Goal: Information Seeking & Learning: Learn about a topic

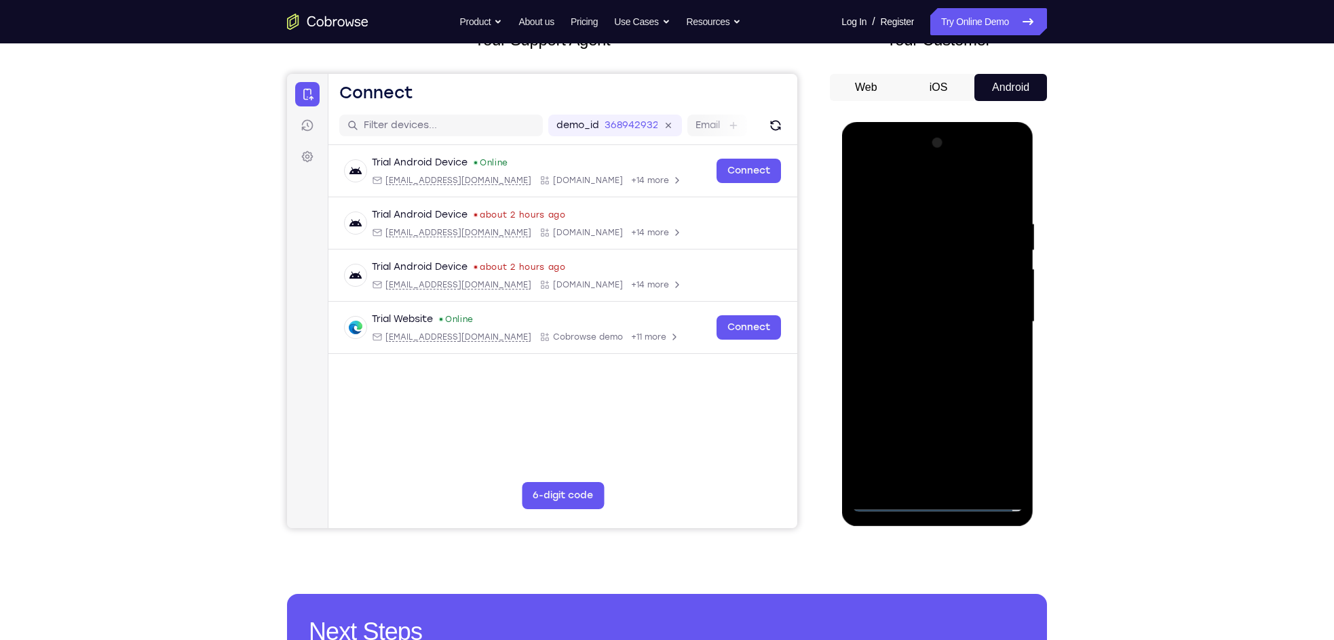
click at [929, 494] on div at bounding box center [936, 322] width 171 height 380
click at [938, 509] on div at bounding box center [936, 322] width 171 height 380
click at [1000, 445] on div at bounding box center [936, 322] width 171 height 380
click at [908, 185] on div at bounding box center [936, 322] width 171 height 380
click at [988, 313] on div at bounding box center [936, 322] width 171 height 380
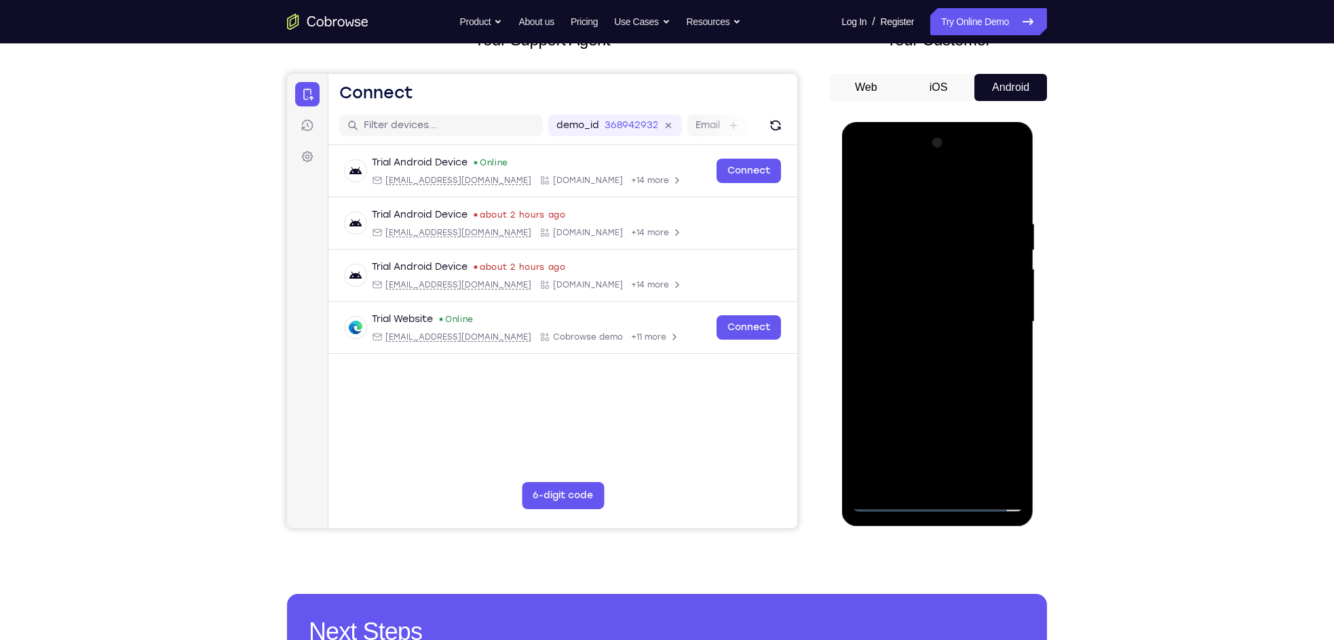
click at [920, 347] on div at bounding box center [936, 322] width 171 height 380
click at [895, 301] on div at bounding box center [936, 322] width 171 height 380
click at [906, 301] on div at bounding box center [936, 322] width 171 height 380
click at [916, 315] on div at bounding box center [936, 322] width 171 height 380
click at [958, 372] on div at bounding box center [936, 322] width 171 height 380
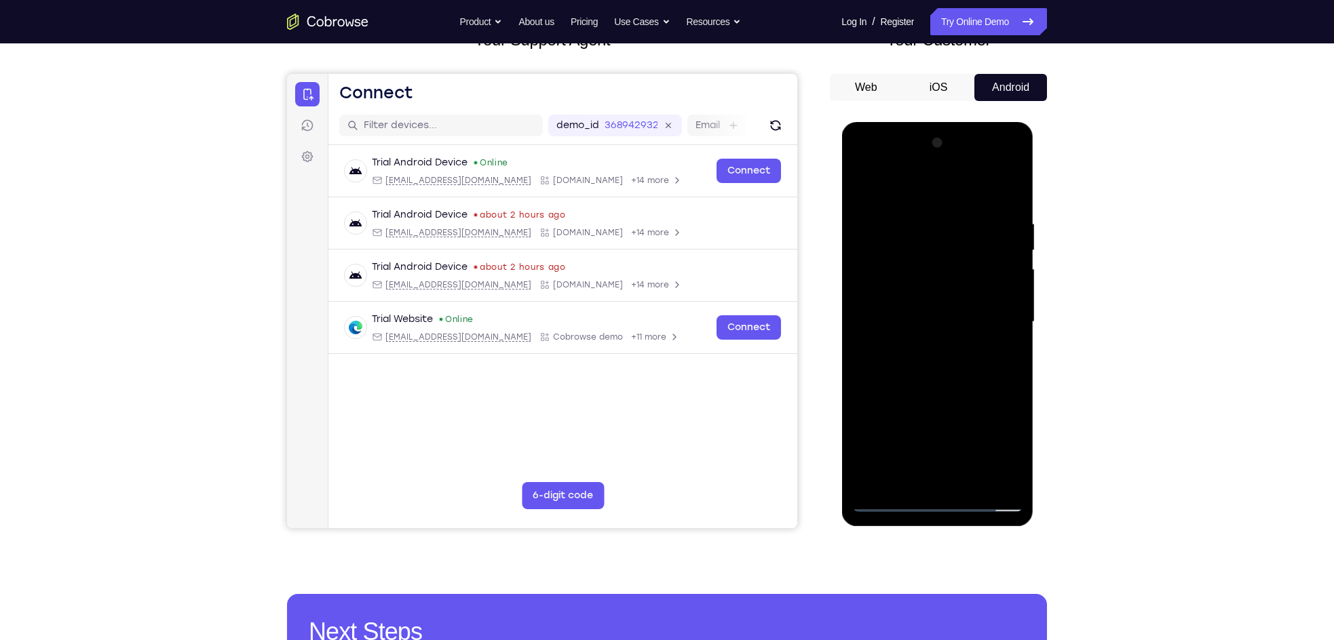
click at [954, 366] on div at bounding box center [936, 322] width 171 height 380
click at [937, 366] on div at bounding box center [936, 322] width 171 height 380
click at [937, 382] on div at bounding box center [936, 322] width 171 height 380
click at [967, 484] on div at bounding box center [936, 322] width 171 height 380
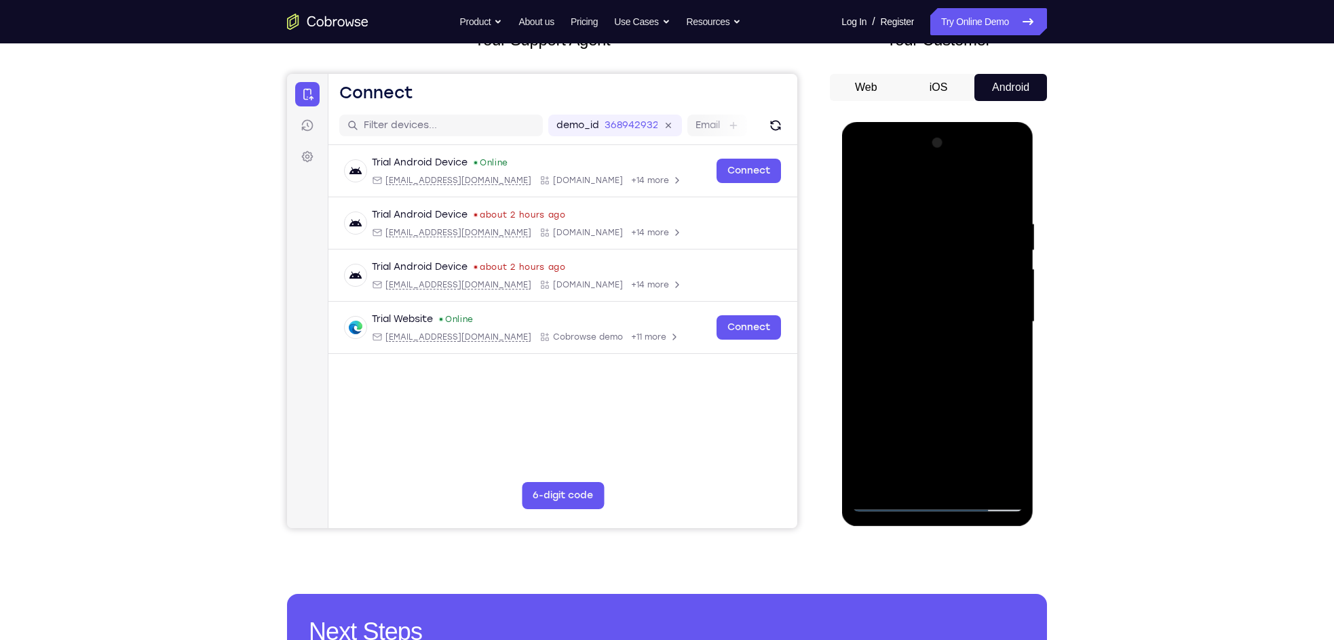
click at [927, 389] on div at bounding box center [936, 322] width 171 height 380
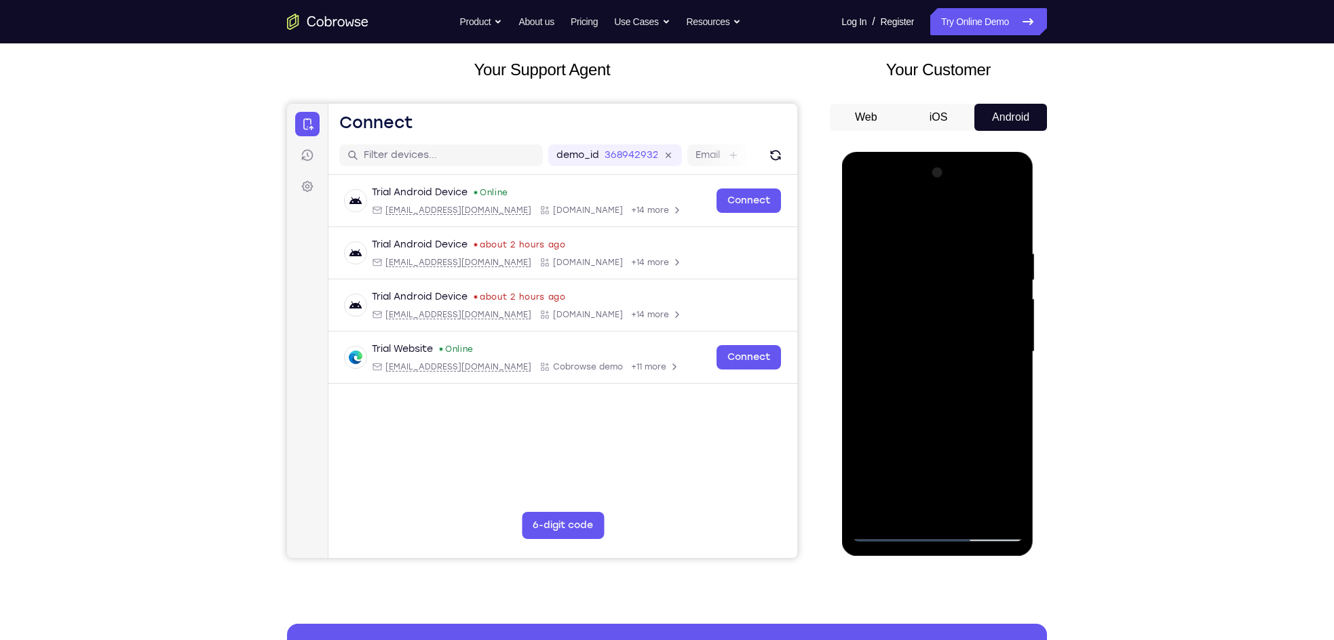
scroll to position [71, 0]
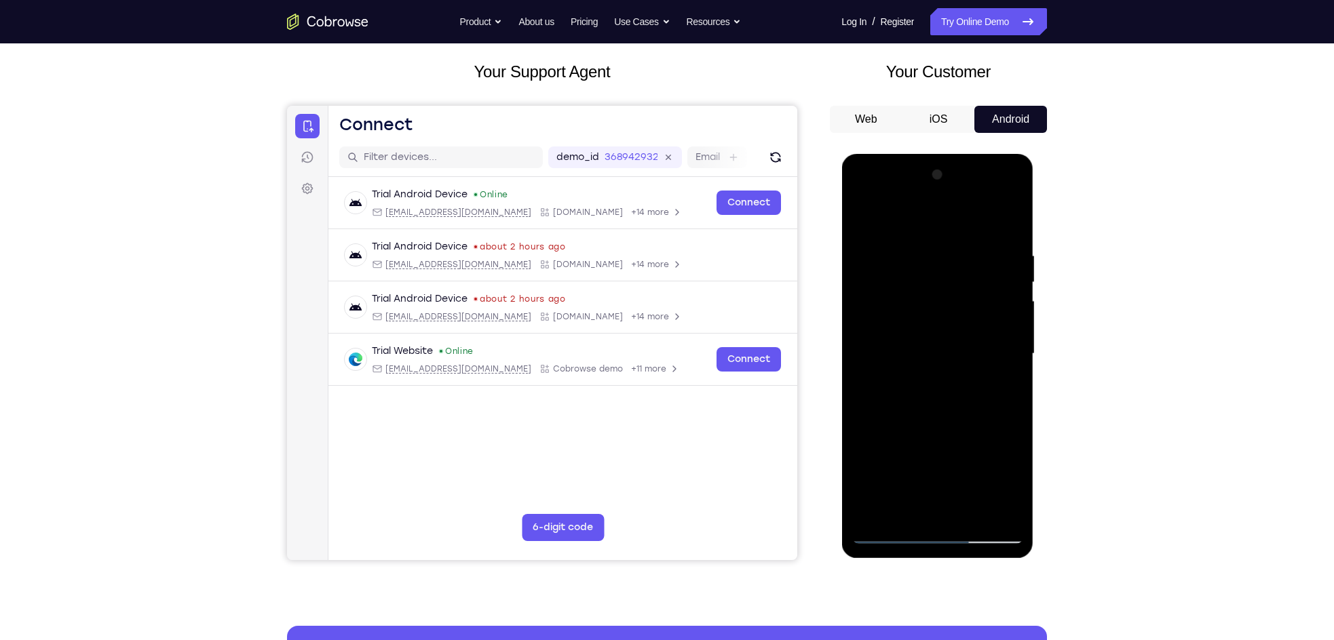
click at [1015, 283] on div at bounding box center [936, 354] width 171 height 380
click at [950, 352] on div at bounding box center [936, 354] width 171 height 380
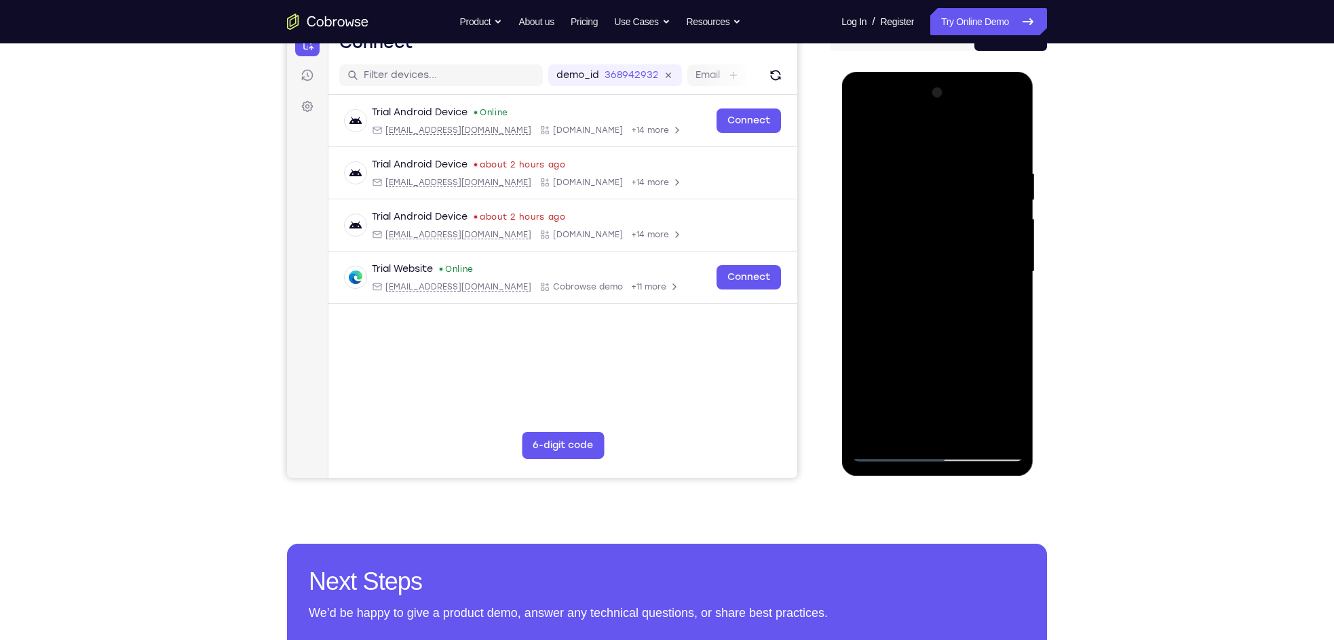
scroll to position [245, 0]
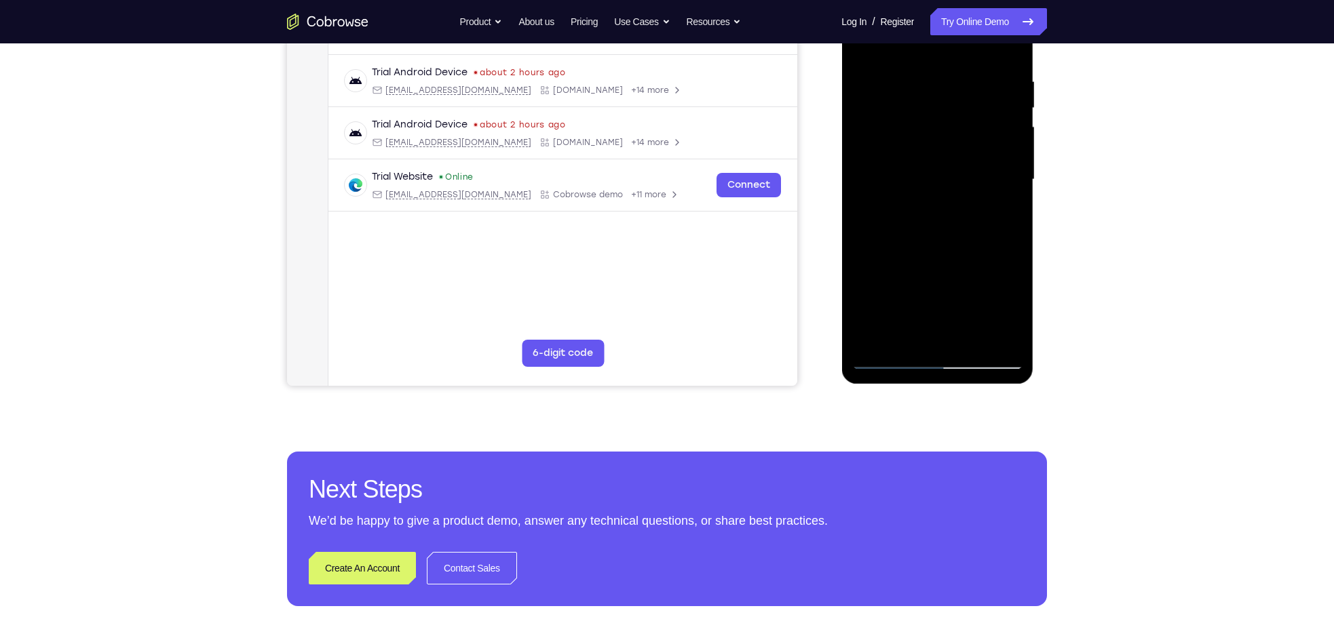
click at [941, 311] on div at bounding box center [936, 180] width 171 height 380
click at [941, 307] on div at bounding box center [936, 180] width 171 height 380
click at [928, 305] on div at bounding box center [936, 180] width 171 height 380
click at [945, 303] on div at bounding box center [936, 180] width 171 height 380
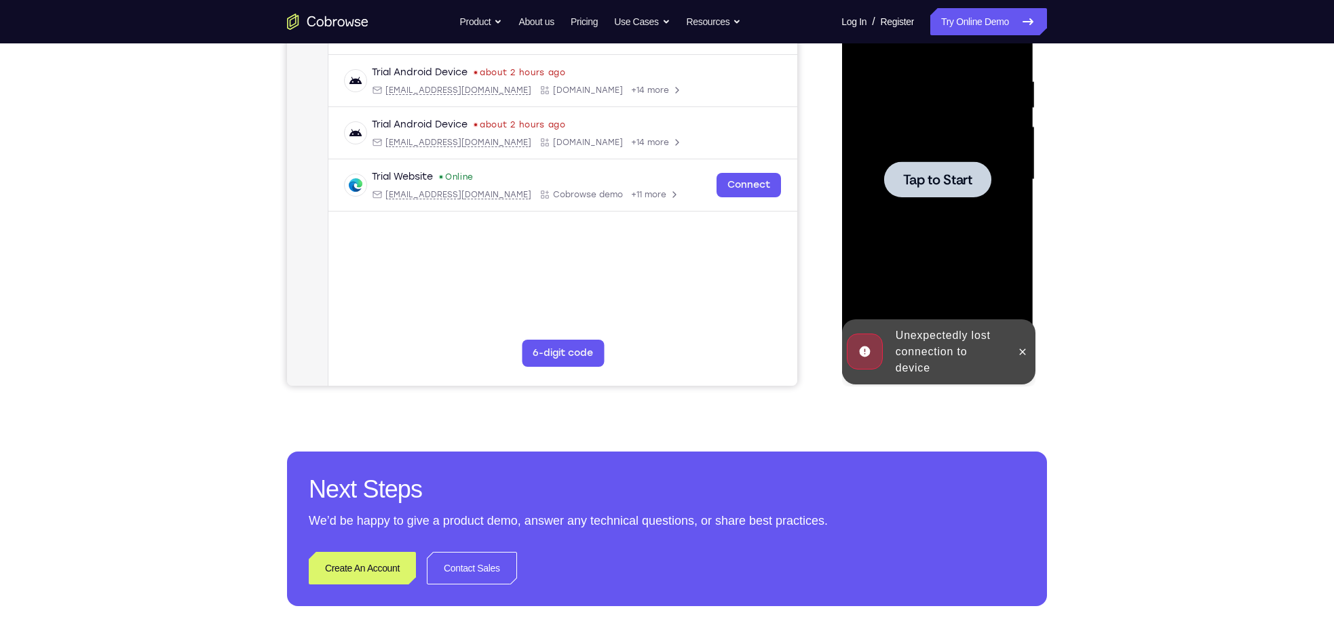
click at [933, 180] on span "Tap to Start" at bounding box center [936, 180] width 69 height 14
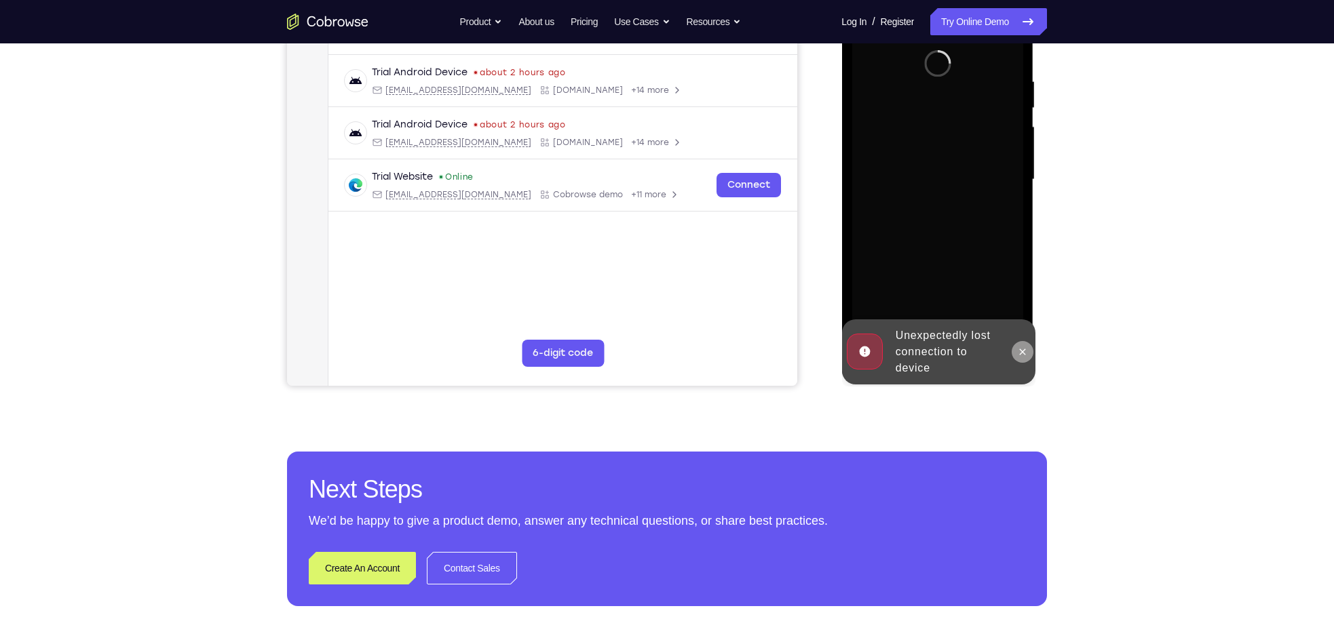
click at [1015, 346] on button at bounding box center [1022, 352] width 22 height 22
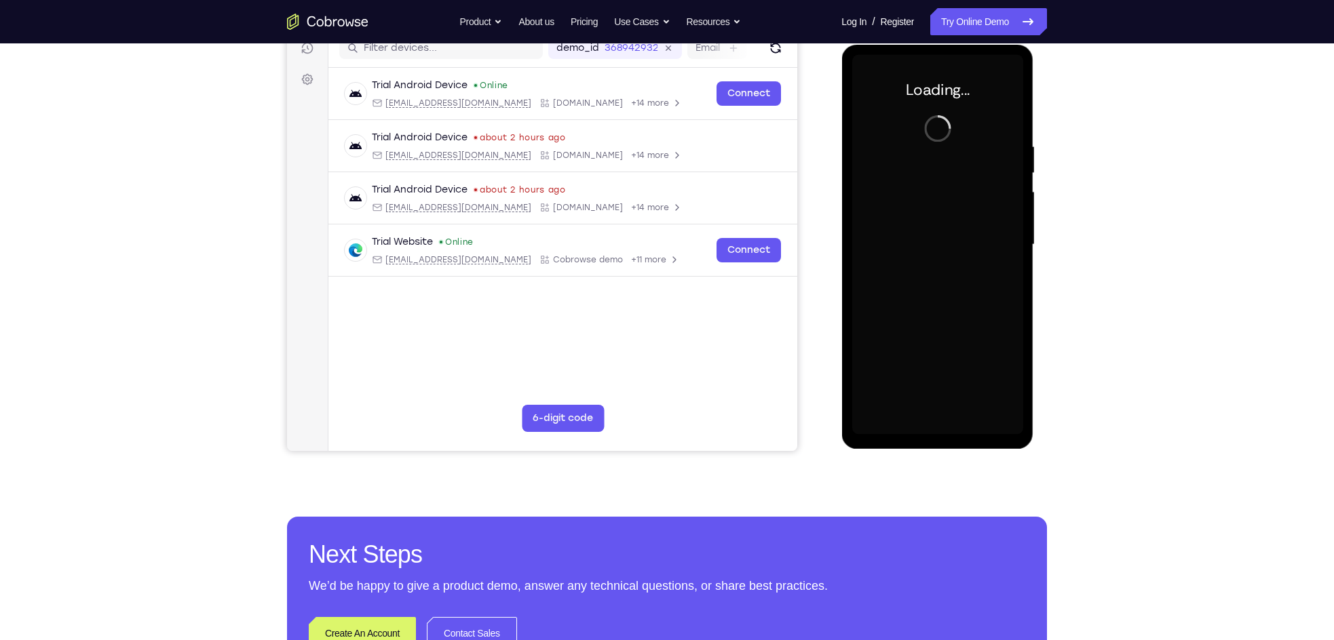
scroll to position [176, 0]
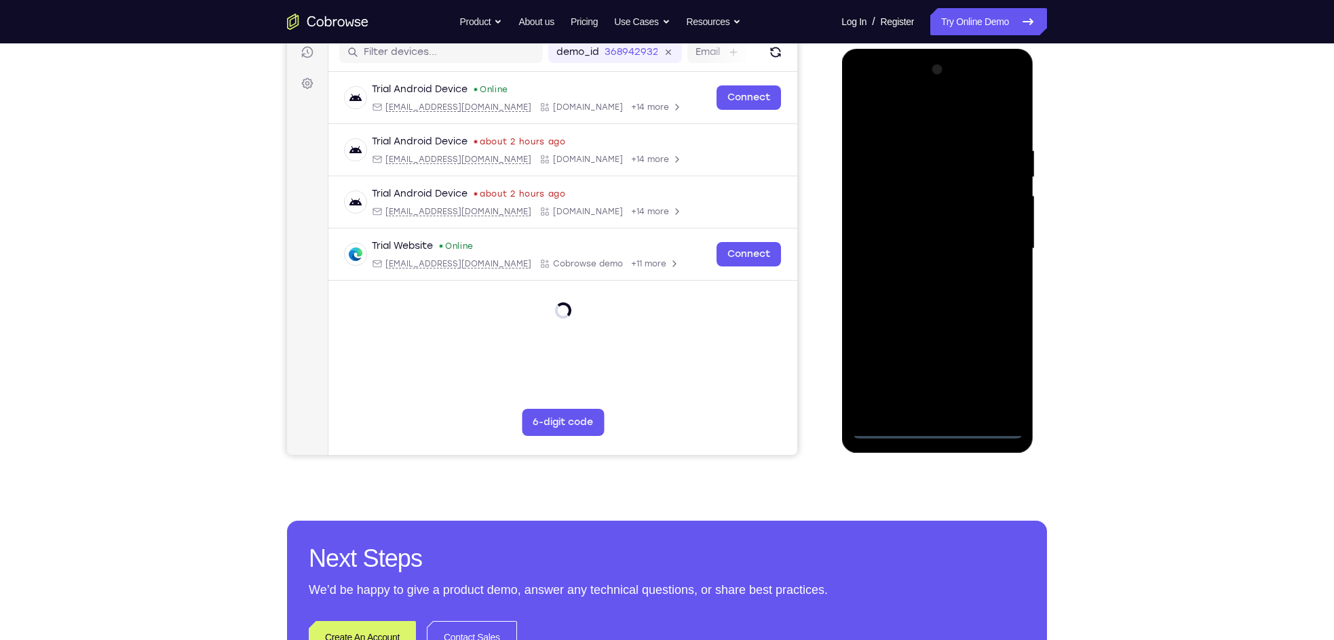
click at [939, 428] on div at bounding box center [936, 249] width 171 height 380
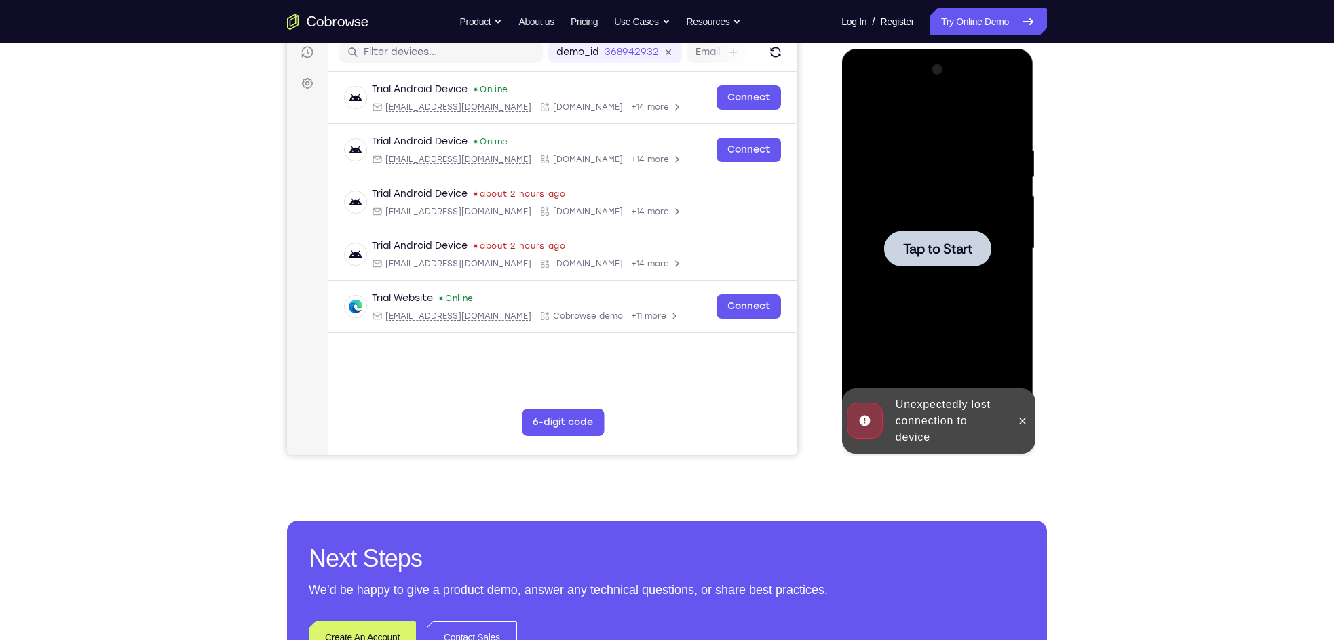
click at [937, 260] on div at bounding box center [936, 249] width 107 height 36
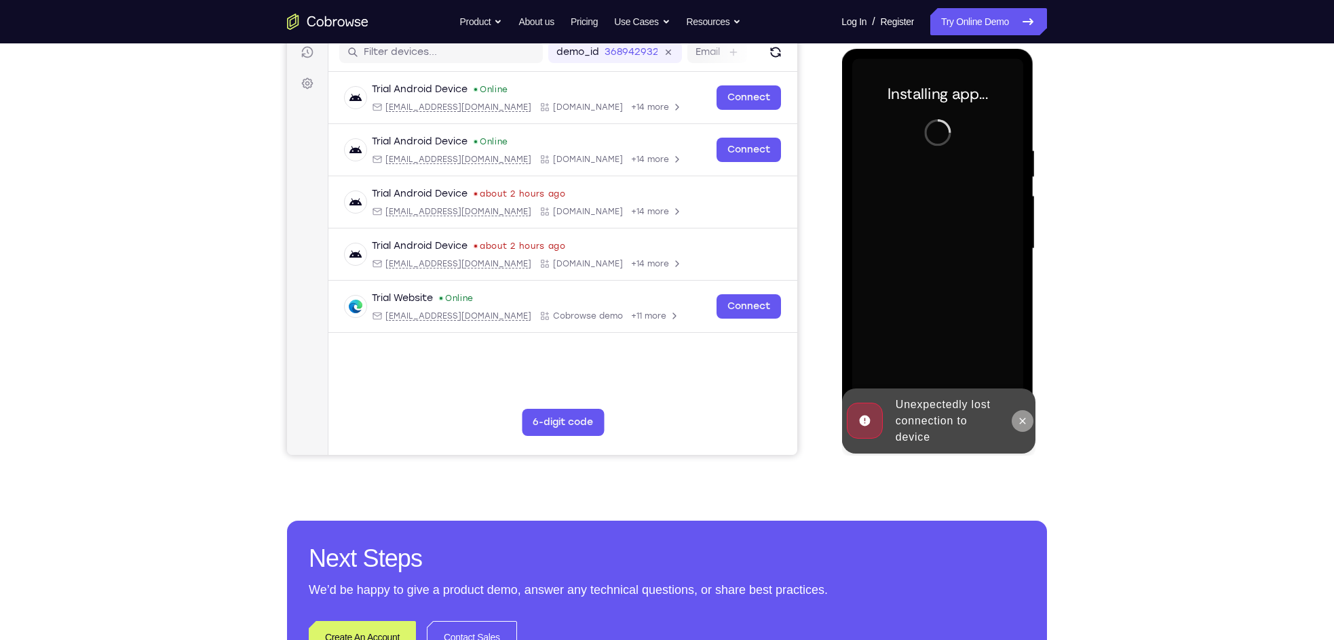
click at [1024, 425] on icon at bounding box center [1021, 421] width 11 height 11
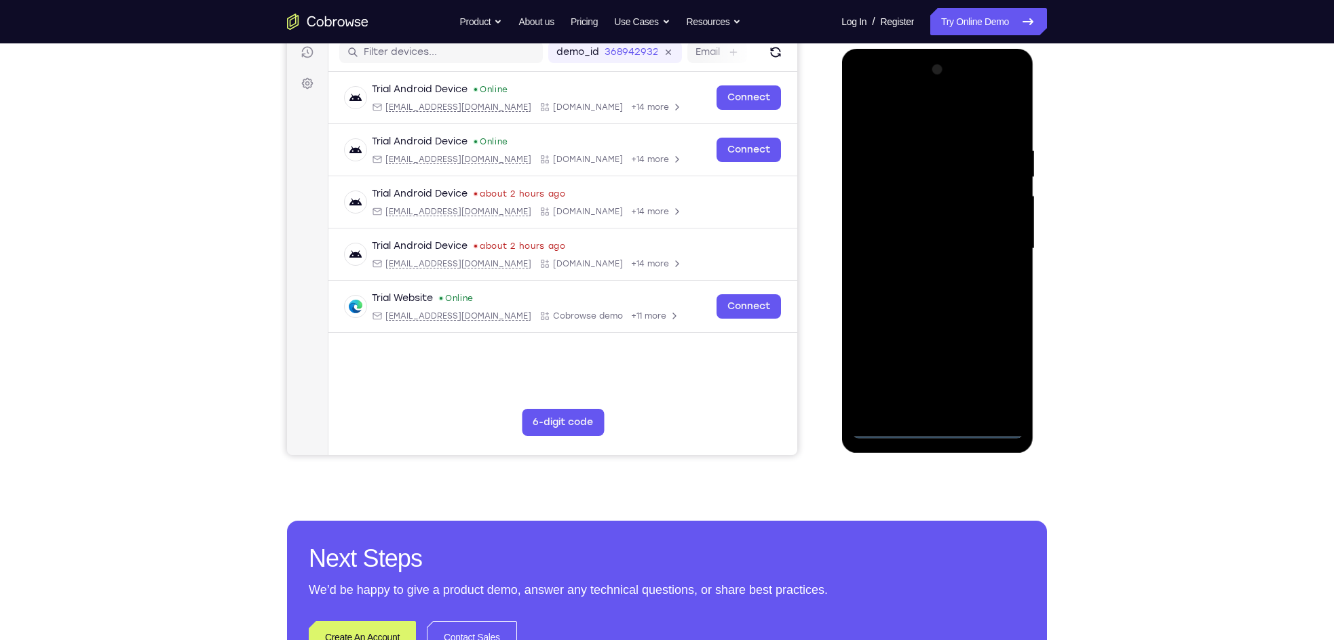
click at [937, 423] on div at bounding box center [936, 249] width 171 height 380
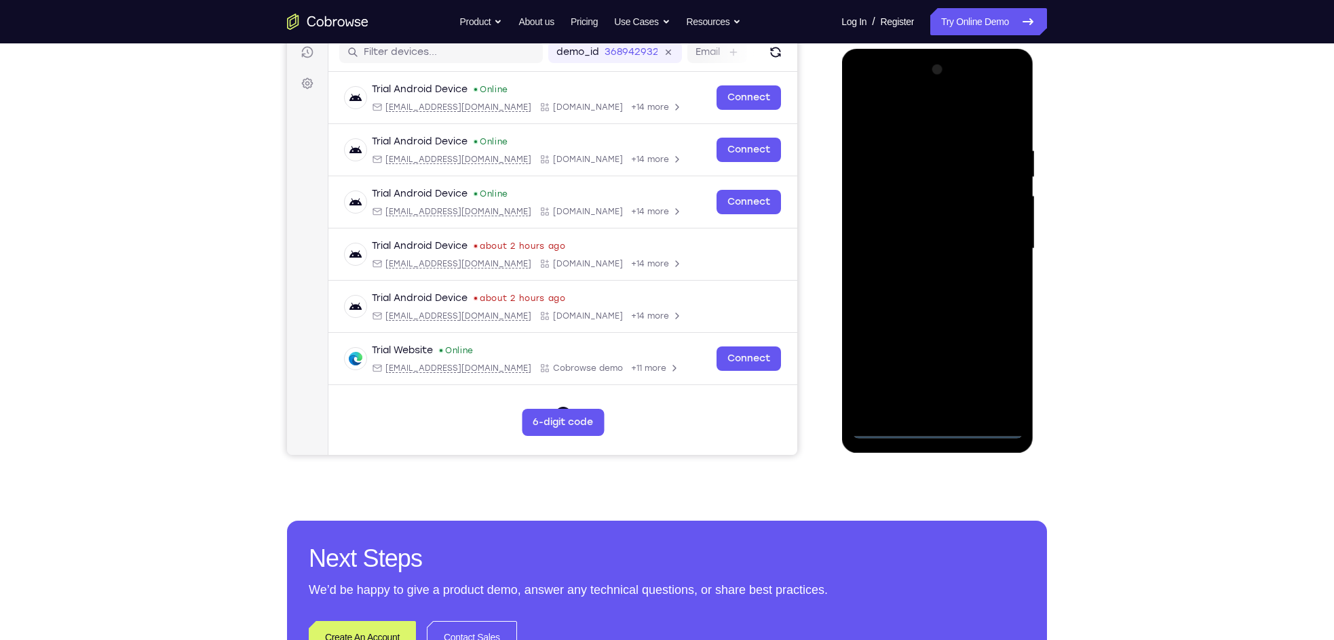
click at [935, 424] on div at bounding box center [936, 249] width 171 height 380
click at [1001, 368] on div at bounding box center [936, 249] width 171 height 380
click at [898, 113] on div at bounding box center [936, 249] width 171 height 380
click at [991, 245] on div at bounding box center [936, 249] width 171 height 380
click at [921, 272] on div at bounding box center [936, 249] width 171 height 380
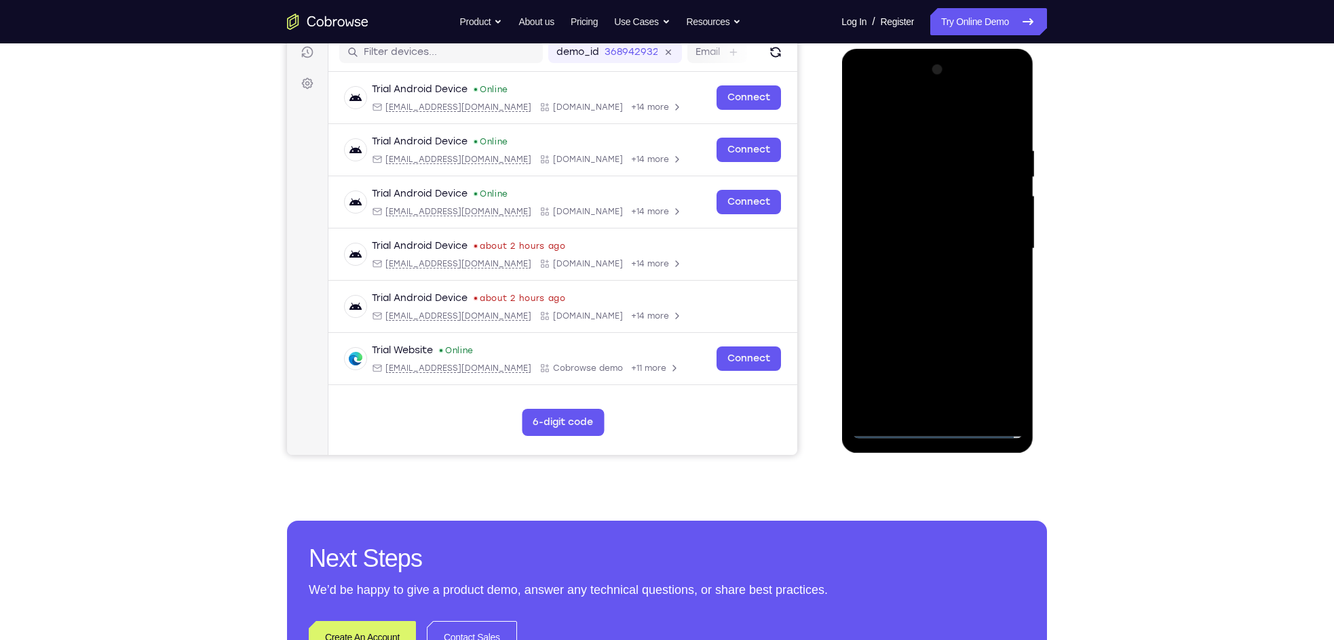
click at [905, 222] on div at bounding box center [936, 249] width 171 height 380
drag, startPoint x: 916, startPoint y: 240, endPoint x: 1028, endPoint y: 258, distance: 112.6
click at [1028, 258] on div at bounding box center [937, 251] width 192 height 404
click at [980, 240] on div at bounding box center [936, 249] width 171 height 380
click at [939, 210] on div at bounding box center [936, 249] width 171 height 380
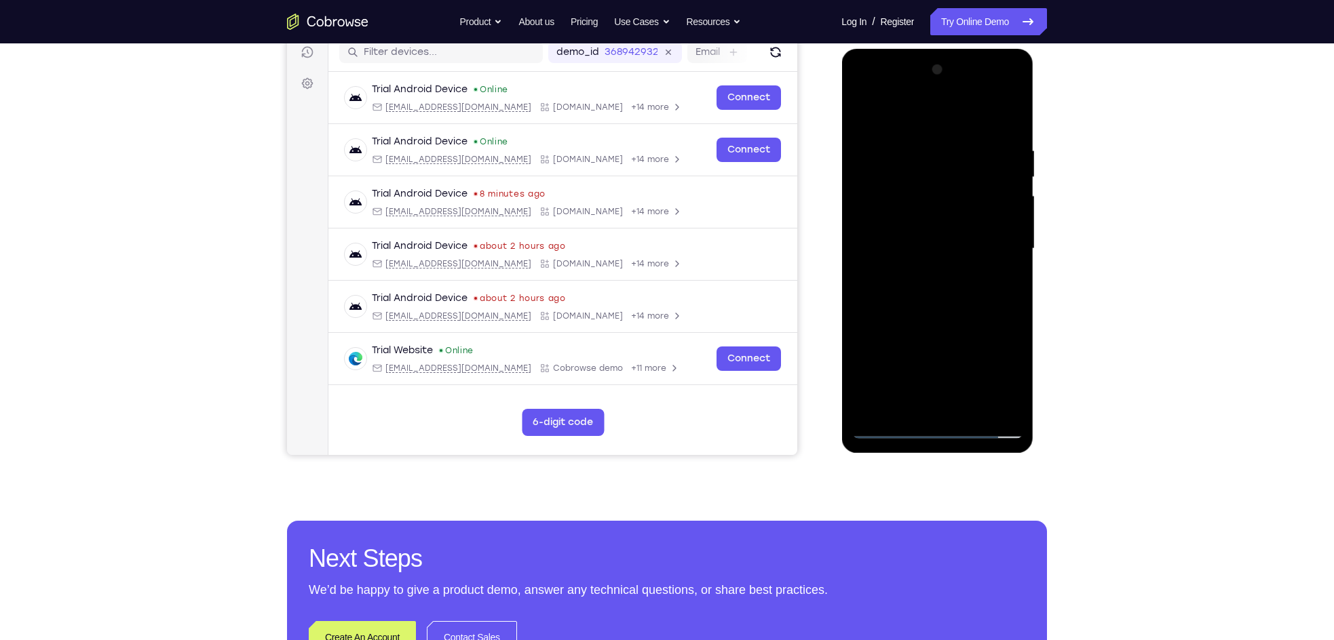
scroll to position [272, 0]
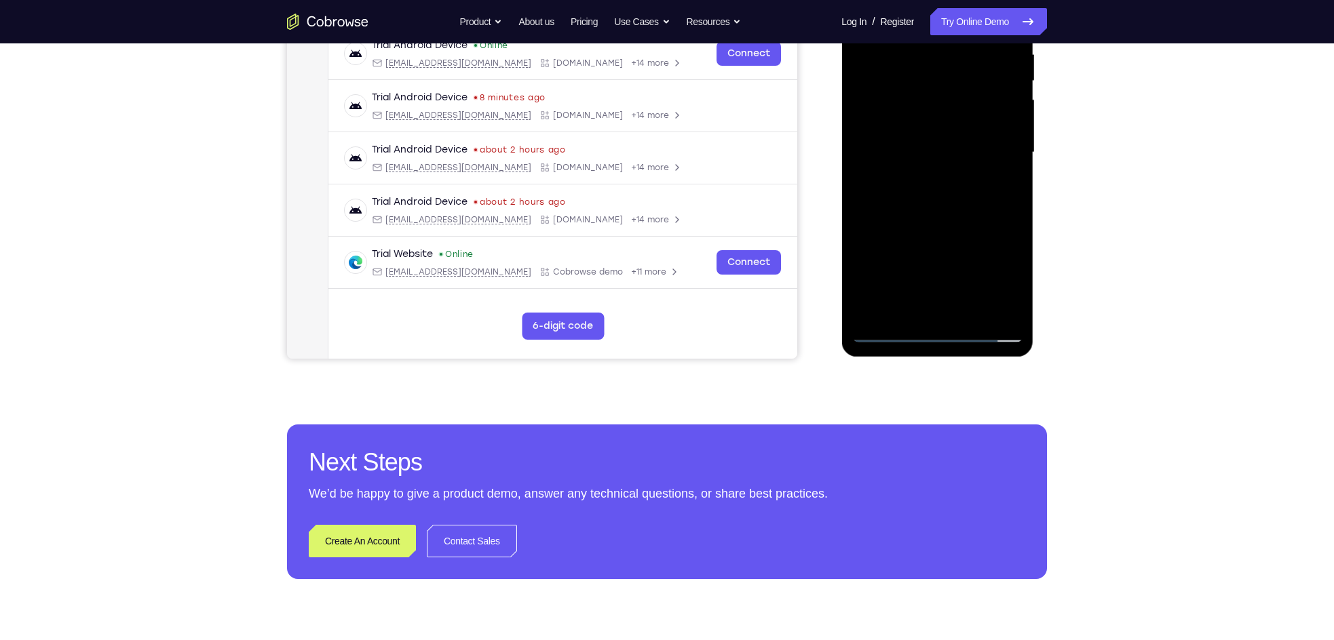
click at [971, 310] on div at bounding box center [936, 153] width 171 height 380
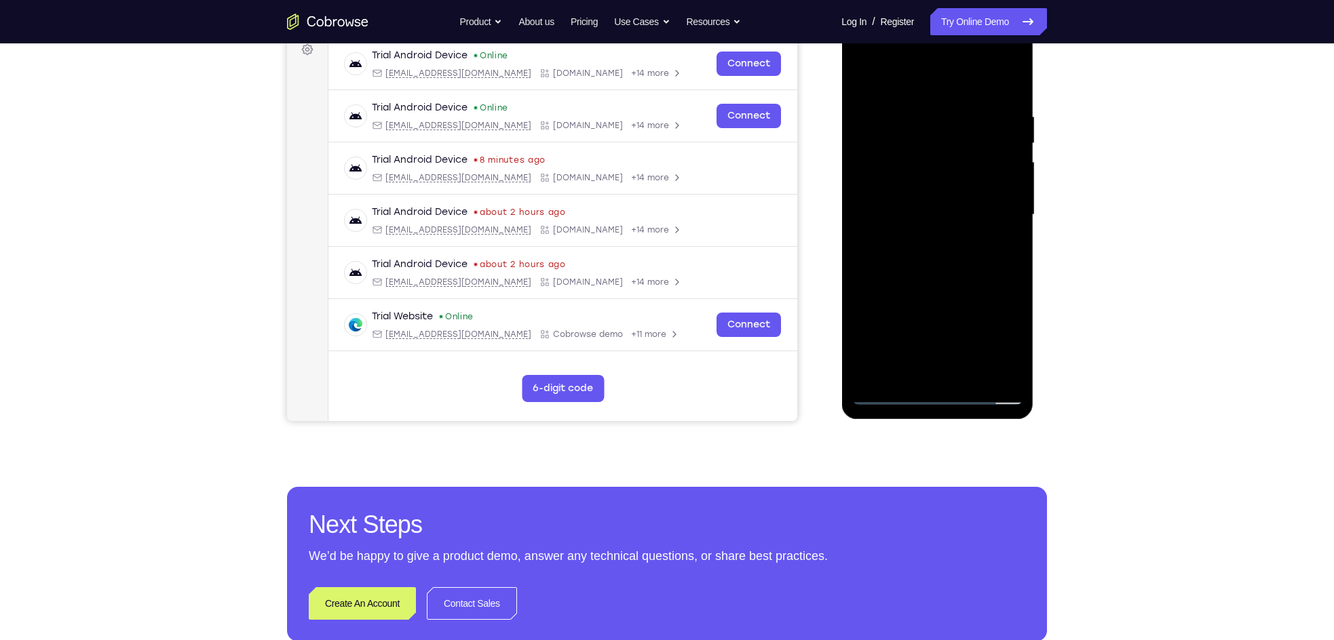
click at [938, 289] on div at bounding box center [936, 215] width 171 height 380
click at [936, 214] on div at bounding box center [936, 215] width 171 height 380
click at [922, 370] on div at bounding box center [936, 215] width 171 height 380
drag, startPoint x: 904, startPoint y: 376, endPoint x: 905, endPoint y: 340, distance: 36.0
click at [905, 340] on div at bounding box center [936, 215] width 171 height 380
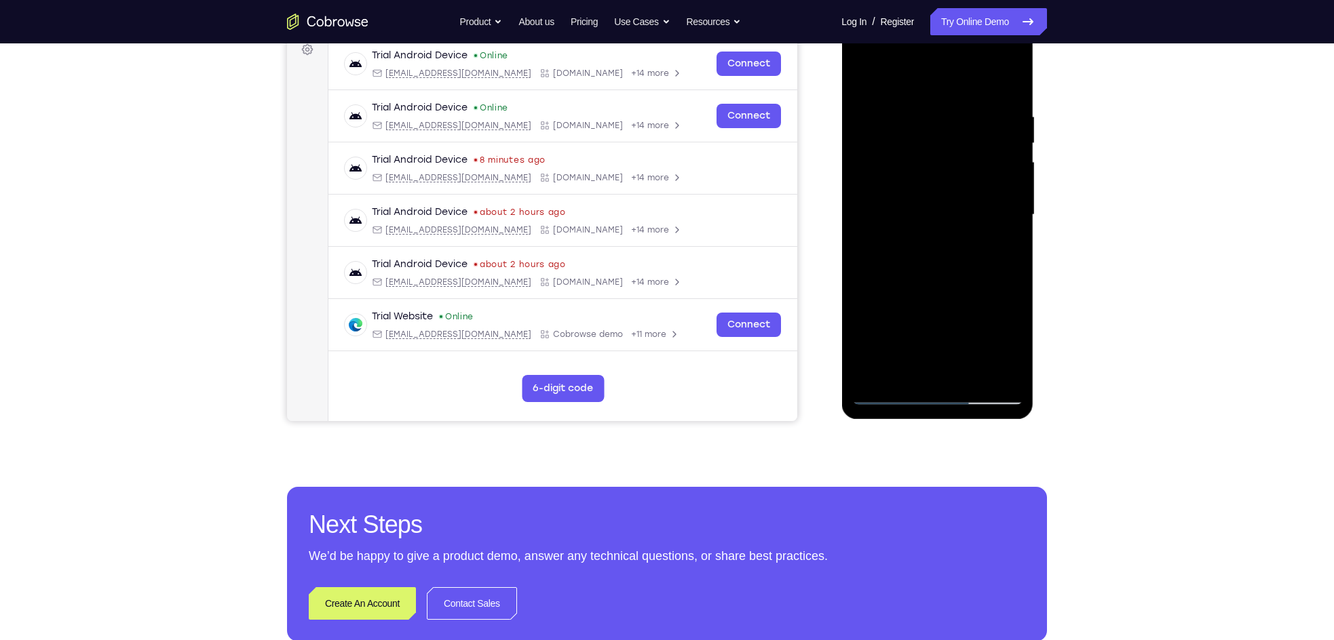
click at [1011, 346] on div at bounding box center [936, 215] width 171 height 380
click at [903, 374] on div at bounding box center [936, 215] width 171 height 380
click at [974, 295] on div at bounding box center [936, 215] width 171 height 380
click at [1000, 239] on div at bounding box center [936, 215] width 171 height 380
click at [935, 253] on div at bounding box center [936, 215] width 171 height 380
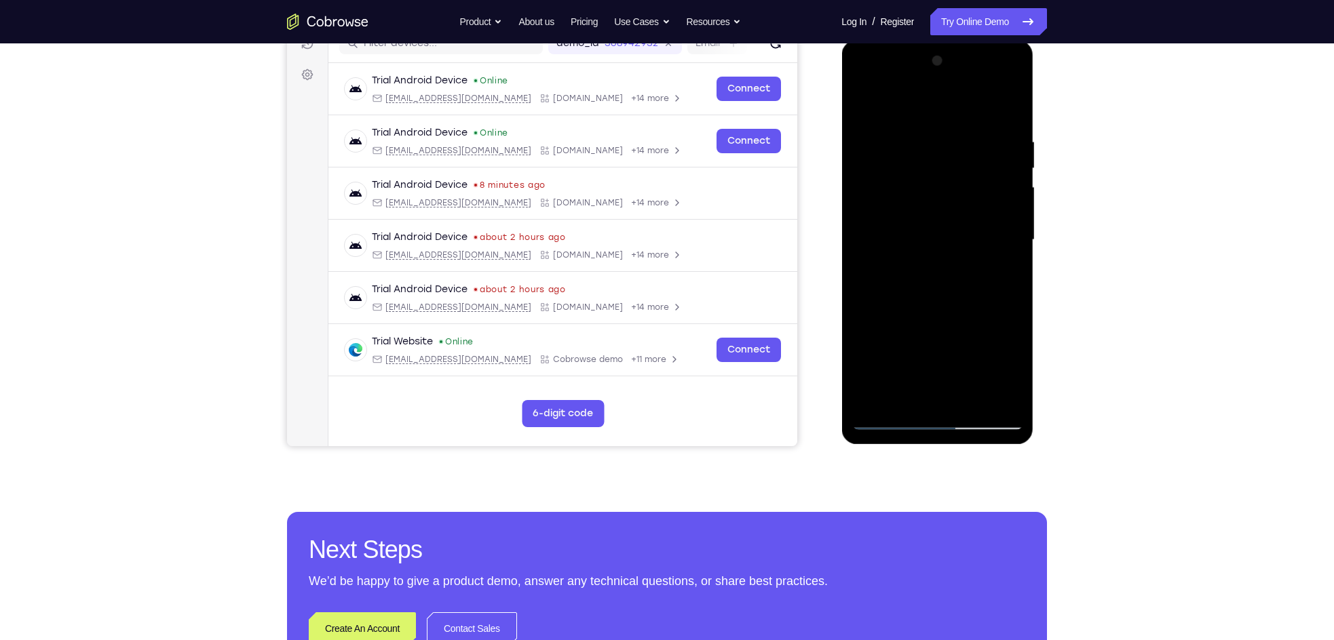
scroll to position [222, 0]
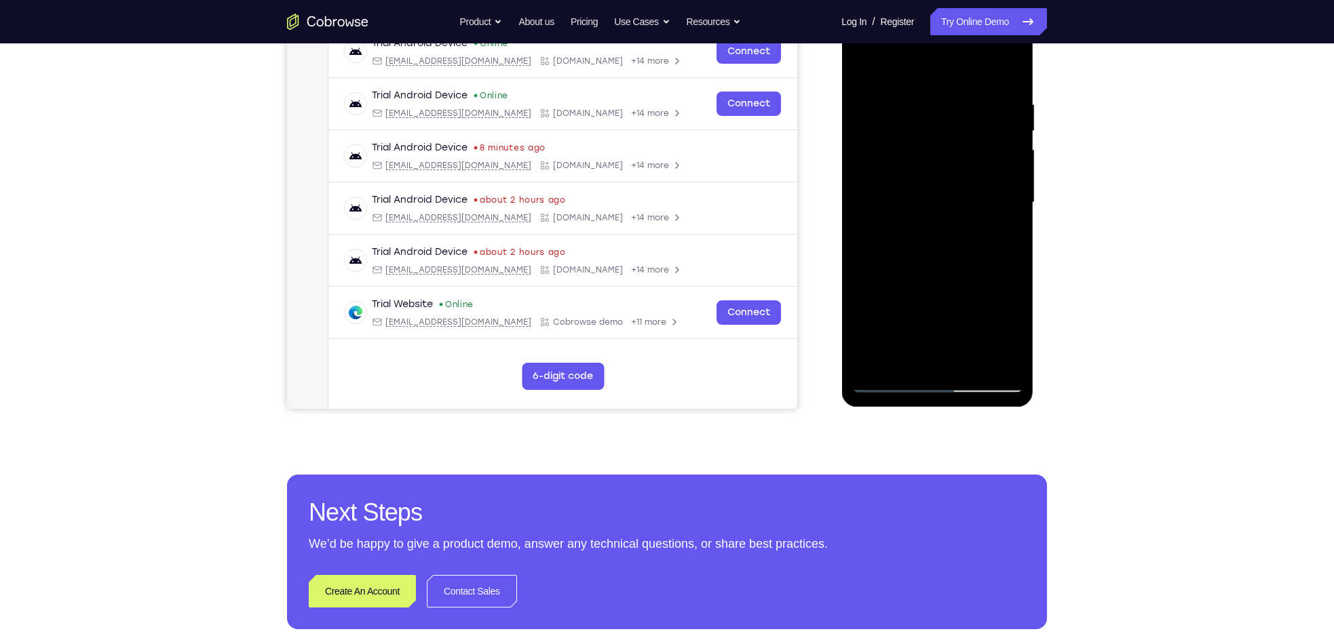
click at [929, 387] on div at bounding box center [936, 203] width 171 height 380
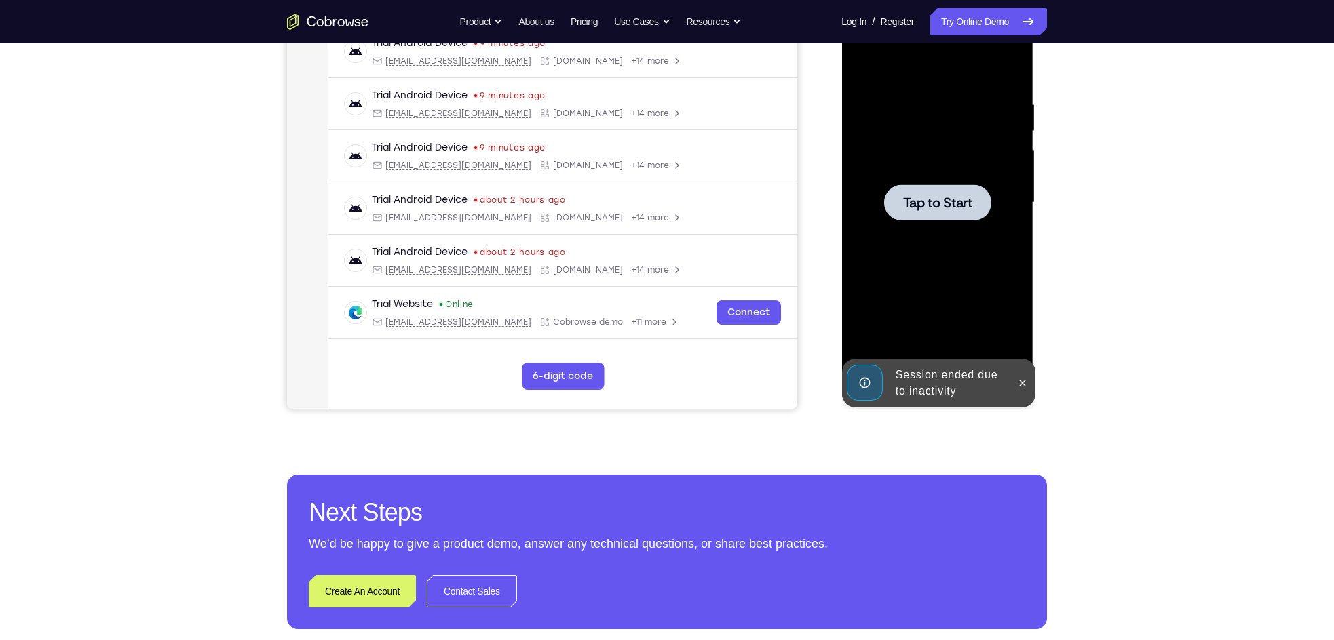
click at [961, 215] on div at bounding box center [936, 202] width 107 height 36
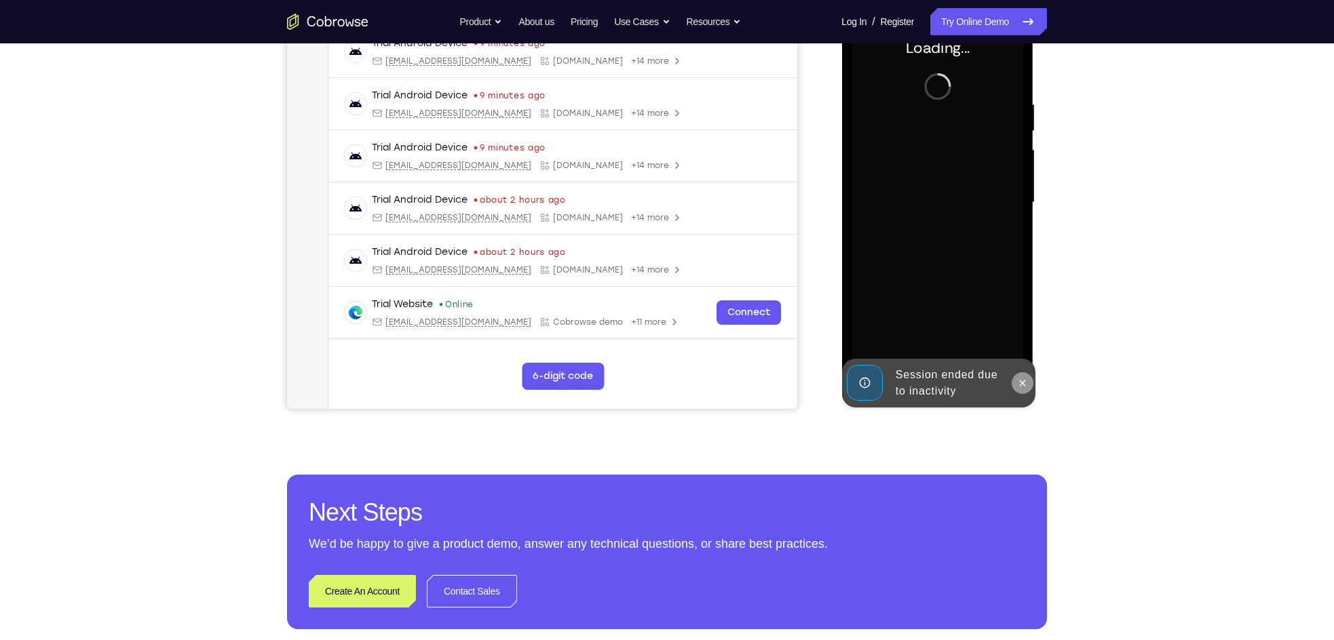
click at [1025, 385] on icon at bounding box center [1021, 383] width 11 height 11
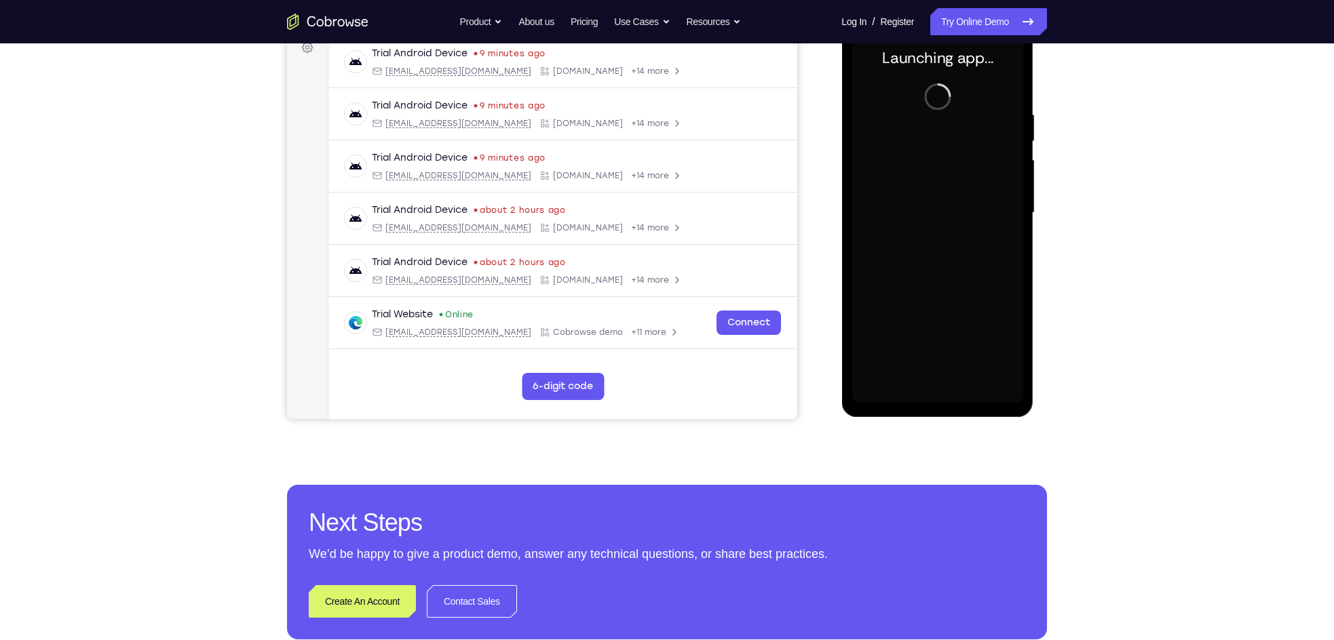
scroll to position [214, 0]
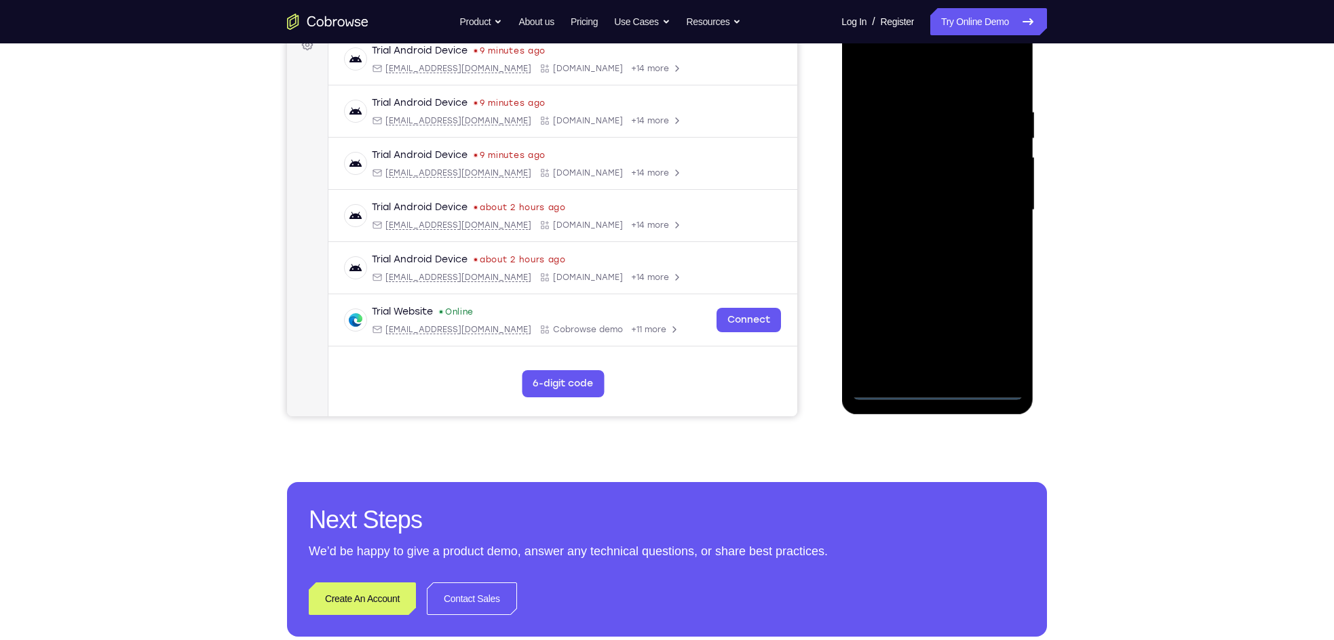
click at [941, 394] on div at bounding box center [936, 210] width 171 height 380
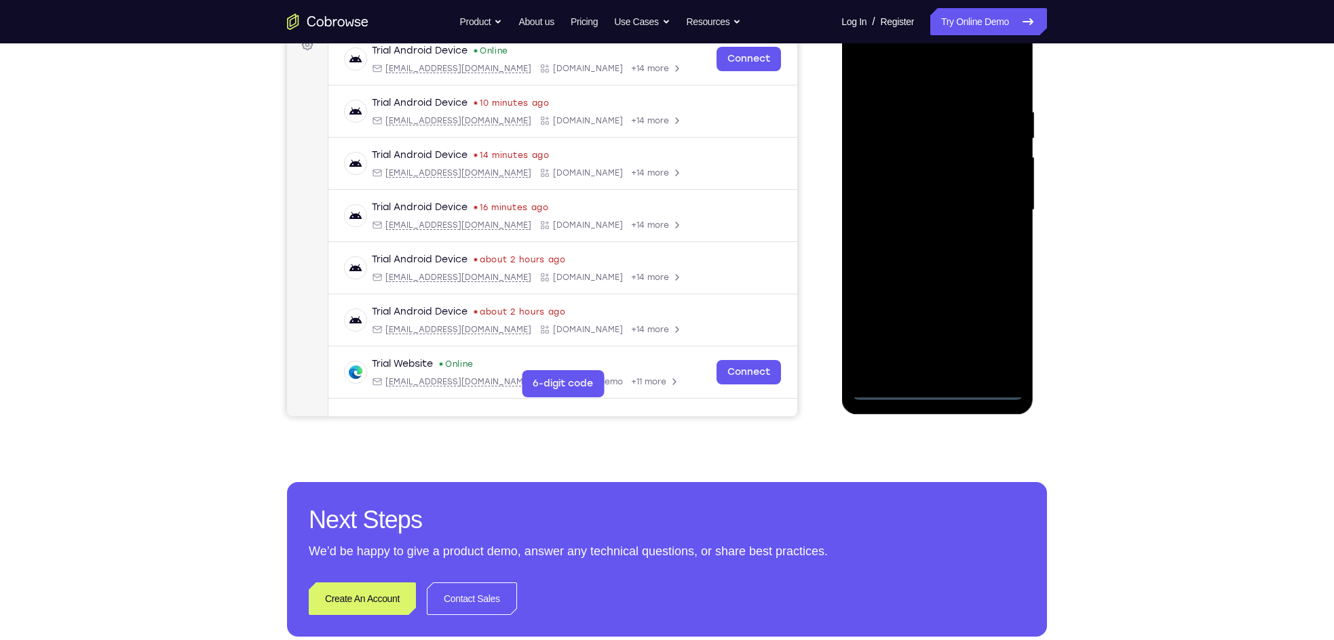
click at [990, 347] on div at bounding box center [936, 210] width 171 height 380
click at [904, 83] on div at bounding box center [936, 210] width 171 height 380
click at [999, 199] on div at bounding box center [936, 210] width 171 height 380
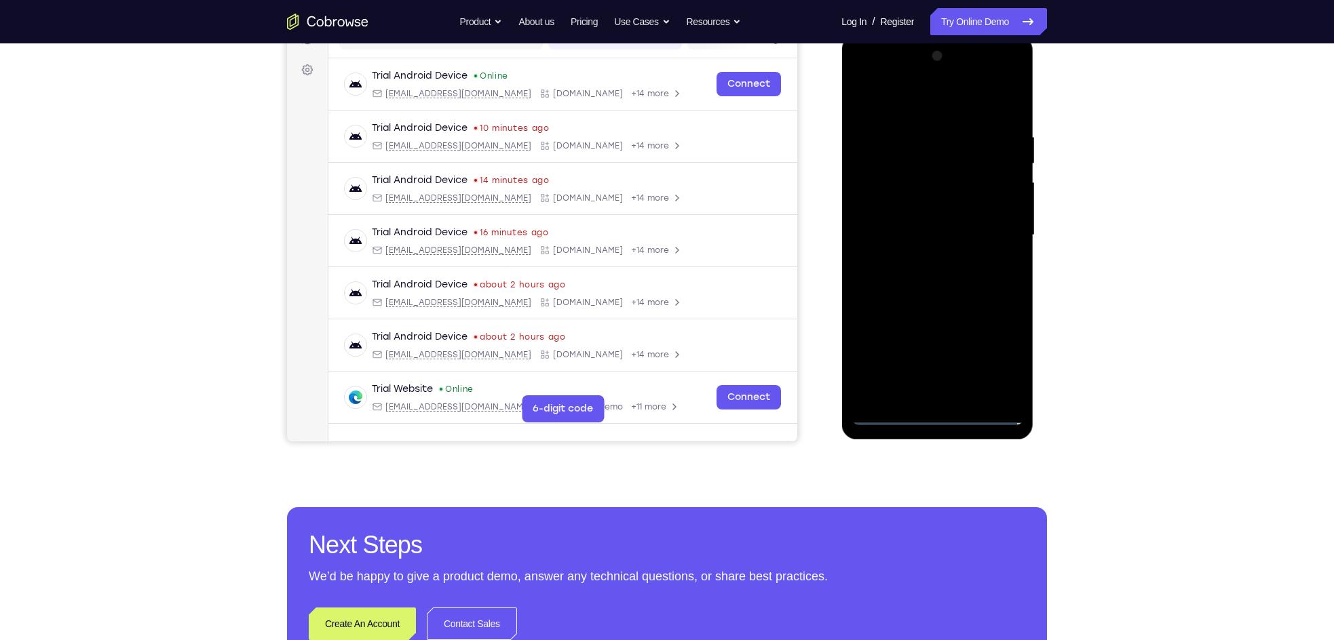
click at [926, 263] on div at bounding box center [936, 235] width 171 height 380
click at [923, 229] on div at bounding box center [936, 235] width 171 height 380
click at [927, 212] on div at bounding box center [936, 235] width 171 height 380
click at [922, 234] on div at bounding box center [936, 235] width 171 height 380
click at [948, 280] on div at bounding box center [936, 235] width 171 height 380
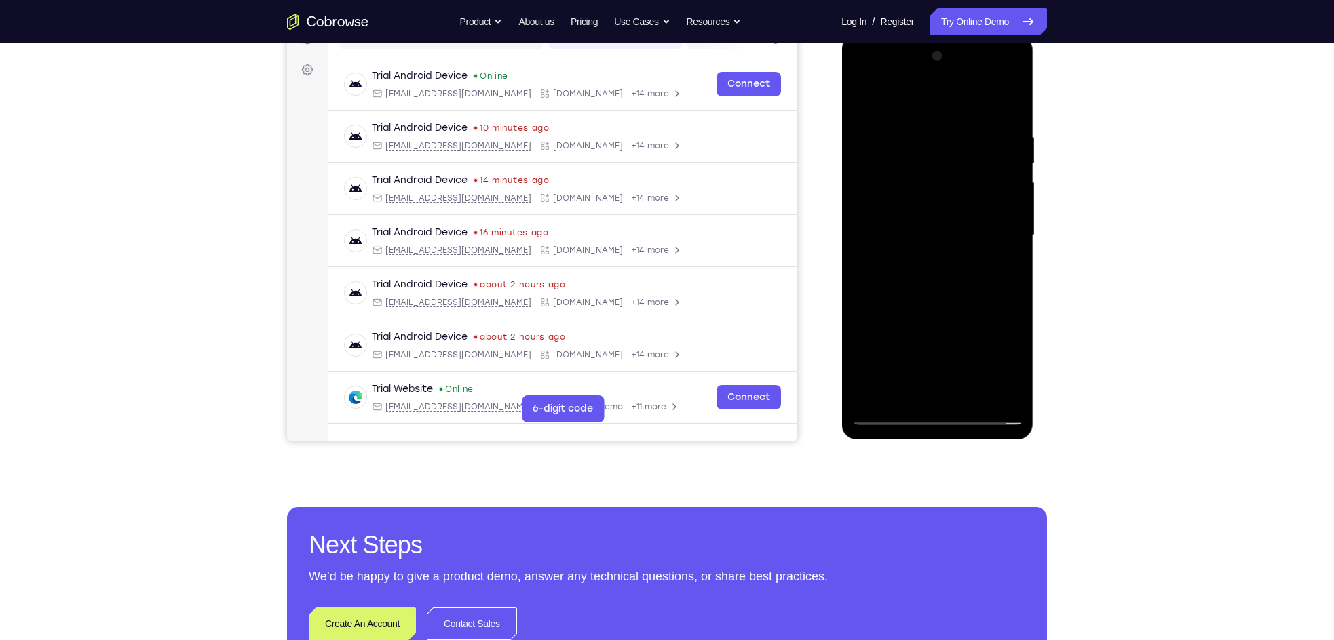
click at [948, 279] on div at bounding box center [936, 235] width 171 height 380
click at [929, 301] on div at bounding box center [936, 235] width 171 height 380
click at [1011, 295] on div at bounding box center [936, 235] width 171 height 380
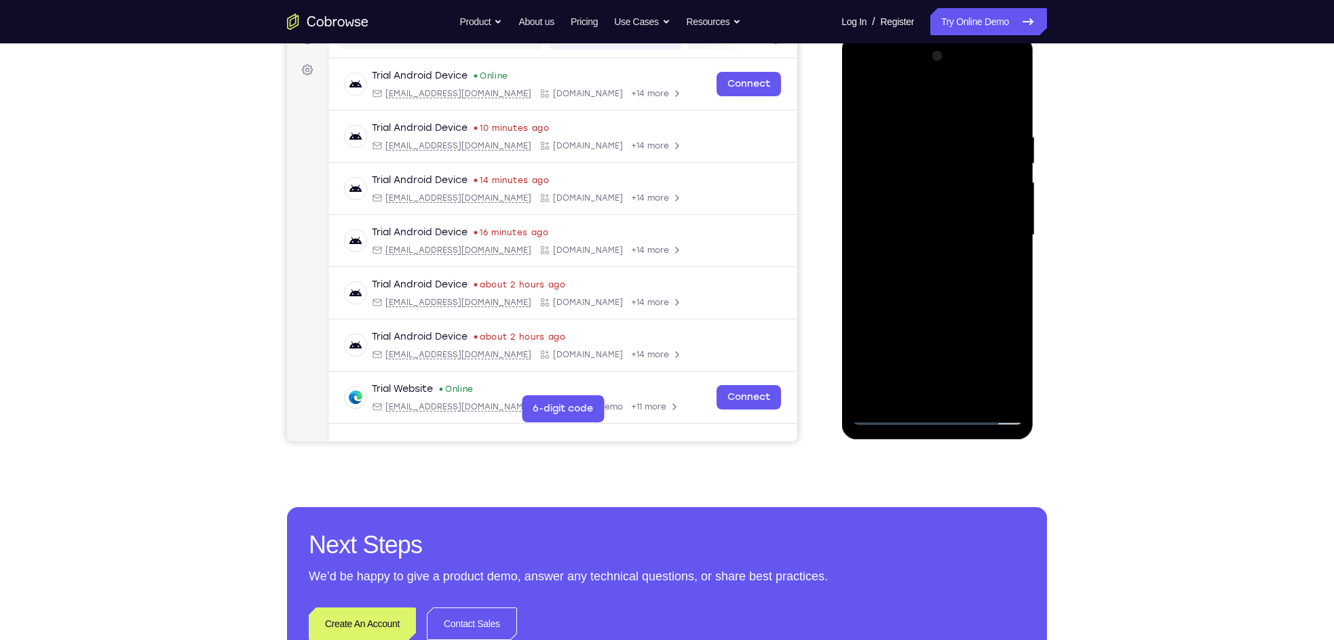
click at [861, 168] on div at bounding box center [936, 235] width 171 height 380
click at [1001, 209] on div at bounding box center [936, 235] width 171 height 380
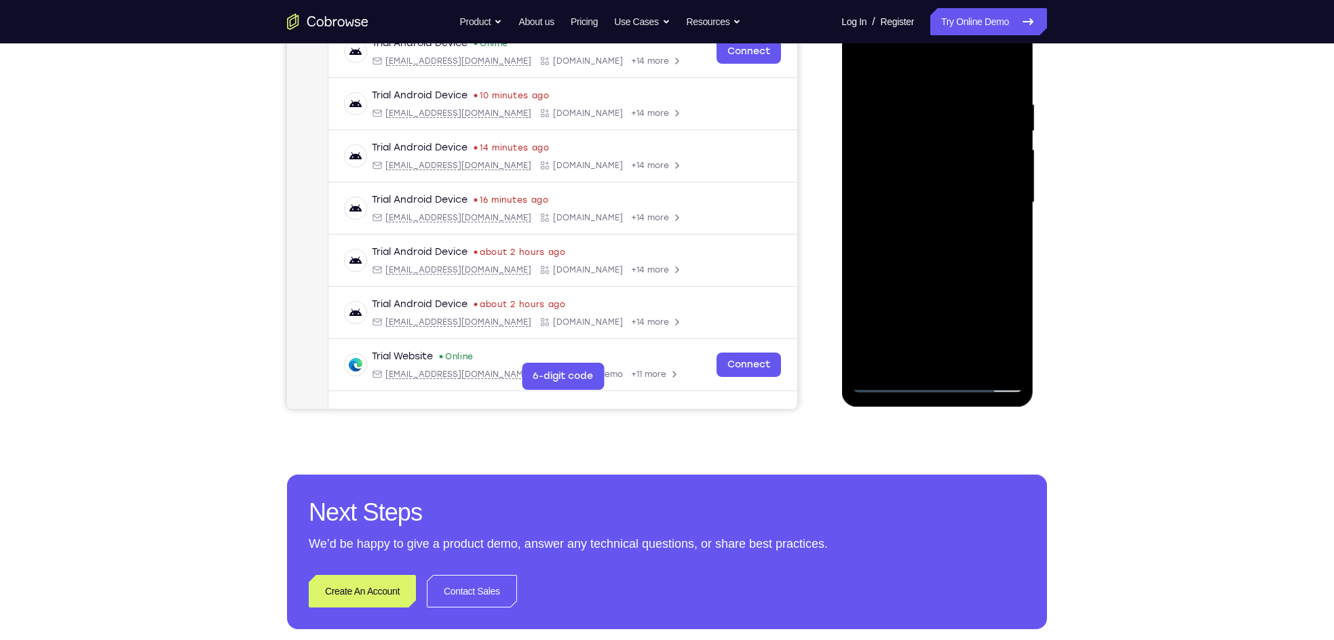
scroll to position [209, 0]
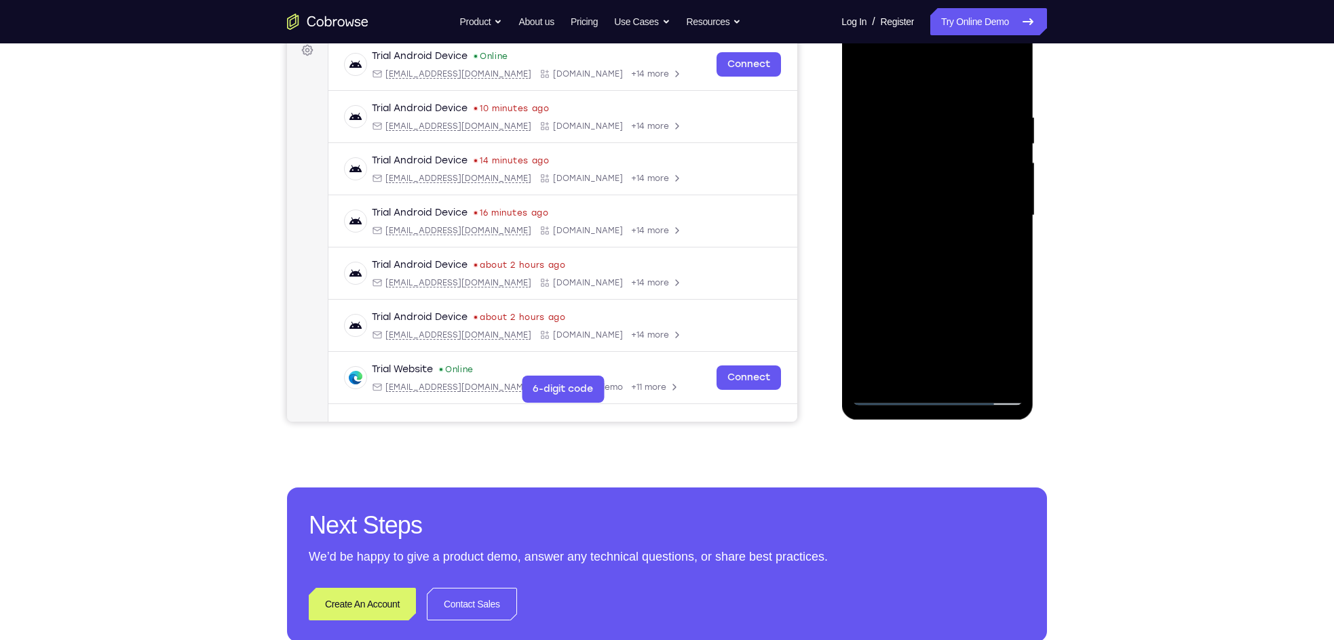
click at [883, 223] on div at bounding box center [936, 216] width 171 height 380
click at [996, 218] on div at bounding box center [936, 216] width 171 height 380
click at [882, 146] on div at bounding box center [936, 216] width 171 height 380
click at [864, 113] on div at bounding box center [936, 216] width 171 height 380
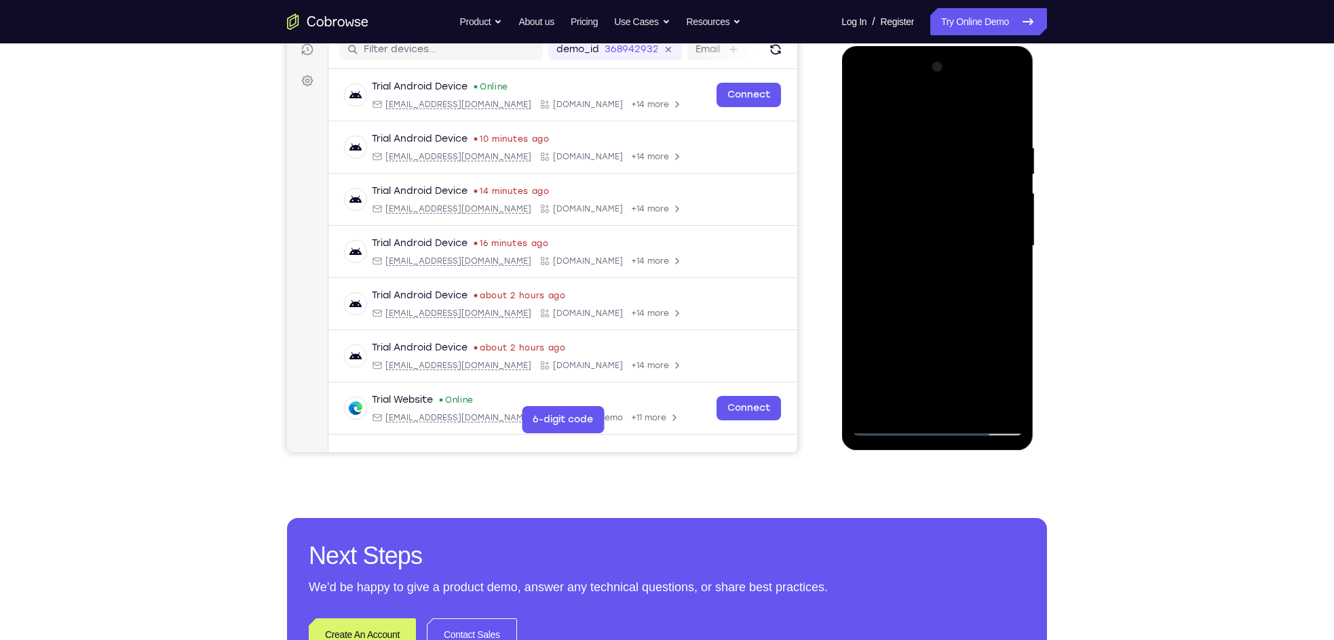
scroll to position [171, 0]
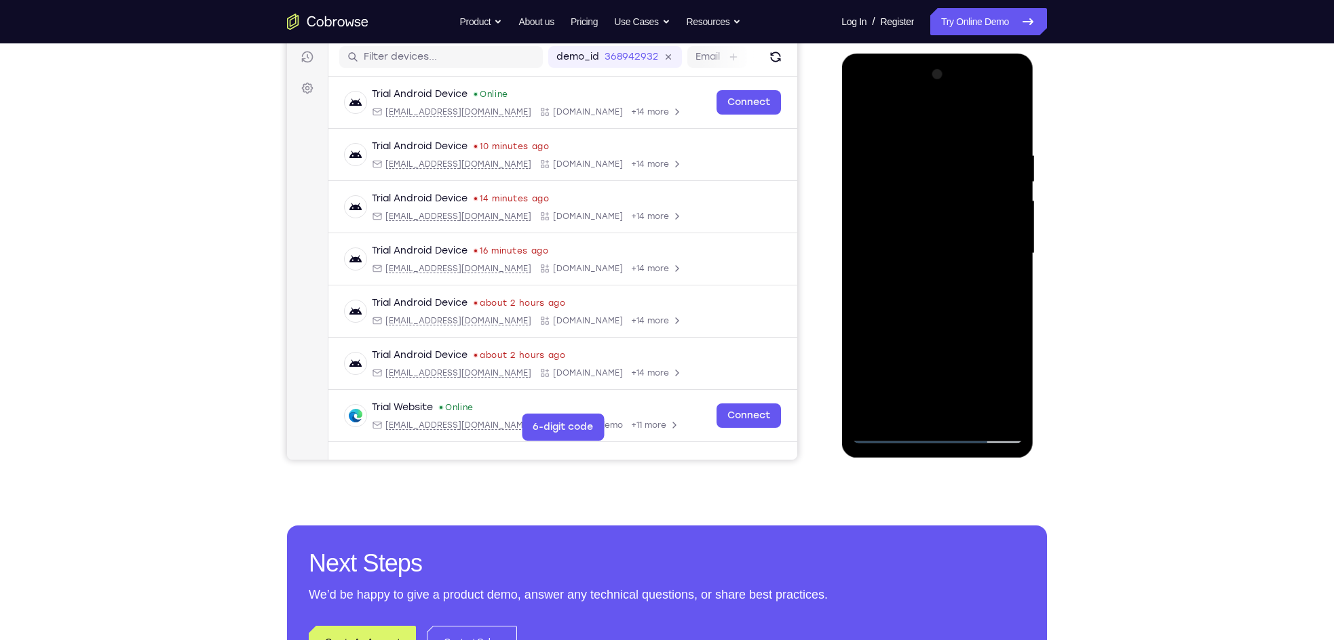
click at [998, 199] on div at bounding box center [936, 254] width 171 height 380
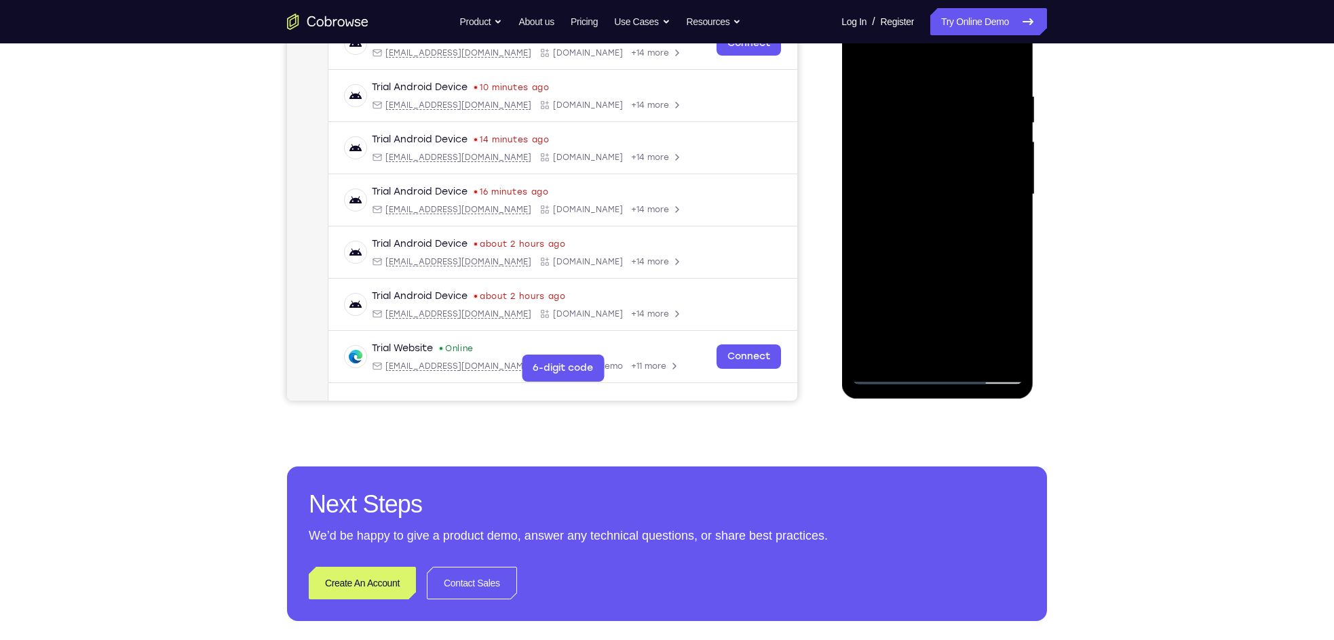
scroll to position [231, 0]
click at [994, 134] on div at bounding box center [936, 194] width 171 height 380
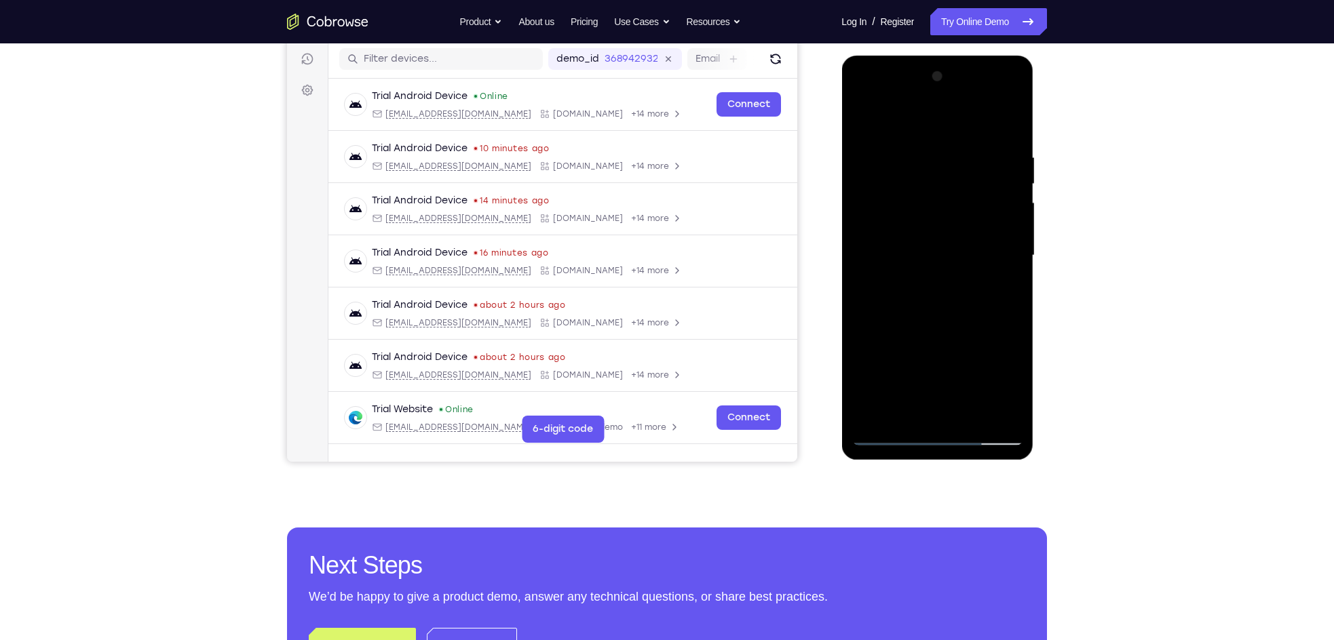
click at [961, 168] on div at bounding box center [936, 256] width 171 height 380
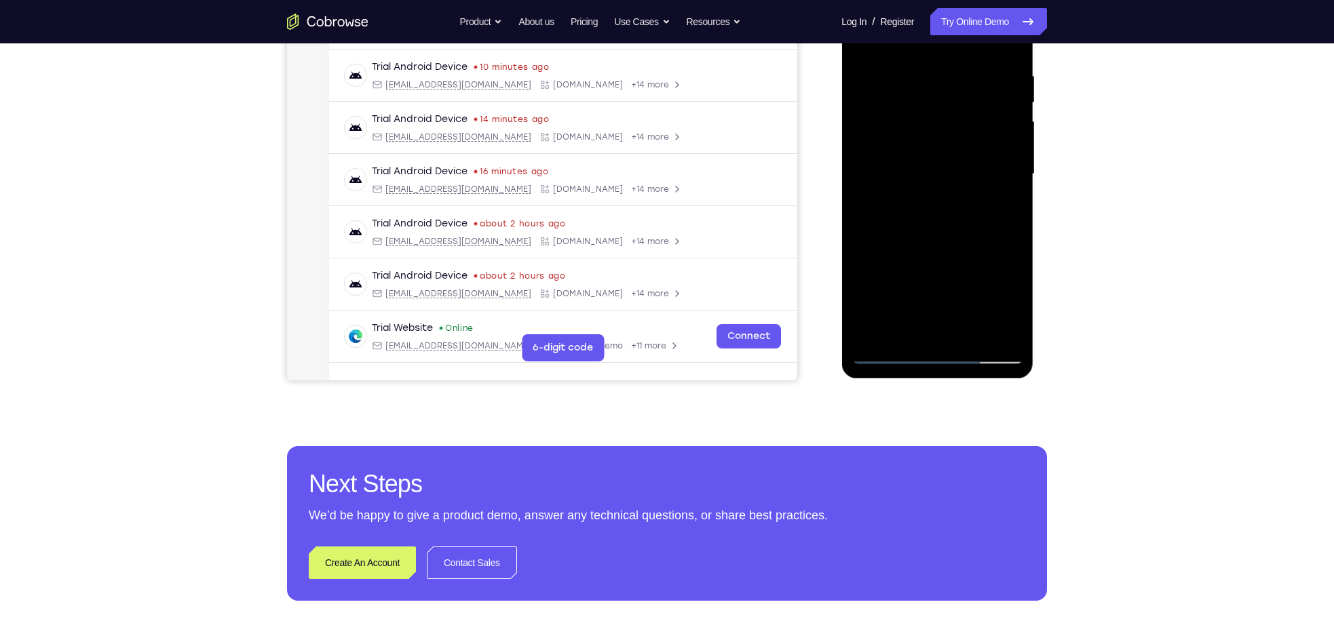
scroll to position [253, 0]
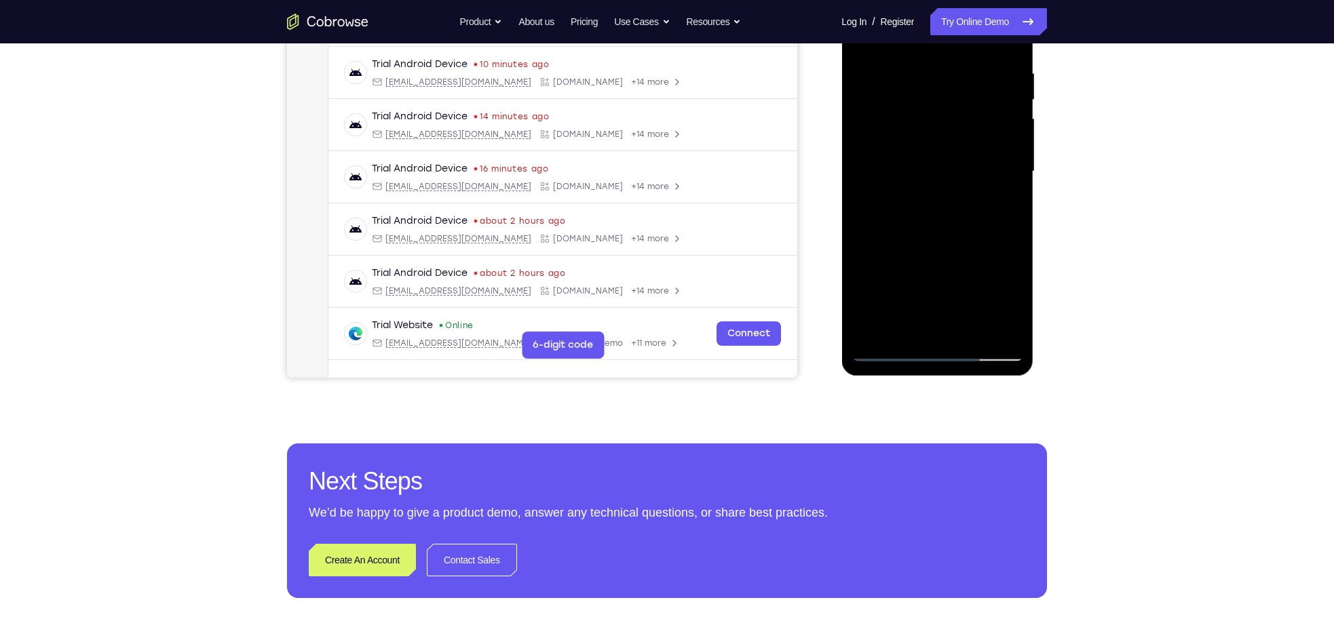
click at [947, 244] on div at bounding box center [936, 172] width 171 height 380
click at [887, 347] on div at bounding box center [936, 172] width 171 height 380
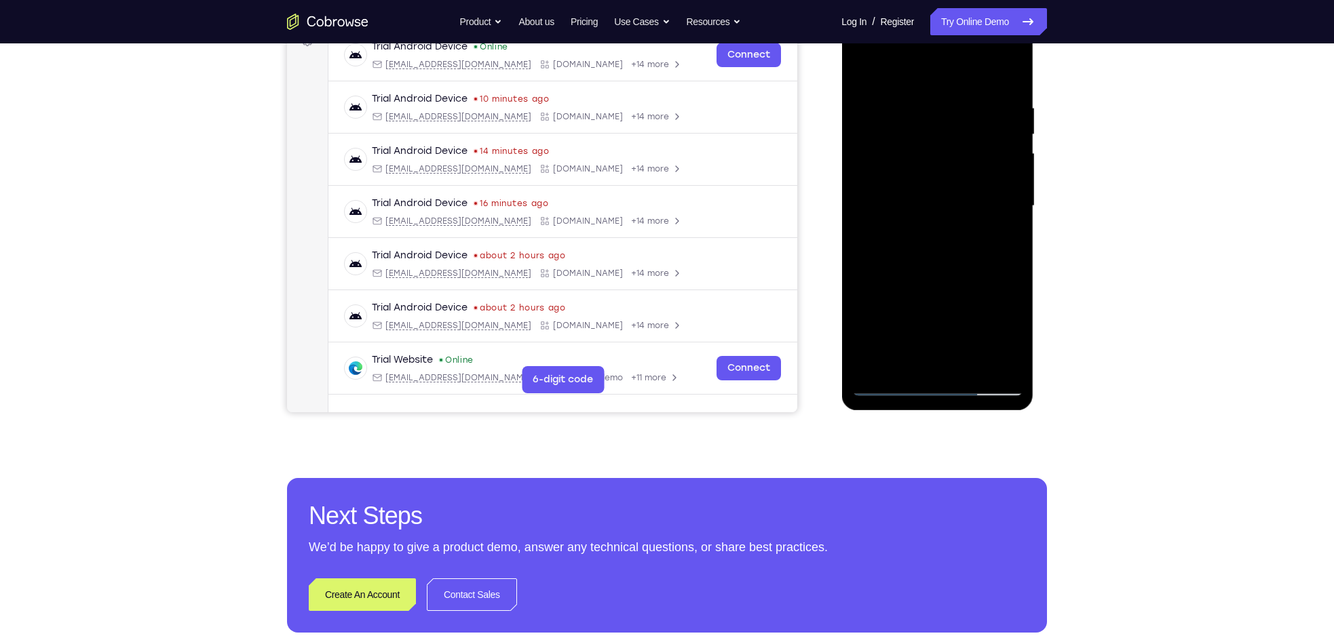
click at [861, 73] on div at bounding box center [936, 206] width 171 height 380
click at [914, 205] on div at bounding box center [936, 206] width 171 height 380
click at [881, 385] on div at bounding box center [936, 206] width 171 height 380
click at [891, 385] on div at bounding box center [936, 206] width 171 height 380
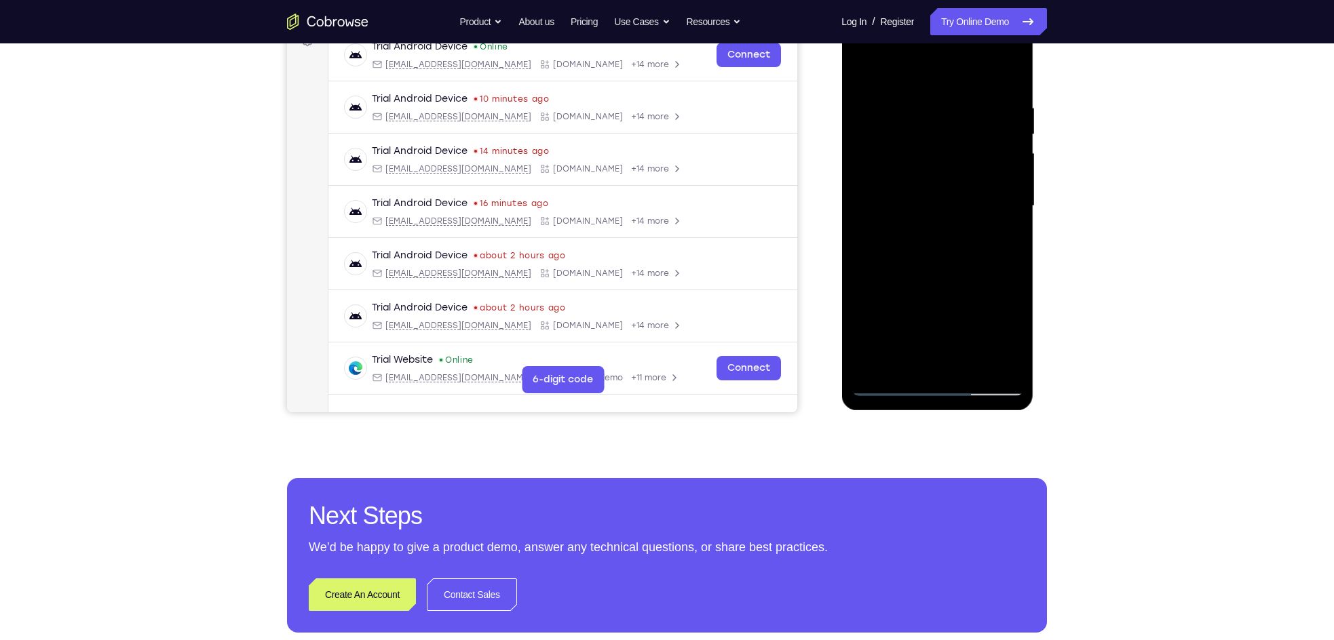
click at [868, 113] on div at bounding box center [936, 206] width 171 height 380
click at [991, 168] on div at bounding box center [936, 206] width 171 height 380
click at [930, 363] on div at bounding box center [936, 206] width 171 height 380
click at [910, 208] on div at bounding box center [936, 206] width 171 height 380
click at [914, 360] on div at bounding box center [936, 206] width 171 height 380
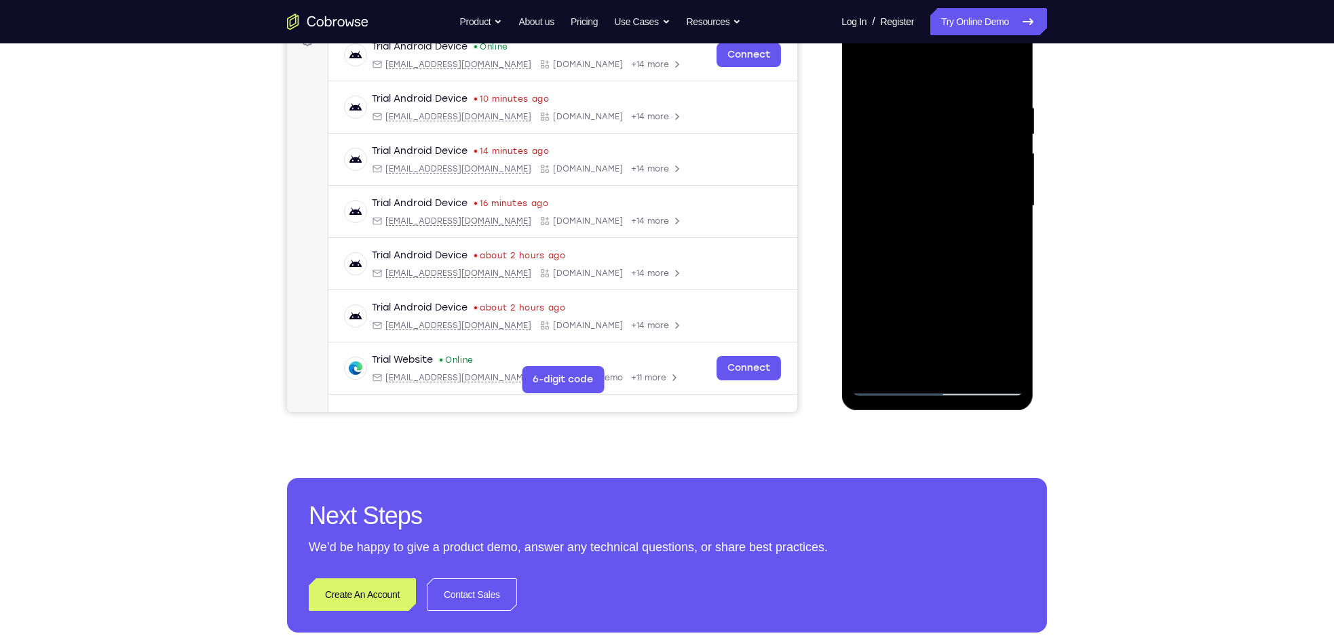
click at [903, 362] on div at bounding box center [936, 206] width 171 height 380
click at [971, 286] on div at bounding box center [936, 206] width 171 height 380
click at [979, 203] on div at bounding box center [936, 206] width 171 height 380
click at [961, 360] on div at bounding box center [936, 206] width 171 height 380
click at [1005, 360] on div at bounding box center [936, 206] width 171 height 380
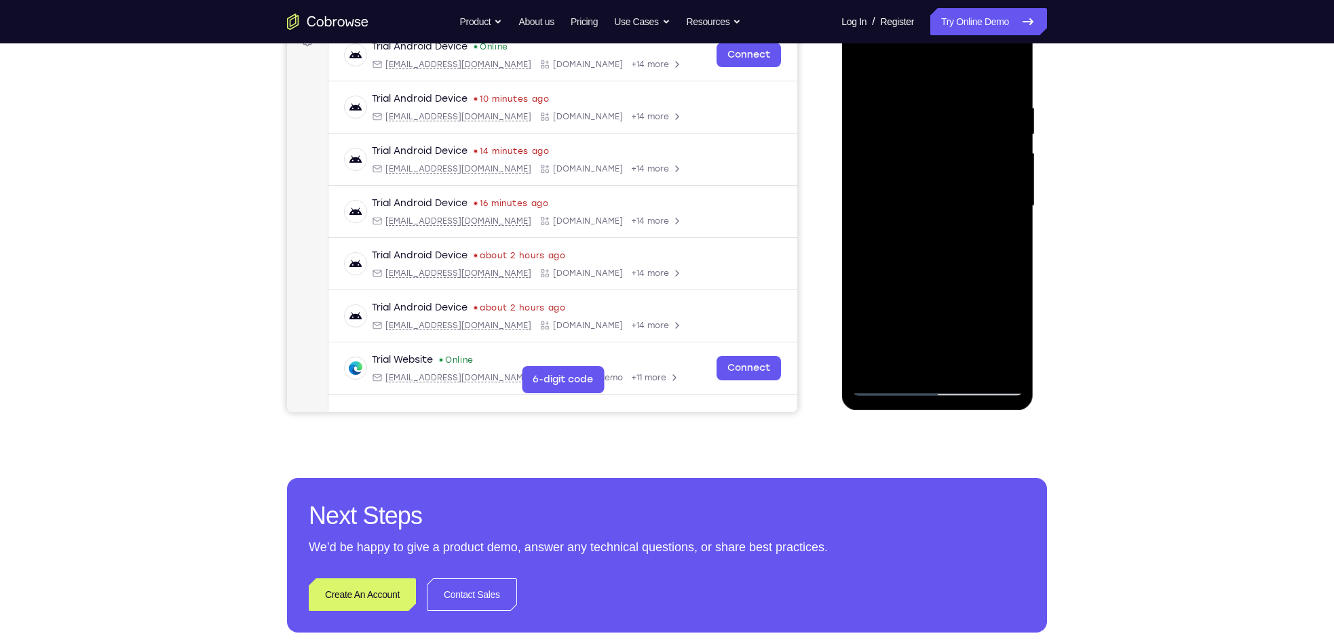
click at [884, 389] on div at bounding box center [936, 206] width 171 height 380
click at [866, 362] on div at bounding box center [936, 206] width 171 height 380
click at [868, 362] on div at bounding box center [936, 206] width 171 height 380
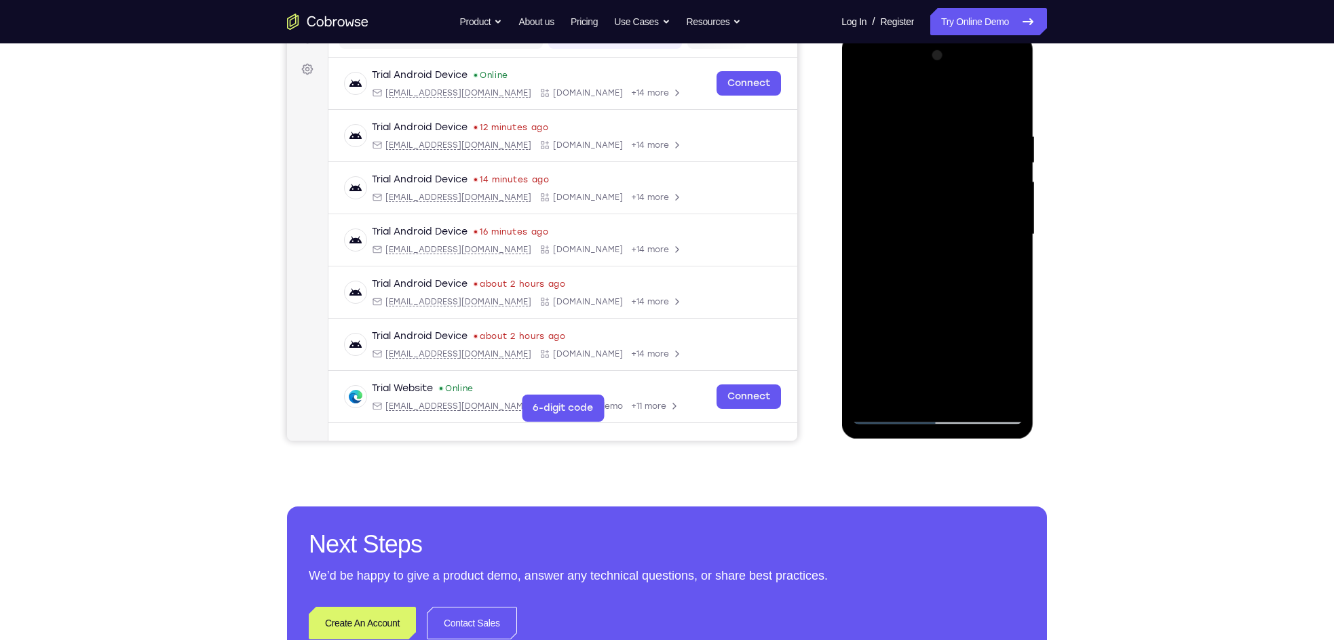
scroll to position [188, 0]
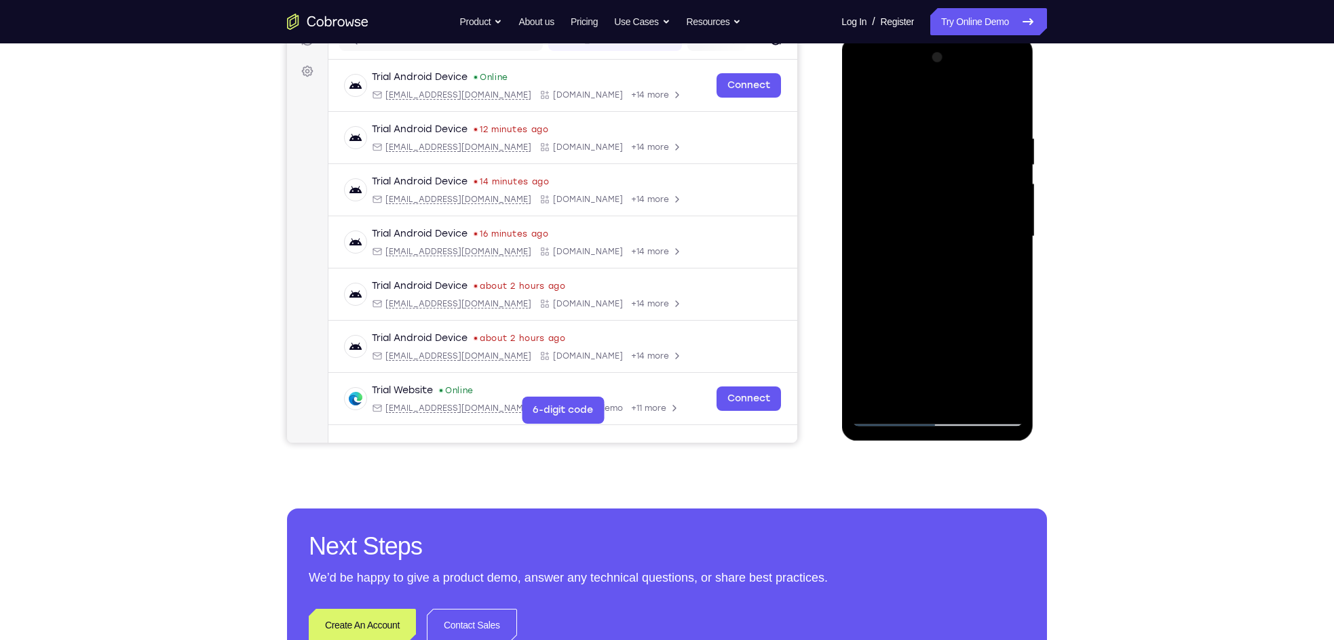
click at [929, 77] on div at bounding box center [936, 237] width 171 height 380
click at [899, 102] on div at bounding box center [936, 237] width 171 height 380
click at [879, 180] on div at bounding box center [936, 237] width 171 height 380
click at [872, 186] on div at bounding box center [936, 237] width 171 height 380
click at [897, 239] on div at bounding box center [936, 237] width 171 height 380
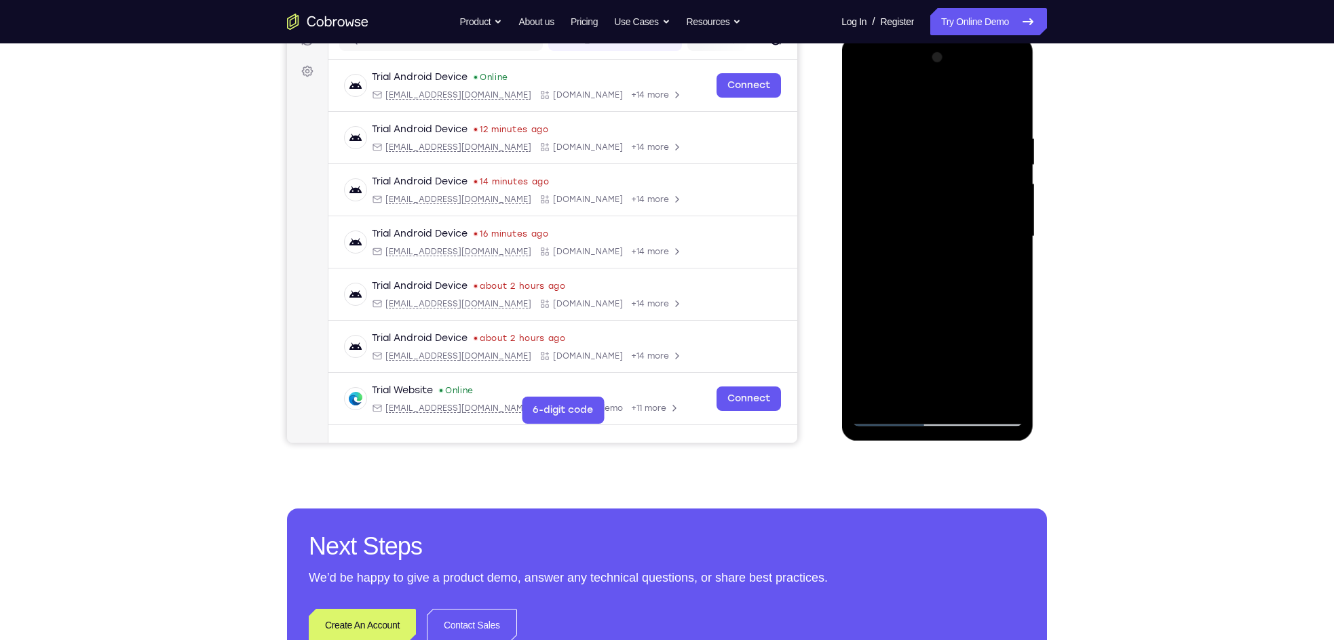
click at [909, 225] on div at bounding box center [936, 237] width 171 height 380
click at [906, 252] on div at bounding box center [936, 237] width 171 height 380
drag, startPoint x: 945, startPoint y: 359, endPoint x: 943, endPoint y: 239, distance: 119.4
click at [943, 239] on div at bounding box center [936, 237] width 171 height 380
click at [925, 387] on div at bounding box center [936, 237] width 171 height 380
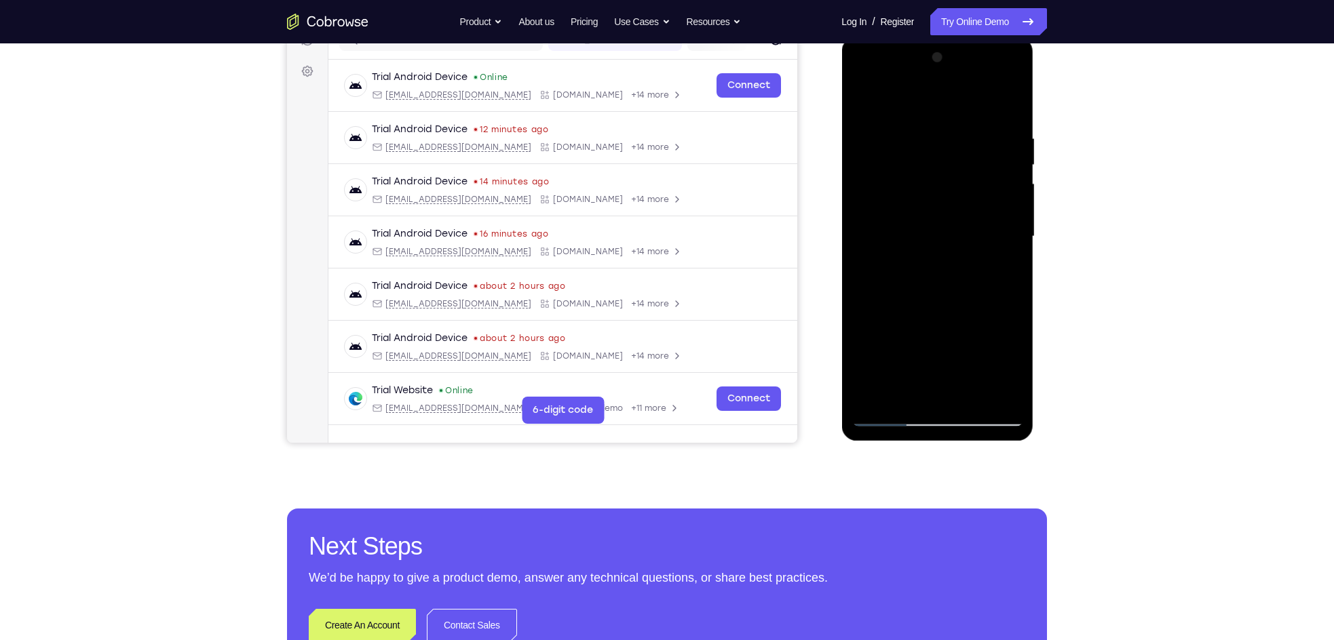
click at [953, 382] on div at bounding box center [936, 237] width 171 height 380
click at [973, 308] on div at bounding box center [936, 237] width 171 height 380
click at [890, 116] on div at bounding box center [936, 237] width 171 height 380
click at [950, 166] on div at bounding box center [936, 237] width 171 height 380
drag, startPoint x: 929, startPoint y: 341, endPoint x: 942, endPoint y: 197, distance: 145.1
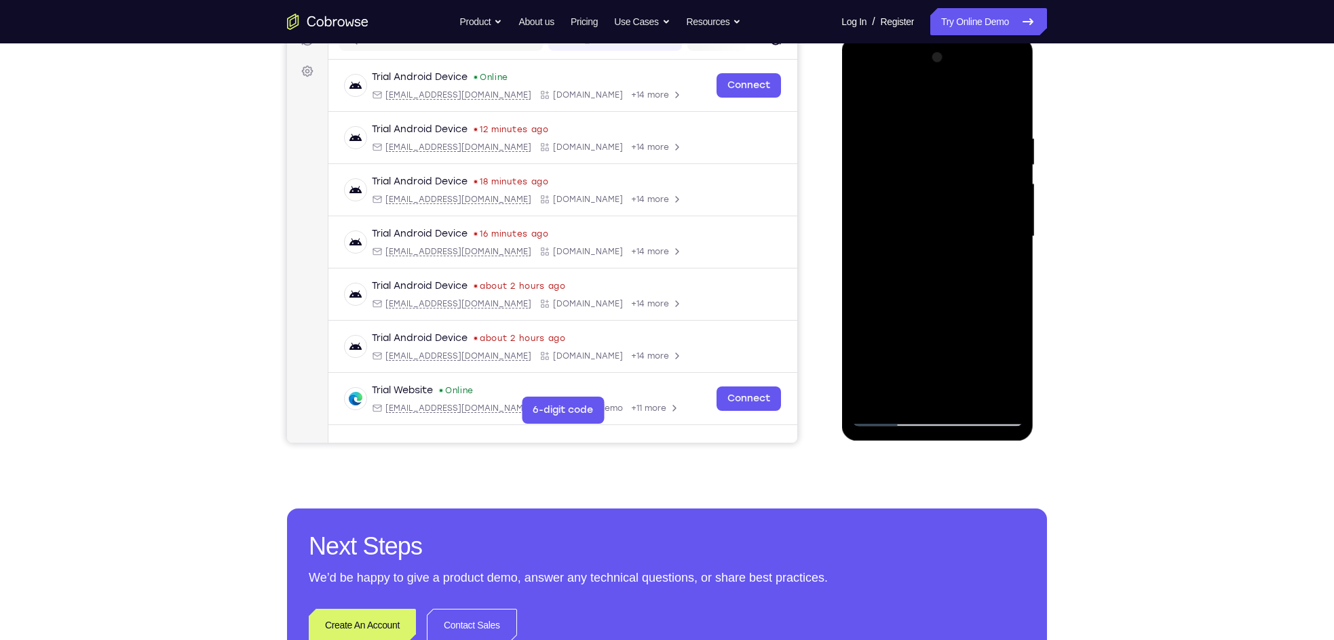
click at [942, 197] on div at bounding box center [936, 237] width 171 height 380
drag, startPoint x: 949, startPoint y: 330, endPoint x: 949, endPoint y: 206, distance: 124.1
click at [949, 206] on div at bounding box center [936, 237] width 171 height 380
drag, startPoint x: 931, startPoint y: 362, endPoint x: 894, endPoint y: 242, distance: 125.1
click at [894, 242] on div at bounding box center [936, 237] width 171 height 380
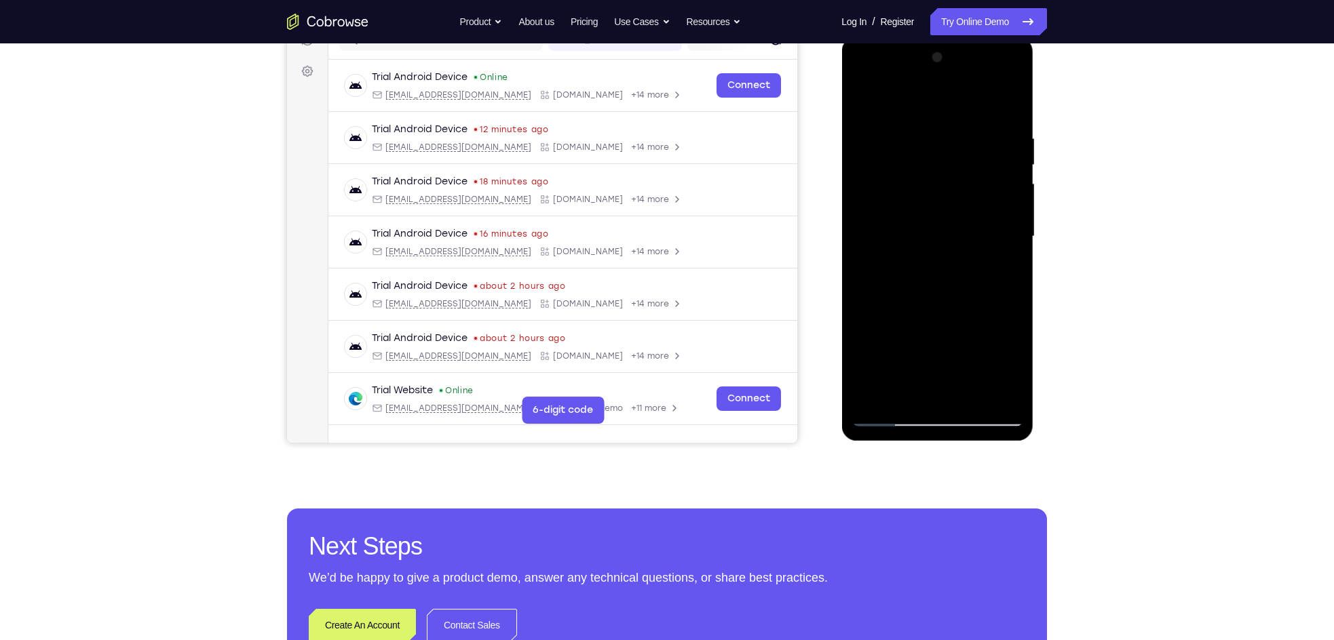
drag, startPoint x: 937, startPoint y: 349, endPoint x: 941, endPoint y: 207, distance: 142.5
click at [941, 207] on div at bounding box center [936, 237] width 171 height 380
drag, startPoint x: 935, startPoint y: 293, endPoint x: 922, endPoint y: 184, distance: 109.3
click at [922, 184] on div at bounding box center [936, 237] width 171 height 380
drag, startPoint x: 944, startPoint y: 285, endPoint x: 916, endPoint y: 109, distance: 177.9
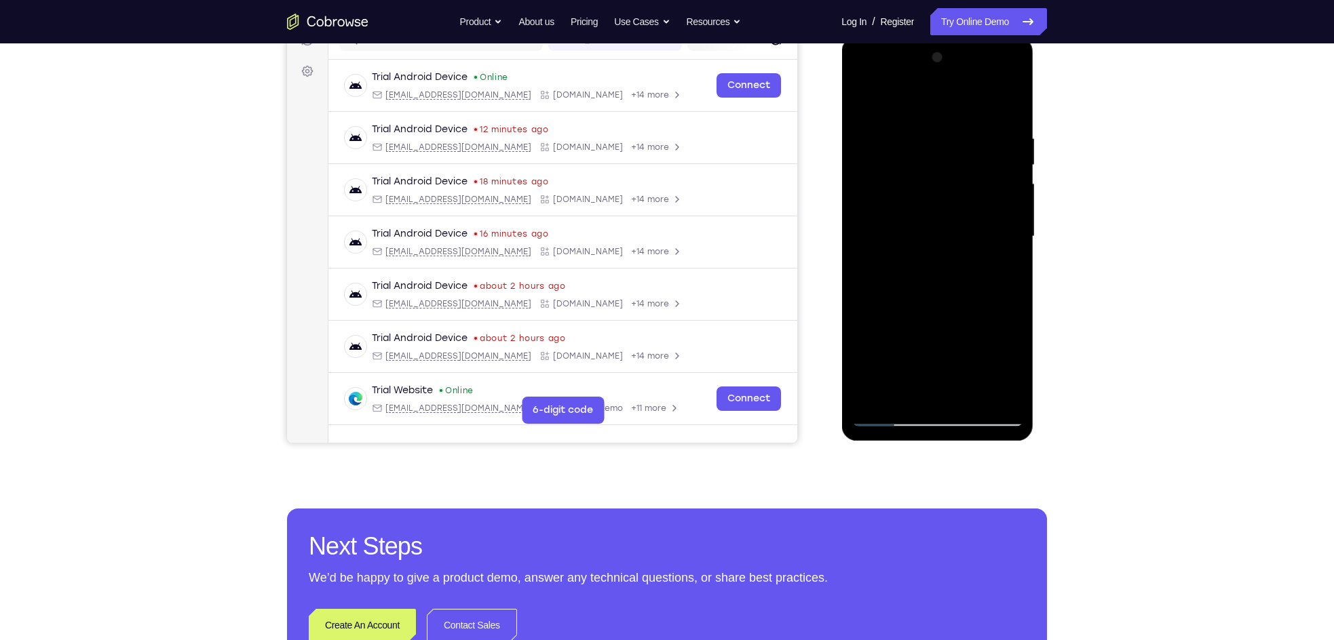
click at [916, 109] on div at bounding box center [936, 237] width 171 height 380
drag, startPoint x: 919, startPoint y: 229, endPoint x: 927, endPoint y: 106, distance: 123.7
click at [927, 106] on div at bounding box center [936, 237] width 171 height 380
click at [889, 415] on div at bounding box center [936, 237] width 171 height 380
click at [887, 411] on div at bounding box center [936, 237] width 171 height 380
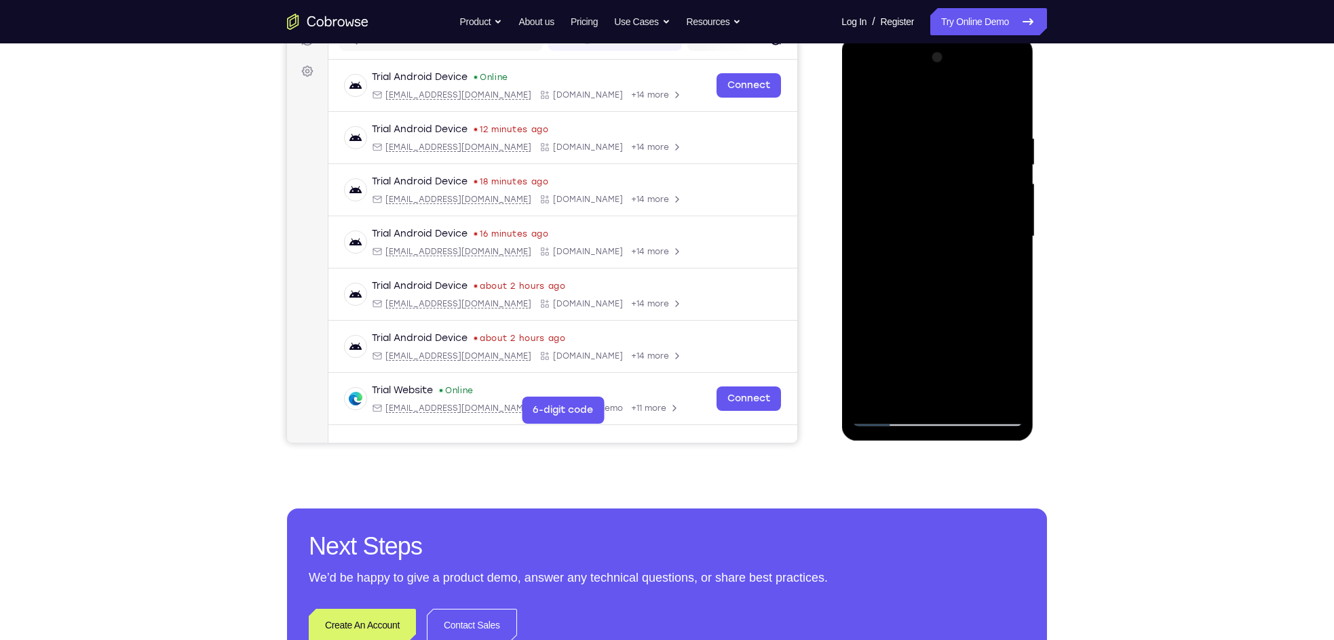
click at [888, 419] on div at bounding box center [936, 237] width 171 height 380
drag, startPoint x: 948, startPoint y: 322, endPoint x: 961, endPoint y: 111, distance: 211.4
click at [961, 111] on div at bounding box center [936, 237] width 171 height 380
drag, startPoint x: 939, startPoint y: 268, endPoint x: 945, endPoint y: 217, distance: 51.2
click at [945, 217] on div at bounding box center [936, 237] width 171 height 380
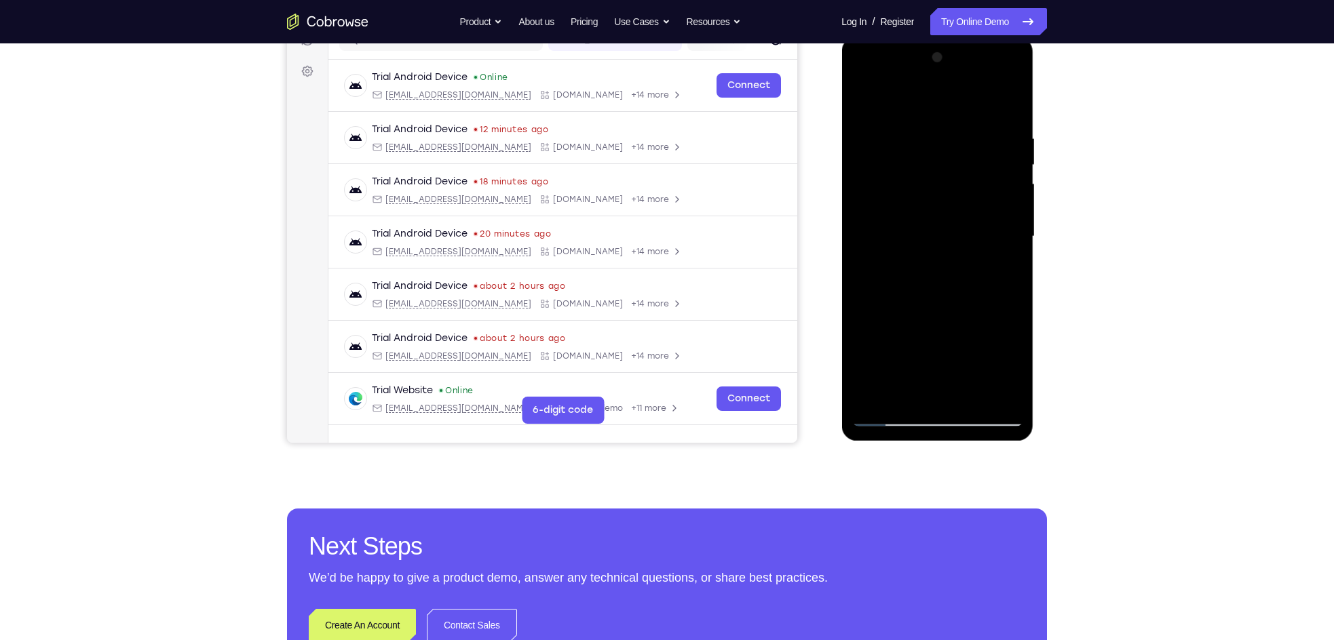
drag, startPoint x: 929, startPoint y: 317, endPoint x: 965, endPoint y: 58, distance: 261.7
click at [965, 58] on div at bounding box center [936, 237] width 171 height 380
drag, startPoint x: 931, startPoint y: 267, endPoint x: 917, endPoint y: 102, distance: 164.8
click at [917, 102] on div at bounding box center [936, 237] width 171 height 380
drag, startPoint x: 922, startPoint y: 246, endPoint x: 908, endPoint y: 122, distance: 124.9
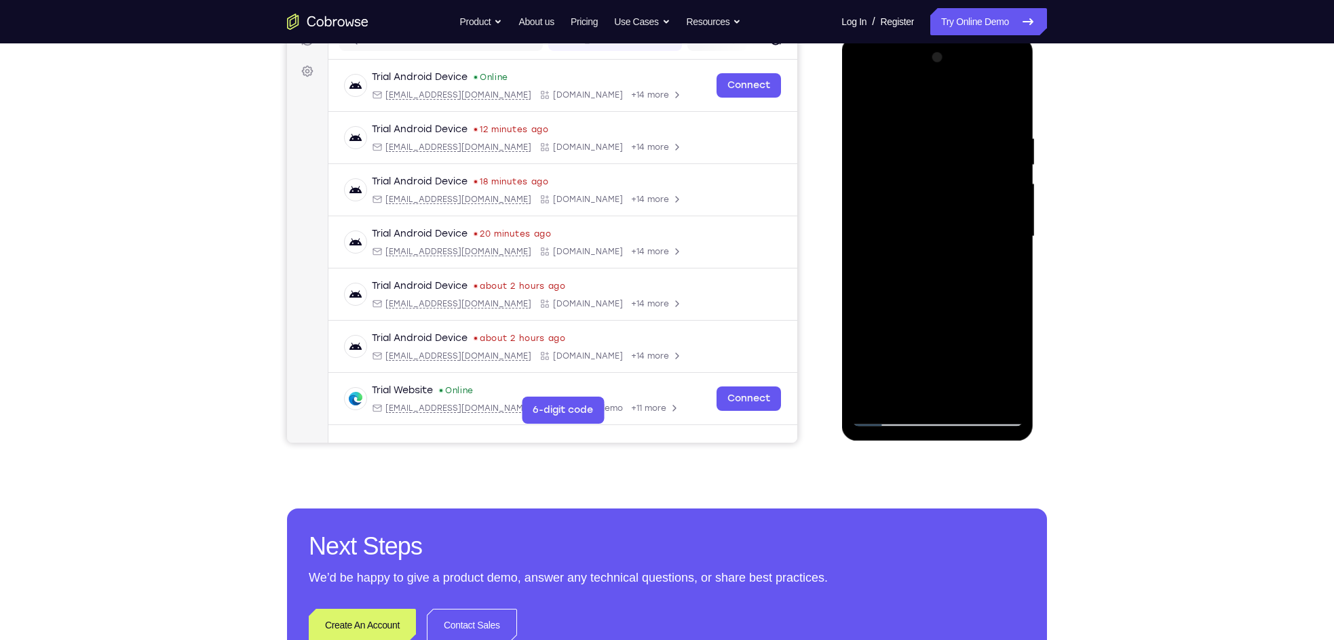
click at [908, 122] on div at bounding box center [936, 237] width 171 height 380
drag, startPoint x: 929, startPoint y: 293, endPoint x: 910, endPoint y: 79, distance: 214.5
click at [910, 79] on div at bounding box center [936, 237] width 171 height 380
drag, startPoint x: 917, startPoint y: 252, endPoint x: 911, endPoint y: 179, distance: 72.8
click at [911, 179] on div at bounding box center [936, 237] width 171 height 380
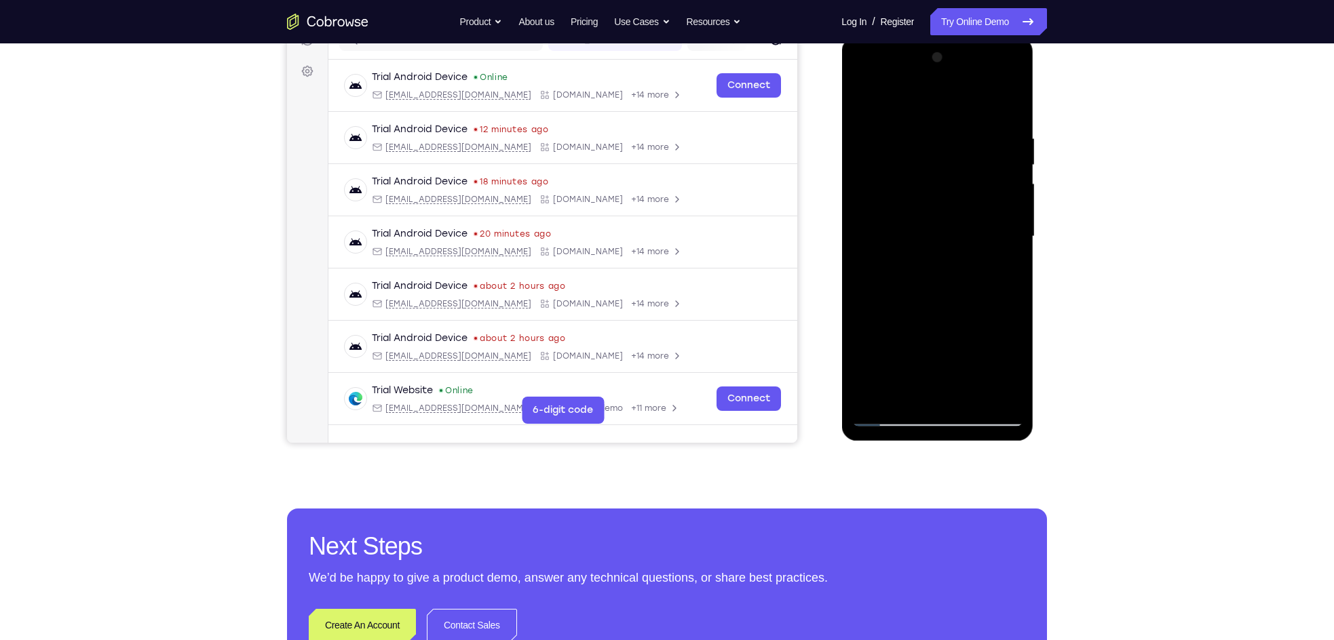
drag, startPoint x: 911, startPoint y: 179, endPoint x: 922, endPoint y: 325, distance: 146.3
click at [922, 325] on div at bounding box center [936, 237] width 171 height 380
drag, startPoint x: 918, startPoint y: 170, endPoint x: 920, endPoint y: 360, distance: 190.6
click at [920, 360] on div at bounding box center [936, 237] width 171 height 380
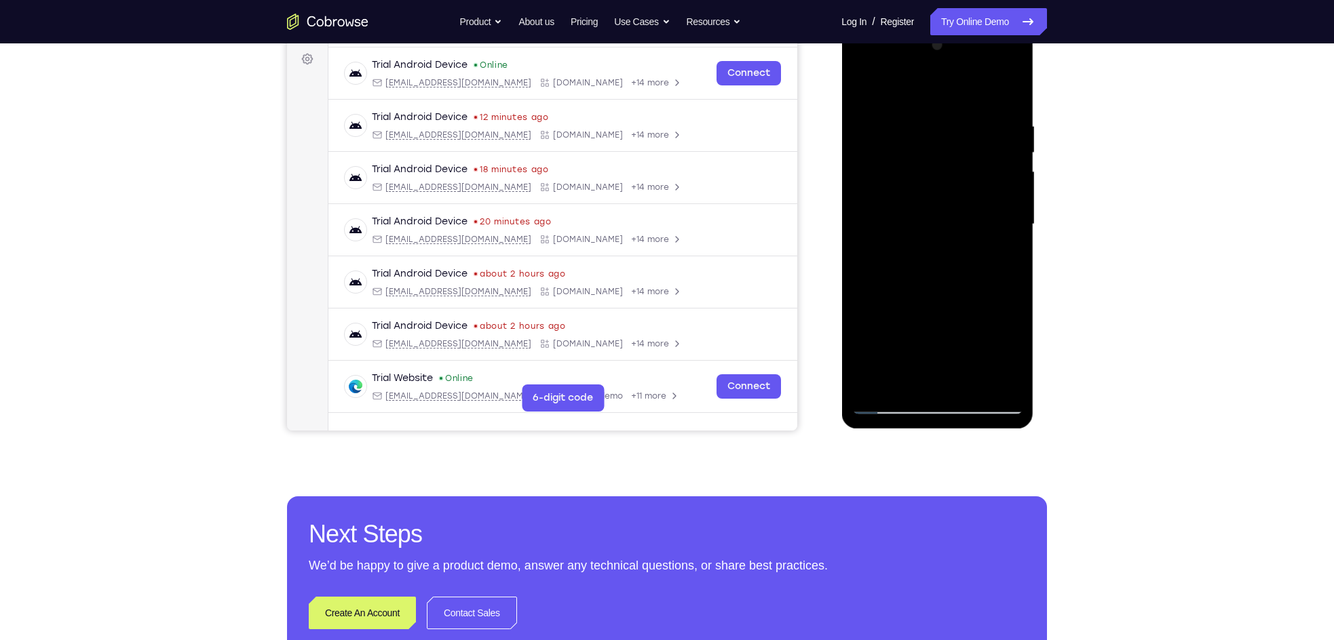
scroll to position [272, 0]
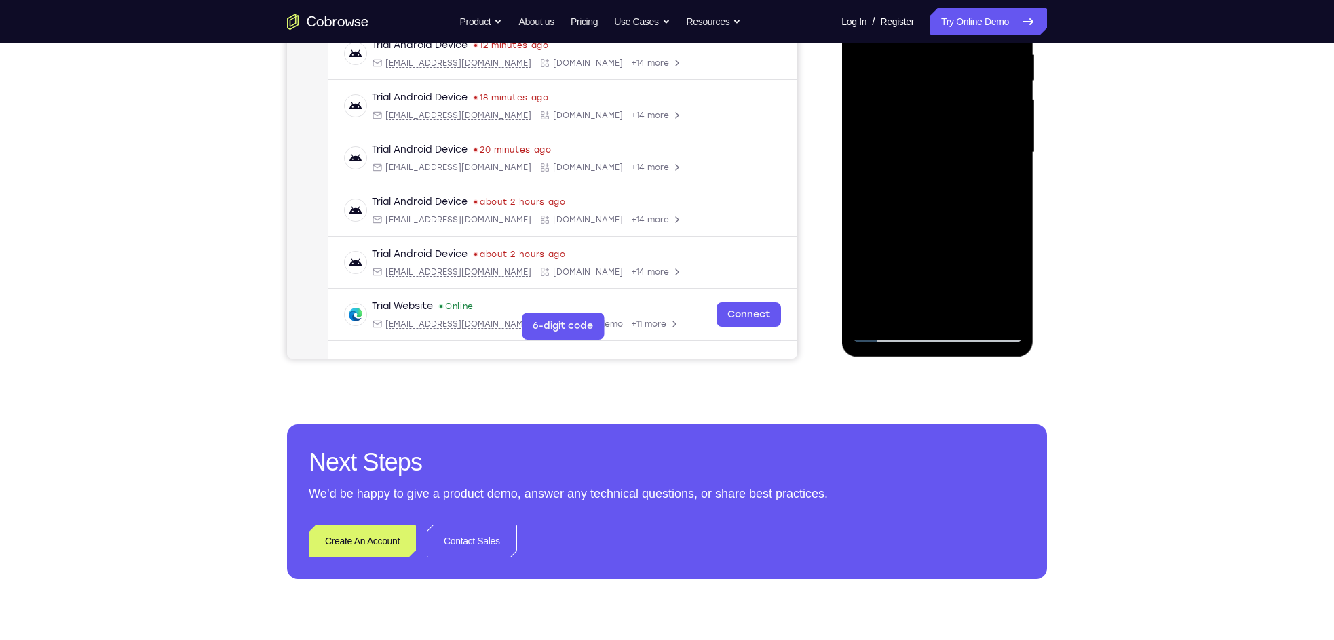
drag, startPoint x: 917, startPoint y: 144, endPoint x: 911, endPoint y: 105, distance: 39.1
click at [911, 105] on div at bounding box center [936, 153] width 171 height 380
drag, startPoint x: 920, startPoint y: 244, endPoint x: 918, endPoint y: 159, distance: 84.8
click at [918, 159] on div at bounding box center [936, 153] width 171 height 380
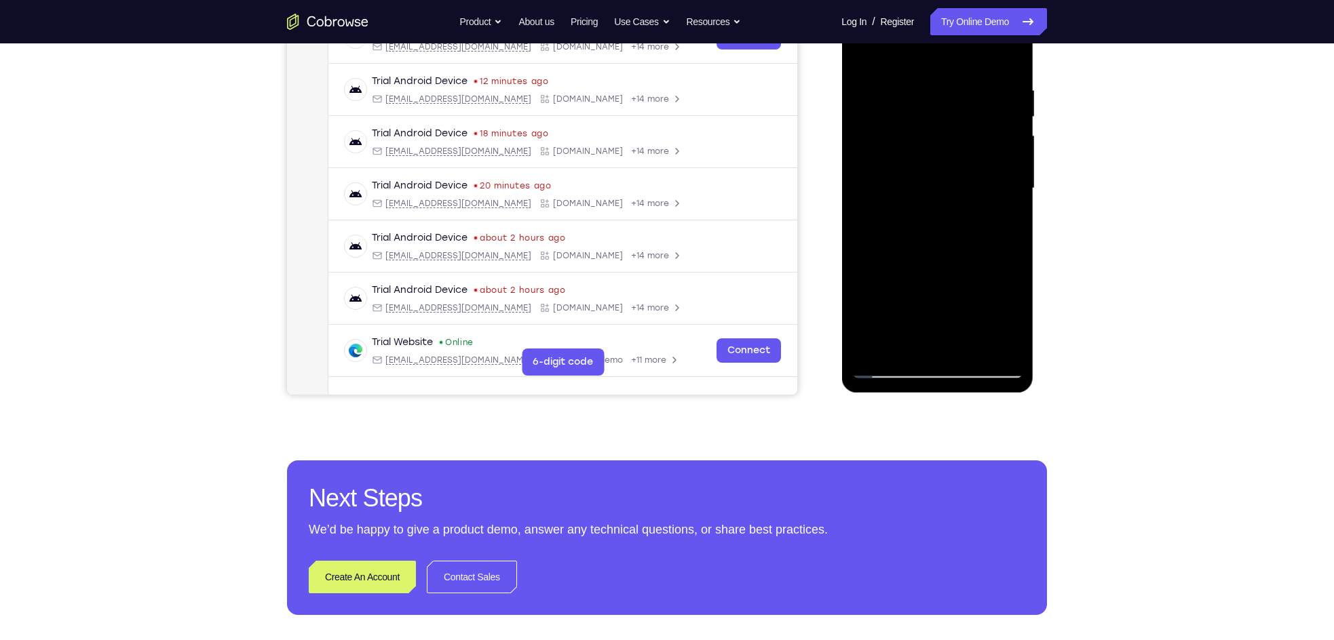
drag, startPoint x: 906, startPoint y: 224, endPoint x: 884, endPoint y: 293, distance: 72.5
click at [884, 293] on div at bounding box center [936, 189] width 171 height 380
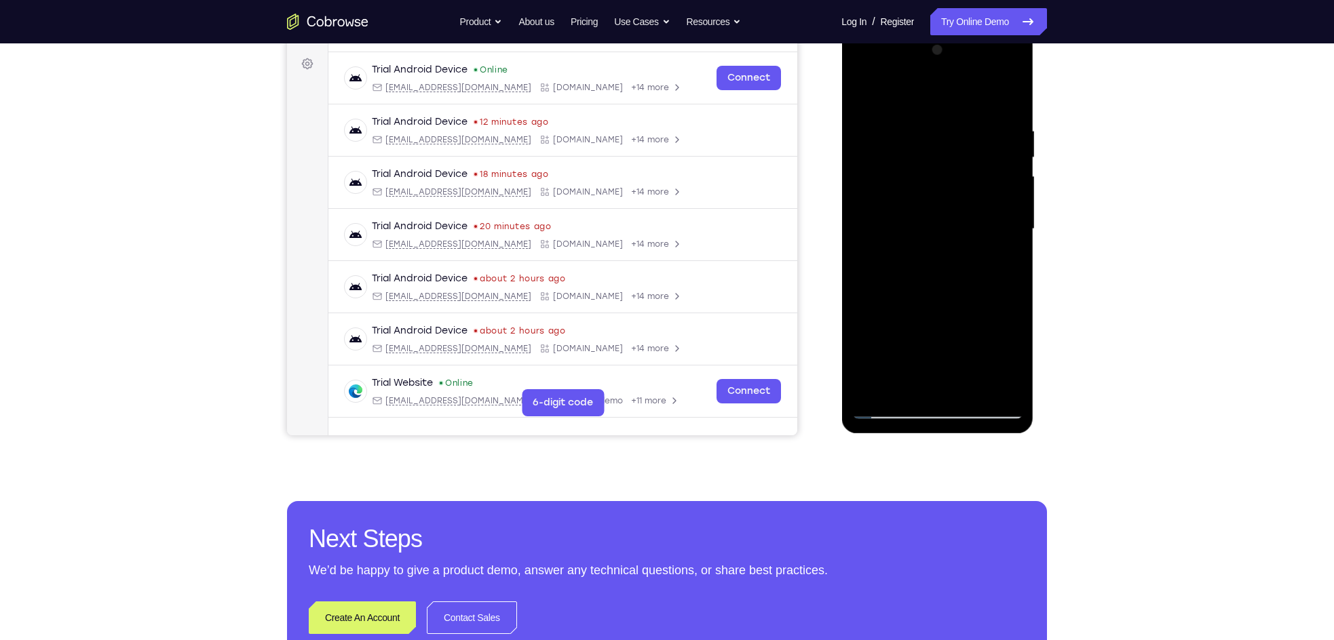
drag, startPoint x: 878, startPoint y: 227, endPoint x: 989, endPoint y: 222, distance: 110.7
click at [989, 222] on div at bounding box center [936, 229] width 171 height 380
click at [966, 263] on div at bounding box center [936, 229] width 171 height 380
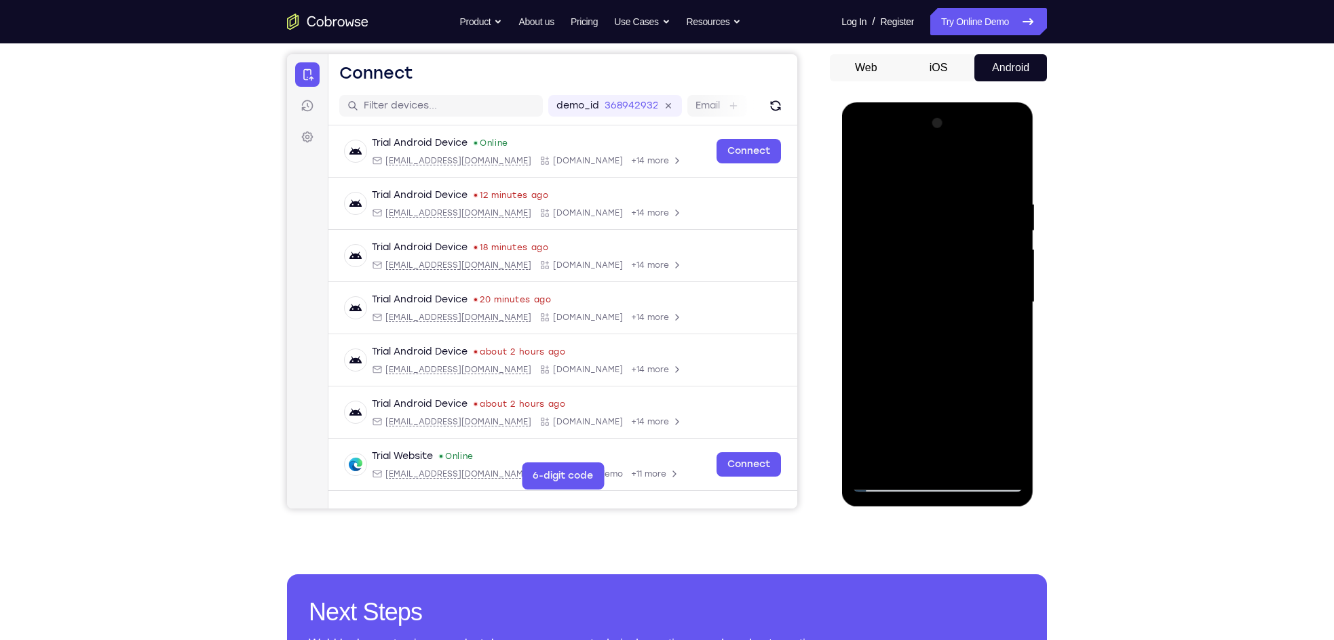
scroll to position [123, 0]
click at [982, 267] on div at bounding box center [936, 302] width 171 height 380
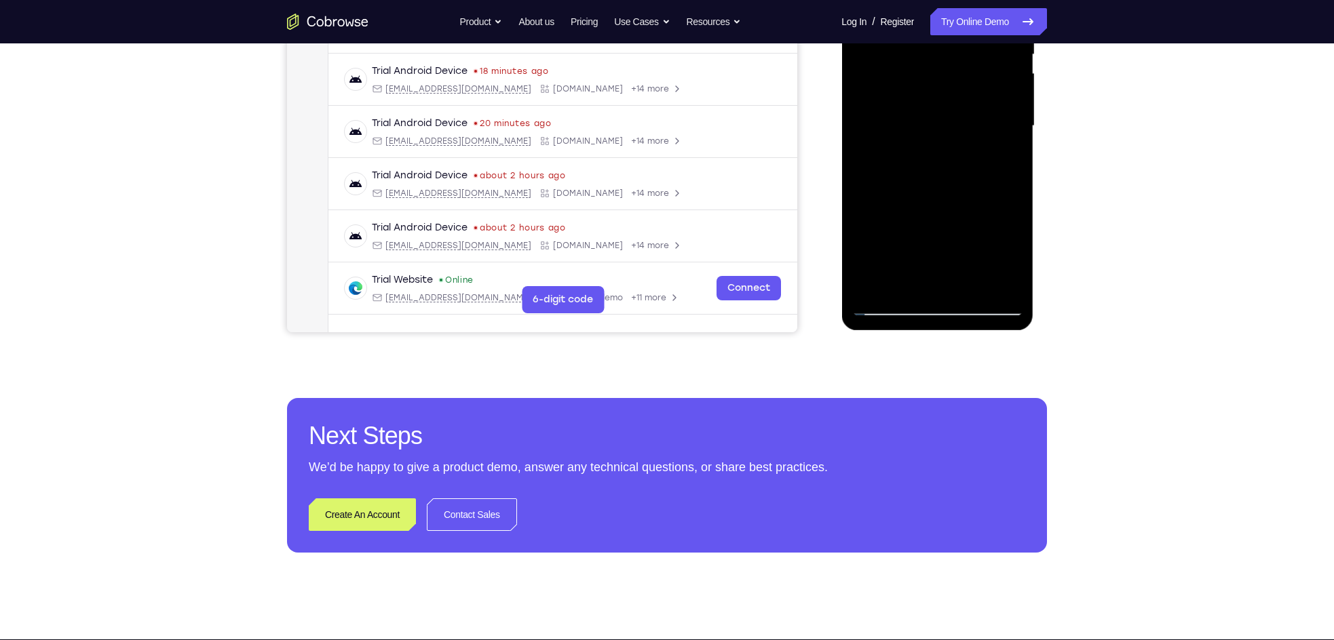
scroll to position [300, 0]
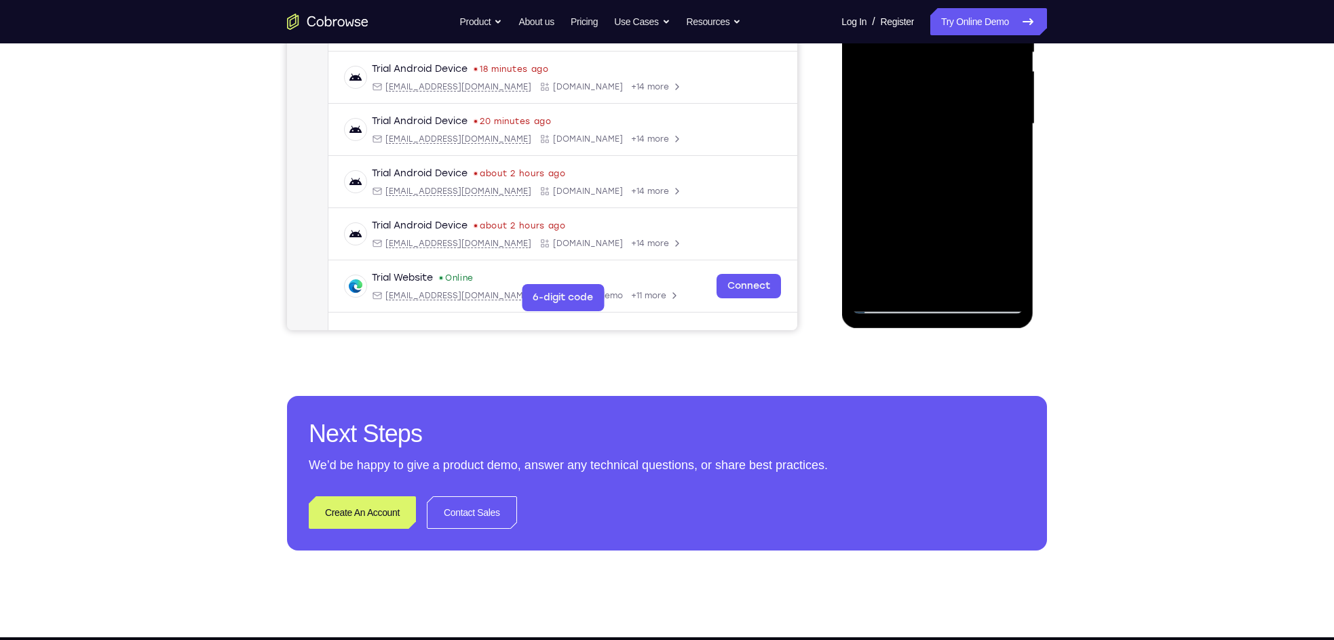
click at [888, 302] on div at bounding box center [936, 124] width 171 height 380
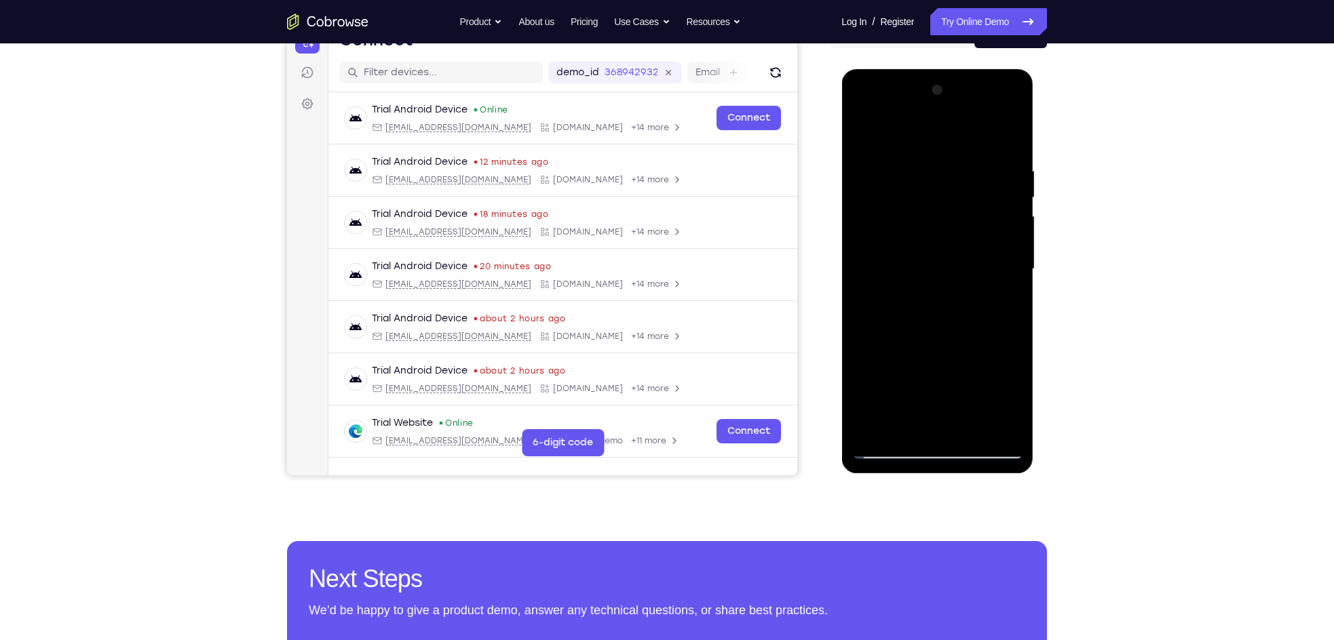
scroll to position [155, 0]
drag, startPoint x: 889, startPoint y: 237, endPoint x: 992, endPoint y: 252, distance: 104.8
click at [992, 252] on div at bounding box center [936, 270] width 171 height 380
drag, startPoint x: 891, startPoint y: 254, endPoint x: 976, endPoint y: 260, distance: 85.1
click at [976, 260] on div at bounding box center [936, 270] width 171 height 380
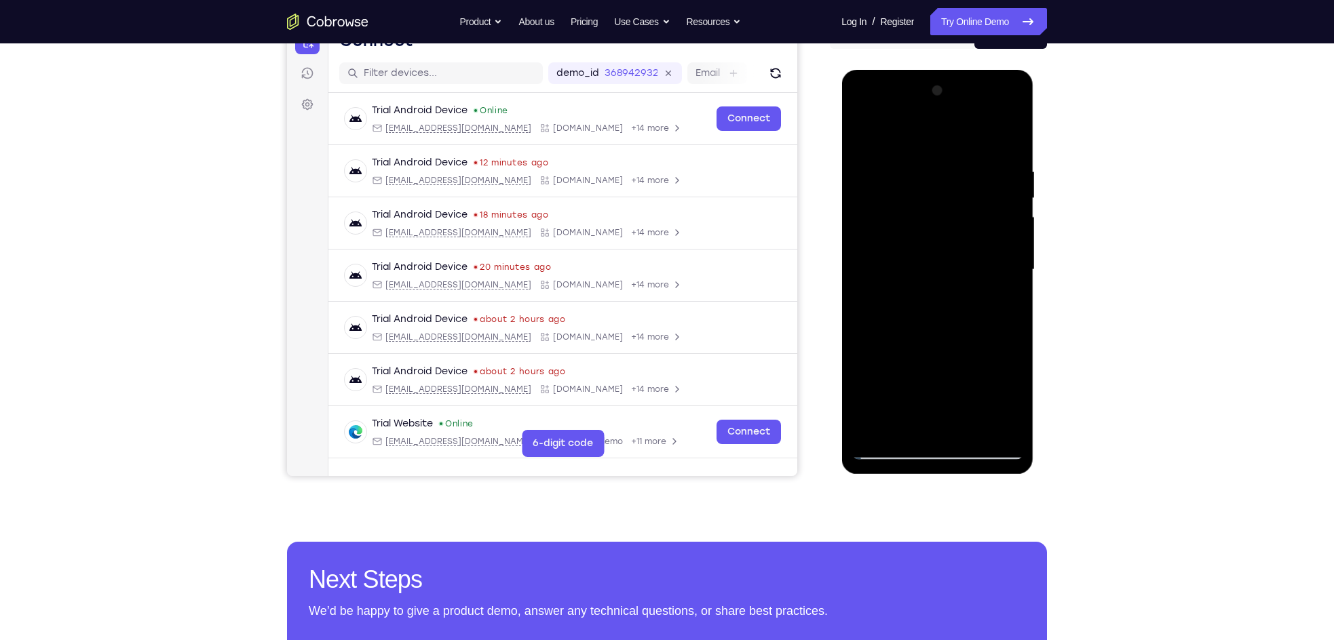
click at [949, 301] on div at bounding box center [936, 270] width 171 height 380
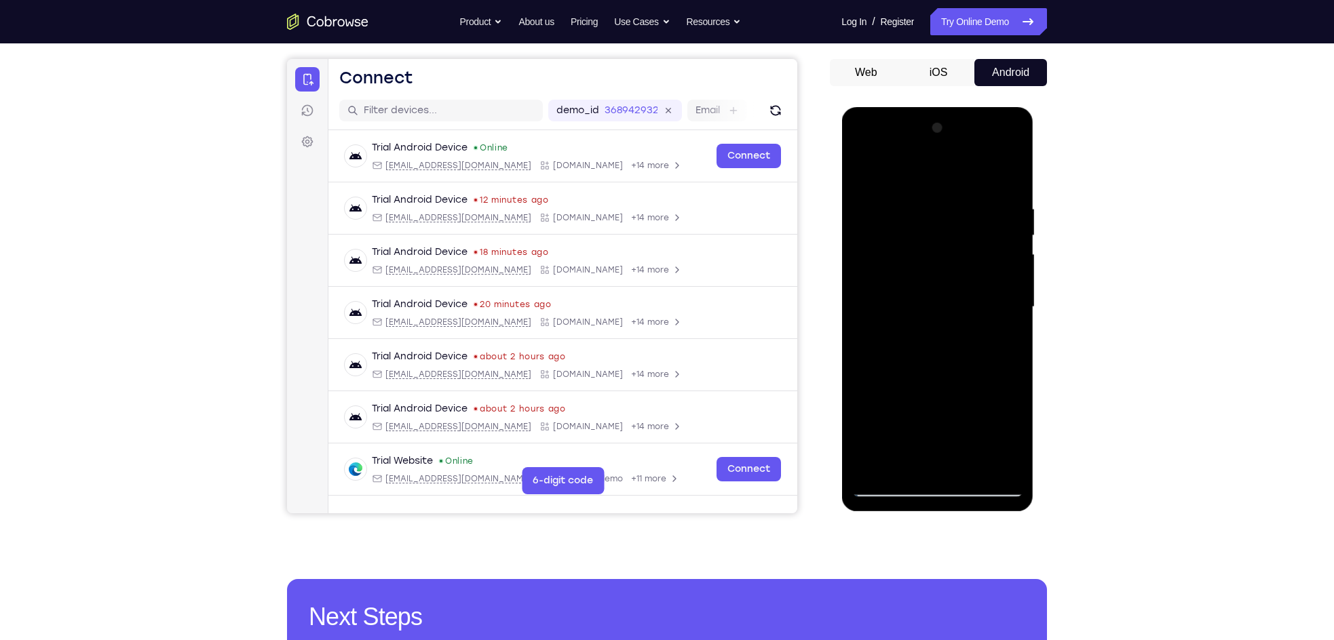
scroll to position [263, 0]
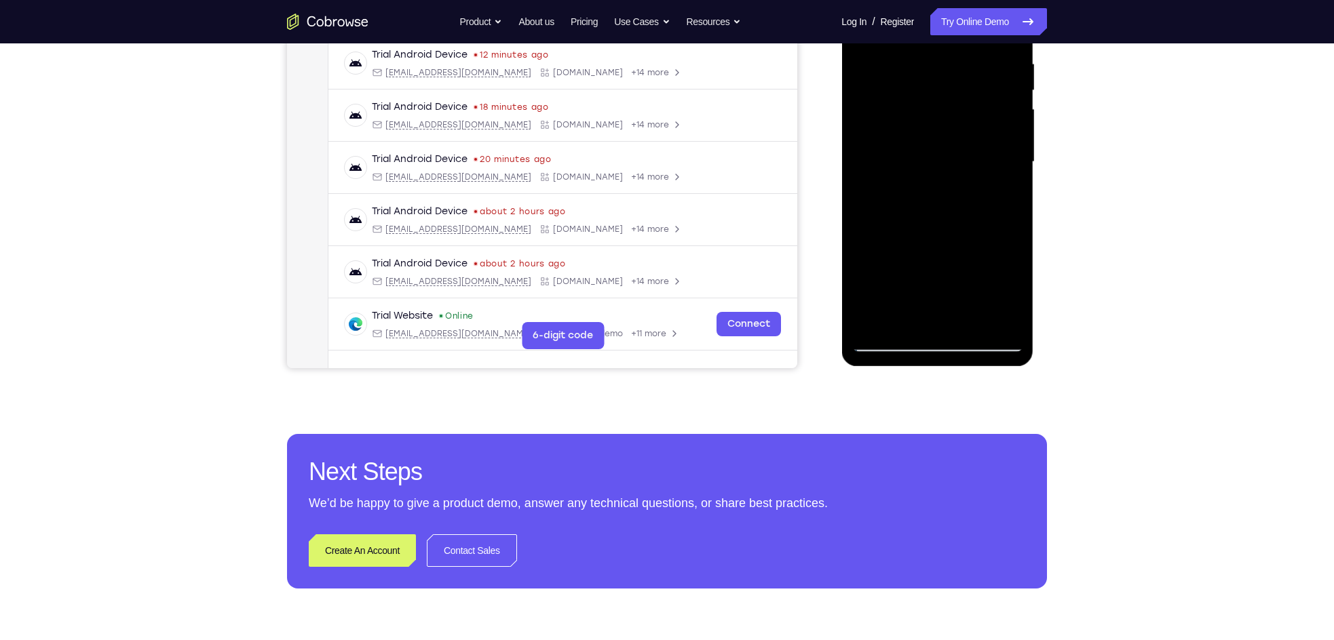
click at [893, 343] on div at bounding box center [936, 162] width 171 height 380
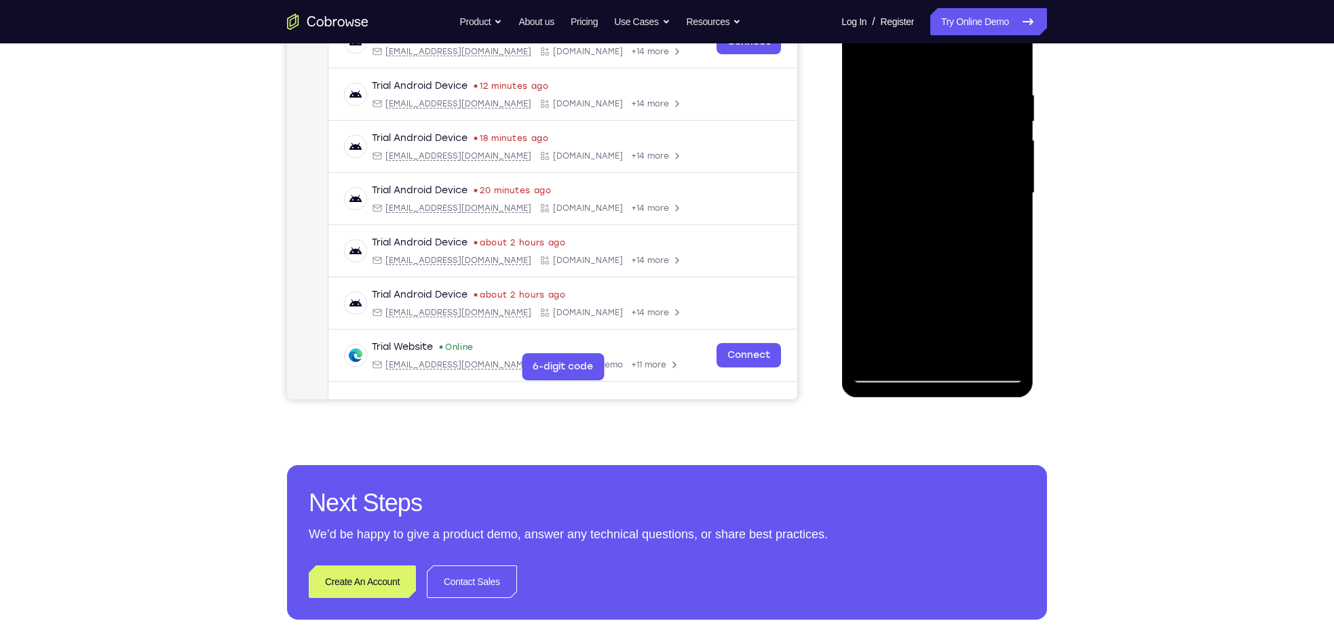
scroll to position [225, 0]
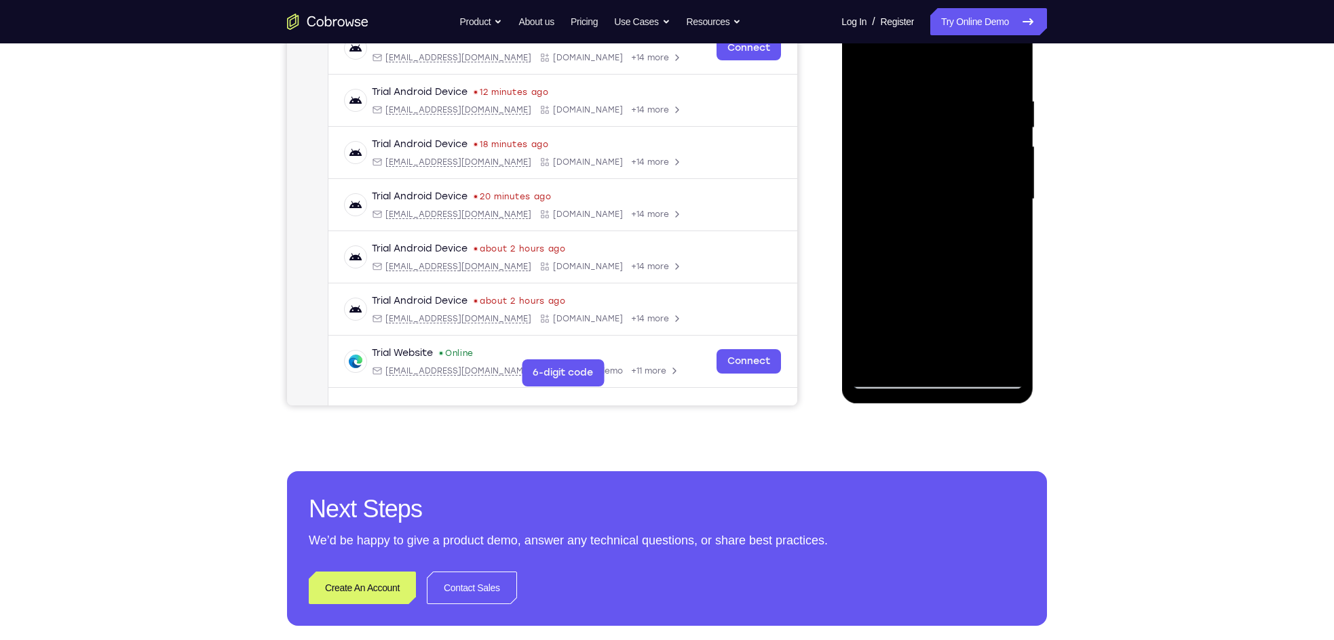
drag, startPoint x: 902, startPoint y: 233, endPoint x: 1022, endPoint y: 258, distance: 122.0
click at [1022, 258] on div at bounding box center [936, 199] width 171 height 380
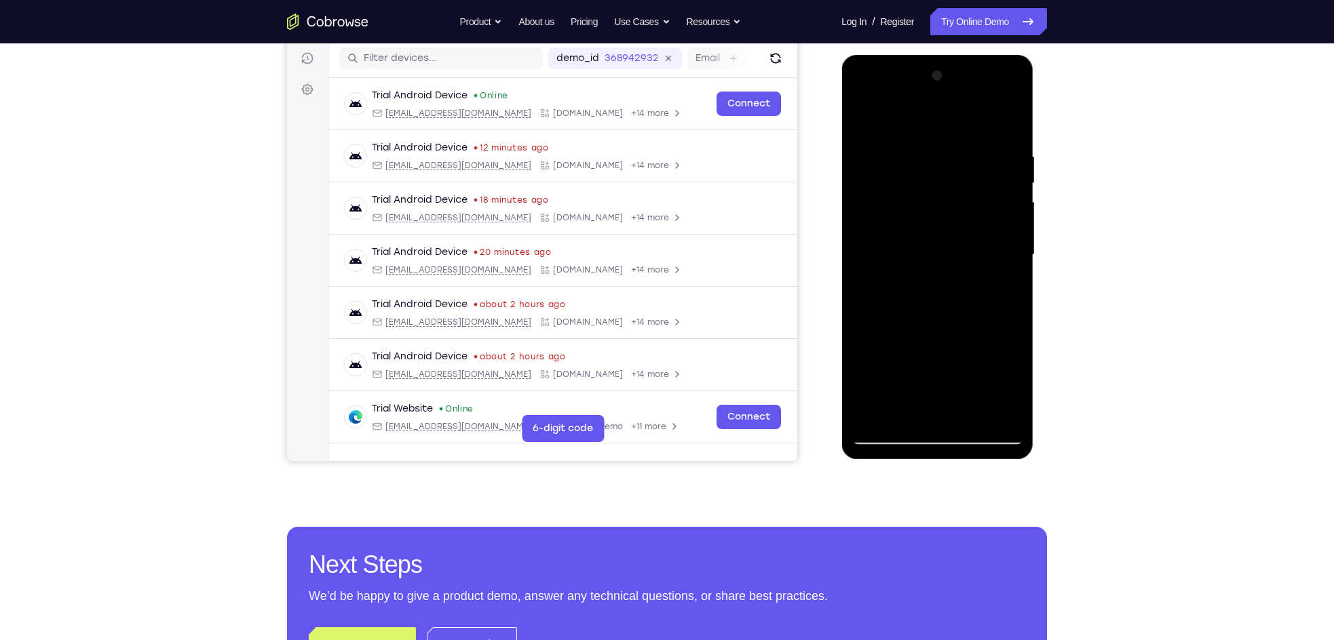
scroll to position [167, 0]
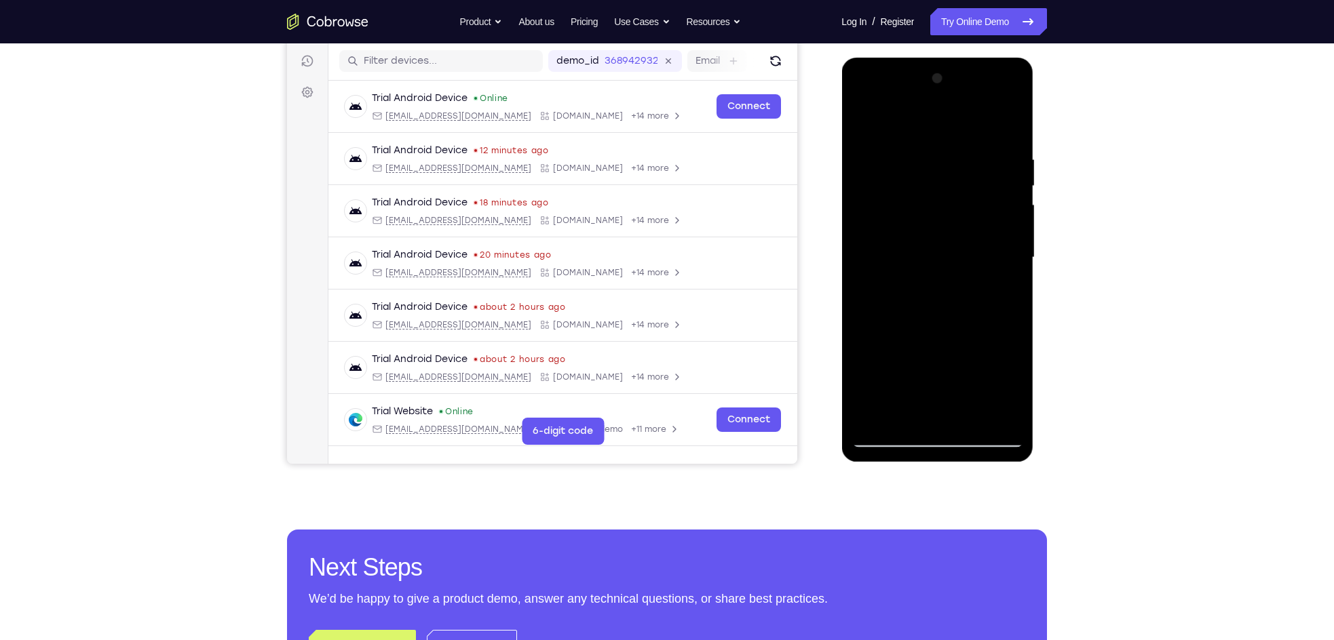
drag, startPoint x: 901, startPoint y: 229, endPoint x: 1008, endPoint y: 243, distance: 107.4
click at [1008, 243] on div at bounding box center [936, 258] width 171 height 380
click at [920, 286] on div at bounding box center [936, 258] width 171 height 380
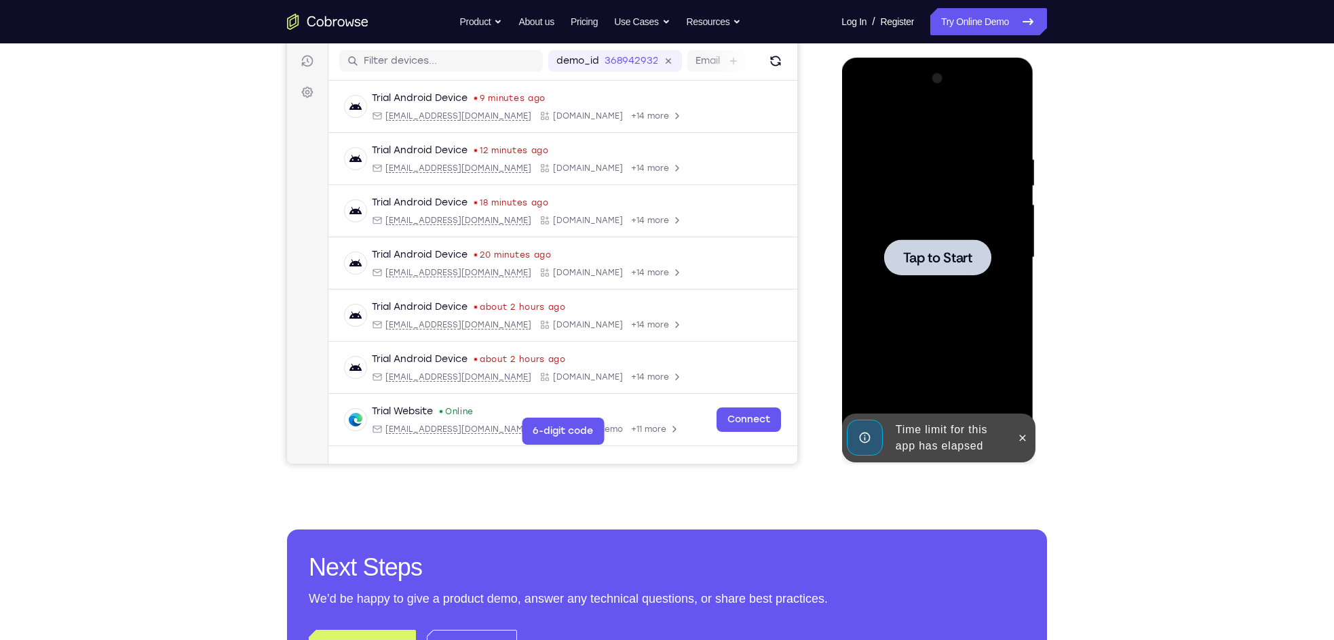
click at [922, 254] on span "Tap to Start" at bounding box center [936, 258] width 69 height 14
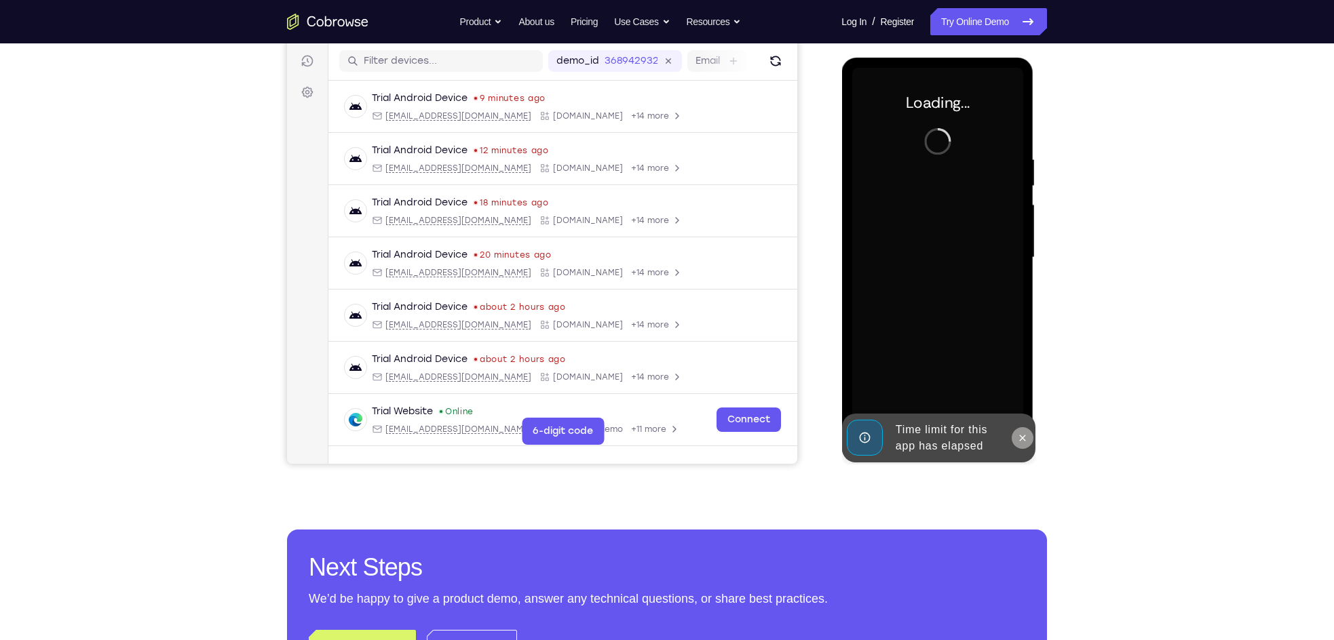
click at [1026, 435] on icon at bounding box center [1021, 438] width 11 height 11
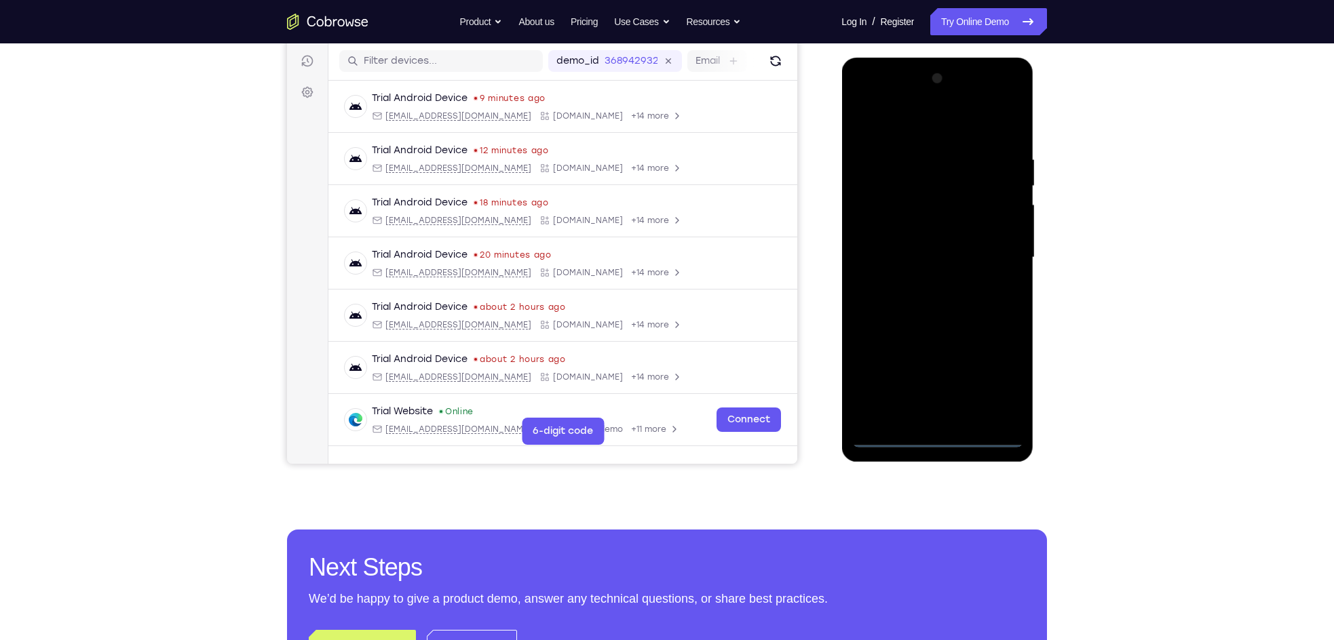
click at [933, 434] on div at bounding box center [936, 258] width 171 height 380
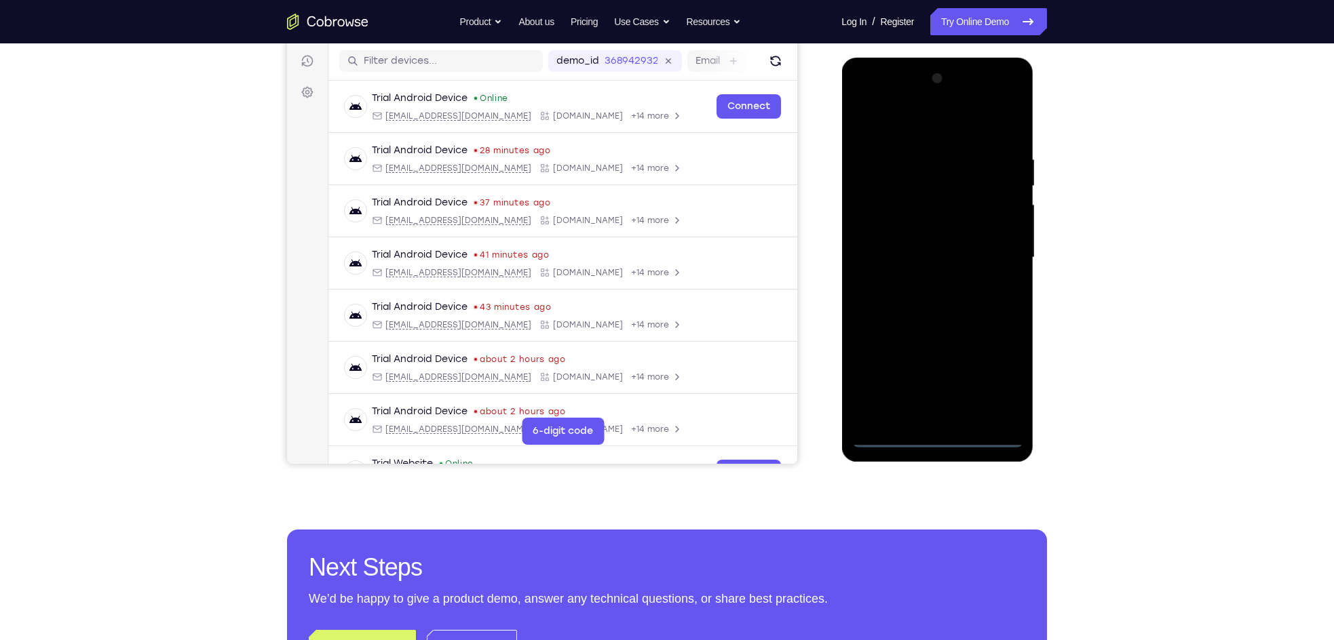
click at [996, 367] on div at bounding box center [936, 258] width 171 height 380
click at [929, 130] on div at bounding box center [936, 258] width 171 height 380
click at [1003, 252] on div at bounding box center [936, 258] width 171 height 380
click at [927, 286] on div at bounding box center [936, 258] width 171 height 380
click at [896, 239] on div at bounding box center [936, 258] width 171 height 380
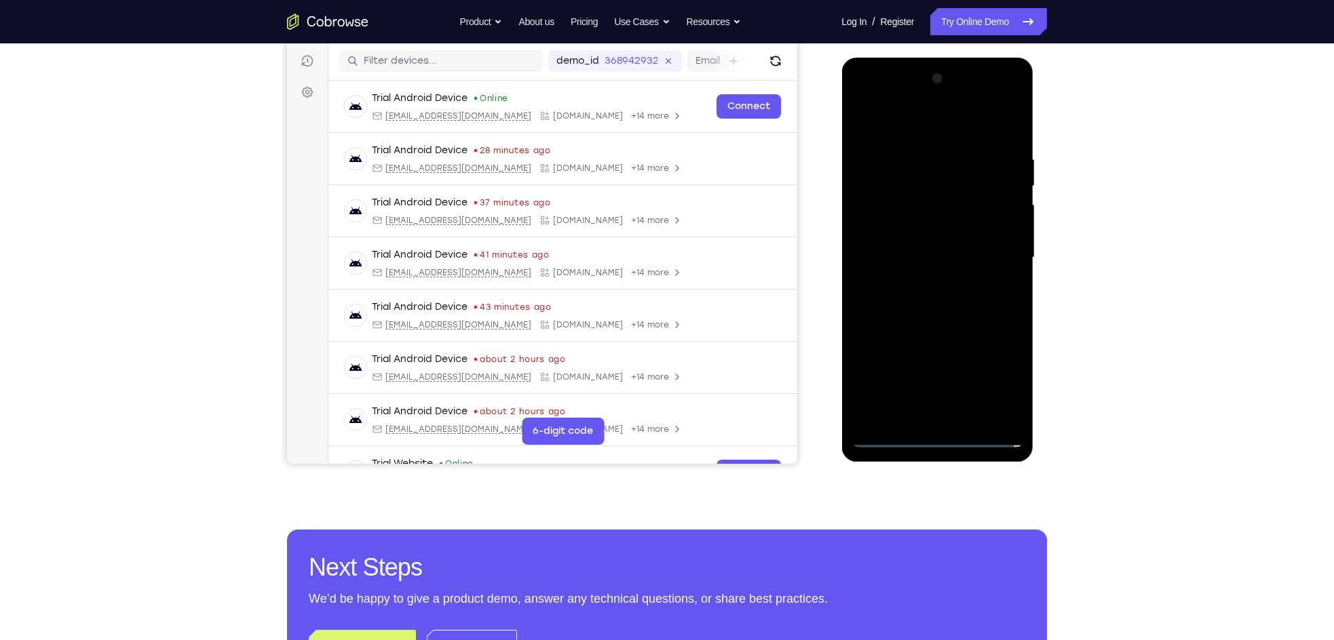
click at [912, 234] on div at bounding box center [936, 258] width 171 height 380
click at [912, 250] on div at bounding box center [936, 258] width 171 height 380
click at [908, 307] on div at bounding box center [936, 258] width 171 height 380
click at [945, 298] on div at bounding box center [936, 258] width 171 height 380
click at [941, 319] on div at bounding box center [936, 258] width 171 height 380
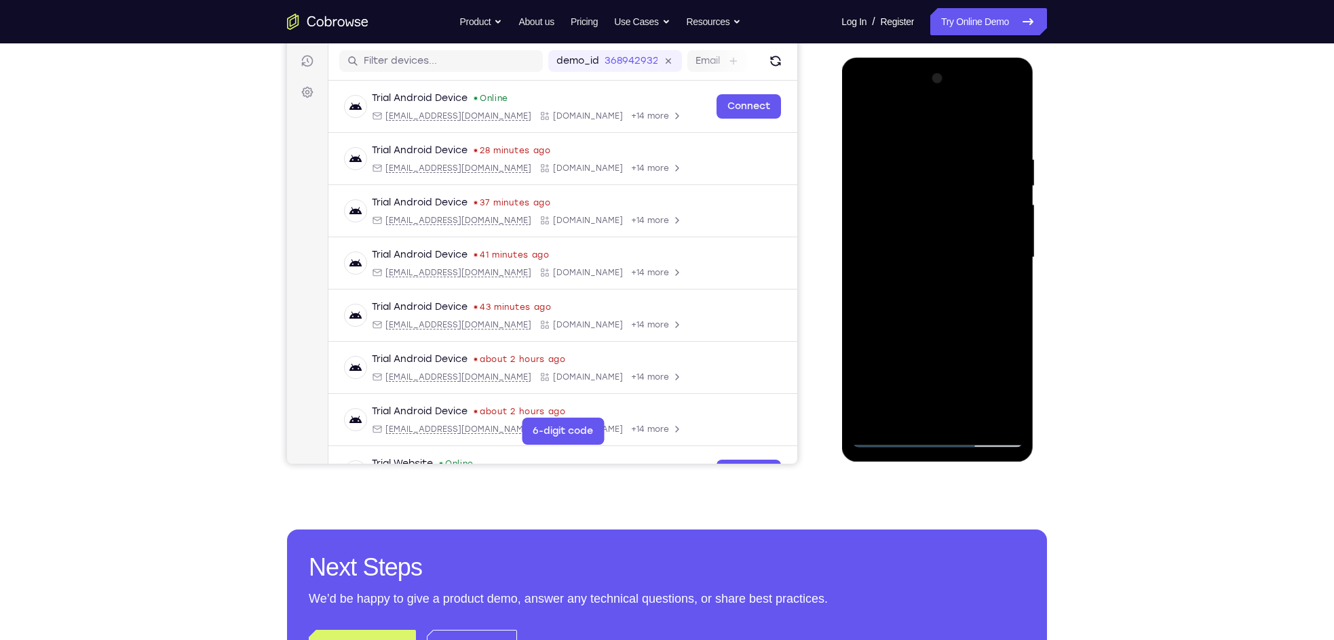
click at [922, 143] on div at bounding box center [936, 258] width 171 height 380
click at [1008, 161] on div at bounding box center [936, 258] width 171 height 380
click at [1008, 130] on div at bounding box center [936, 258] width 171 height 380
click at [1002, 419] on div at bounding box center [936, 258] width 171 height 380
click at [944, 439] on div at bounding box center [936, 258] width 171 height 380
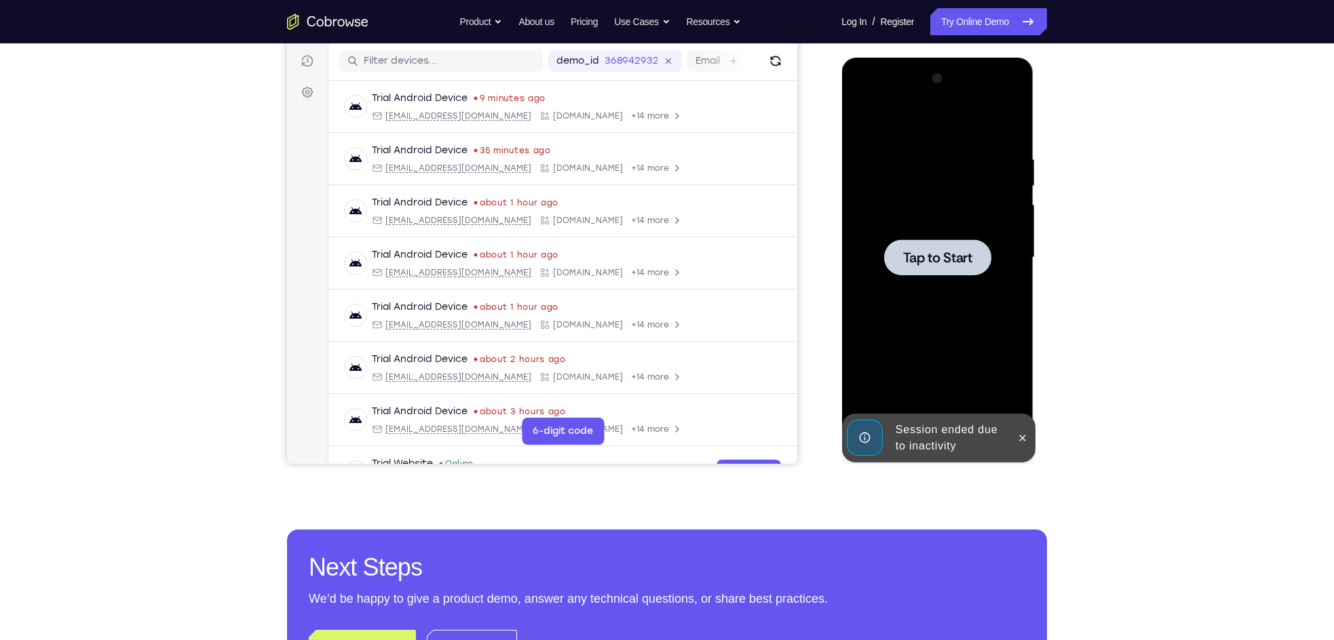
click at [909, 263] on span "Tap to Start" at bounding box center [936, 258] width 69 height 14
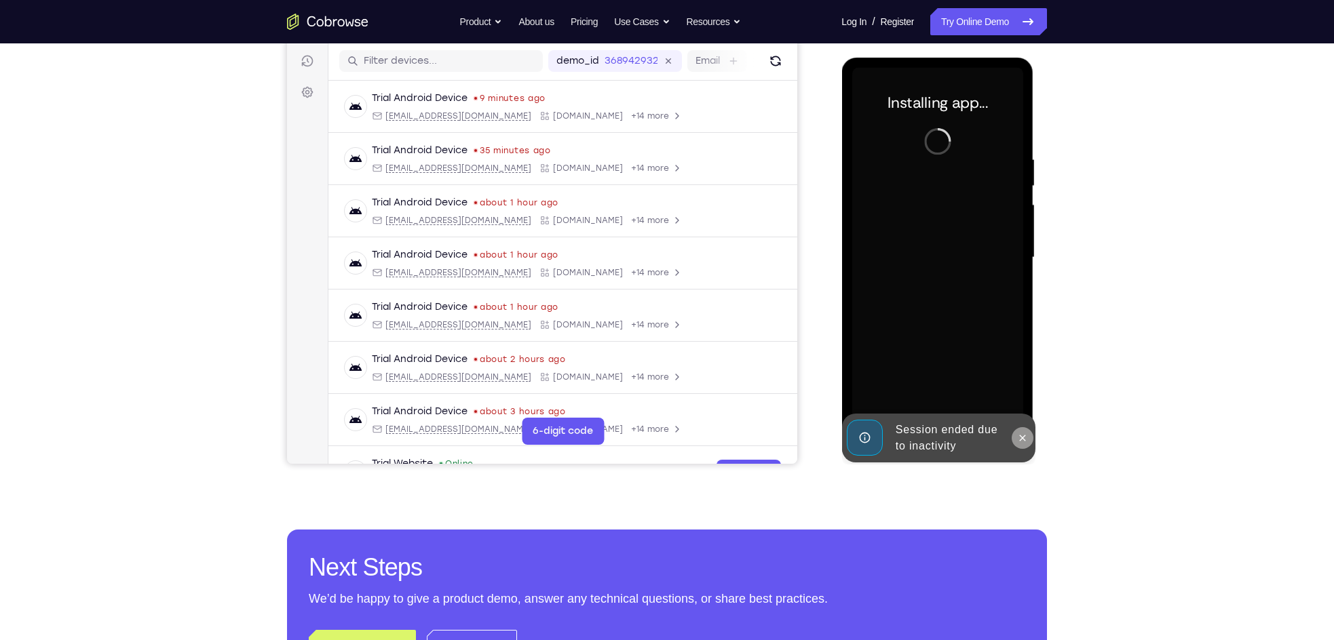
click at [1024, 443] on icon at bounding box center [1021, 438] width 11 height 11
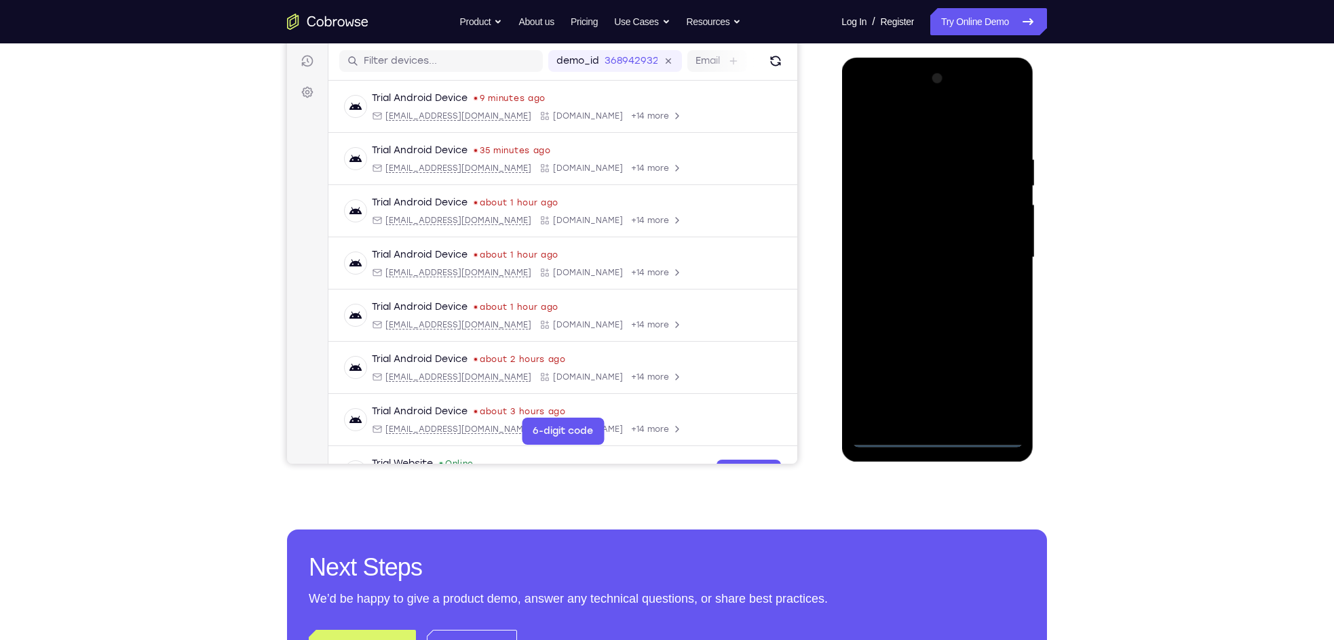
click at [934, 440] on div at bounding box center [936, 258] width 171 height 380
click at [937, 439] on div at bounding box center [936, 258] width 171 height 380
click at [997, 376] on div at bounding box center [936, 258] width 171 height 380
click at [1000, 383] on div at bounding box center [936, 258] width 171 height 380
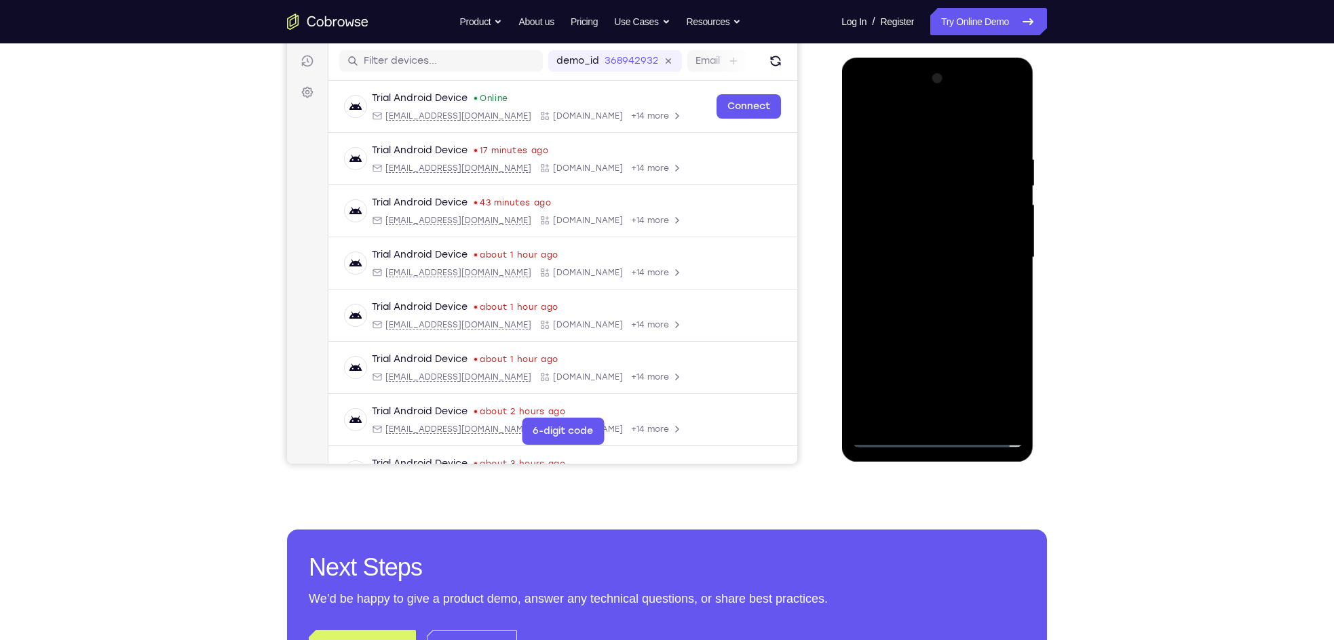
click at [896, 117] on div at bounding box center [936, 258] width 171 height 380
click at [995, 252] on div at bounding box center [936, 258] width 171 height 380
click at [922, 284] on div at bounding box center [936, 258] width 171 height 380
click at [927, 239] on div at bounding box center [936, 258] width 171 height 380
click at [928, 223] on div at bounding box center [936, 258] width 171 height 380
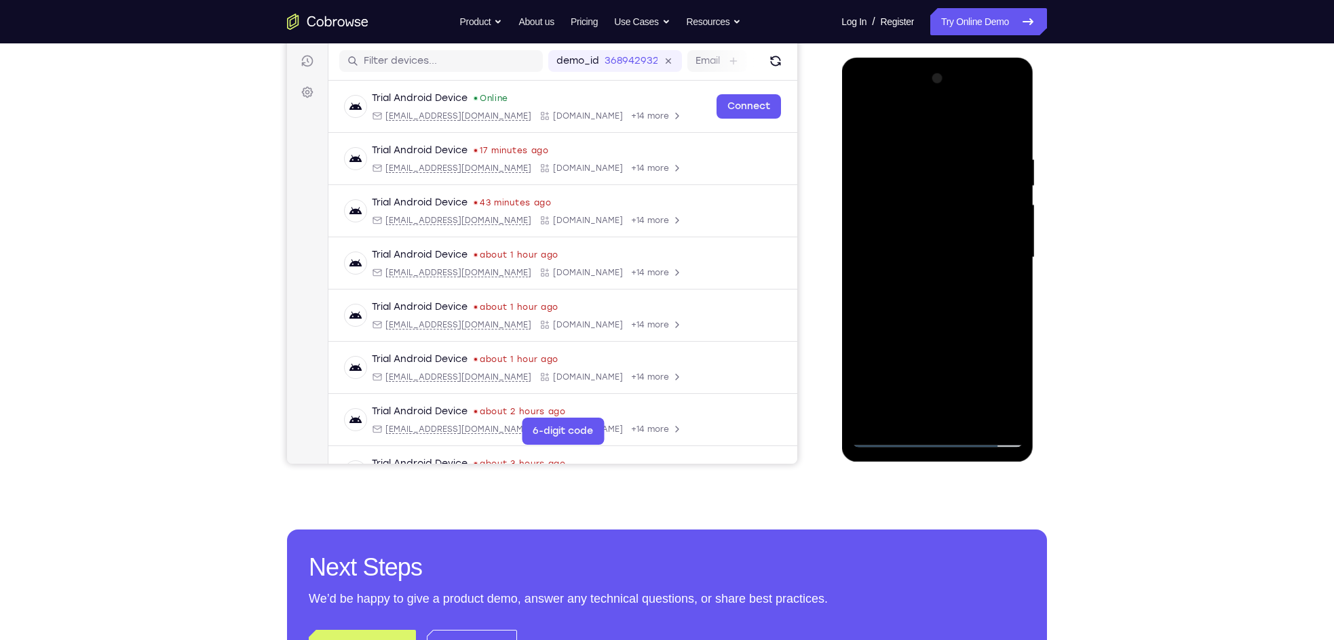
click at [933, 258] on div at bounding box center [936, 258] width 171 height 380
click at [931, 318] on div at bounding box center [936, 258] width 171 height 380
click at [940, 299] on div at bounding box center [936, 258] width 171 height 380
click at [927, 311] on div at bounding box center [936, 258] width 171 height 380
click at [909, 251] on div at bounding box center [936, 258] width 171 height 380
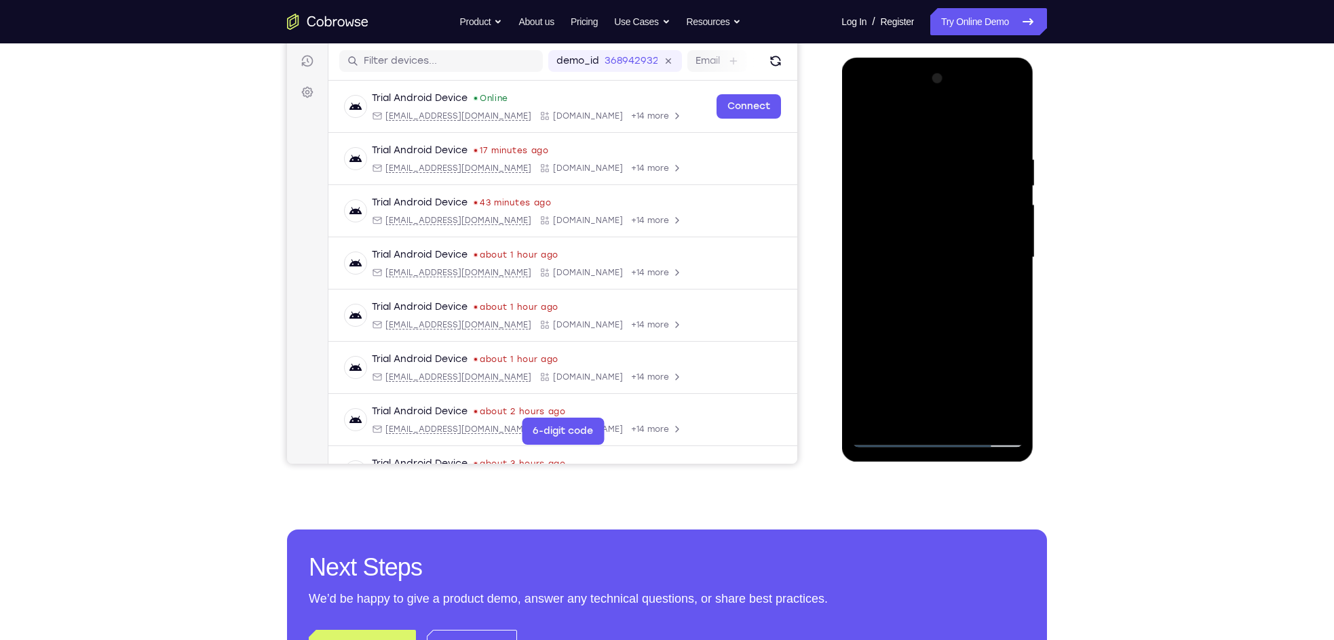
click at [911, 251] on div at bounding box center [936, 258] width 171 height 380
click at [912, 309] on div at bounding box center [936, 258] width 171 height 380
click at [933, 298] on div at bounding box center [936, 258] width 171 height 380
click at [922, 327] on div at bounding box center [936, 258] width 171 height 380
click at [958, 151] on div at bounding box center [936, 258] width 171 height 380
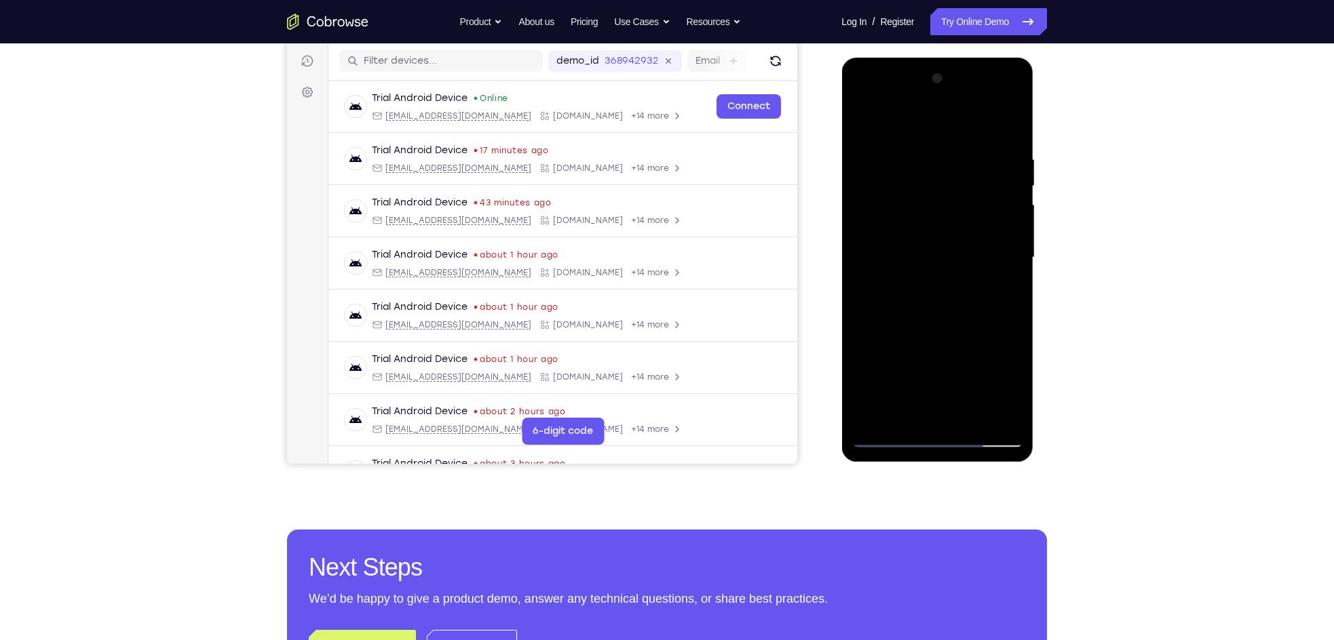
click at [958, 151] on div at bounding box center [936, 258] width 171 height 380
click at [897, 121] on div at bounding box center [936, 258] width 171 height 380
drag, startPoint x: 908, startPoint y: 362, endPoint x: 908, endPoint y: 258, distance: 104.5
click at [908, 258] on div at bounding box center [936, 258] width 171 height 380
click at [869, 347] on div at bounding box center [936, 258] width 171 height 380
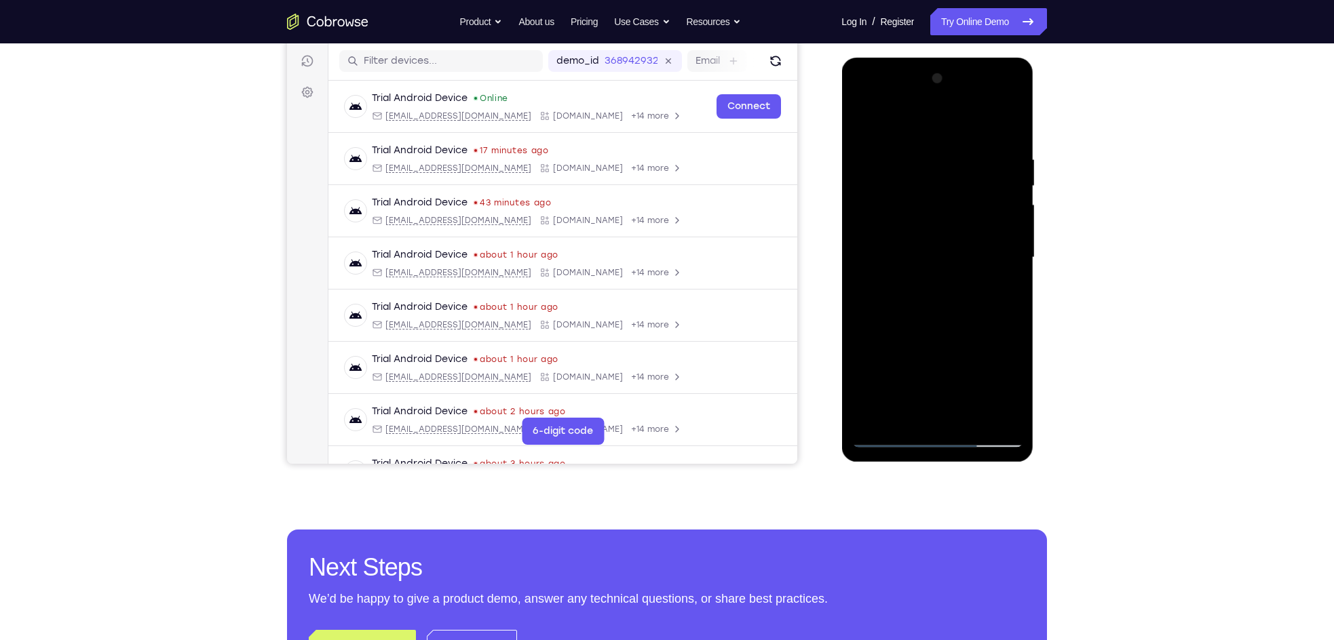
drag, startPoint x: 915, startPoint y: 288, endPoint x: 899, endPoint y: 362, distance: 76.4
click at [899, 362] on div at bounding box center [936, 258] width 171 height 380
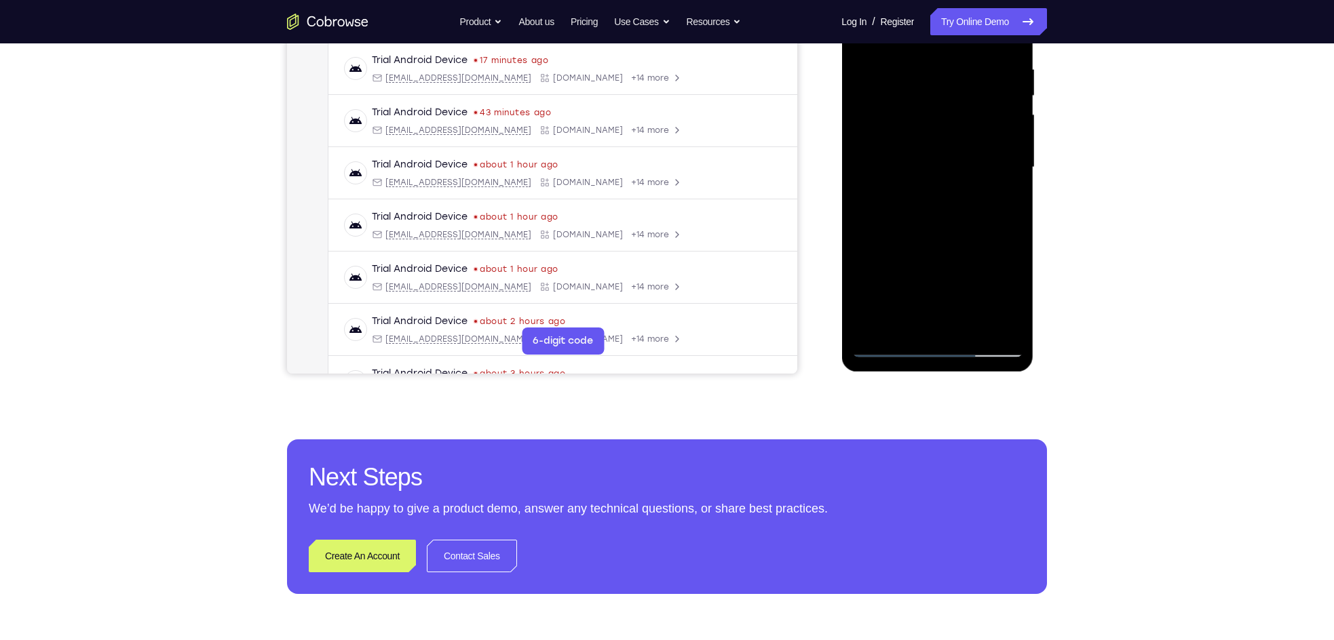
scroll to position [258, 0]
click at [890, 345] on div at bounding box center [936, 167] width 171 height 380
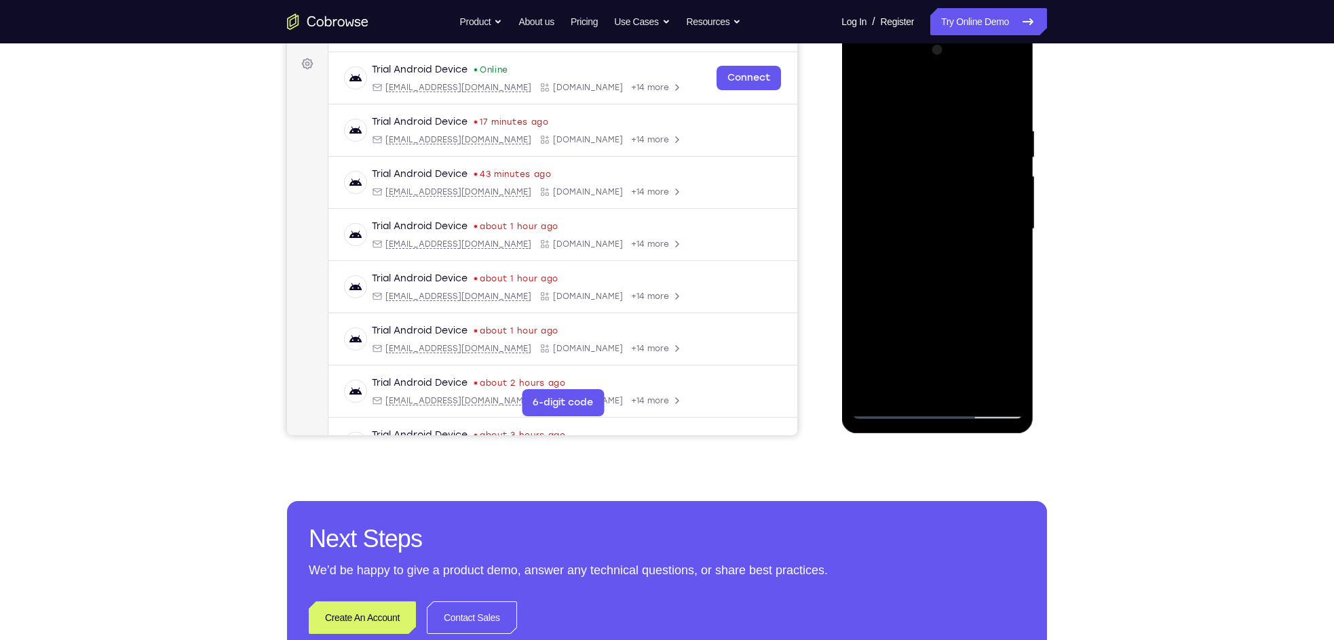
scroll to position [194, 0]
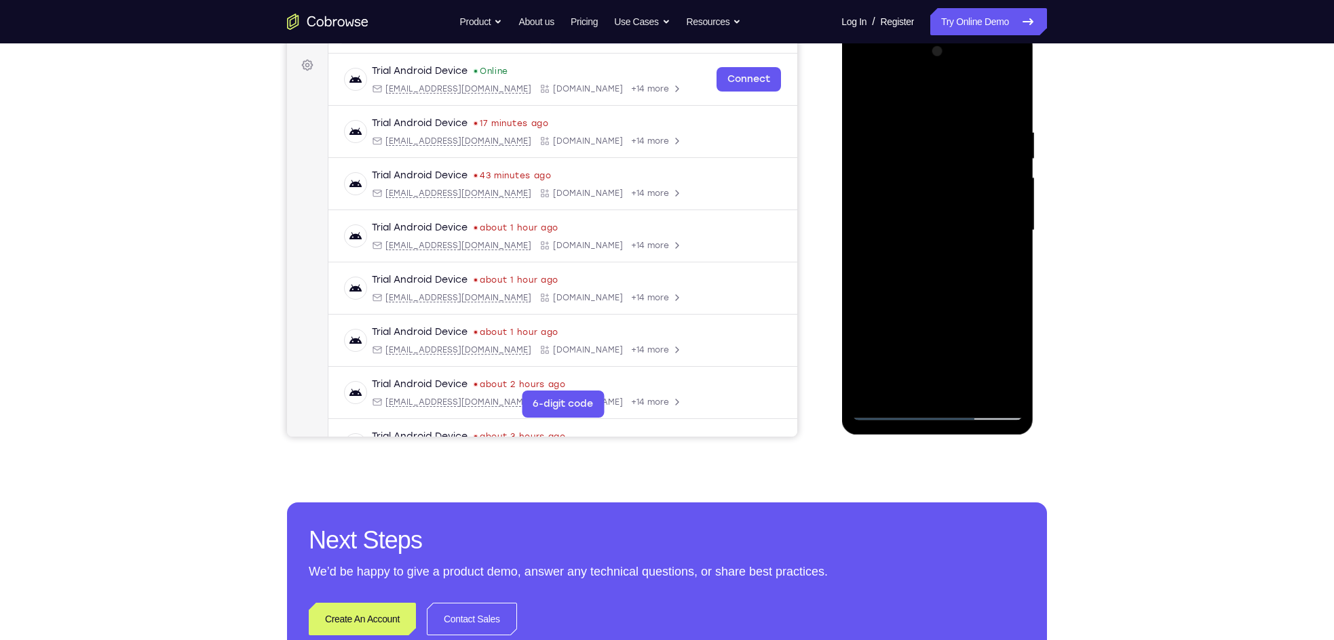
click at [866, 217] on div at bounding box center [936, 231] width 171 height 380
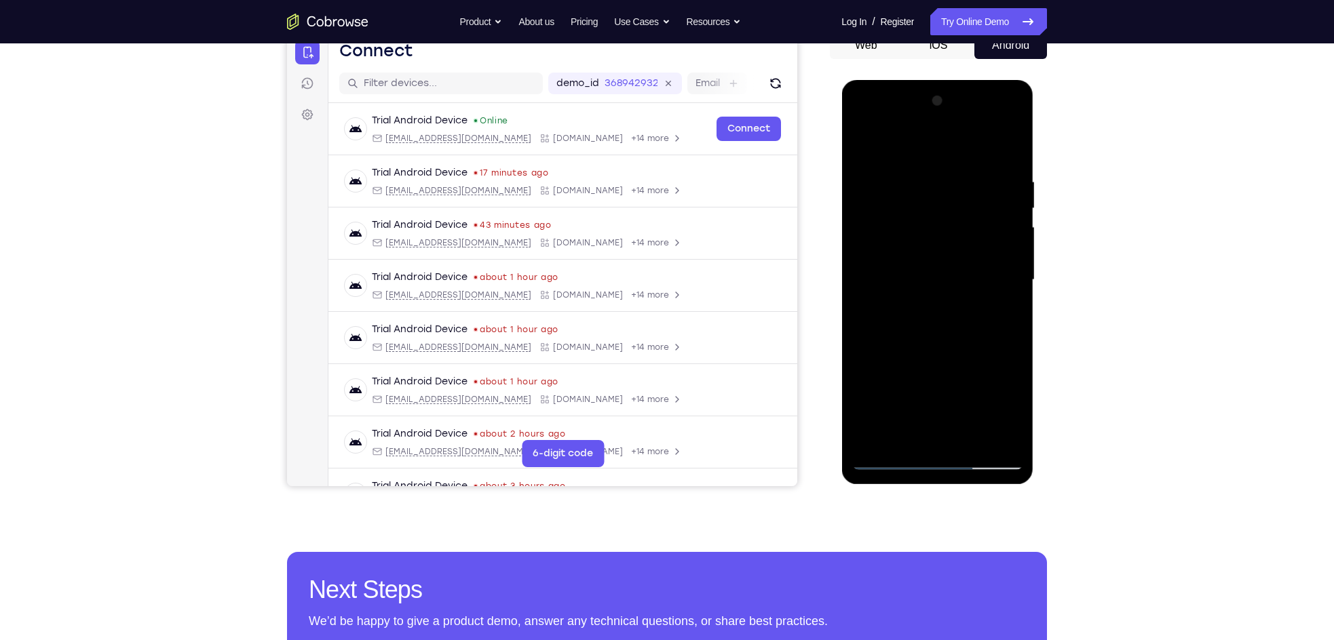
scroll to position [145, 0]
click at [1005, 196] on div at bounding box center [936, 280] width 171 height 380
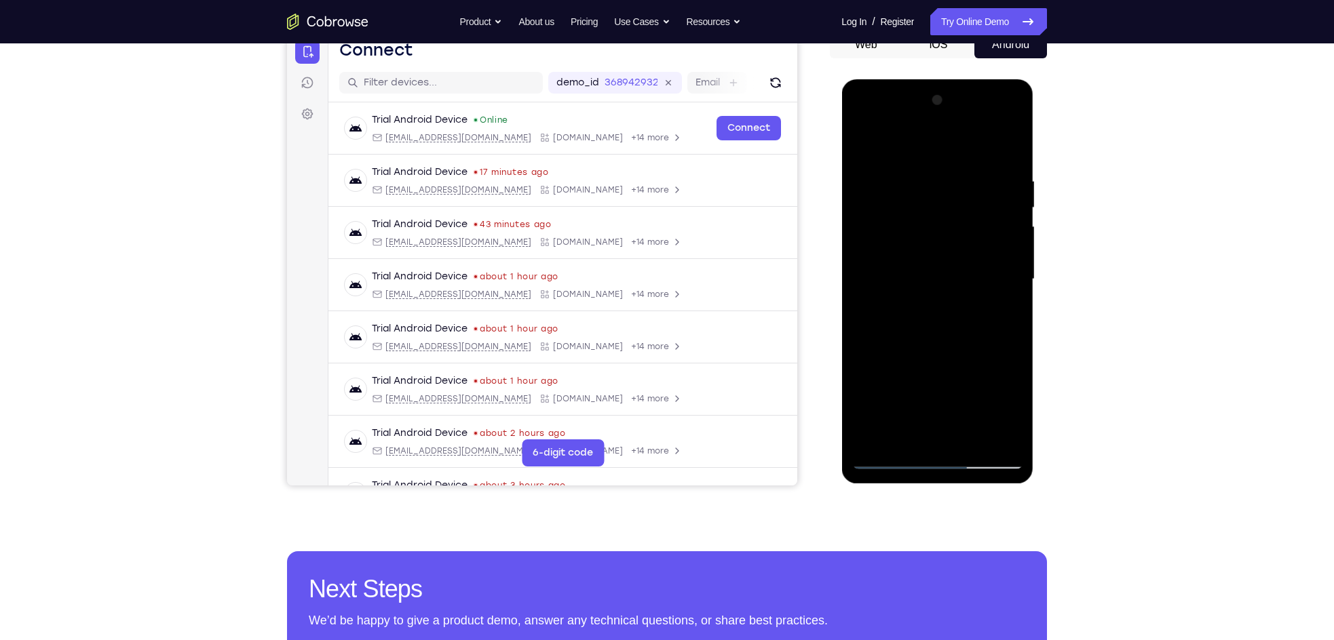
click at [1005, 196] on div at bounding box center [936, 280] width 171 height 380
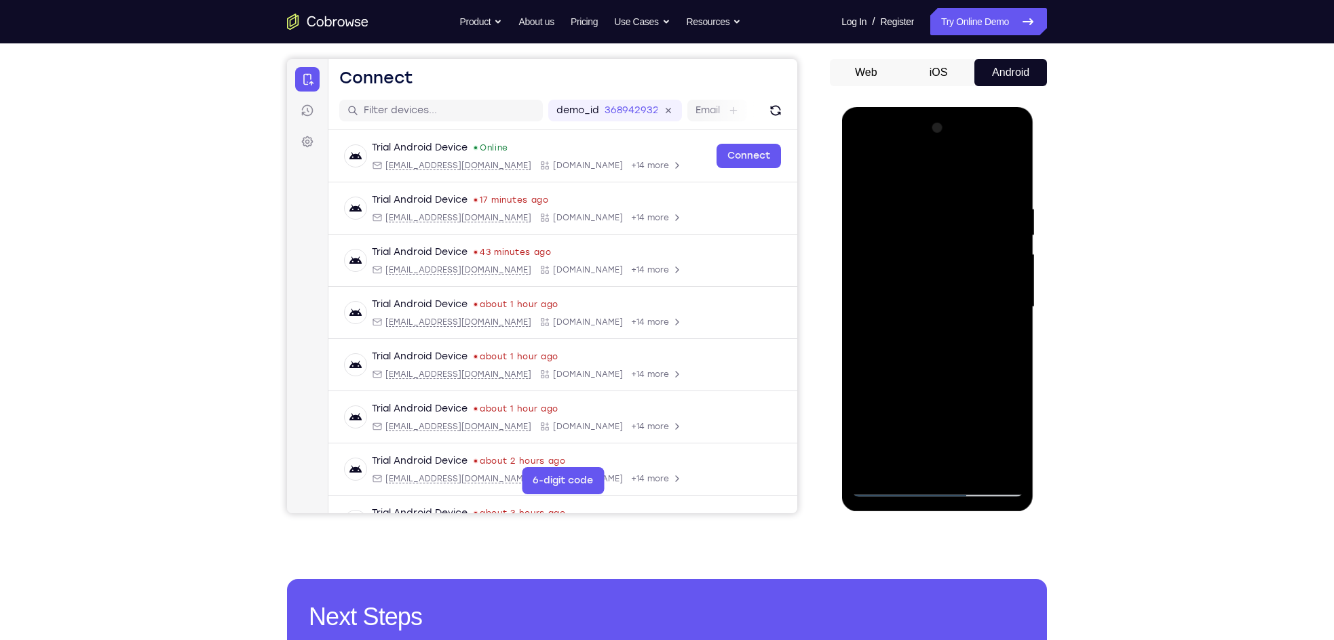
scroll to position [120, 0]
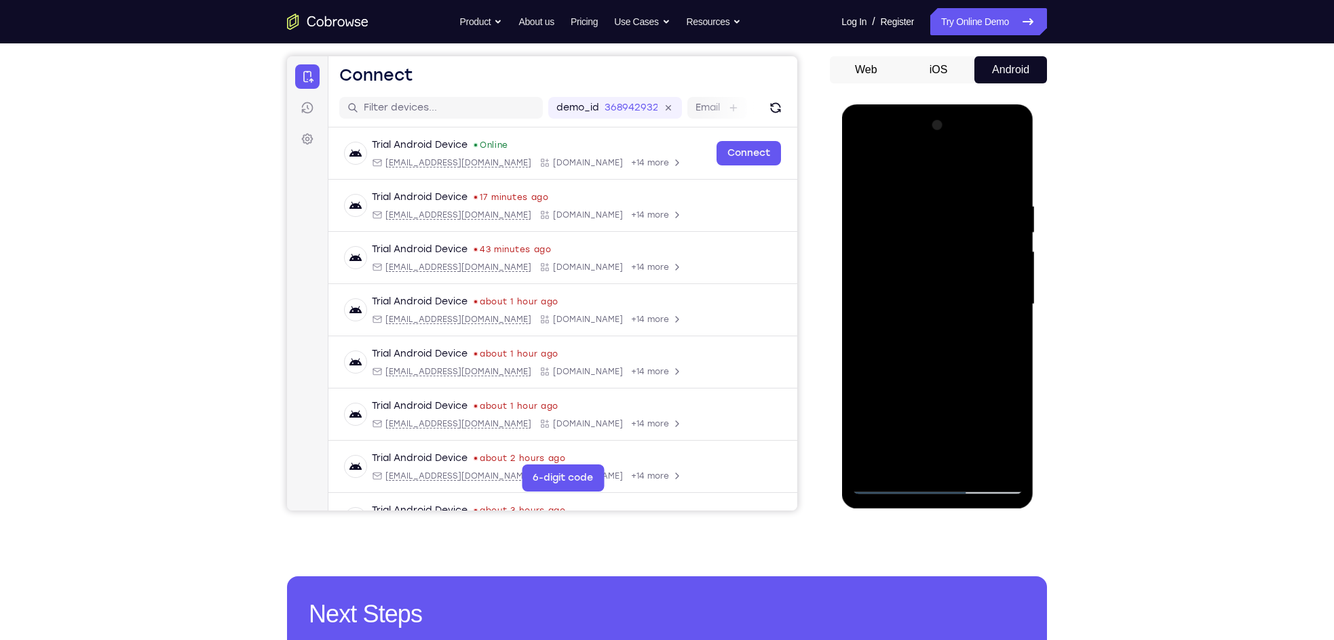
click at [1005, 196] on div at bounding box center [936, 305] width 171 height 380
click at [996, 271] on div at bounding box center [936, 305] width 171 height 380
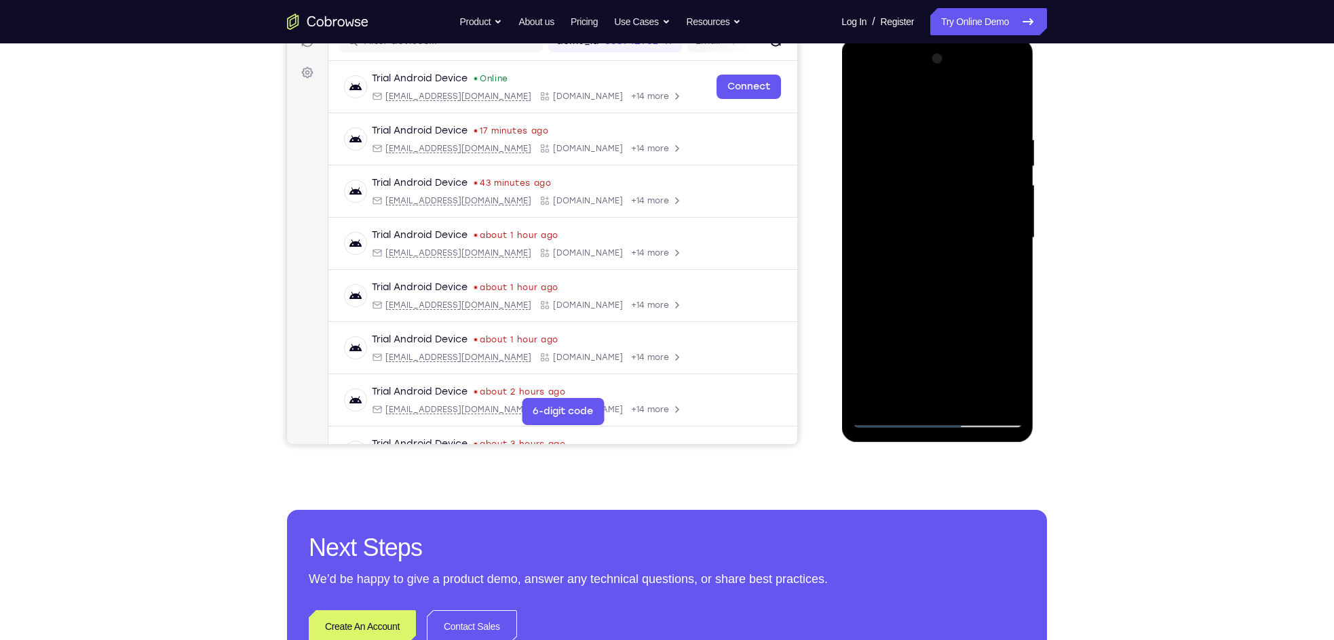
scroll to position [187, 0]
click at [1000, 216] on div at bounding box center [936, 237] width 171 height 380
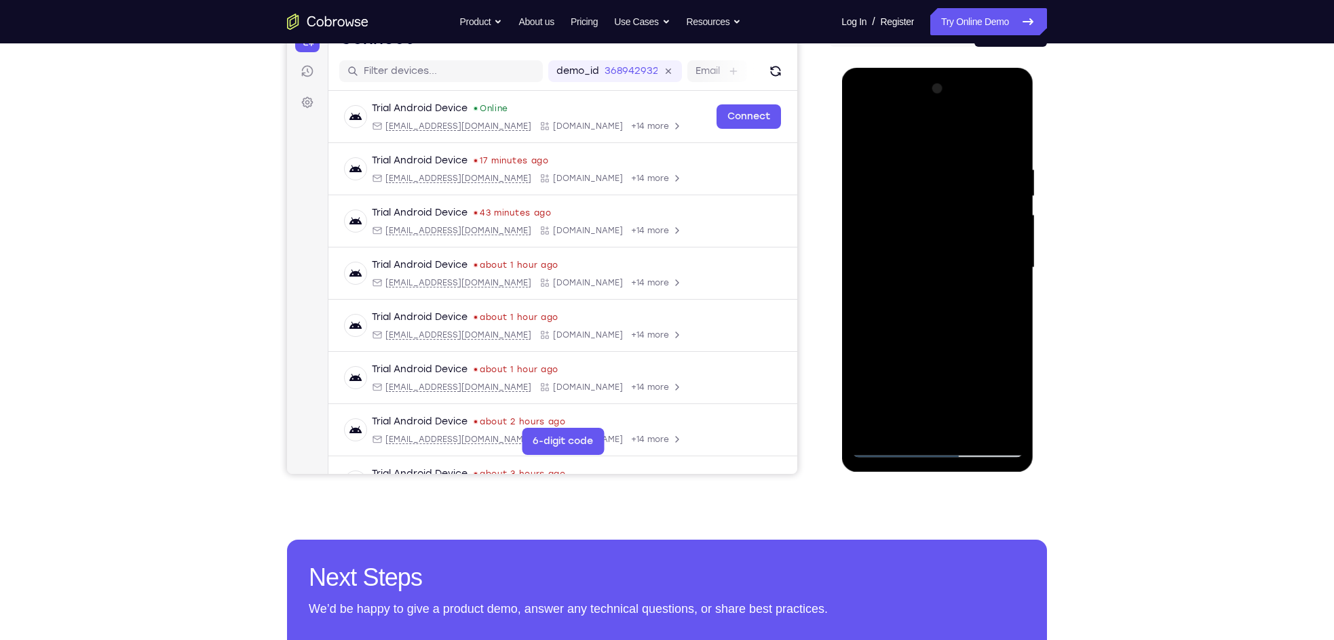
click at [1013, 91] on div at bounding box center [936, 268] width 171 height 380
drag, startPoint x: 954, startPoint y: 282, endPoint x: 951, endPoint y: 102, distance: 179.8
click at [951, 102] on div at bounding box center [936, 268] width 171 height 380
drag, startPoint x: 932, startPoint y: 334, endPoint x: 946, endPoint y: 172, distance: 163.4
click at [946, 172] on div at bounding box center [936, 268] width 171 height 380
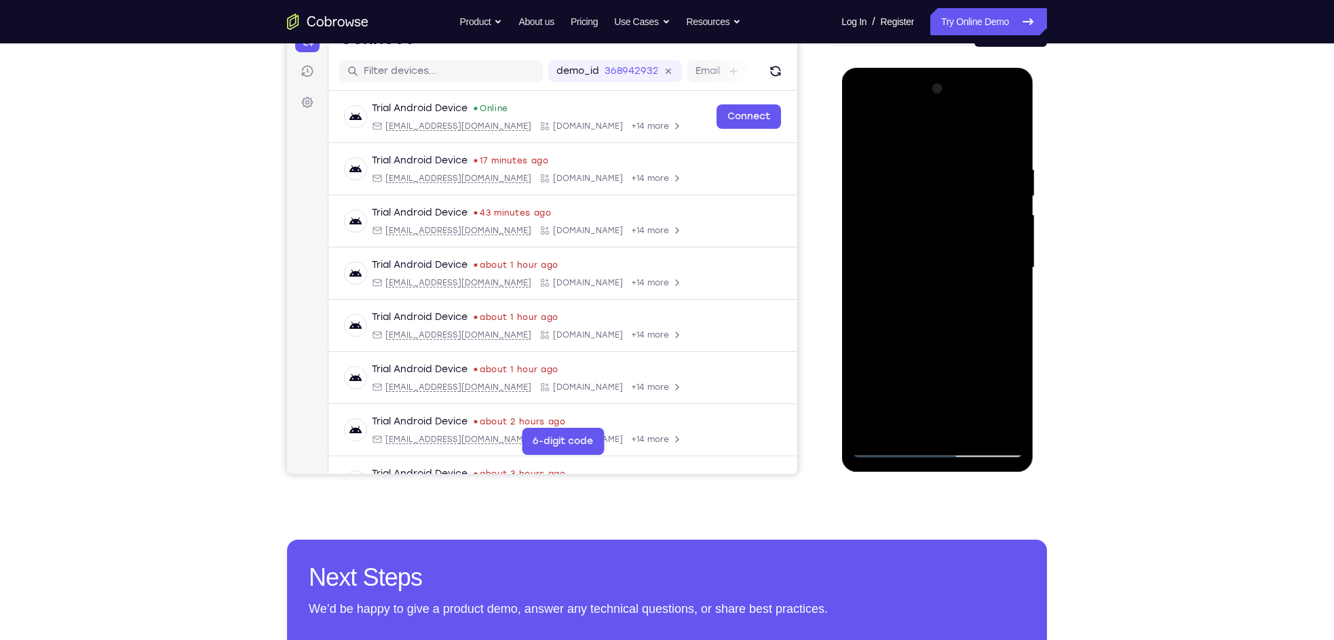
drag, startPoint x: 923, startPoint y: 347, endPoint x: 935, endPoint y: 208, distance: 138.9
click at [935, 208] on div at bounding box center [936, 268] width 171 height 380
drag, startPoint x: 912, startPoint y: 358, endPoint x: 946, endPoint y: 194, distance: 167.5
click at [946, 194] on div at bounding box center [936, 268] width 171 height 380
drag, startPoint x: 930, startPoint y: 376, endPoint x: 937, endPoint y: 274, distance: 102.0
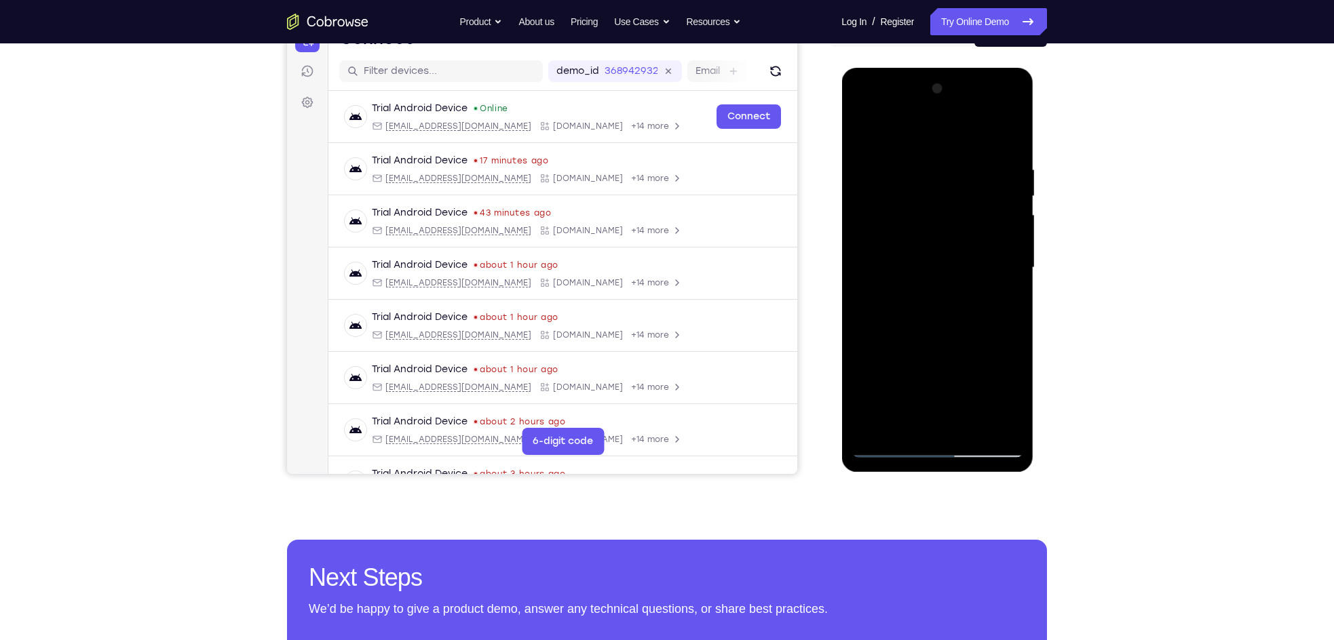
click at [937, 274] on div at bounding box center [936, 268] width 171 height 380
click at [937, 254] on div at bounding box center [936, 268] width 171 height 380
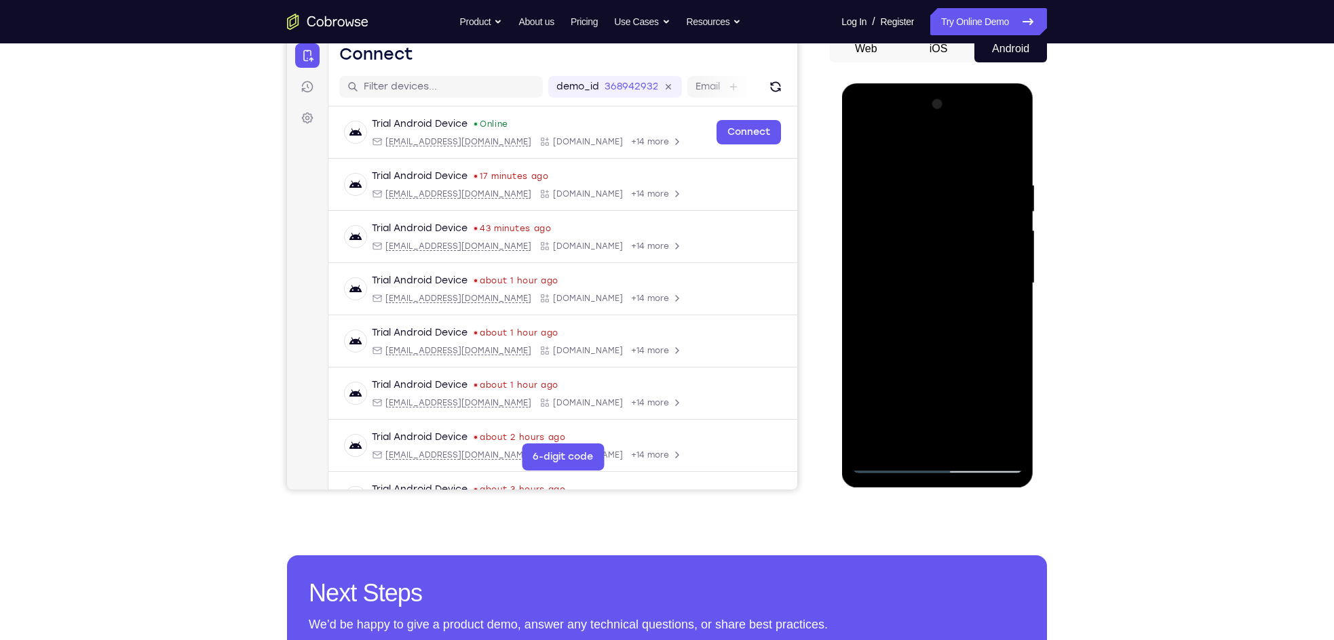
drag, startPoint x: 940, startPoint y: 212, endPoint x: 937, endPoint y: 302, distance: 90.3
click at [937, 302] on div at bounding box center [936, 284] width 171 height 380
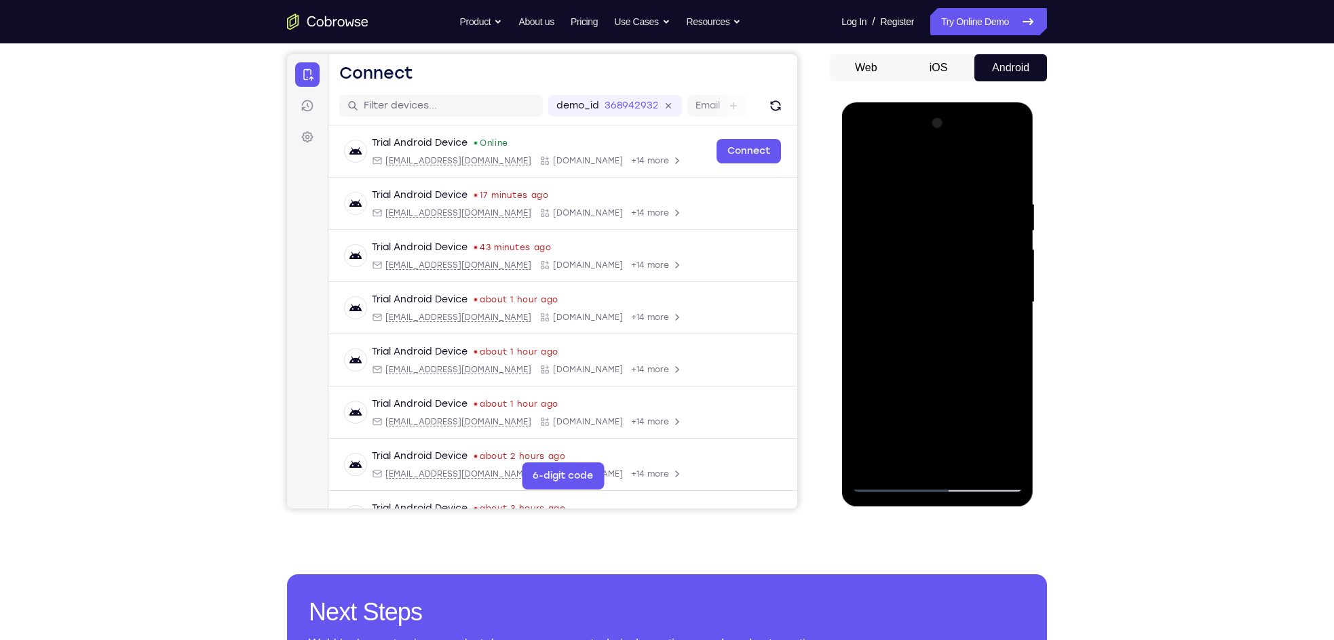
click at [1011, 280] on div at bounding box center [936, 303] width 171 height 380
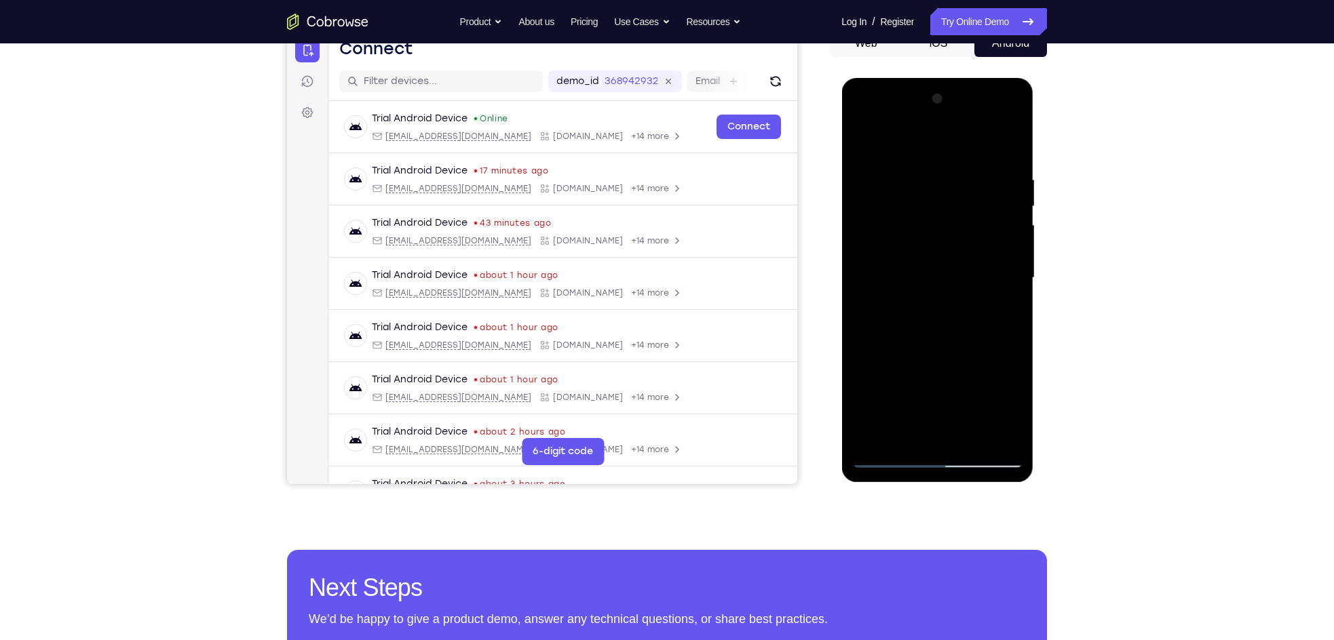
scroll to position [259, 0]
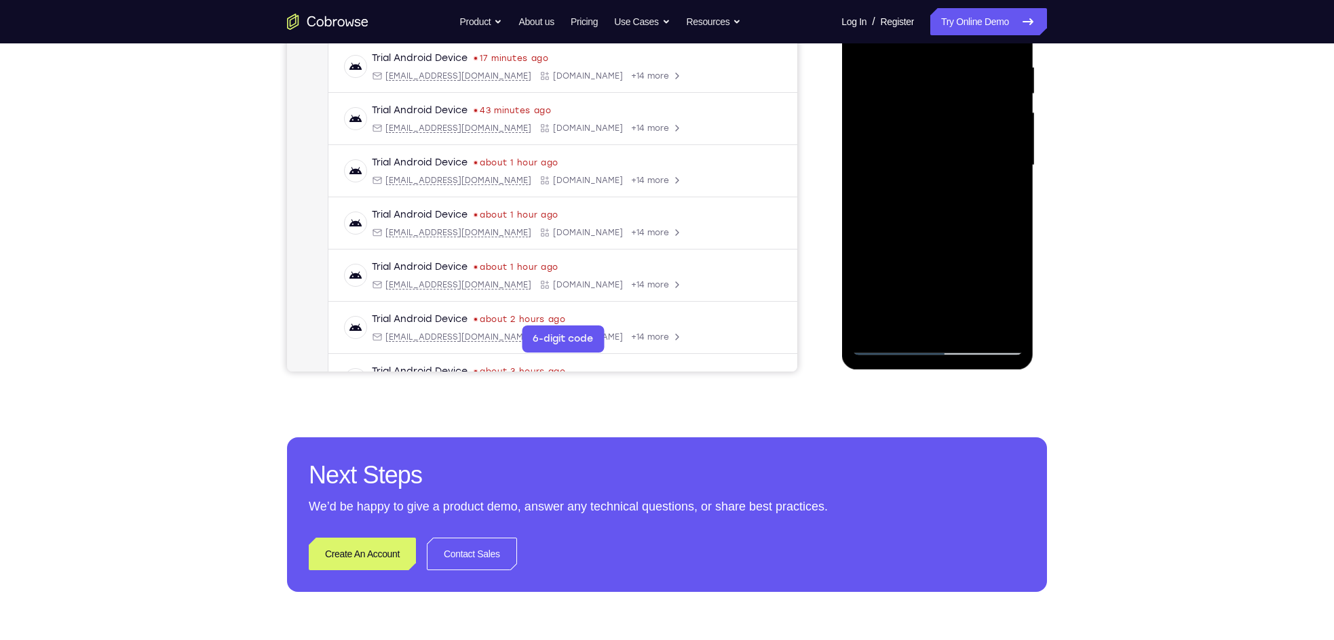
click at [889, 348] on div at bounding box center [936, 166] width 171 height 380
click at [891, 351] on div at bounding box center [936, 166] width 171 height 380
click at [891, 284] on div at bounding box center [936, 166] width 171 height 380
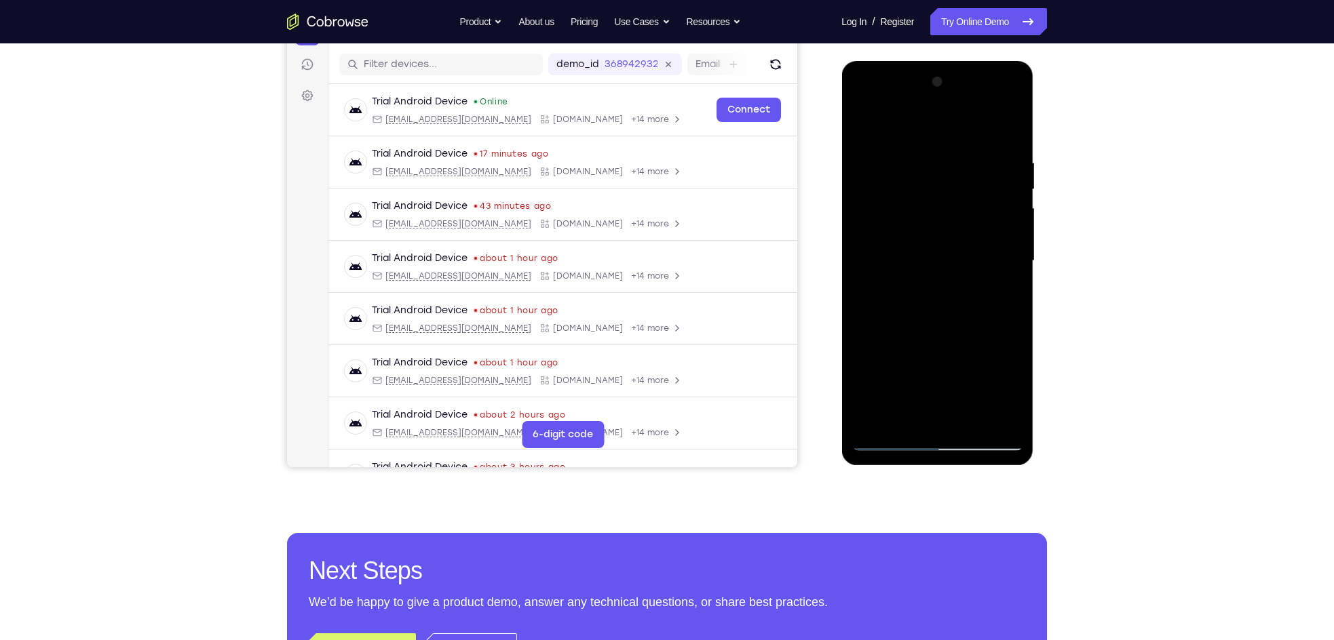
scroll to position [210, 0]
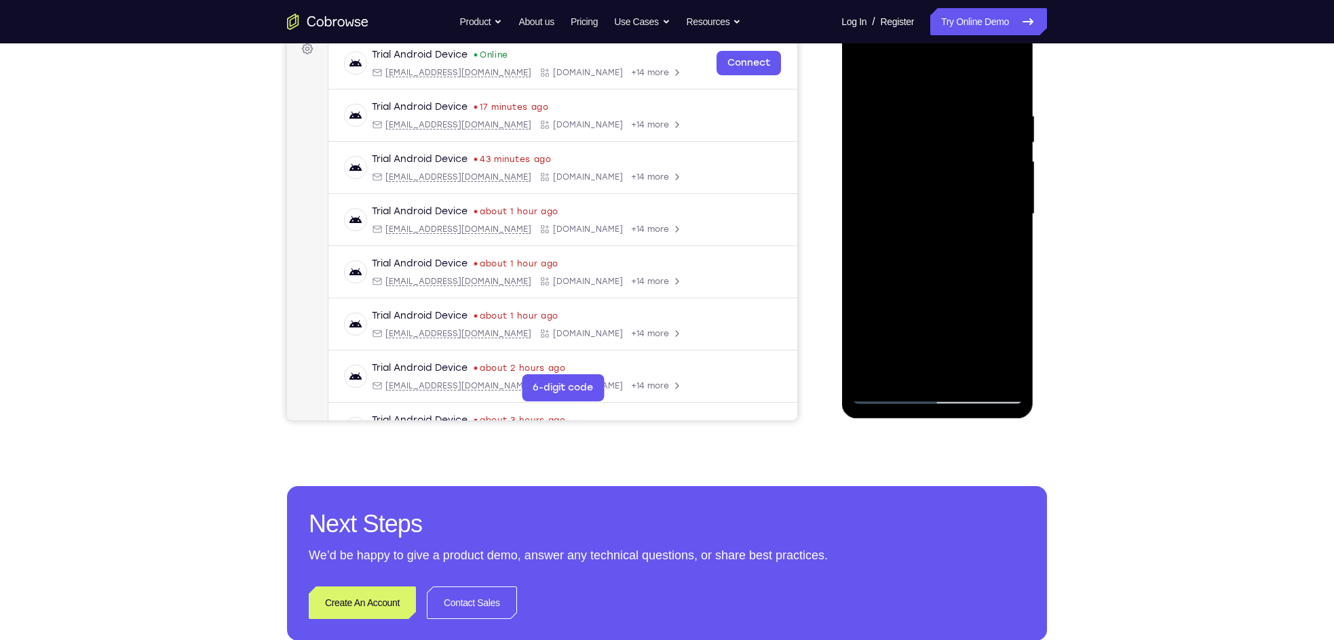
drag, startPoint x: 939, startPoint y: 317, endPoint x: 891, endPoint y: 403, distance: 98.7
click at [891, 403] on div at bounding box center [936, 214] width 171 height 380
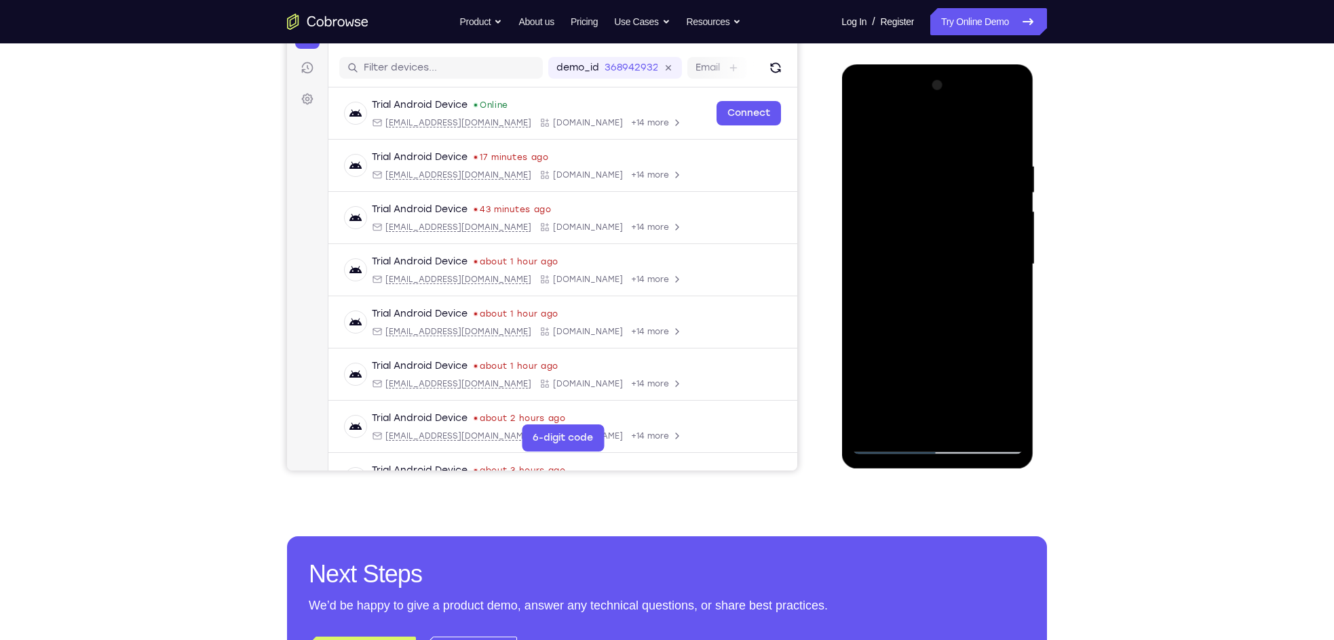
scroll to position [94, 0]
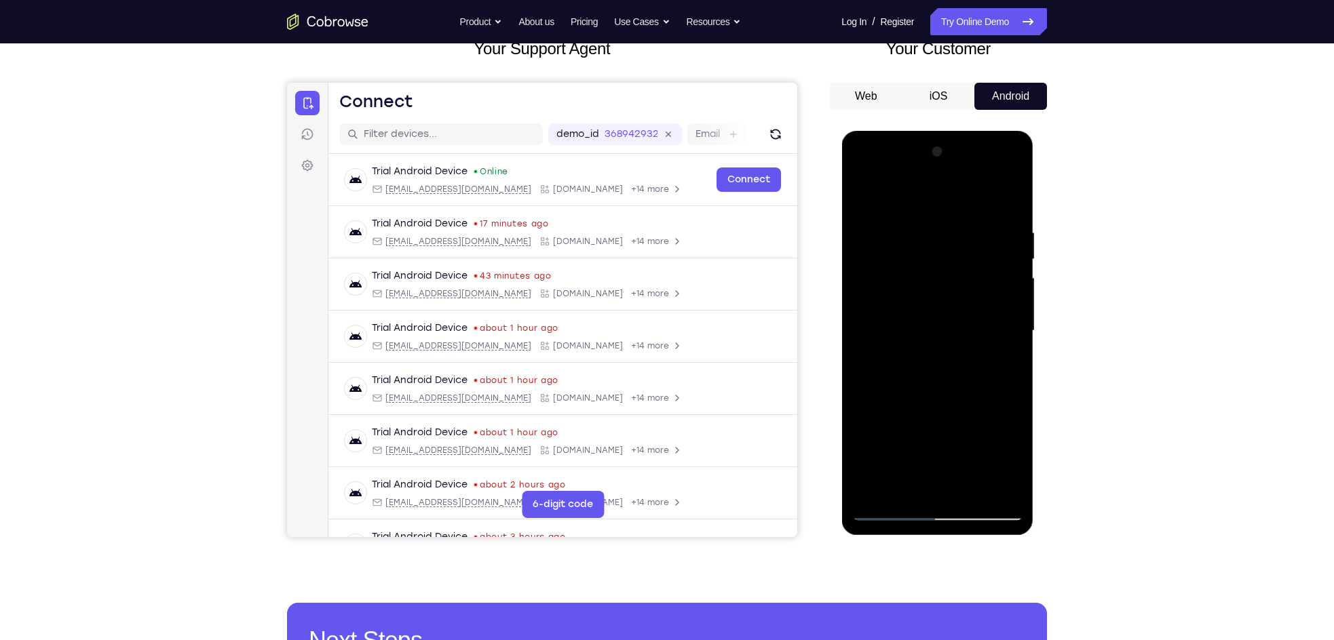
drag, startPoint x: 949, startPoint y: 244, endPoint x: 922, endPoint y: 330, distance: 90.8
click at [922, 330] on div at bounding box center [936, 331] width 171 height 380
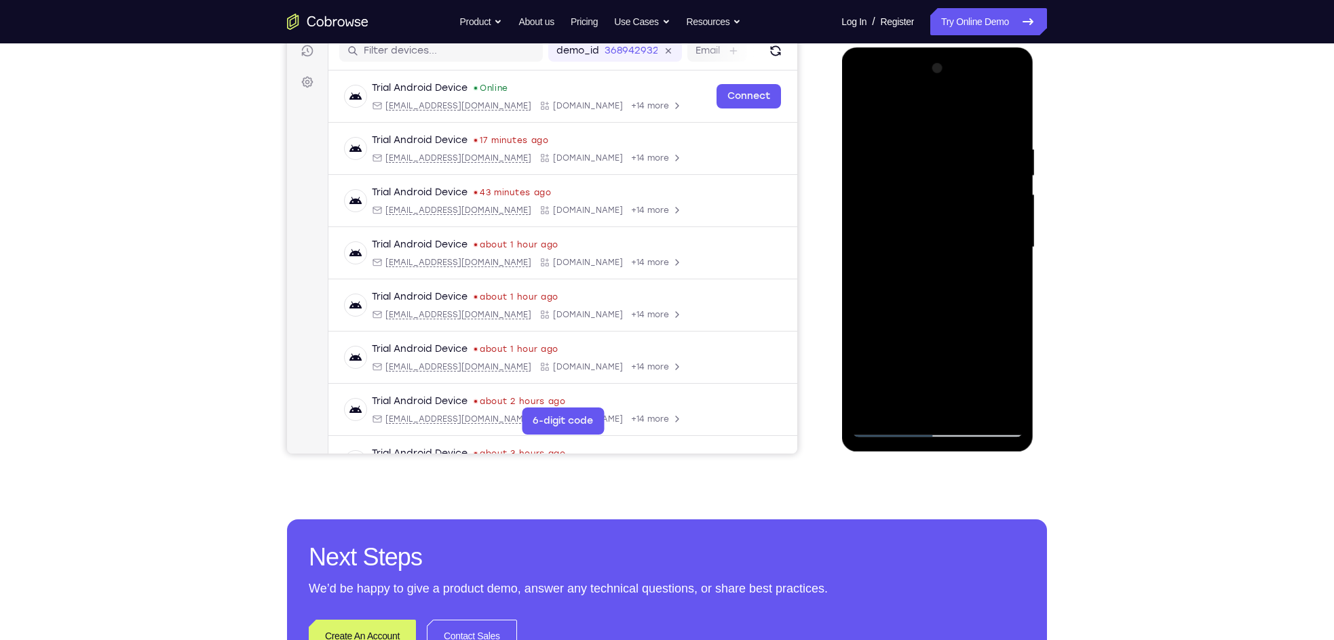
scroll to position [176, 0]
click at [1014, 250] on div at bounding box center [936, 248] width 171 height 380
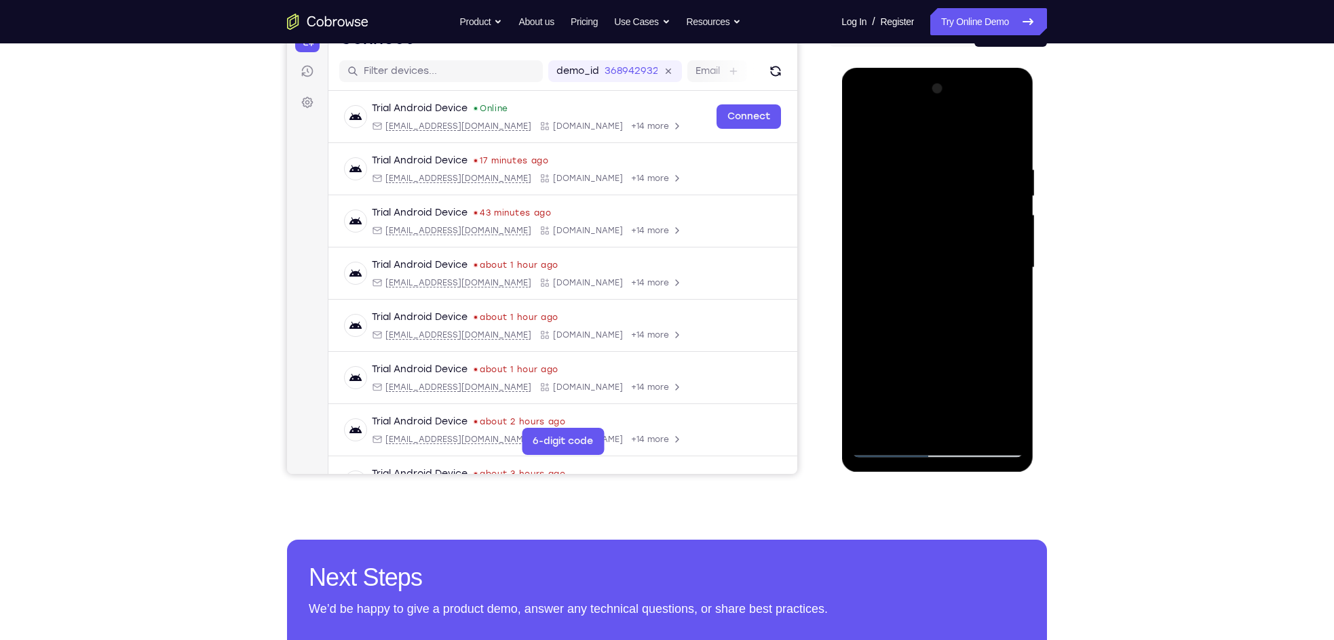
scroll to position [157, 0]
click at [1011, 269] on div at bounding box center [936, 267] width 171 height 380
click at [1015, 269] on div at bounding box center [936, 267] width 171 height 380
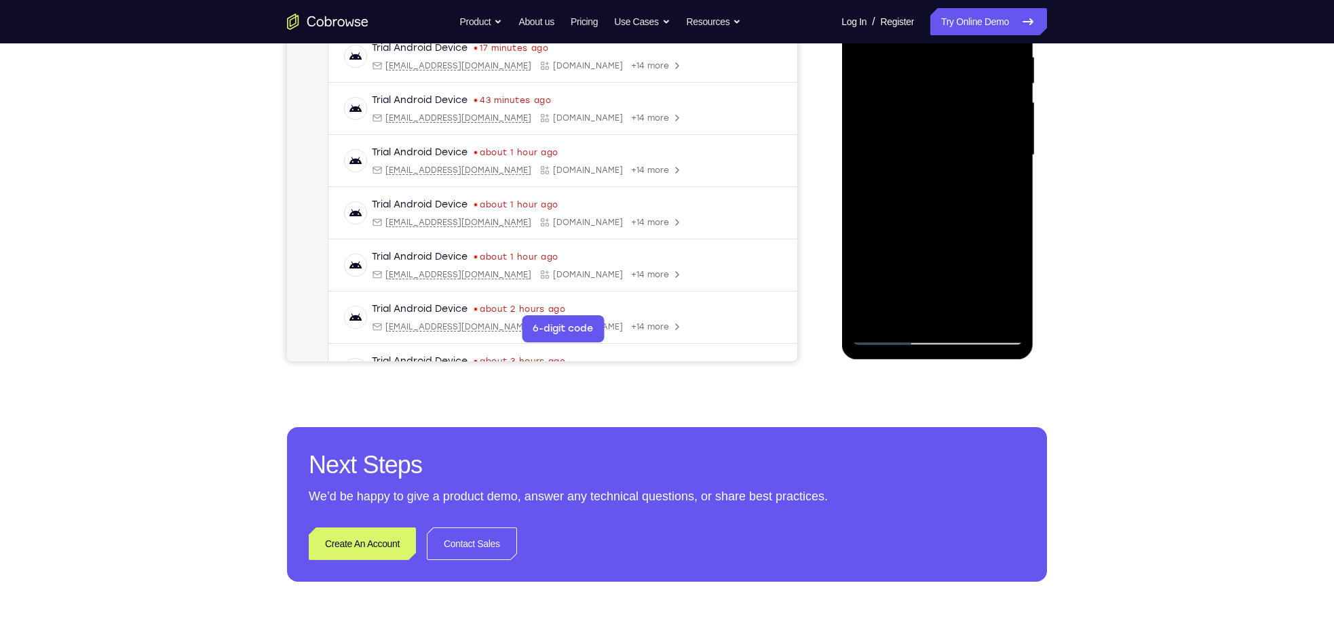
scroll to position [275, 0]
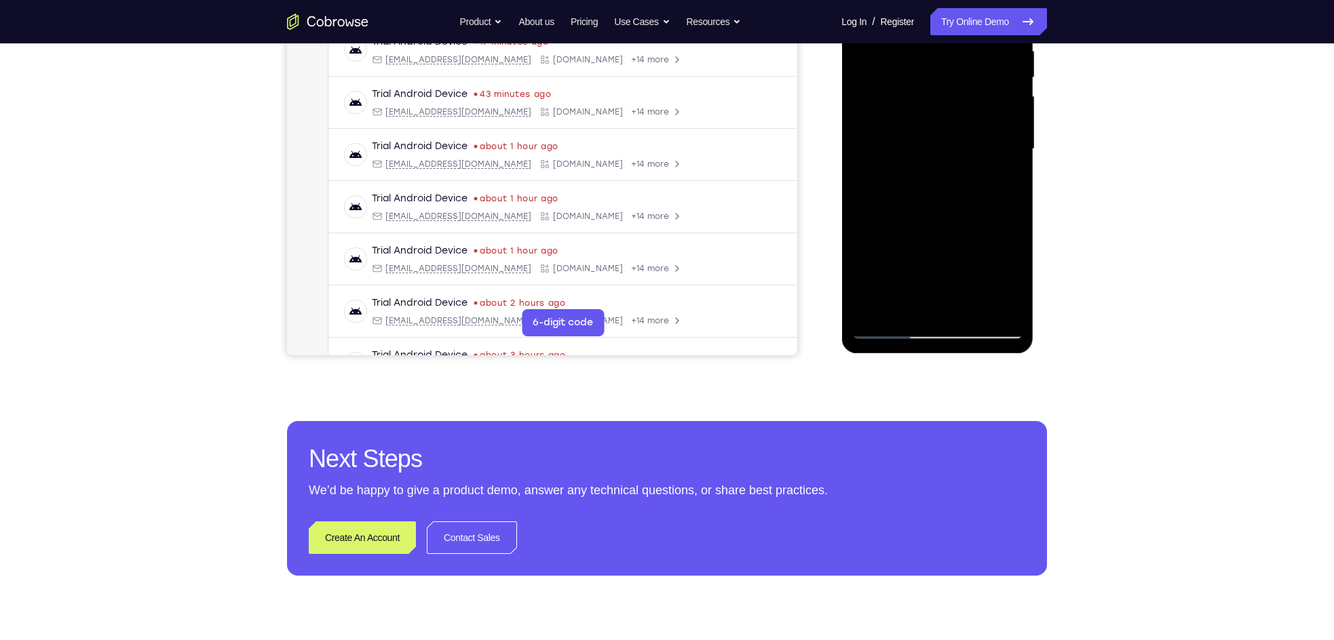
click at [889, 325] on div at bounding box center [936, 149] width 171 height 380
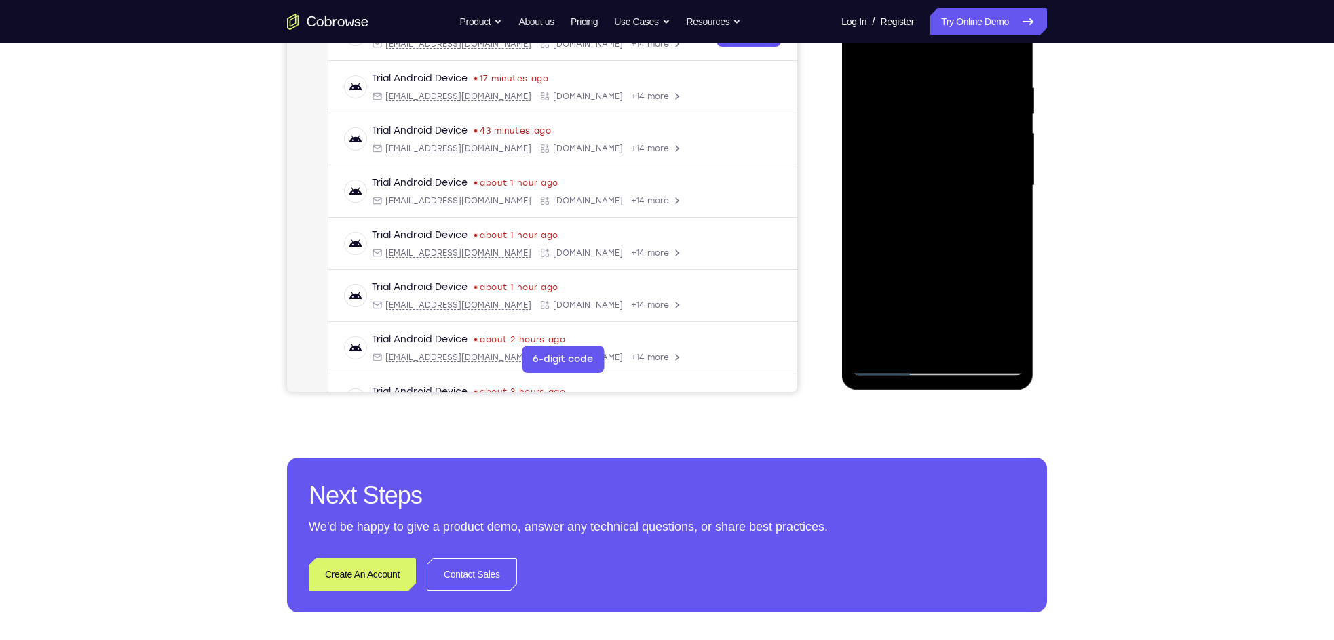
scroll to position [235, 0]
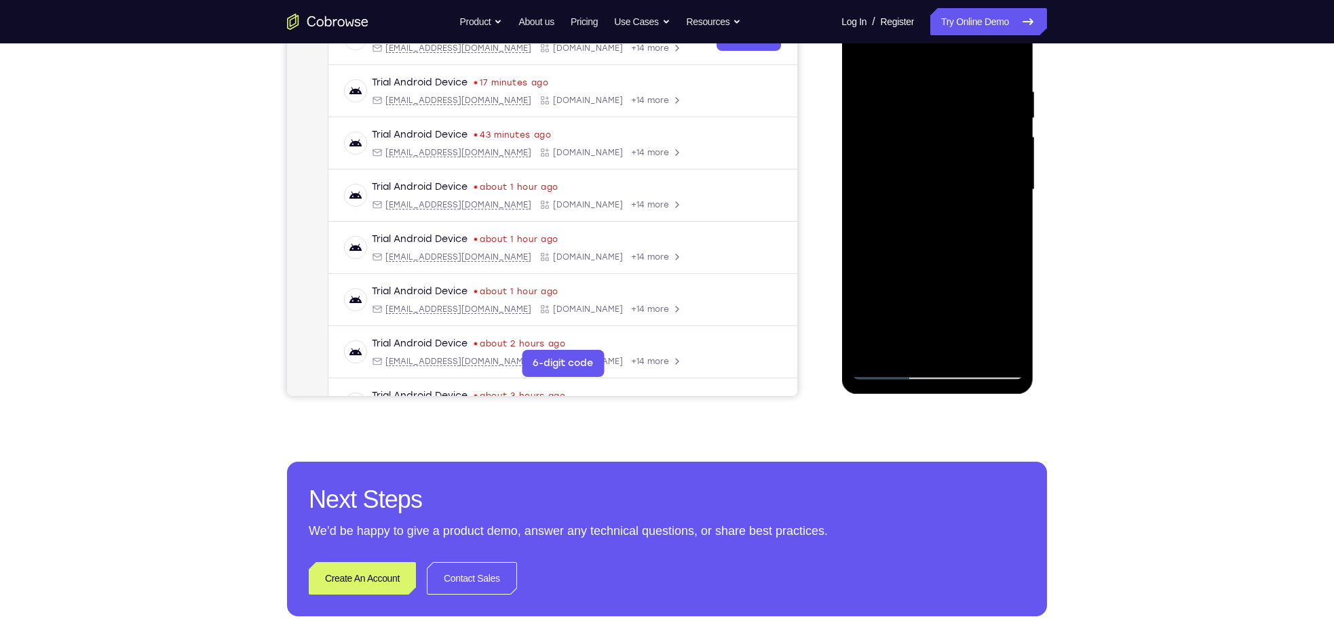
drag, startPoint x: 895, startPoint y: 309, endPoint x: 916, endPoint y: 205, distance: 106.4
click at [916, 205] on div at bounding box center [936, 190] width 171 height 380
drag, startPoint x: 890, startPoint y: 300, endPoint x: 932, endPoint y: 190, distance: 118.3
click at [932, 190] on div at bounding box center [936, 190] width 171 height 380
drag, startPoint x: 899, startPoint y: 305, endPoint x: 927, endPoint y: 188, distance: 120.1
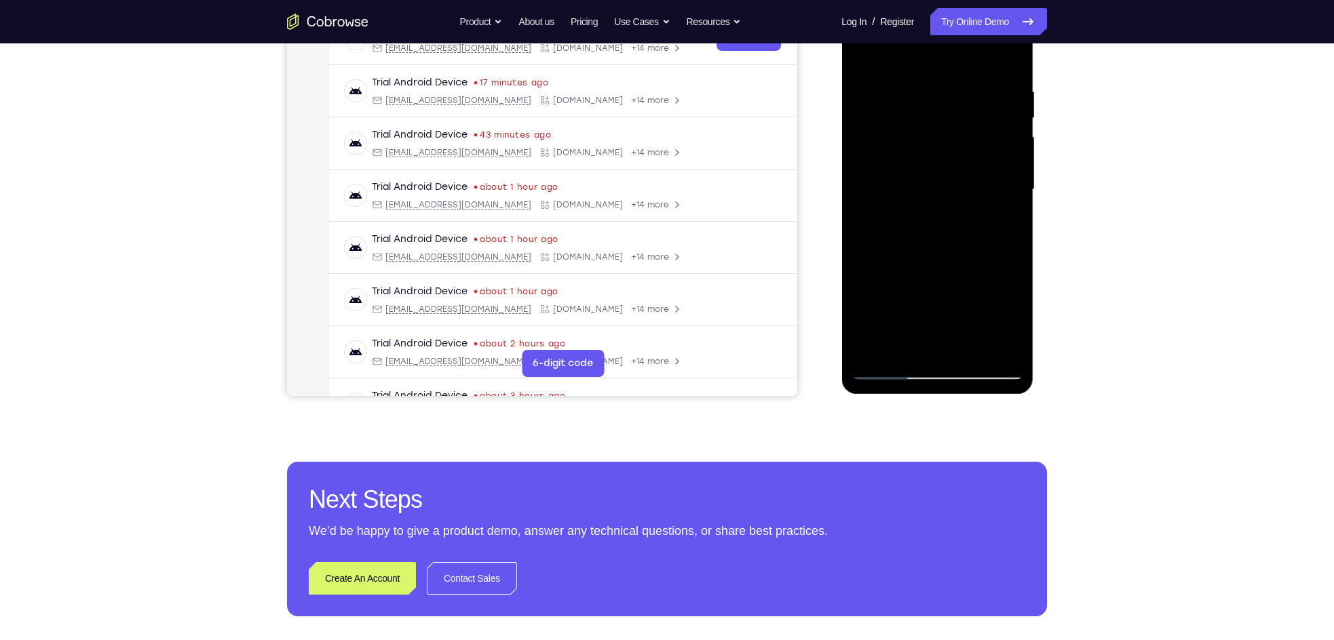
click at [927, 188] on div at bounding box center [936, 190] width 171 height 380
drag, startPoint x: 916, startPoint y: 298, endPoint x: 935, endPoint y: 197, distance: 102.7
click at [935, 197] on div at bounding box center [936, 190] width 171 height 380
drag, startPoint x: 885, startPoint y: 284, endPoint x: 892, endPoint y: 203, distance: 81.0
click at [892, 203] on div at bounding box center [936, 190] width 171 height 380
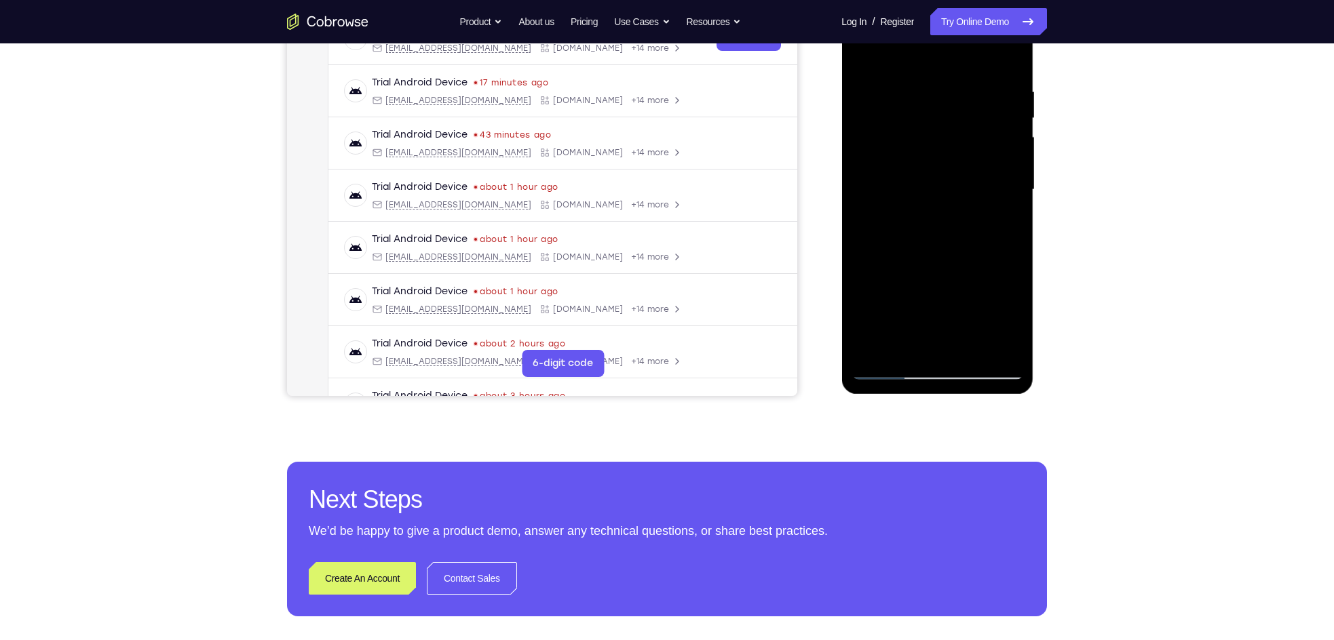
drag, startPoint x: 866, startPoint y: 283, endPoint x: 881, endPoint y: 184, distance: 100.1
click at [881, 184] on div at bounding box center [936, 190] width 171 height 380
drag, startPoint x: 888, startPoint y: 294, endPoint x: 893, endPoint y: 205, distance: 89.7
click at [893, 205] on div at bounding box center [936, 190] width 171 height 380
click at [863, 204] on div at bounding box center [936, 190] width 171 height 380
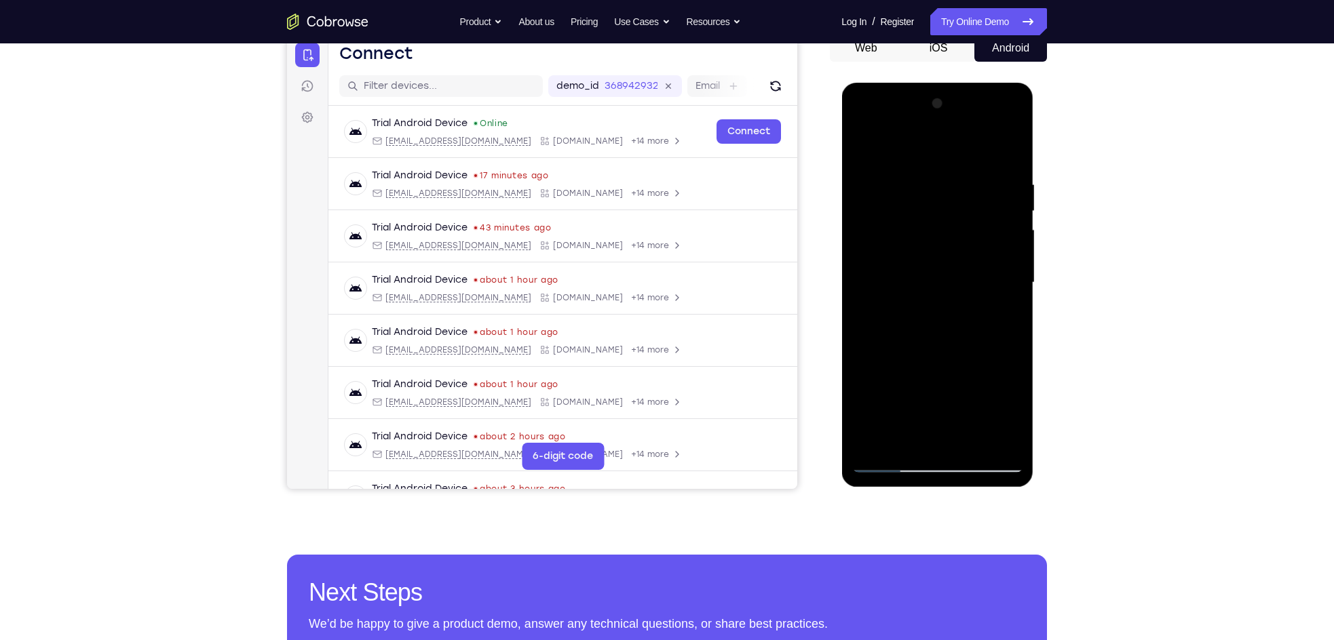
scroll to position [125, 0]
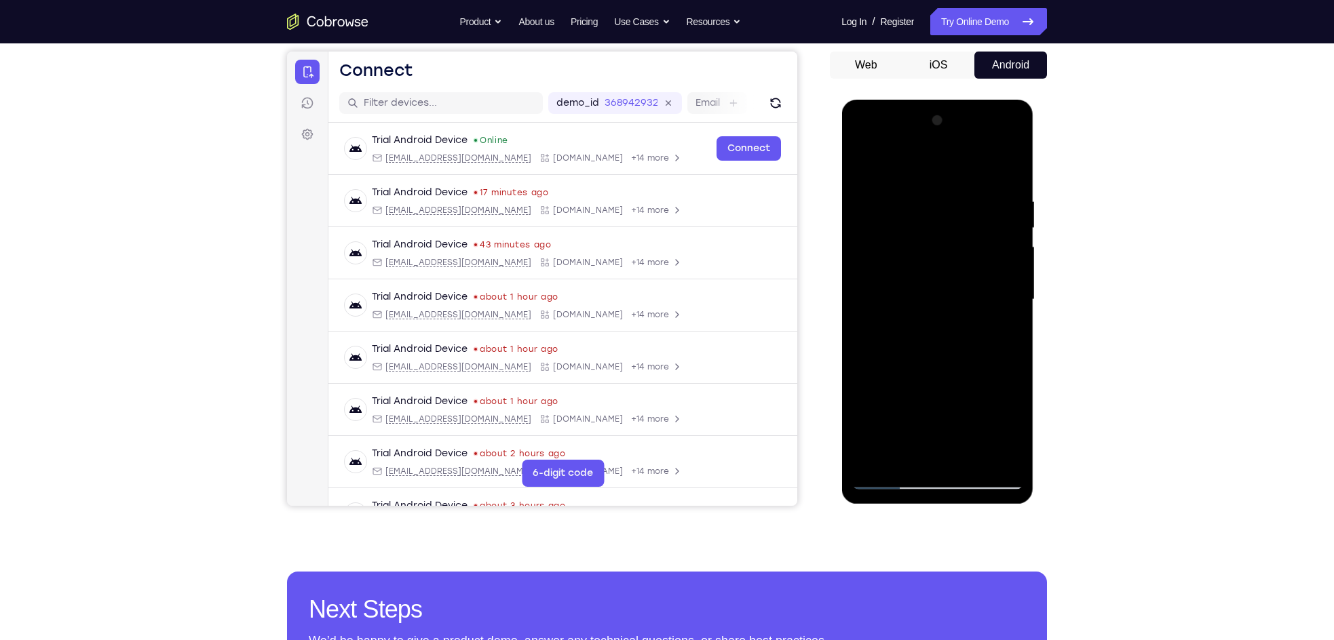
drag, startPoint x: 920, startPoint y: 260, endPoint x: 912, endPoint y: 275, distance: 16.7
click at [912, 275] on div at bounding box center [936, 300] width 171 height 380
drag, startPoint x: 923, startPoint y: 242, endPoint x: 920, endPoint y: 292, distance: 50.3
click at [920, 292] on div at bounding box center [936, 300] width 171 height 380
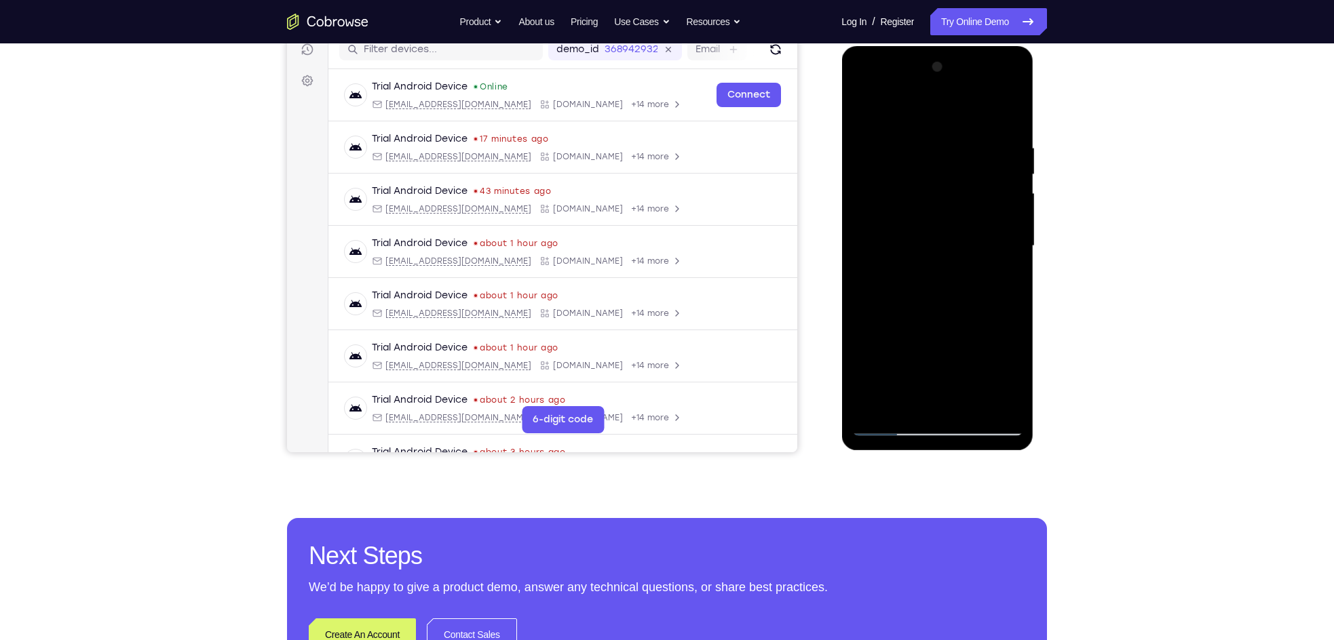
scroll to position [151, 0]
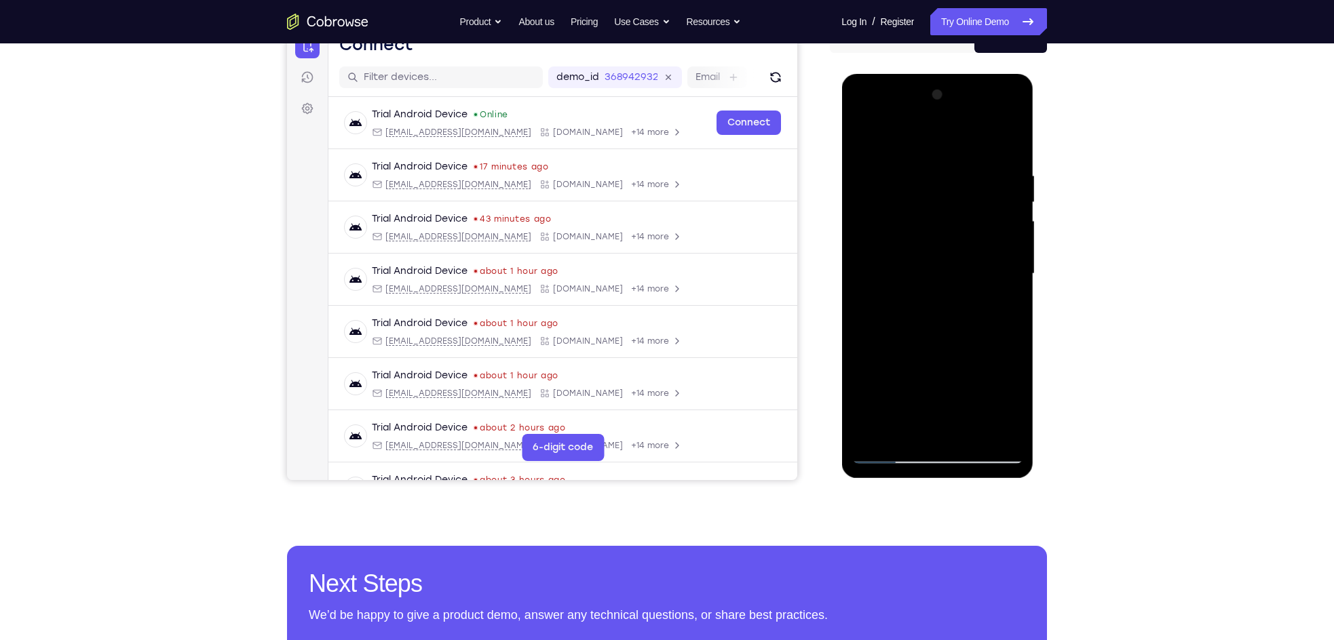
click at [1012, 251] on div at bounding box center [936, 274] width 171 height 380
click at [1013, 252] on div at bounding box center [936, 274] width 171 height 380
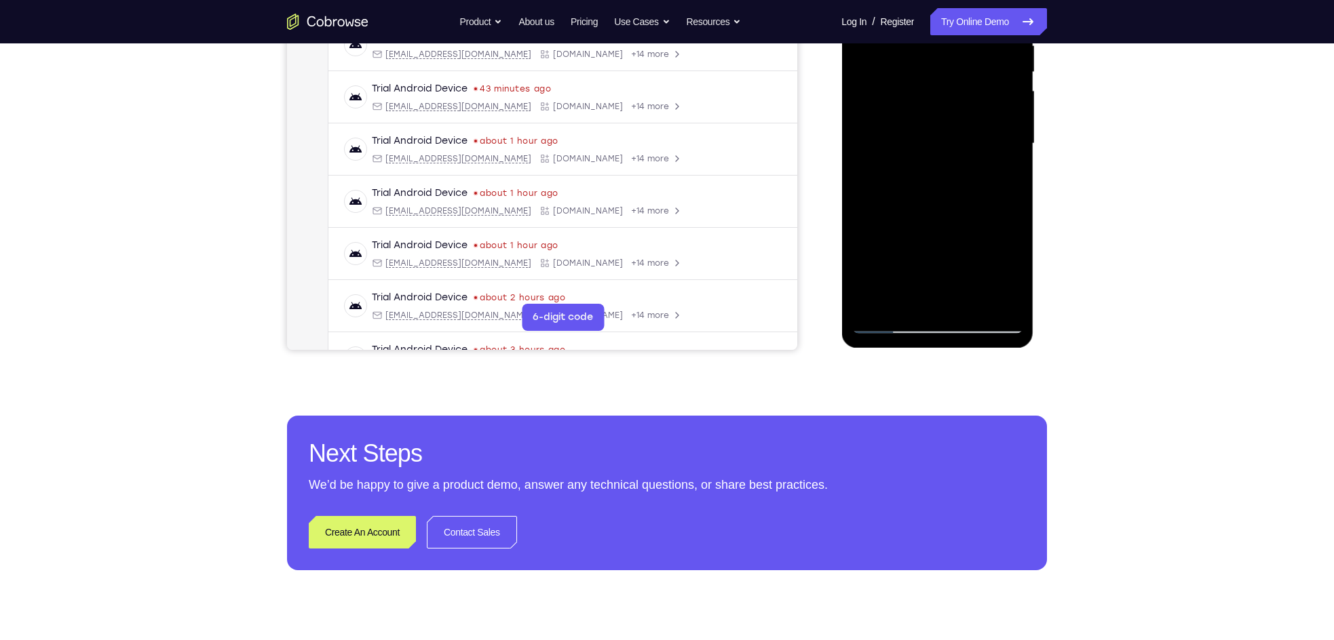
scroll to position [282, 0]
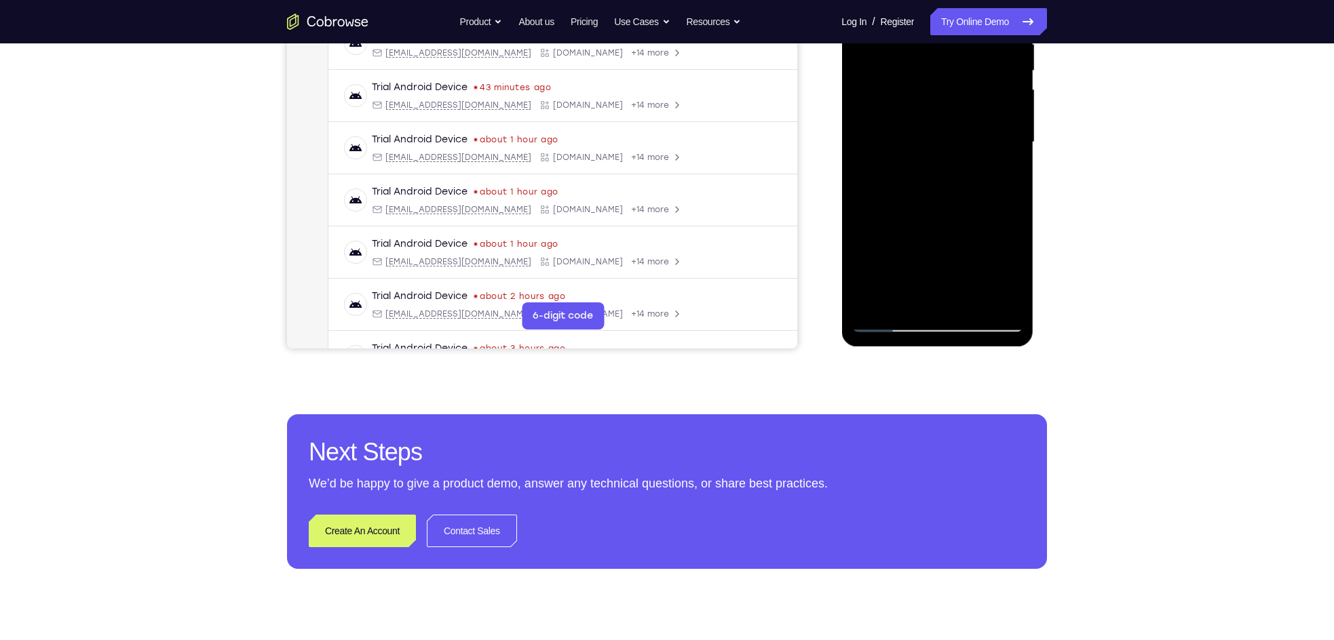
click at [870, 304] on div at bounding box center [936, 143] width 171 height 380
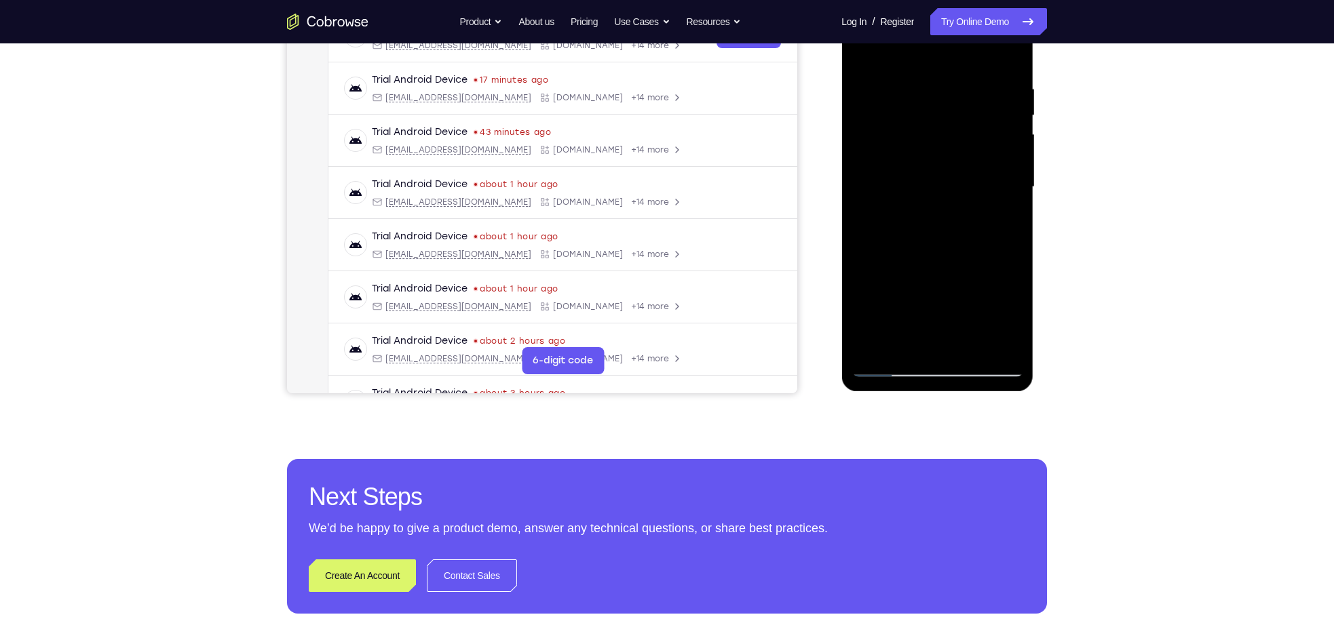
scroll to position [219, 0]
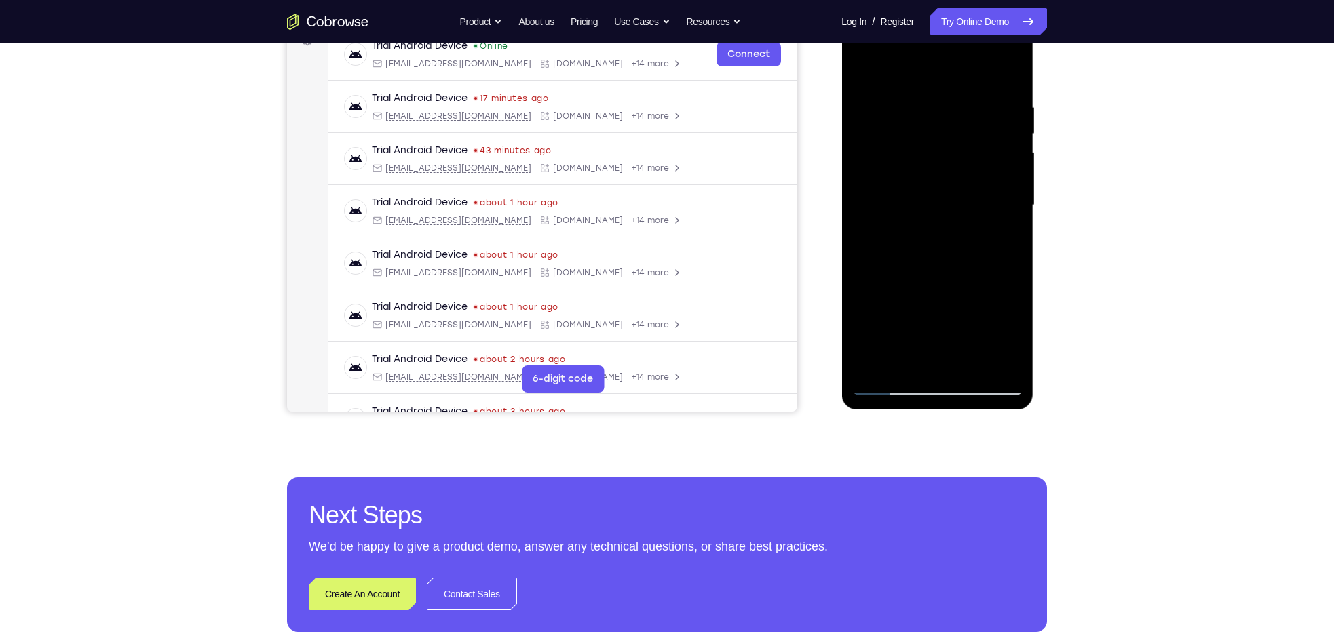
click at [1011, 267] on div at bounding box center [936, 206] width 171 height 380
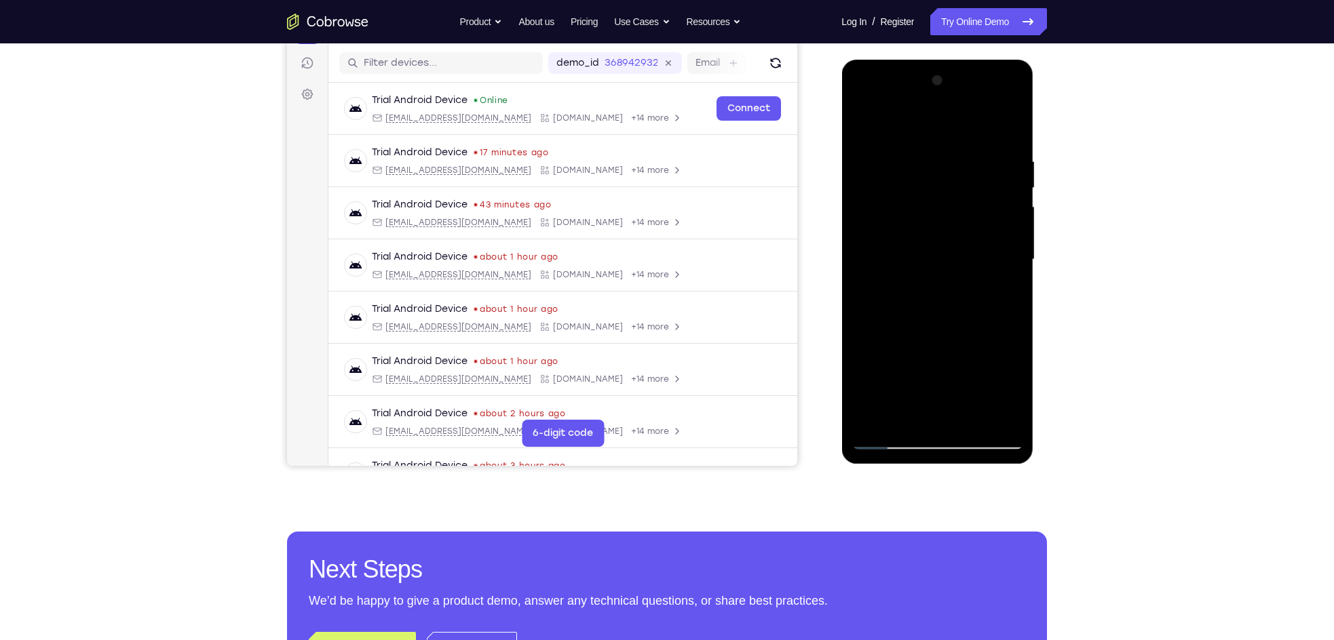
scroll to position [153, 0]
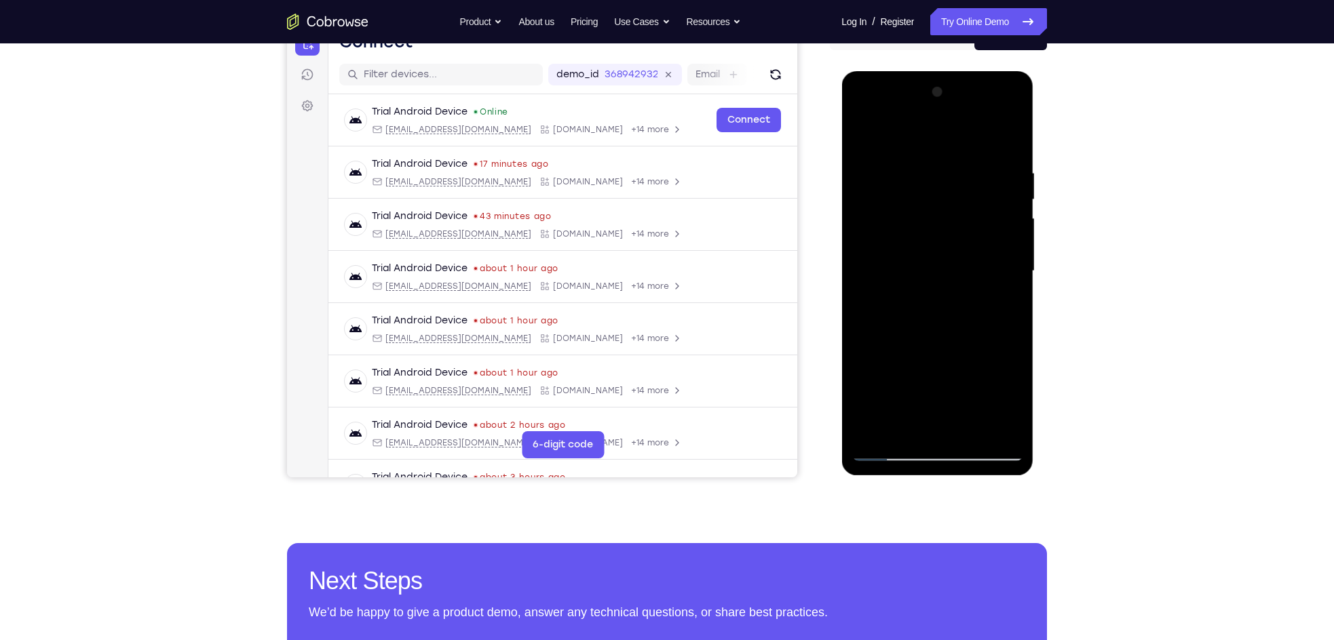
click at [921, 163] on div at bounding box center [936, 271] width 171 height 380
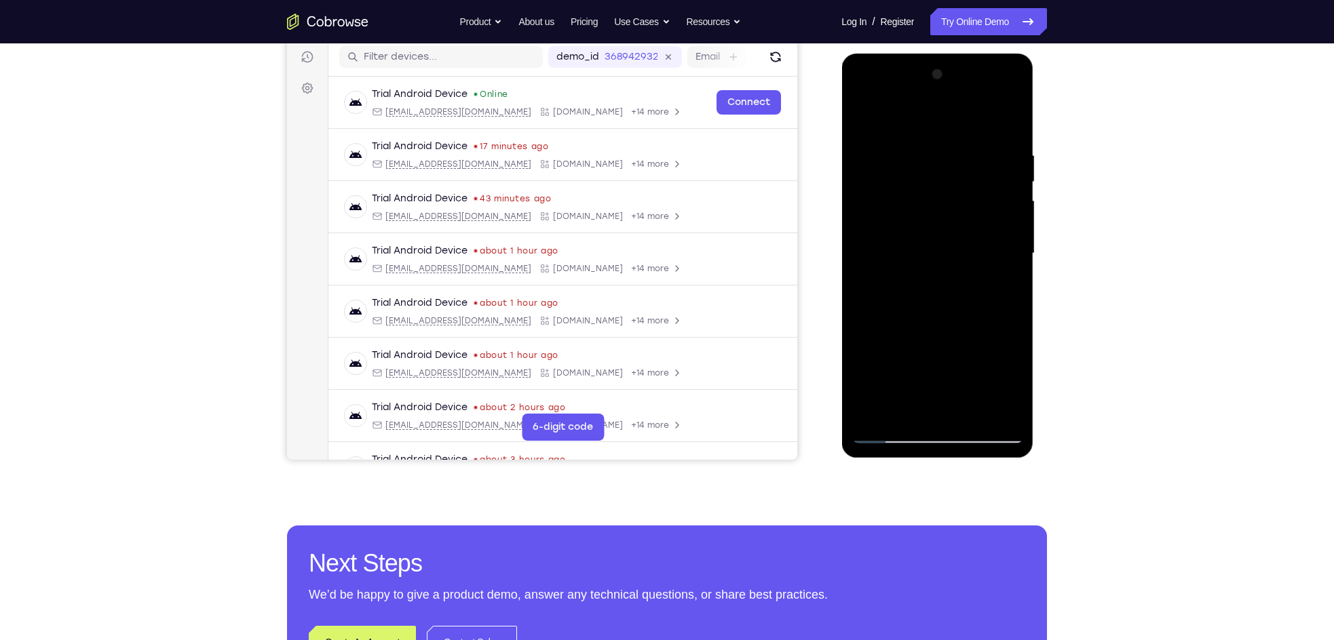
scroll to position [172, 0]
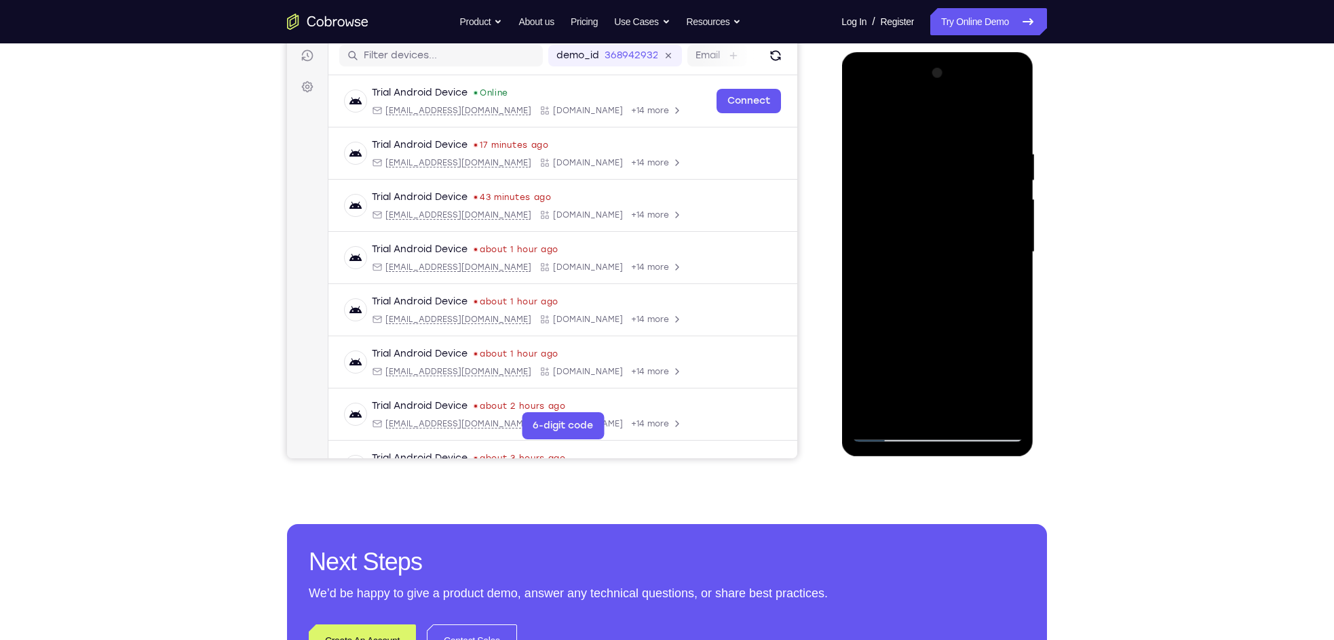
click at [872, 232] on div at bounding box center [936, 252] width 171 height 380
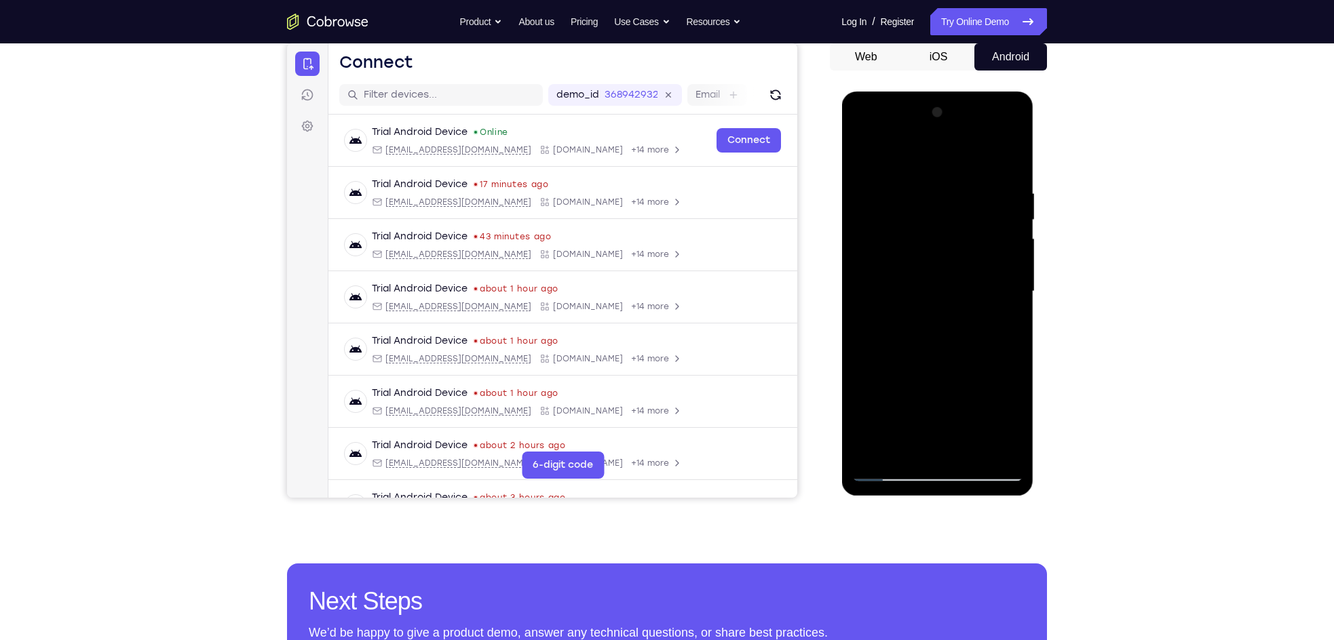
scroll to position [134, 0]
click at [872, 231] on div at bounding box center [936, 291] width 171 height 380
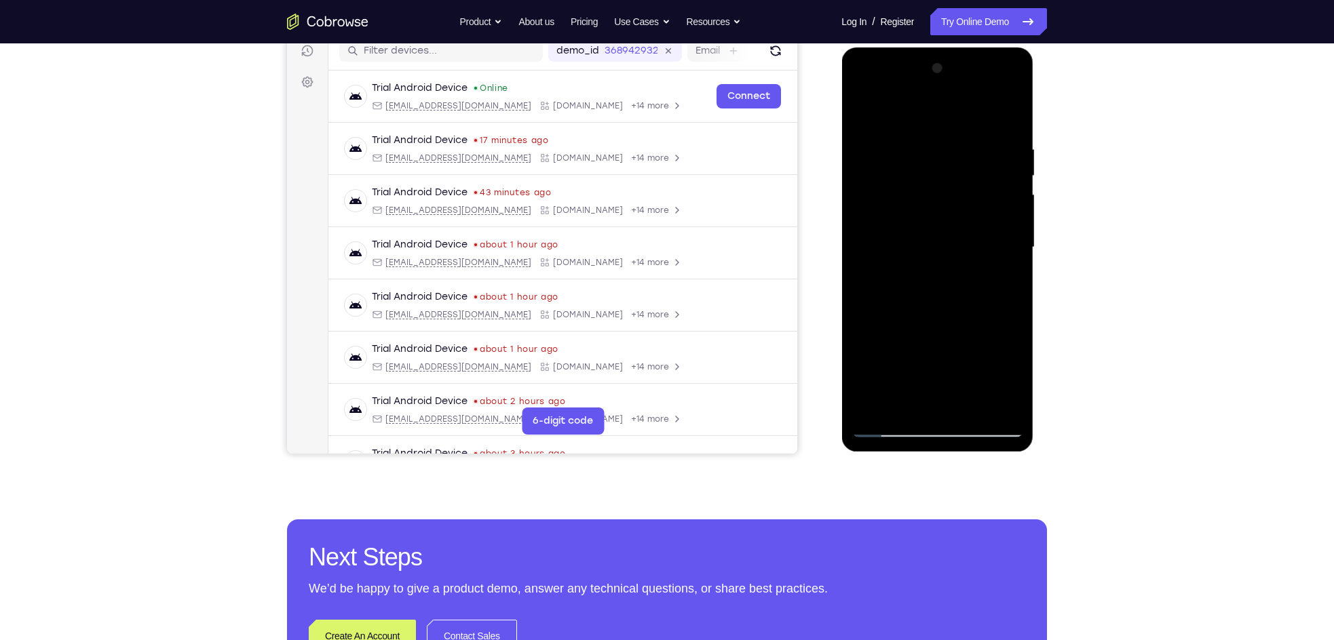
scroll to position [178, 0]
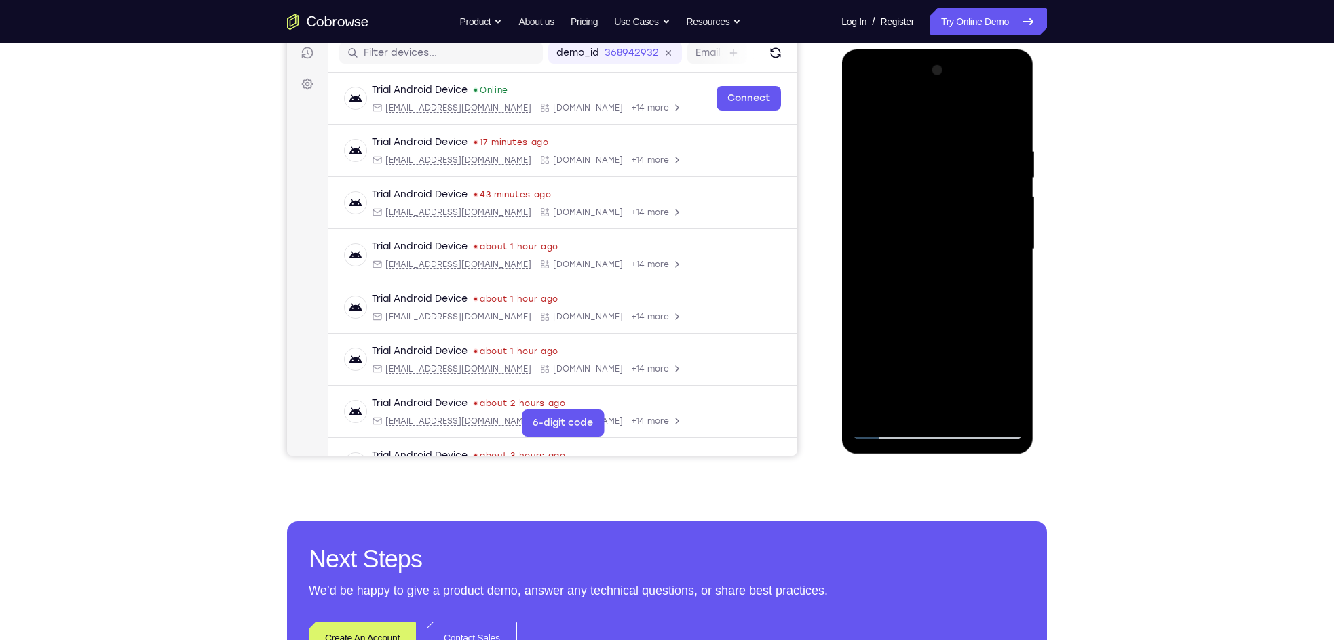
click at [992, 210] on div at bounding box center [936, 250] width 171 height 380
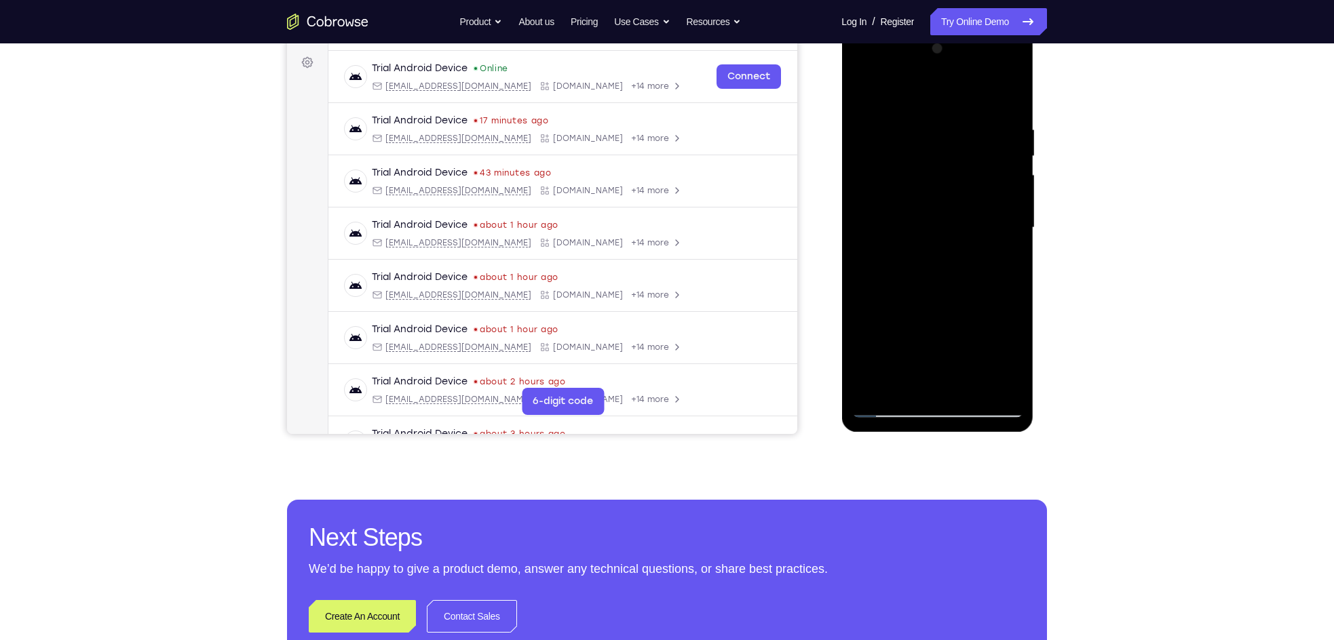
scroll to position [198, 0]
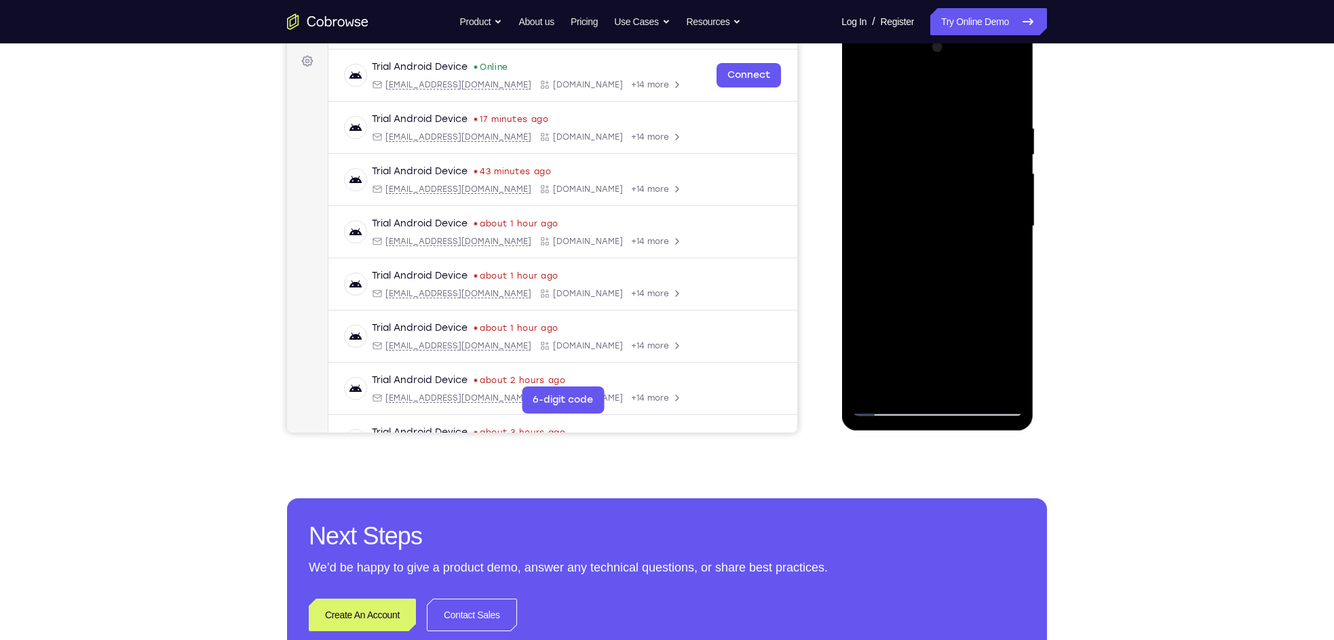
click at [865, 208] on div at bounding box center [936, 227] width 171 height 380
click at [998, 214] on div at bounding box center [936, 227] width 171 height 380
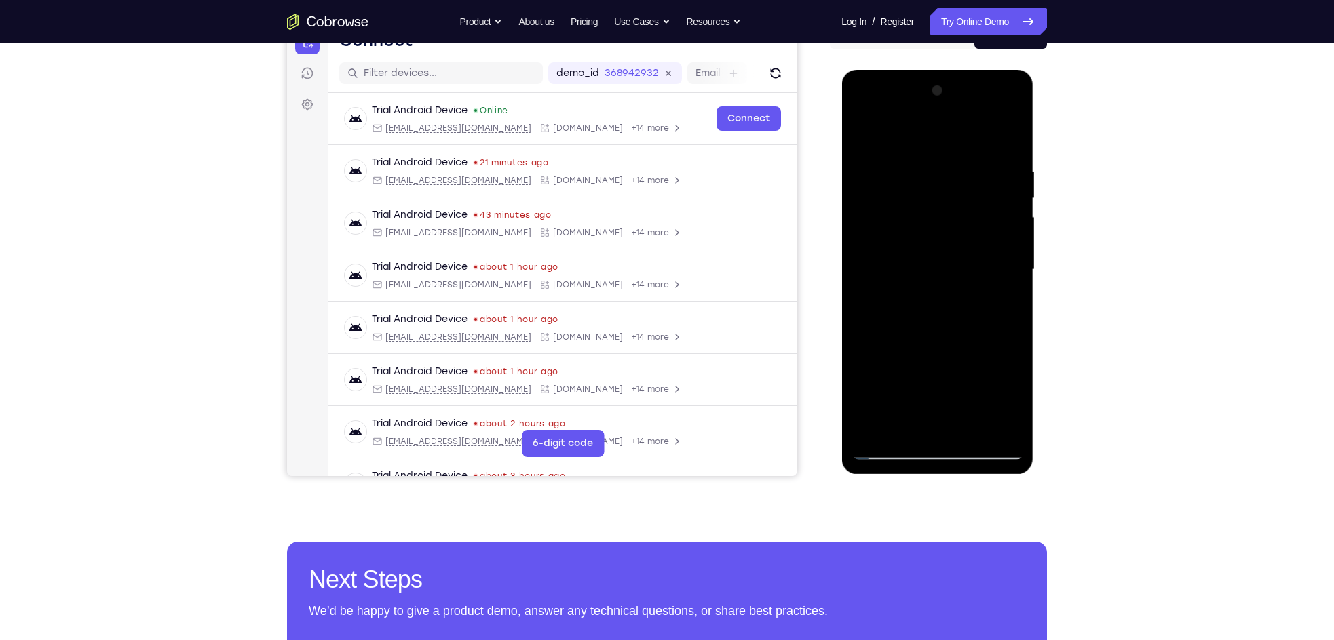
scroll to position [154, 0]
click at [1005, 218] on div at bounding box center [936, 271] width 171 height 380
click at [990, 177] on div at bounding box center [936, 271] width 171 height 380
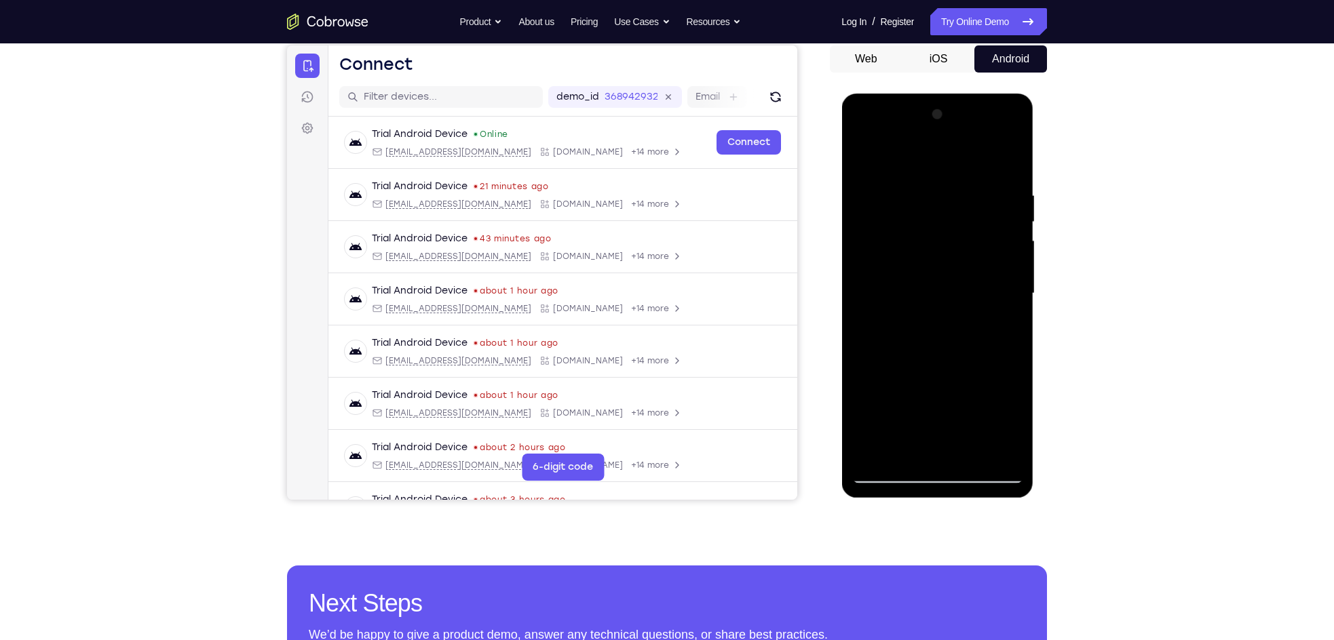
scroll to position [174, 0]
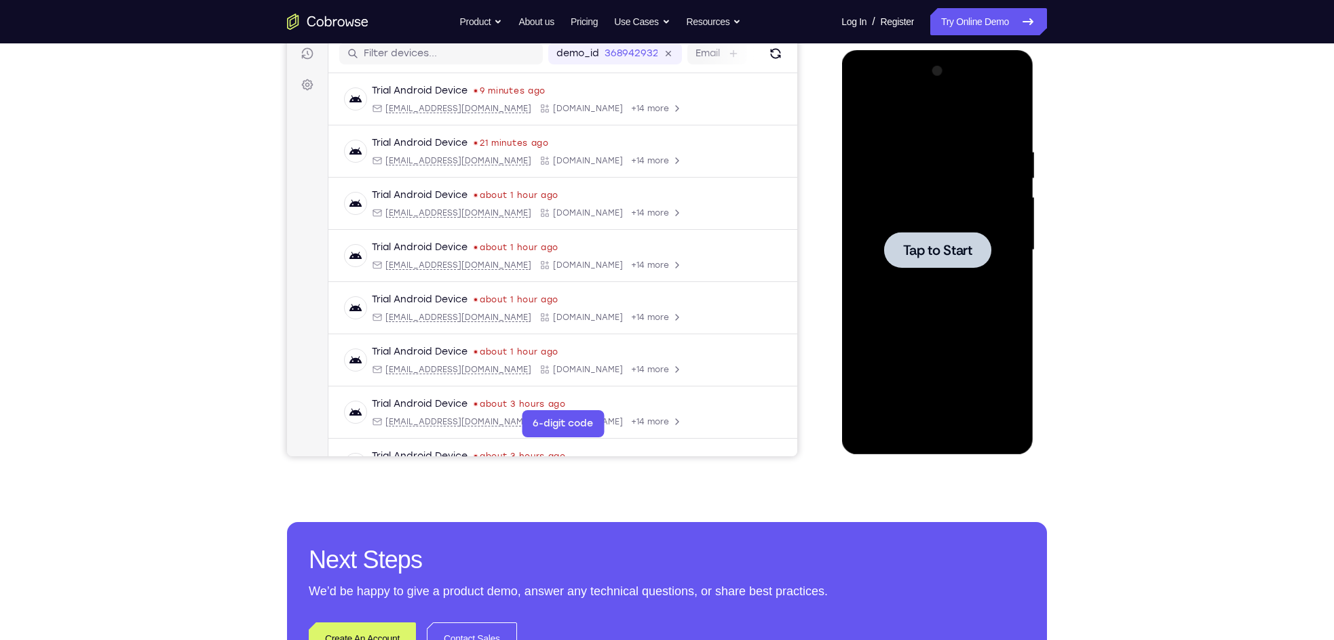
click at [902, 246] on span "Tap to Start" at bounding box center [936, 251] width 69 height 14
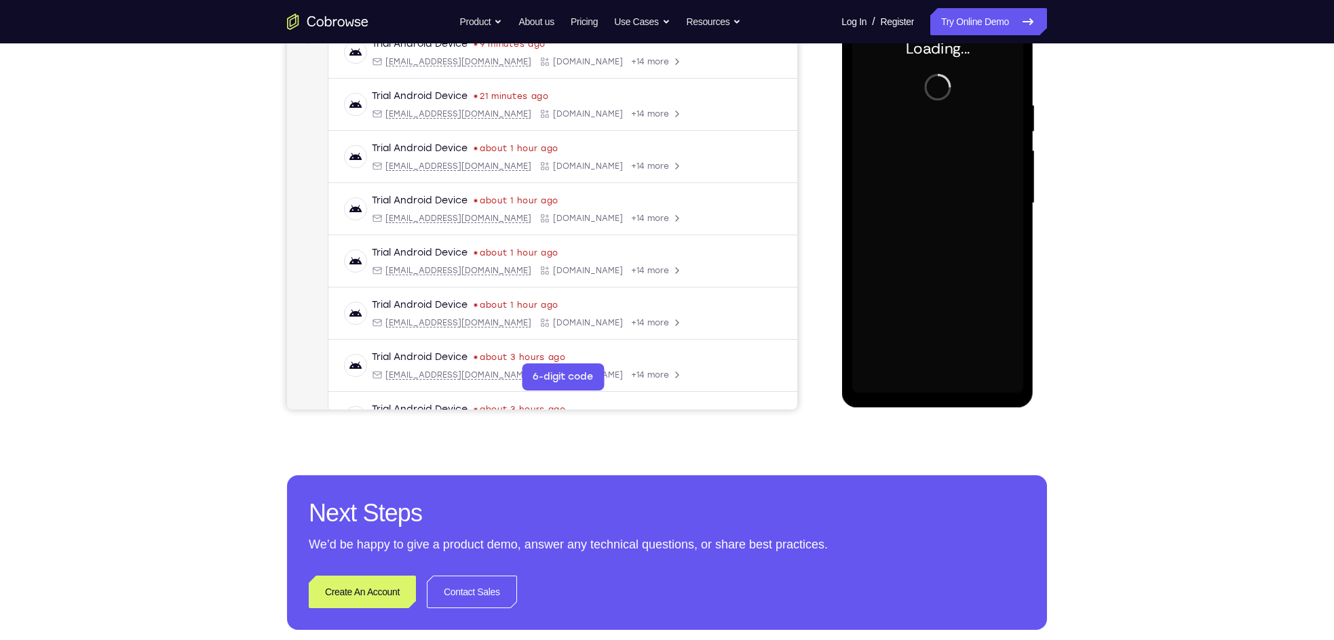
scroll to position [176, 0]
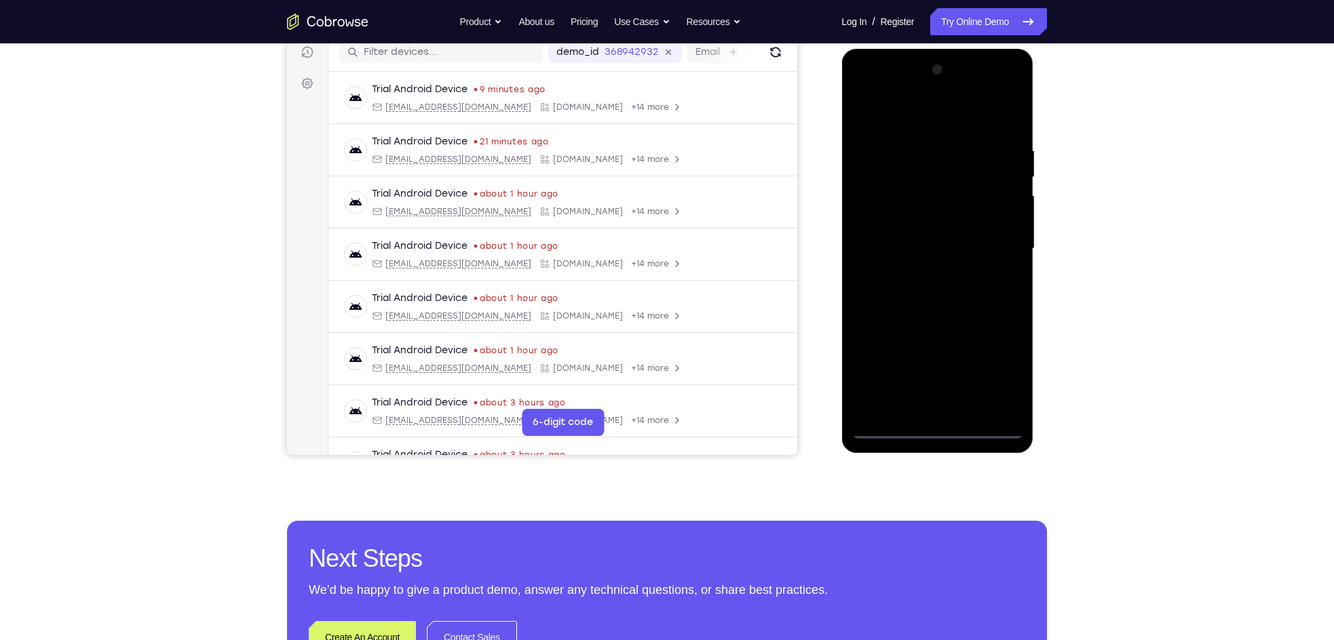
click at [930, 427] on div at bounding box center [936, 249] width 171 height 380
click at [989, 368] on div at bounding box center [936, 249] width 171 height 380
click at [918, 96] on div at bounding box center [936, 249] width 171 height 380
click at [880, 139] on div at bounding box center [936, 249] width 171 height 380
click at [883, 142] on div at bounding box center [936, 249] width 171 height 380
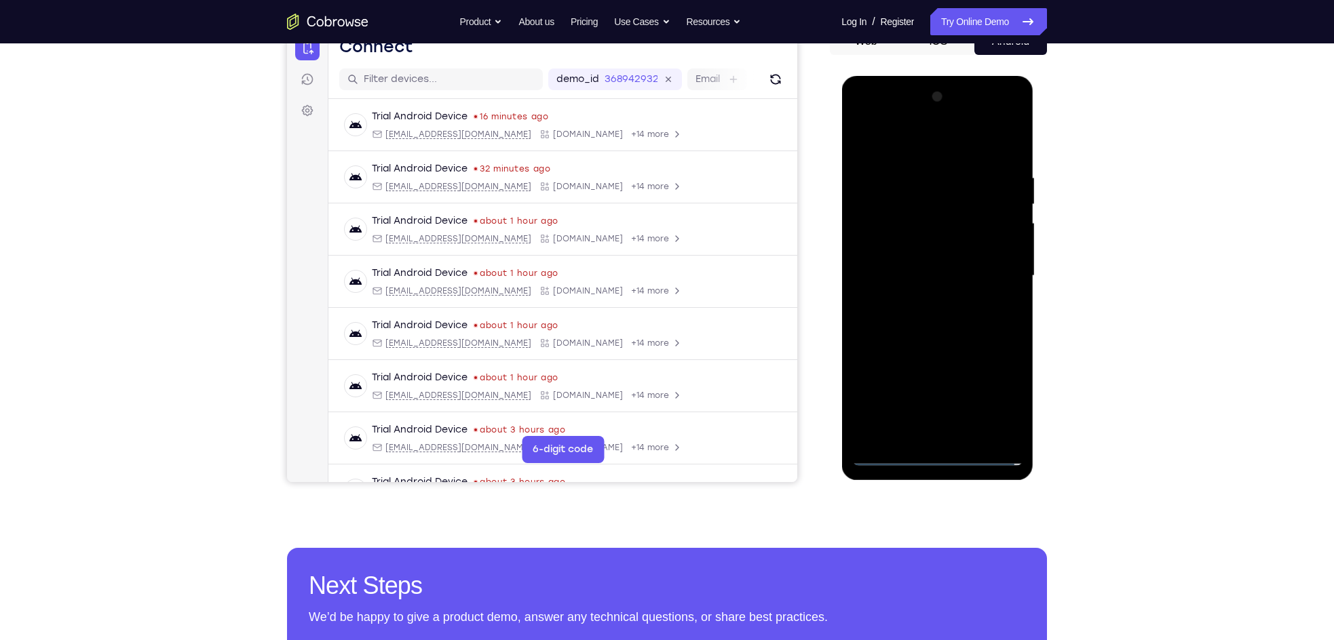
scroll to position [152, 0]
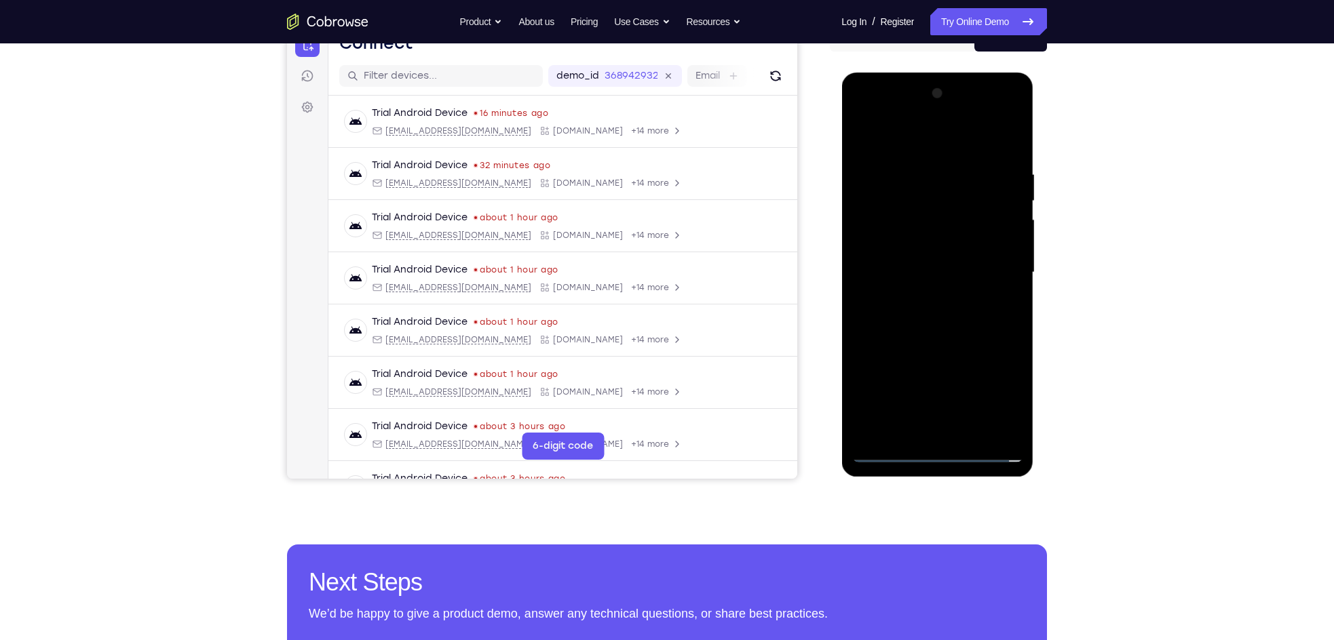
click at [882, 225] on div at bounding box center [936, 273] width 171 height 380
click at [918, 293] on div at bounding box center [936, 273] width 171 height 380
click at [922, 259] on div at bounding box center [936, 273] width 171 height 380
click at [922, 248] on div at bounding box center [936, 273] width 171 height 380
click at [920, 266] on div at bounding box center [936, 273] width 171 height 380
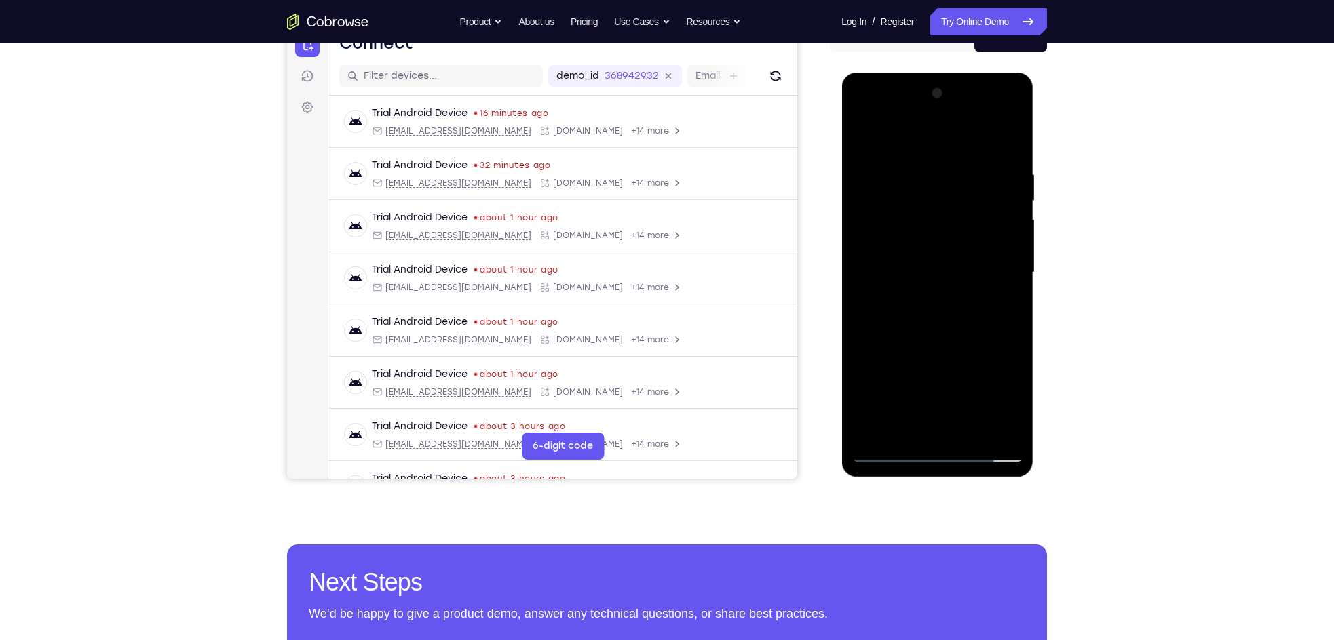
click at [922, 317] on div at bounding box center [936, 273] width 171 height 380
drag, startPoint x: 871, startPoint y: 128, endPoint x: 1084, endPoint y: 147, distance: 213.9
click at [1034, 147] on html "Online web based iOS Simulators and Android Emulators. Run iPhone, iPad, Mobile…" at bounding box center [937, 276] width 193 height 407
click at [925, 333] on div at bounding box center [936, 273] width 171 height 380
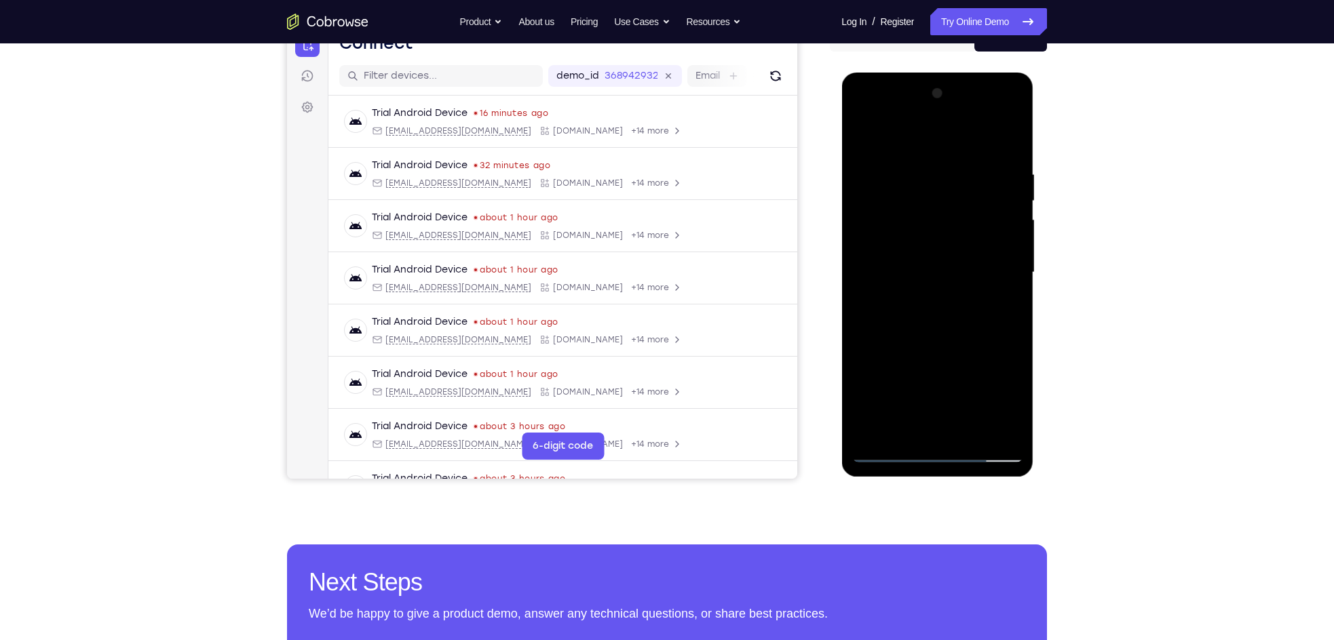
drag, startPoint x: 927, startPoint y: 374, endPoint x: 933, endPoint y: 265, distance: 110.1
click at [933, 265] on div at bounding box center [936, 273] width 171 height 380
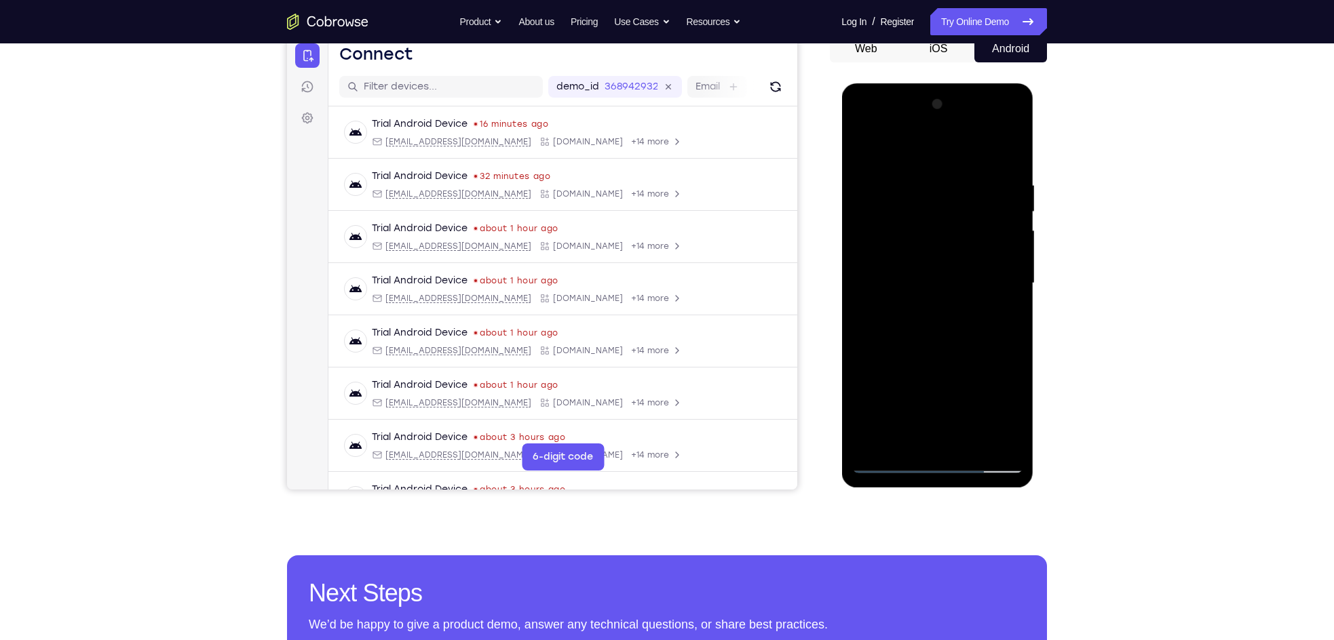
scroll to position [140, 0]
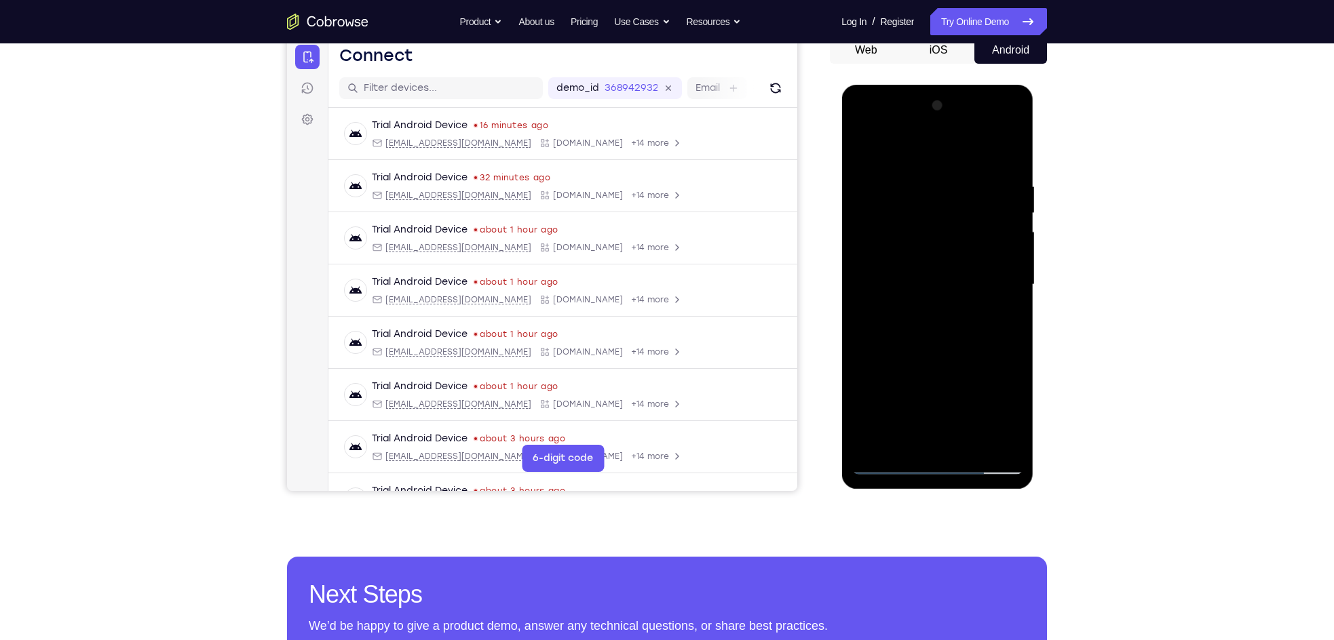
click at [1011, 238] on div at bounding box center [936, 285] width 171 height 380
click at [861, 365] on div at bounding box center [936, 285] width 171 height 380
drag, startPoint x: 965, startPoint y: 374, endPoint x: 959, endPoint y: 254, distance: 120.2
click at [959, 254] on div at bounding box center [936, 285] width 171 height 380
drag, startPoint x: 940, startPoint y: 340, endPoint x: 939, endPoint y: 222, distance: 118.0
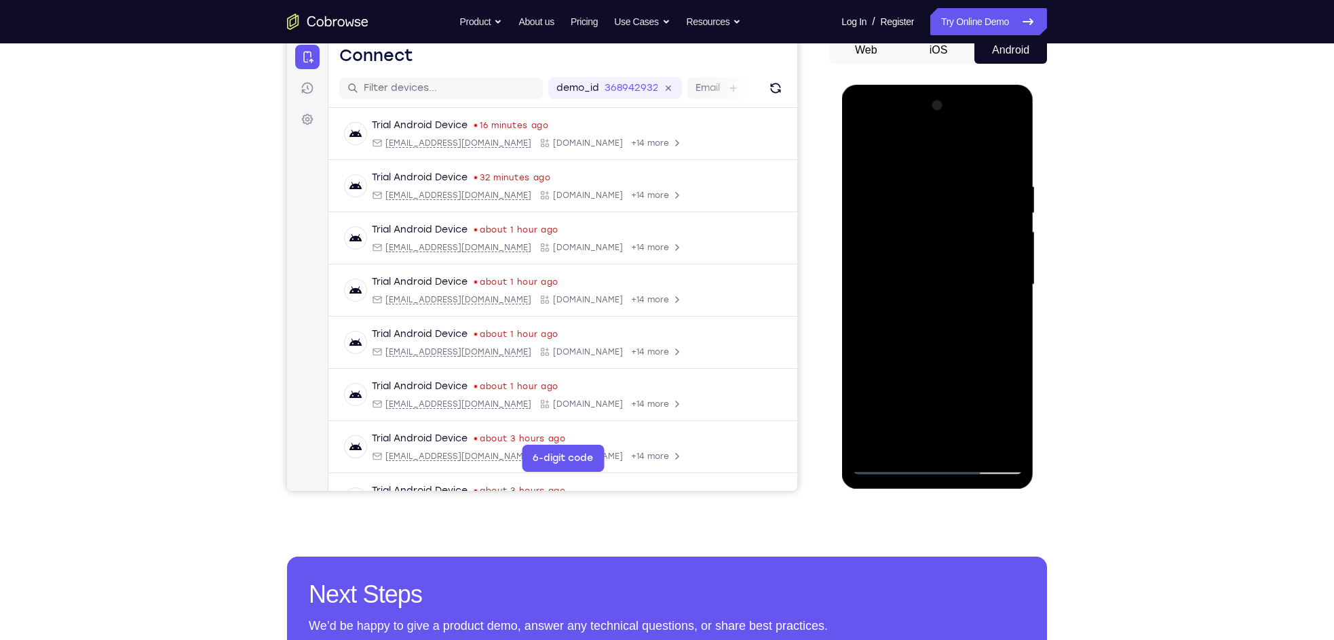
click at [939, 222] on div at bounding box center [936, 285] width 171 height 380
drag, startPoint x: 931, startPoint y: 307, endPoint x: 941, endPoint y: 208, distance: 99.5
click at [941, 208] on div at bounding box center [936, 285] width 171 height 380
drag, startPoint x: 918, startPoint y: 330, endPoint x: 923, endPoint y: 249, distance: 81.6
click at [923, 249] on div at bounding box center [936, 285] width 171 height 380
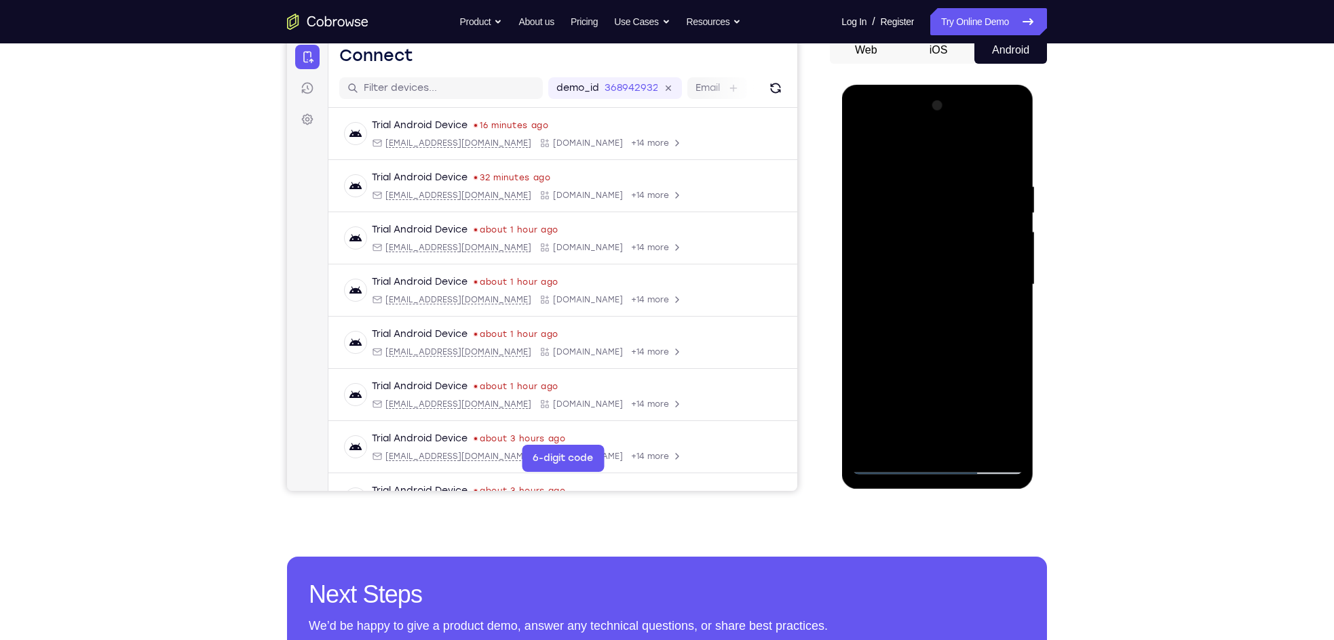
click at [1013, 247] on div at bounding box center [936, 285] width 171 height 380
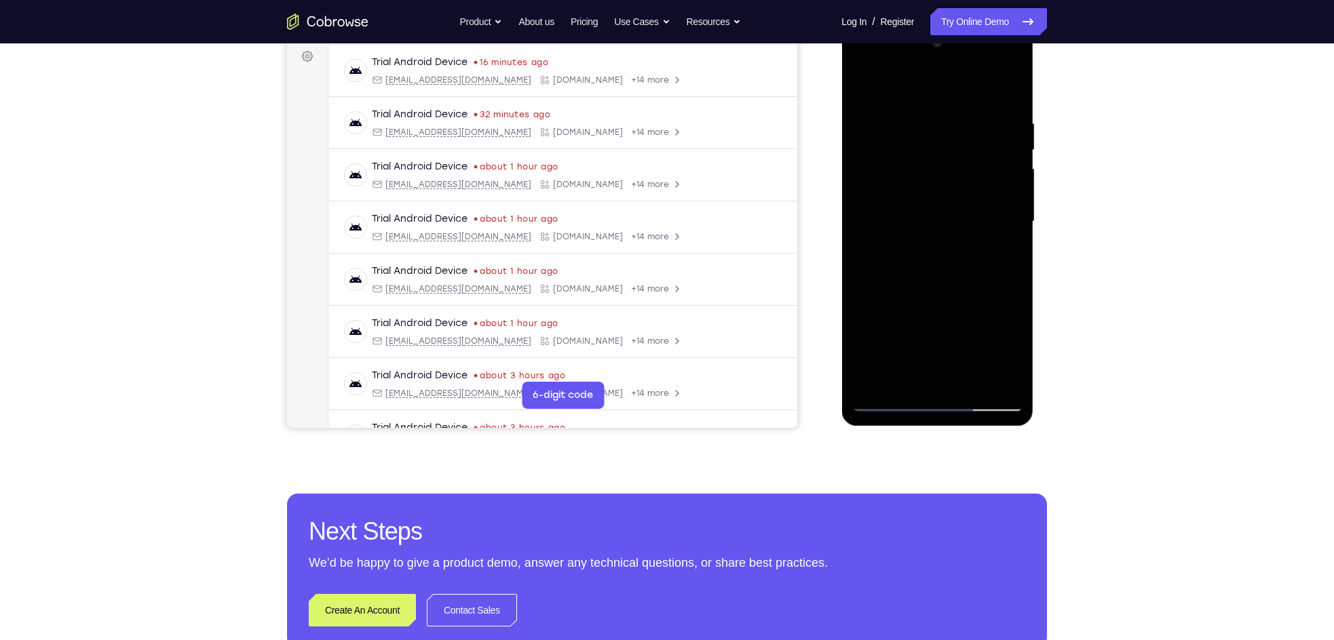
scroll to position [200, 0]
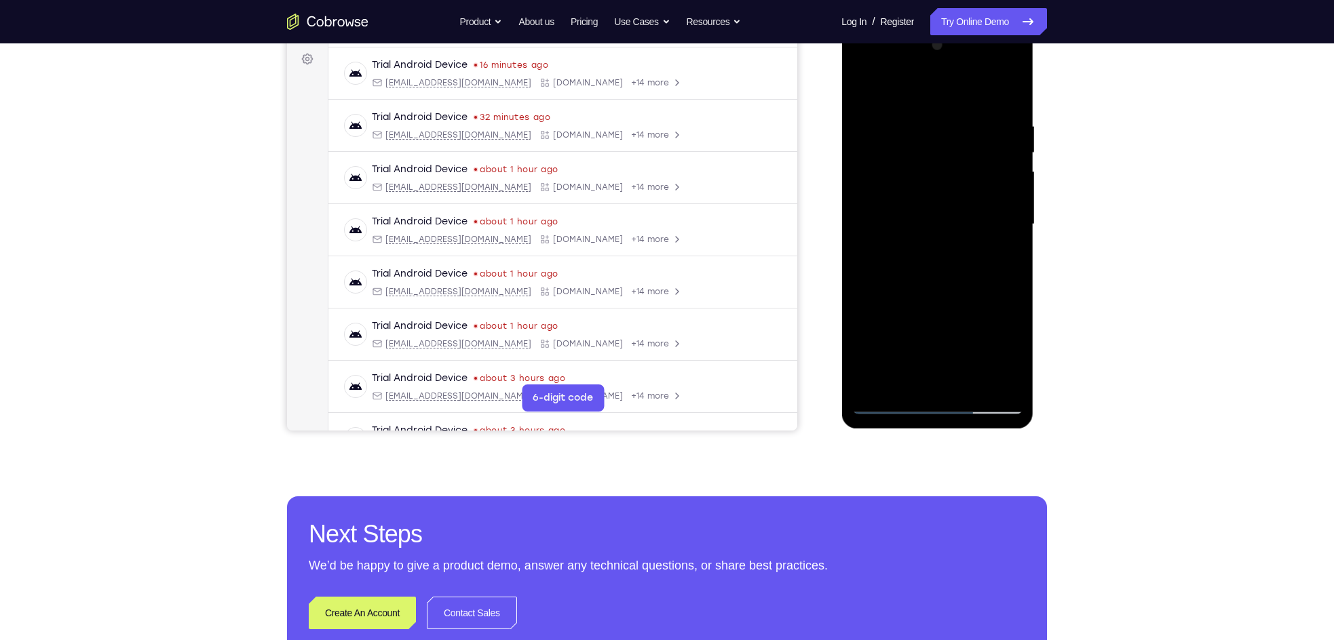
click at [971, 382] on div at bounding box center [936, 225] width 171 height 380
click at [937, 293] on div at bounding box center [936, 225] width 171 height 380
click at [910, 221] on div at bounding box center [936, 225] width 171 height 380
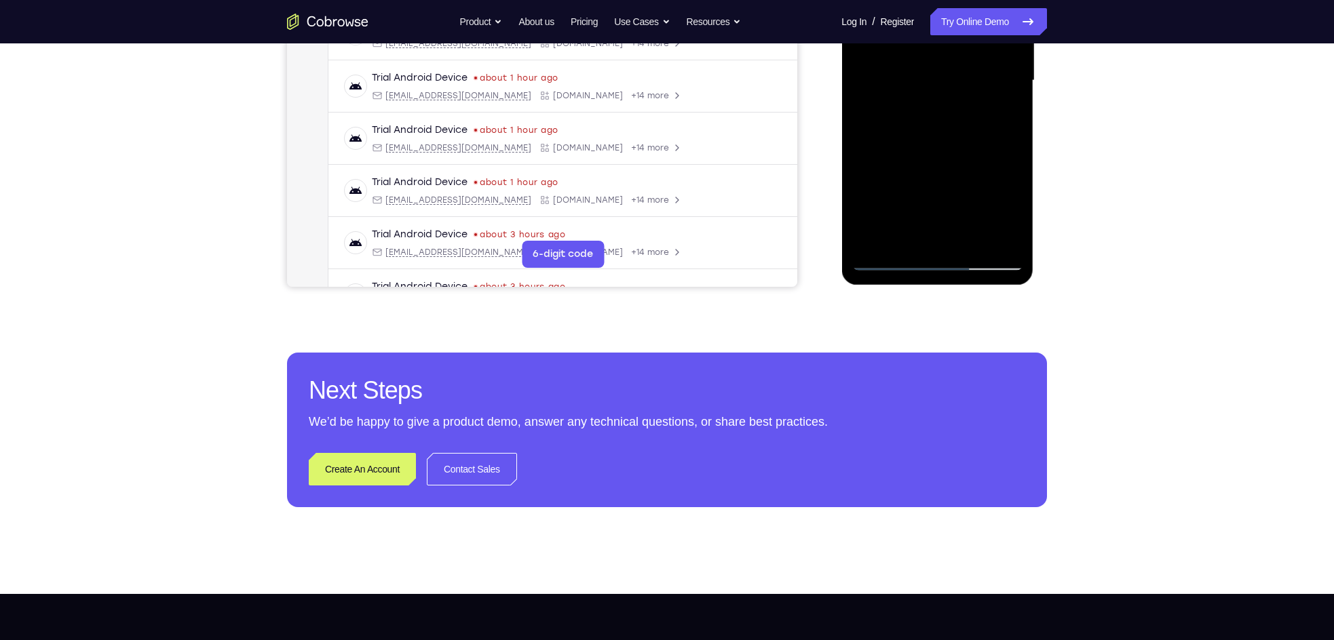
scroll to position [288, 0]
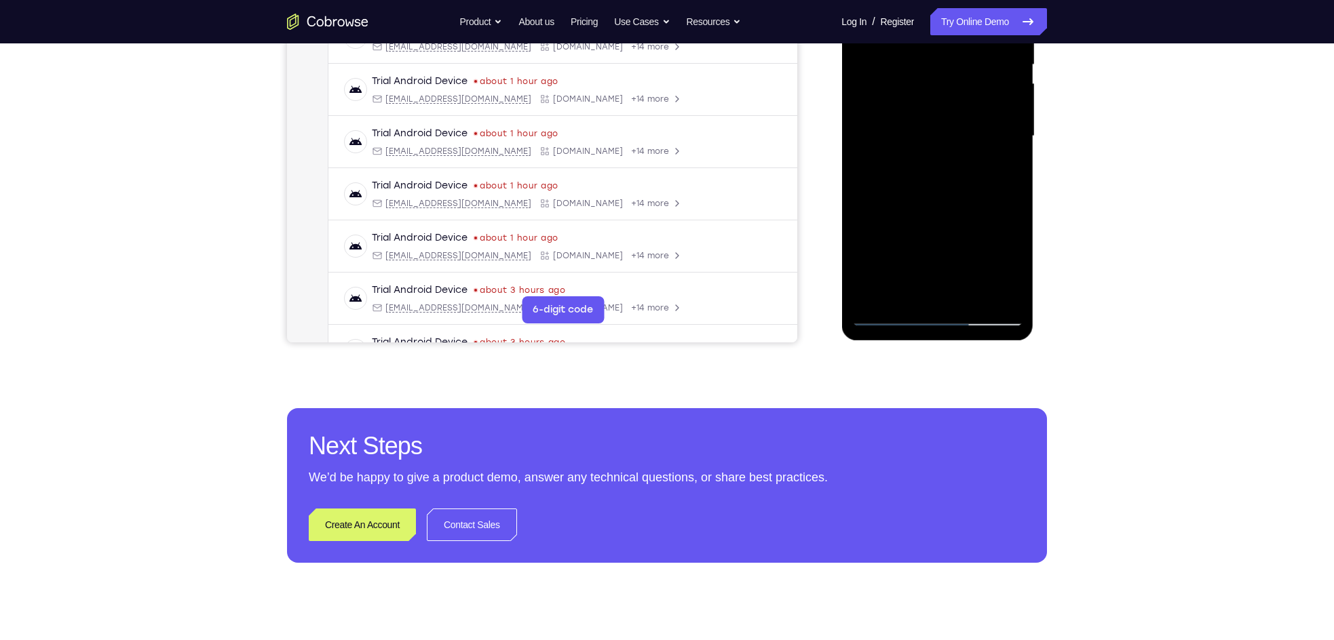
click at [884, 317] on div at bounding box center [936, 136] width 171 height 380
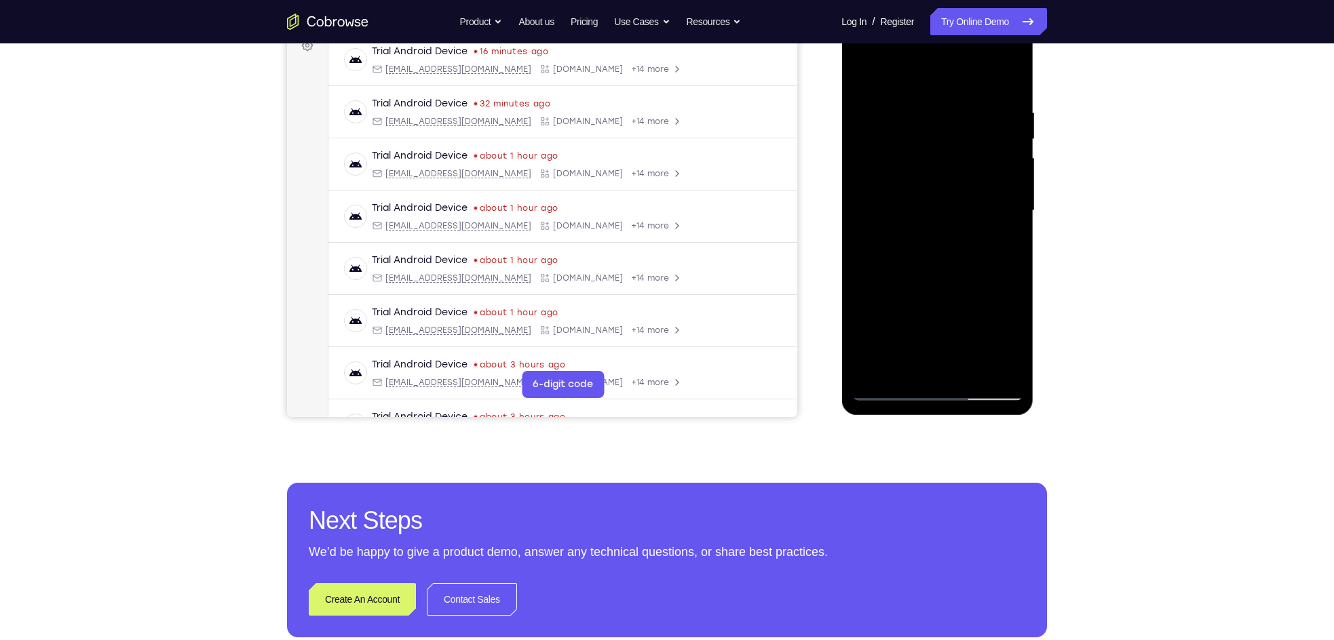
scroll to position [211, 0]
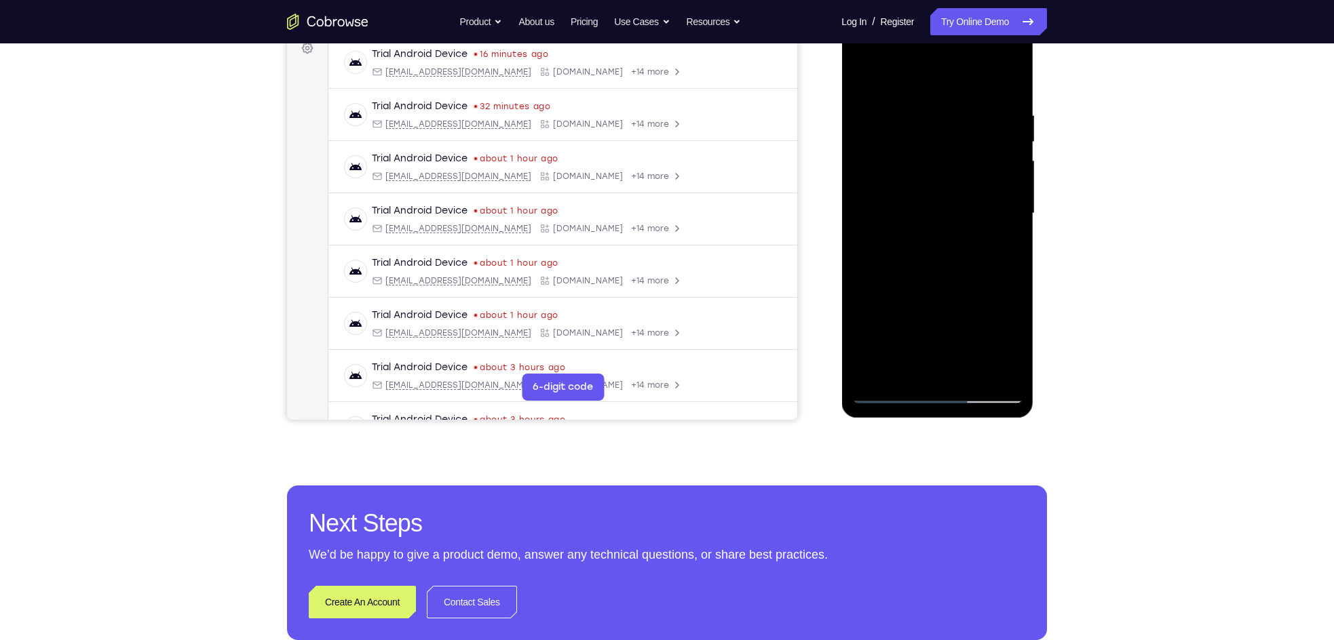
click at [901, 231] on div at bounding box center [936, 214] width 171 height 380
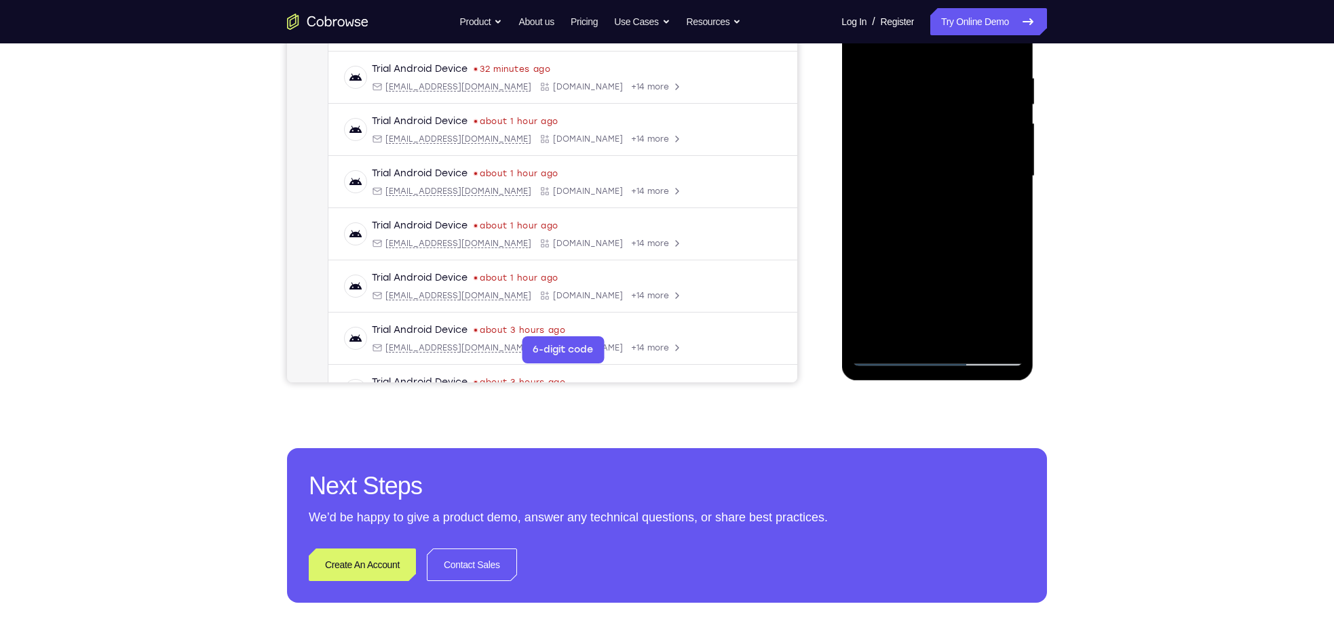
click at [891, 354] on div at bounding box center [936, 176] width 171 height 380
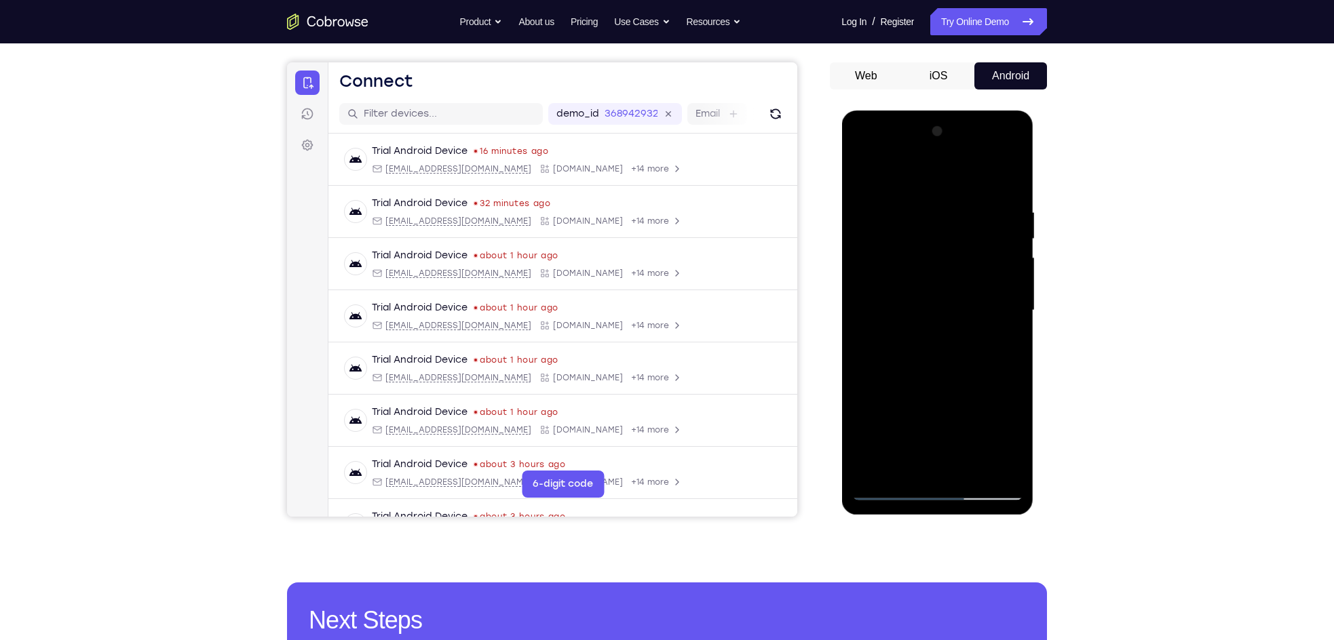
click at [923, 154] on div at bounding box center [936, 311] width 171 height 380
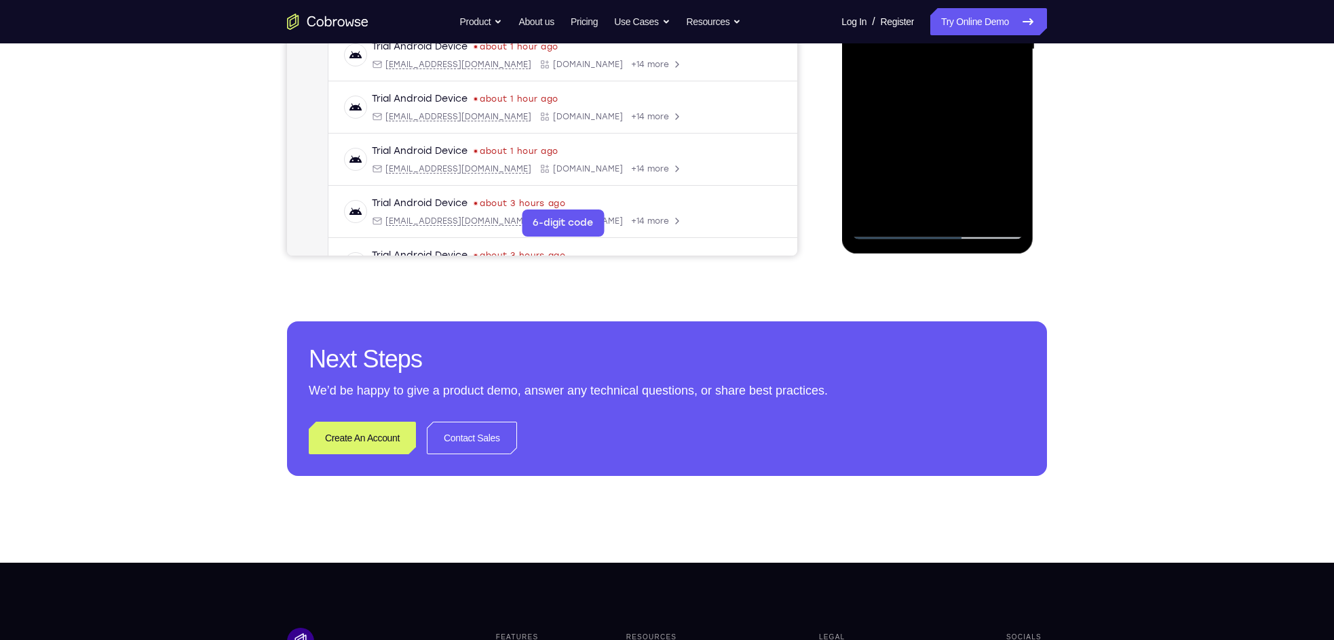
scroll to position [376, 0]
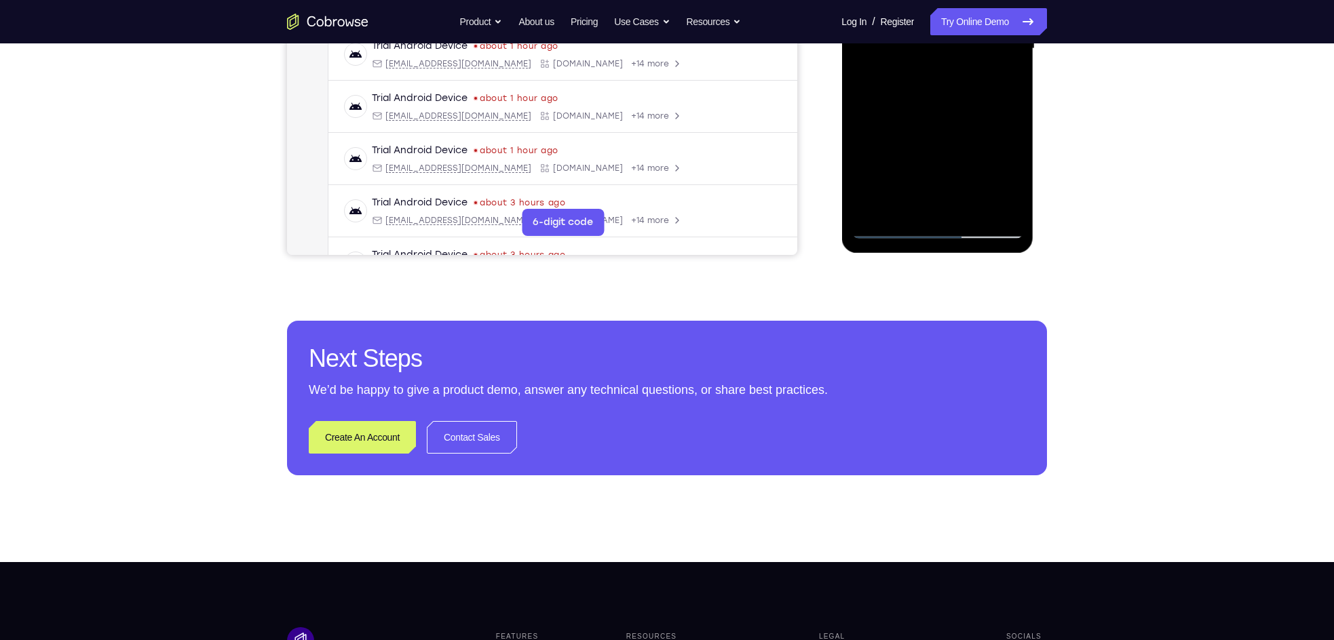
click at [889, 227] on div at bounding box center [936, 49] width 171 height 380
click at [889, 232] on div at bounding box center [936, 49] width 171 height 380
click at [911, 209] on div at bounding box center [936, 49] width 171 height 380
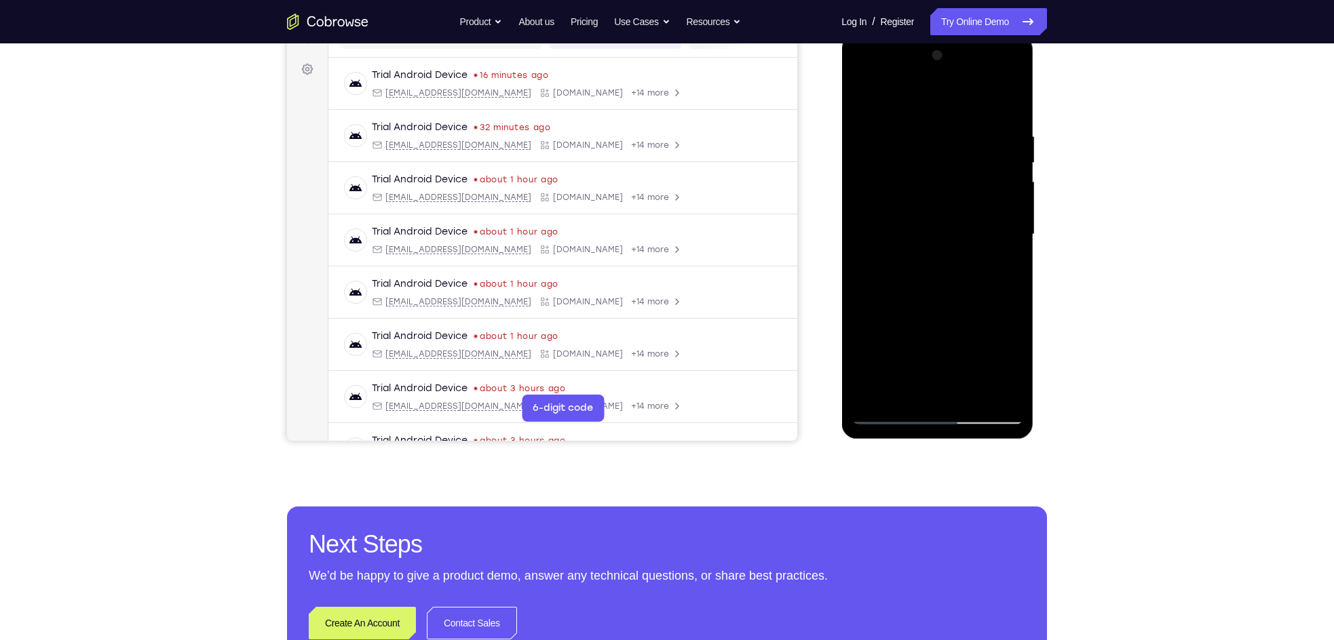
scroll to position [186, 0]
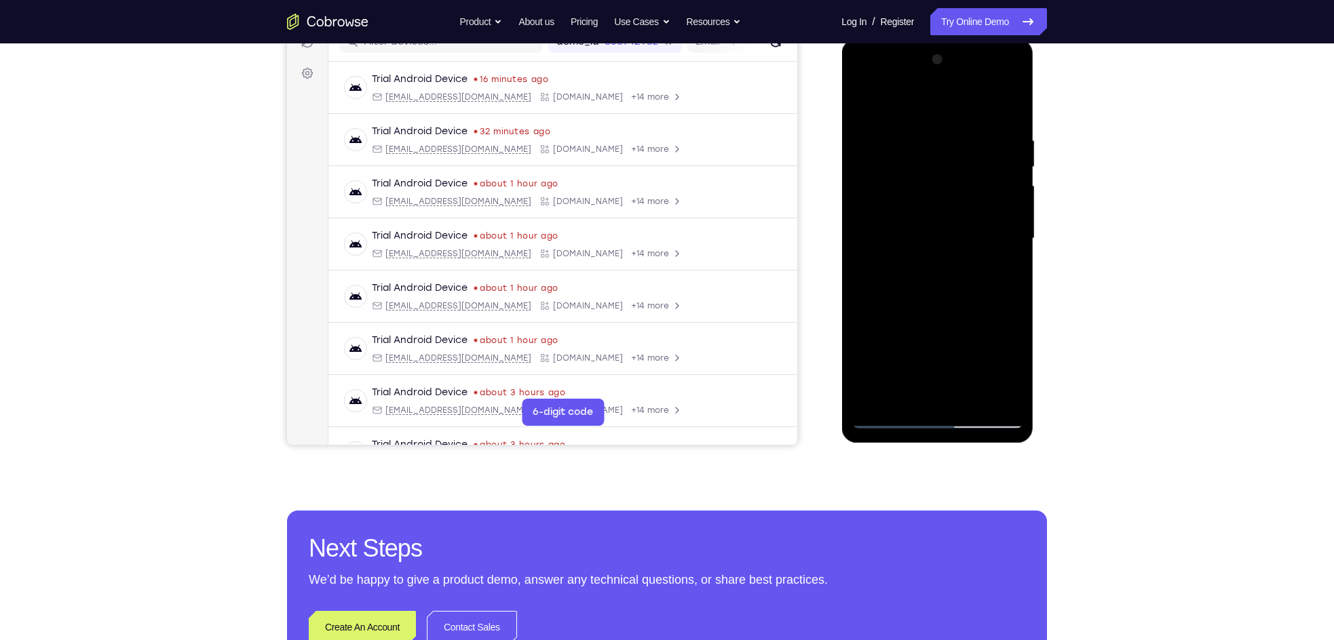
click at [935, 102] on div at bounding box center [936, 239] width 171 height 380
click at [899, 112] on div at bounding box center [936, 239] width 171 height 380
click at [880, 124] on div at bounding box center [936, 239] width 171 height 380
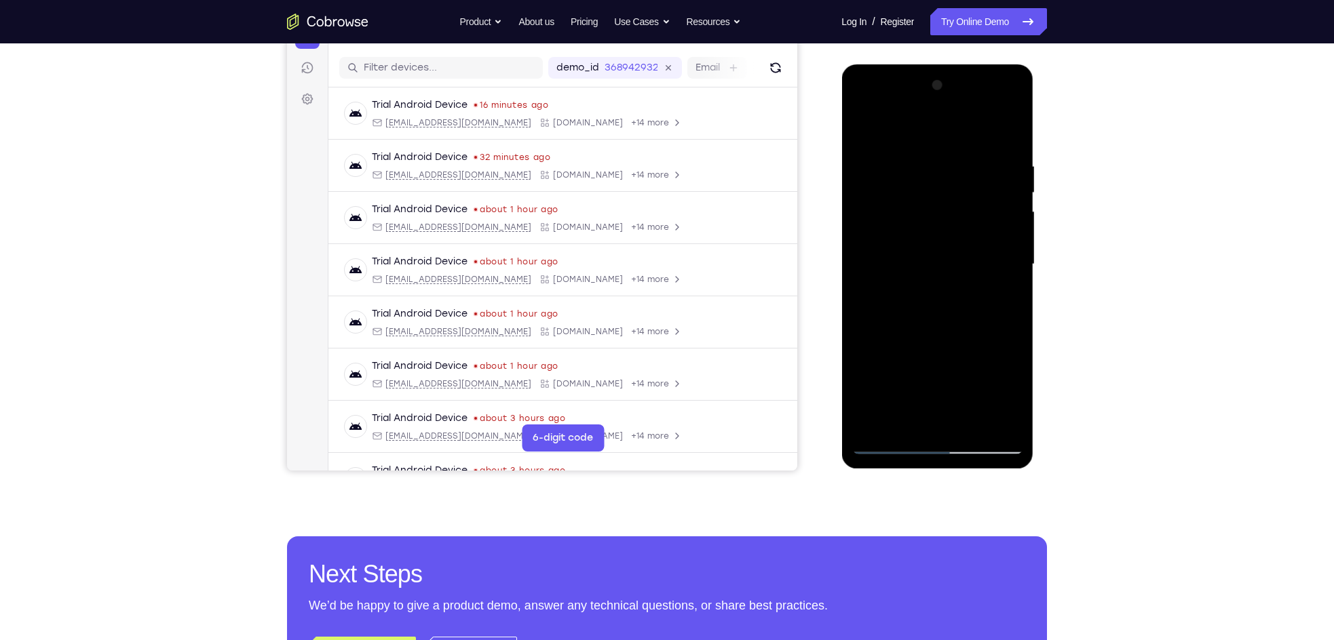
scroll to position [159, 0]
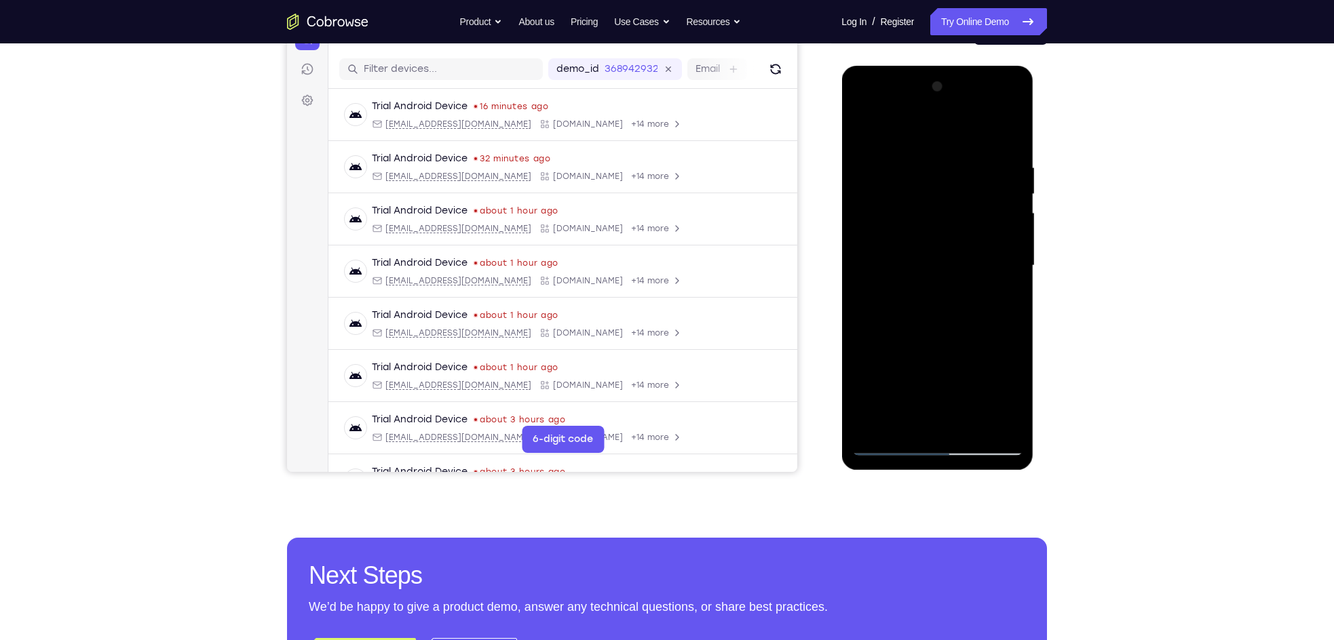
click at [860, 130] on div at bounding box center [936, 266] width 171 height 380
click at [878, 172] on div at bounding box center [936, 266] width 171 height 380
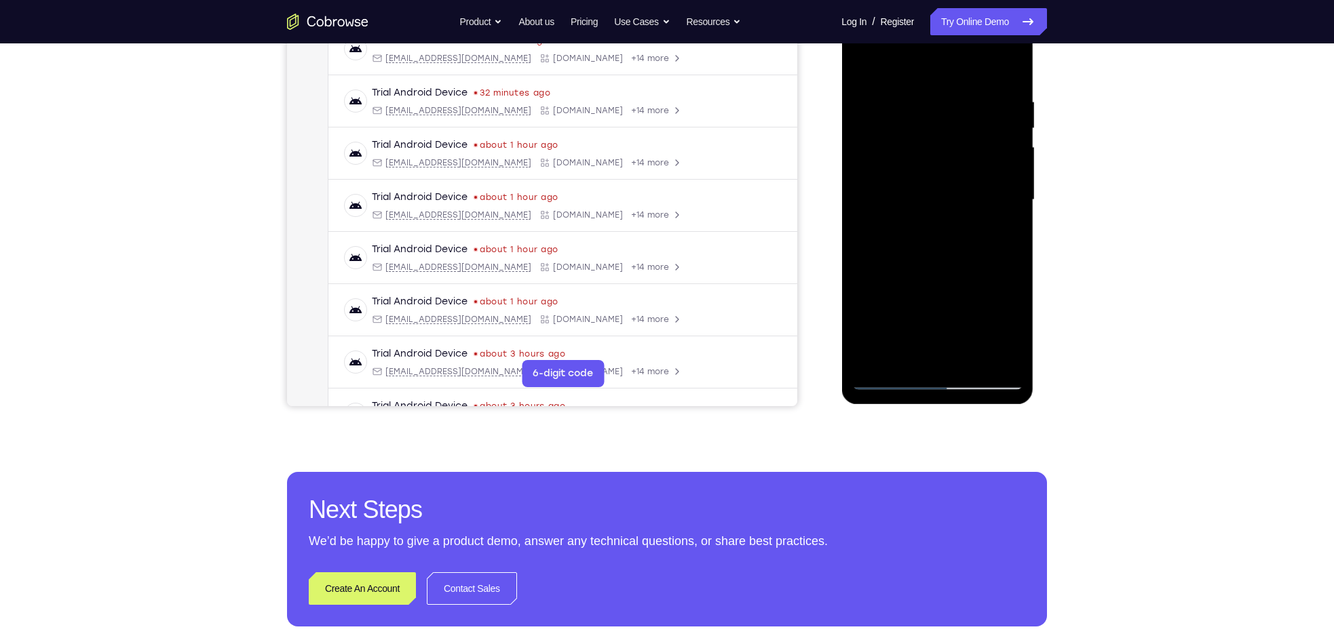
scroll to position [225, 0]
click at [893, 117] on div at bounding box center [936, 199] width 171 height 380
click at [921, 266] on div at bounding box center [936, 199] width 171 height 380
click at [920, 290] on div at bounding box center [936, 199] width 171 height 380
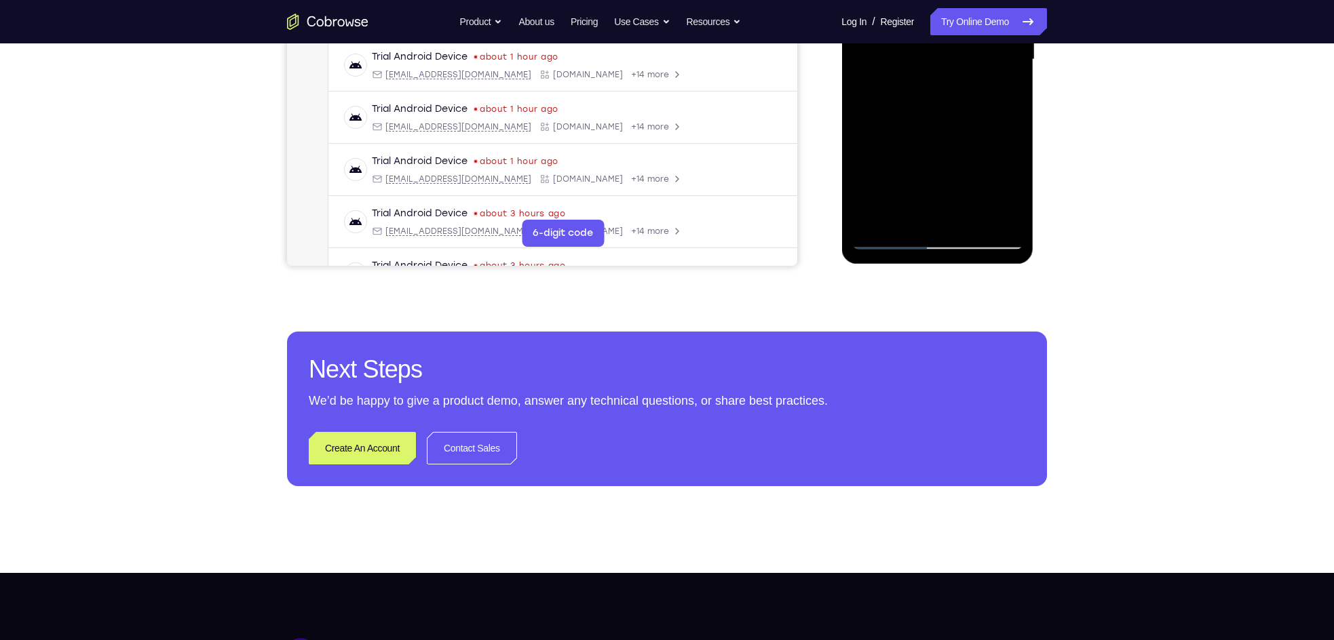
scroll to position [366, 0]
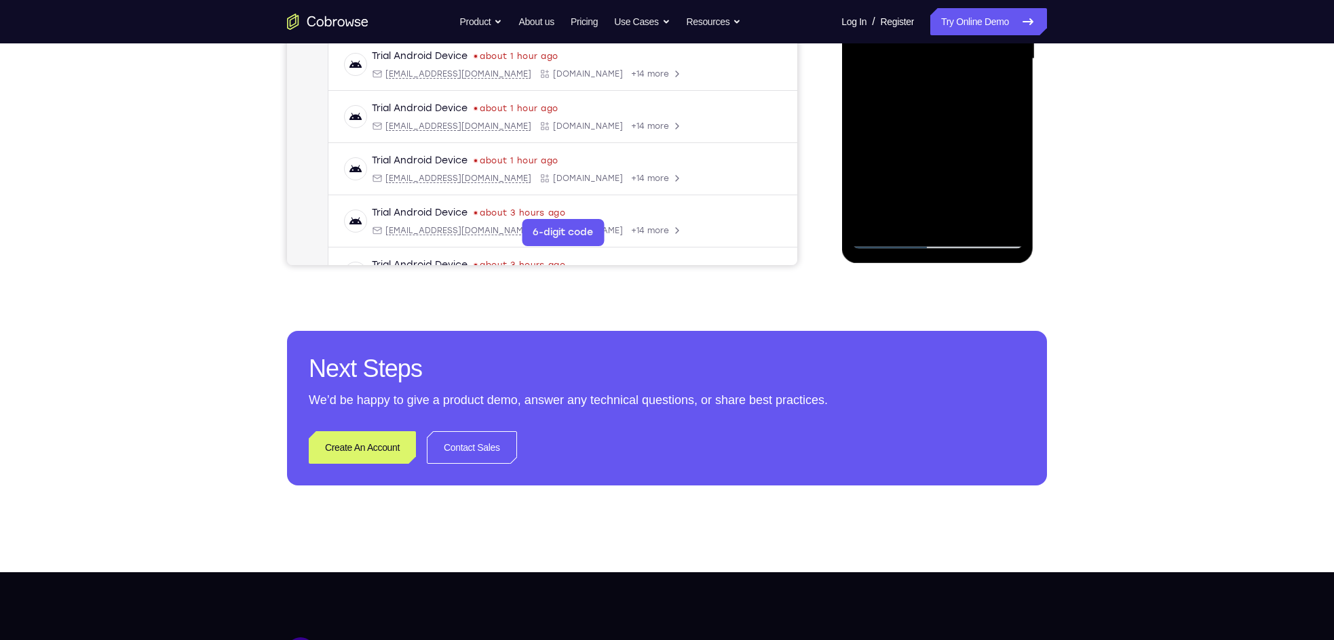
click at [884, 238] on div at bounding box center [936, 59] width 171 height 380
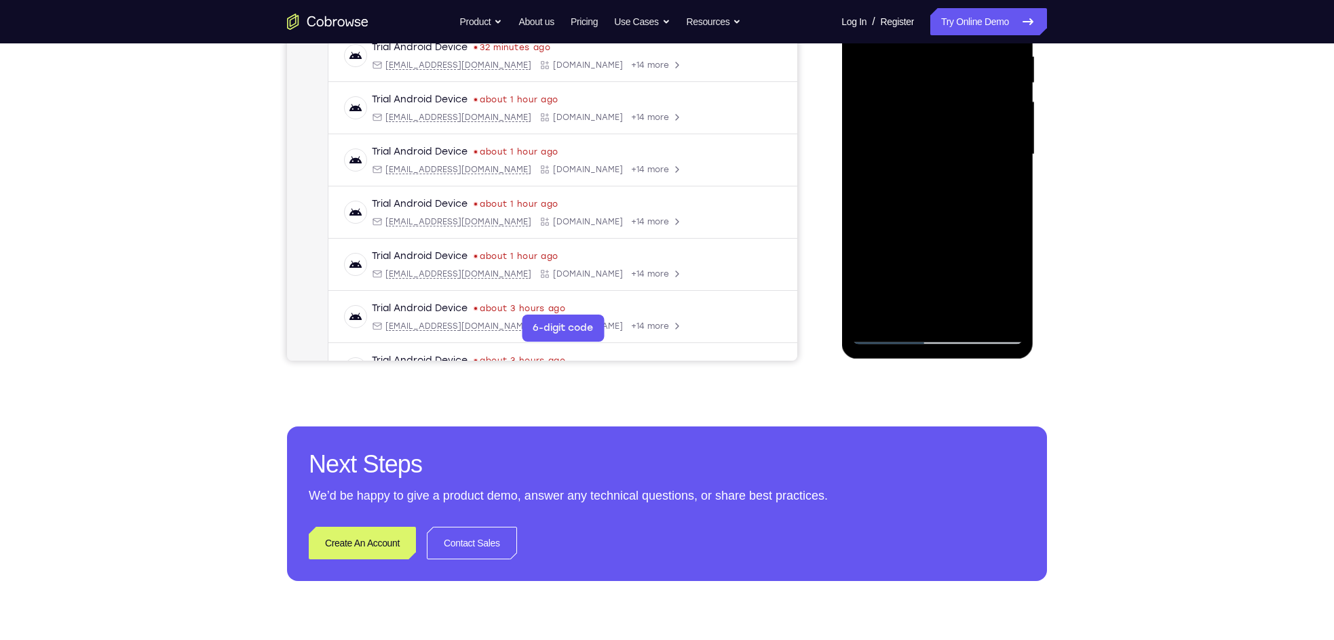
scroll to position [269, 0]
click at [891, 223] on div at bounding box center [936, 155] width 171 height 380
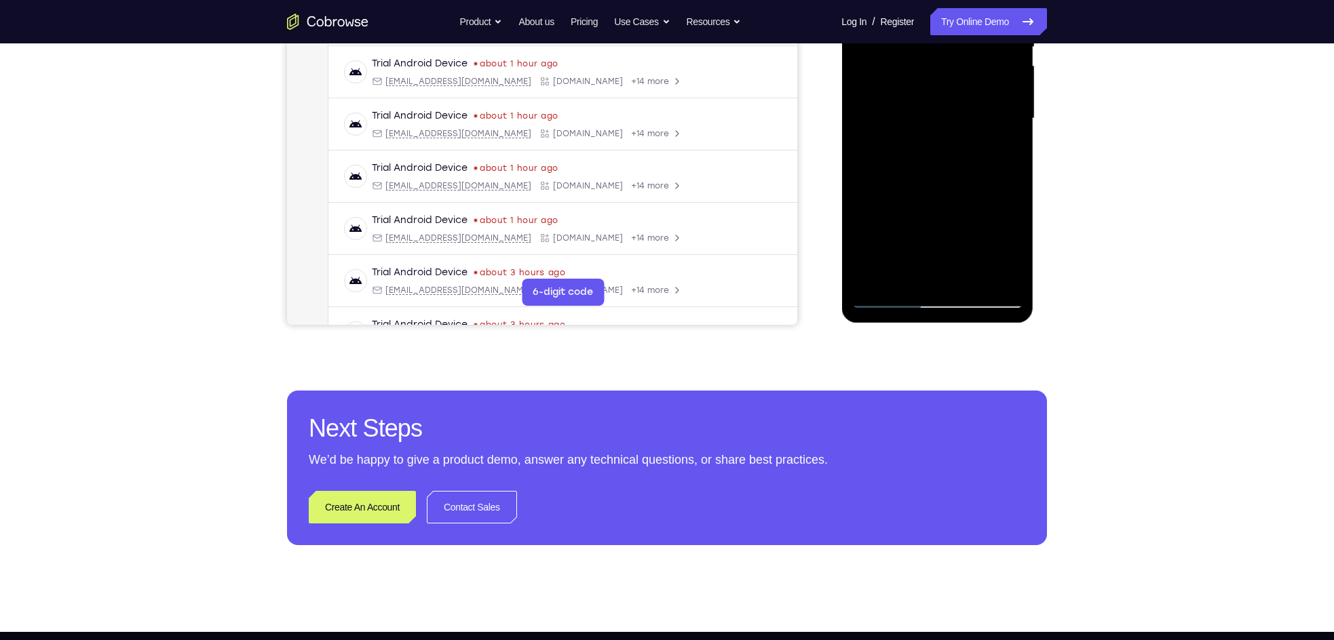
scroll to position [311, 0]
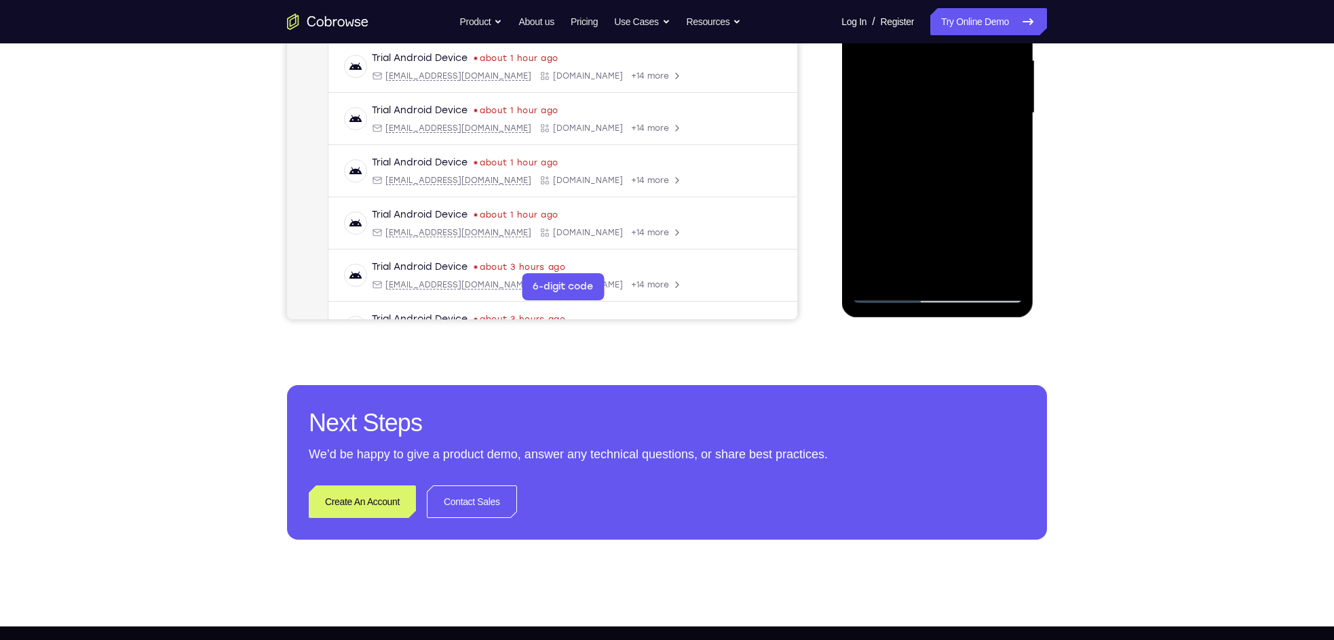
click at [883, 299] on div at bounding box center [936, 113] width 171 height 380
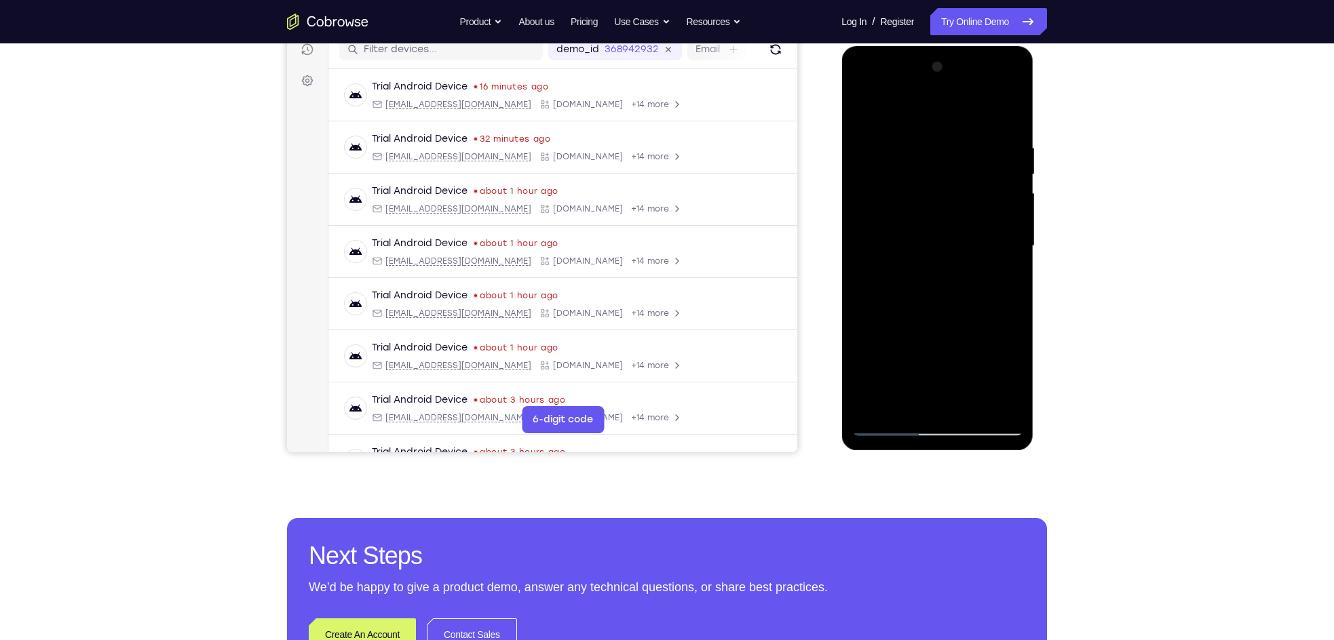
scroll to position [172, 0]
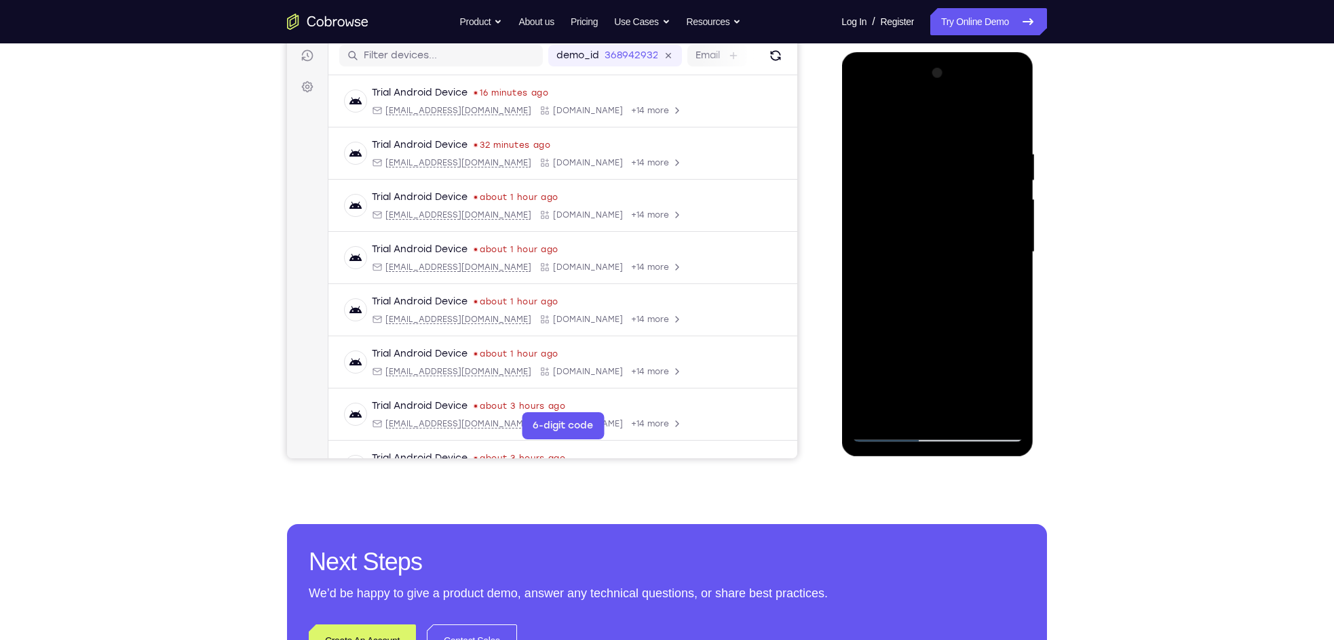
click at [879, 171] on div at bounding box center [936, 252] width 171 height 380
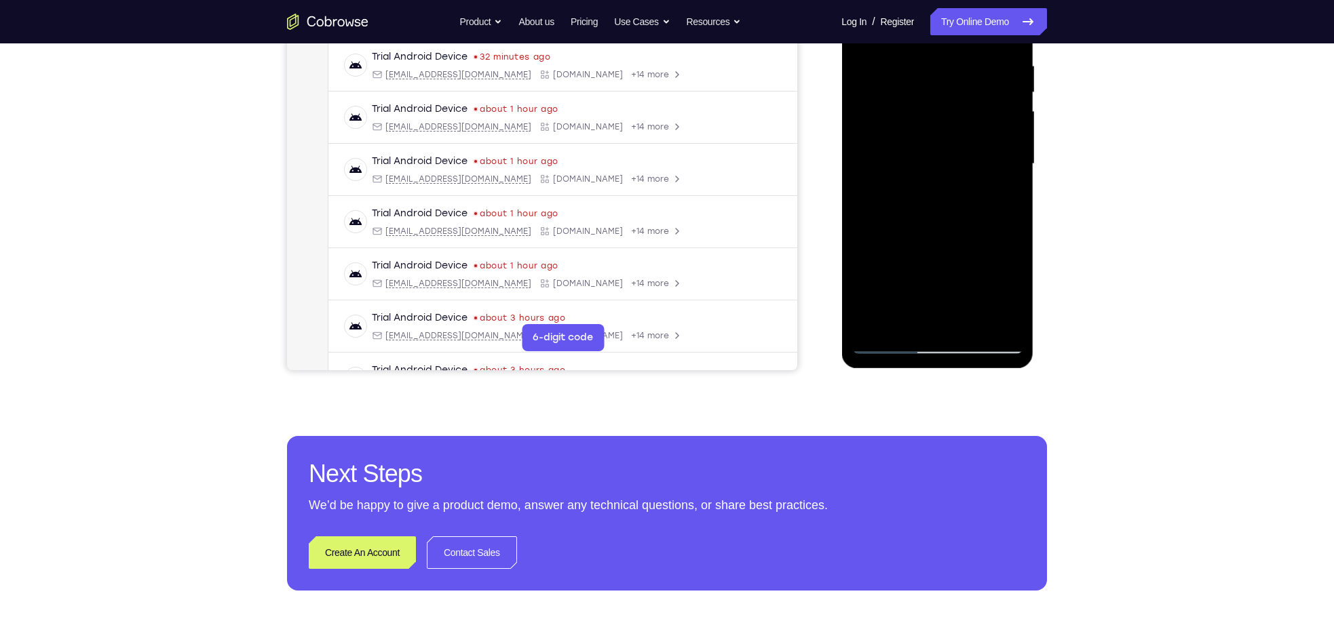
scroll to position [277, 0]
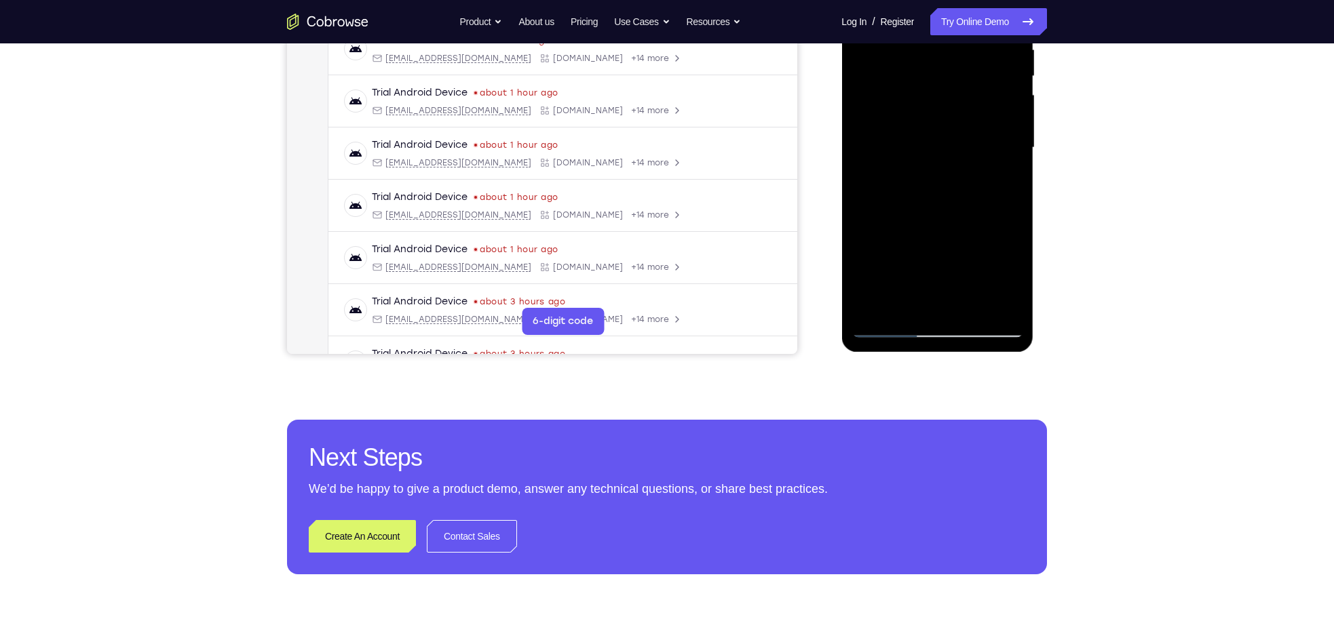
click at [899, 325] on div at bounding box center [936, 148] width 171 height 380
click at [892, 328] on div at bounding box center [936, 148] width 171 height 380
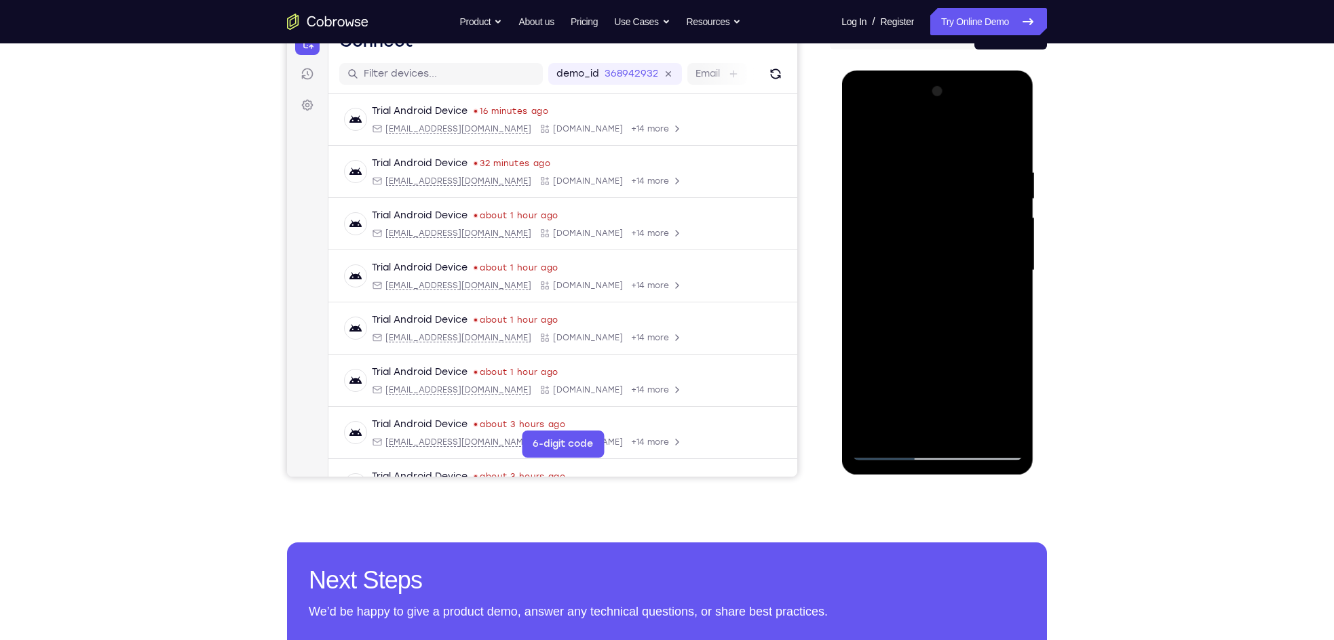
scroll to position [153, 0]
click at [887, 155] on div at bounding box center [936, 271] width 171 height 380
click at [872, 246] on div at bounding box center [936, 271] width 171 height 380
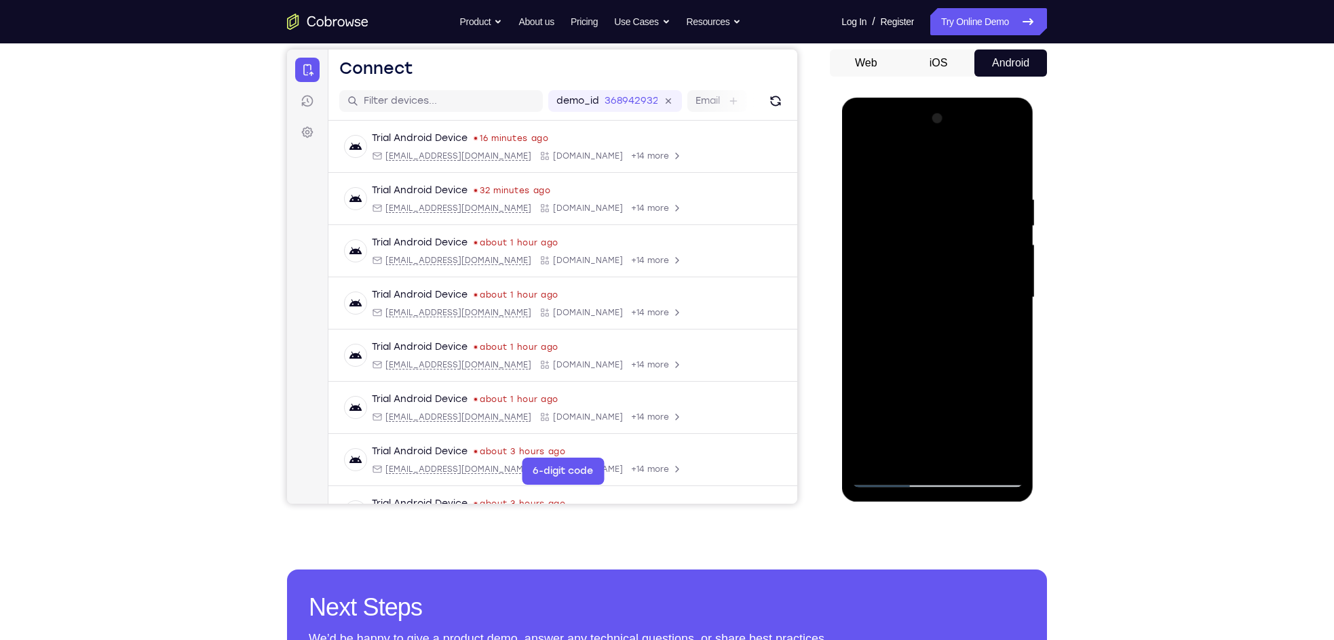
click at [998, 233] on div at bounding box center [936, 298] width 171 height 380
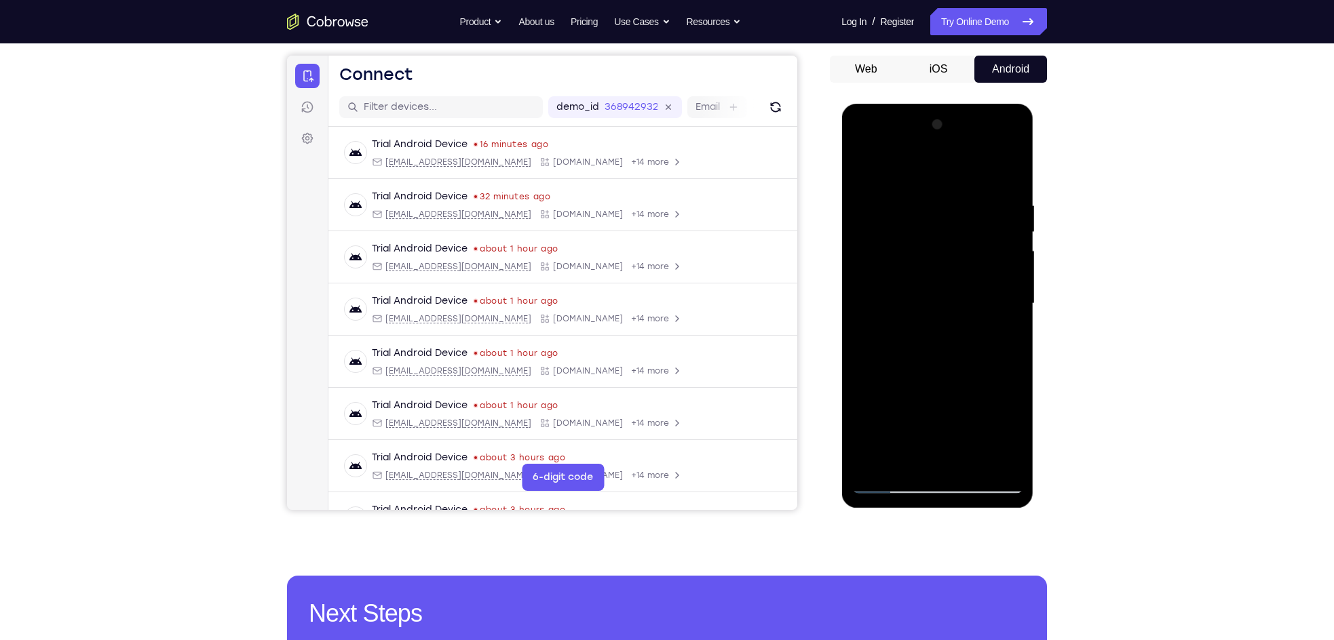
scroll to position [120, 0]
click at [1011, 133] on div at bounding box center [936, 305] width 171 height 380
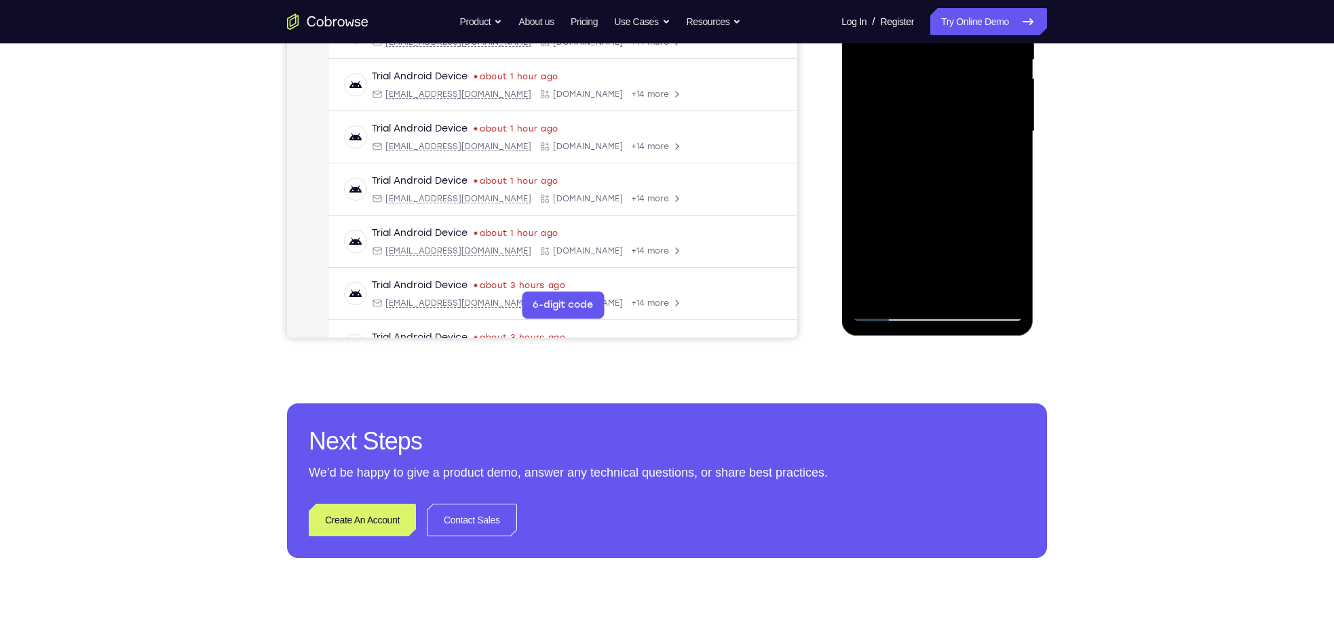
scroll to position [199, 0]
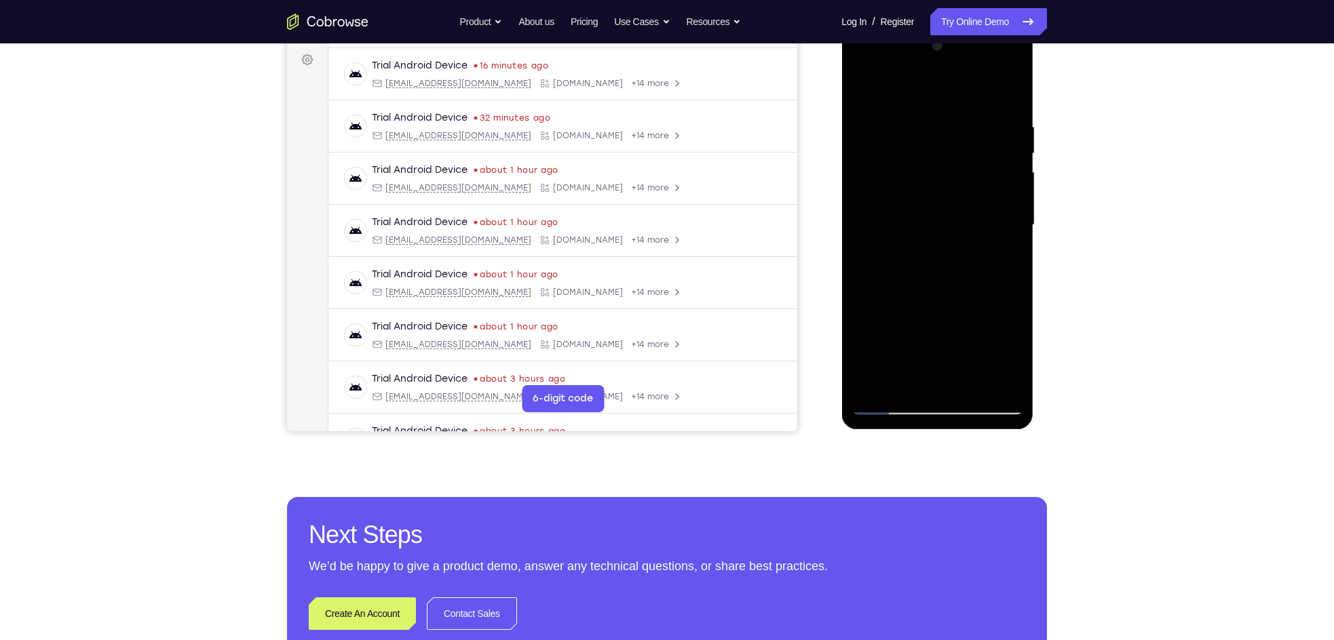
click at [925, 74] on div at bounding box center [936, 225] width 171 height 380
click at [876, 88] on div at bounding box center [936, 225] width 171 height 380
click at [883, 178] on div at bounding box center [936, 225] width 171 height 380
click at [882, 175] on div at bounding box center [936, 225] width 171 height 380
click at [879, 213] on div at bounding box center [936, 225] width 171 height 380
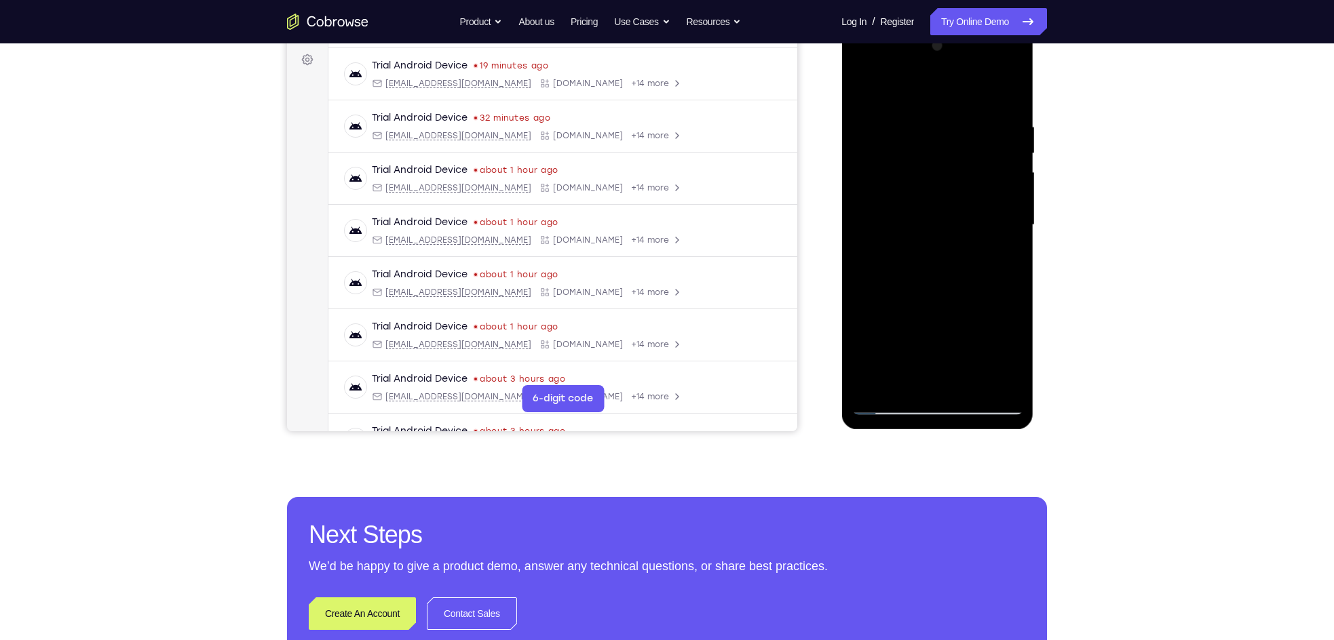
click at [882, 207] on div at bounding box center [936, 225] width 171 height 380
click at [897, 246] on div at bounding box center [936, 225] width 171 height 380
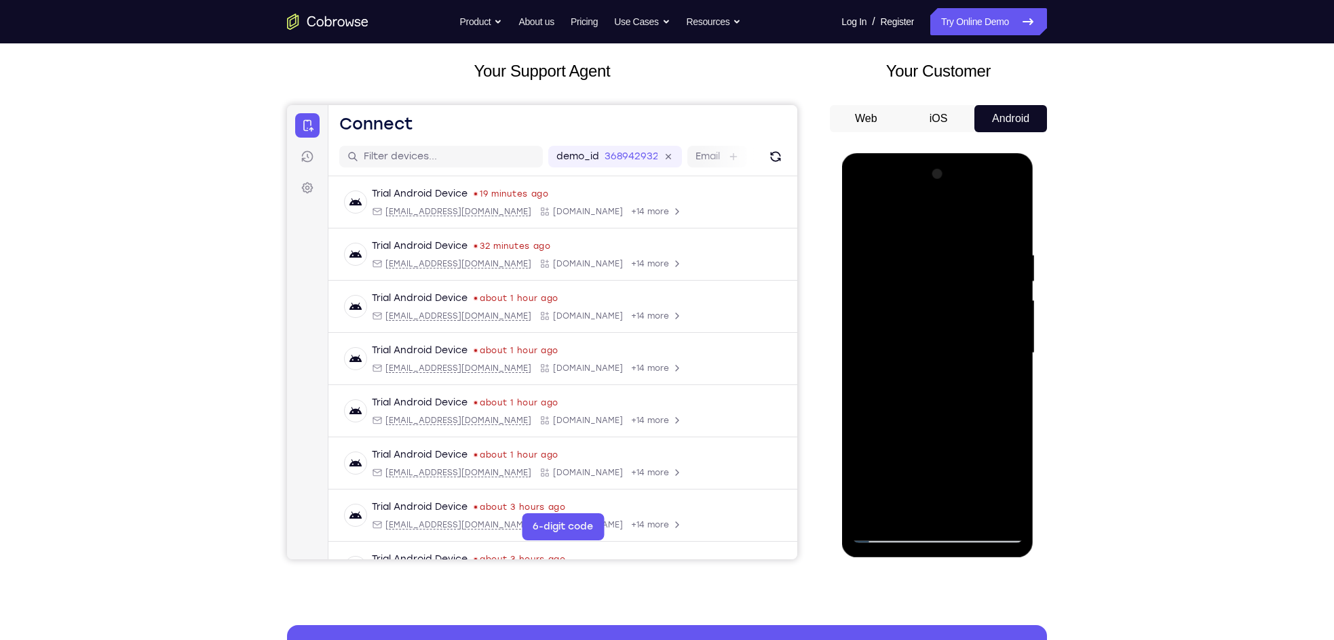
scroll to position [69, 0]
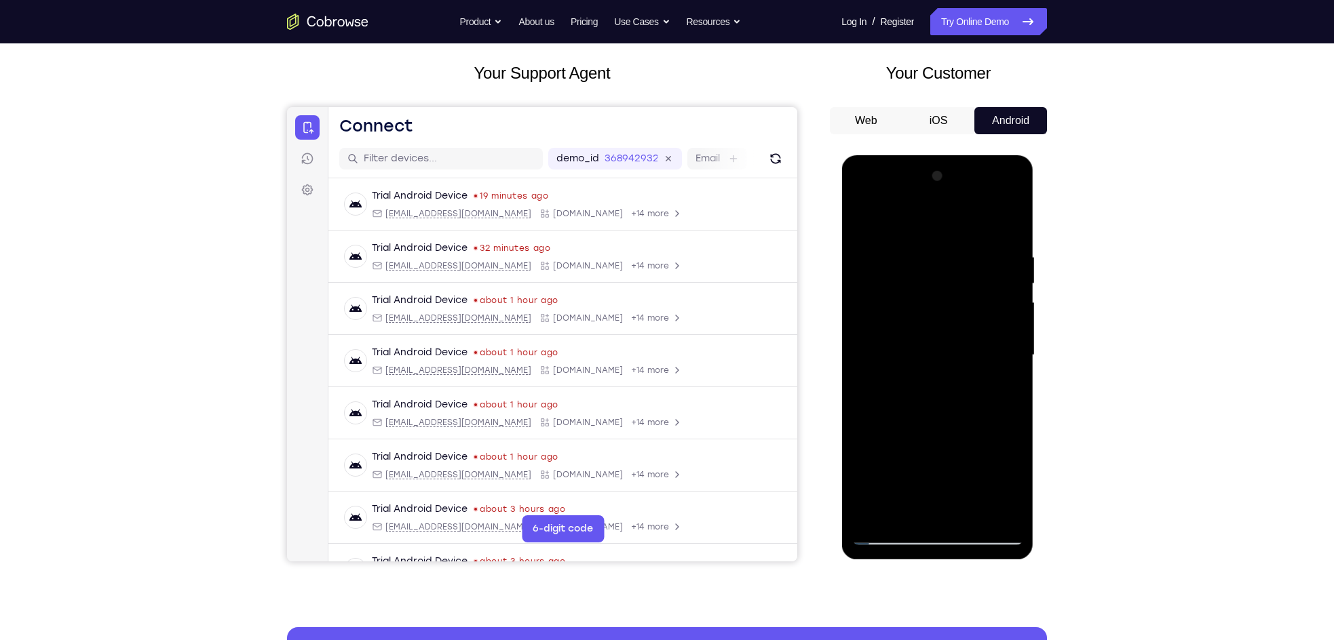
click at [937, 113] on button "iOS" at bounding box center [938, 120] width 73 height 27
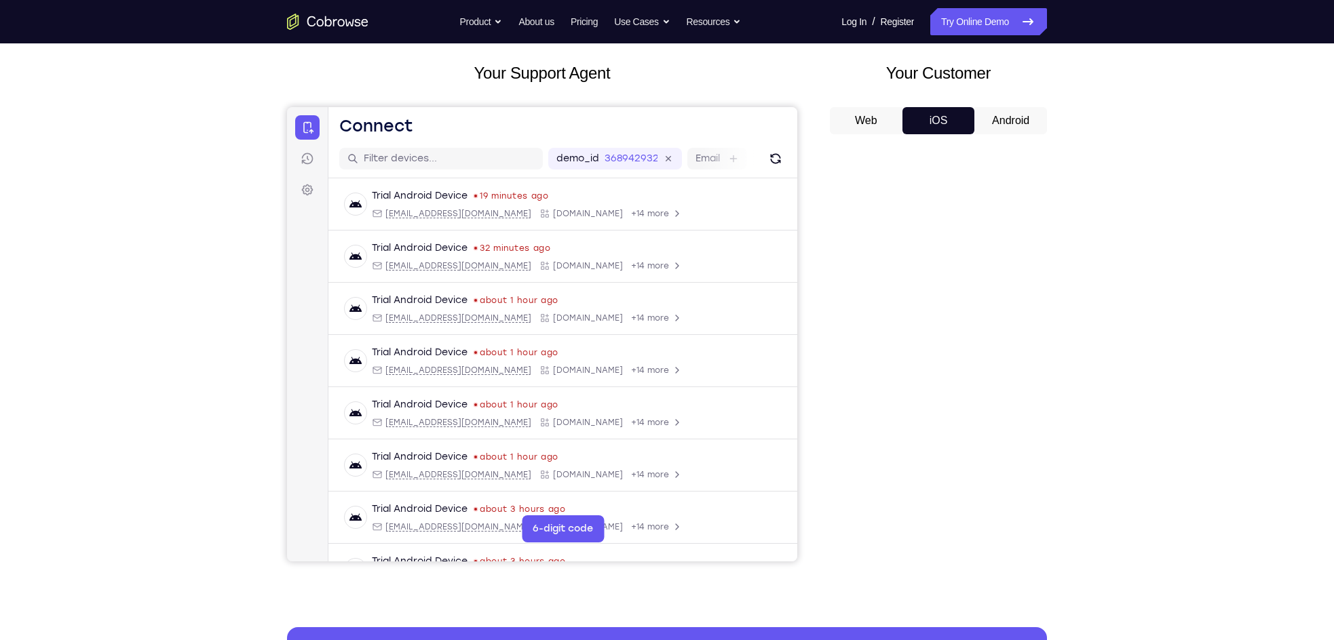
click at [1034, 114] on button "Android" at bounding box center [1010, 120] width 73 height 27
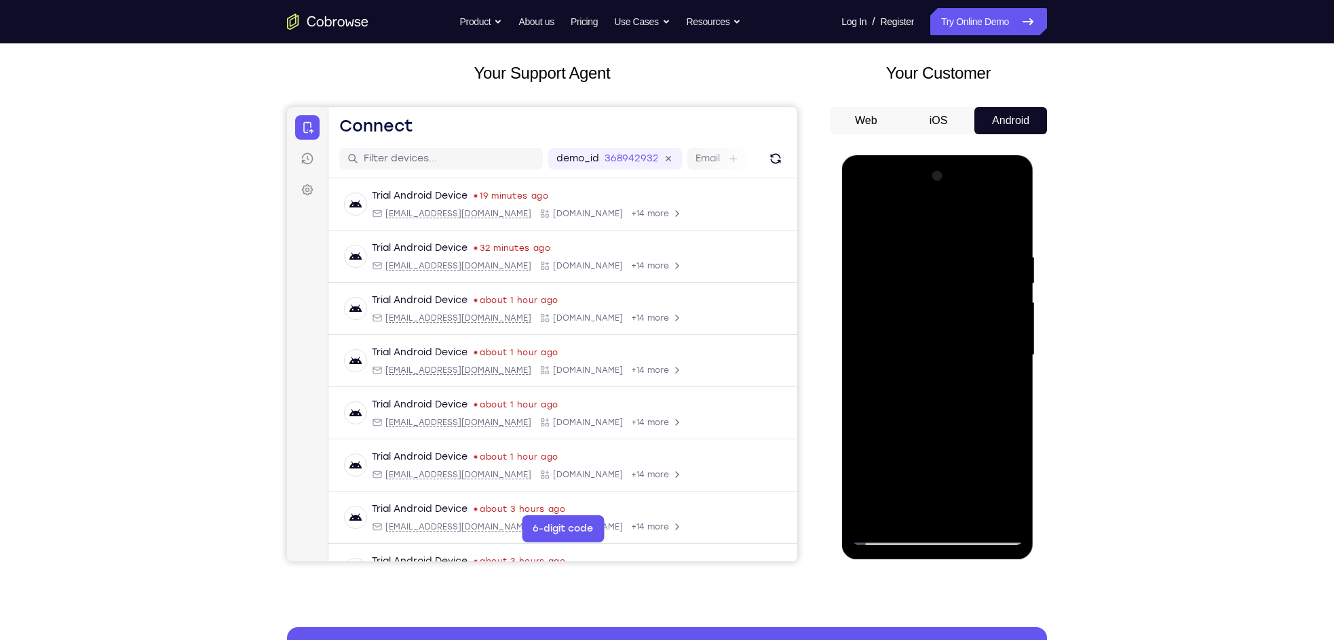
click at [908, 350] on div at bounding box center [936, 356] width 171 height 380
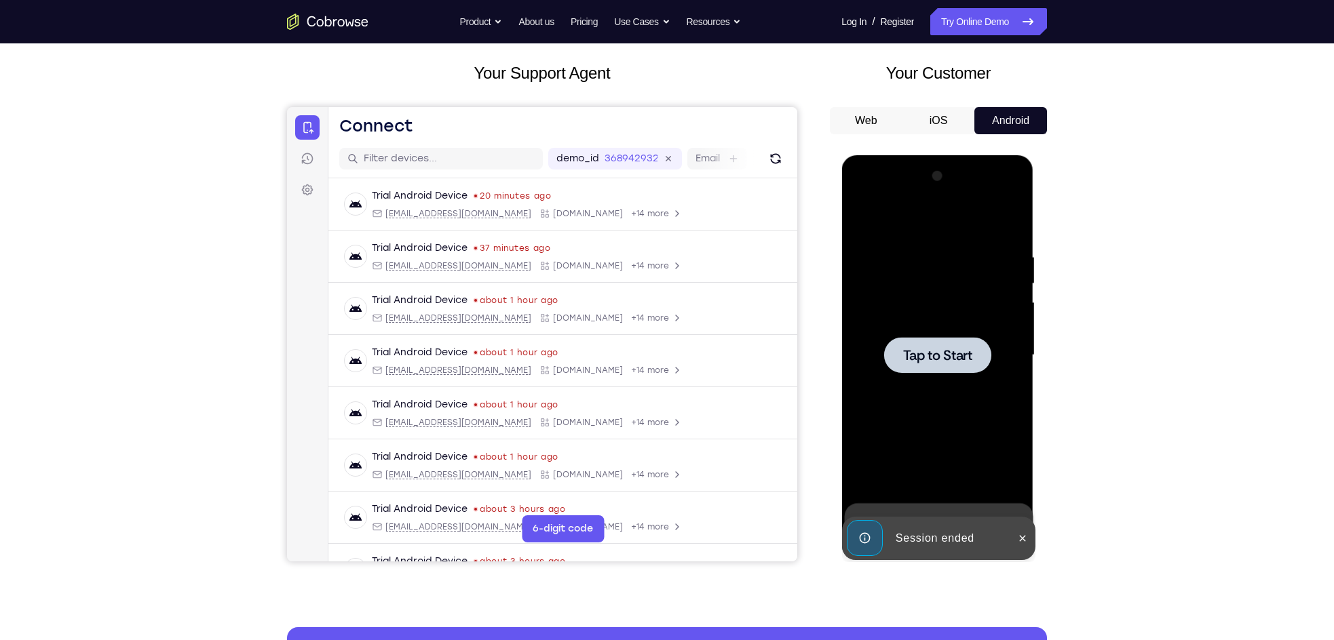
click at [939, 366] on div at bounding box center [936, 355] width 107 height 36
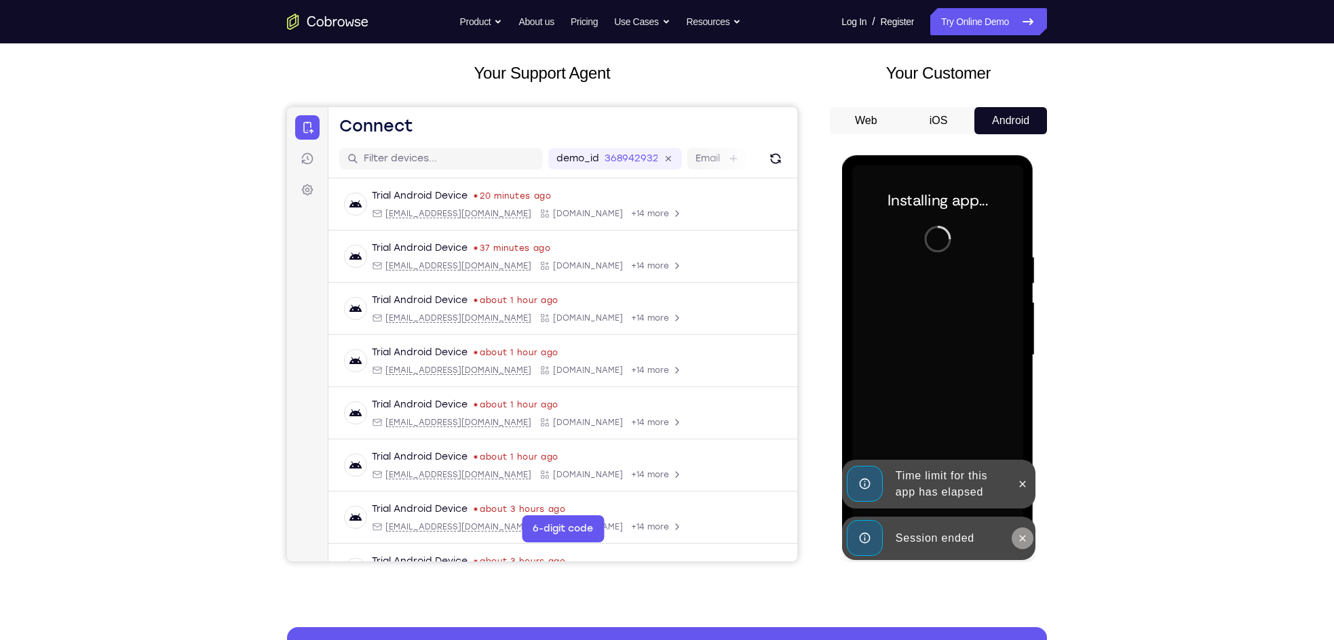
click at [1020, 535] on icon at bounding box center [1021, 538] width 11 height 11
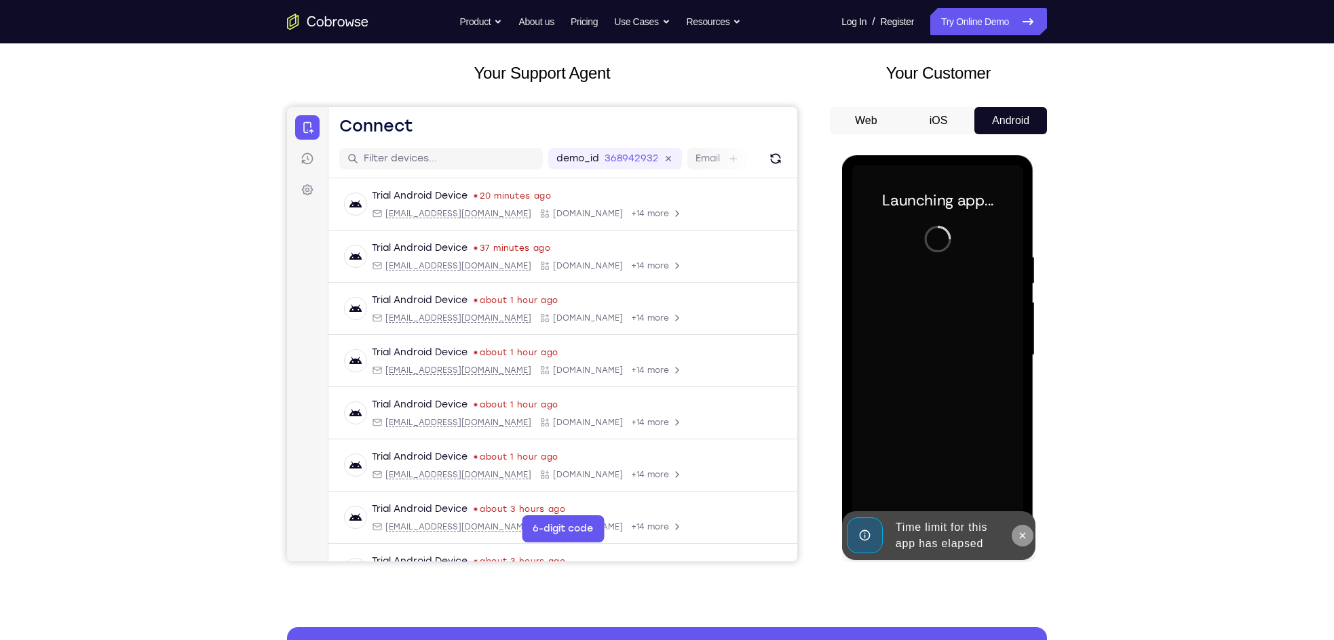
click at [1021, 530] on icon at bounding box center [1021, 535] width 11 height 11
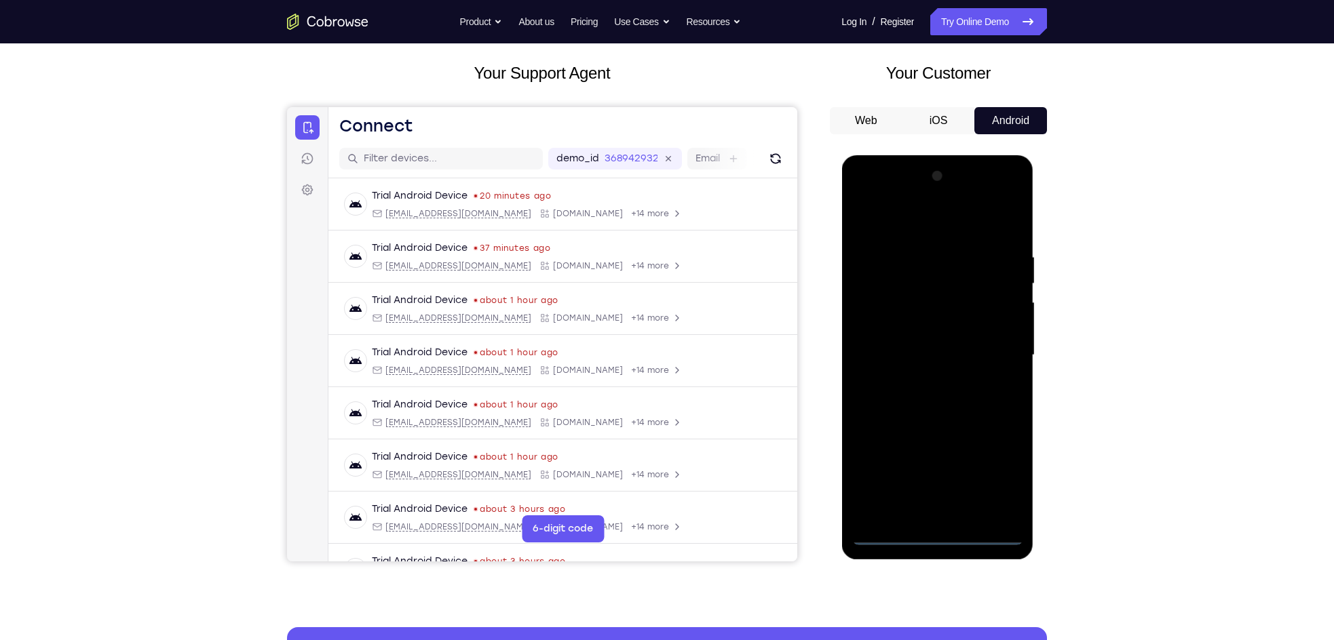
click at [933, 532] on div at bounding box center [936, 356] width 171 height 380
click at [990, 483] on div at bounding box center [936, 356] width 171 height 380
click at [888, 225] on div at bounding box center [936, 356] width 171 height 380
click at [876, 308] on div at bounding box center [936, 356] width 171 height 380
click at [912, 361] on div at bounding box center [936, 356] width 171 height 380
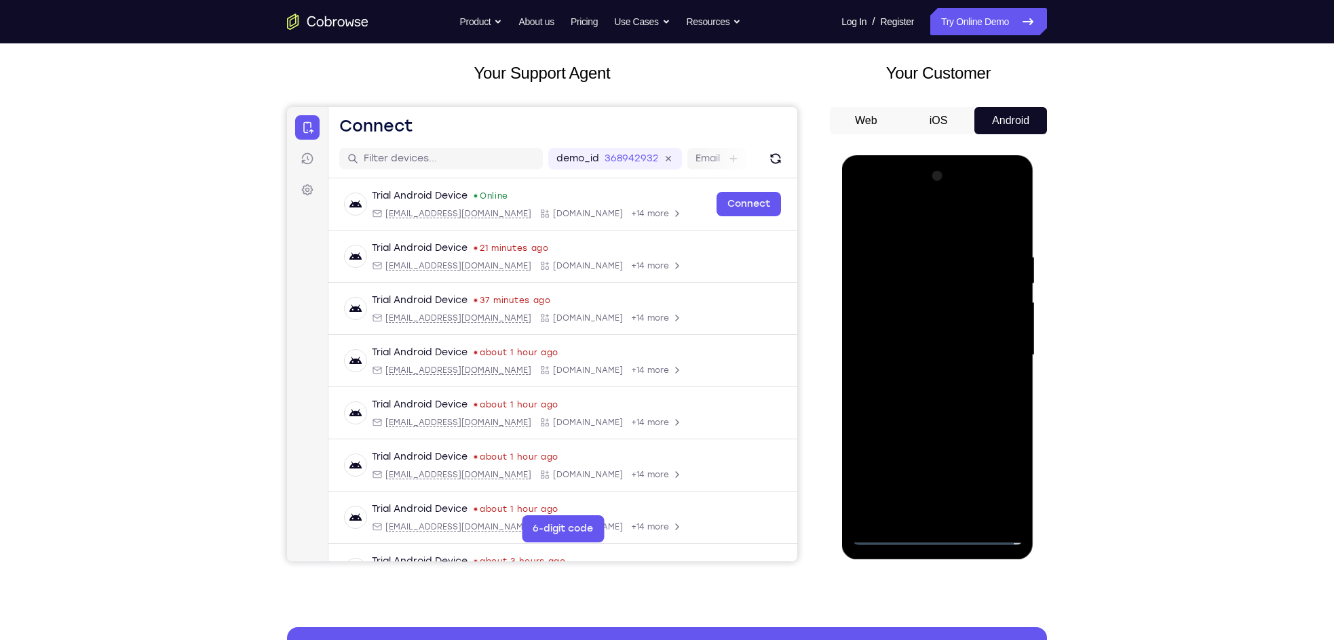
click at [919, 339] on div at bounding box center [936, 356] width 171 height 380
click at [915, 376] on div at bounding box center [936, 356] width 171 height 380
drag, startPoint x: 896, startPoint y: 227, endPoint x: 1070, endPoint y: 215, distance: 174.7
click at [1034, 215] on html "Online web based iOS Simulators and Android Emulators. Run iPhone, iPad, Mobile…" at bounding box center [937, 358] width 193 height 407
drag, startPoint x: 941, startPoint y: 471, endPoint x: 957, endPoint y: 359, distance: 113.0
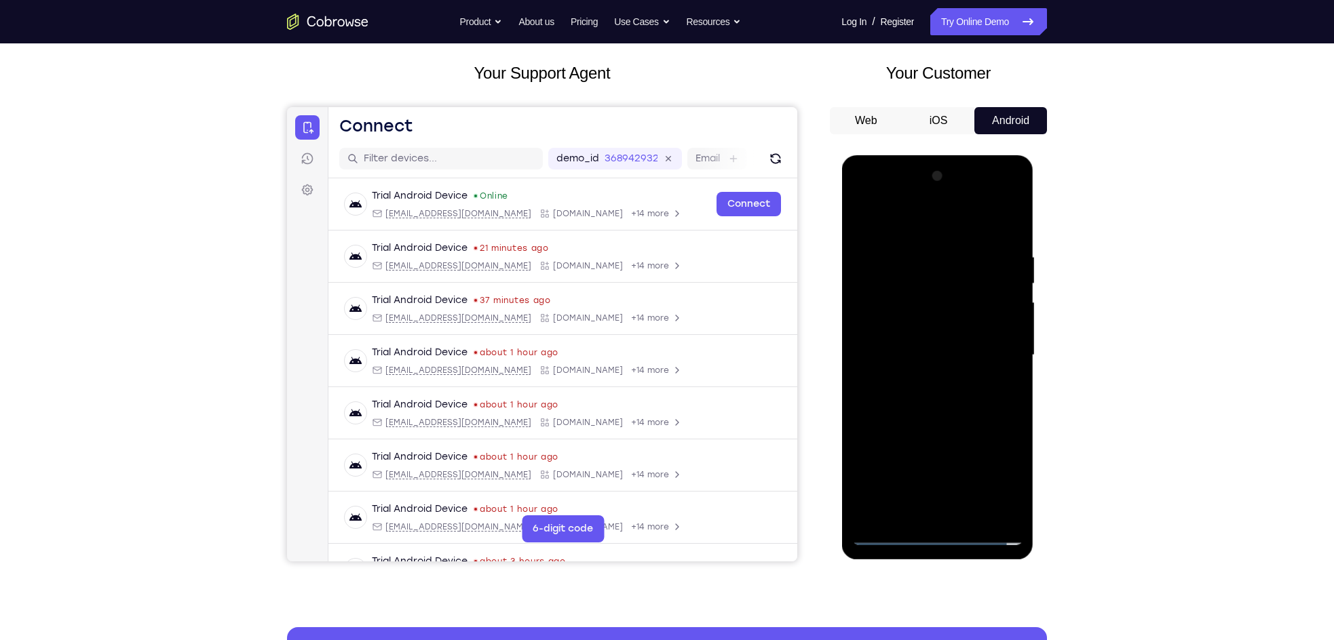
click at [957, 359] on div at bounding box center [936, 356] width 171 height 380
drag, startPoint x: 941, startPoint y: 424, endPoint x: 946, endPoint y: 303, distance: 121.5
click at [946, 303] on div at bounding box center [936, 356] width 171 height 380
click at [930, 503] on div at bounding box center [936, 356] width 171 height 380
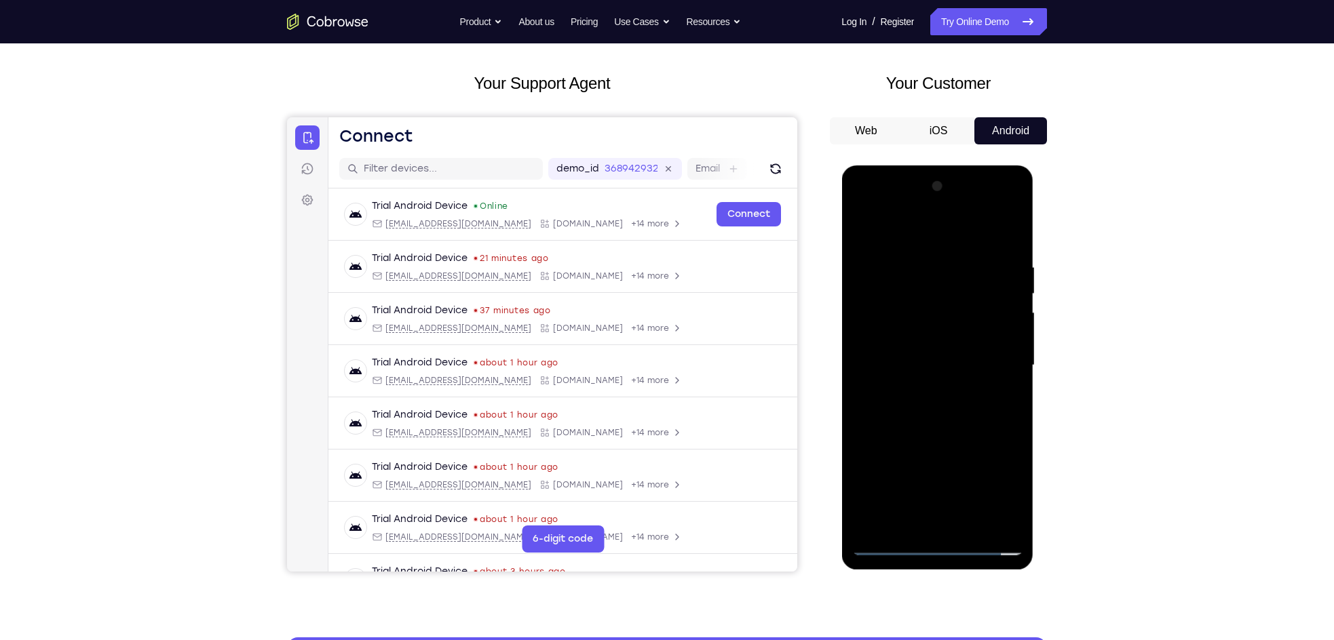
scroll to position [58, 0]
click at [942, 332] on div at bounding box center [936, 366] width 171 height 380
drag, startPoint x: 912, startPoint y: 316, endPoint x: 984, endPoint y: 327, distance: 72.0
click at [984, 327] on div at bounding box center [936, 366] width 171 height 380
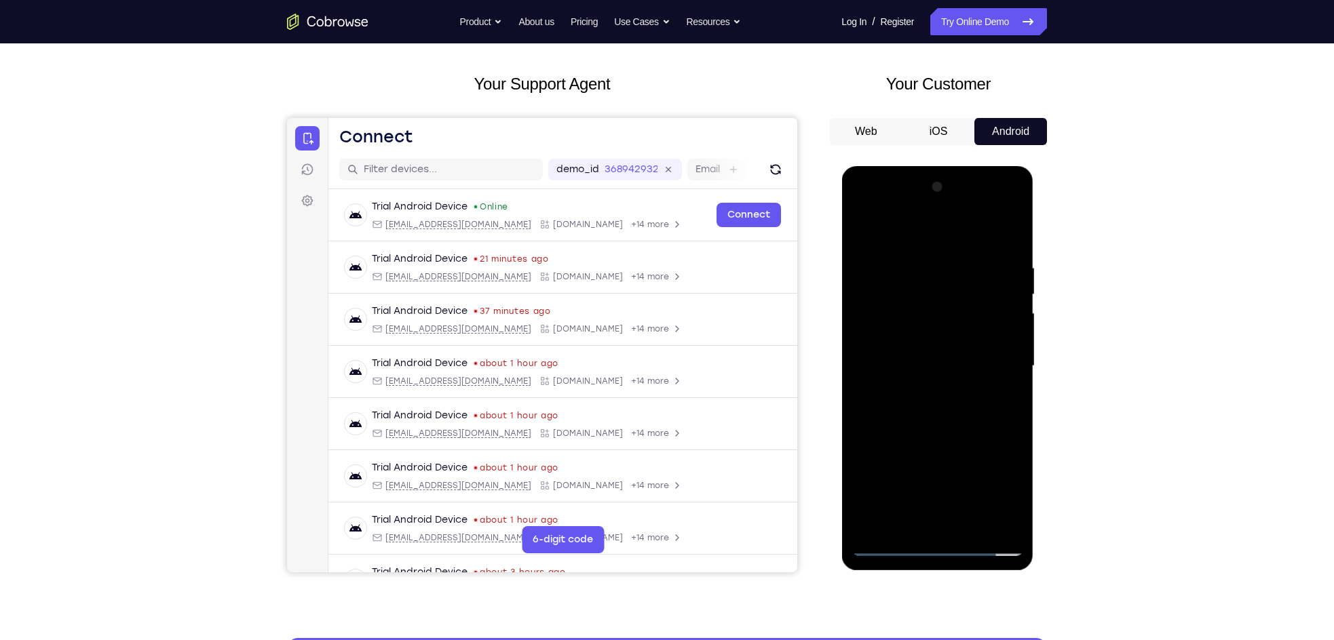
drag, startPoint x: 878, startPoint y: 337, endPoint x: 954, endPoint y: 327, distance: 76.6
click at [954, 327] on div at bounding box center [936, 366] width 171 height 380
drag, startPoint x: 868, startPoint y: 334, endPoint x: 938, endPoint y: 327, distance: 70.2
click at [938, 327] on div at bounding box center [936, 366] width 171 height 380
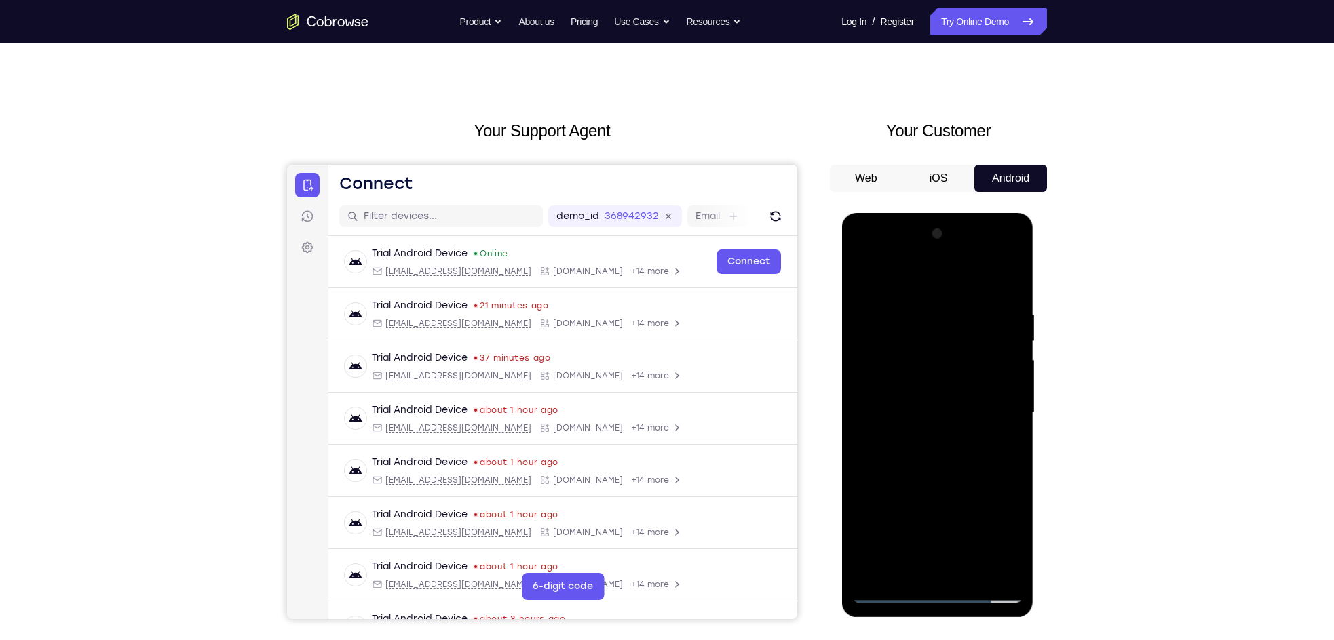
scroll to position [12, 0]
click at [862, 283] on div at bounding box center [936, 412] width 171 height 380
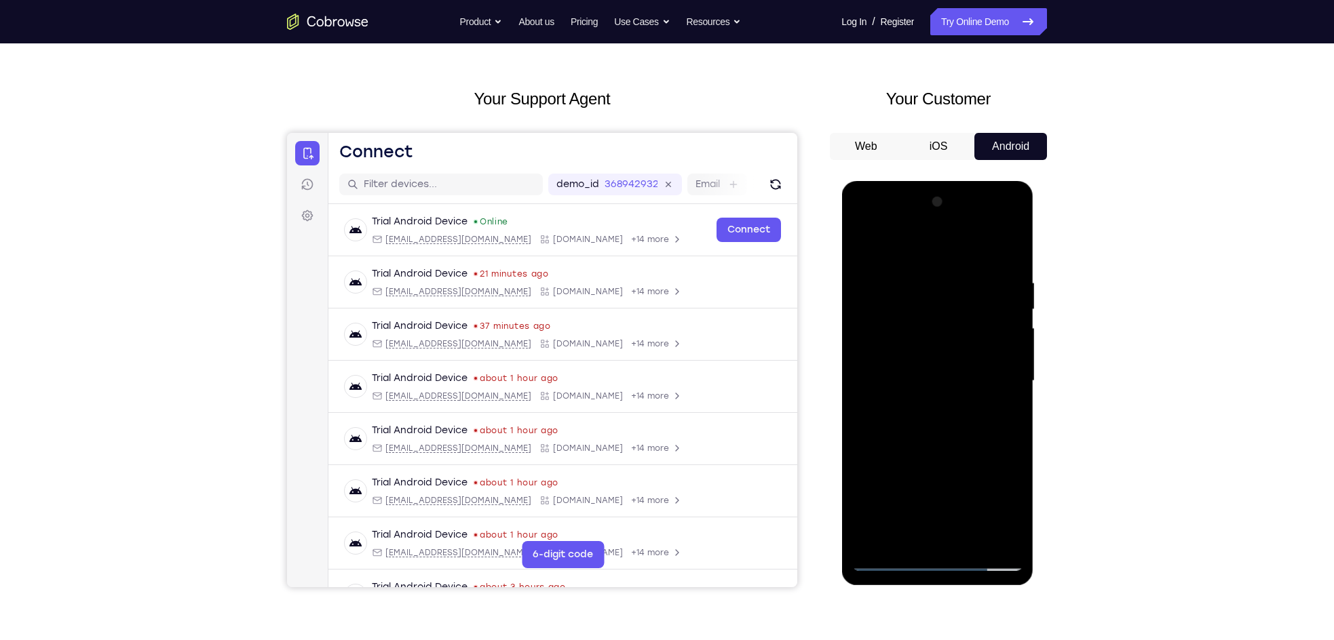
scroll to position [79, 0]
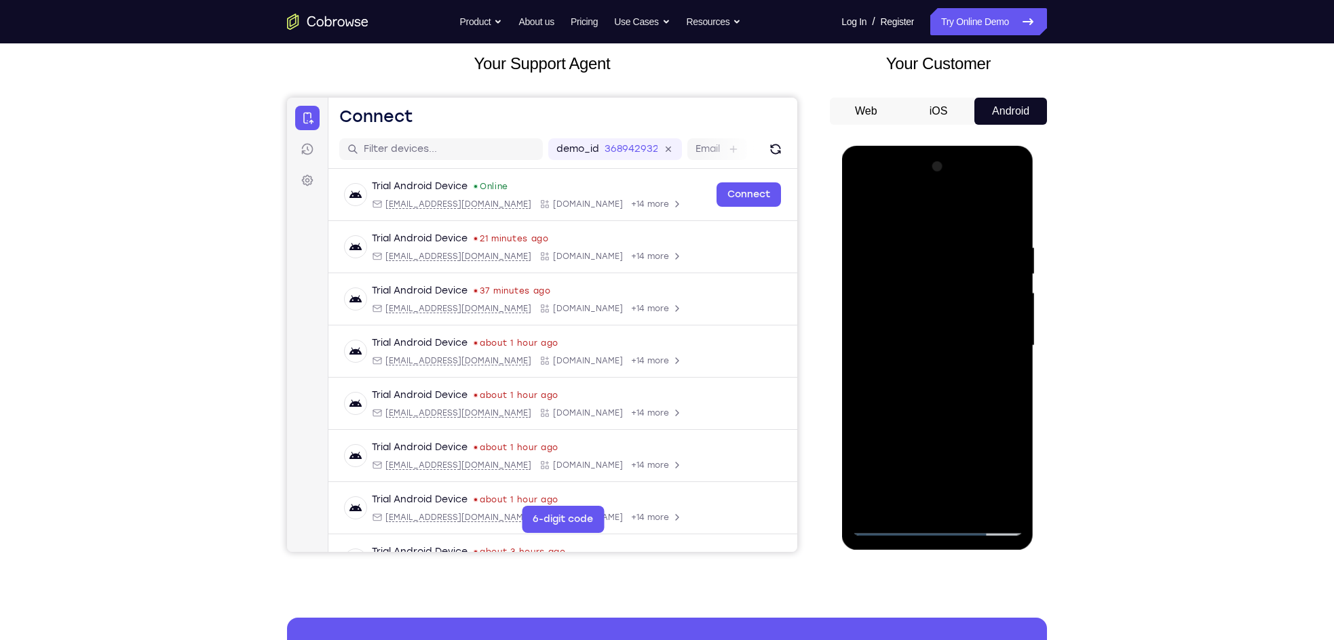
drag, startPoint x: 919, startPoint y: 354, endPoint x: 924, endPoint y: 288, distance: 66.0
drag, startPoint x: 83, startPoint y: 142, endPoint x: 830, endPoint y: 366, distance: 780.1
click at [830, 366] on div at bounding box center [938, 344] width 217 height 417
drag, startPoint x: 919, startPoint y: 404, endPoint x: 911, endPoint y: 309, distance: 96.0
click at [911, 309] on div at bounding box center [936, 346] width 171 height 380
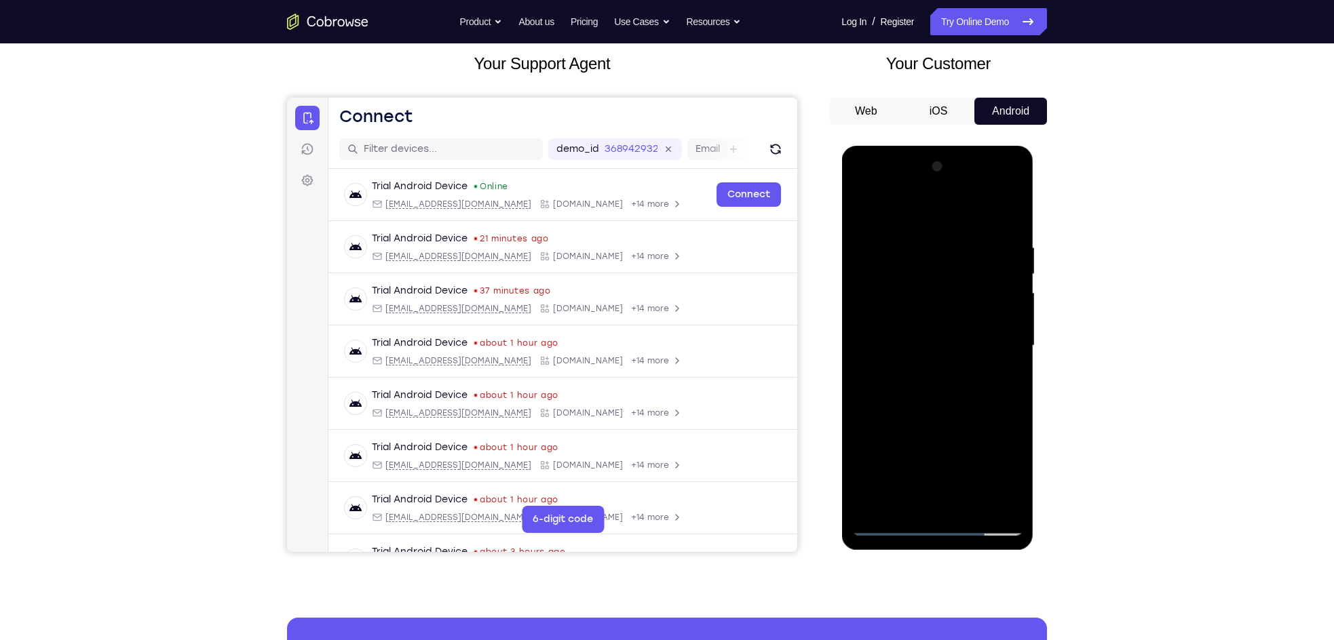
drag, startPoint x: 912, startPoint y: 414, endPoint x: 916, endPoint y: 321, distance: 93.0
click at [916, 321] on div at bounding box center [936, 346] width 171 height 380
drag, startPoint x: 916, startPoint y: 419, endPoint x: 926, endPoint y: 290, distance: 129.3
click at [926, 290] on div at bounding box center [936, 346] width 171 height 380
drag, startPoint x: 910, startPoint y: 410, endPoint x: 916, endPoint y: 305, distance: 104.6
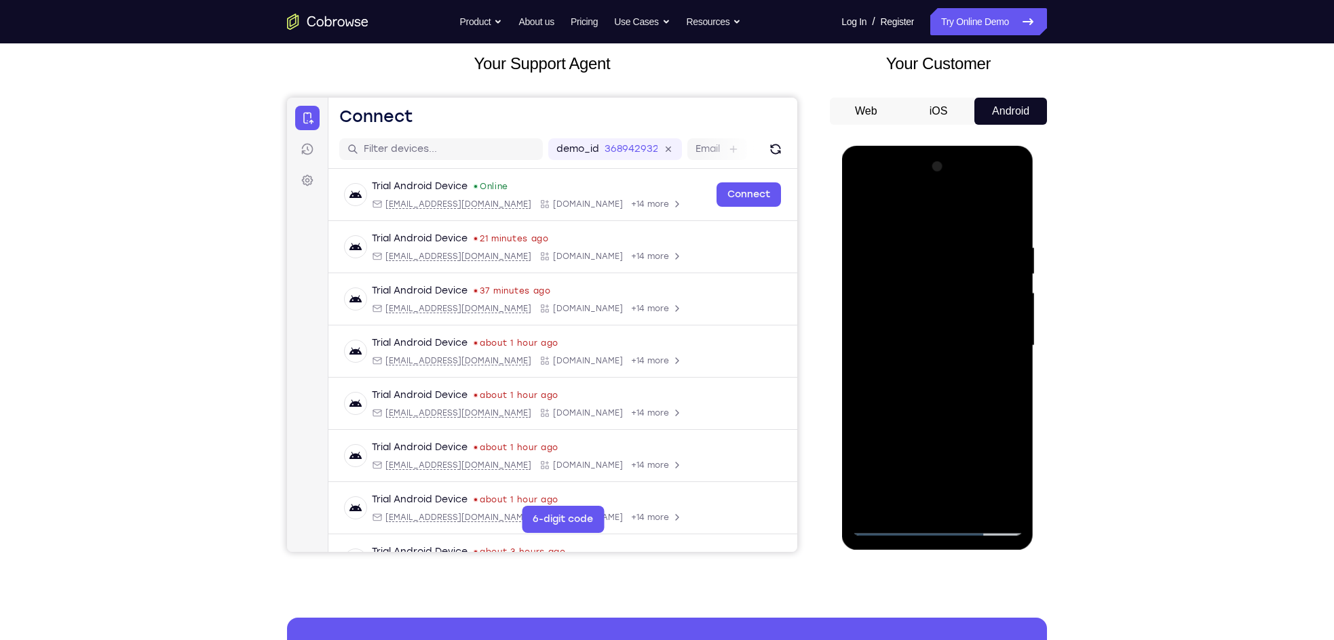
click at [916, 305] on div at bounding box center [936, 346] width 171 height 380
drag, startPoint x: 917, startPoint y: 417, endPoint x: 926, endPoint y: 312, distance: 105.5
click at [926, 312] on div at bounding box center [936, 346] width 171 height 380
drag, startPoint x: 920, startPoint y: 398, endPoint x: 919, endPoint y: 314, distance: 84.1
click at [919, 314] on div at bounding box center [936, 346] width 171 height 380
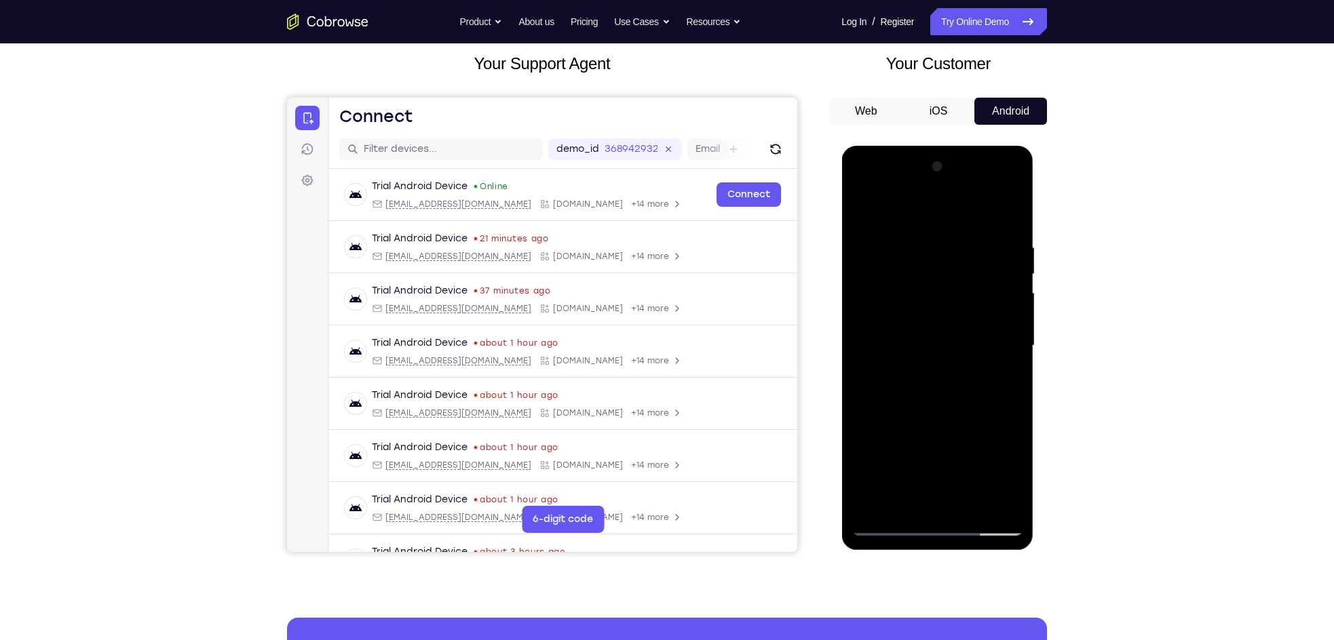
drag, startPoint x: 914, startPoint y: 414, endPoint x: 904, endPoint y: 364, distance: 51.2
click at [904, 364] on div at bounding box center [936, 346] width 171 height 380
drag, startPoint x: 877, startPoint y: 411, endPoint x: 1035, endPoint y: 383, distance: 160.5
click at [1034, 383] on html "Online web based iOS Simulators and Android Emulators. Run iPhone, iPad, Mobile…" at bounding box center [937, 349] width 193 height 407
drag, startPoint x: 912, startPoint y: 317, endPoint x: 1038, endPoint y: 326, distance: 125.8
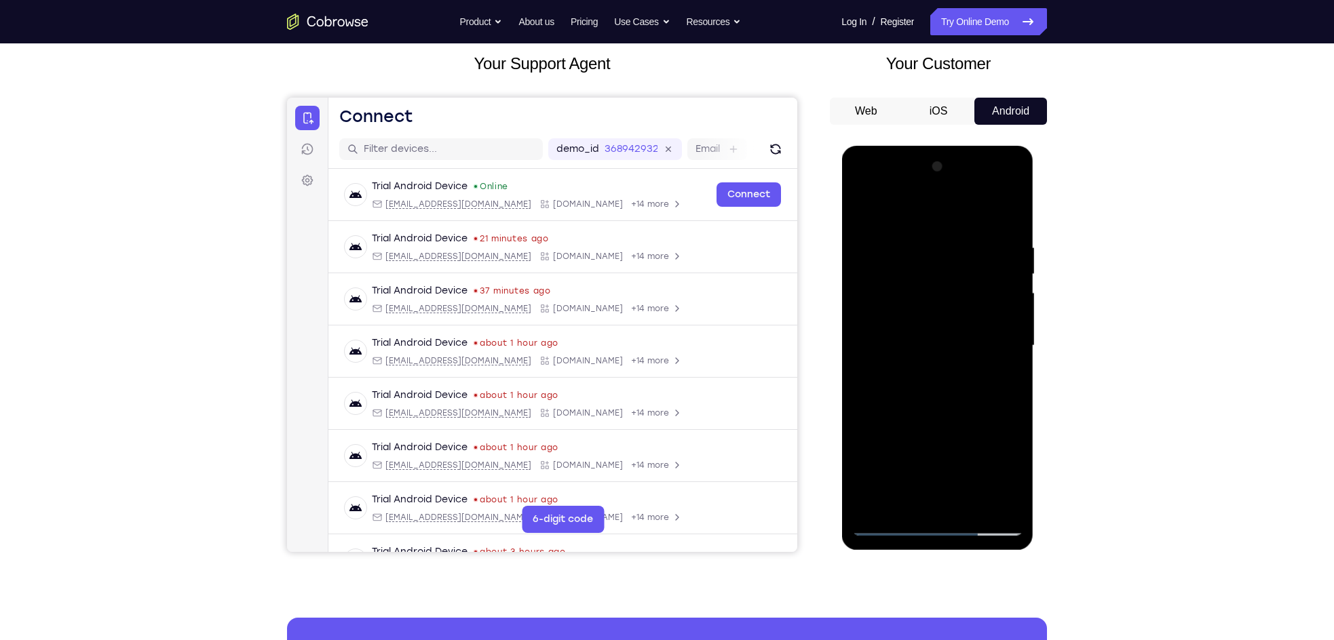
click at [1034, 326] on html "Online web based iOS Simulators and Android Emulators. Run iPhone, iPad, Mobile…" at bounding box center [937, 349] width 193 height 407
drag, startPoint x: 925, startPoint y: 433, endPoint x: 923, endPoint y: 320, distance: 112.6
click at [923, 320] on div at bounding box center [936, 346] width 171 height 380
drag, startPoint x: 935, startPoint y: 331, endPoint x: 927, endPoint y: 466, distance: 135.2
click at [927, 466] on div at bounding box center [936, 346] width 171 height 380
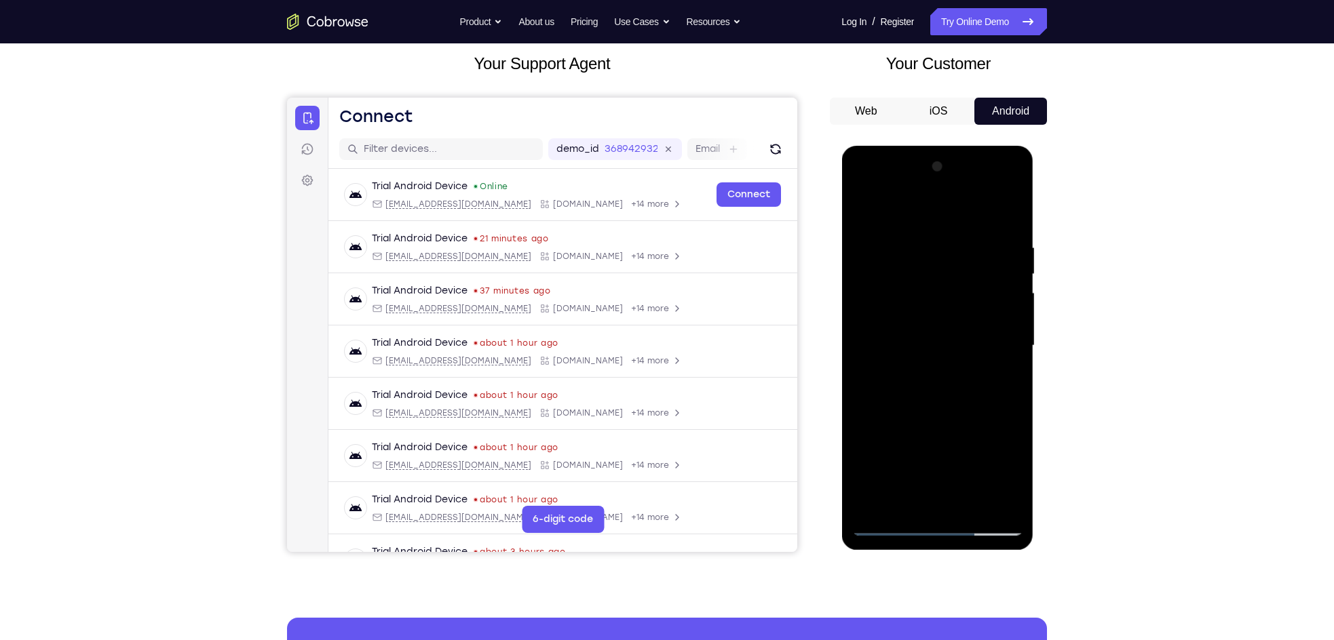
drag, startPoint x: 935, startPoint y: 343, endPoint x: 895, endPoint y: 513, distance: 174.4
click at [895, 513] on div at bounding box center [936, 346] width 171 height 380
drag, startPoint x: 920, startPoint y: 375, endPoint x: 910, endPoint y: 464, distance: 89.4
click at [910, 464] on div at bounding box center [936, 346] width 171 height 380
drag, startPoint x: 931, startPoint y: 345, endPoint x: 946, endPoint y: 465, distance: 120.9
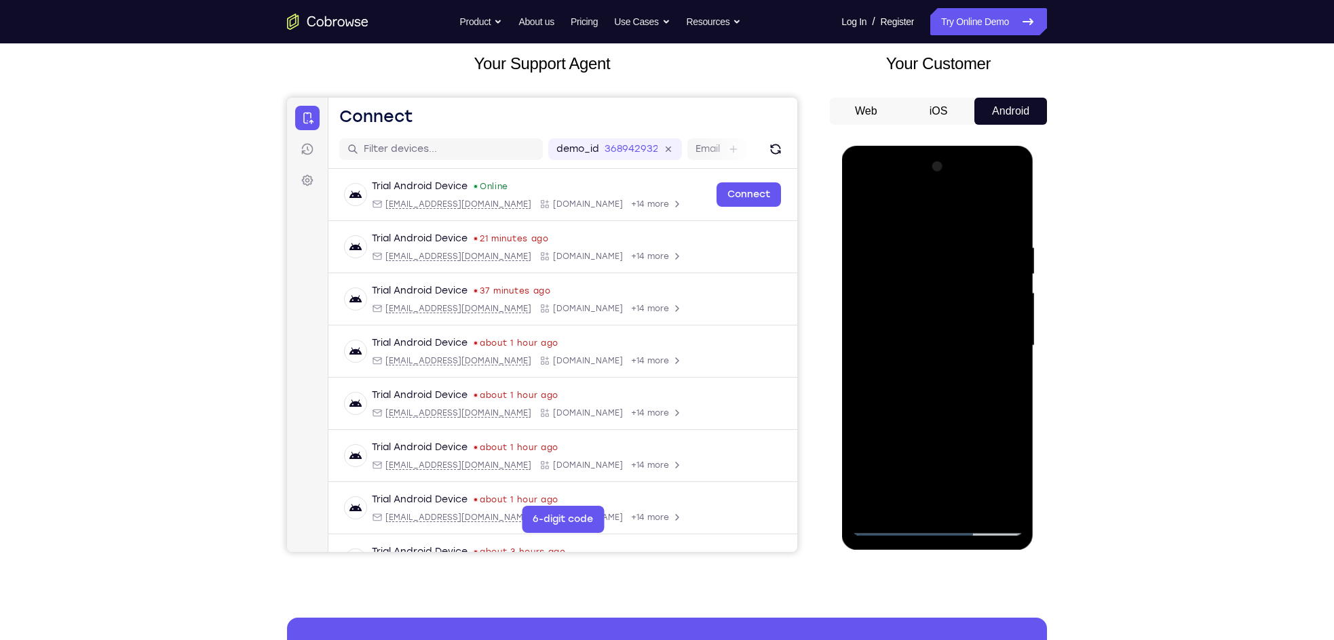
click at [946, 465] on div at bounding box center [936, 346] width 171 height 380
drag, startPoint x: 921, startPoint y: 367, endPoint x: 929, endPoint y: 484, distance: 117.6
click at [929, 484] on div at bounding box center [936, 346] width 171 height 380
drag, startPoint x: 929, startPoint y: 294, endPoint x: 952, endPoint y: 540, distance: 247.2
click at [952, 540] on div at bounding box center [937, 348] width 192 height 404
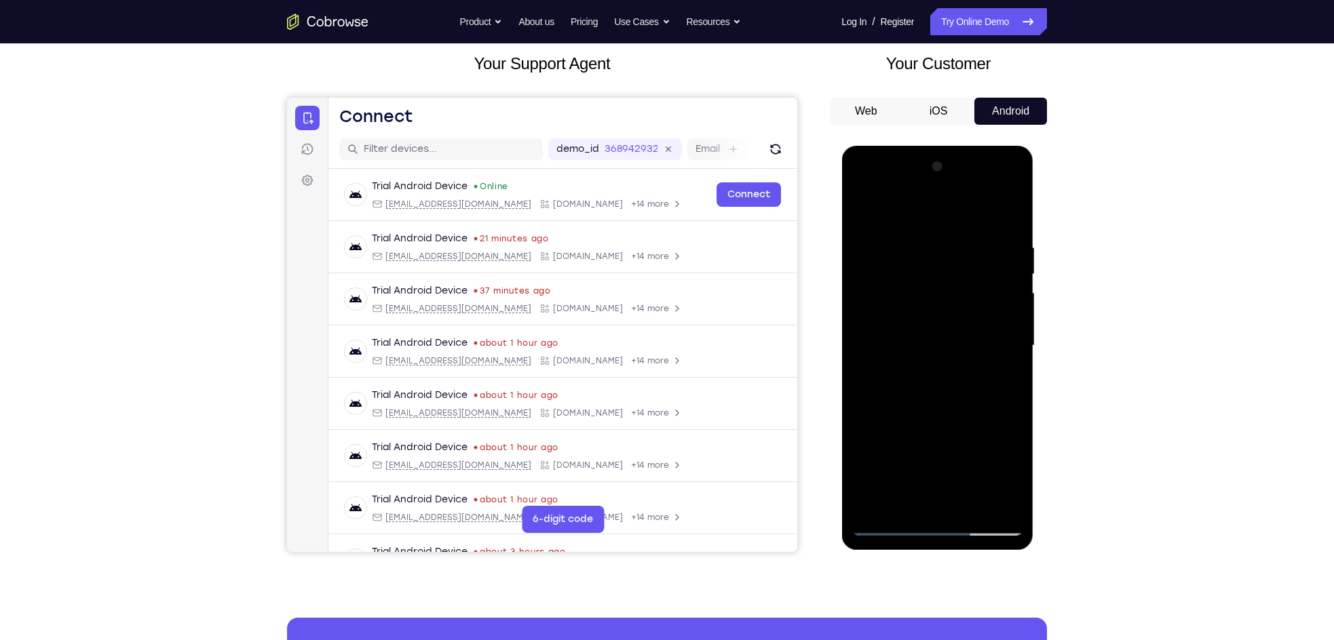
click at [889, 206] on div at bounding box center [936, 346] width 171 height 380
drag, startPoint x: 948, startPoint y: 332, endPoint x: 949, endPoint y: 247, distance: 85.5
click at [949, 247] on div at bounding box center [936, 346] width 171 height 380
drag, startPoint x: 945, startPoint y: 288, endPoint x: 951, endPoint y: 229, distance: 60.0
click at [951, 229] on div at bounding box center [936, 346] width 171 height 380
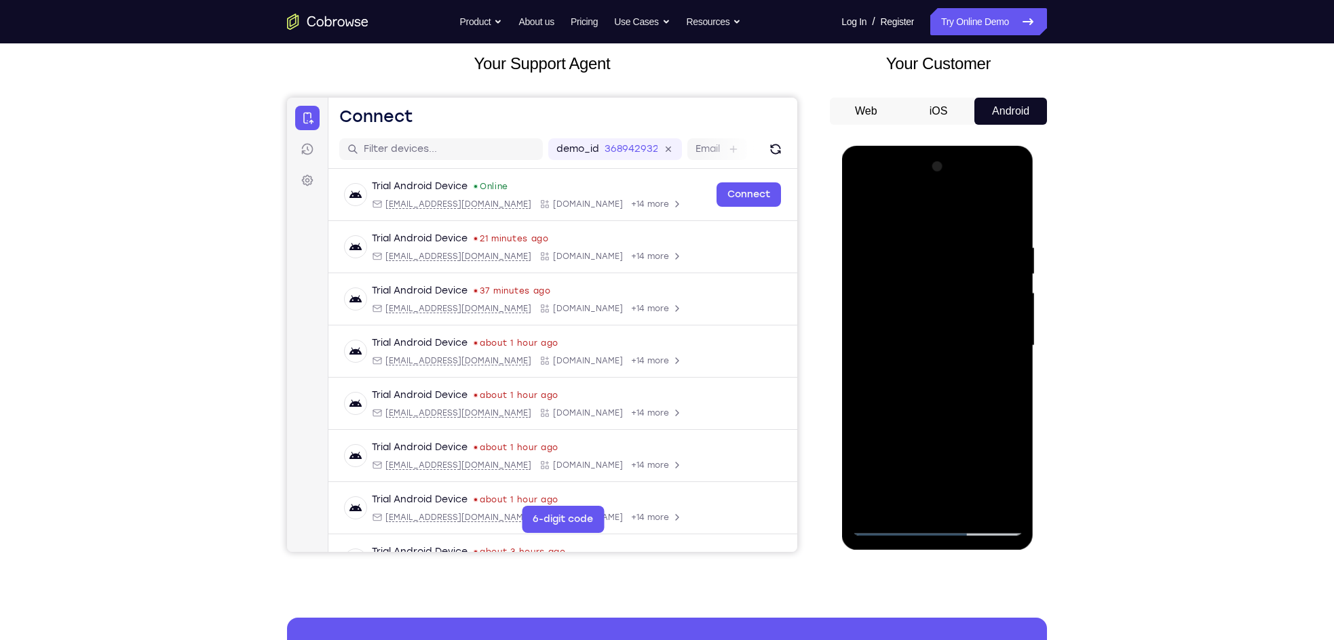
click at [939, 315] on div at bounding box center [936, 346] width 171 height 380
drag, startPoint x: 955, startPoint y: 467, endPoint x: 931, endPoint y: 288, distance: 180.1
click at [931, 288] on div at bounding box center [936, 346] width 171 height 380
click at [915, 311] on div at bounding box center [936, 346] width 171 height 380
click at [859, 216] on div at bounding box center [936, 346] width 171 height 380
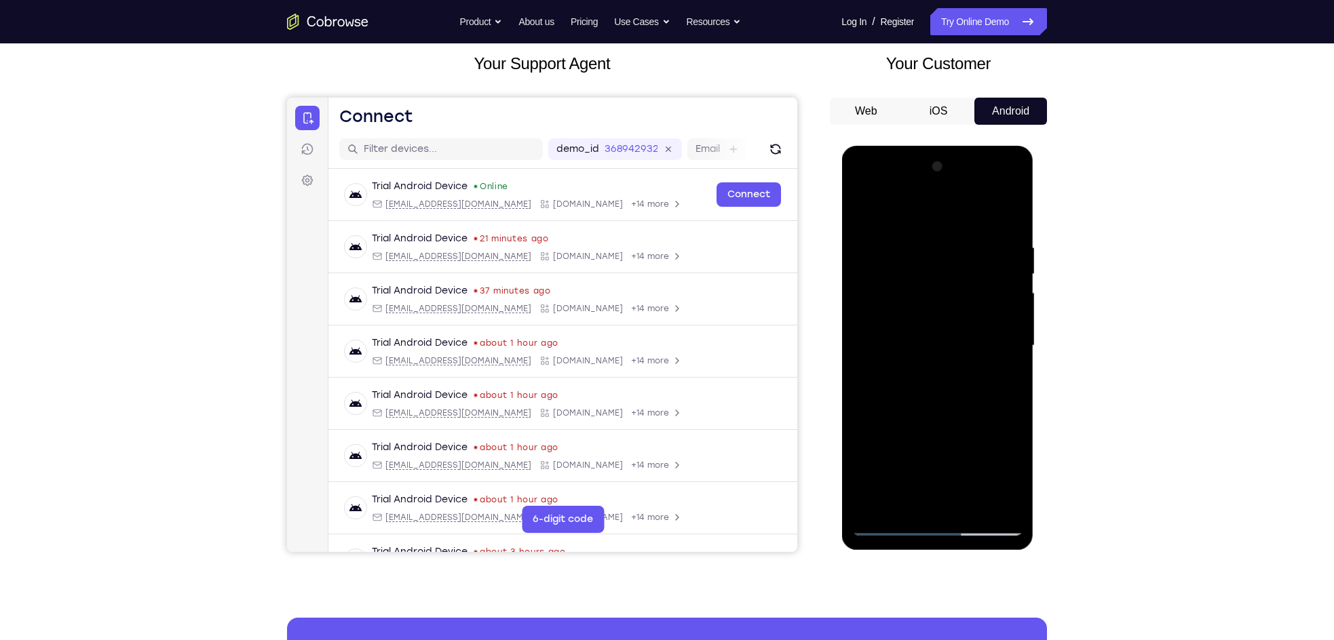
click at [958, 317] on div at bounding box center [936, 346] width 171 height 380
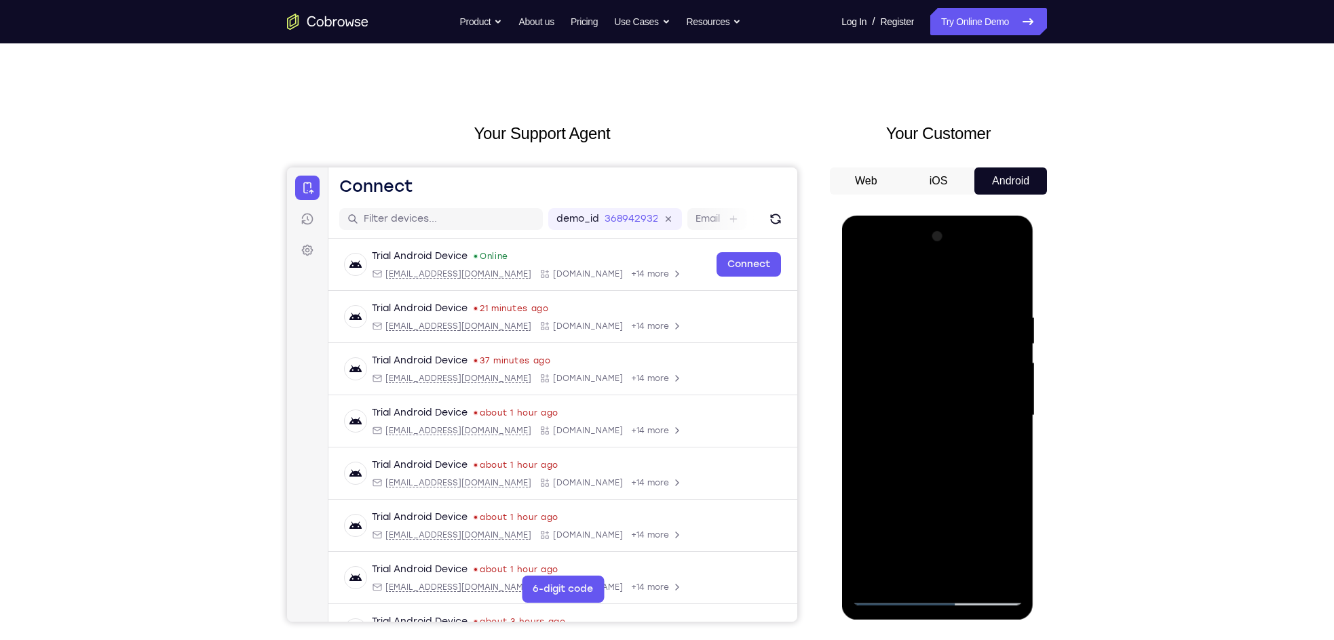
scroll to position [0, 0]
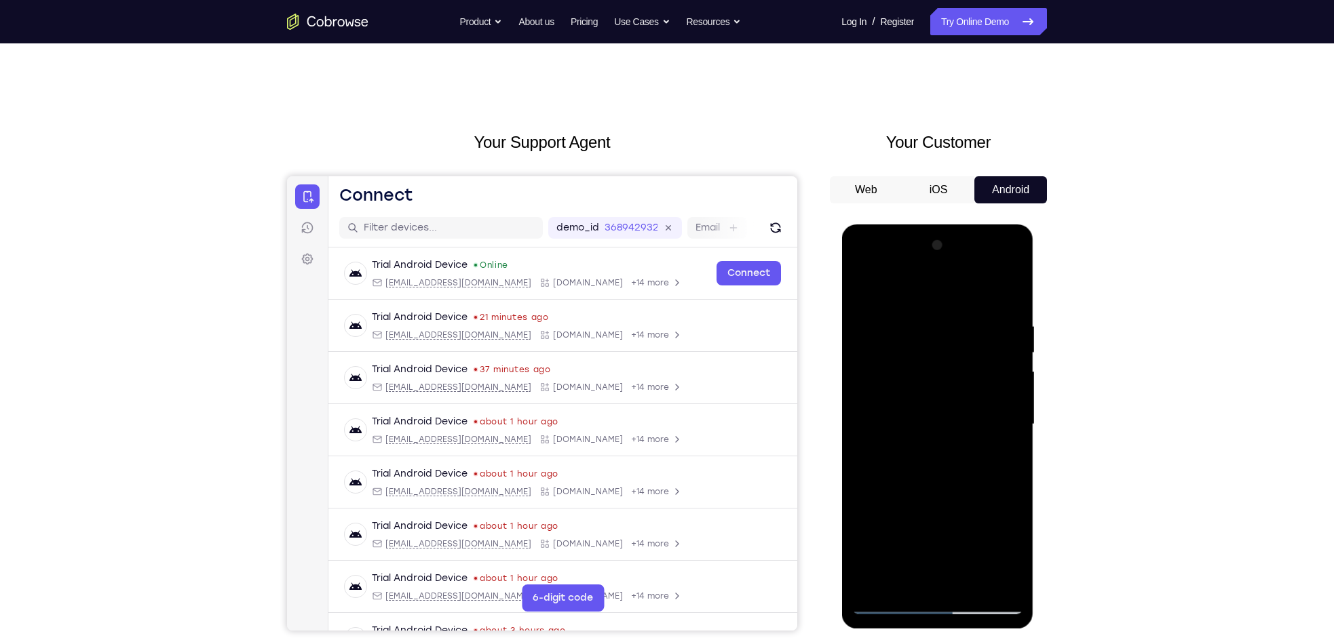
click at [859, 294] on div at bounding box center [936, 425] width 171 height 380
drag, startPoint x: 868, startPoint y: 373, endPoint x: 978, endPoint y: 374, distance: 110.6
click at [978, 374] on div at bounding box center [936, 425] width 171 height 380
click at [877, 378] on div at bounding box center [936, 425] width 171 height 380
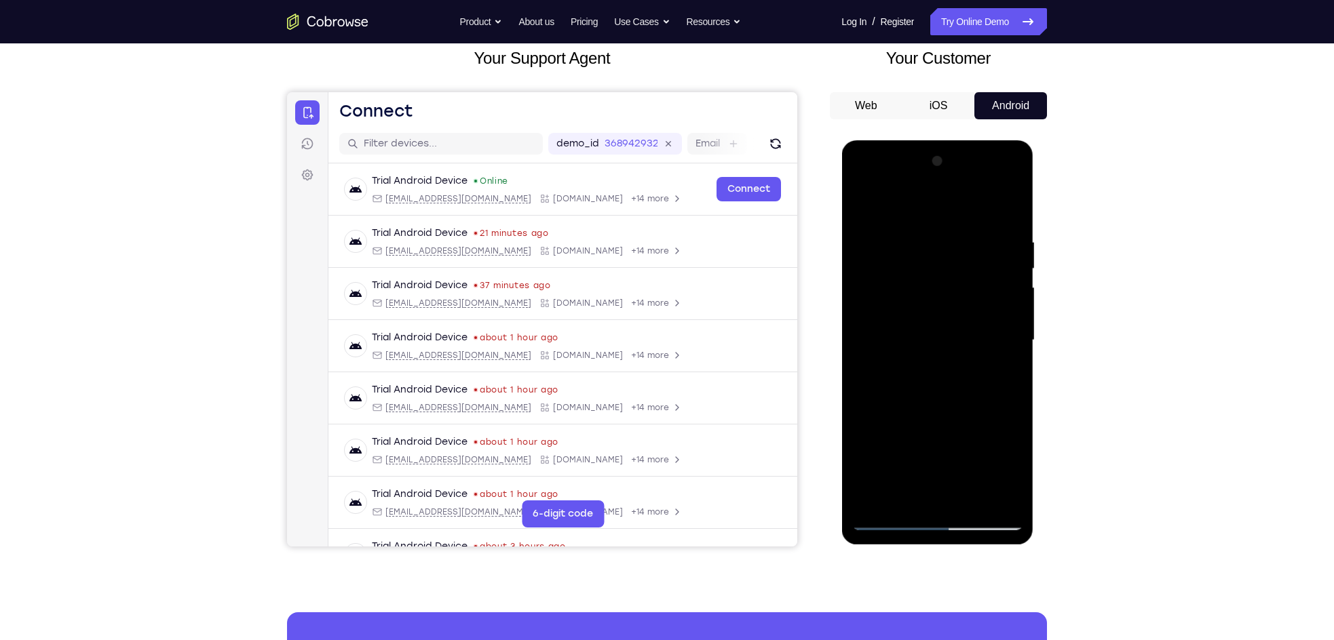
scroll to position [85, 0]
click at [859, 207] on div at bounding box center [936, 340] width 171 height 380
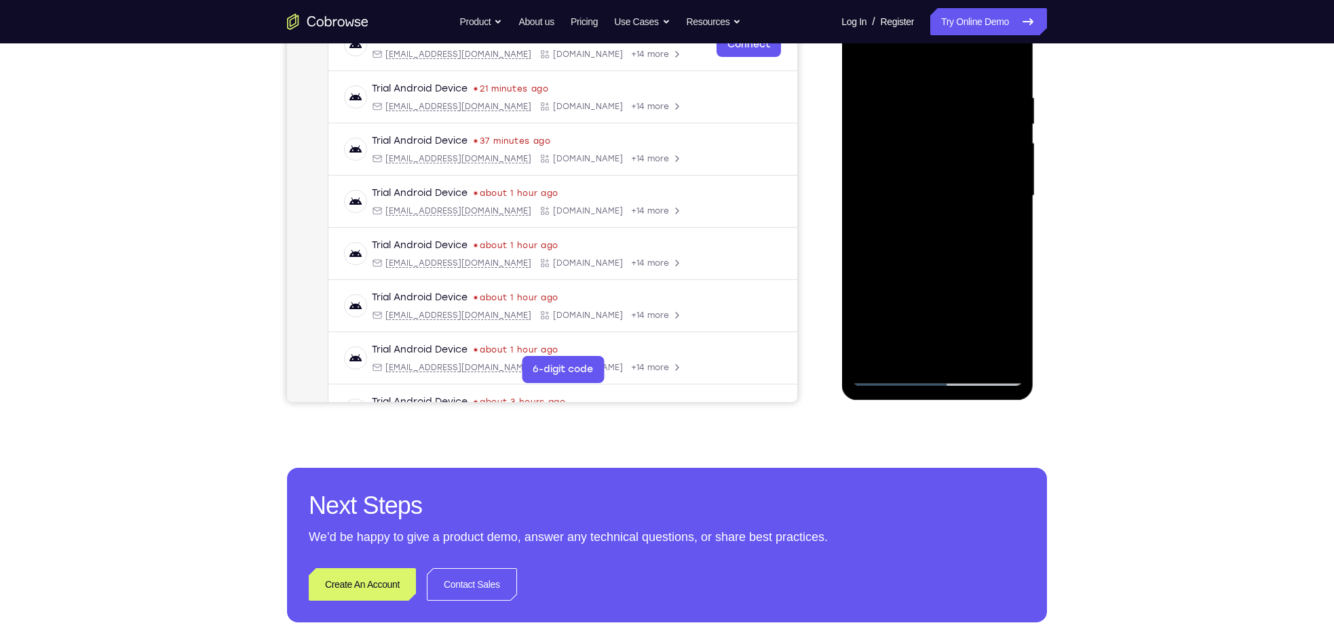
scroll to position [235, 0]
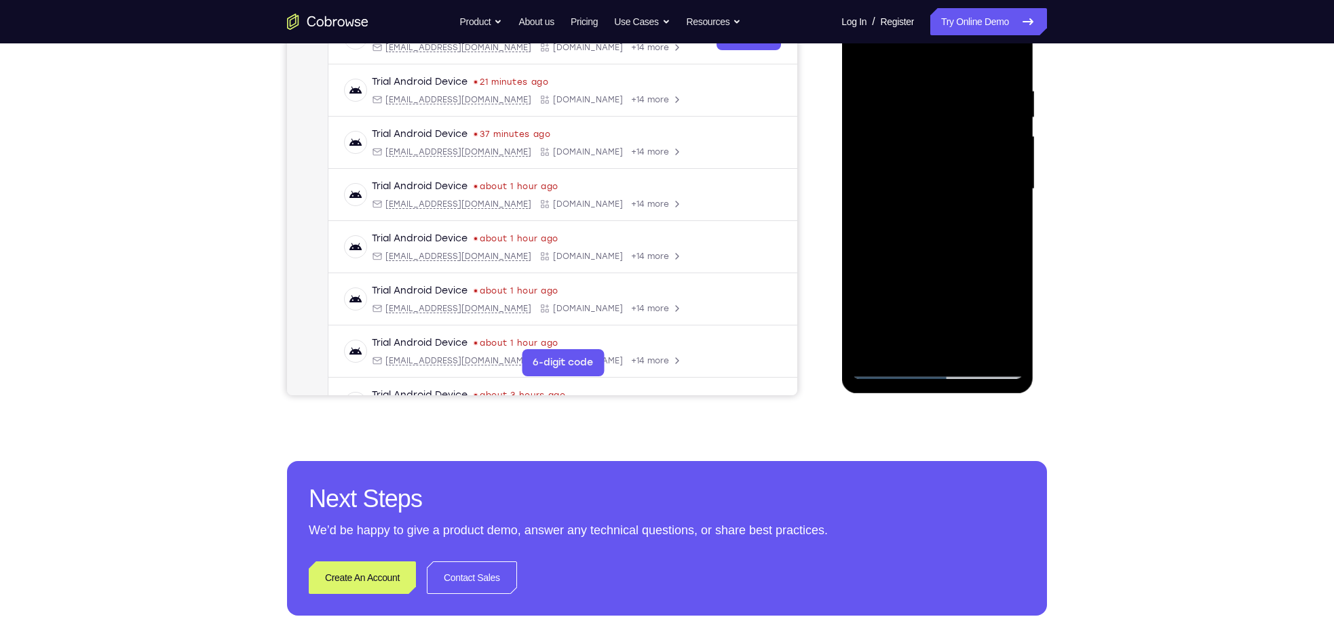
click at [943, 220] on div at bounding box center [936, 189] width 171 height 380
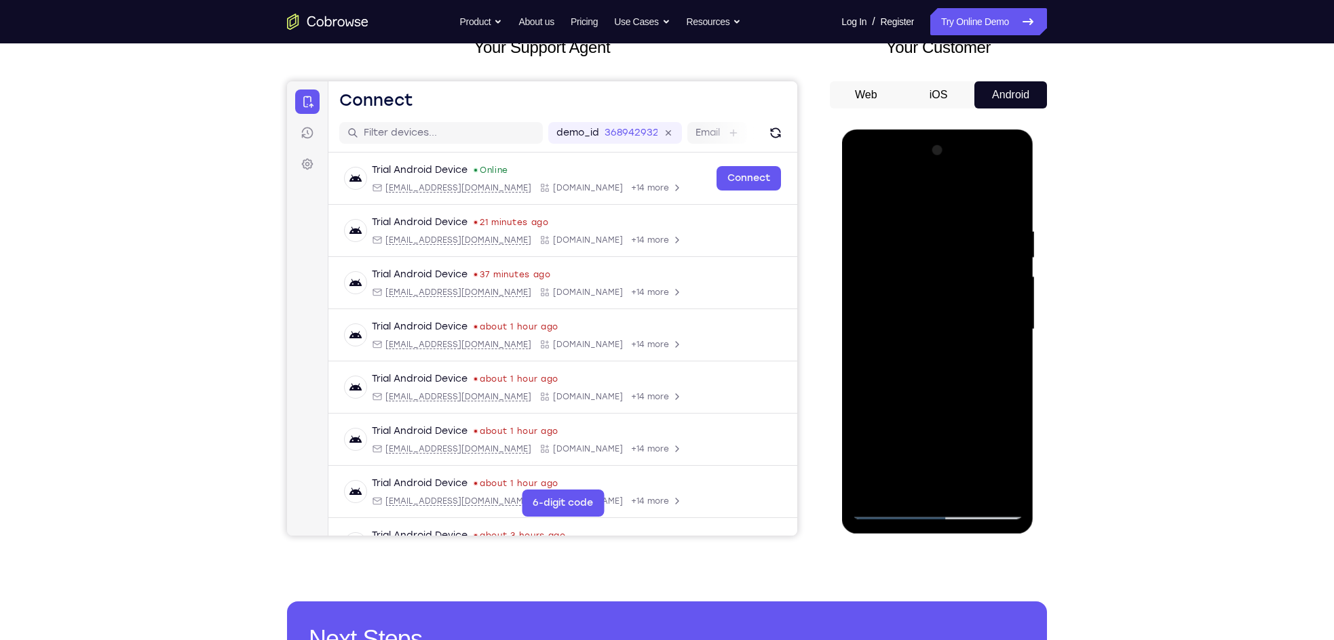
scroll to position [94, 0]
click at [925, 245] on div at bounding box center [936, 330] width 171 height 380
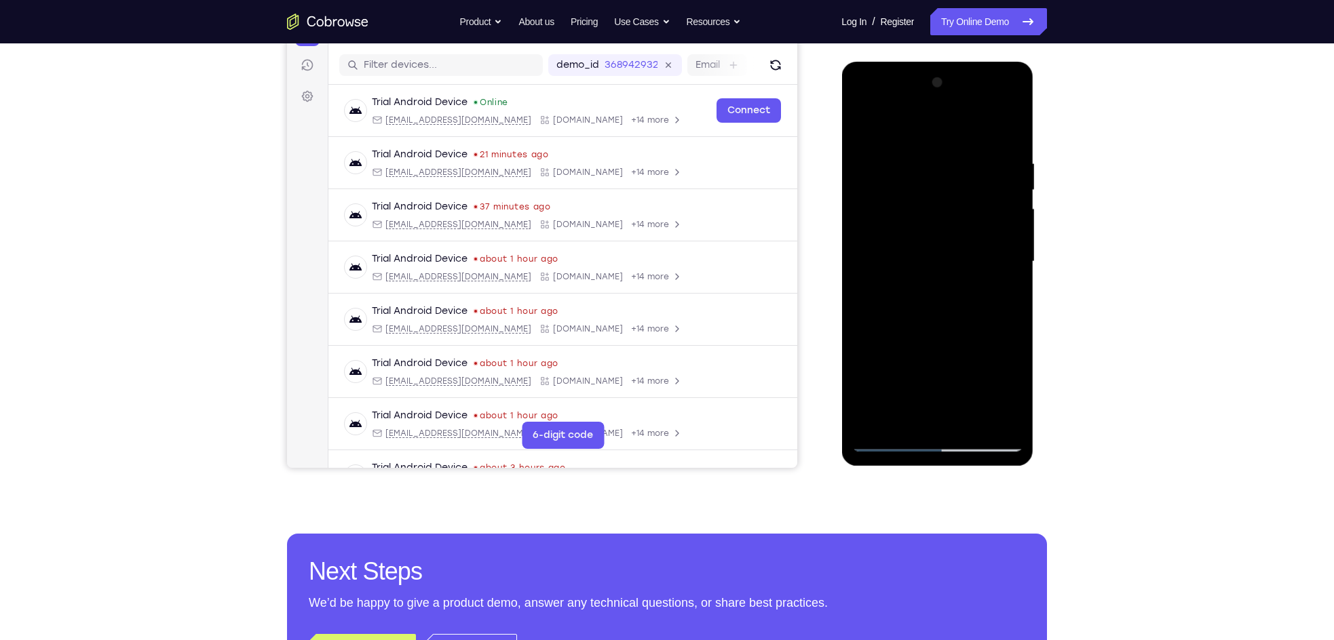
scroll to position [166, 0]
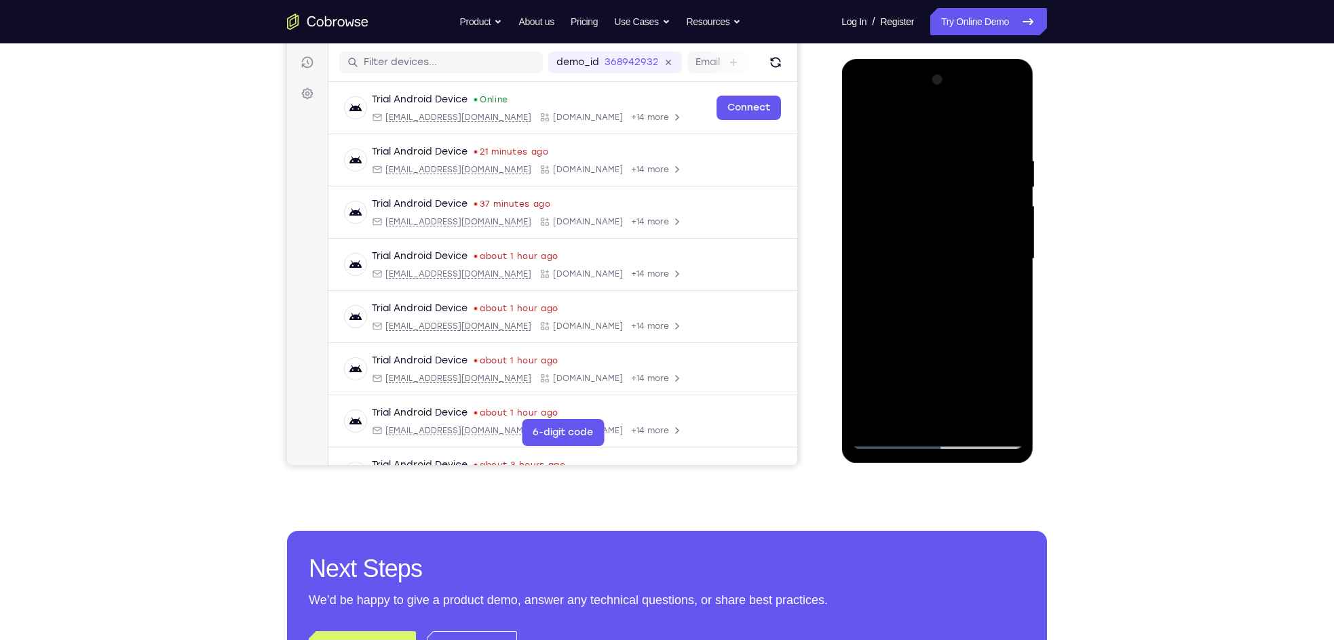
click at [887, 441] on div at bounding box center [936, 259] width 171 height 380
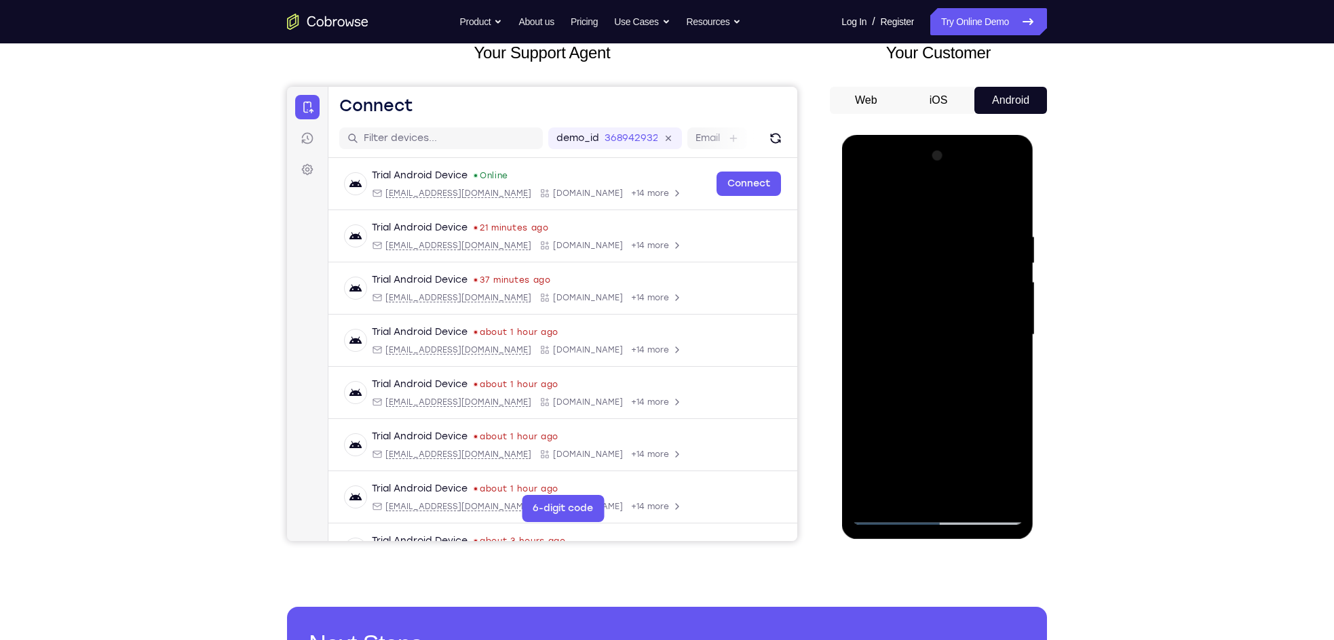
click at [914, 260] on div at bounding box center [936, 335] width 171 height 380
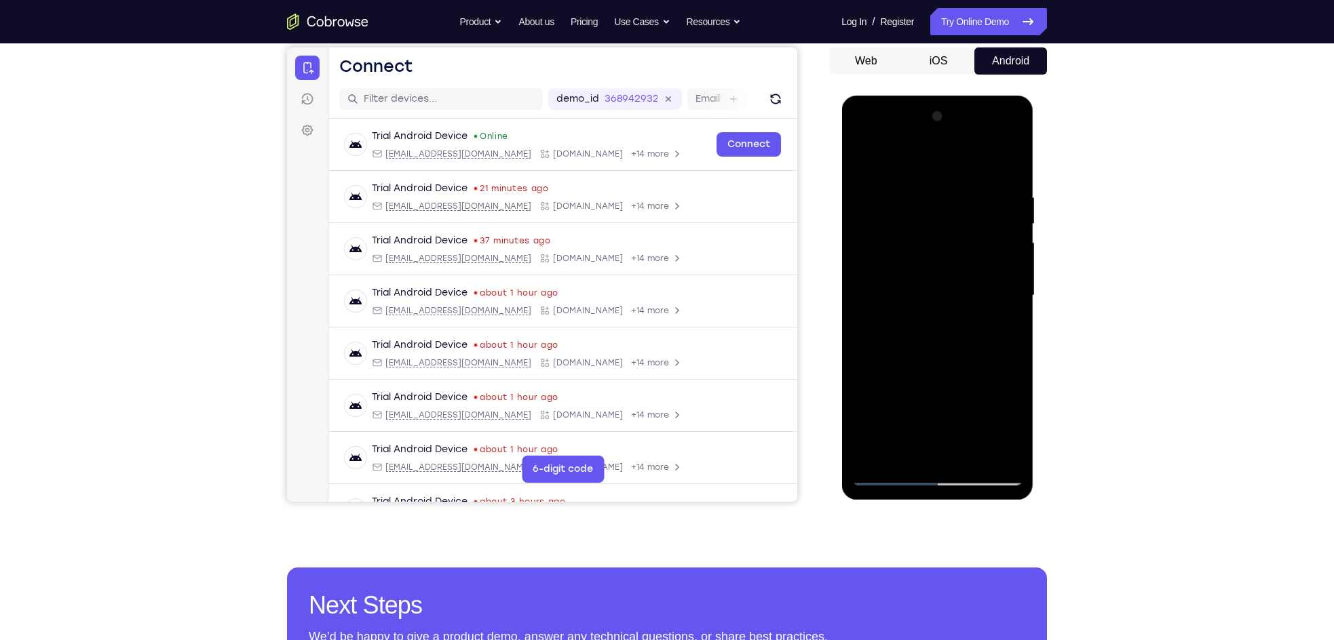
scroll to position [133, 0]
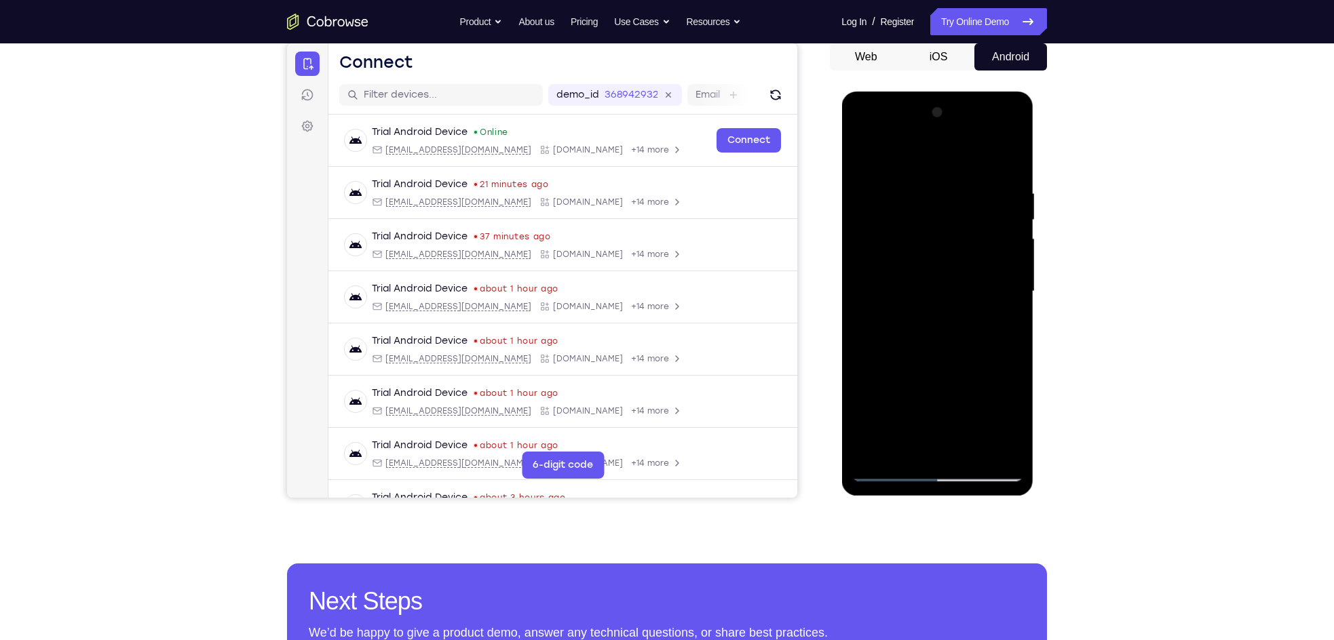
click at [888, 474] on div at bounding box center [936, 292] width 171 height 380
click at [992, 218] on div at bounding box center [936, 292] width 171 height 380
click at [935, 431] on div at bounding box center [936, 292] width 171 height 380
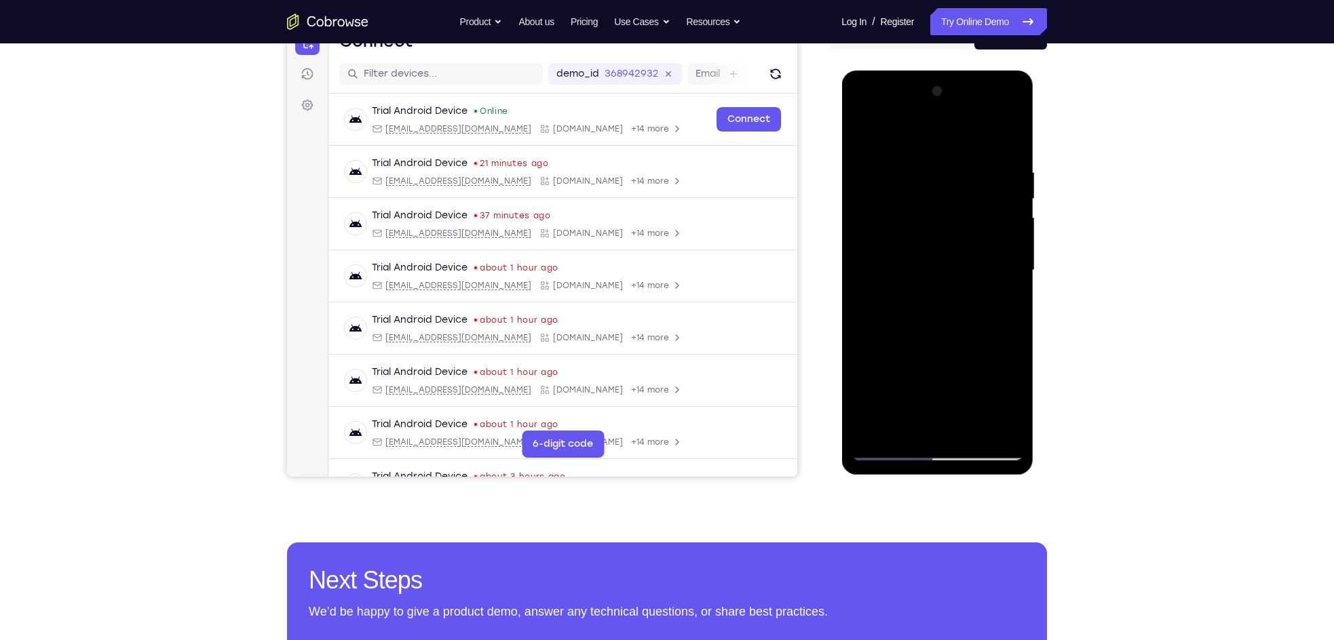
click at [933, 358] on div at bounding box center [936, 271] width 171 height 380
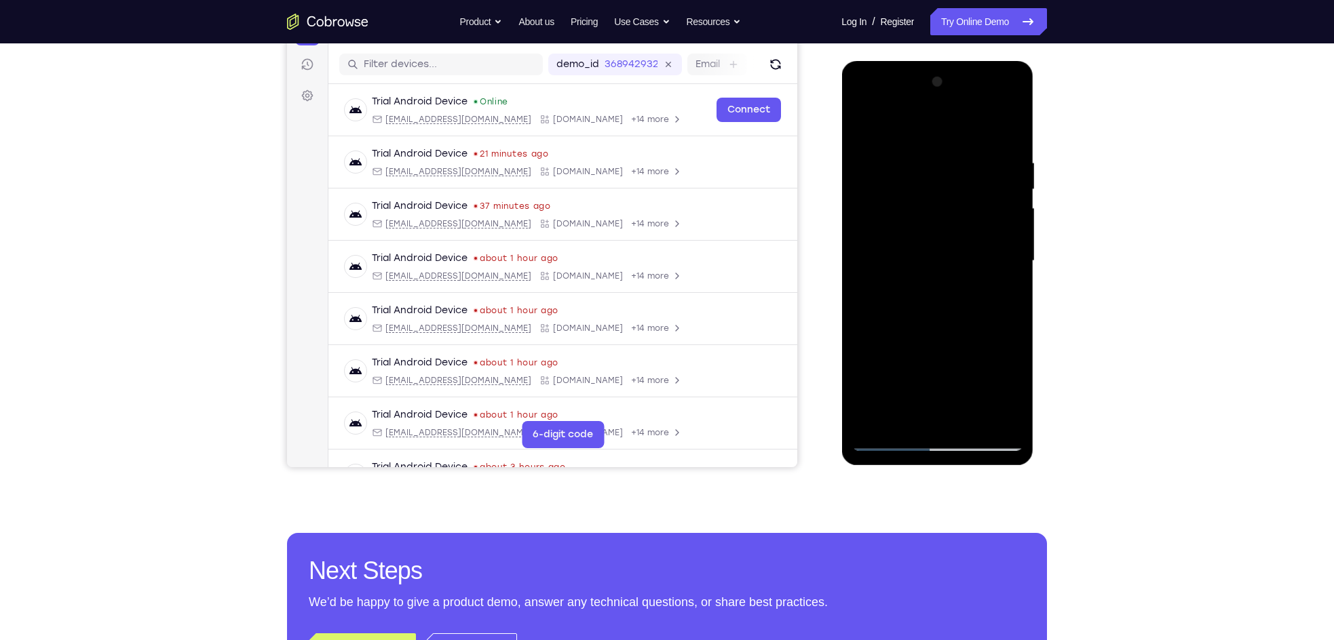
scroll to position [166, 0]
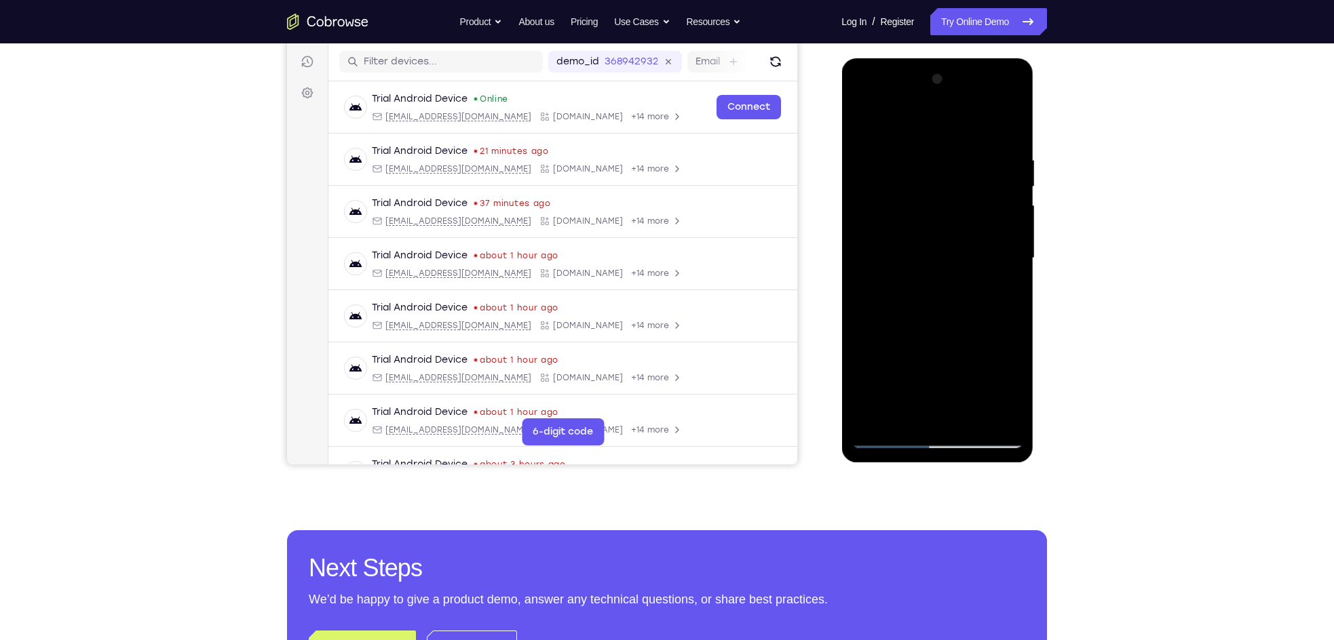
click at [1005, 349] on div at bounding box center [936, 259] width 171 height 380
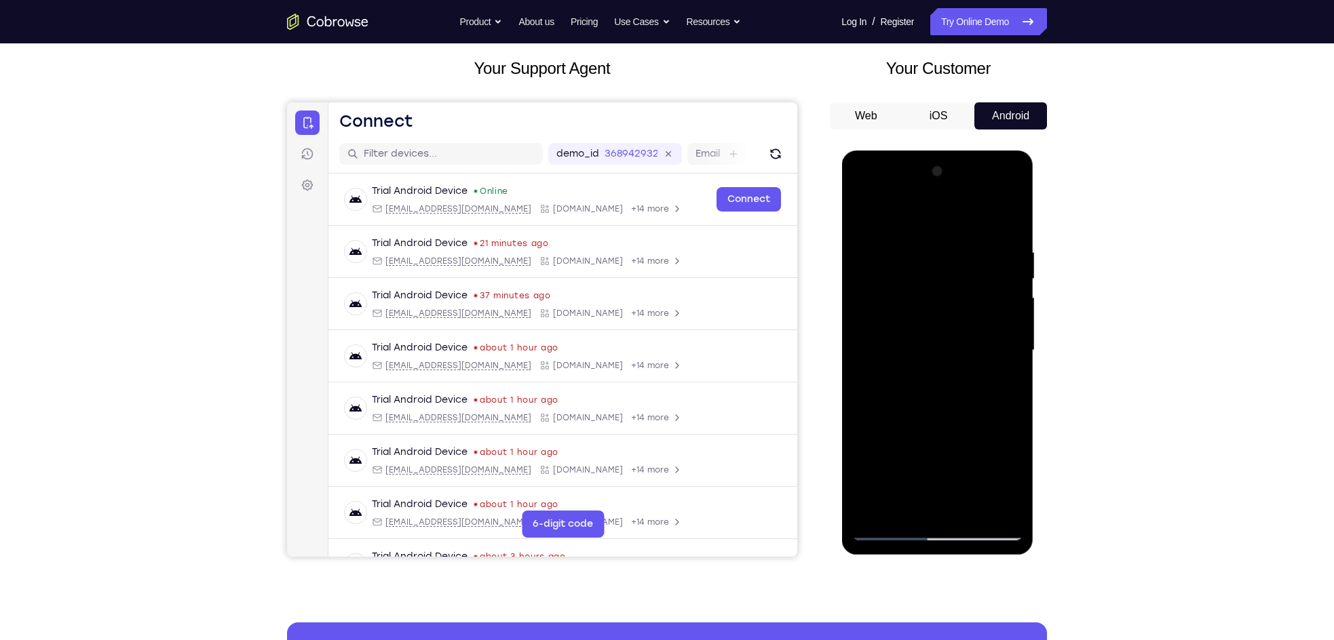
scroll to position [73, 0]
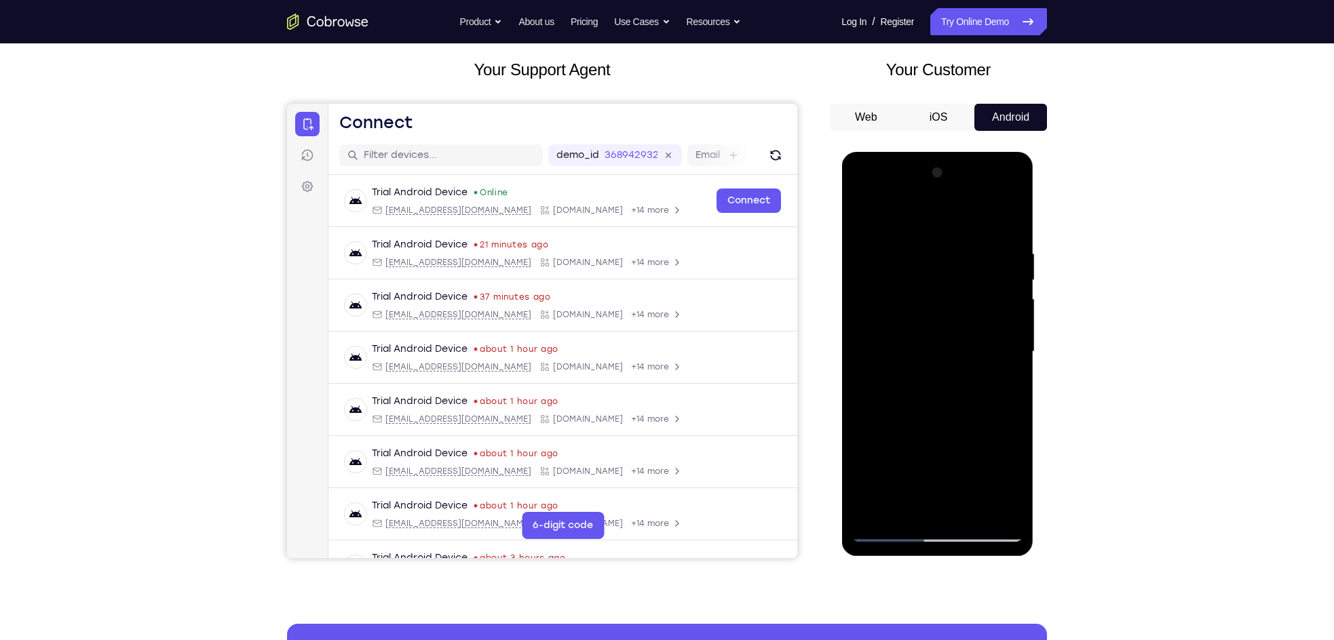
click at [972, 278] on div at bounding box center [936, 352] width 171 height 380
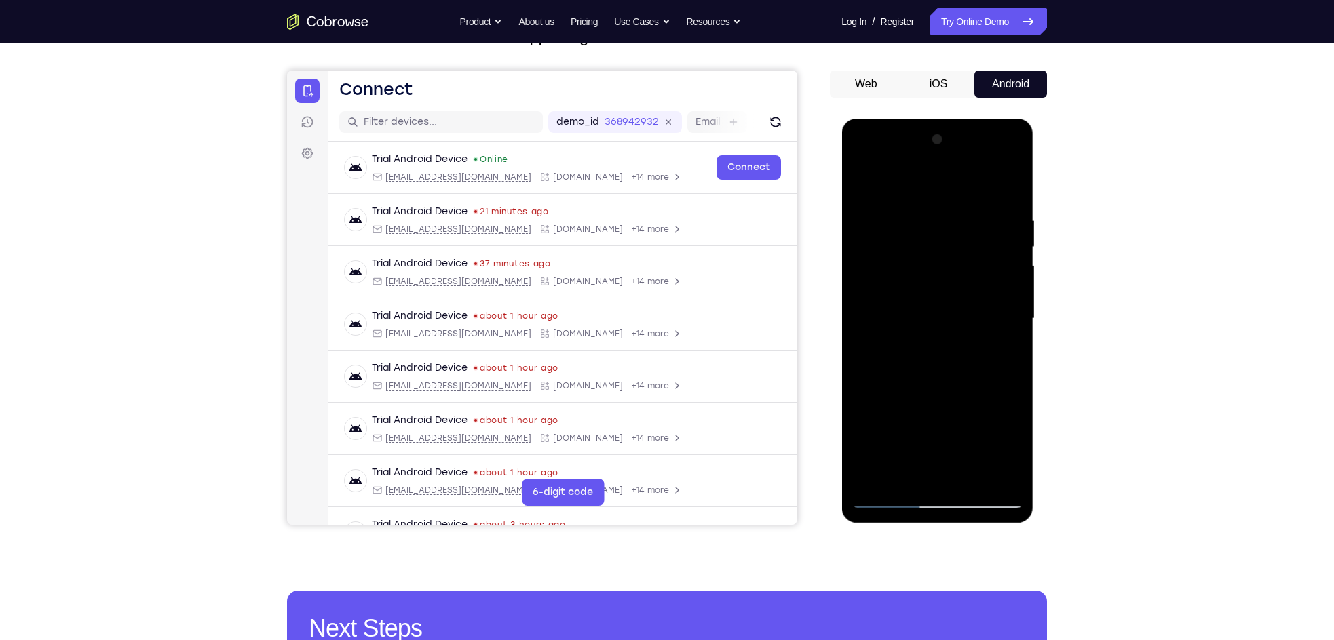
drag, startPoint x: 887, startPoint y: 359, endPoint x: 1102, endPoint y: 382, distance: 216.3
click at [1034, 382] on html "Online web based iOS Simulators and Android Emulators. Run iPhone, iPad, Mobile…" at bounding box center [937, 322] width 193 height 407
drag, startPoint x: 929, startPoint y: 339, endPoint x: 1106, endPoint y: 350, distance: 178.0
click at [1034, 350] on html "Online web based iOS Simulators and Android Emulators. Run iPhone, iPad, Mobile…" at bounding box center [937, 322] width 193 height 407
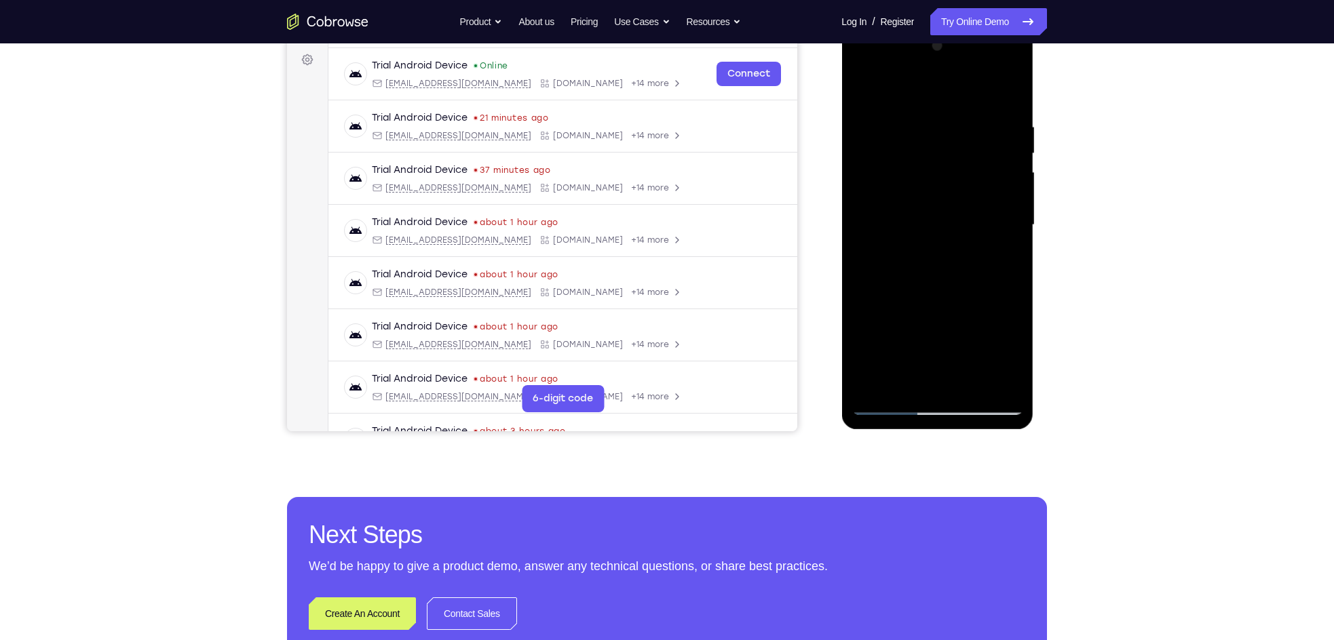
scroll to position [200, 0]
click at [889, 406] on div at bounding box center [936, 225] width 171 height 380
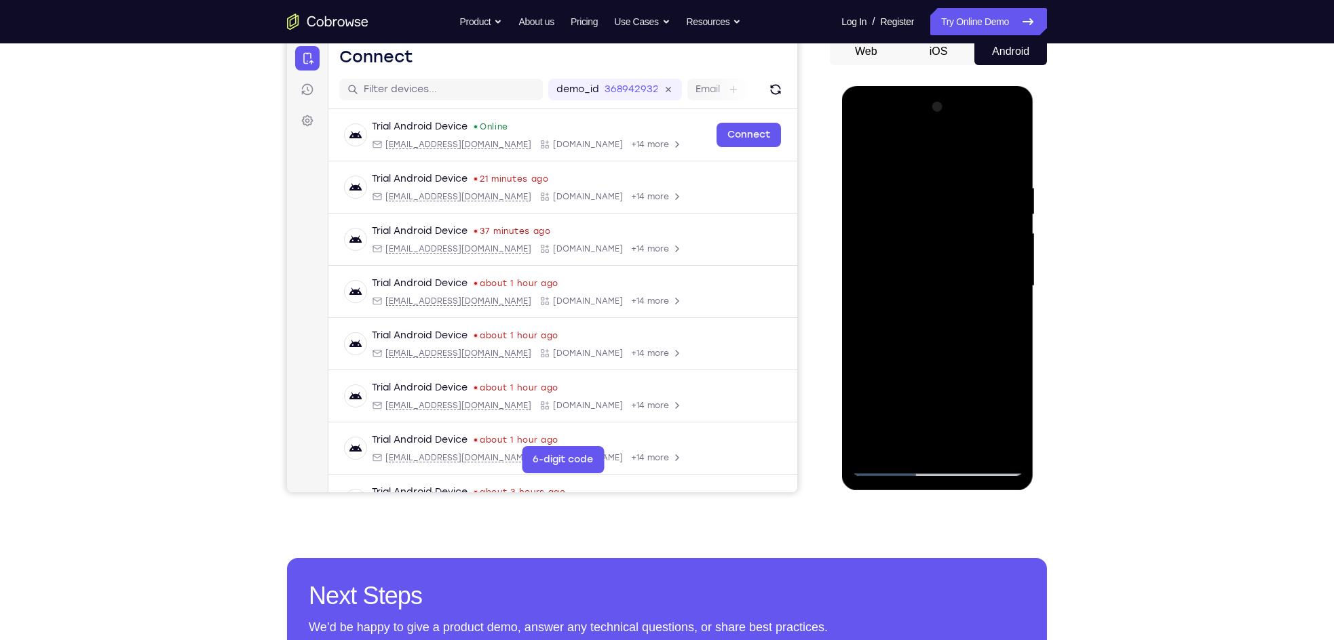
scroll to position [138, 0]
drag, startPoint x: 898, startPoint y: 388, endPoint x: 901, endPoint y: 314, distance: 74.0
click at [901, 314] on div at bounding box center [936, 287] width 171 height 380
drag, startPoint x: 903, startPoint y: 392, endPoint x: 908, endPoint y: 266, distance: 126.2
click at [908, 266] on div at bounding box center [936, 287] width 171 height 380
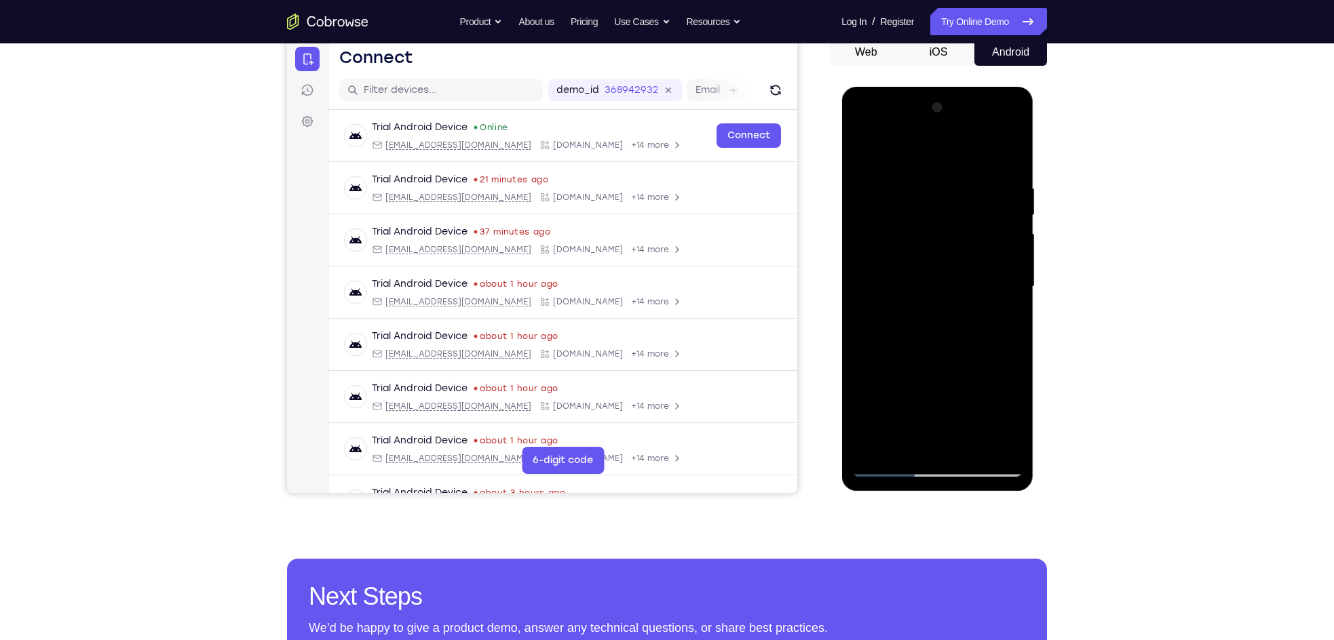
drag, startPoint x: 895, startPoint y: 396, endPoint x: 902, endPoint y: 269, distance: 127.7
click at [902, 269] on div at bounding box center [936, 287] width 171 height 380
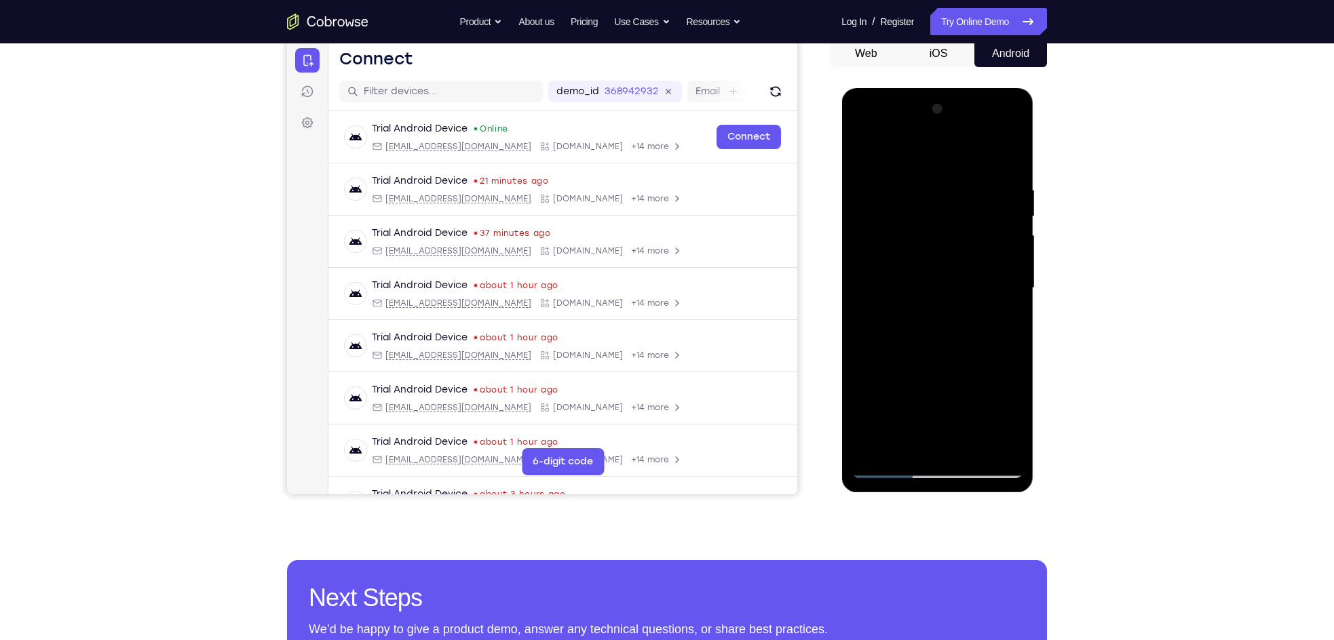
scroll to position [137, 0]
drag, startPoint x: 919, startPoint y: 400, endPoint x: 918, endPoint y: 231, distance: 168.9
click at [918, 231] on div at bounding box center [936, 288] width 171 height 380
drag, startPoint x: 916, startPoint y: 351, endPoint x: 924, endPoint y: 206, distance: 144.7
click at [924, 206] on div at bounding box center [936, 288] width 171 height 380
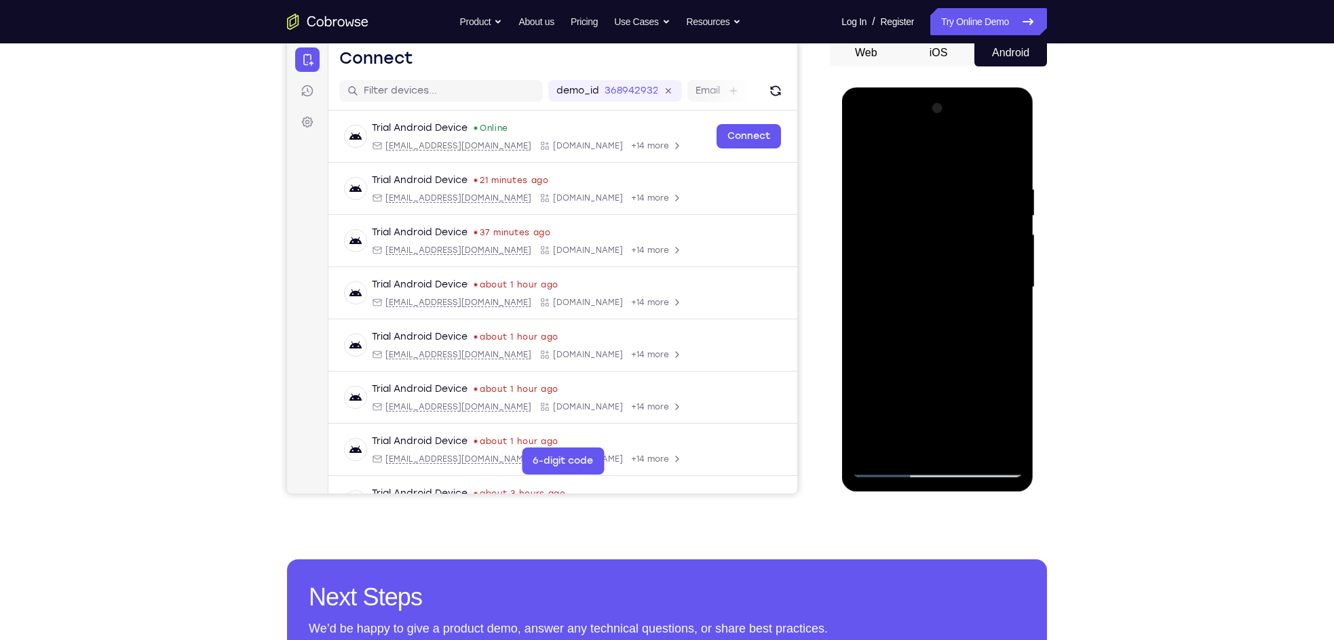
drag, startPoint x: 918, startPoint y: 317, endPoint x: 940, endPoint y: 217, distance: 102.2
click at [940, 217] on div at bounding box center [936, 288] width 171 height 380
click at [909, 328] on div at bounding box center [936, 288] width 171 height 380
drag, startPoint x: 921, startPoint y: 335, endPoint x: 941, endPoint y: 206, distance: 130.4
click at [941, 206] on div at bounding box center [936, 288] width 171 height 380
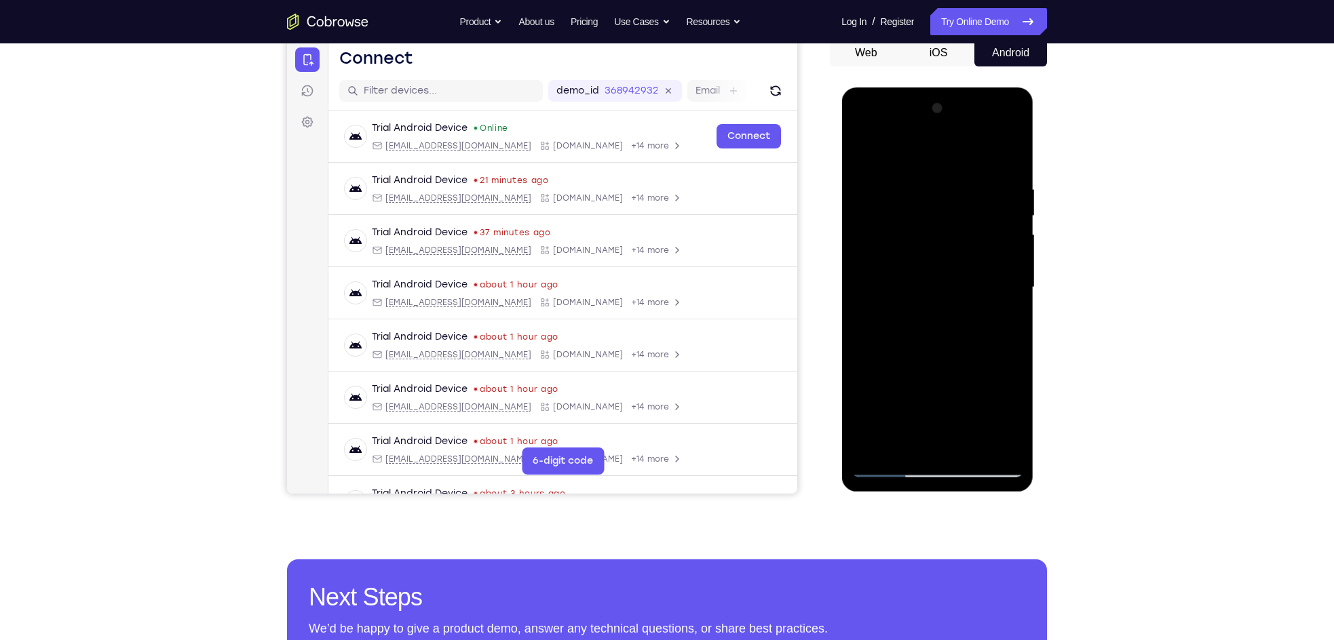
drag, startPoint x: 932, startPoint y: 313, endPoint x: 930, endPoint y: 211, distance: 102.4
click at [930, 211] on div at bounding box center [936, 288] width 171 height 380
drag, startPoint x: 929, startPoint y: 318, endPoint x: 932, endPoint y: 159, distance: 158.7
click at [932, 159] on div at bounding box center [936, 288] width 171 height 380
drag, startPoint x: 906, startPoint y: 262, endPoint x: 918, endPoint y: 168, distance: 95.0
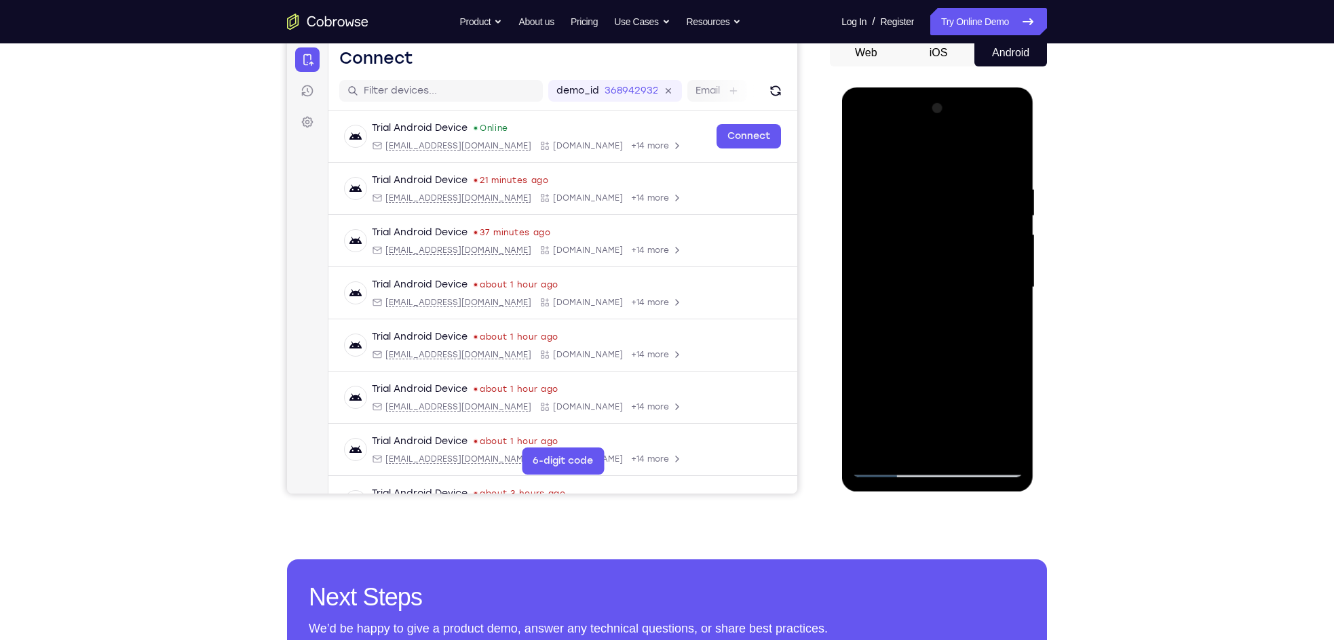
click at [918, 168] on div at bounding box center [936, 288] width 171 height 380
drag, startPoint x: 901, startPoint y: 351, endPoint x: 917, endPoint y: 242, distance: 110.4
click at [917, 242] on div at bounding box center [936, 288] width 171 height 380
click at [886, 469] on div at bounding box center [936, 288] width 171 height 380
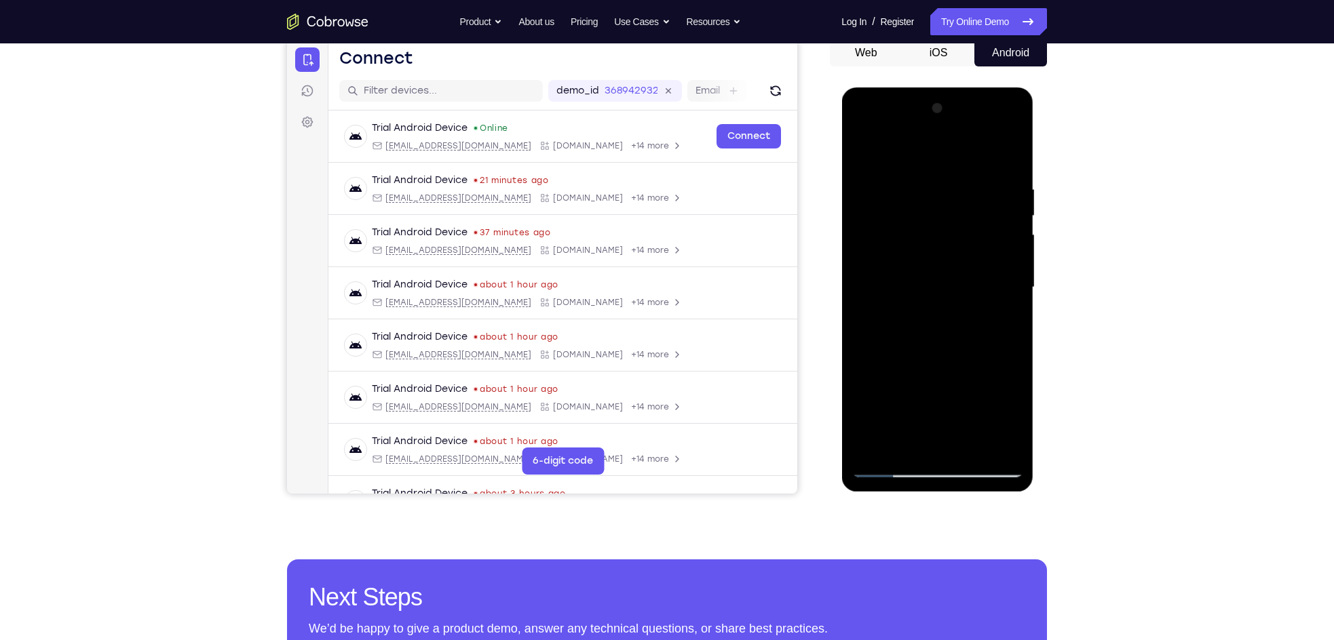
click at [886, 469] on div at bounding box center [936, 288] width 171 height 380
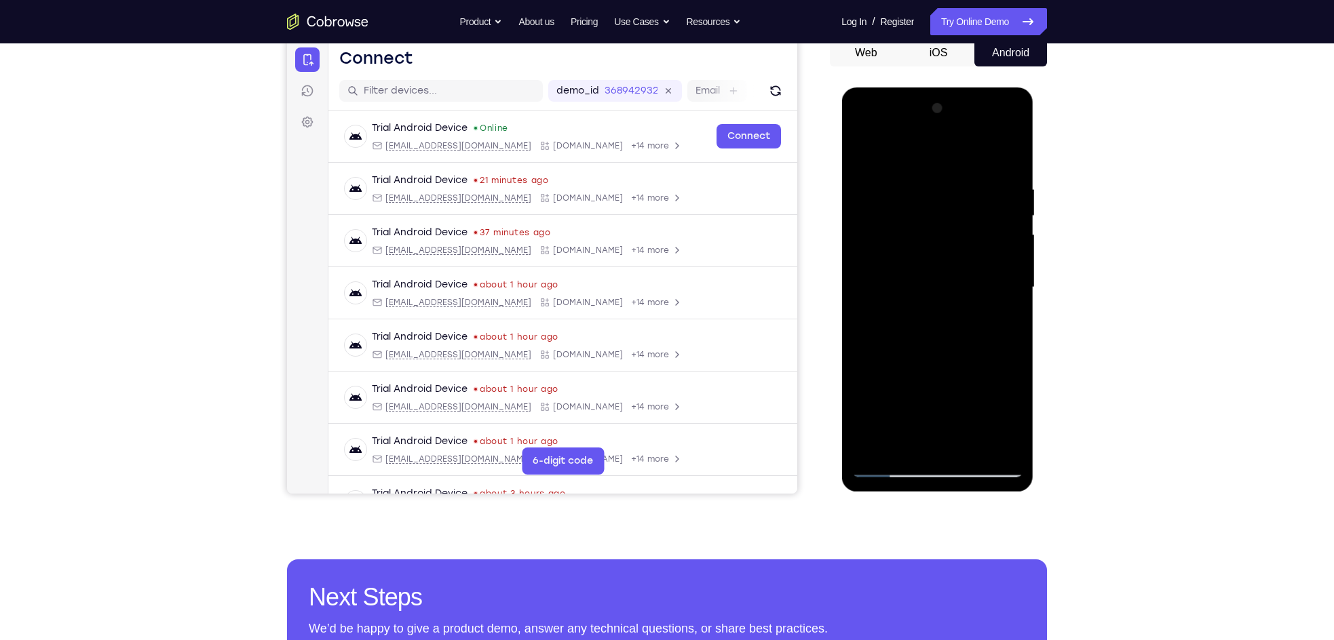
click at [886, 469] on div at bounding box center [936, 288] width 171 height 380
drag, startPoint x: 940, startPoint y: 393, endPoint x: 939, endPoint y: 292, distance: 101.1
click at [939, 292] on div at bounding box center [936, 288] width 171 height 380
drag, startPoint x: 920, startPoint y: 414, endPoint x: 930, endPoint y: 275, distance: 139.4
click at [930, 275] on div at bounding box center [936, 288] width 171 height 380
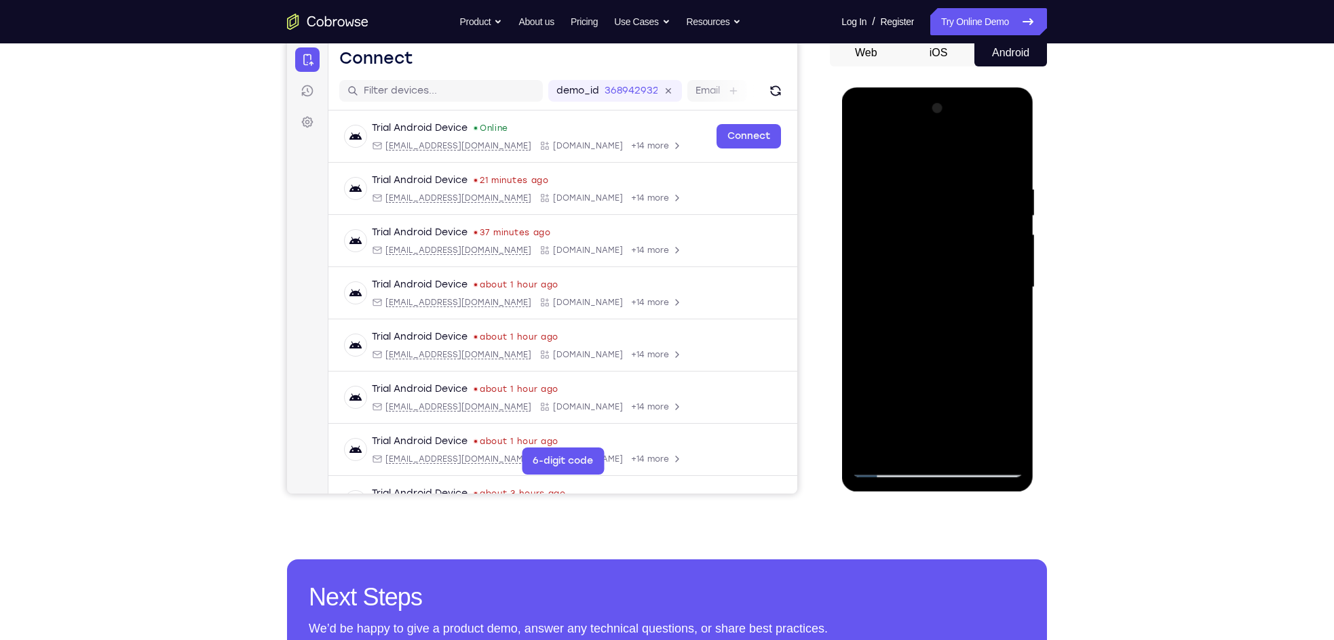
drag, startPoint x: 912, startPoint y: 381, endPoint x: 910, endPoint y: 282, distance: 99.0
click at [910, 282] on div at bounding box center [936, 288] width 171 height 380
drag, startPoint x: 910, startPoint y: 364, endPoint x: 905, endPoint y: 244, distance: 119.5
click at [905, 244] on div at bounding box center [936, 288] width 171 height 380
drag, startPoint x: 918, startPoint y: 399, endPoint x: 924, endPoint y: 254, distance: 145.3
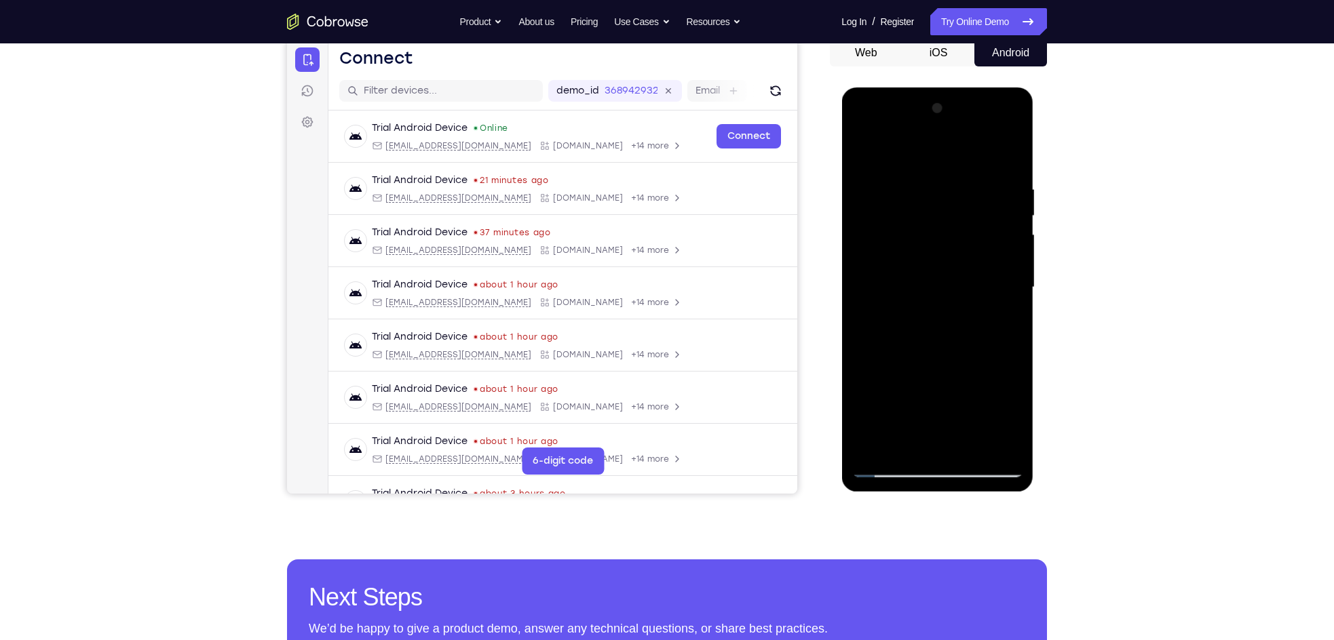
click at [924, 254] on div at bounding box center [936, 288] width 171 height 380
drag, startPoint x: 943, startPoint y: 372, endPoint x: 949, endPoint y: 220, distance: 151.4
click at [949, 220] on div at bounding box center [936, 288] width 171 height 380
drag, startPoint x: 957, startPoint y: 362, endPoint x: 959, endPoint y: 216, distance: 145.2
click at [959, 216] on div at bounding box center [936, 288] width 171 height 380
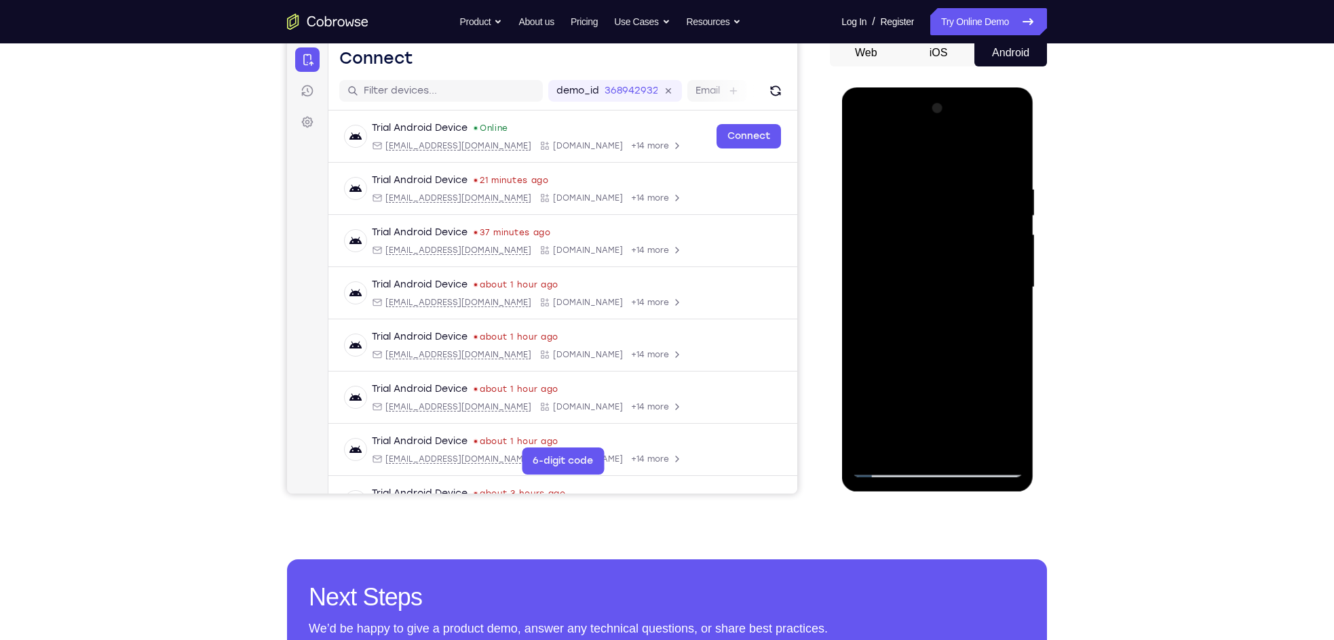
drag, startPoint x: 910, startPoint y: 404, endPoint x: 923, endPoint y: 241, distance: 162.6
click at [923, 241] on div at bounding box center [936, 288] width 171 height 380
drag, startPoint x: 937, startPoint y: 345, endPoint x: 948, endPoint y: 184, distance: 160.4
click at [948, 184] on div at bounding box center [936, 288] width 171 height 380
drag, startPoint x: 901, startPoint y: 353, endPoint x: 900, endPoint y: 241, distance: 111.9
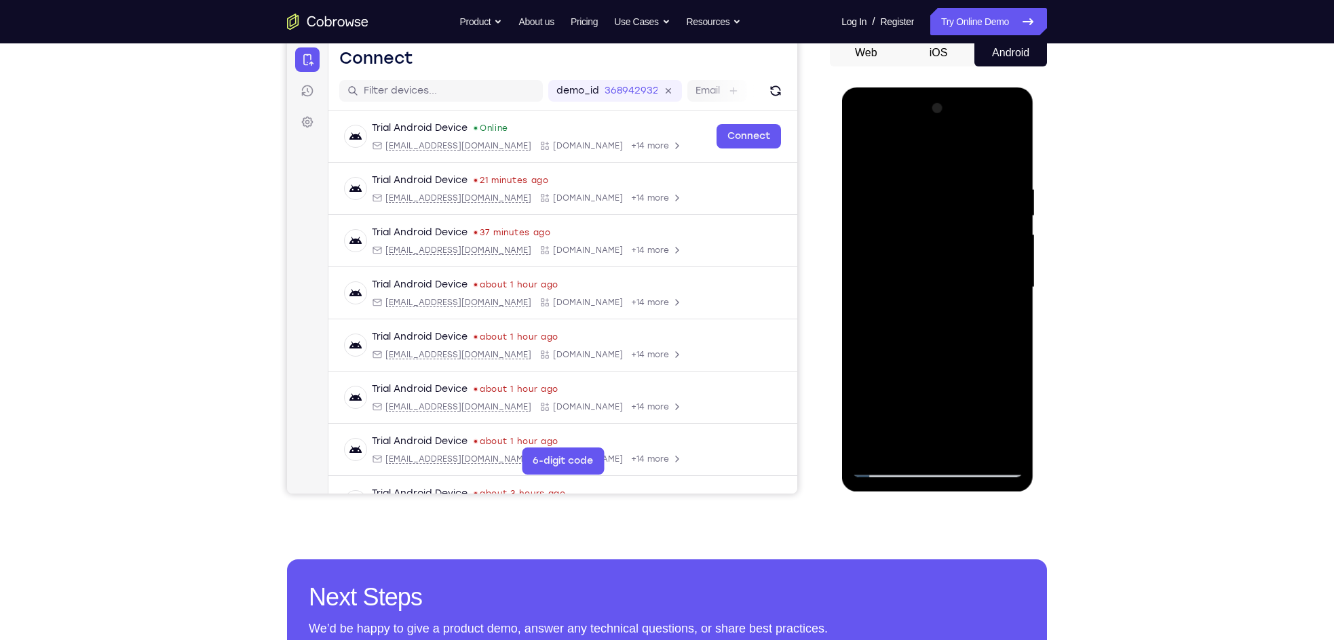
click at [900, 241] on div at bounding box center [936, 288] width 171 height 380
drag, startPoint x: 889, startPoint y: 389, endPoint x: 894, endPoint y: 220, distance: 169.0
click at [893, 225] on div at bounding box center [936, 288] width 171 height 380
drag, startPoint x: 904, startPoint y: 298, endPoint x: 882, endPoint y: 396, distance: 100.2
click at [882, 396] on div at bounding box center [936, 288] width 171 height 380
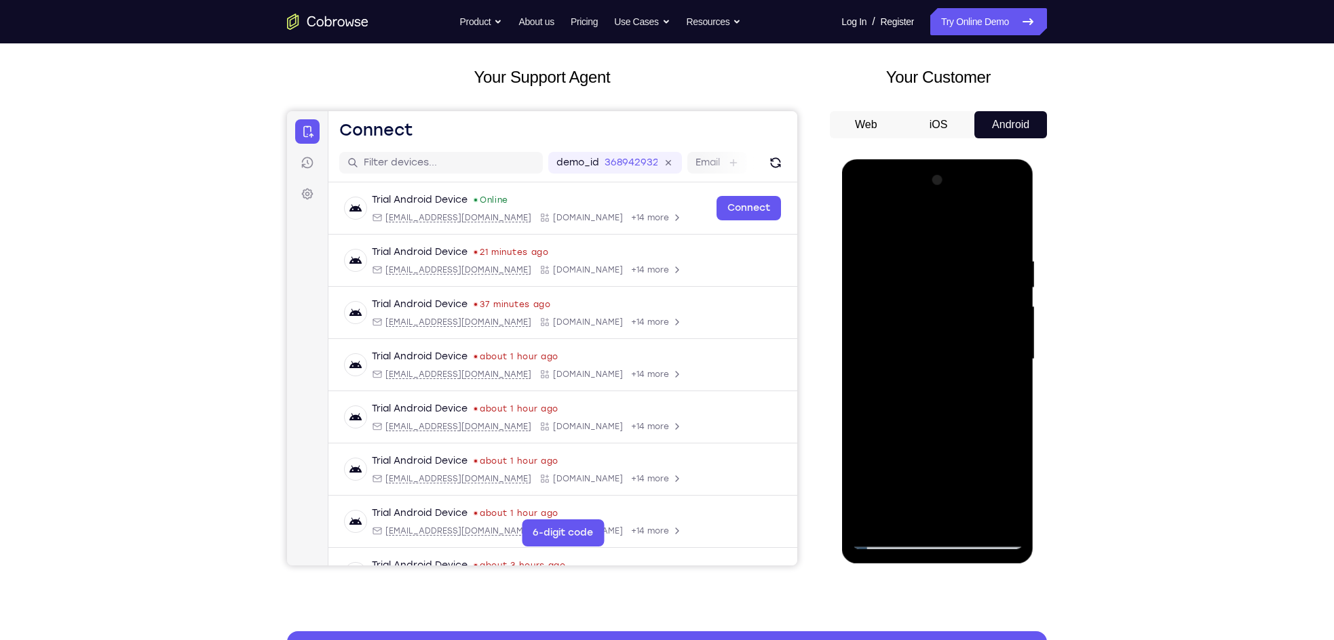
scroll to position [66, 0]
drag, startPoint x: 942, startPoint y: 274, endPoint x: 938, endPoint y: 345, distance: 71.3
click at [938, 345] on div at bounding box center [936, 359] width 171 height 380
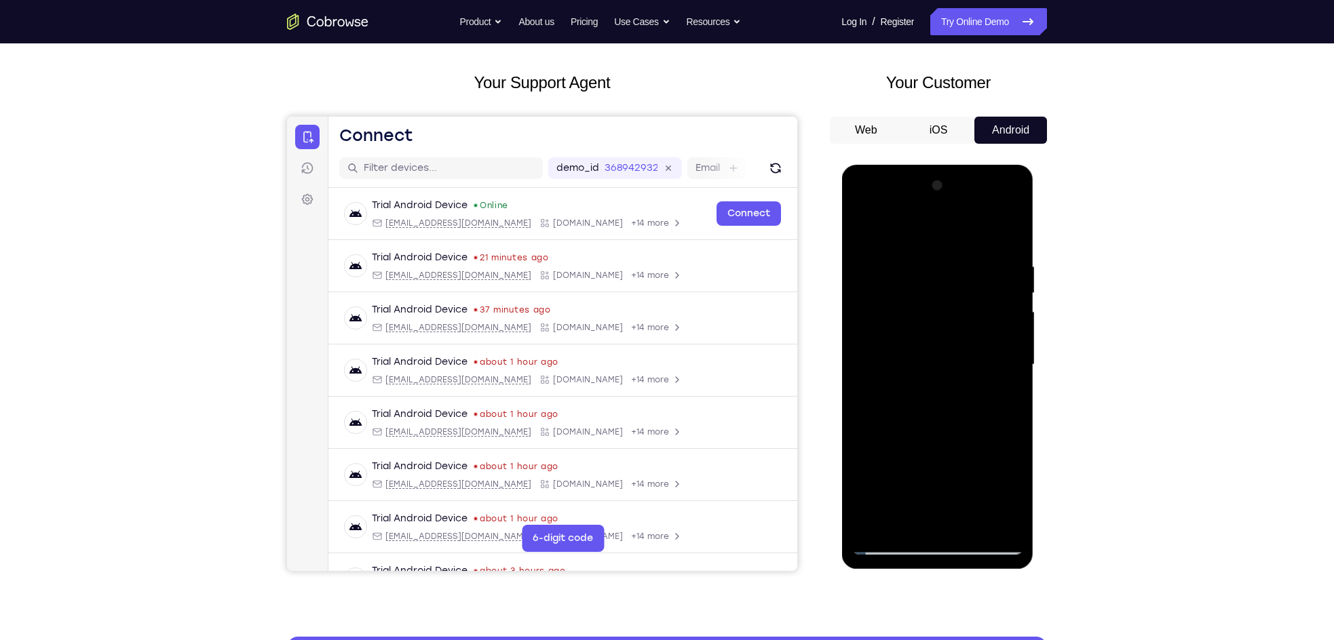
scroll to position [57, 0]
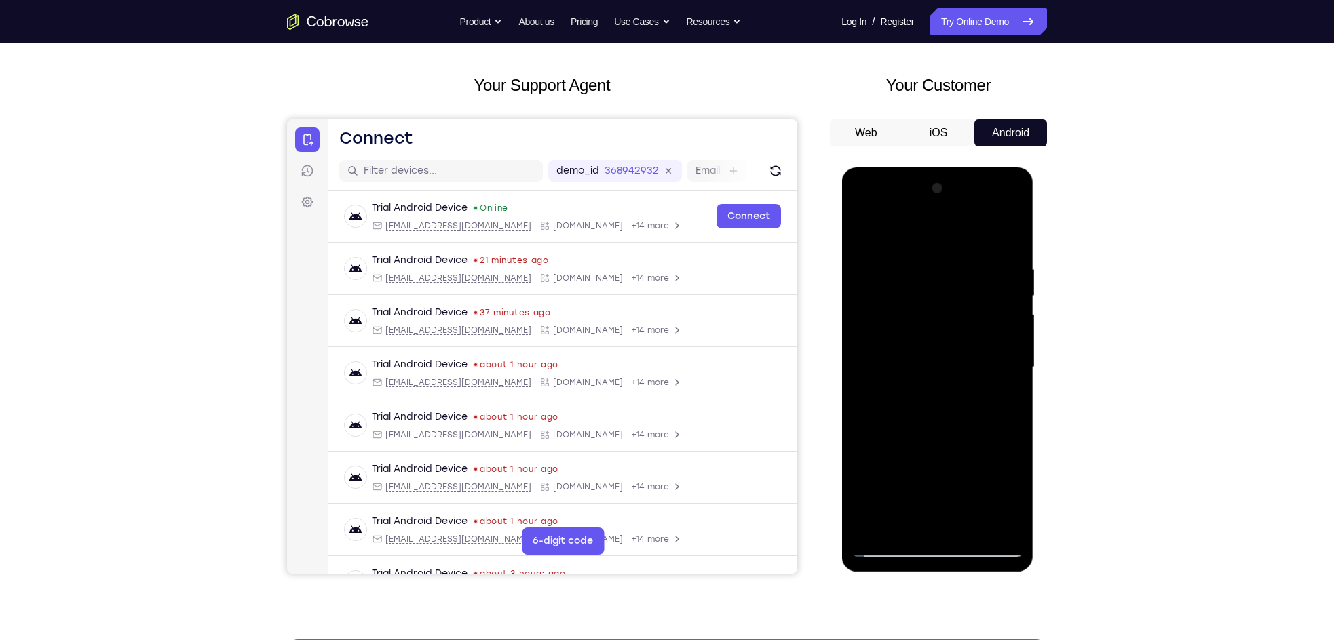
click at [941, 203] on div at bounding box center [936, 368] width 171 height 380
click at [876, 276] on div at bounding box center [936, 368] width 171 height 380
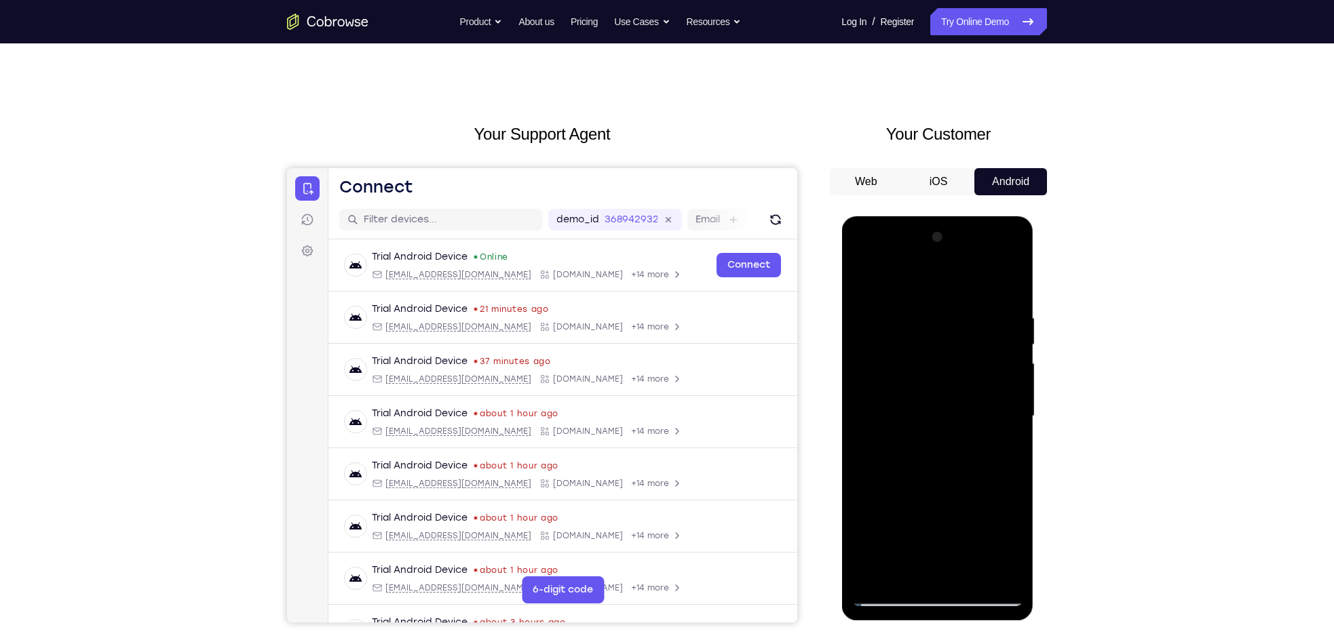
scroll to position [3, 0]
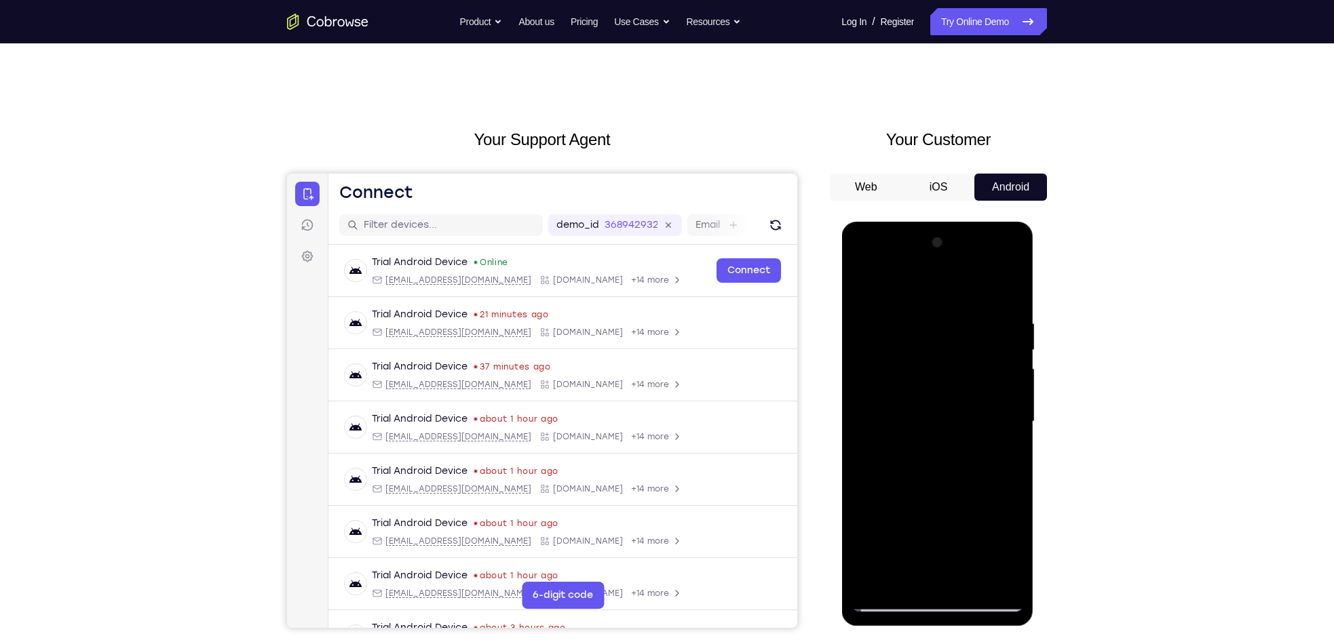
click at [879, 372] on div at bounding box center [936, 422] width 171 height 380
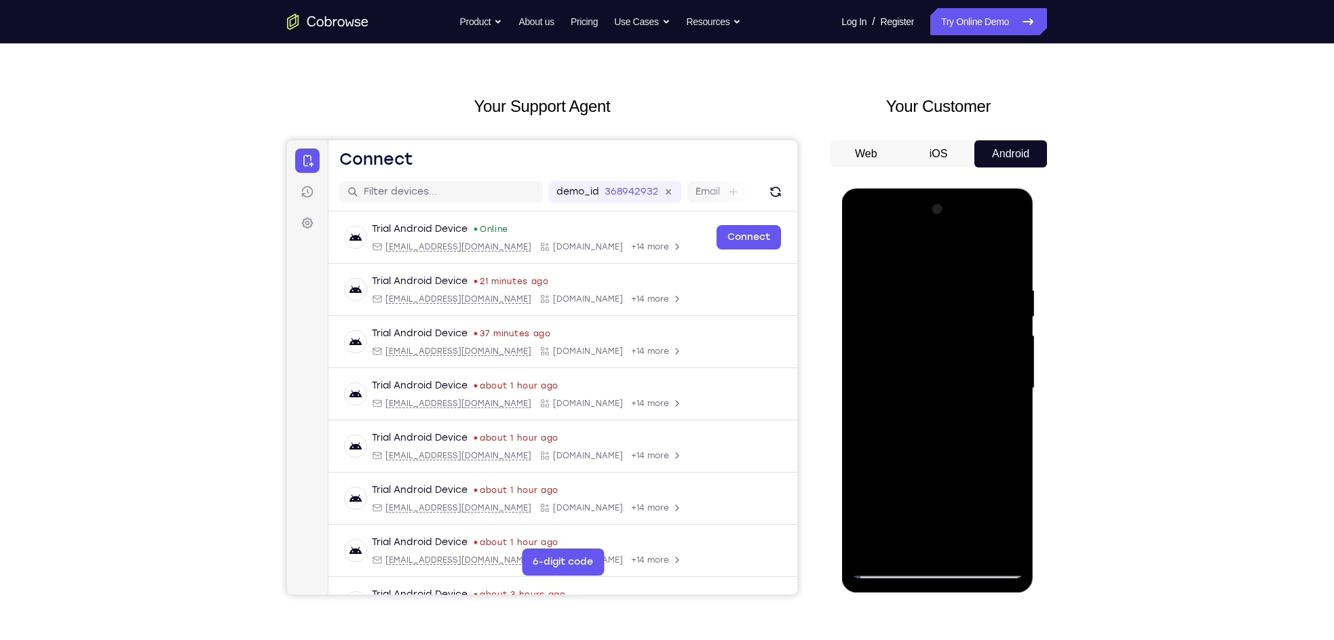
scroll to position [102, 0]
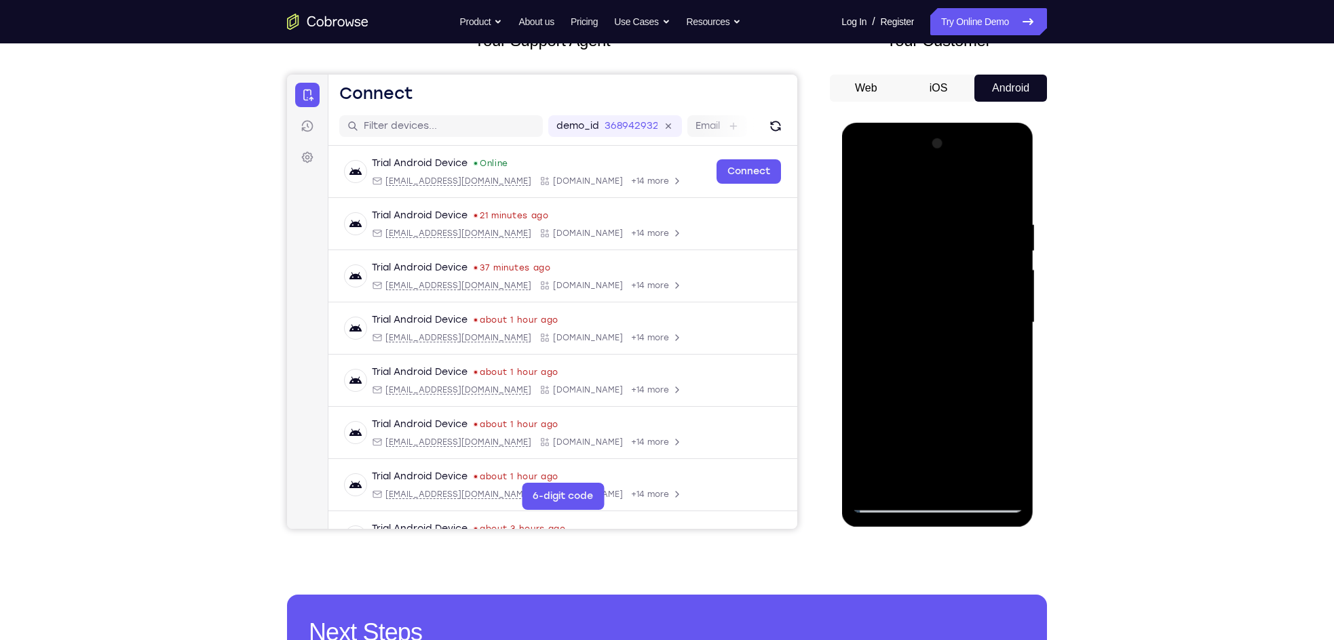
click at [919, 349] on div at bounding box center [936, 323] width 171 height 380
click at [929, 315] on div at bounding box center [936, 323] width 171 height 380
click at [931, 303] on div at bounding box center [936, 323] width 171 height 380
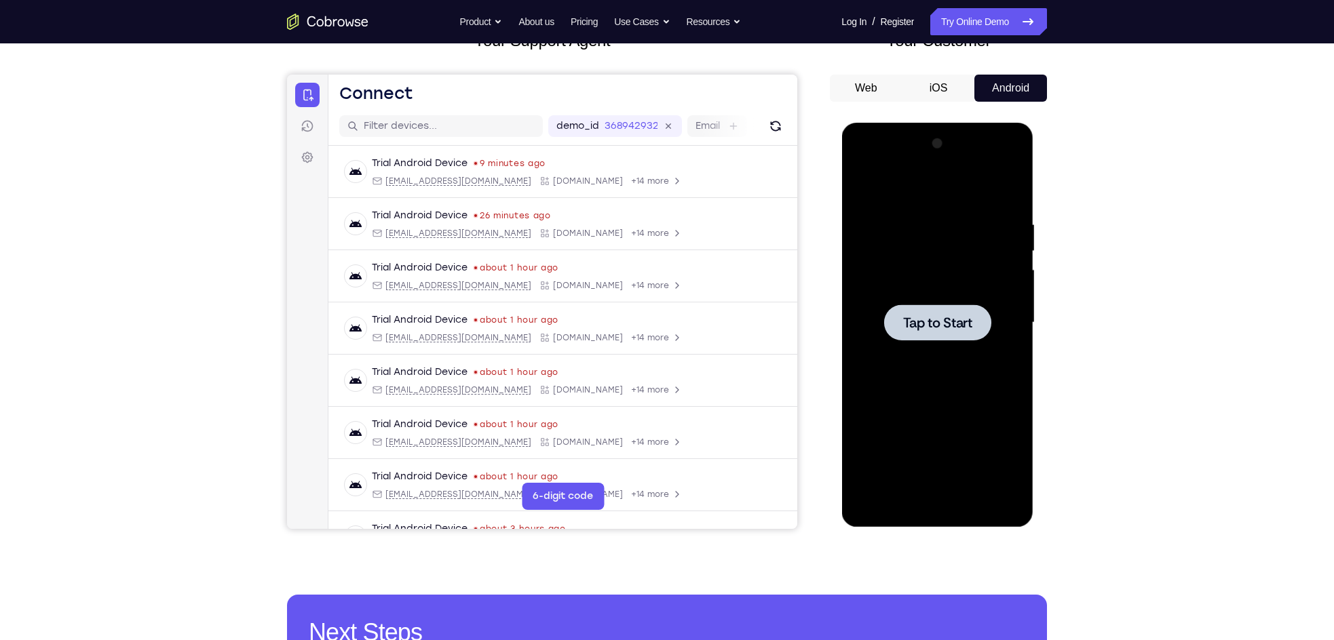
click at [950, 320] on span "Tap to Start" at bounding box center [936, 323] width 69 height 14
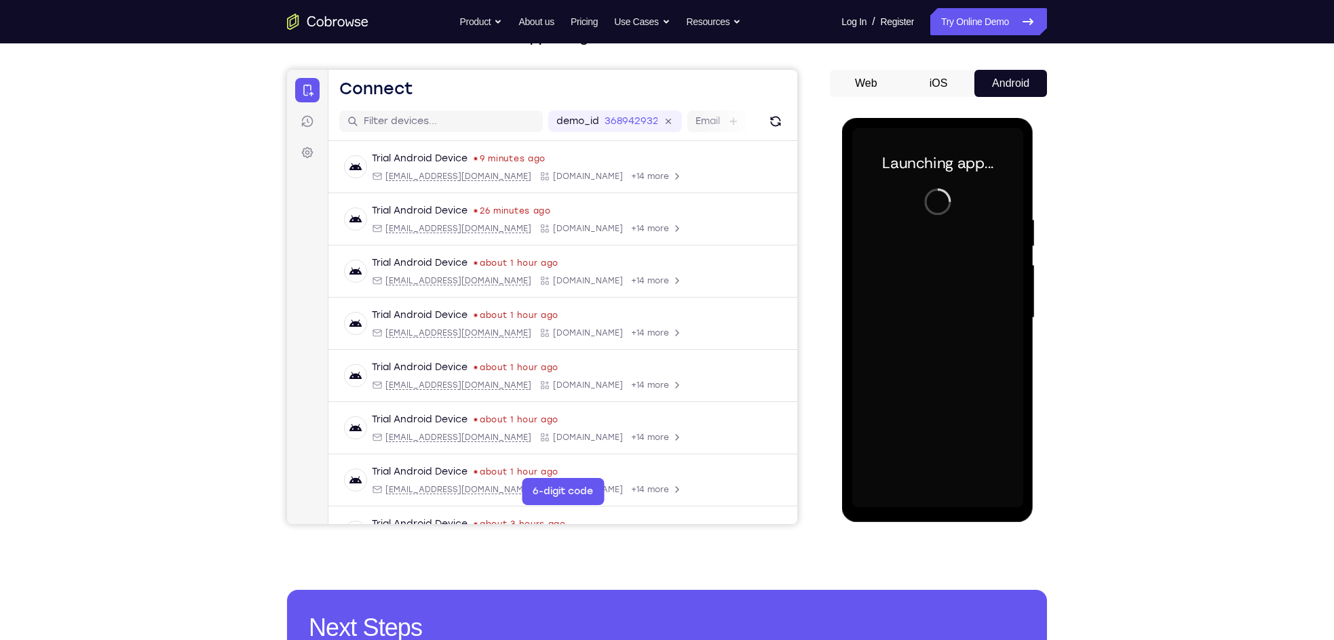
scroll to position [106, 0]
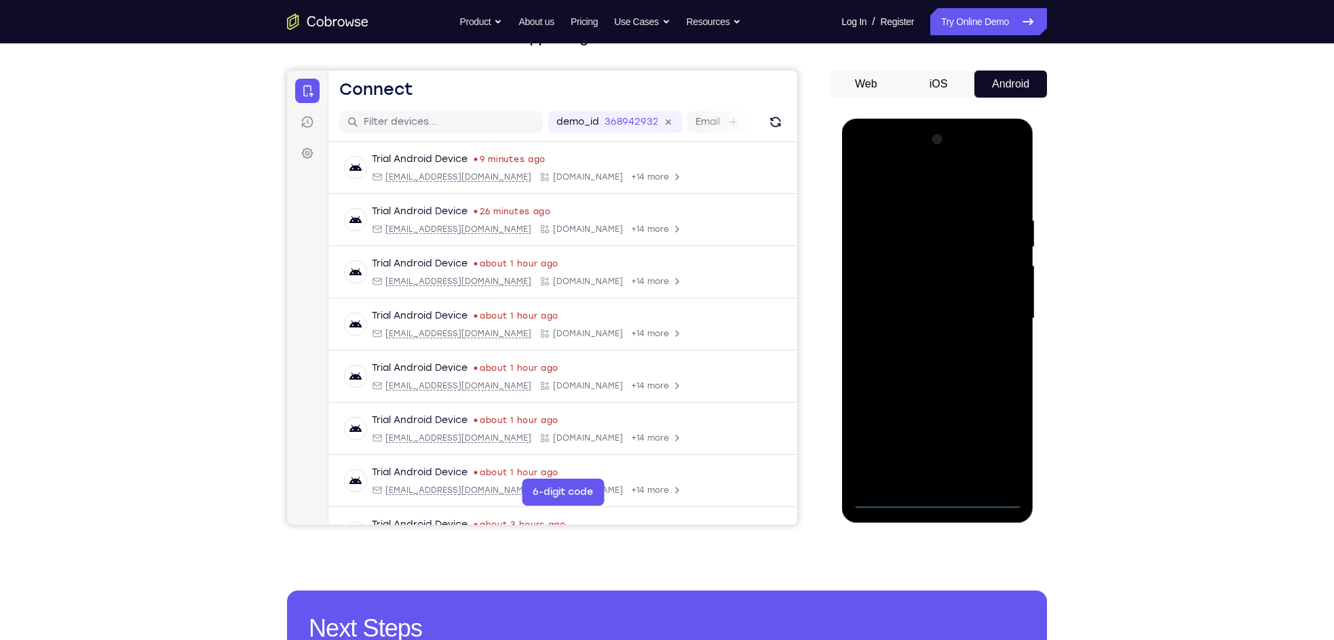
click at [939, 509] on div at bounding box center [937, 321] width 192 height 404
click at [939, 506] on div at bounding box center [936, 319] width 171 height 380
click at [939, 491] on div at bounding box center [936, 319] width 171 height 380
click at [933, 501] on div at bounding box center [936, 319] width 171 height 380
click at [1001, 431] on div at bounding box center [936, 319] width 171 height 380
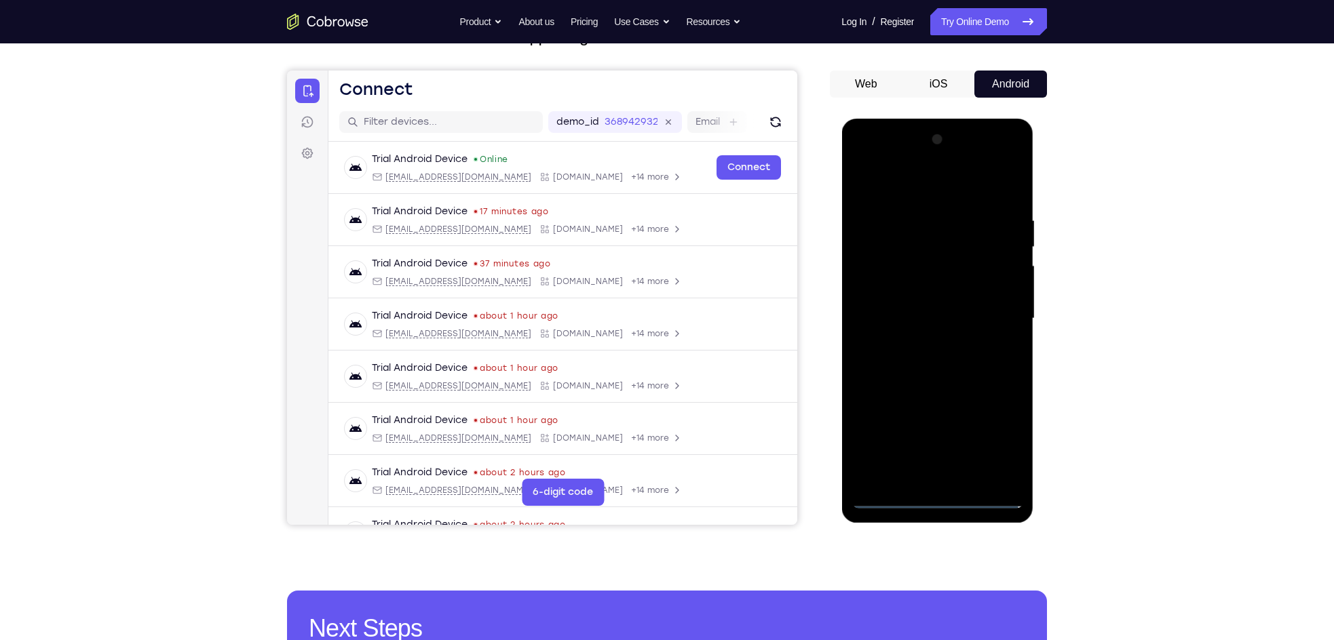
click at [894, 182] on div at bounding box center [936, 319] width 171 height 380
click at [901, 184] on div at bounding box center [936, 319] width 171 height 380
click at [888, 190] on div at bounding box center [936, 319] width 171 height 380
click at [908, 190] on div at bounding box center [936, 319] width 171 height 380
click at [985, 324] on div at bounding box center [936, 319] width 171 height 380
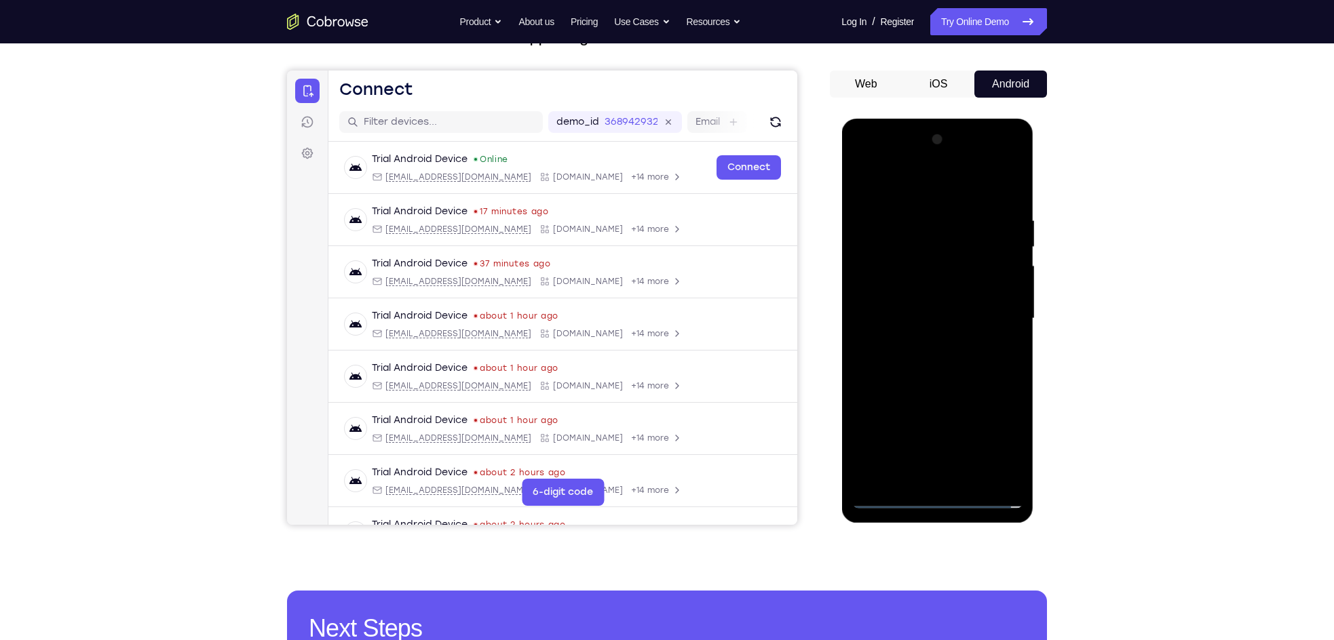
click at [920, 344] on div at bounding box center [936, 319] width 171 height 380
click at [955, 311] on div at bounding box center [936, 319] width 171 height 380
click at [955, 293] on div at bounding box center [936, 319] width 171 height 380
click at [913, 315] on div at bounding box center [936, 319] width 171 height 380
click at [922, 365] on div at bounding box center [936, 319] width 171 height 380
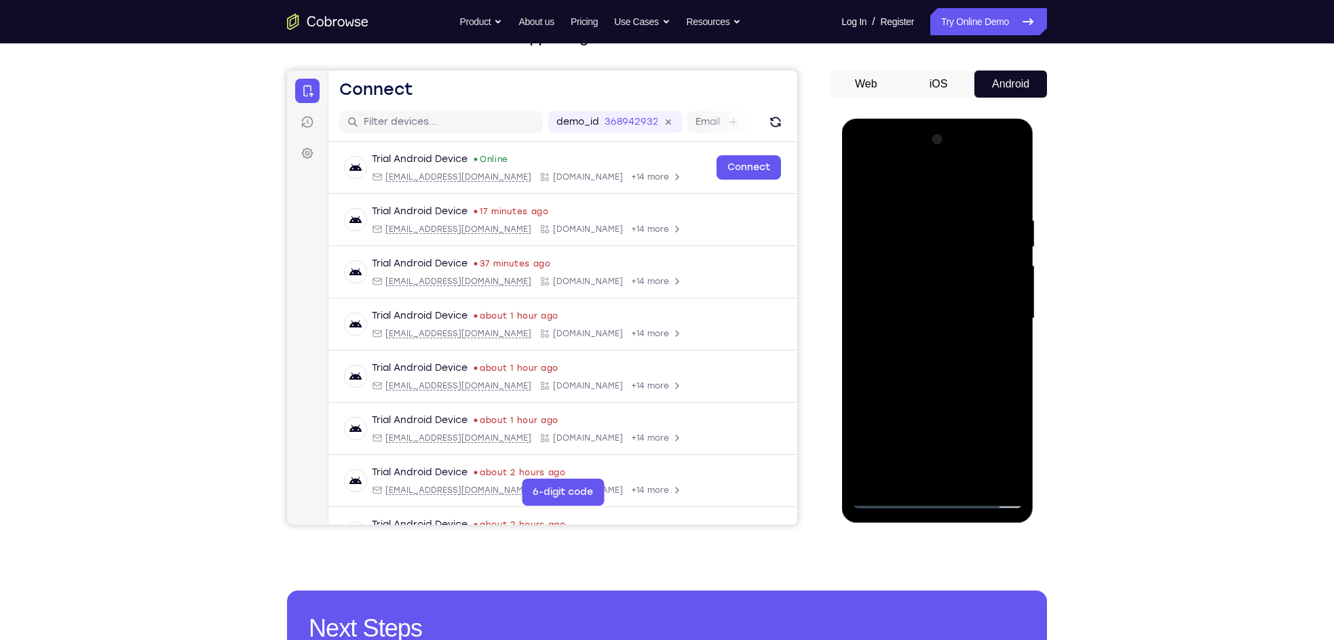
click at [960, 359] on div at bounding box center [936, 319] width 171 height 380
click at [929, 362] on div at bounding box center [936, 319] width 171 height 380
click at [922, 387] on div at bounding box center [936, 319] width 171 height 380
click at [910, 212] on div at bounding box center [936, 319] width 171 height 380
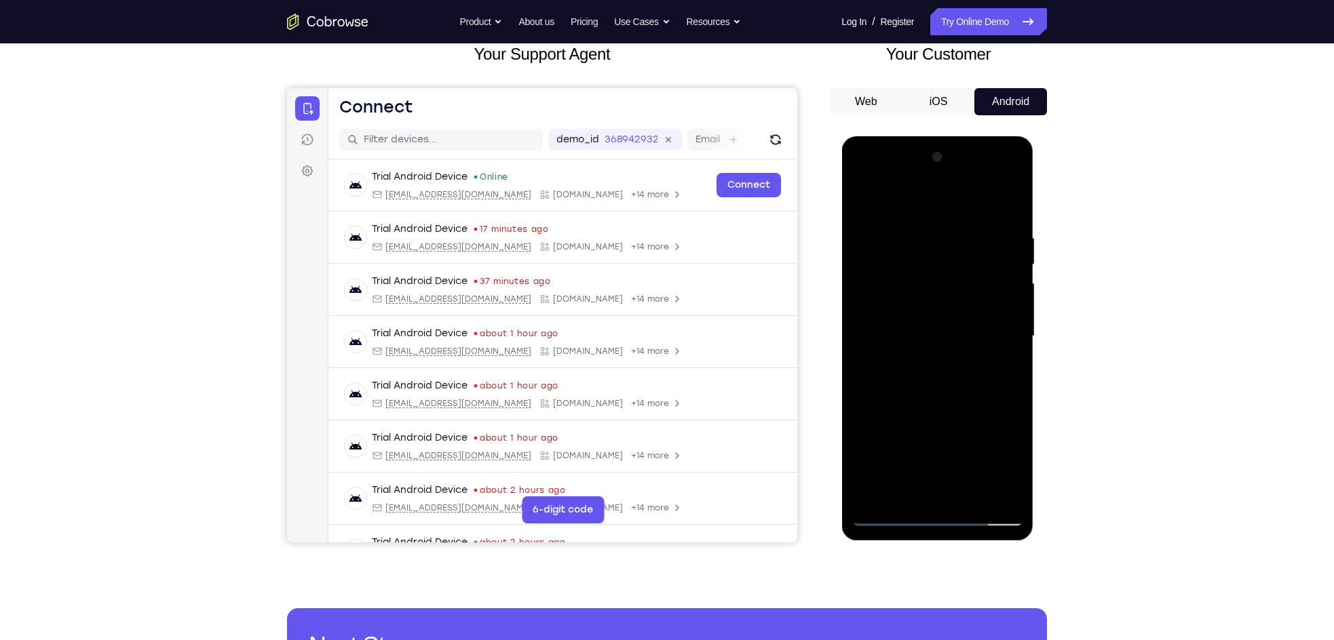
scroll to position [89, 0]
click at [1006, 206] on div at bounding box center [936, 336] width 171 height 380
drag, startPoint x: 940, startPoint y: 387, endPoint x: 955, endPoint y: 222, distance: 166.2
click at [955, 222] on div at bounding box center [936, 336] width 171 height 380
drag, startPoint x: 935, startPoint y: 385, endPoint x: 958, endPoint y: 263, distance: 124.4
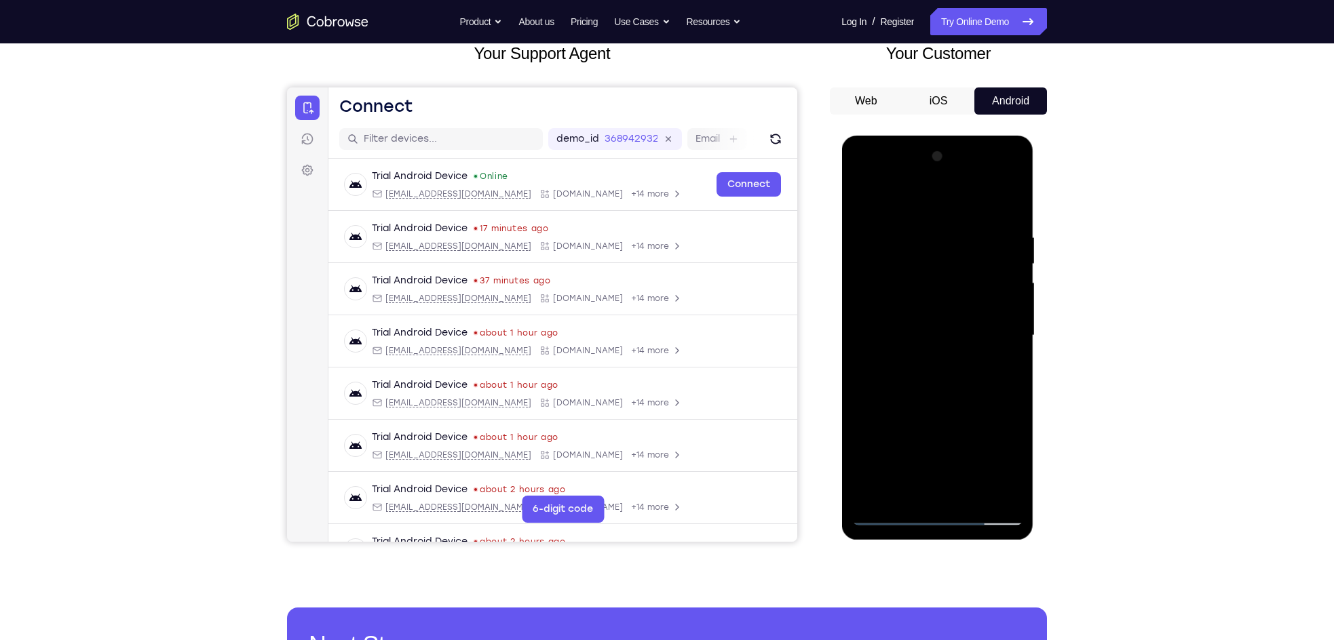
click at [958, 263] on div at bounding box center [936, 336] width 171 height 380
drag, startPoint x: 920, startPoint y: 441, endPoint x: 944, endPoint y: 317, distance: 126.5
click at [941, 324] on div at bounding box center [936, 336] width 171 height 380
drag, startPoint x: 904, startPoint y: 434, endPoint x: 920, endPoint y: 283, distance: 152.1
click at [920, 283] on div at bounding box center [936, 336] width 171 height 380
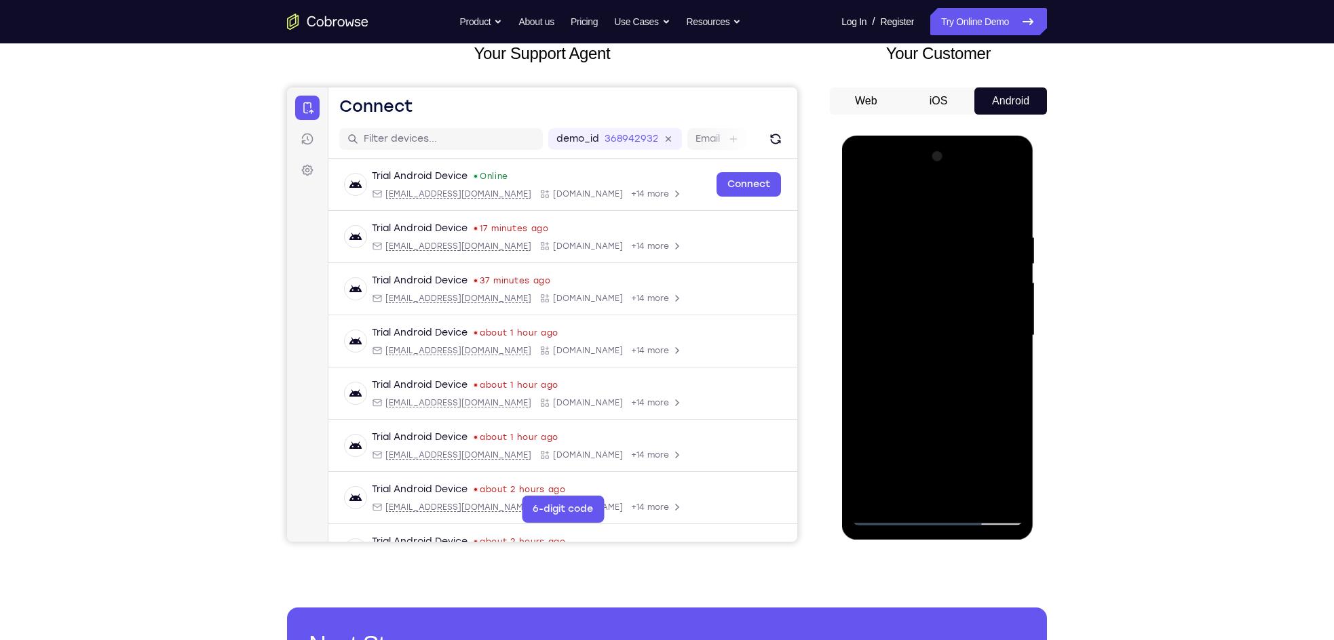
drag, startPoint x: 922, startPoint y: 364, endPoint x: 915, endPoint y: 253, distance: 111.4
click at [915, 253] on div at bounding box center [936, 336] width 171 height 380
click at [863, 432] on div at bounding box center [936, 336] width 171 height 380
drag, startPoint x: 935, startPoint y: 452, endPoint x: 930, endPoint y: 298, distance: 154.1
click at [930, 298] on div at bounding box center [936, 336] width 171 height 380
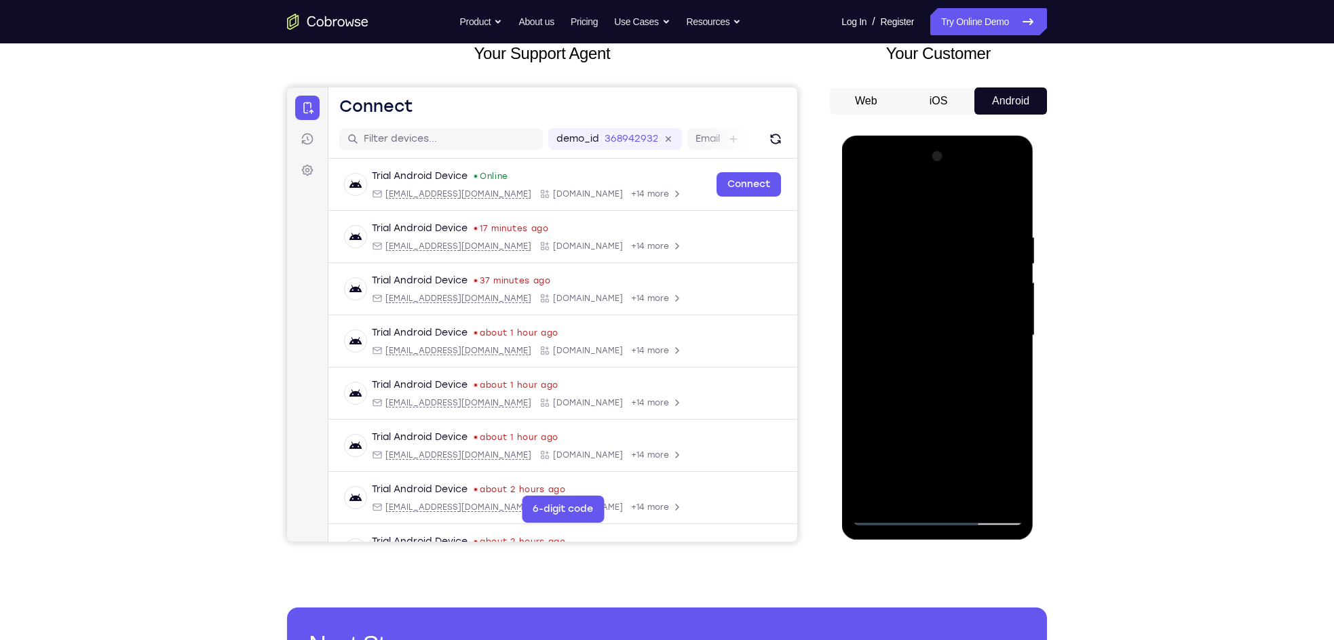
drag, startPoint x: 990, startPoint y: 428, endPoint x: 977, endPoint y: 351, distance: 77.6
click at [977, 351] on div at bounding box center [936, 336] width 171 height 380
click at [1011, 323] on div at bounding box center [936, 336] width 171 height 380
click at [1013, 325] on div at bounding box center [936, 336] width 171 height 380
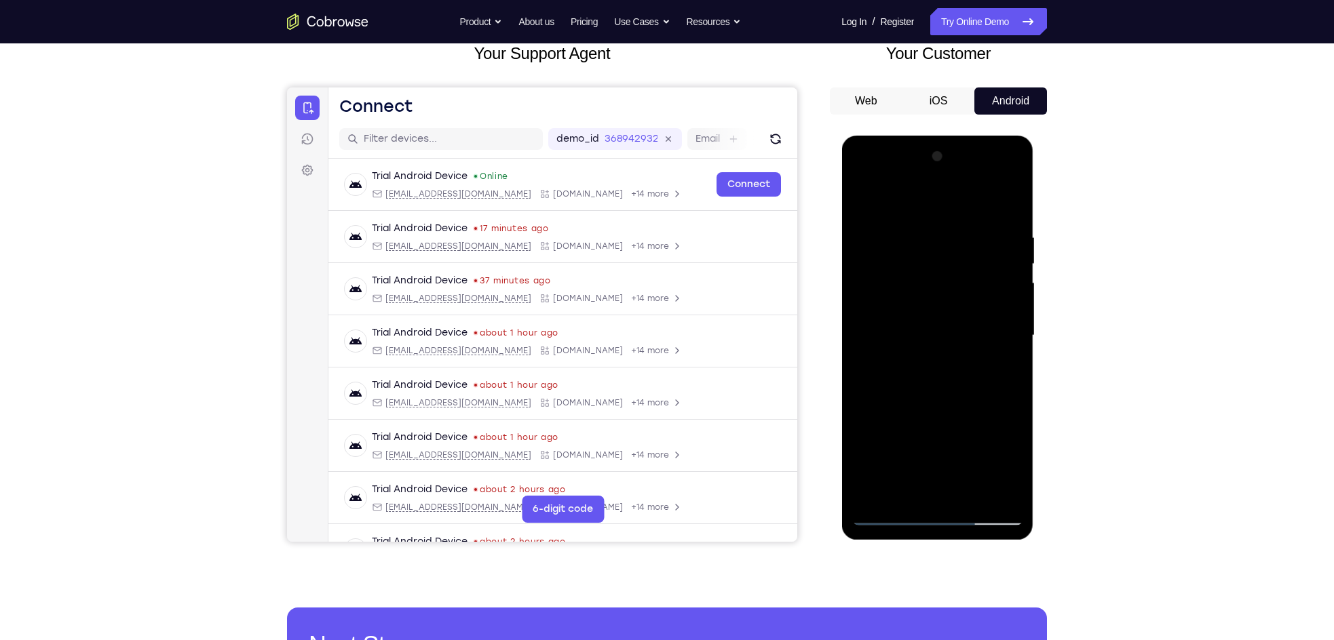
click at [1013, 325] on div at bounding box center [936, 336] width 171 height 380
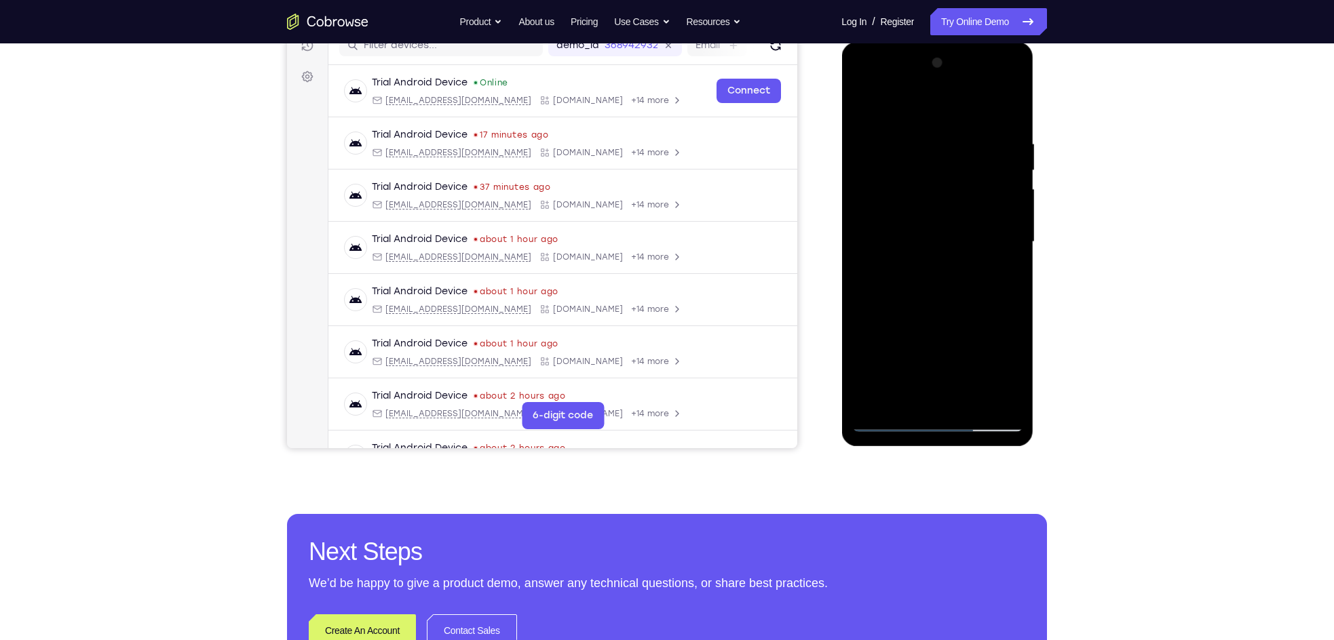
scroll to position [183, 0]
click at [876, 401] on div at bounding box center [936, 242] width 171 height 380
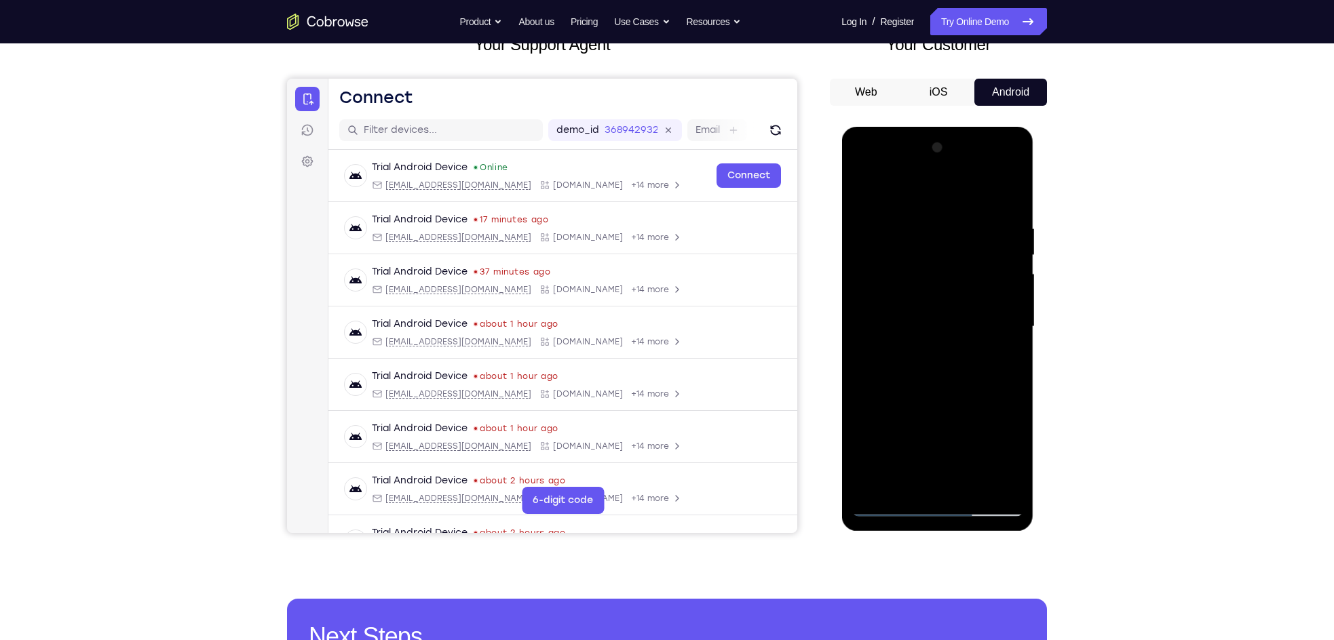
scroll to position [73, 0]
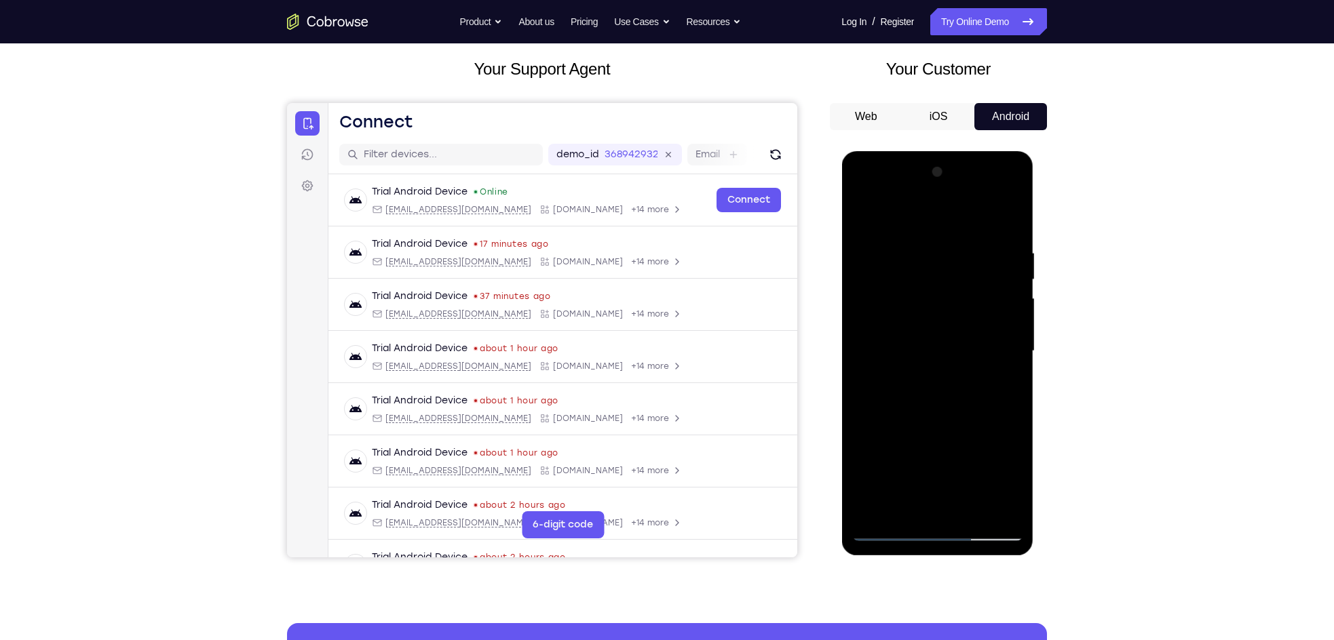
click at [1000, 243] on div at bounding box center [936, 351] width 171 height 380
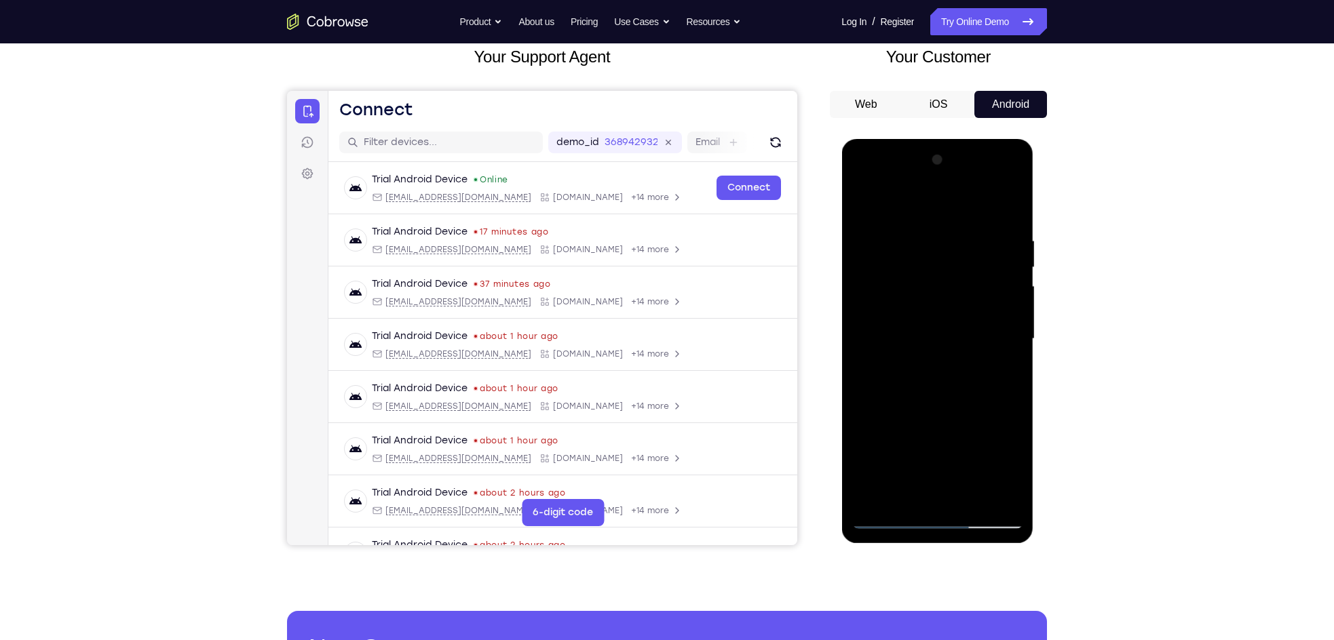
scroll to position [87, 0]
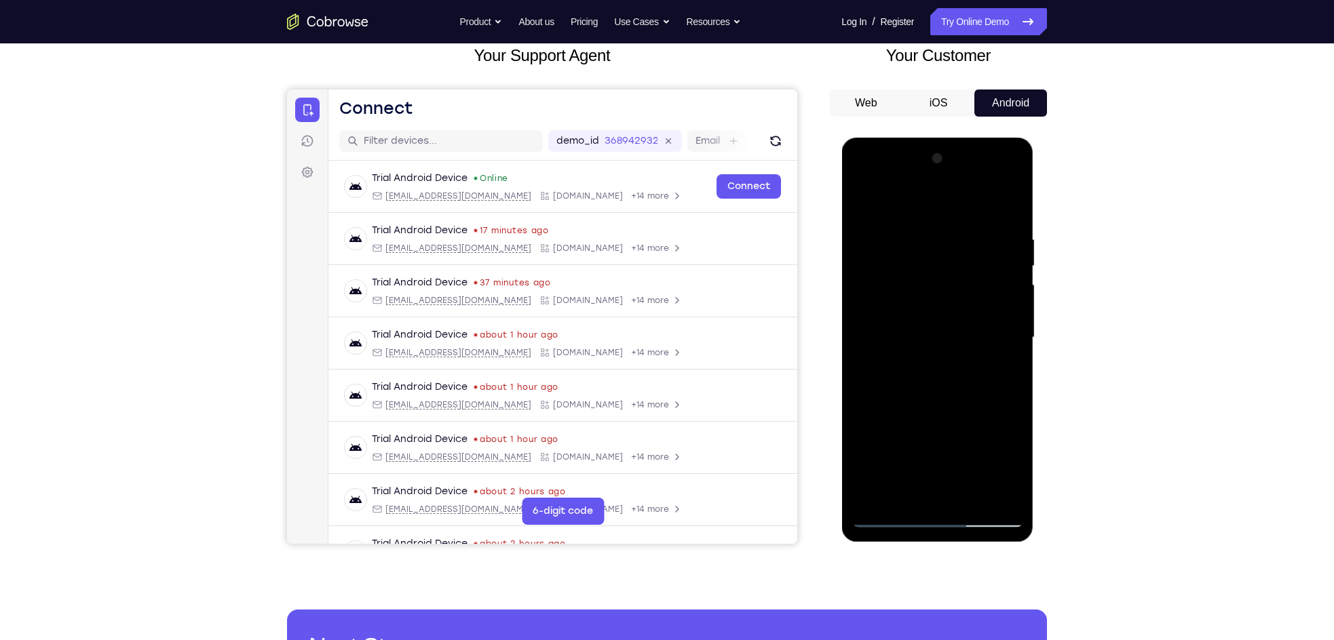
click at [1007, 297] on div at bounding box center [936, 338] width 171 height 380
click at [890, 205] on div at bounding box center [936, 338] width 171 height 380
drag, startPoint x: 956, startPoint y: 305, endPoint x: 964, endPoint y: 208, distance: 98.0
click at [964, 208] on div at bounding box center [936, 338] width 171 height 380
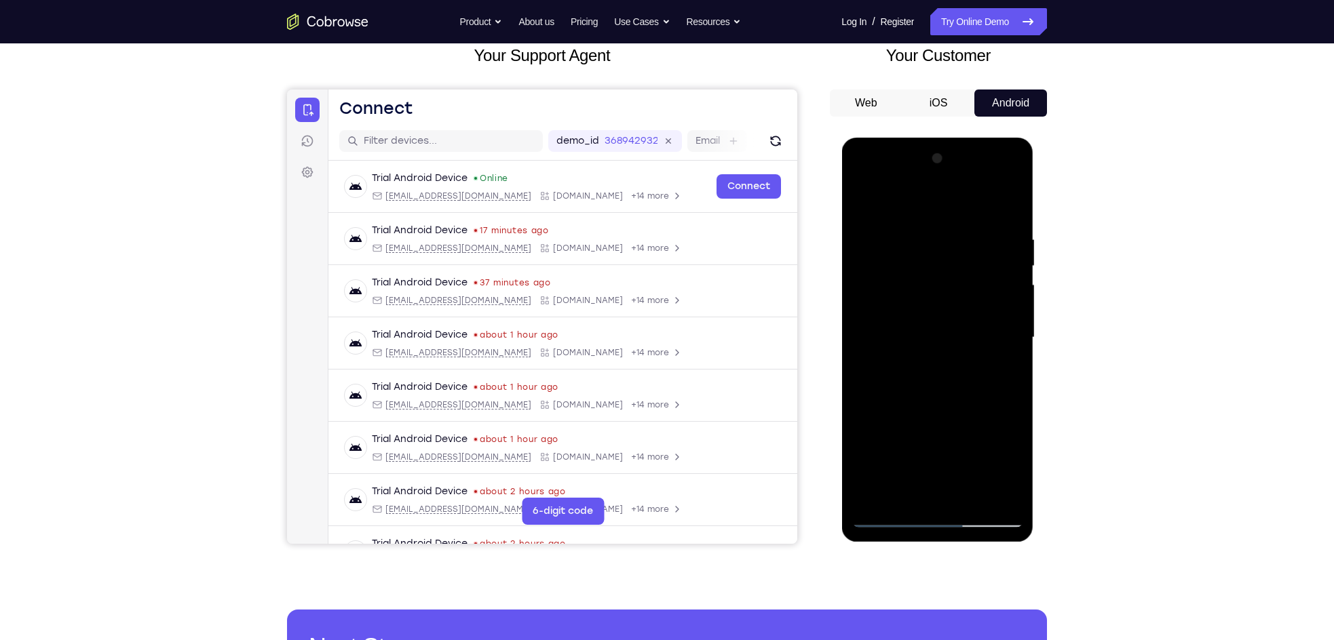
drag, startPoint x: 933, startPoint y: 343, endPoint x: 949, endPoint y: 216, distance: 127.2
click at [949, 216] on div at bounding box center [936, 338] width 171 height 380
drag, startPoint x: 965, startPoint y: 374, endPoint x: 968, endPoint y: 253, distance: 120.8
click at [968, 253] on div at bounding box center [936, 338] width 171 height 380
click at [880, 332] on div at bounding box center [936, 338] width 171 height 380
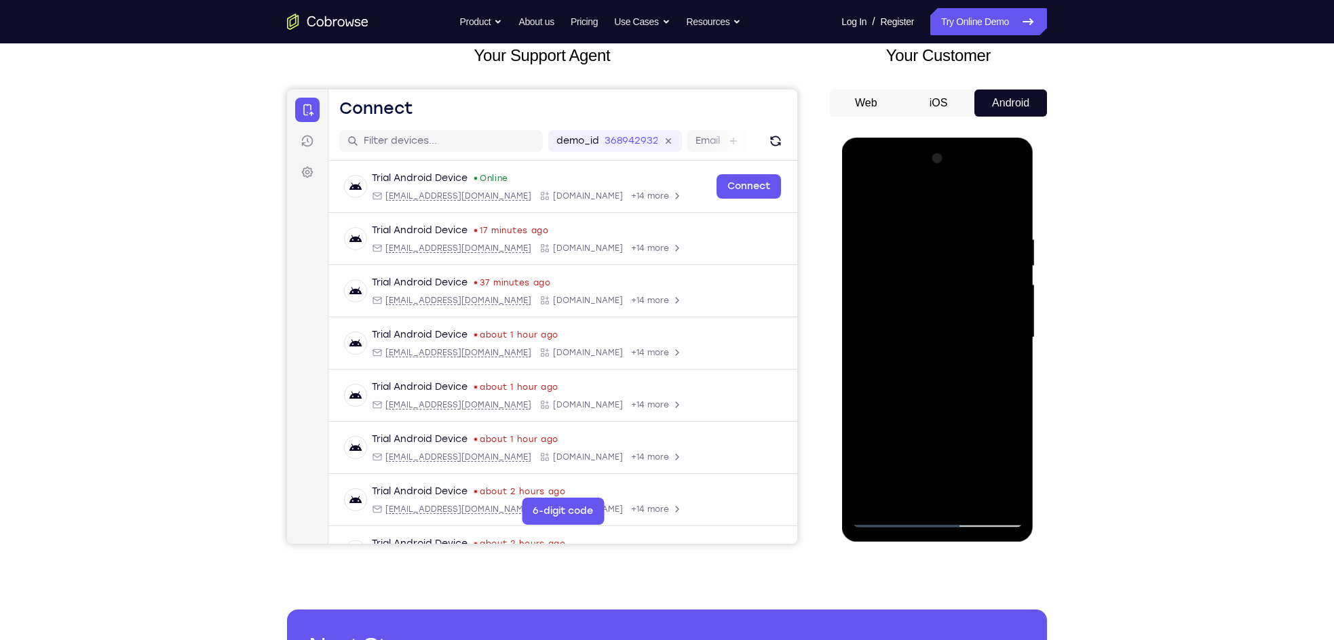
scroll to position [48, 0]
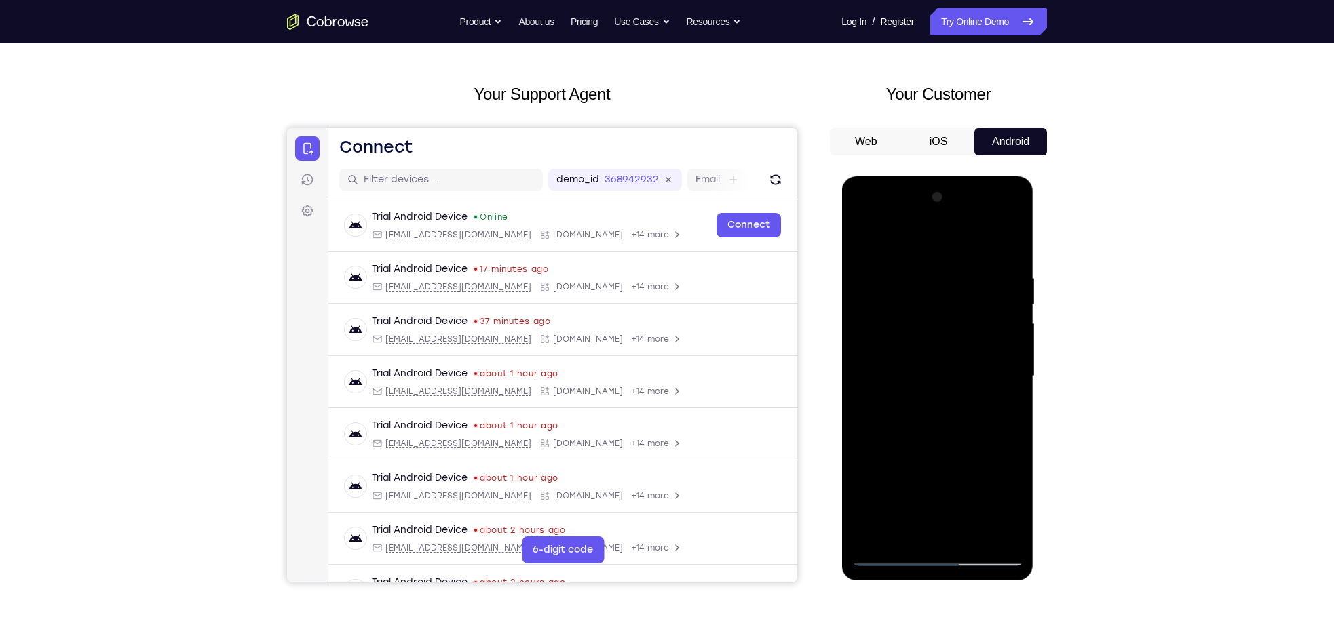
click at [1015, 303] on div at bounding box center [936, 377] width 171 height 380
drag, startPoint x: 931, startPoint y: 312, endPoint x: 933, endPoint y: 334, distance: 22.5
click at [933, 334] on div at bounding box center [936, 377] width 171 height 380
click at [1011, 322] on div at bounding box center [936, 377] width 171 height 380
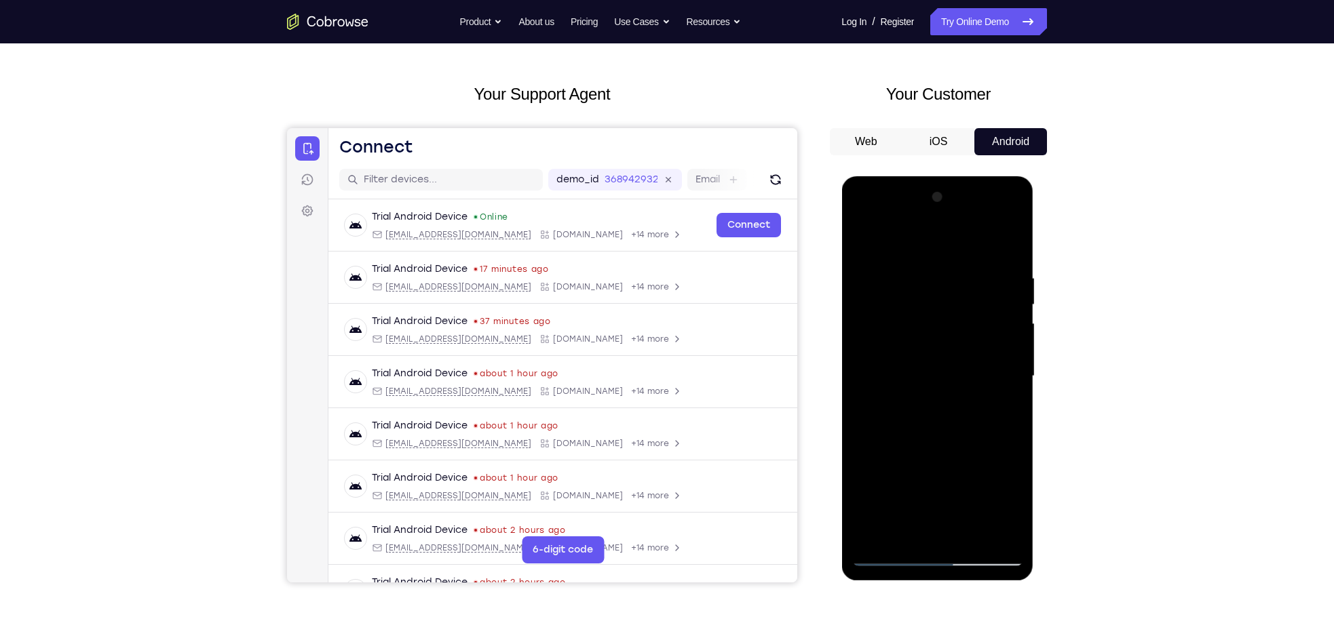
click at [889, 552] on div at bounding box center [936, 377] width 171 height 380
drag, startPoint x: 946, startPoint y: 378, endPoint x: 941, endPoint y: 237, distance: 141.2
click at [941, 237] on div at bounding box center [936, 377] width 171 height 380
drag, startPoint x: 934, startPoint y: 364, endPoint x: 936, endPoint y: 240, distance: 123.5
click at [934, 250] on div at bounding box center [936, 377] width 171 height 380
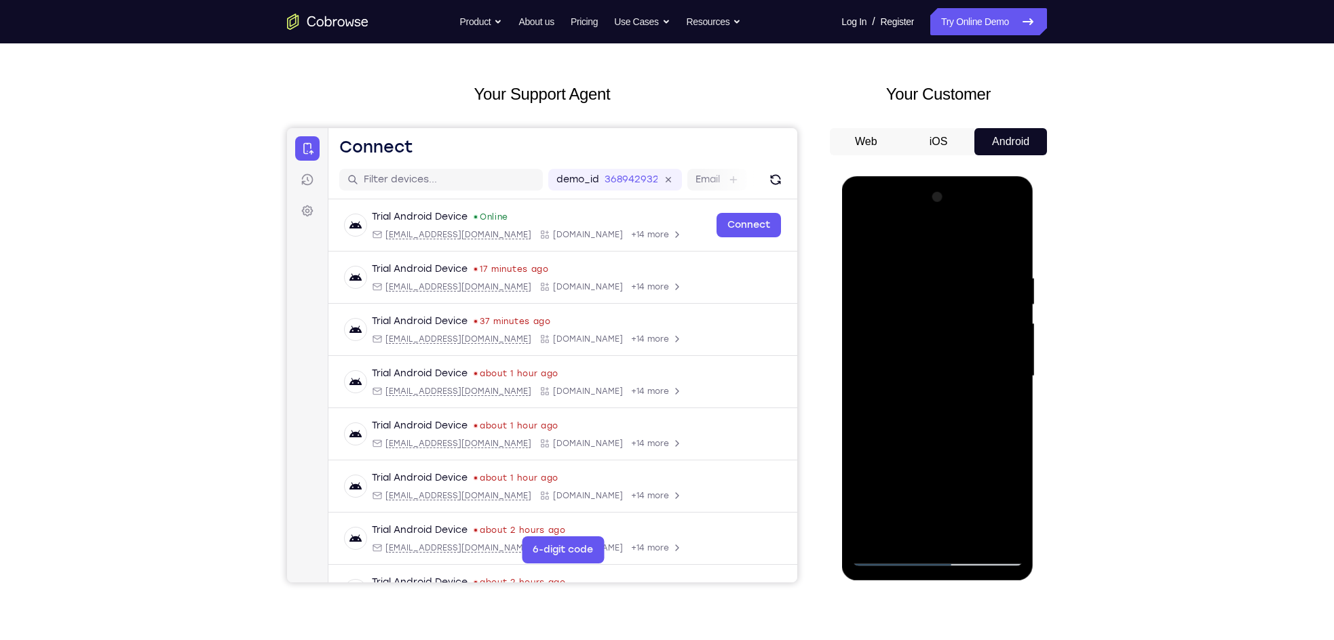
drag, startPoint x: 933, startPoint y: 385, endPoint x: 937, endPoint y: 279, distance: 105.9
click at [937, 279] on div at bounding box center [936, 377] width 171 height 380
drag, startPoint x: 912, startPoint y: 387, endPoint x: 903, endPoint y: 265, distance: 123.1
click at [903, 265] on div at bounding box center [936, 377] width 171 height 380
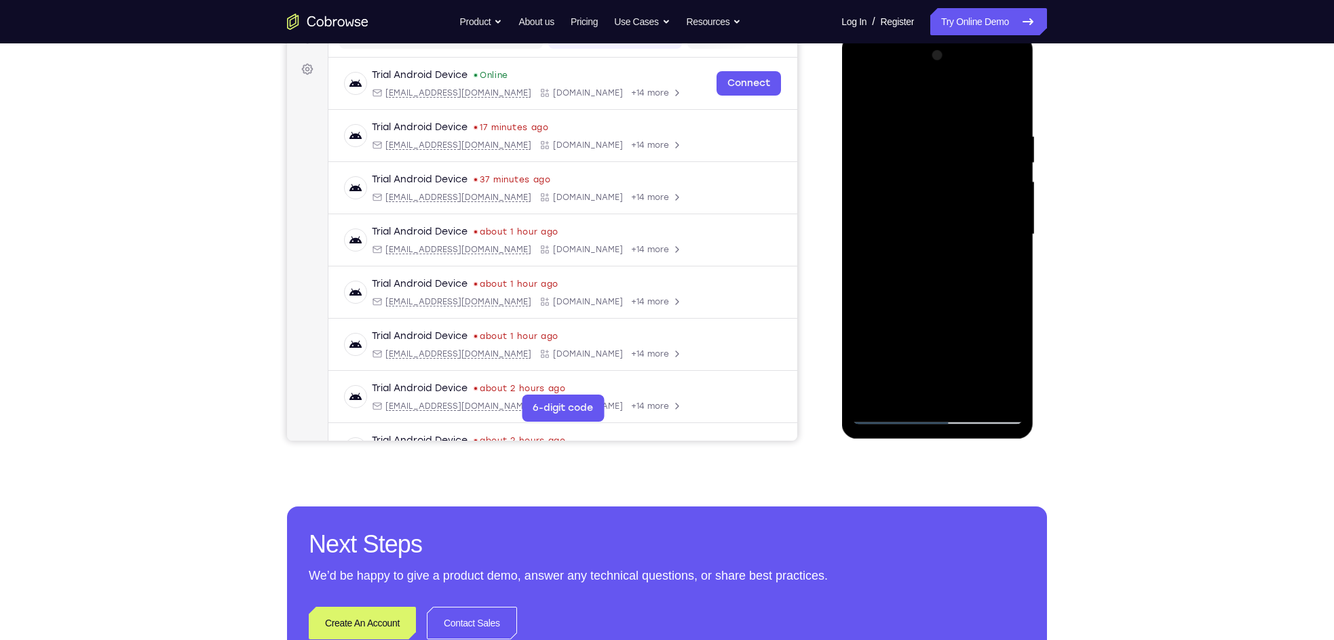
scroll to position [191, 0]
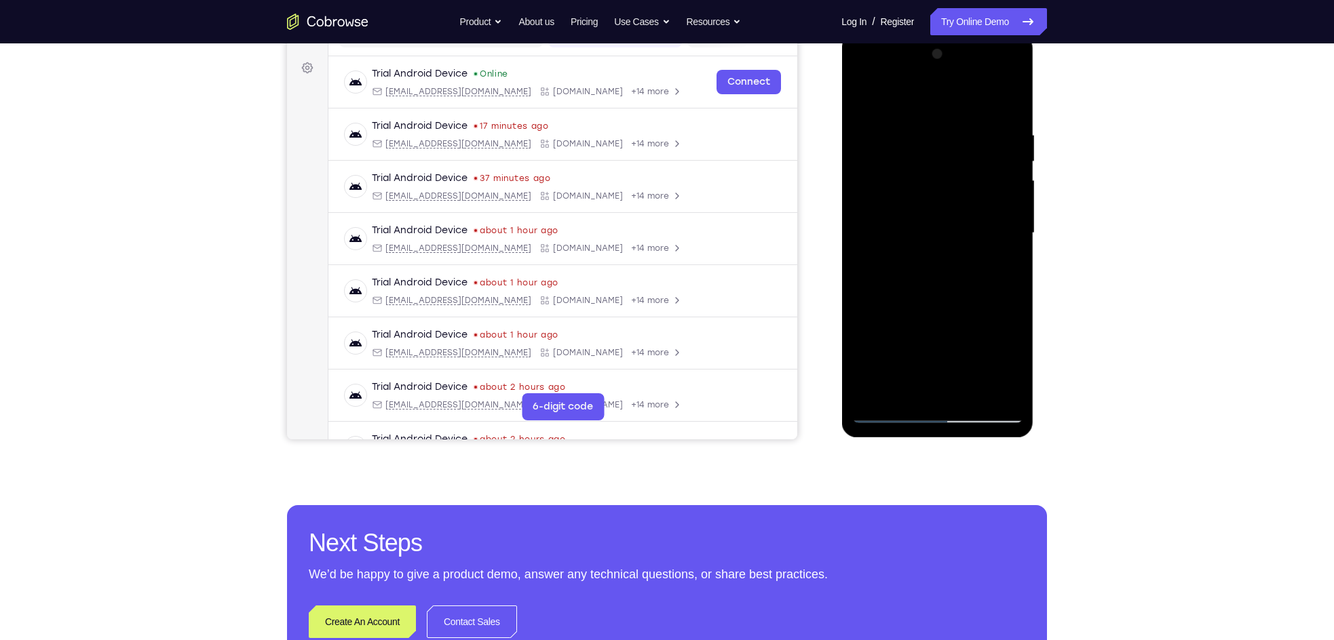
click at [996, 392] on div at bounding box center [936, 233] width 171 height 380
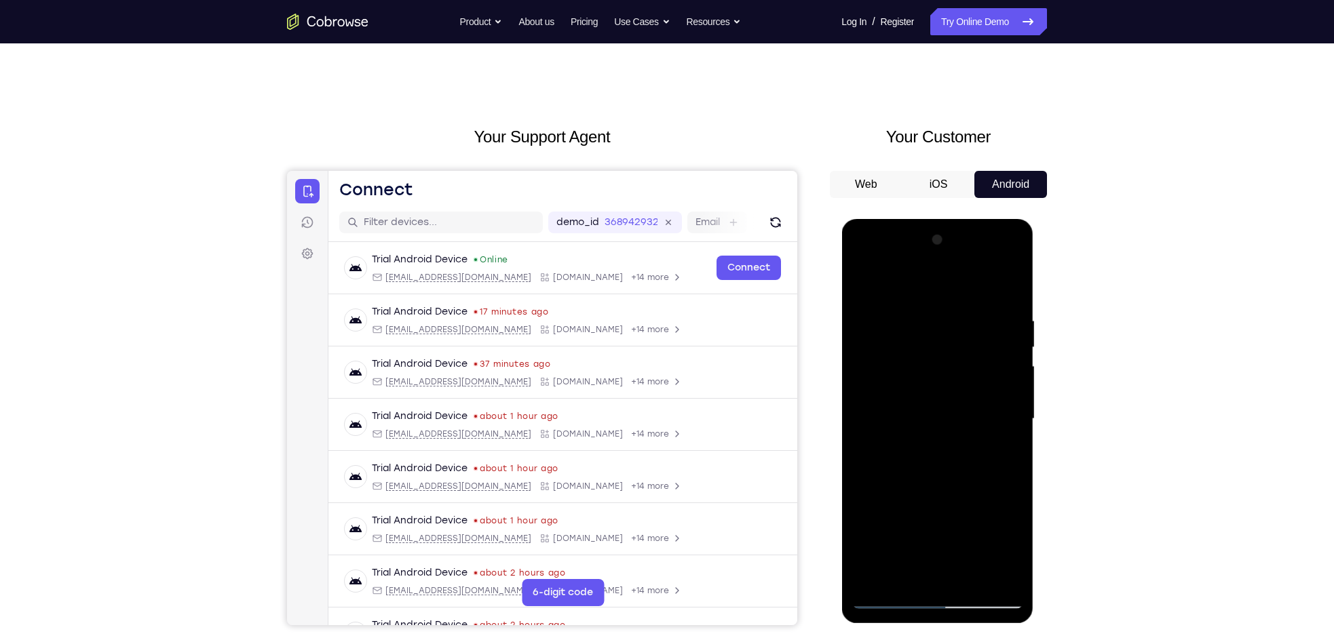
scroll to position [74, 0]
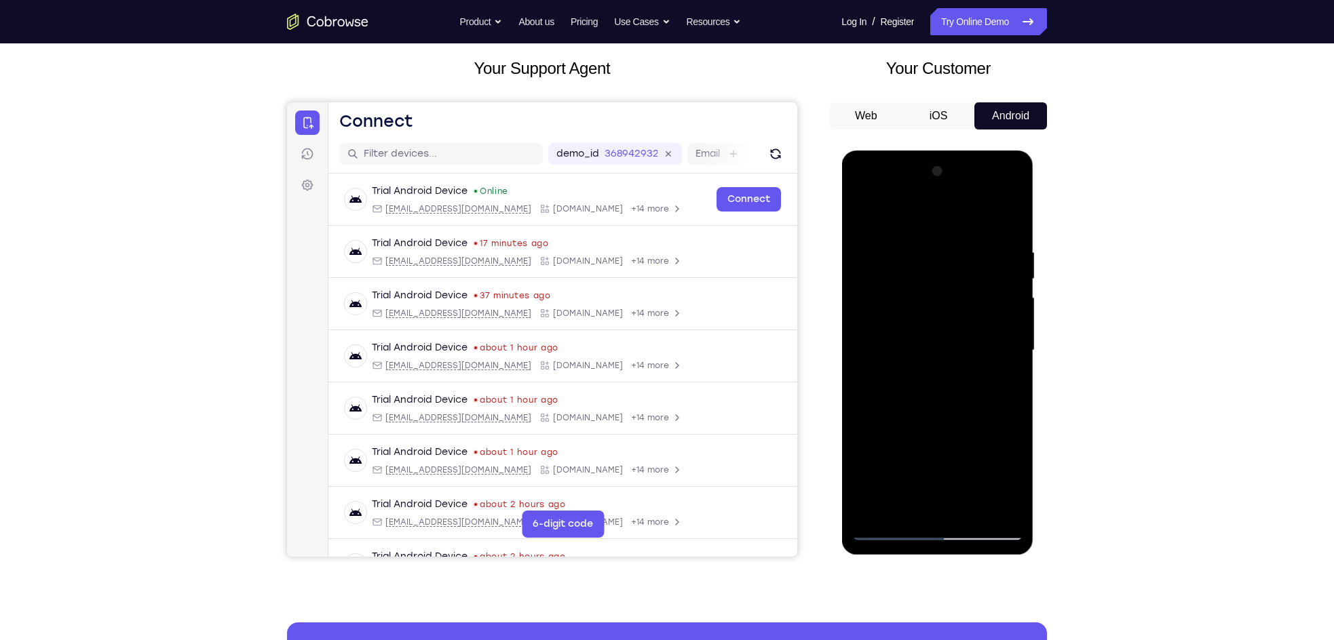
drag, startPoint x: 974, startPoint y: 312, endPoint x: 980, endPoint y: 444, distance: 132.4
click at [980, 444] on div at bounding box center [936, 351] width 171 height 380
drag, startPoint x: 958, startPoint y: 284, endPoint x: 948, endPoint y: 434, distance: 150.2
click at [948, 434] on div at bounding box center [936, 351] width 171 height 380
drag, startPoint x: 974, startPoint y: 255, endPoint x: 964, endPoint y: 427, distance: 171.9
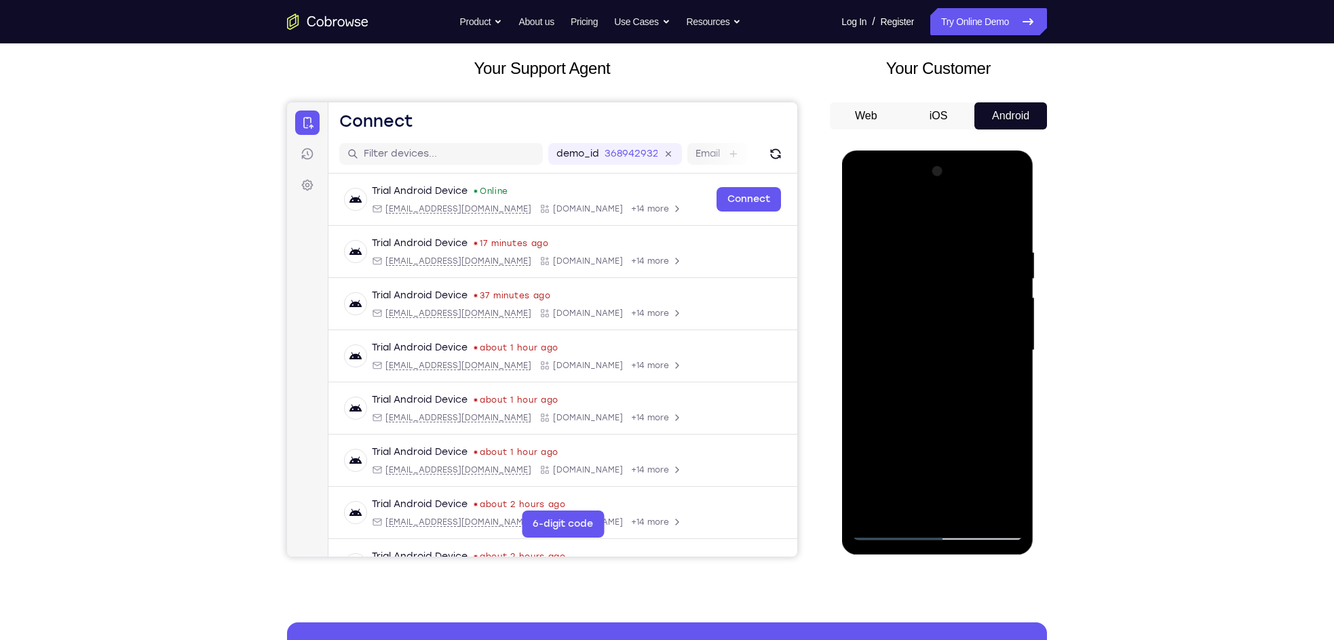
click at [964, 427] on div at bounding box center [936, 351] width 171 height 380
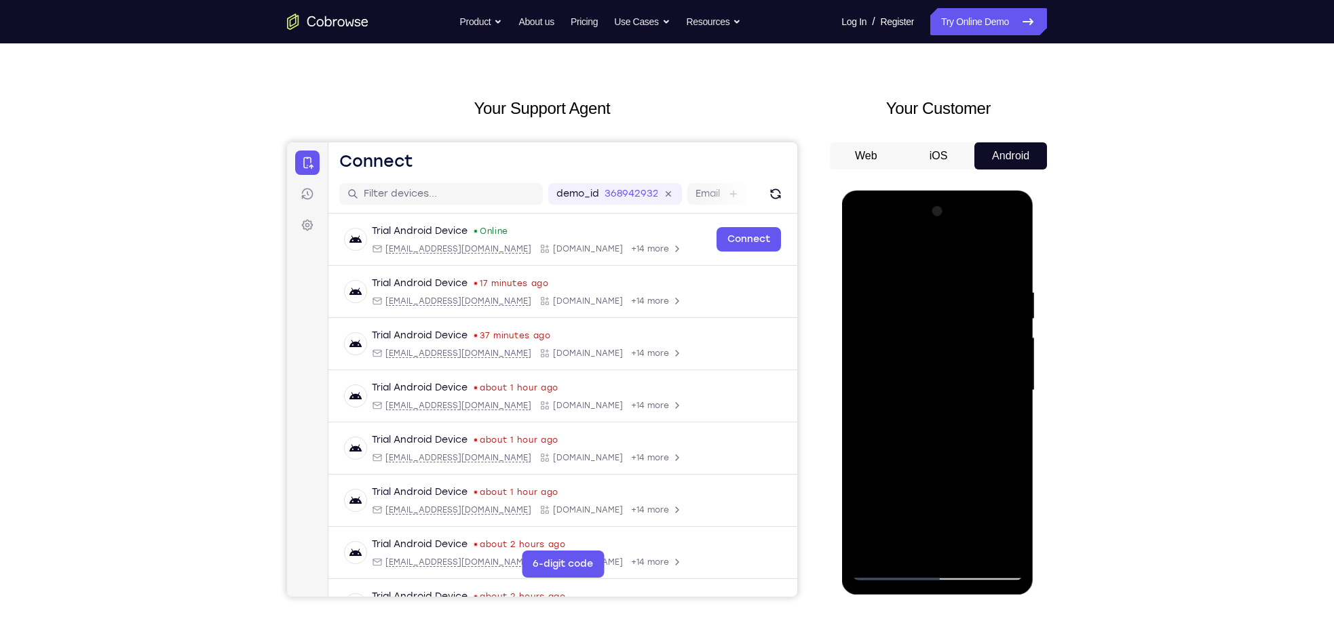
scroll to position [50, 0]
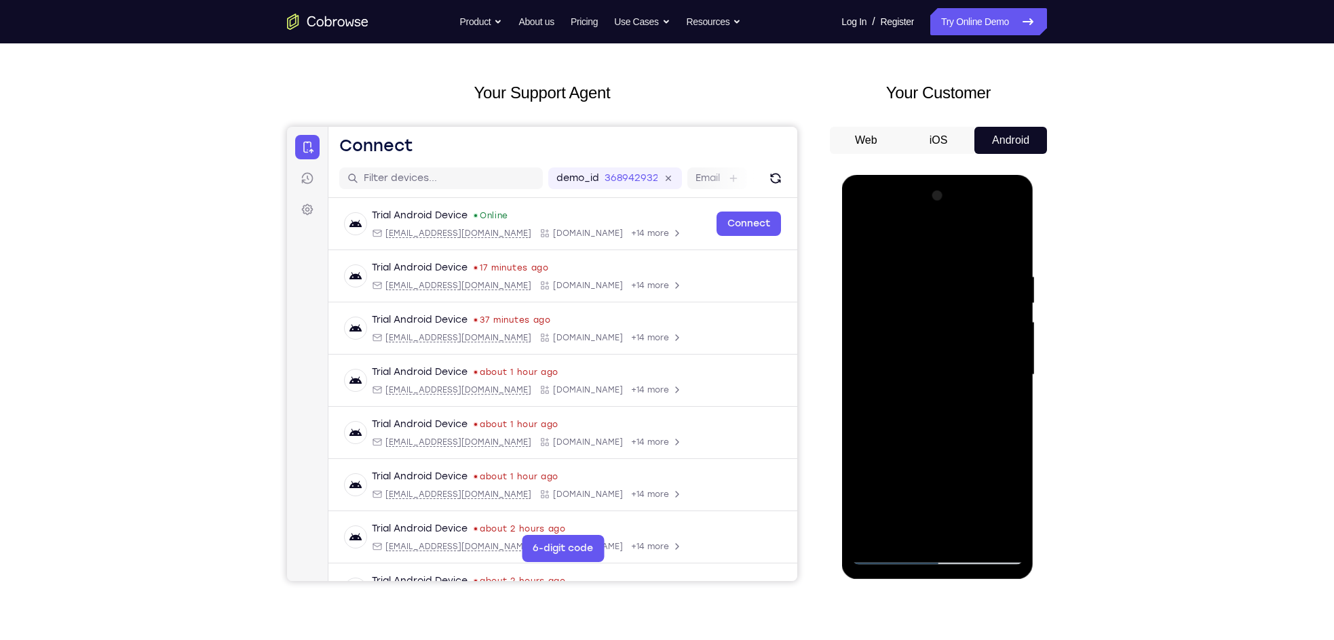
click at [969, 532] on div at bounding box center [936, 375] width 171 height 380
click at [937, 449] on div at bounding box center [936, 375] width 171 height 380
click at [895, 369] on div at bounding box center [936, 375] width 171 height 380
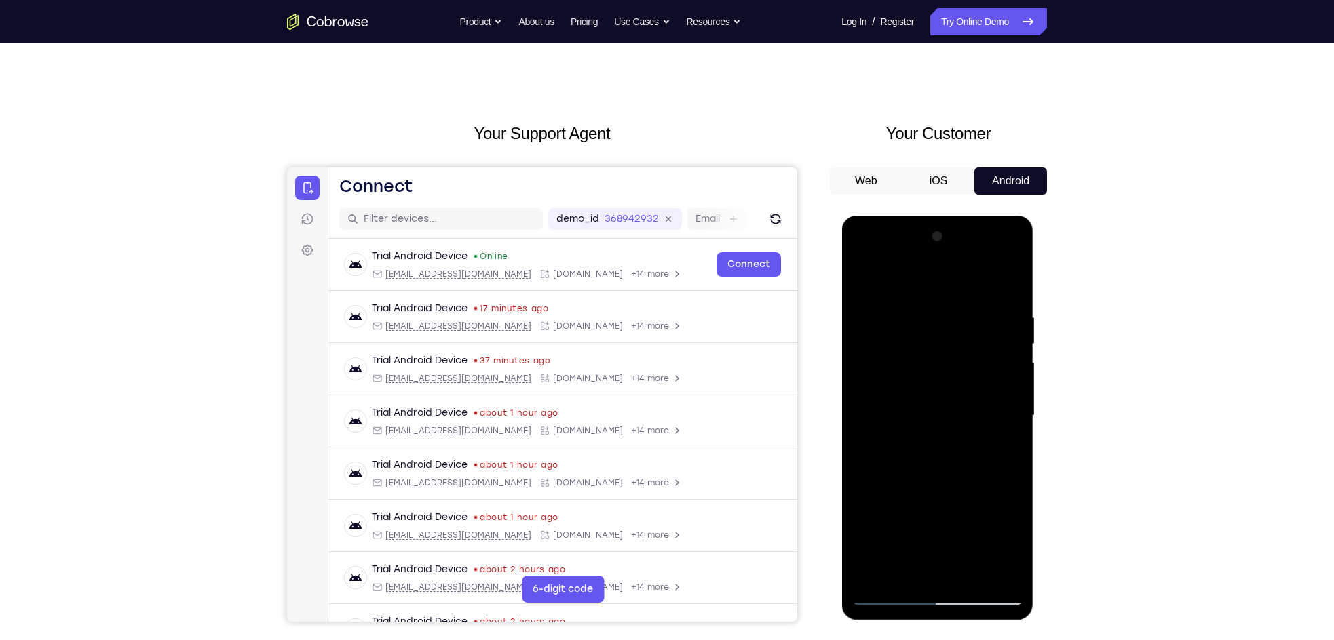
scroll to position [5, 0]
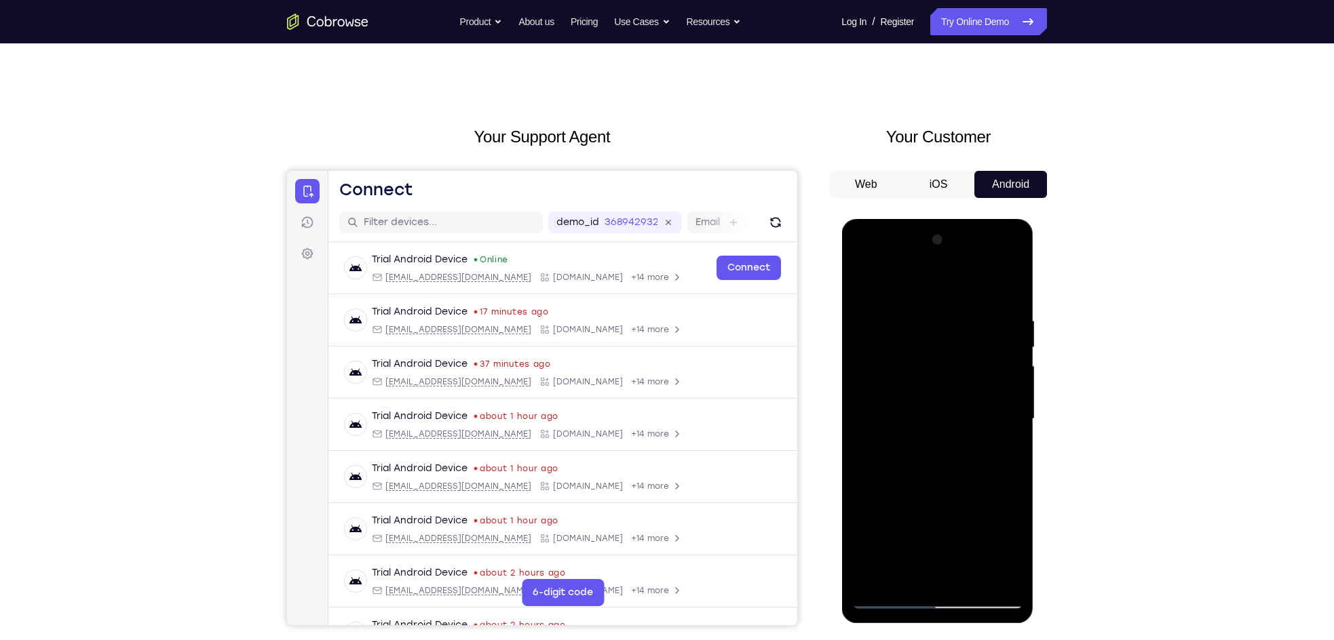
click at [946, 376] on div at bounding box center [936, 419] width 171 height 380
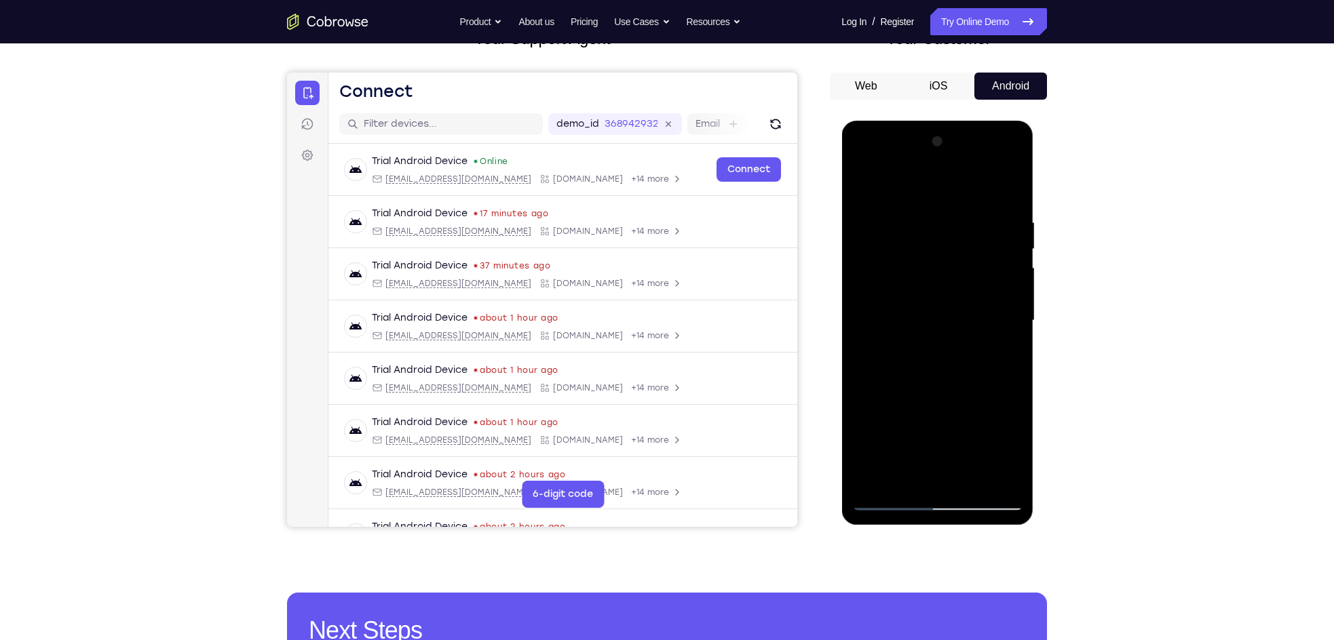
scroll to position [103, 0]
click at [887, 500] on div at bounding box center [936, 322] width 171 height 380
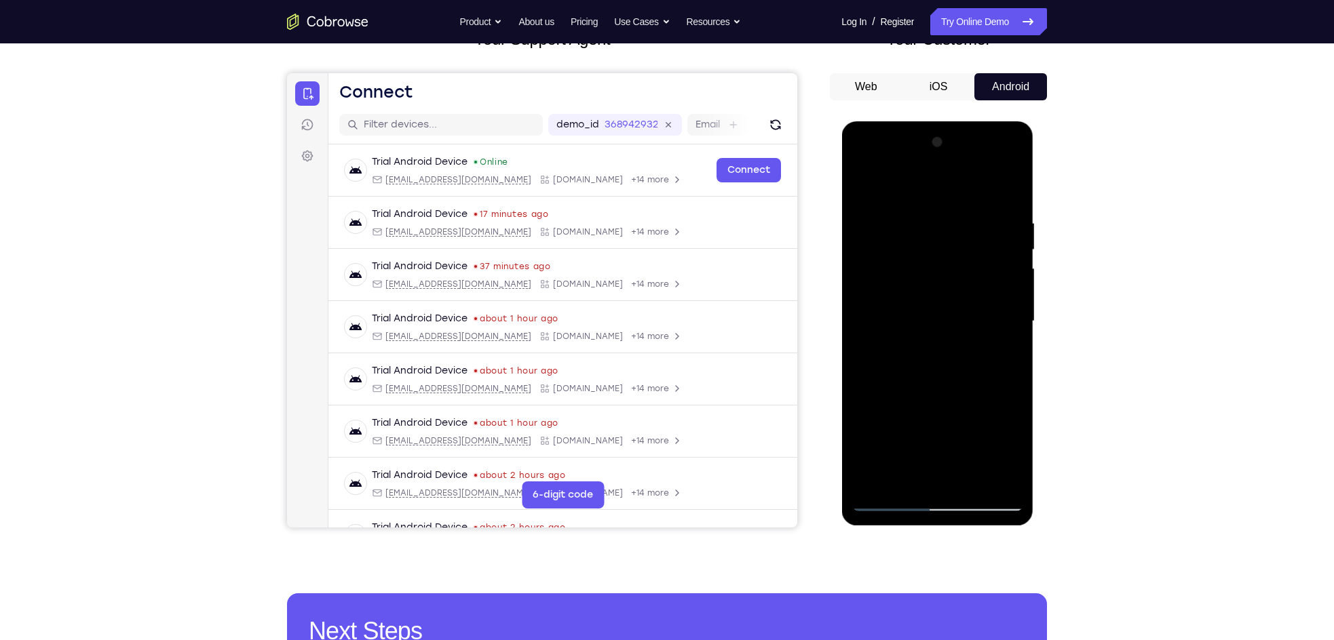
click at [887, 500] on div at bounding box center [936, 322] width 171 height 380
drag, startPoint x: 954, startPoint y: 430, endPoint x: 955, endPoint y: 316, distance: 114.0
drag, startPoint x: 114, startPoint y: 195, endPoint x: 818, endPoint y: 346, distance: 720.1
click at [818, 346] on div "Your Support Agent Your Customer Web iOS Android" at bounding box center [667, 277] width 760 height 501
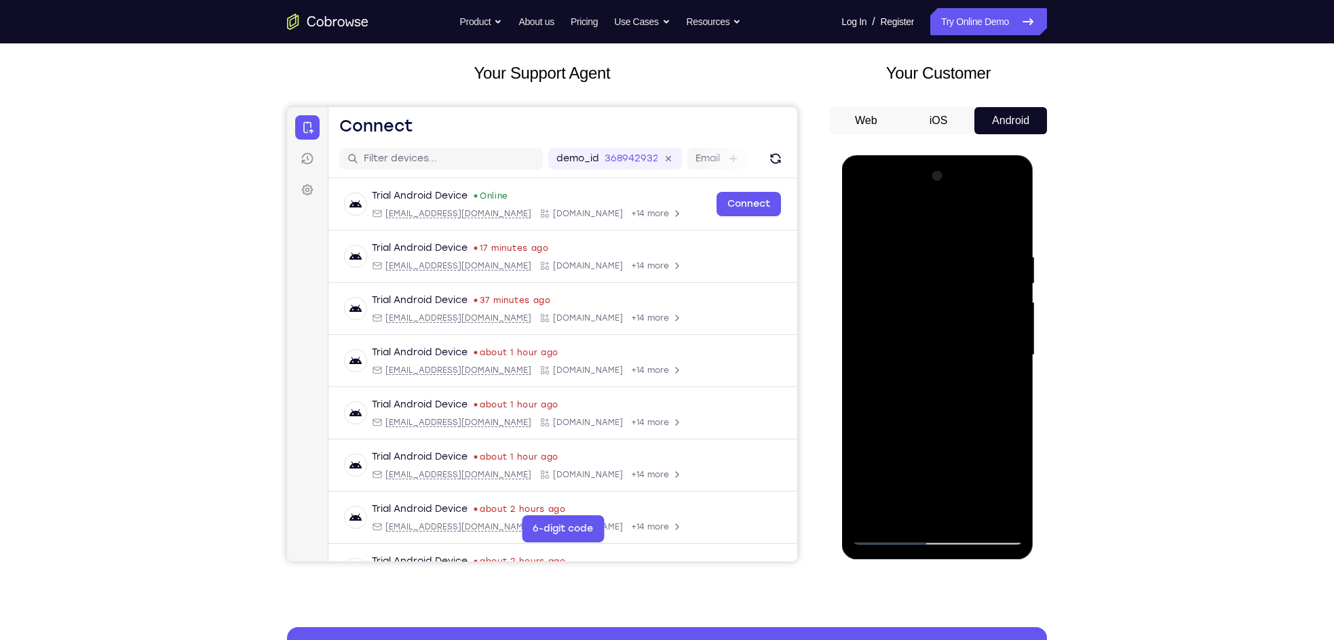
scroll to position [0, 0]
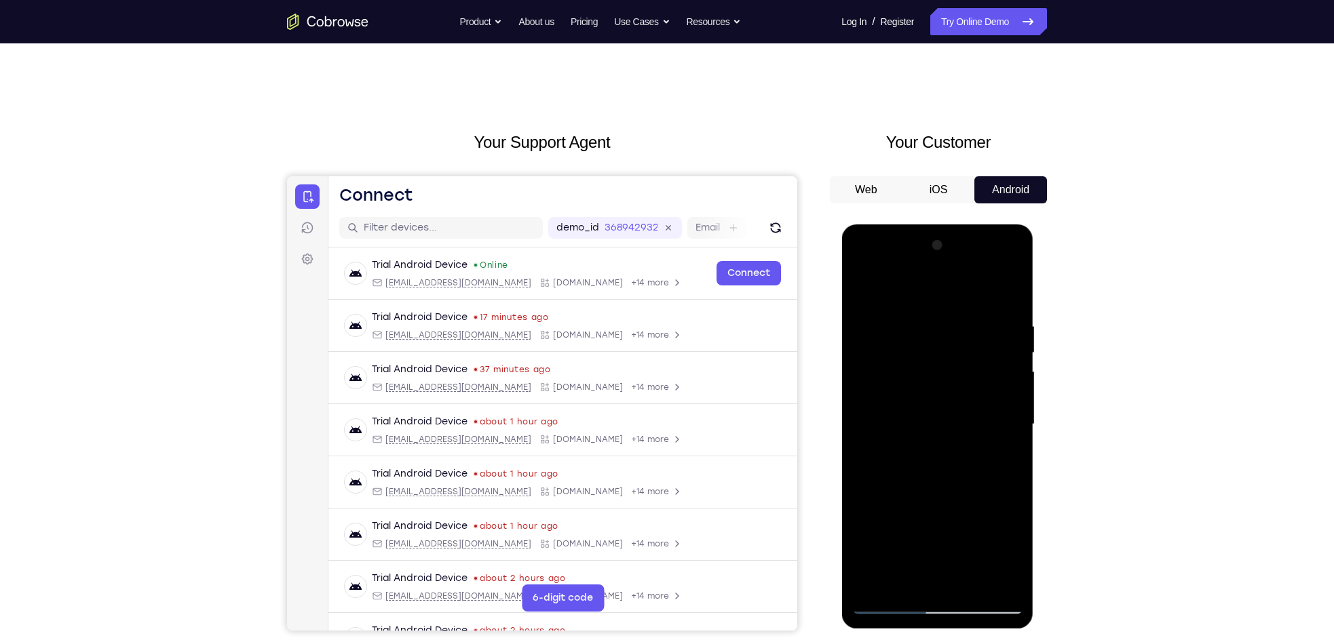
drag, startPoint x: 957, startPoint y: 470, endPoint x: 979, endPoint y: 264, distance: 207.4
click at [979, 264] on div at bounding box center [936, 425] width 171 height 380
drag, startPoint x: 939, startPoint y: 456, endPoint x: 928, endPoint y: 326, distance: 130.7
click at [928, 326] on div at bounding box center [936, 425] width 171 height 380
drag, startPoint x: 933, startPoint y: 413, endPoint x: 938, endPoint y: 322, distance: 91.7
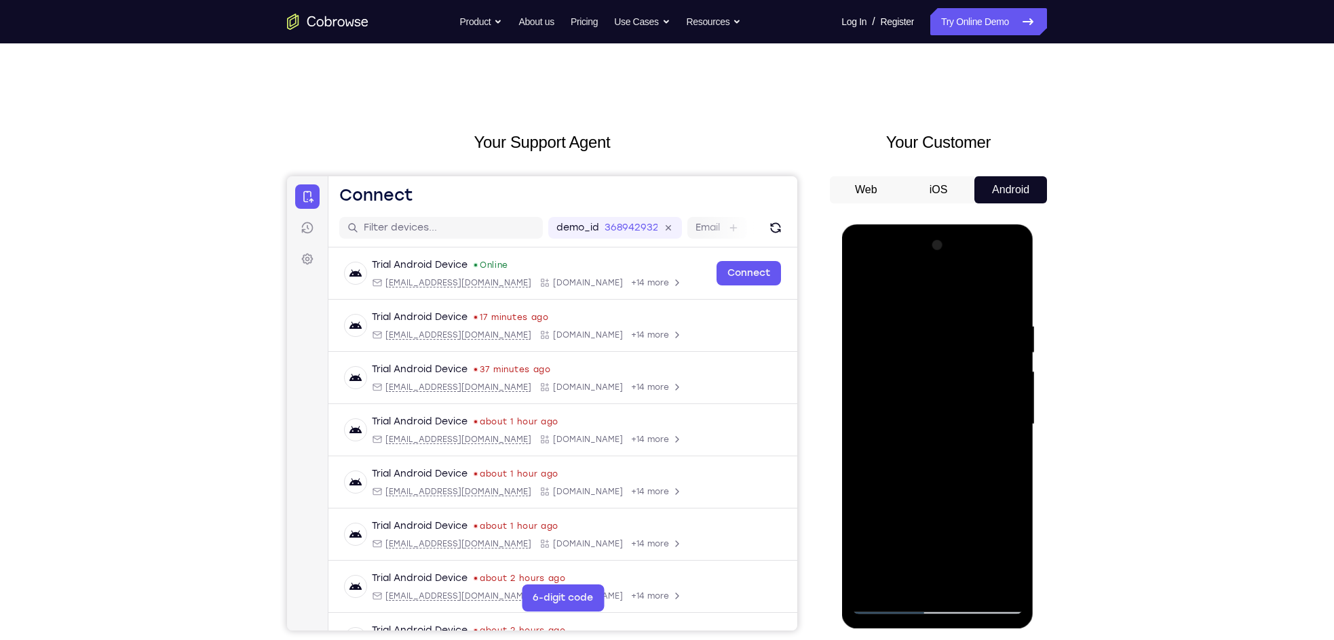
click at [938, 322] on div at bounding box center [936, 425] width 171 height 380
drag, startPoint x: 935, startPoint y: 461, endPoint x: 931, endPoint y: 325, distance: 136.4
click at [931, 325] on div at bounding box center [936, 425] width 171 height 380
drag, startPoint x: 941, startPoint y: 444, endPoint x: 937, endPoint y: 322, distance: 122.2
click at [937, 322] on div at bounding box center [936, 425] width 171 height 380
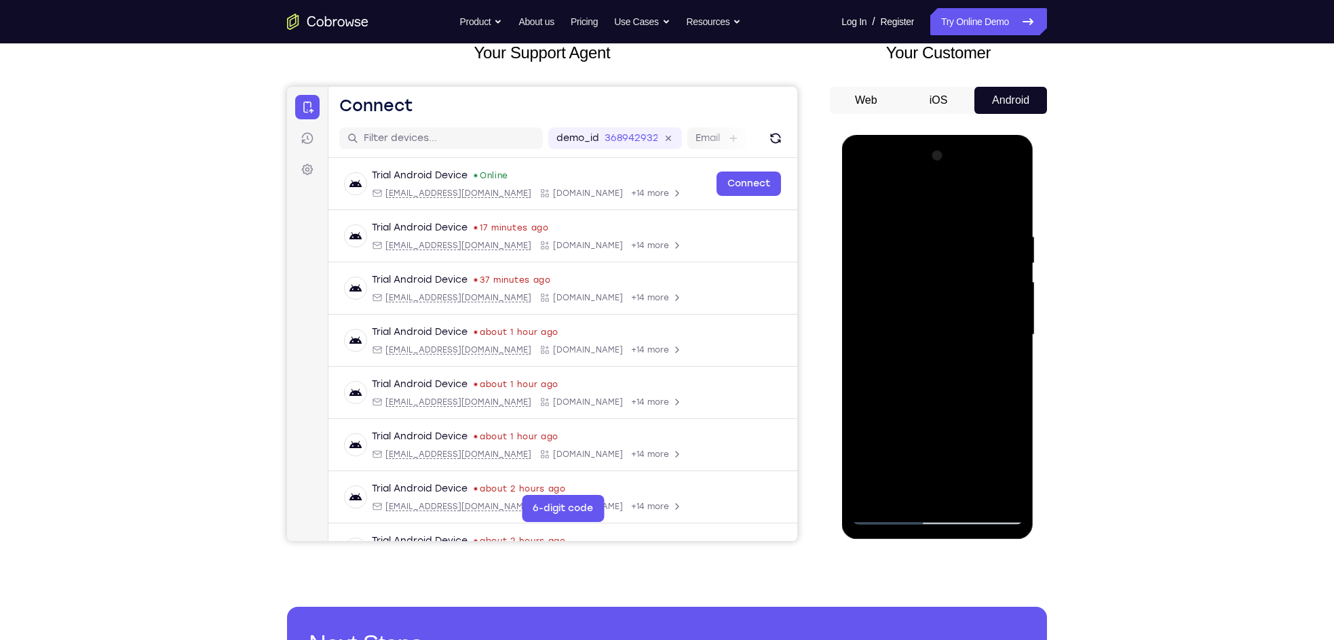
scroll to position [90, 0]
drag, startPoint x: 977, startPoint y: 450, endPoint x: 984, endPoint y: 318, distance: 132.4
click at [984, 318] on div at bounding box center [936, 334] width 171 height 380
click at [1005, 493] on div at bounding box center [936, 334] width 171 height 380
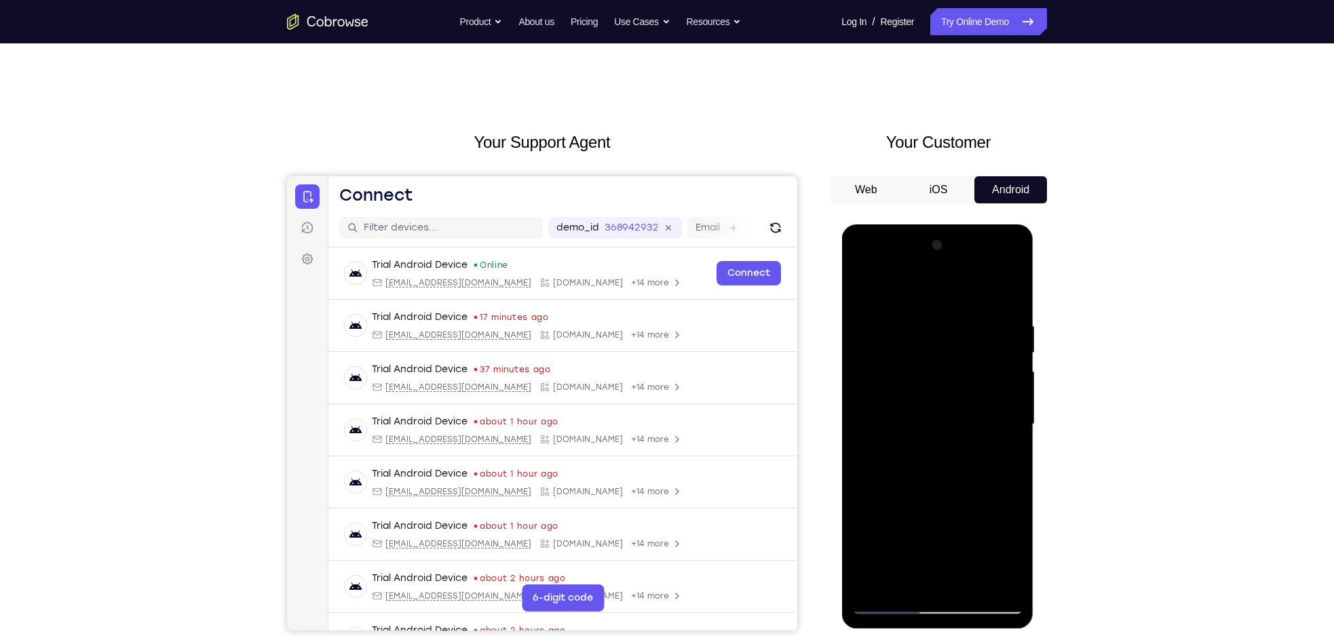
drag, startPoint x: 935, startPoint y: 367, endPoint x: 925, endPoint y: 469, distance: 102.3
click at [925, 469] on div at bounding box center [936, 425] width 171 height 380
click at [926, 313] on div at bounding box center [936, 425] width 171 height 380
drag, startPoint x: 933, startPoint y: 367, endPoint x: 915, endPoint y: 441, distance: 76.2
click at [915, 441] on div at bounding box center [936, 425] width 171 height 380
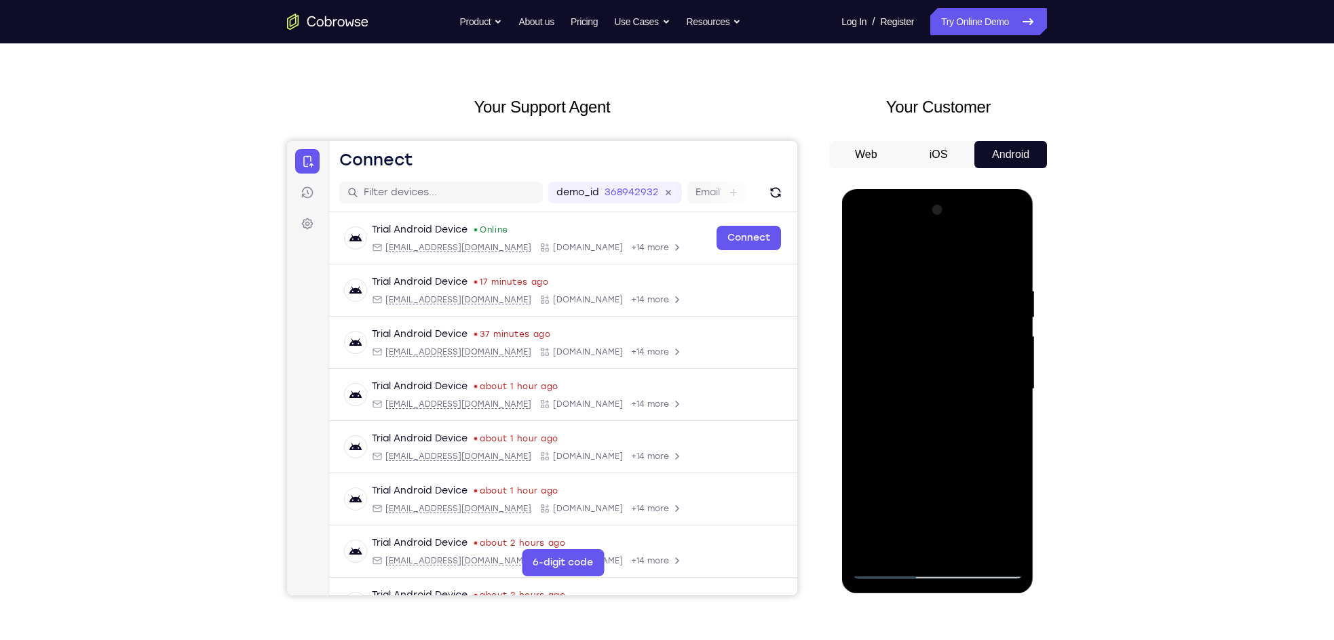
scroll to position [35, 0]
click at [1010, 385] on div at bounding box center [936, 390] width 171 height 380
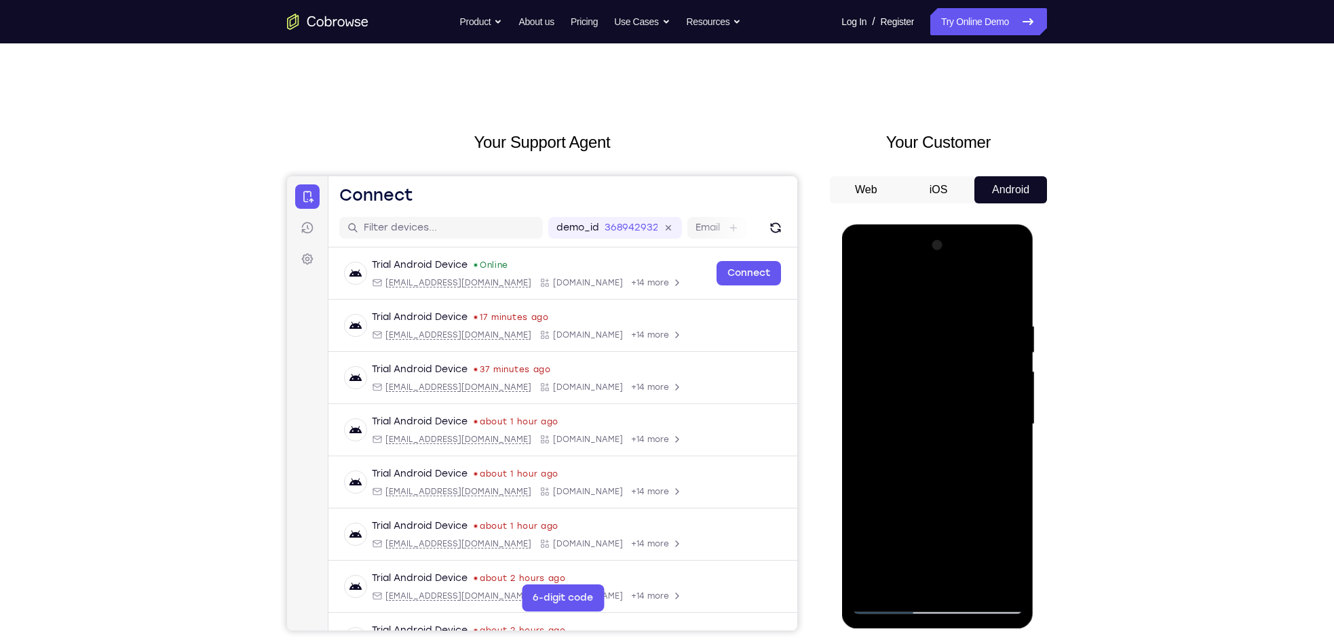
click at [1010, 416] on div at bounding box center [936, 425] width 171 height 380
click at [1015, 420] on div at bounding box center [936, 425] width 171 height 380
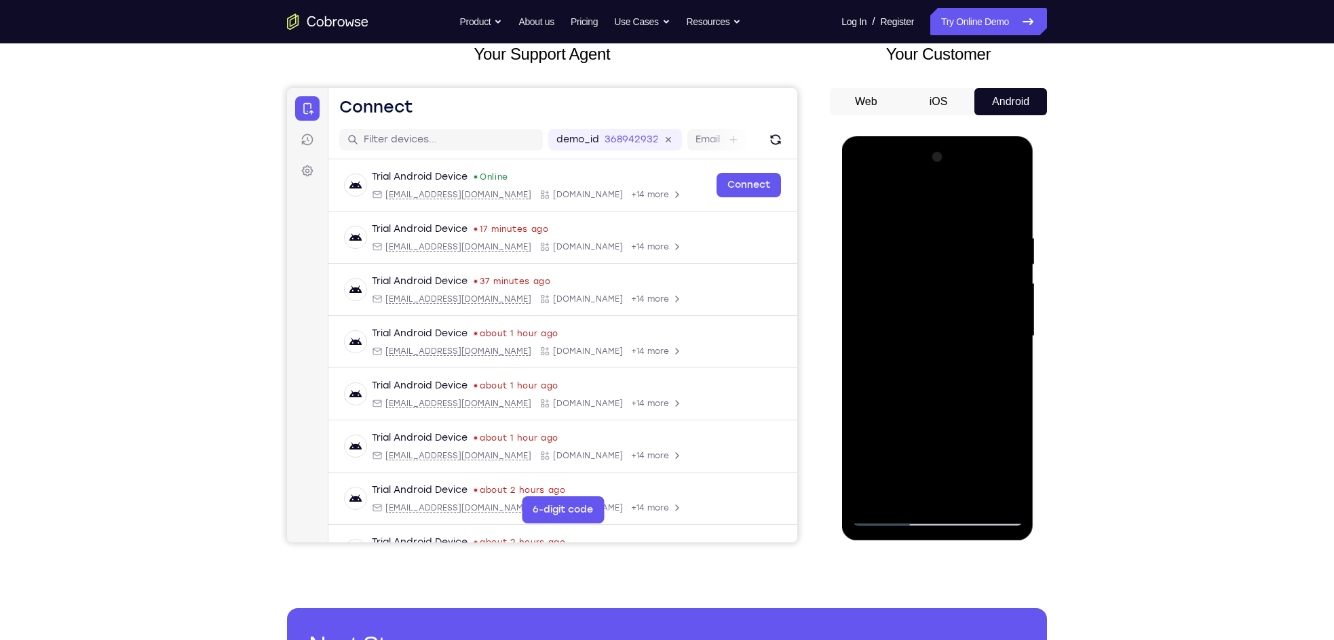
click at [868, 494] on div at bounding box center [936, 337] width 171 height 380
click at [996, 501] on div at bounding box center [936, 337] width 171 height 380
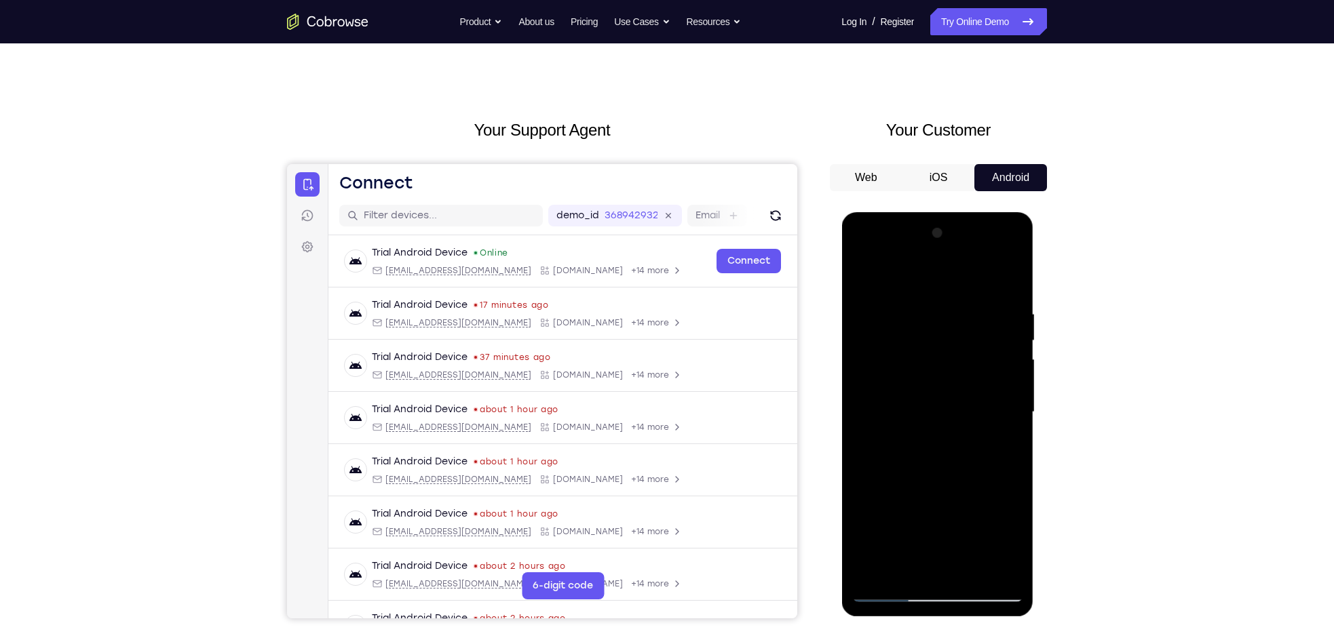
scroll to position [0, 0]
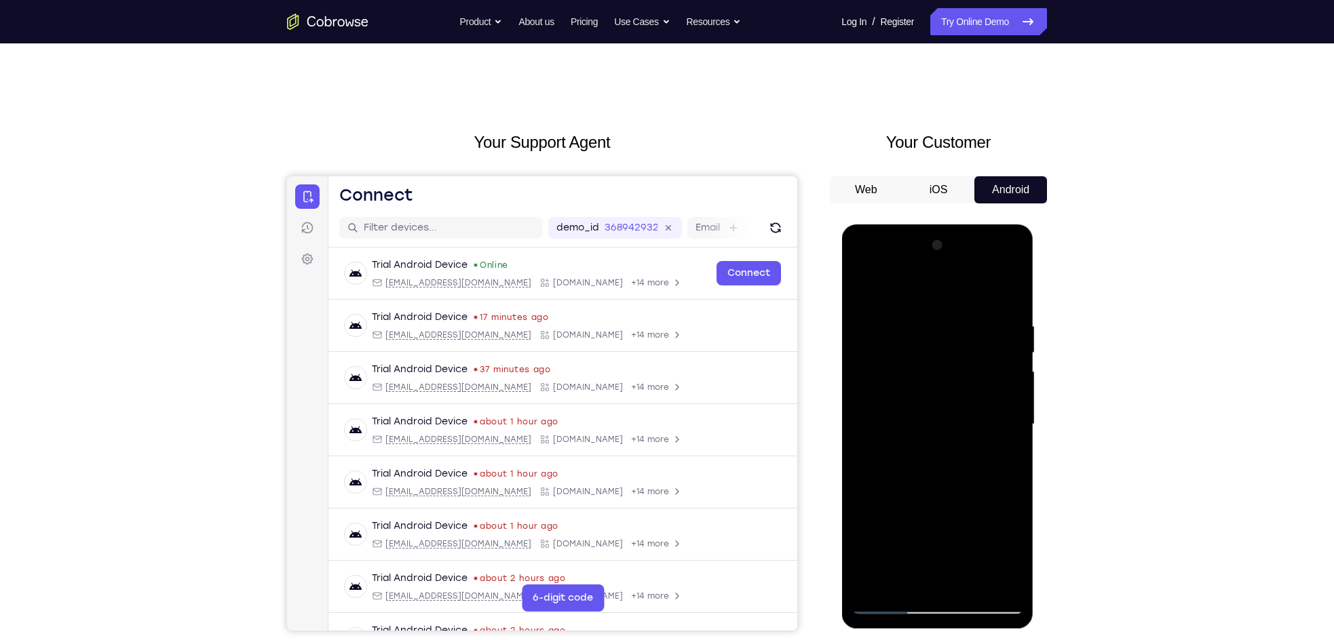
click at [986, 334] on div at bounding box center [936, 425] width 171 height 380
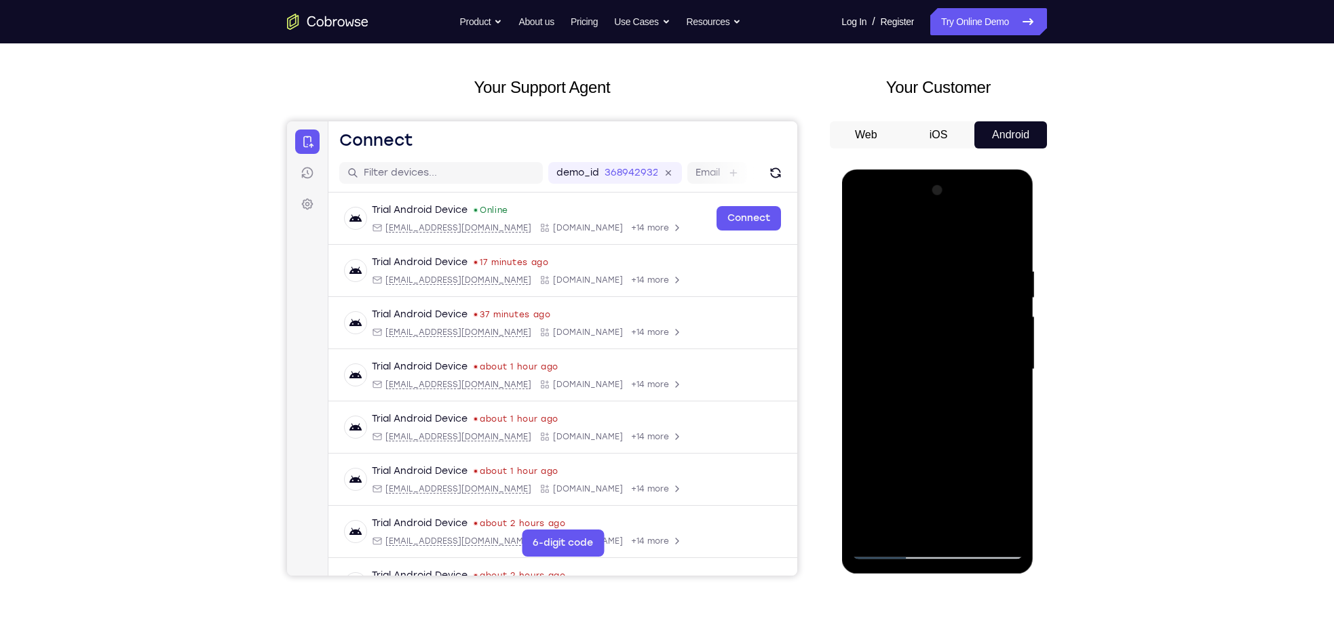
scroll to position [50, 0]
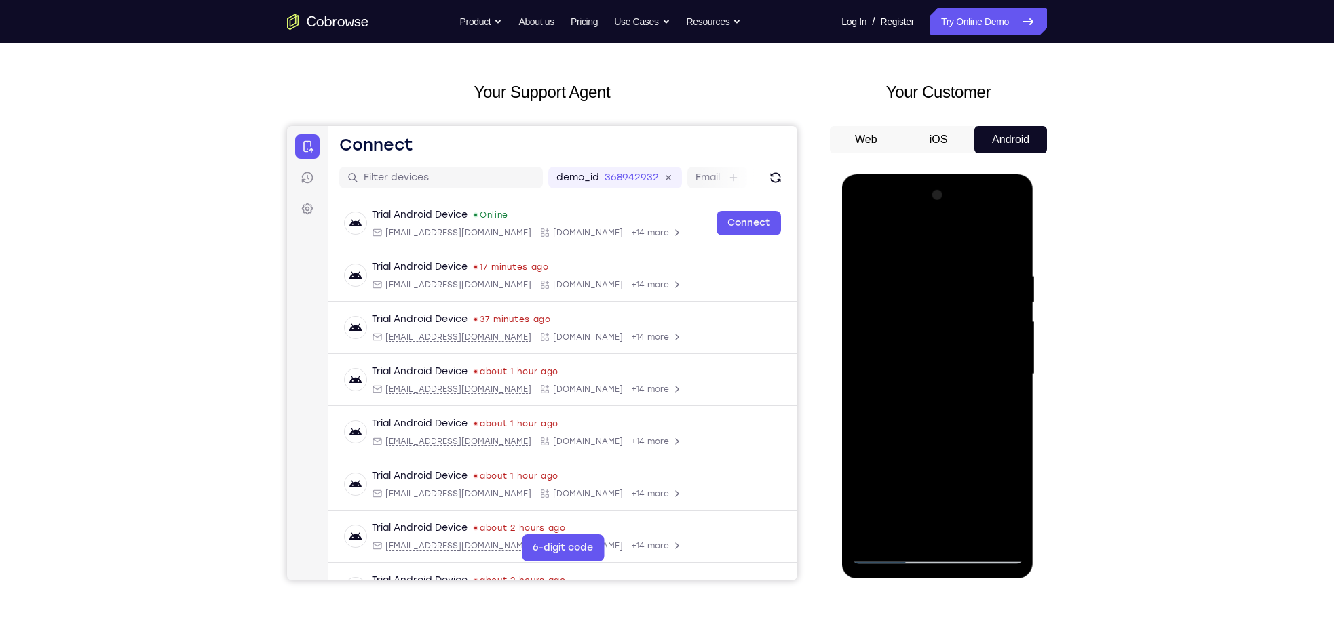
click at [988, 349] on div at bounding box center [936, 374] width 171 height 380
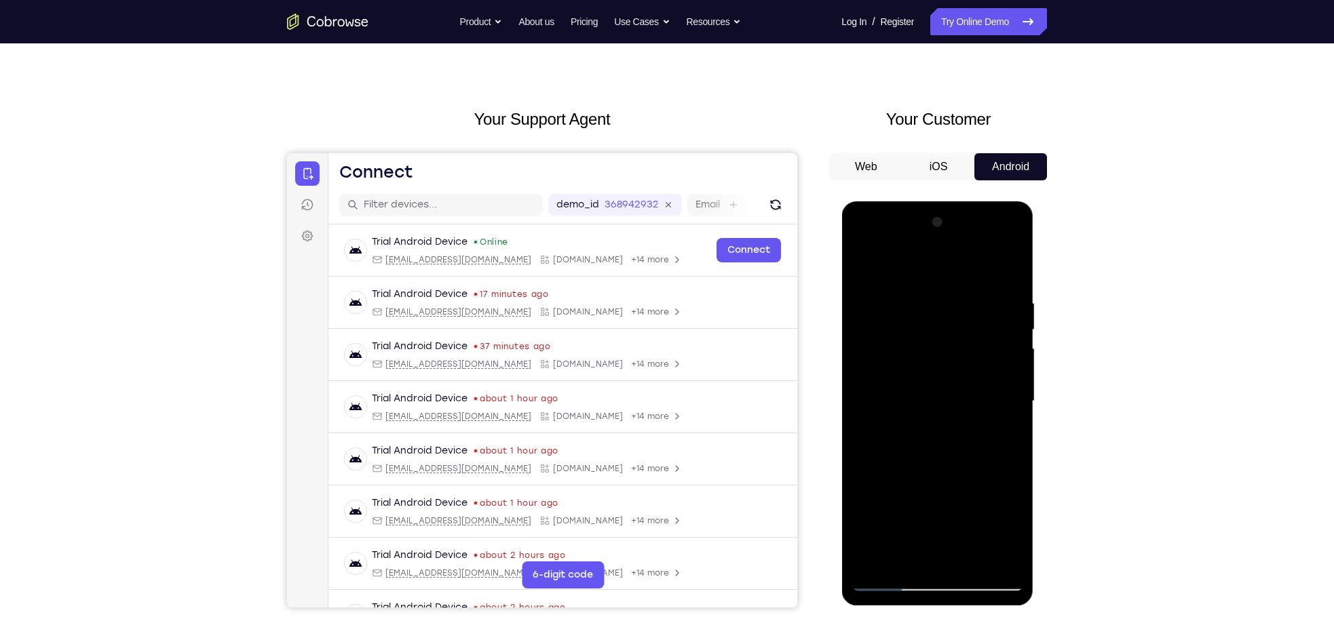
scroll to position [24, 0]
click at [931, 163] on button "iOS" at bounding box center [938, 166] width 73 height 27
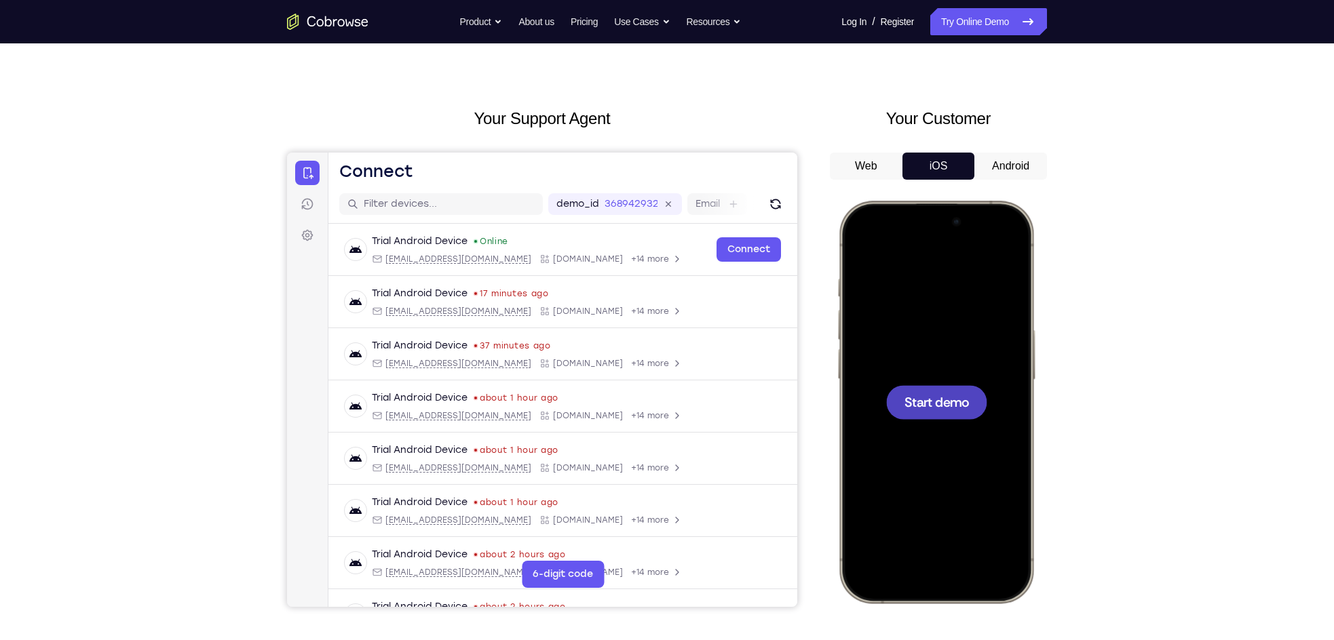
click at [1009, 148] on div "Your Customer Web iOS Android" at bounding box center [938, 356] width 217 height 501
click at [1008, 159] on button "Android" at bounding box center [1010, 166] width 73 height 27
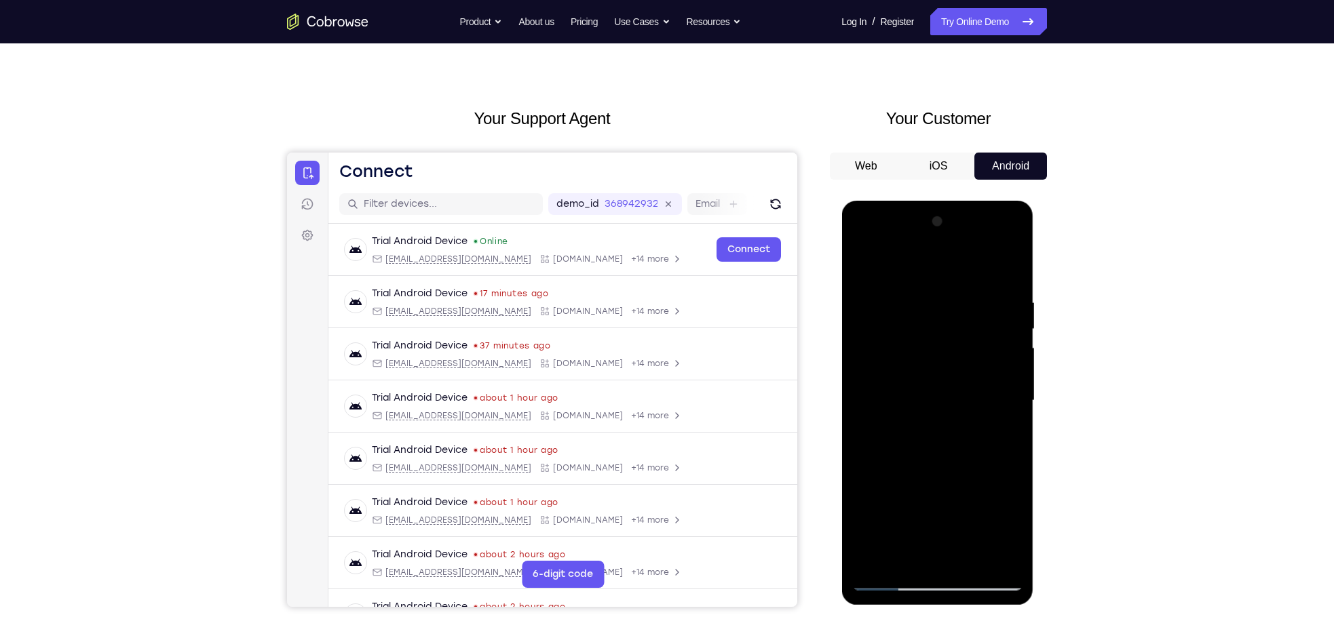
click at [1030, 305] on div at bounding box center [937, 403] width 192 height 404
click at [1022, 306] on div at bounding box center [937, 403] width 192 height 404
click at [1005, 310] on div at bounding box center [936, 401] width 171 height 380
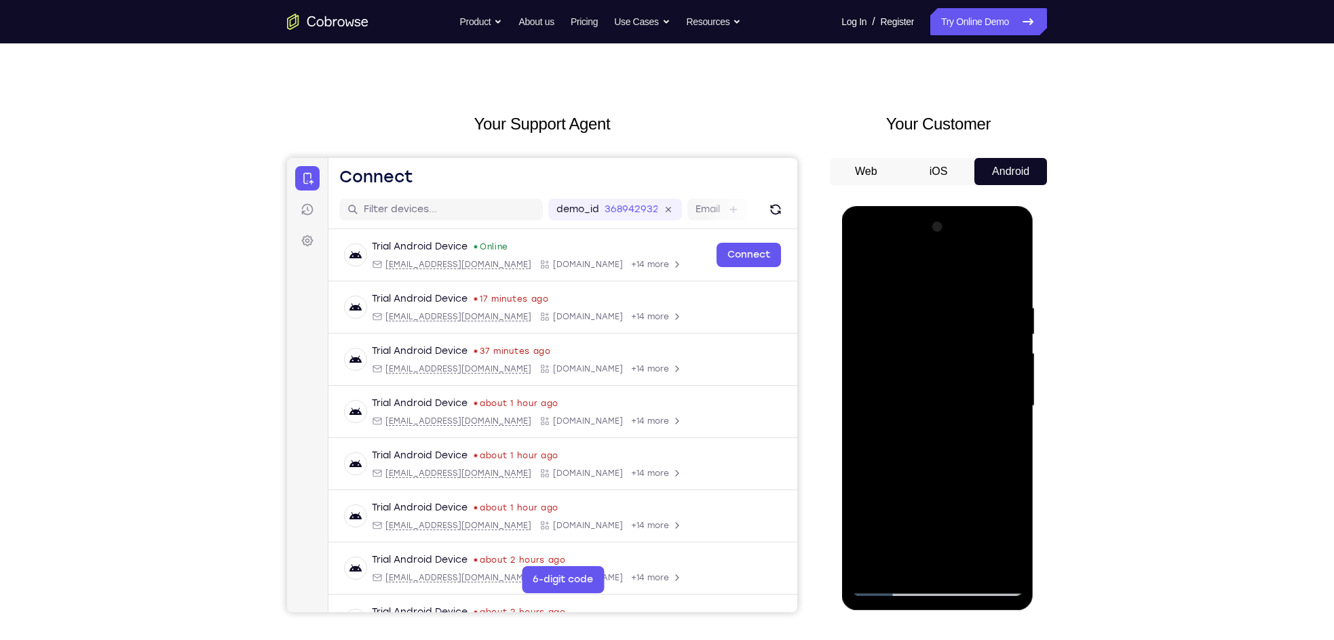
scroll to position [18, 0]
click at [1015, 236] on div at bounding box center [936, 407] width 171 height 380
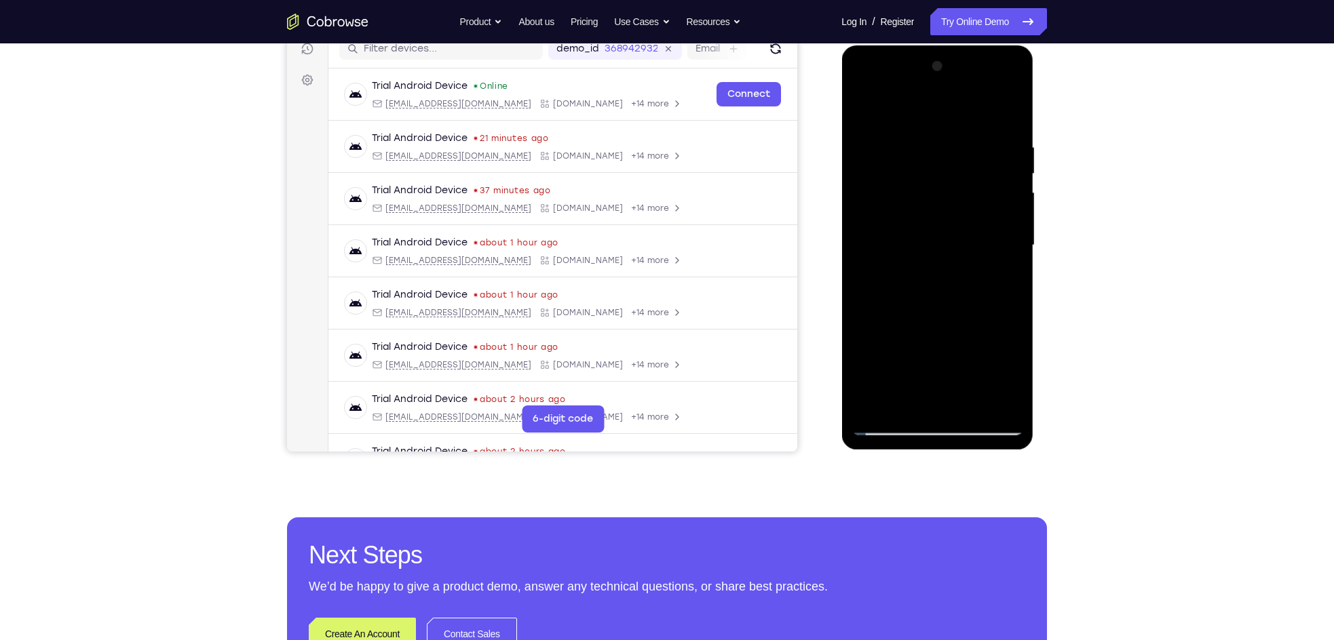
scroll to position [197, 0]
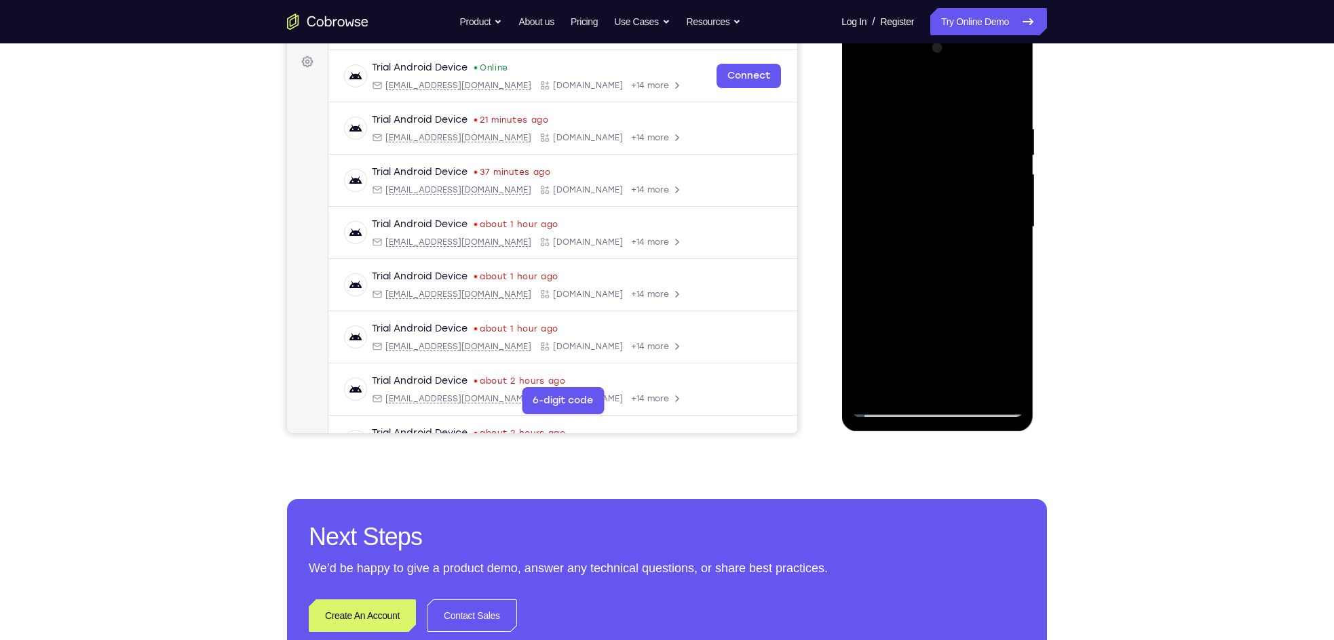
click at [966, 385] on div at bounding box center [936, 227] width 171 height 380
drag, startPoint x: 909, startPoint y: 280, endPoint x: 911, endPoint y: 199, distance: 80.7
click at [911, 199] on div at bounding box center [936, 227] width 171 height 380
click at [892, 408] on div at bounding box center [936, 227] width 171 height 380
click at [970, 386] on div at bounding box center [936, 227] width 171 height 380
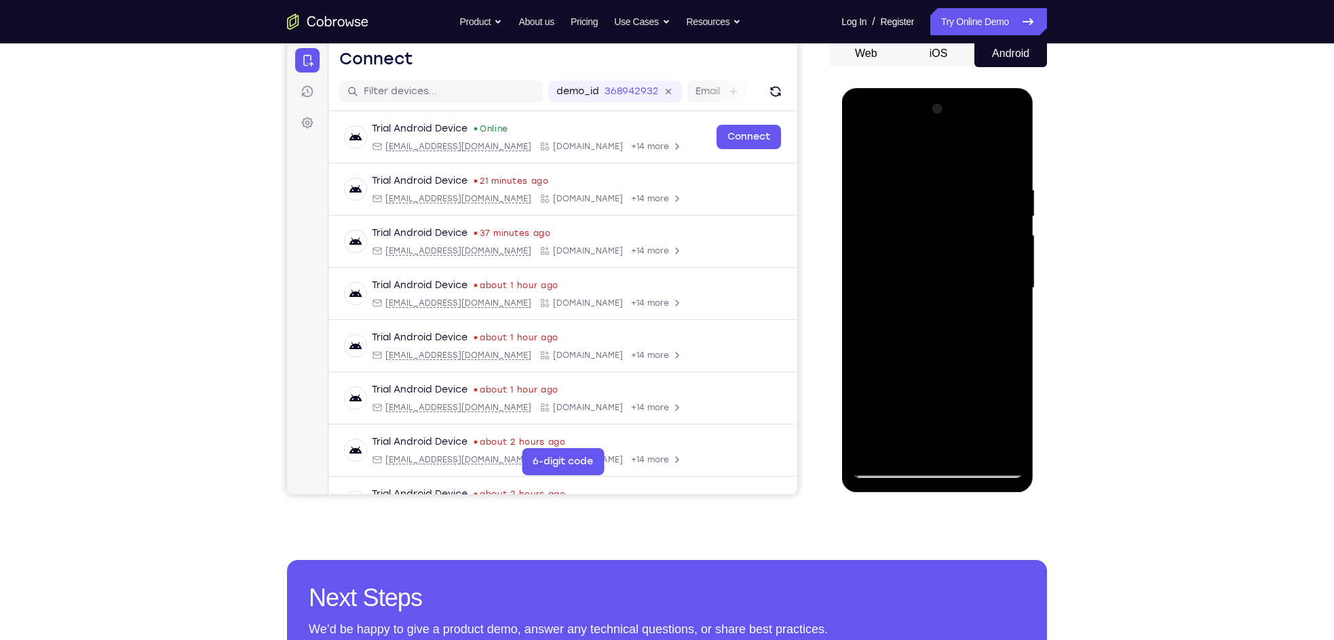
scroll to position [125, 0]
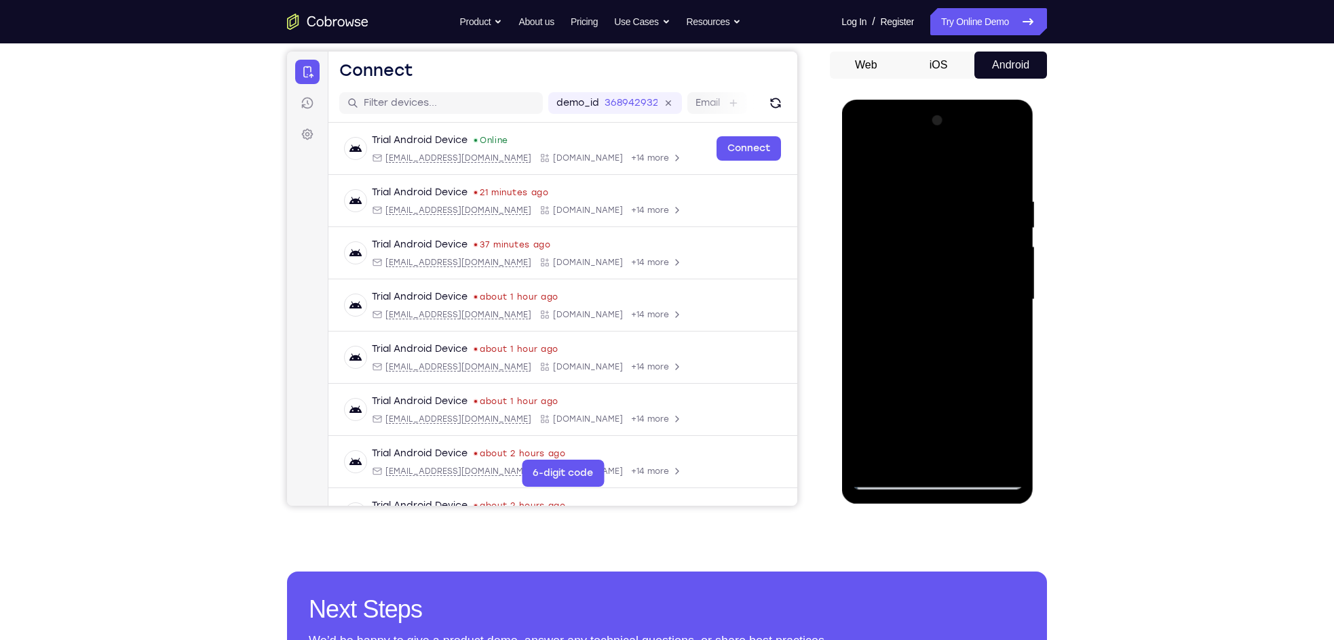
click at [889, 326] on div at bounding box center [936, 300] width 171 height 380
click at [891, 480] on div at bounding box center [936, 300] width 171 height 380
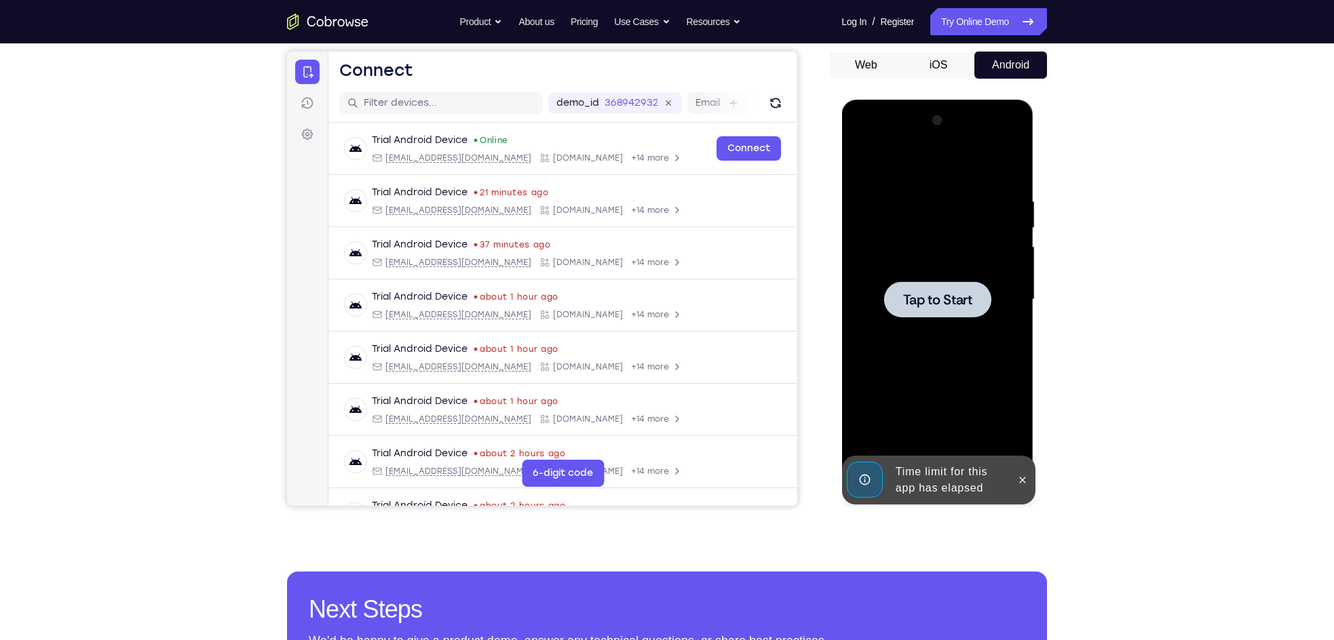
scroll to position [181, 0]
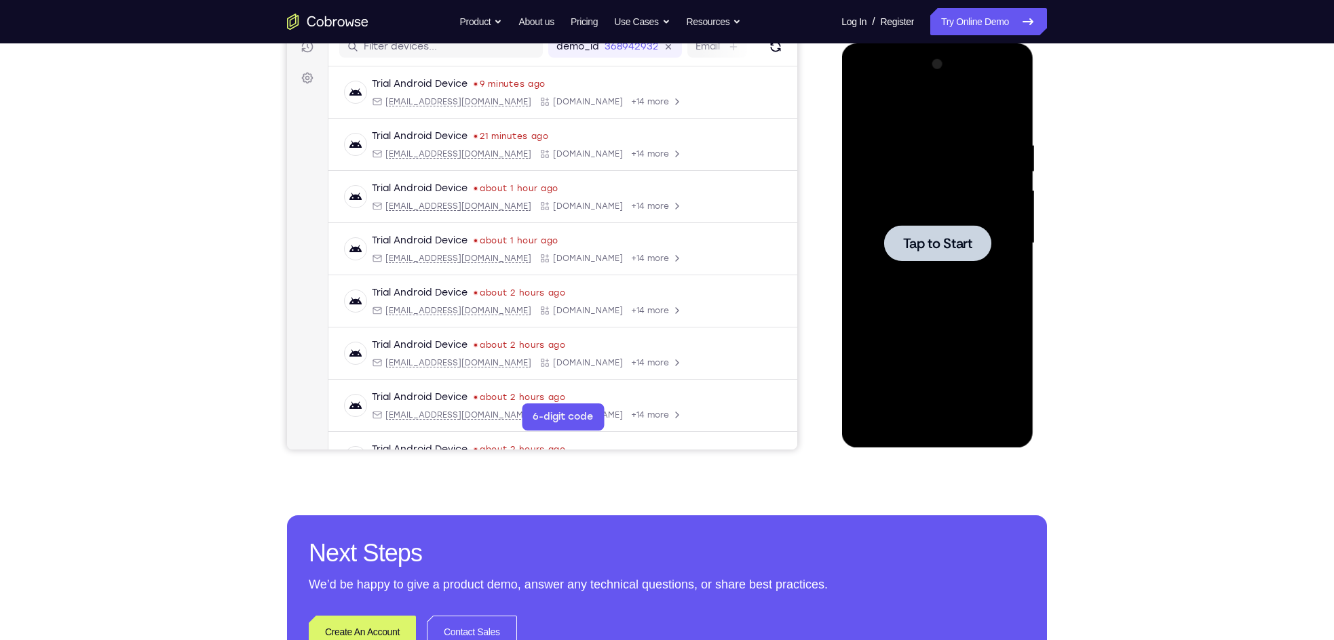
click at [934, 238] on span "Tap to Start" at bounding box center [936, 244] width 69 height 14
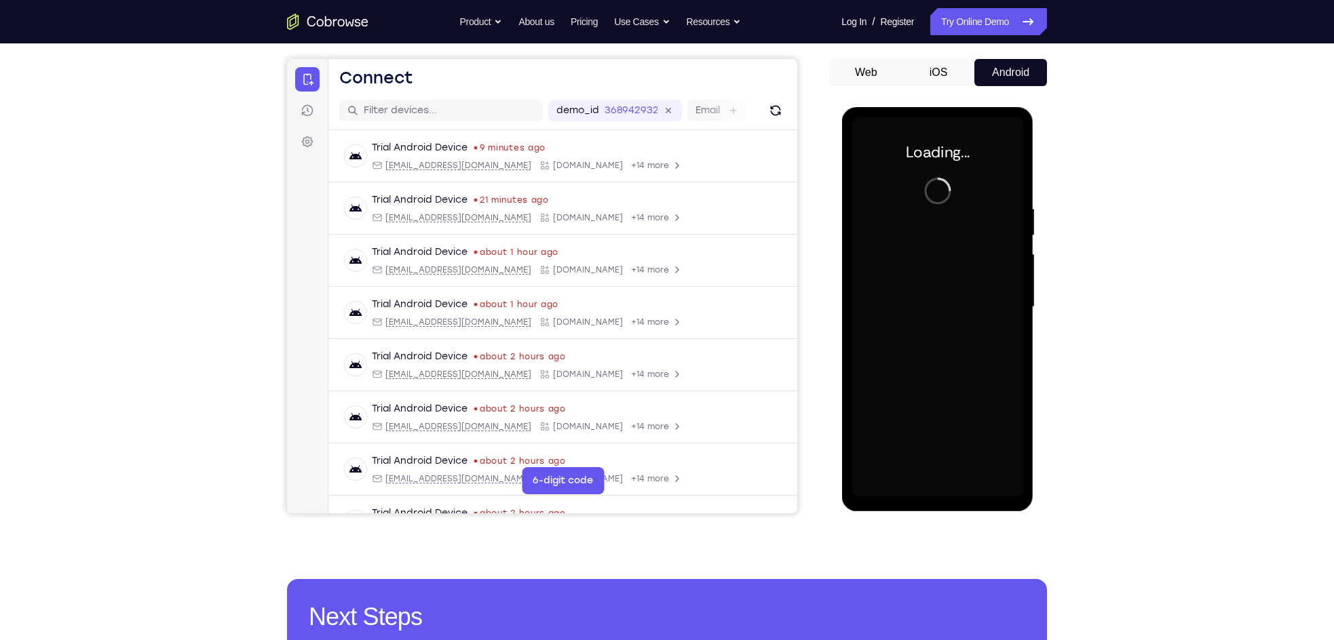
scroll to position [146, 0]
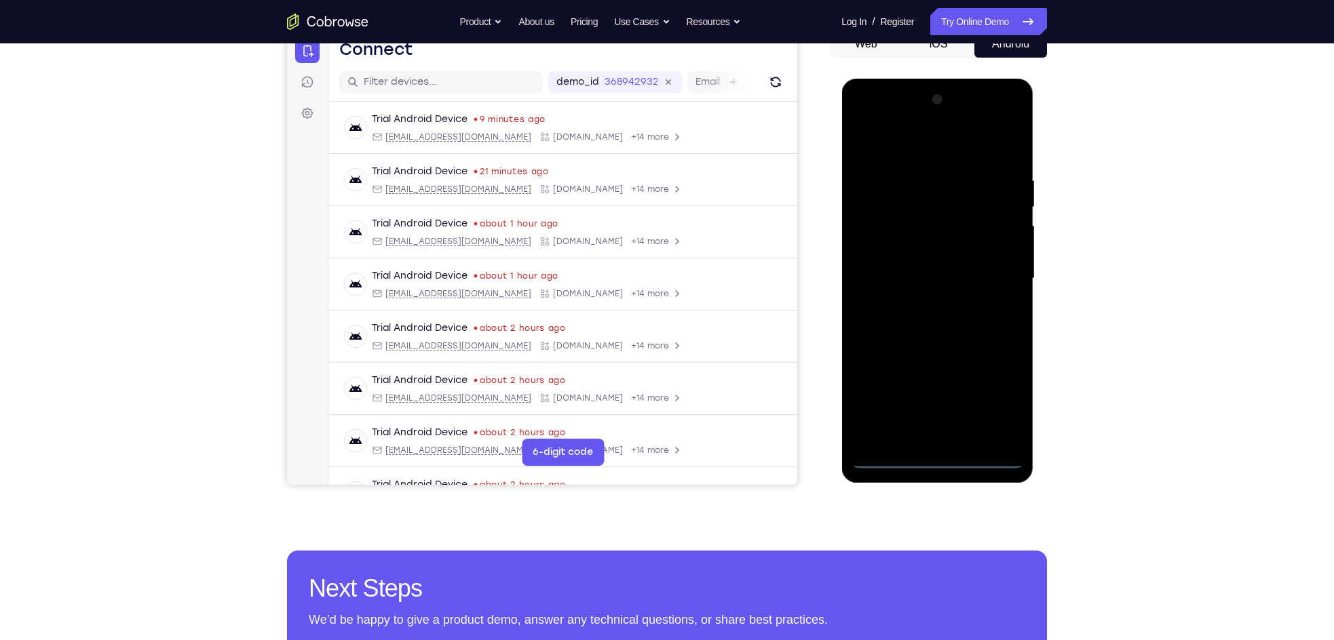
click at [937, 463] on div at bounding box center [936, 279] width 171 height 380
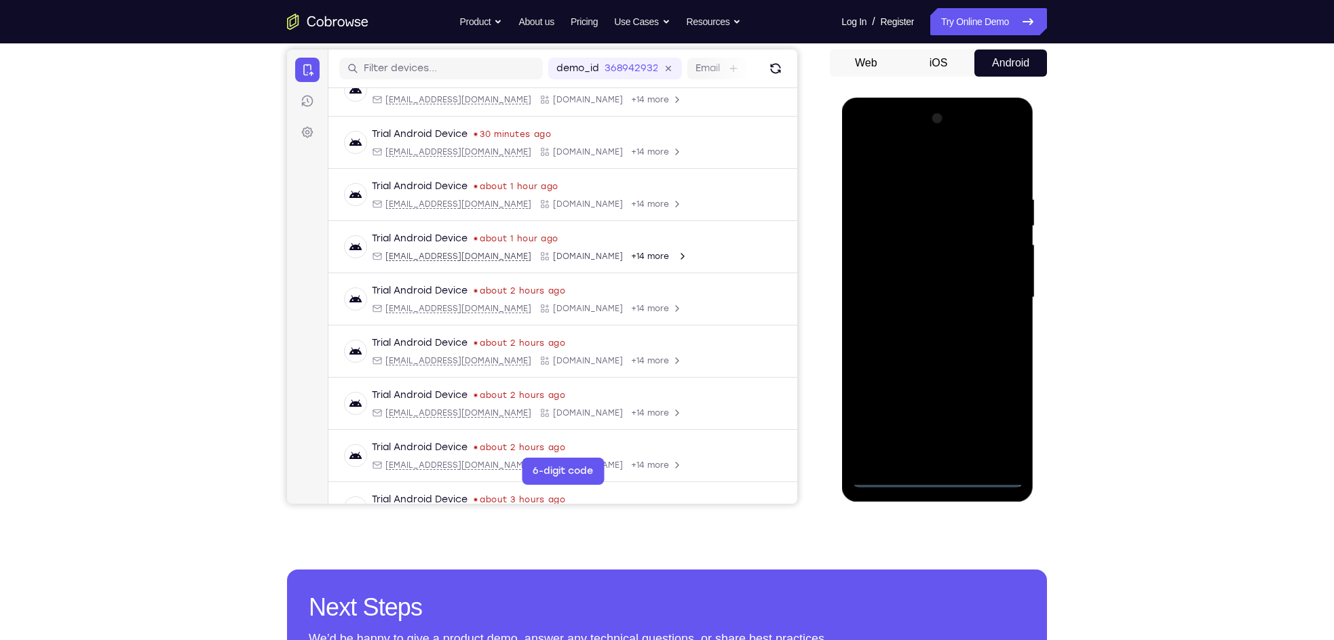
scroll to position [128, 0]
click at [996, 416] on div at bounding box center [936, 297] width 171 height 380
click at [914, 168] on div at bounding box center [936, 297] width 171 height 380
click at [990, 287] on div at bounding box center [936, 297] width 171 height 380
click at [922, 320] on div at bounding box center [936, 297] width 171 height 380
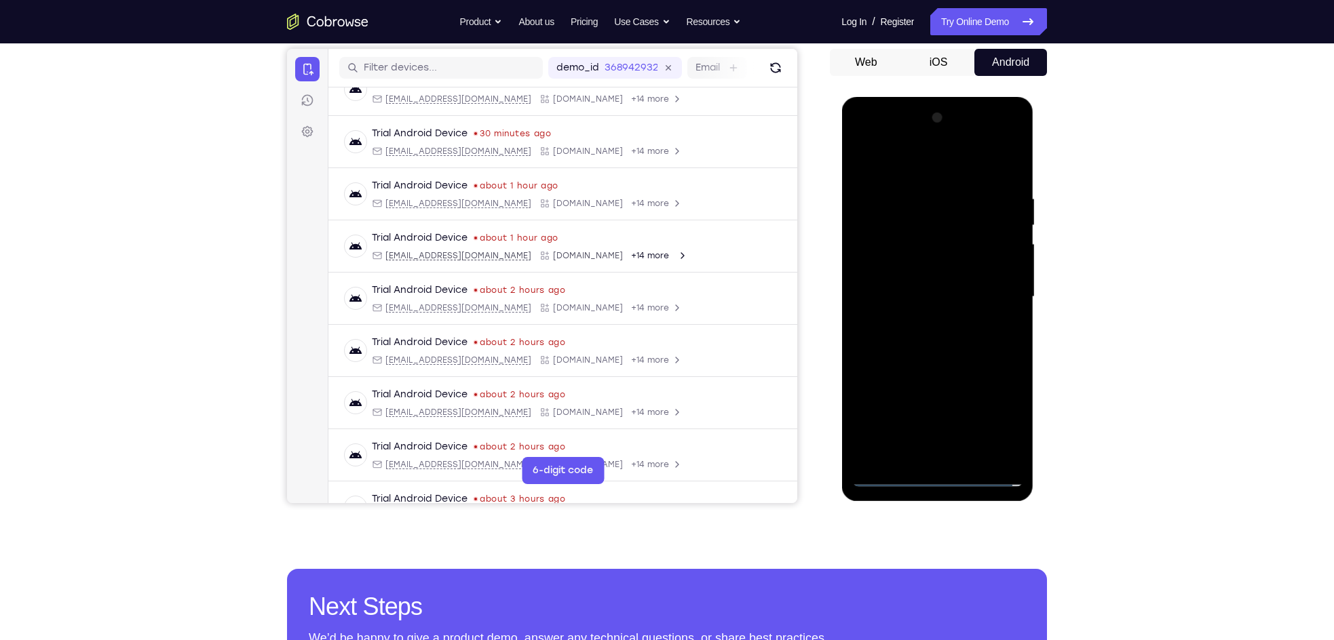
click at [916, 278] on div at bounding box center [936, 297] width 171 height 380
click at [909, 267] on div at bounding box center [936, 297] width 171 height 380
click at [897, 299] on div at bounding box center [936, 297] width 171 height 380
click at [931, 340] on div at bounding box center [936, 297] width 171 height 380
click at [932, 331] on div at bounding box center [936, 297] width 171 height 380
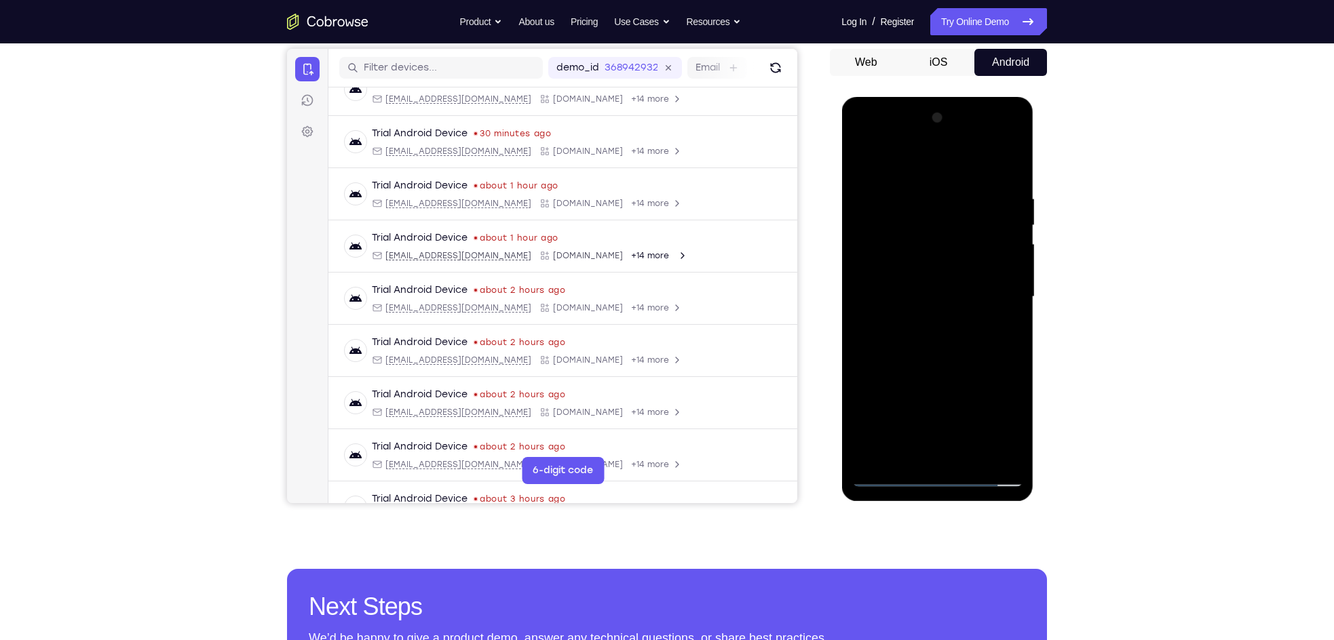
click at [939, 336] on div at bounding box center [936, 297] width 171 height 380
click at [937, 338] on div at bounding box center [936, 297] width 171 height 380
drag, startPoint x: 915, startPoint y: 161, endPoint x: 1167, endPoint y: 163, distance: 252.3
click at [1034, 163] on html "Online web based iOS Simulators and Android Emulators. Run iPhone, iPad, Mobile…" at bounding box center [937, 300] width 193 height 407
click at [934, 338] on div at bounding box center [936, 297] width 171 height 380
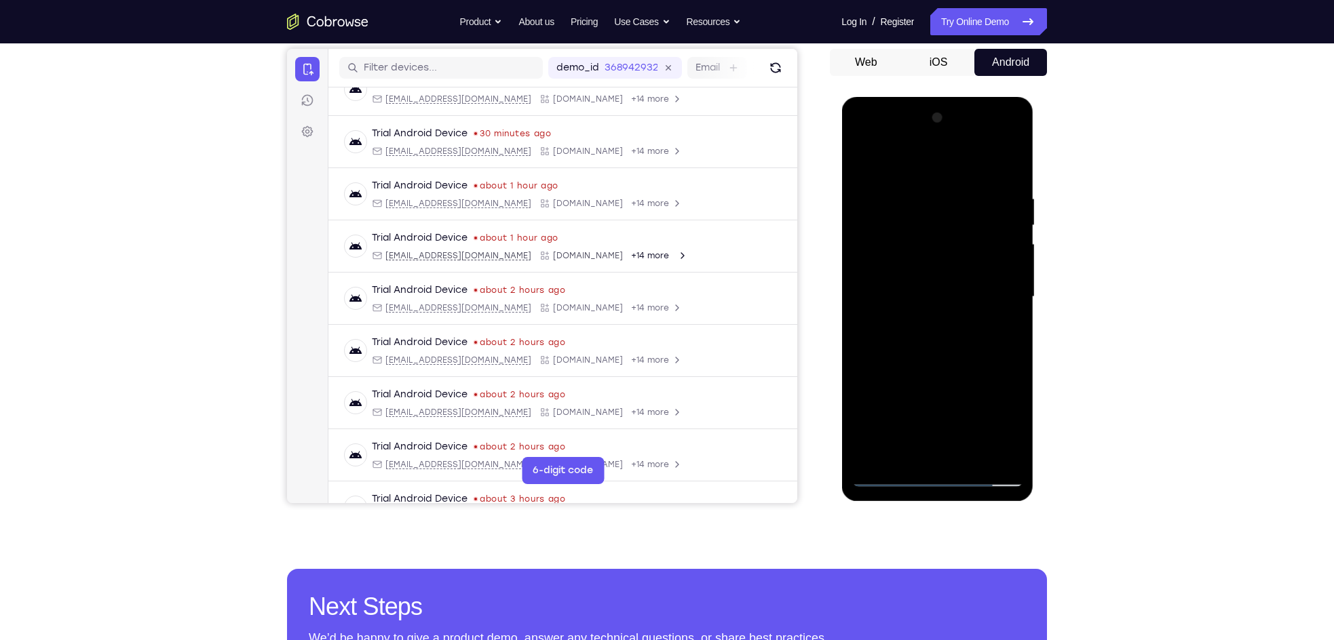
click at [935, 339] on div at bounding box center [936, 297] width 171 height 380
click at [922, 338] on div at bounding box center [936, 297] width 171 height 380
click at [1006, 311] on div at bounding box center [936, 297] width 171 height 380
click at [872, 274] on div at bounding box center [936, 297] width 171 height 380
click at [920, 301] on div at bounding box center [936, 297] width 171 height 380
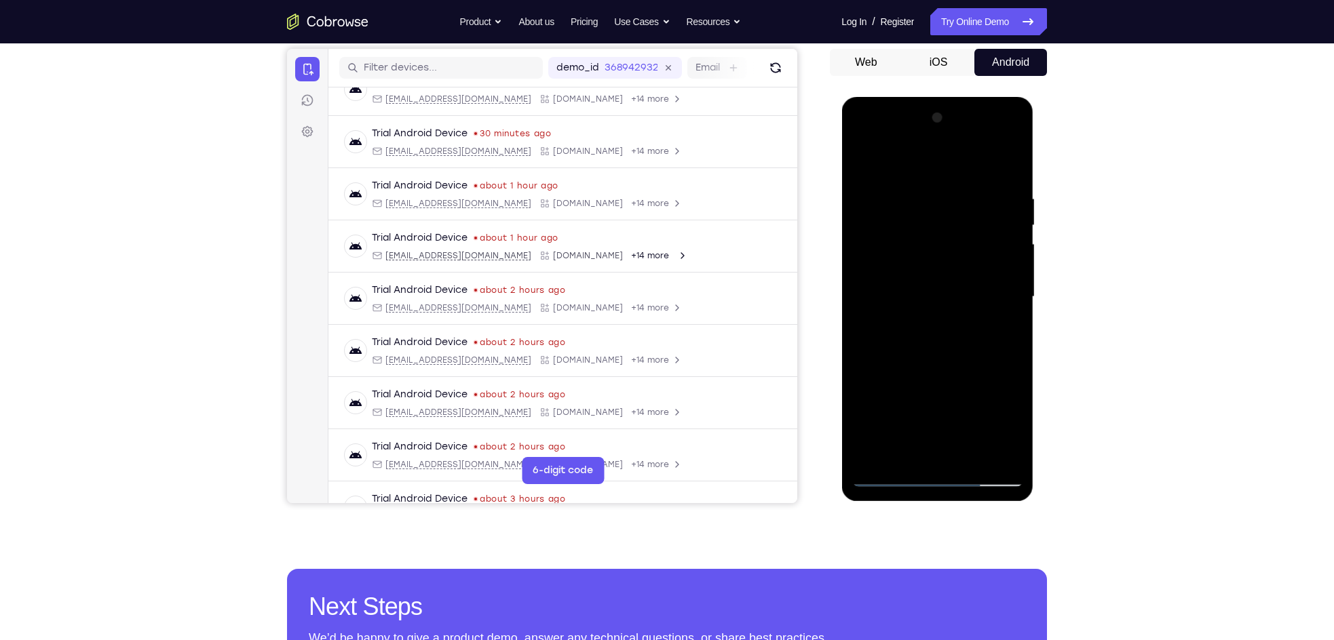
click at [933, 336] on div at bounding box center [936, 297] width 171 height 380
click at [1007, 313] on div at bounding box center [936, 297] width 171 height 380
drag, startPoint x: 890, startPoint y: 157, endPoint x: 1146, endPoint y: 173, distance: 256.2
click at [1034, 173] on html "Online web based iOS Simulators and Android Emulators. Run iPhone, iPad, Mobile…" at bounding box center [937, 300] width 193 height 407
drag, startPoint x: 890, startPoint y: 170, endPoint x: 1140, endPoint y: 151, distance: 251.0
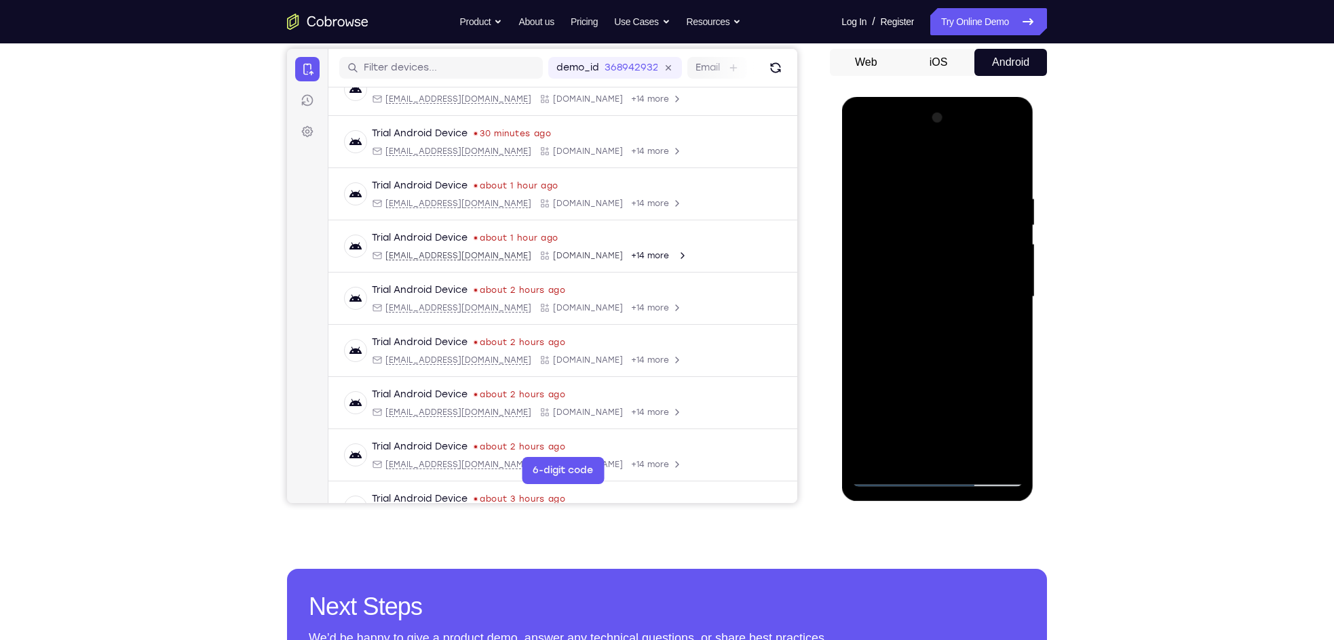
click at [1034, 151] on html "Online web based iOS Simulators and Android Emulators. Run iPhone, iPad, Mobile…" at bounding box center [937, 300] width 193 height 407
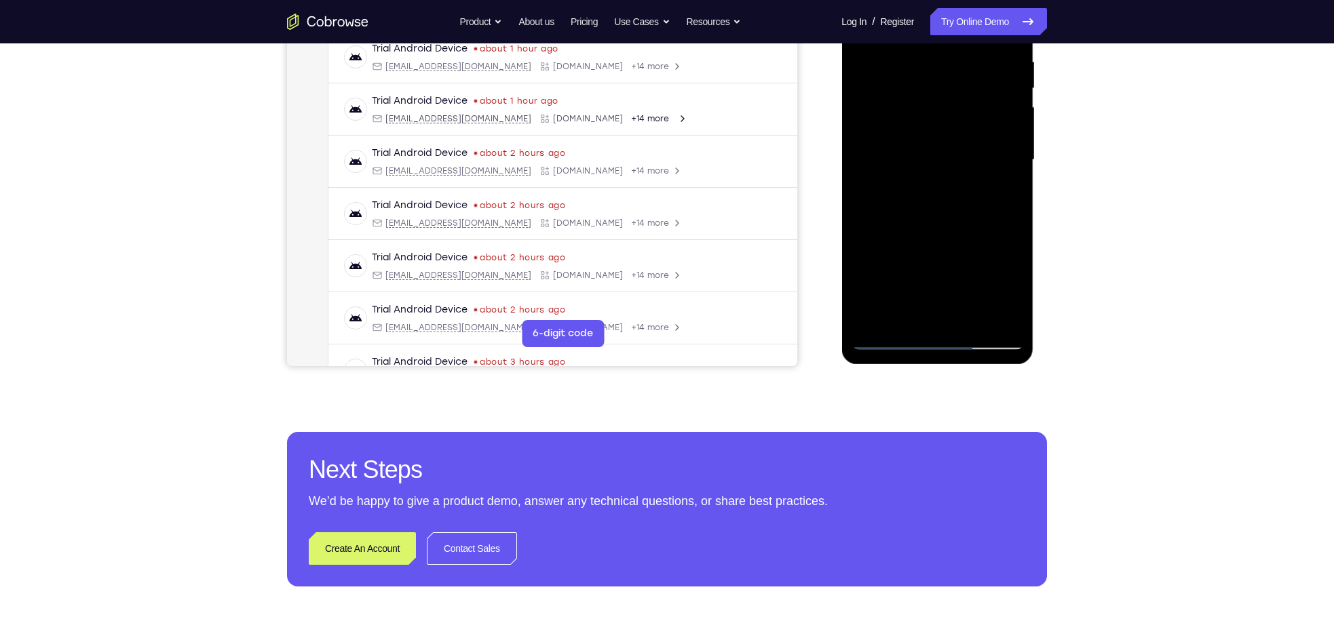
scroll to position [263, 0]
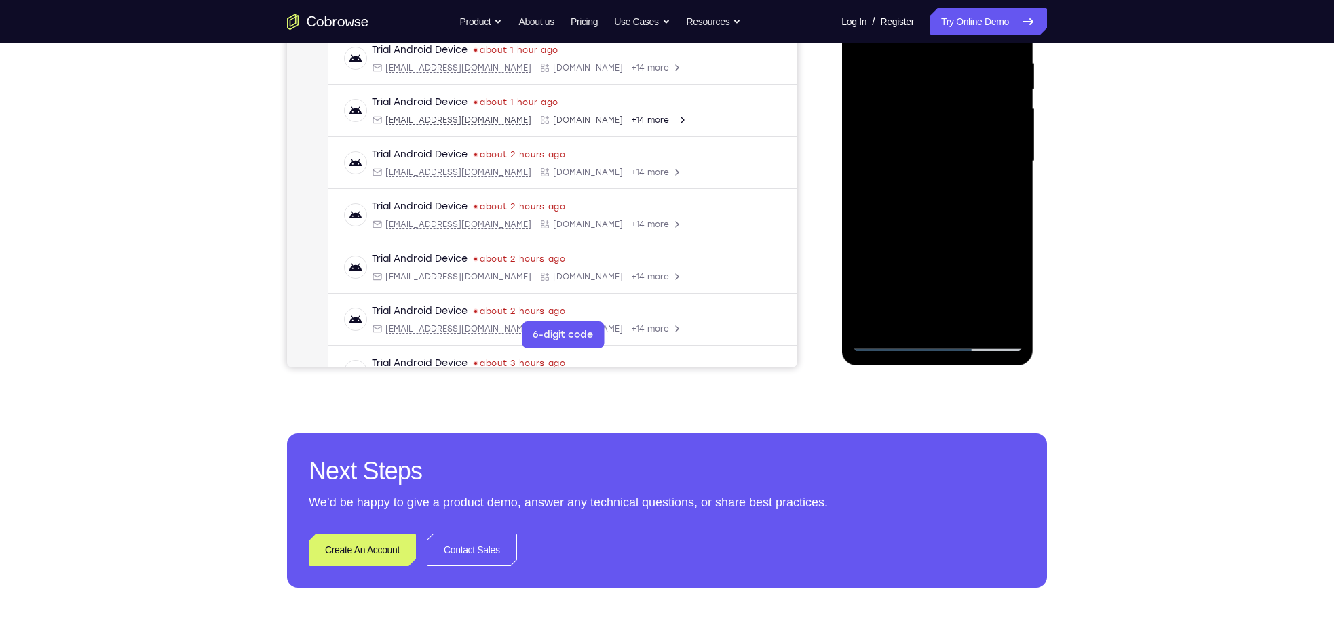
click at [958, 225] on div at bounding box center [936, 162] width 171 height 380
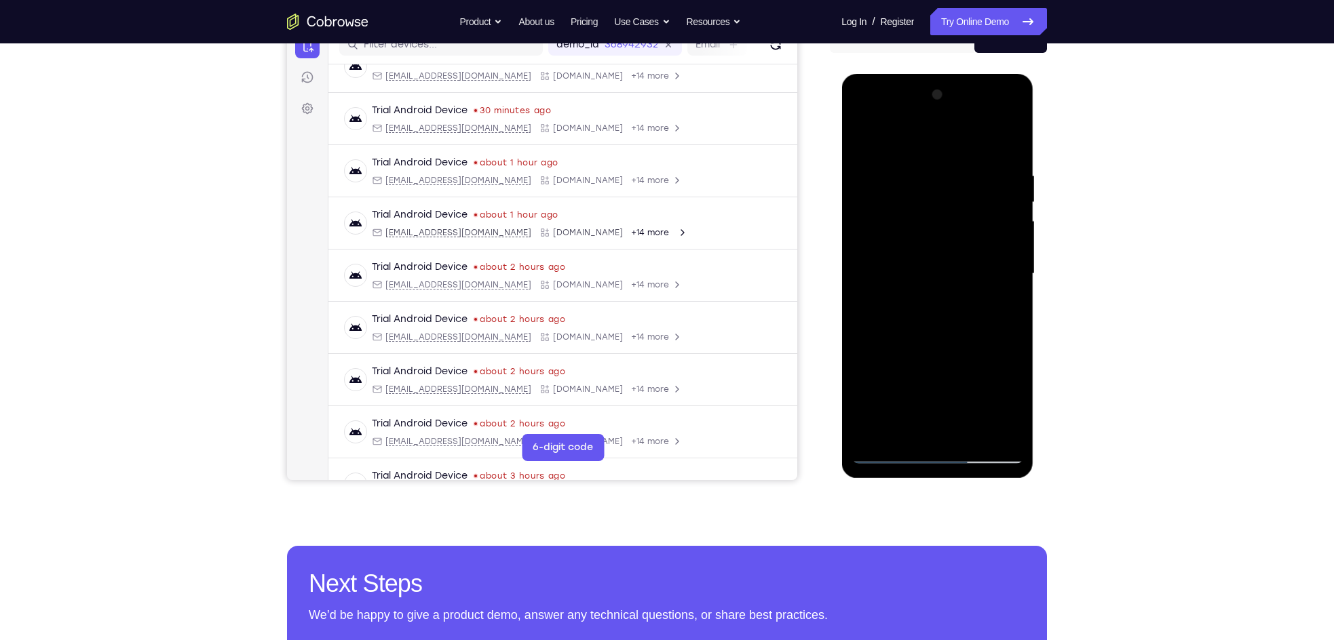
drag, startPoint x: 928, startPoint y: 345, endPoint x: 961, endPoint y: 118, distance: 229.6
click at [961, 118] on div at bounding box center [936, 274] width 171 height 380
drag, startPoint x: 866, startPoint y: 345, endPoint x: 940, endPoint y: 178, distance: 182.2
click at [940, 178] on div at bounding box center [936, 274] width 171 height 380
drag, startPoint x: 891, startPoint y: 298, endPoint x: 893, endPoint y: 206, distance: 92.9
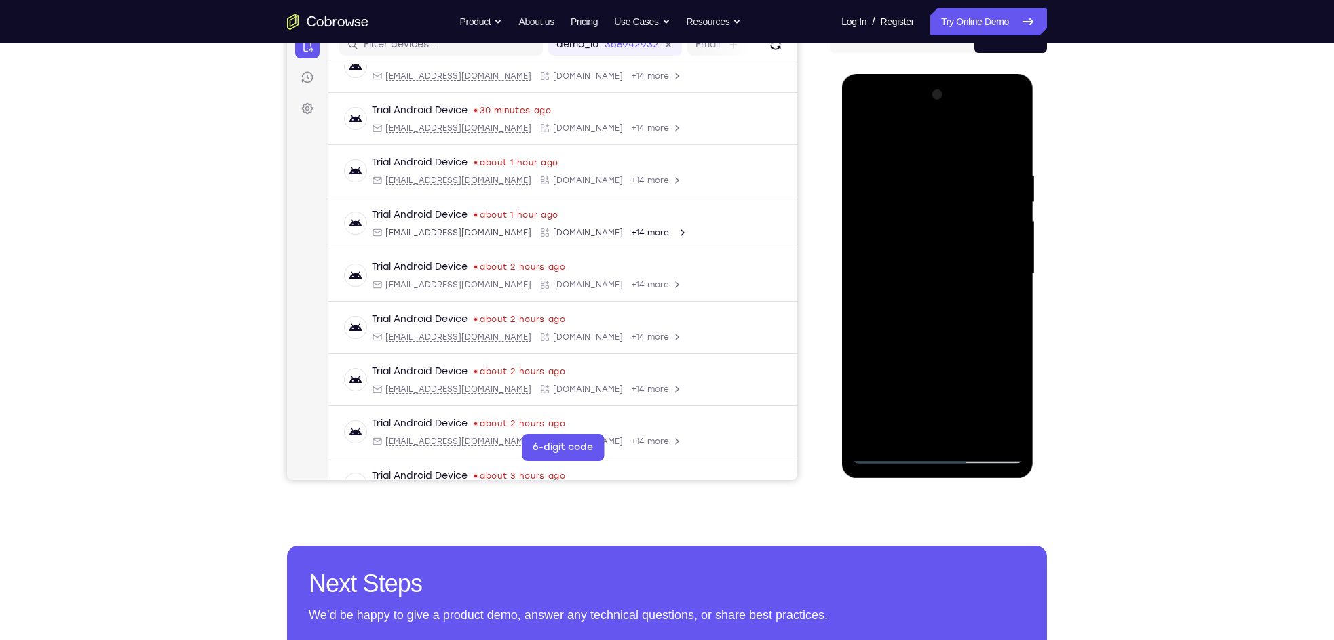
click at [893, 206] on div at bounding box center [936, 274] width 171 height 380
drag, startPoint x: 948, startPoint y: 353, endPoint x: 964, endPoint y: 177, distance: 176.4
click at [964, 177] on div at bounding box center [936, 274] width 171 height 380
drag, startPoint x: 949, startPoint y: 372, endPoint x: 961, endPoint y: 212, distance: 159.9
click at [961, 212] on div at bounding box center [936, 274] width 171 height 380
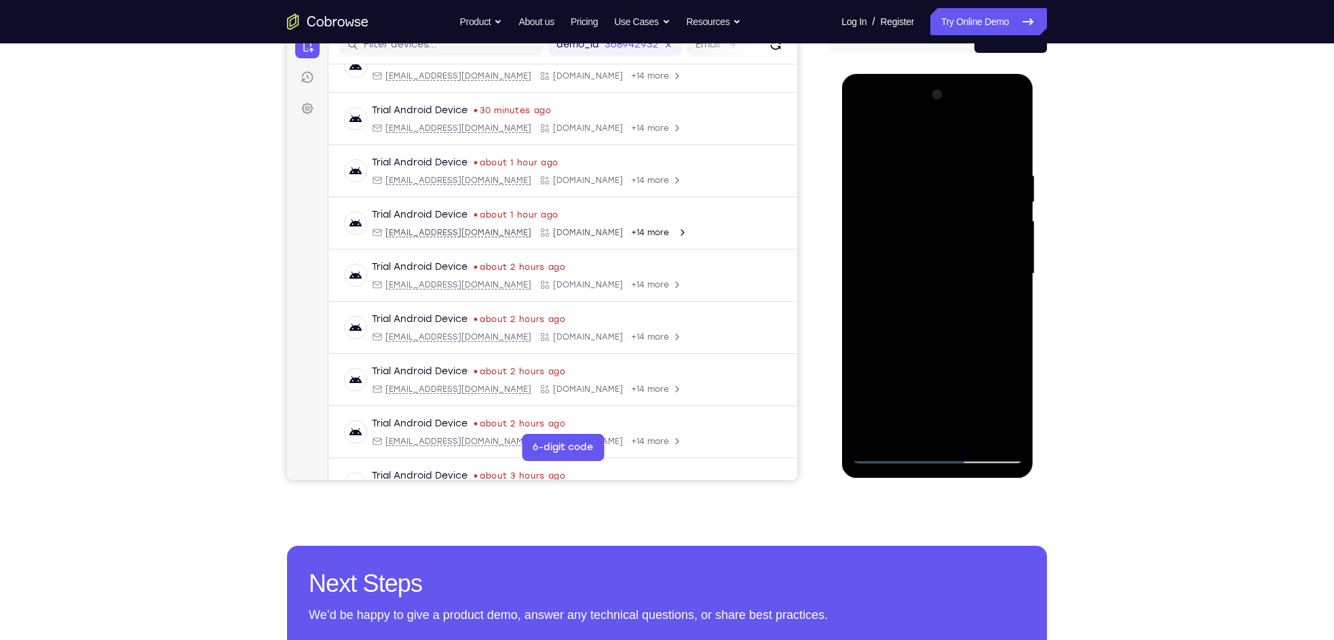
drag, startPoint x: 954, startPoint y: 250, endPoint x: 953, endPoint y: 208, distance: 42.1
click at [953, 208] on div at bounding box center [936, 274] width 171 height 380
drag, startPoint x: 946, startPoint y: 333, endPoint x: 927, endPoint y: 305, distance: 33.7
click at [927, 305] on div at bounding box center [936, 274] width 171 height 380
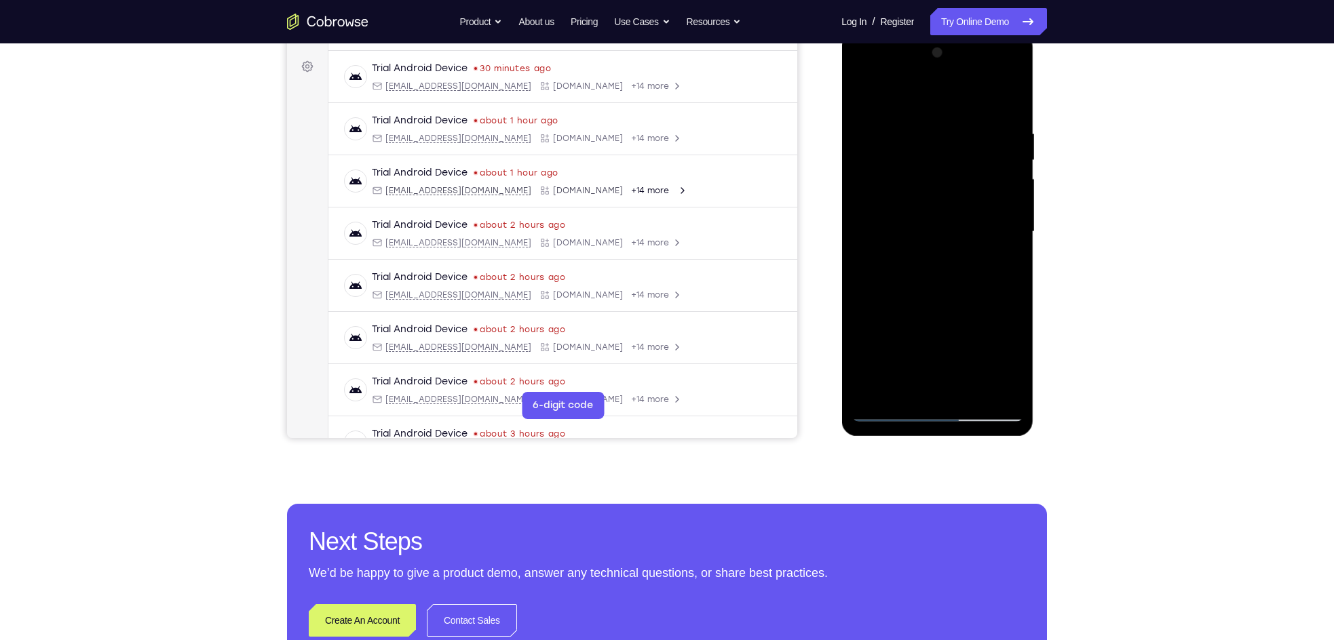
scroll to position [195, 0]
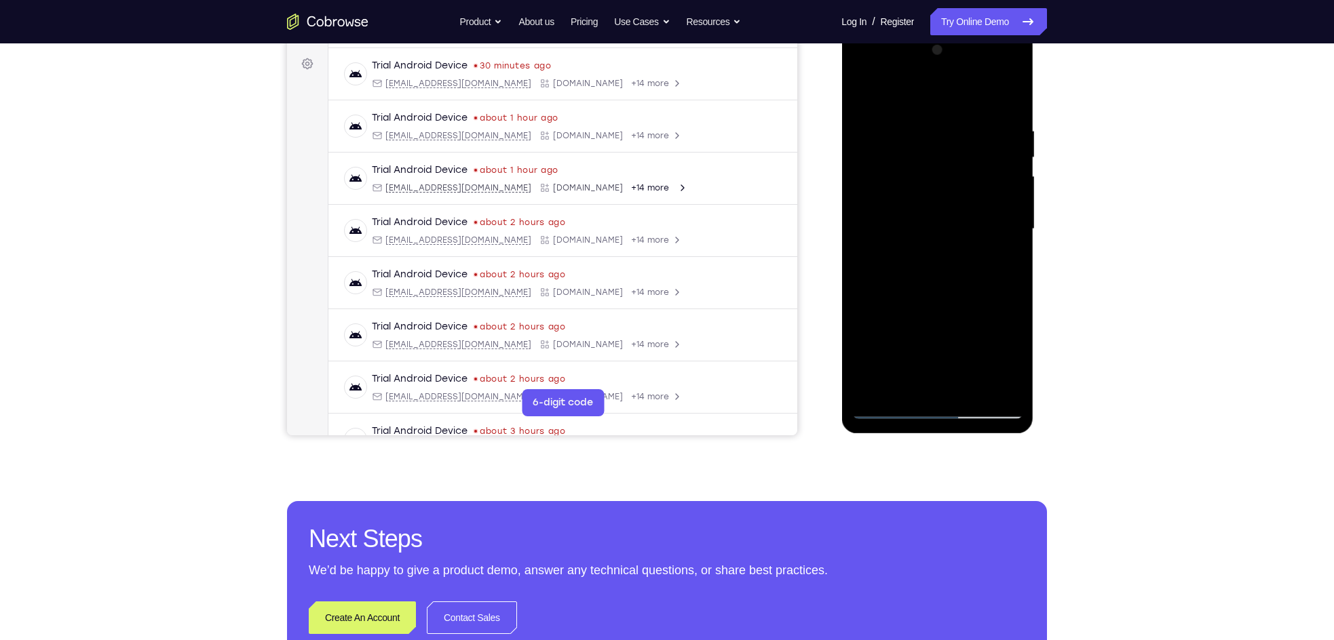
click at [998, 390] on div at bounding box center [936, 229] width 171 height 380
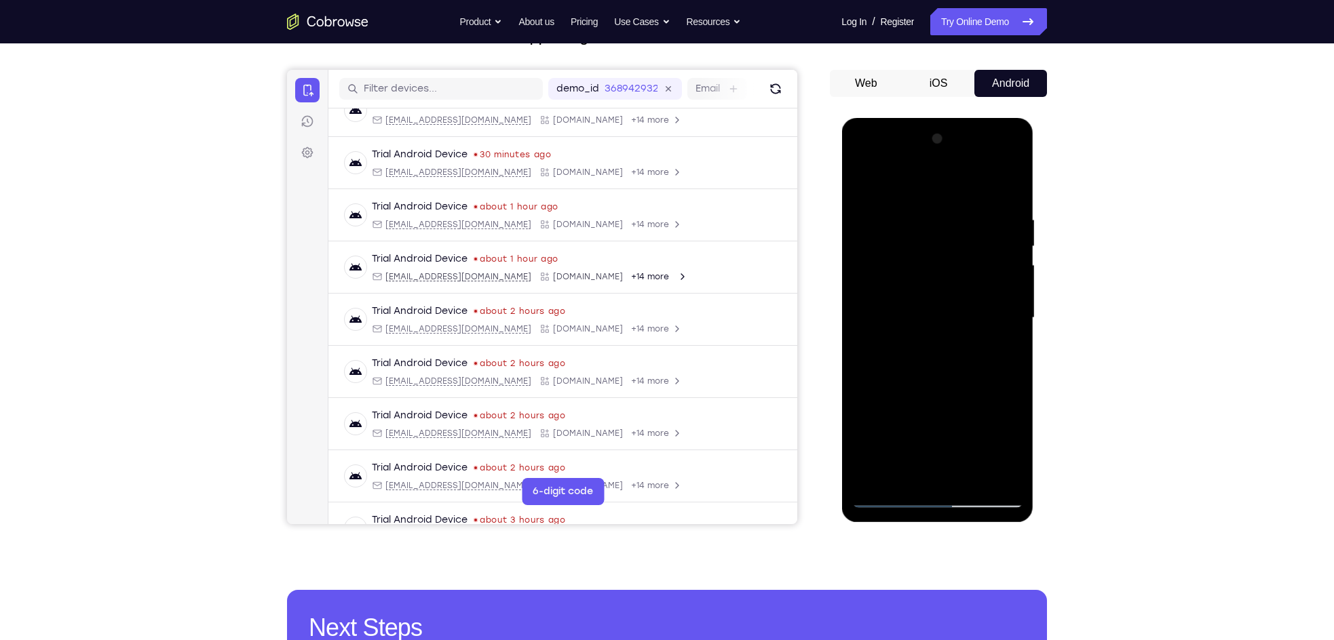
scroll to position [204, 0]
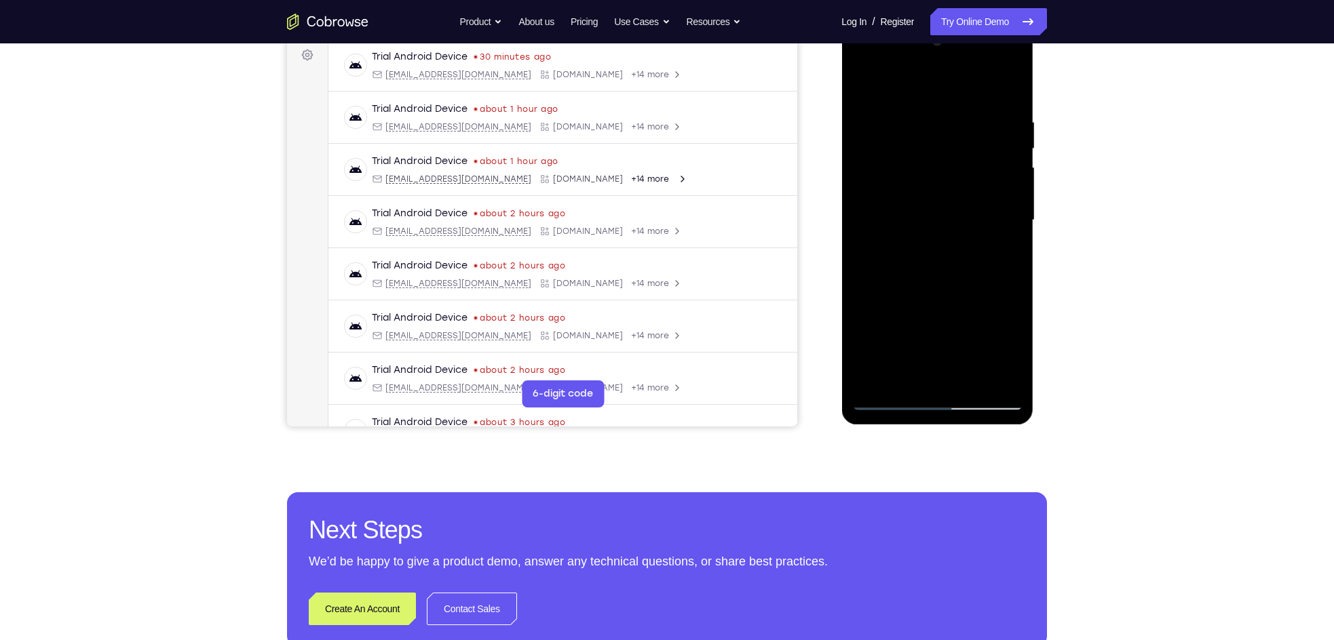
click at [892, 399] on div at bounding box center [936, 221] width 171 height 380
drag, startPoint x: 954, startPoint y: 309, endPoint x: 973, endPoint y: 162, distance: 147.8
drag, startPoint x: 132, startPoint y: 142, endPoint x: 815, endPoint y: 229, distance: 688.5
click at [815, 229] on div "Your Support Agent Your Customer Web iOS Android" at bounding box center [667, 176] width 760 height 501
drag, startPoint x: 965, startPoint y: 303, endPoint x: 948, endPoint y: 107, distance: 196.8
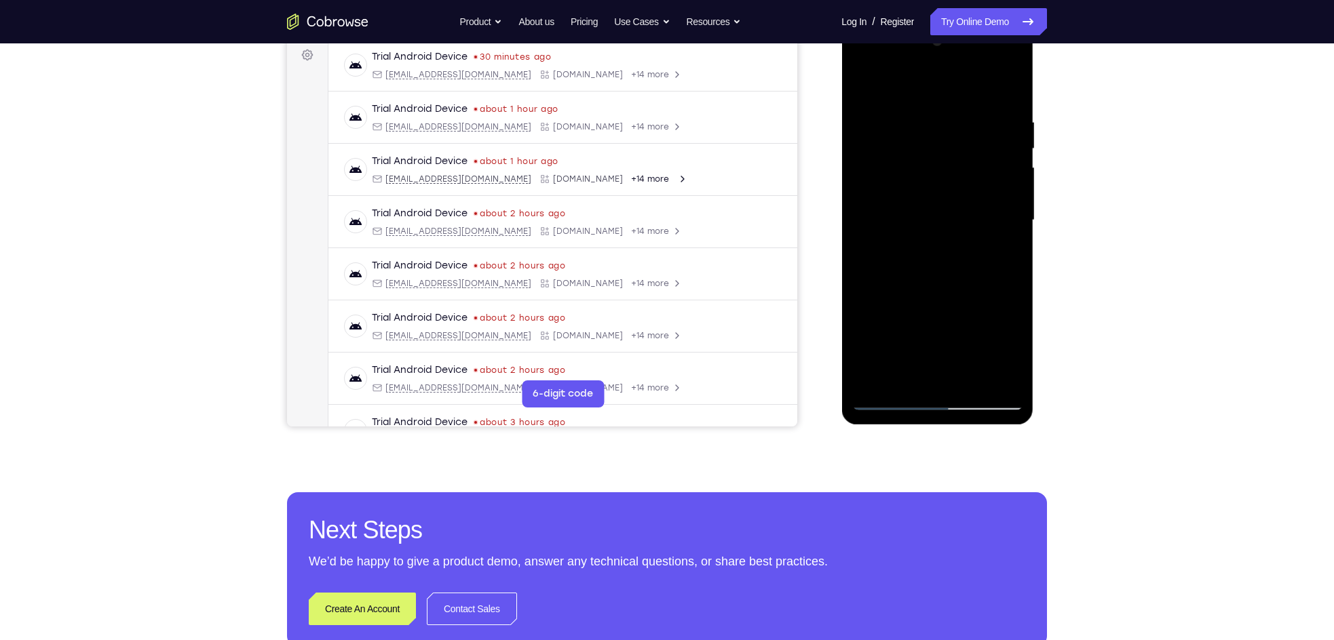
click at [948, 107] on div at bounding box center [936, 221] width 171 height 380
drag, startPoint x: 931, startPoint y: 304, endPoint x: 942, endPoint y: 144, distance: 160.5
click at [942, 144] on div at bounding box center [936, 221] width 171 height 380
drag, startPoint x: 935, startPoint y: 313, endPoint x: 918, endPoint y: 170, distance: 144.2
click at [918, 170] on div at bounding box center [936, 221] width 171 height 380
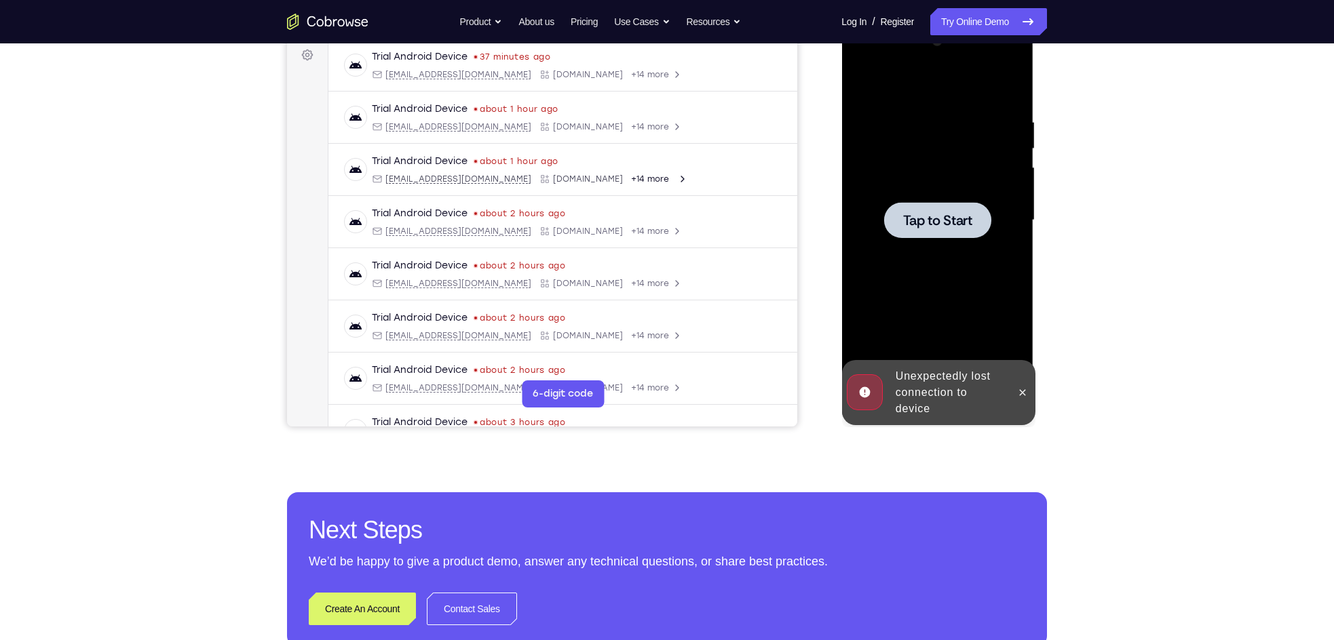
click at [942, 232] on div at bounding box center [936, 220] width 107 height 36
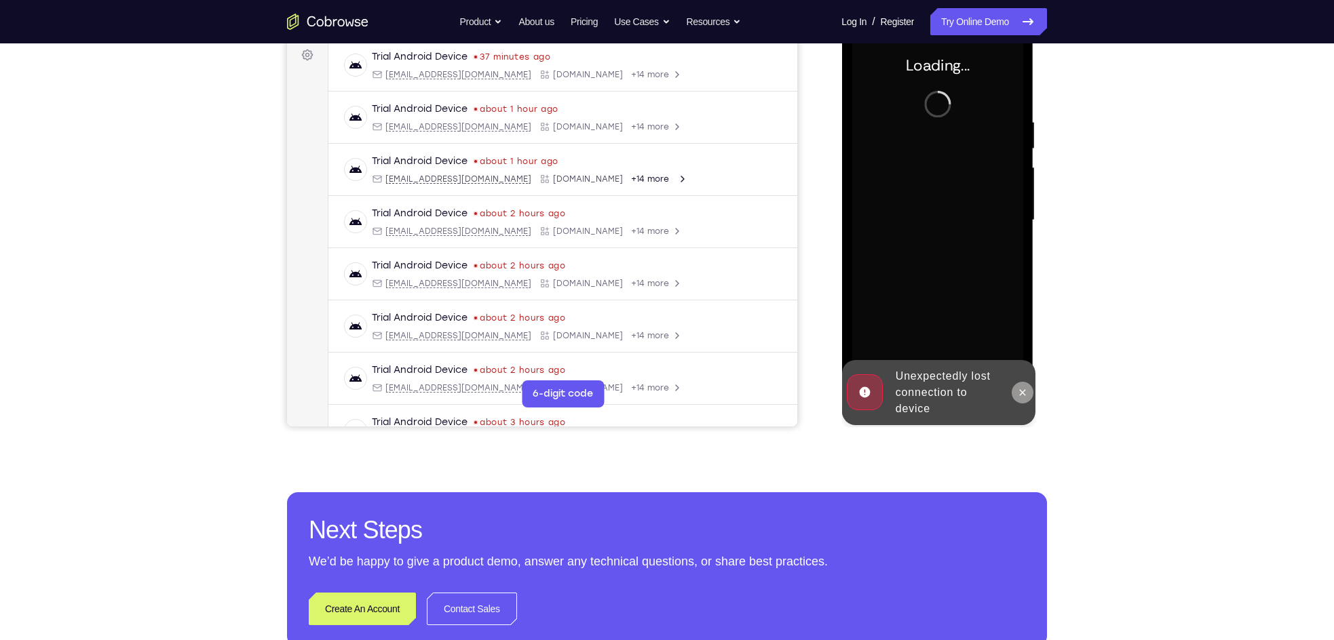
click at [1022, 394] on icon at bounding box center [1021, 392] width 11 height 11
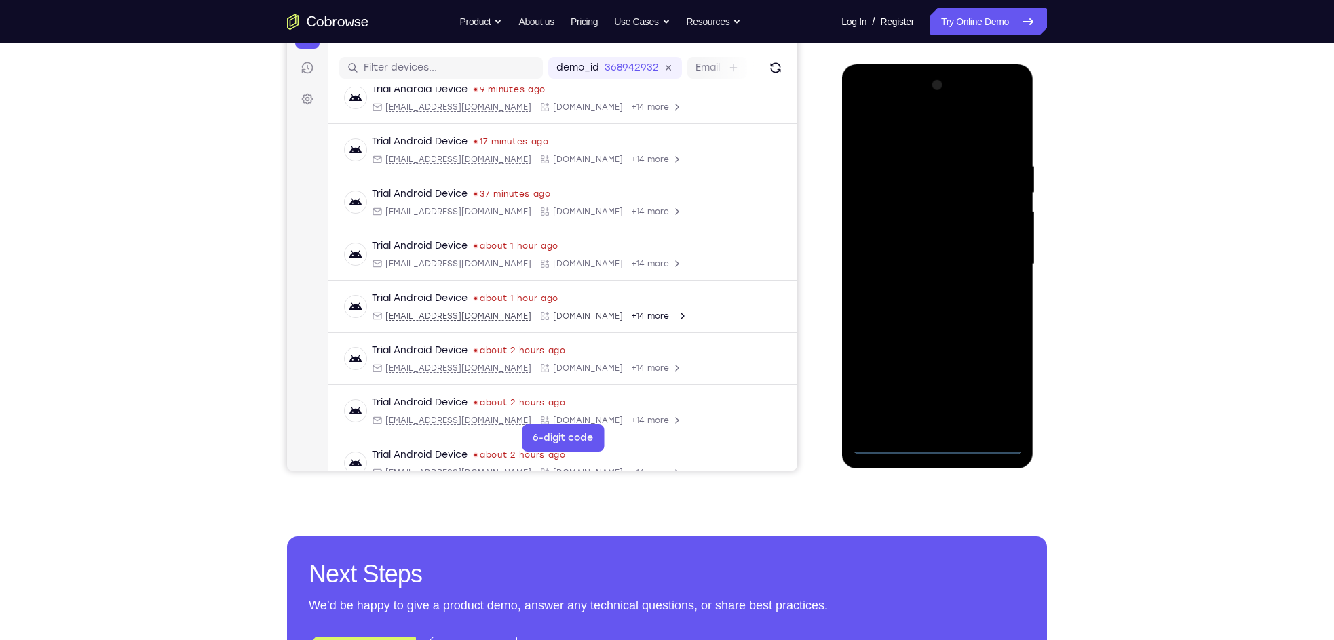
scroll to position [0, 0]
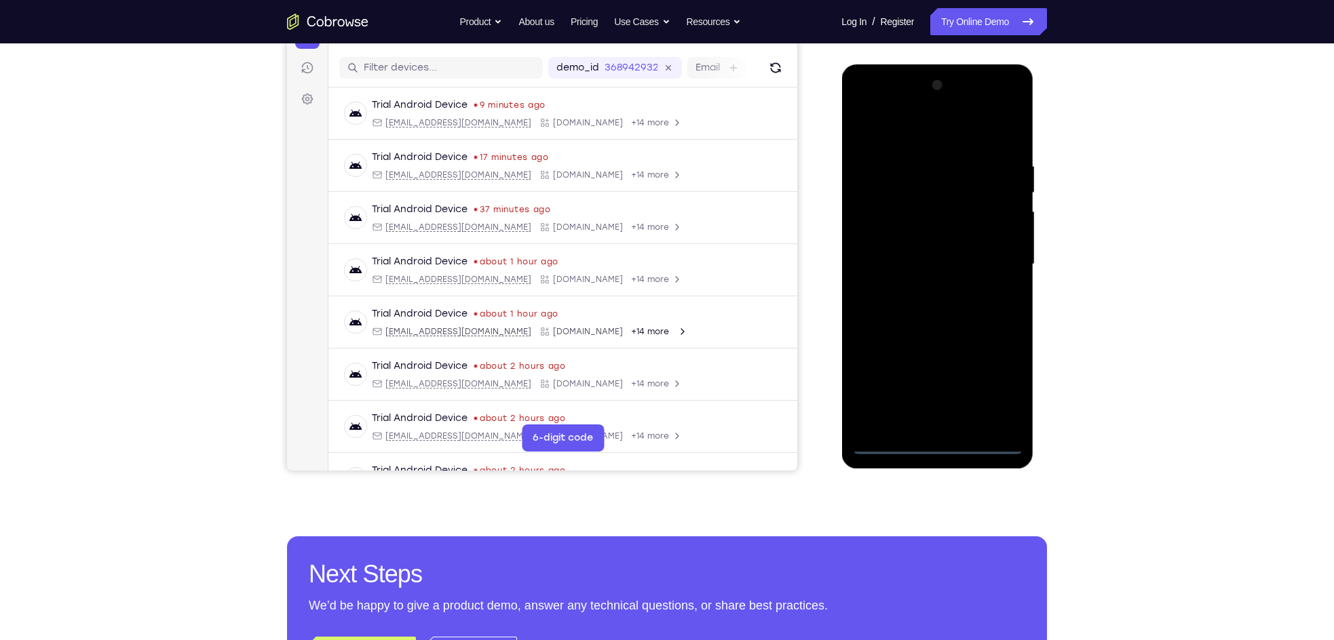
click at [932, 443] on div at bounding box center [936, 265] width 171 height 380
click at [992, 376] on div at bounding box center [936, 265] width 171 height 380
click at [997, 385] on div at bounding box center [936, 265] width 171 height 380
click at [992, 389] on div at bounding box center [936, 265] width 171 height 380
click at [996, 387] on div at bounding box center [936, 265] width 171 height 380
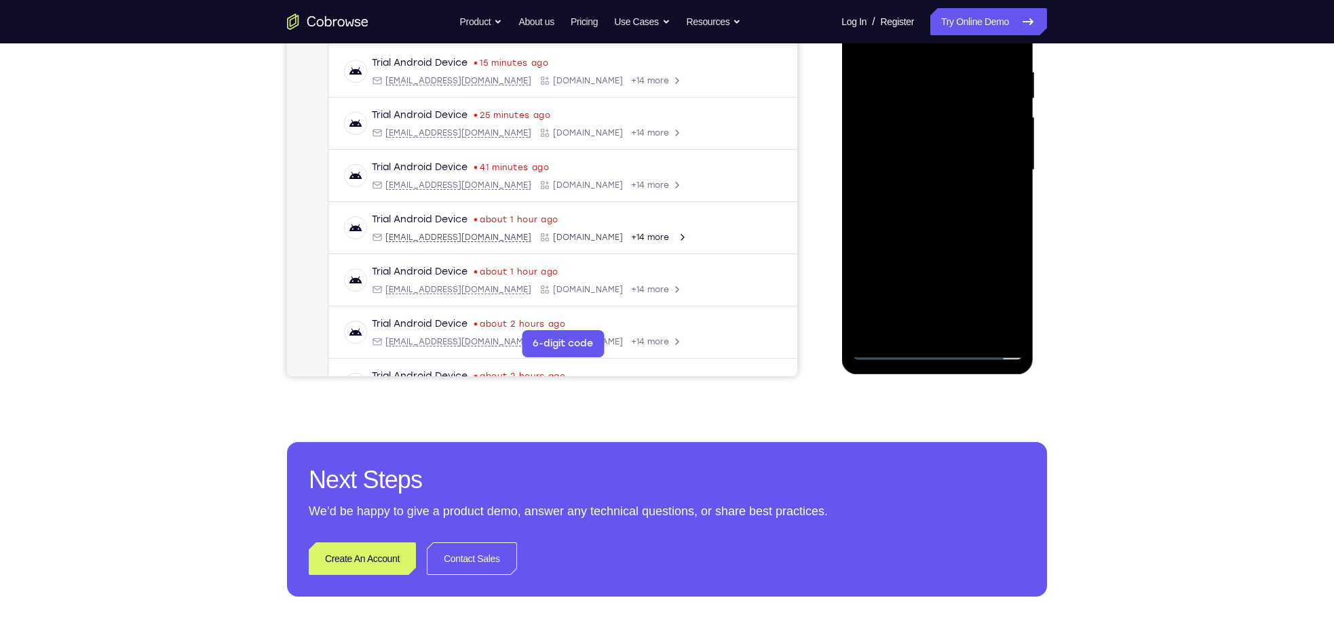
scroll to position [225, 0]
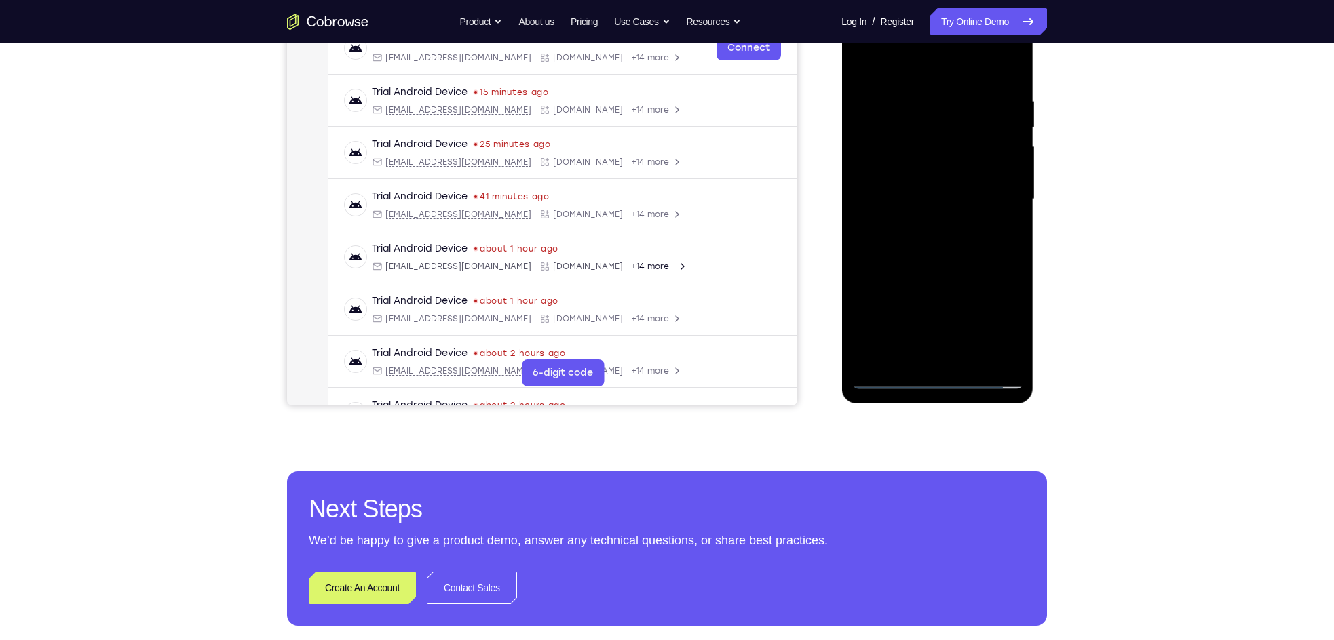
click at [999, 327] on div at bounding box center [936, 199] width 171 height 380
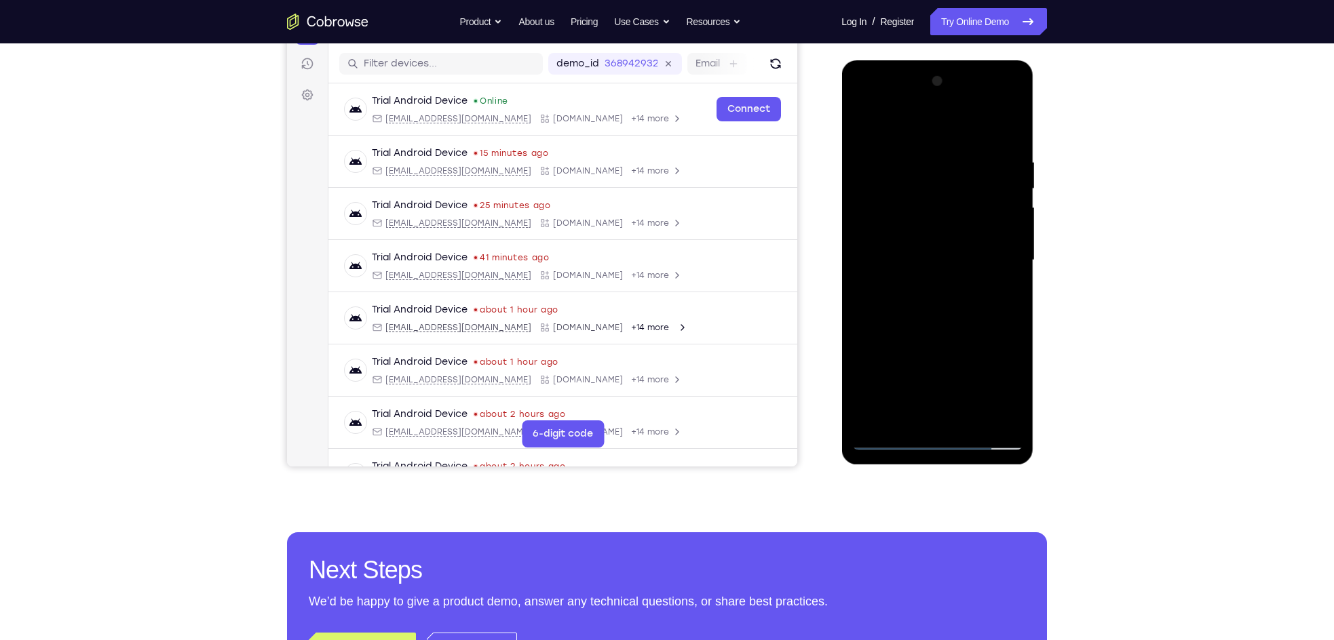
scroll to position [163, 0]
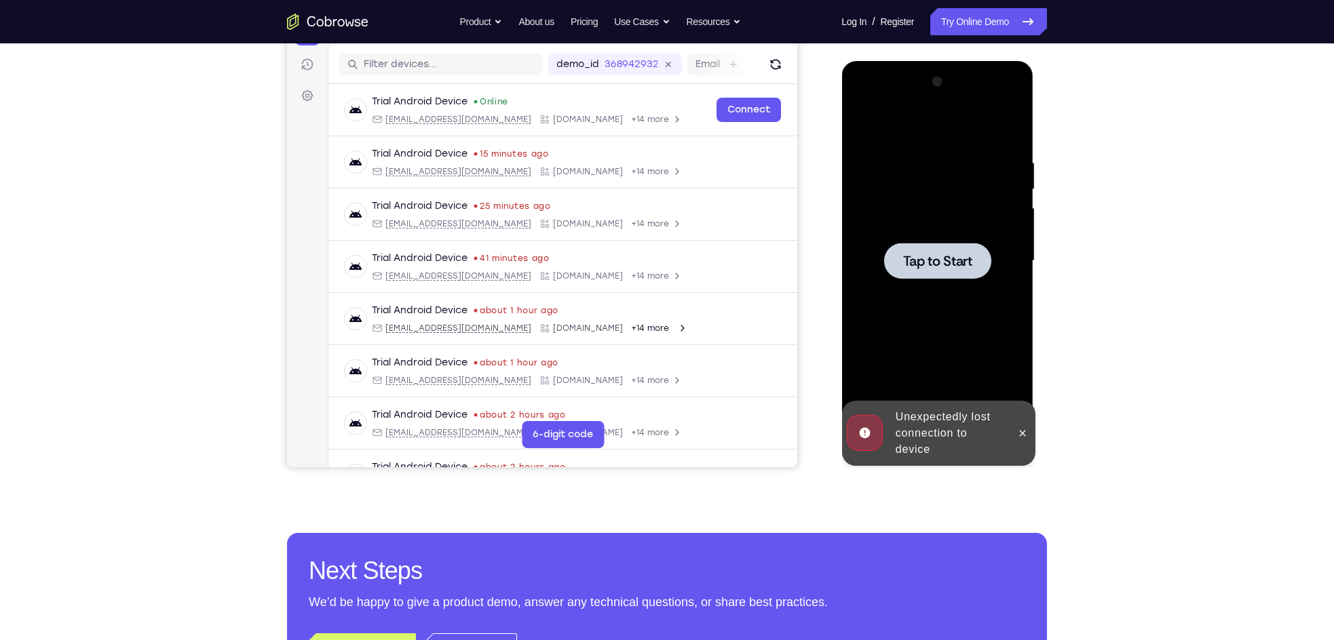
click at [938, 305] on div at bounding box center [936, 261] width 171 height 380
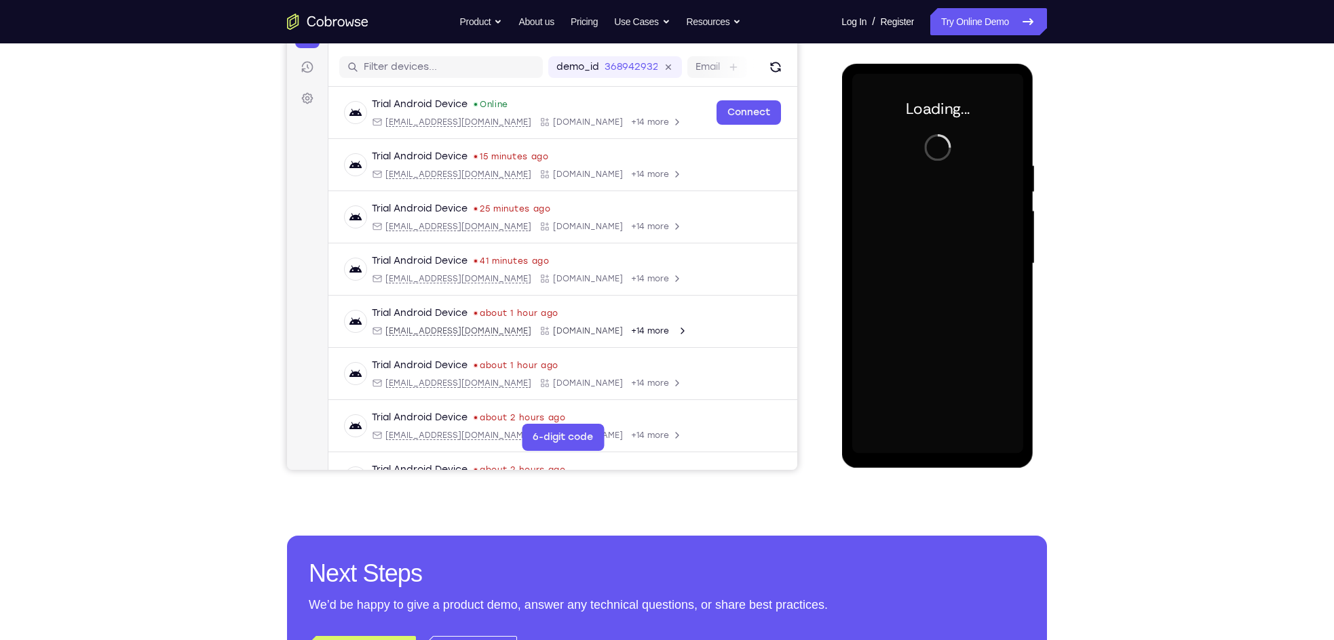
scroll to position [160, 0]
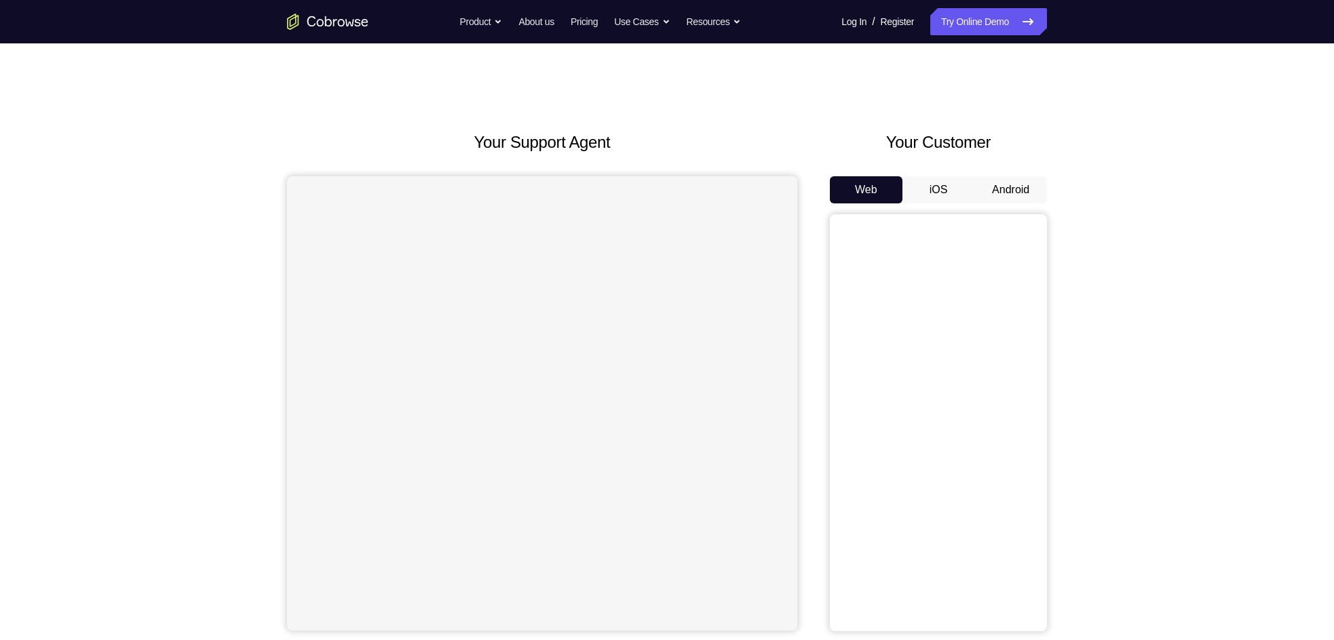
click at [988, 190] on button "Android" at bounding box center [1010, 189] width 73 height 27
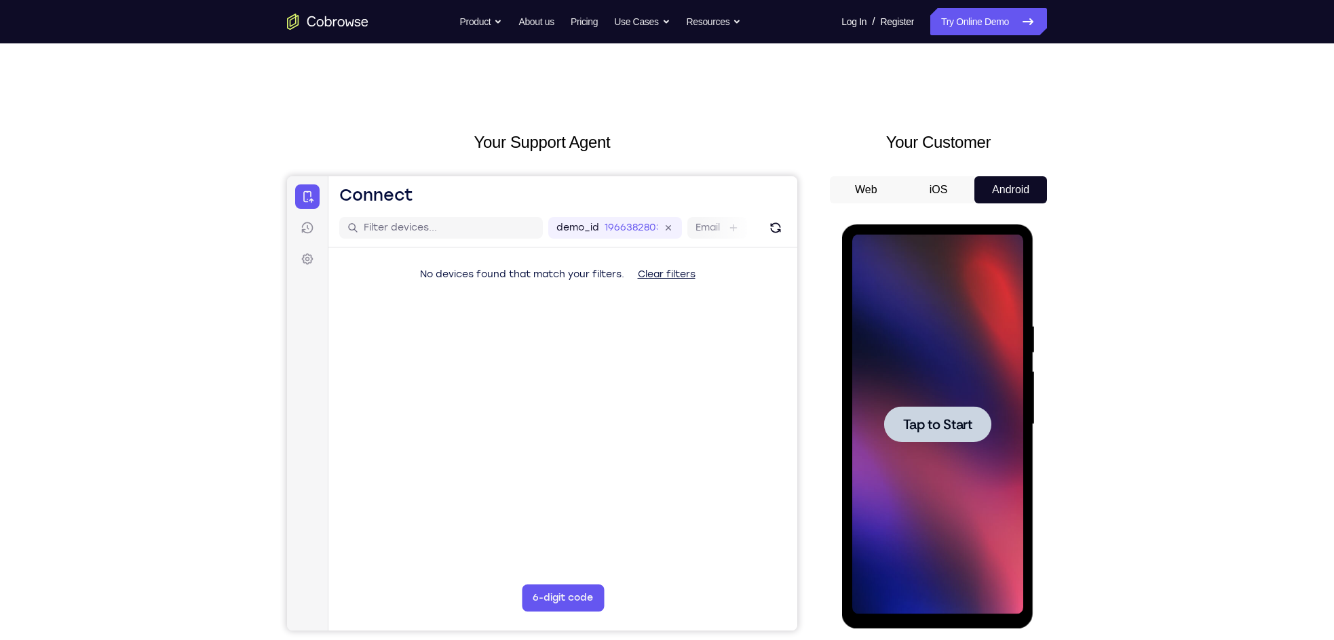
click at [938, 427] on span "Tap to Start" at bounding box center [936, 425] width 69 height 14
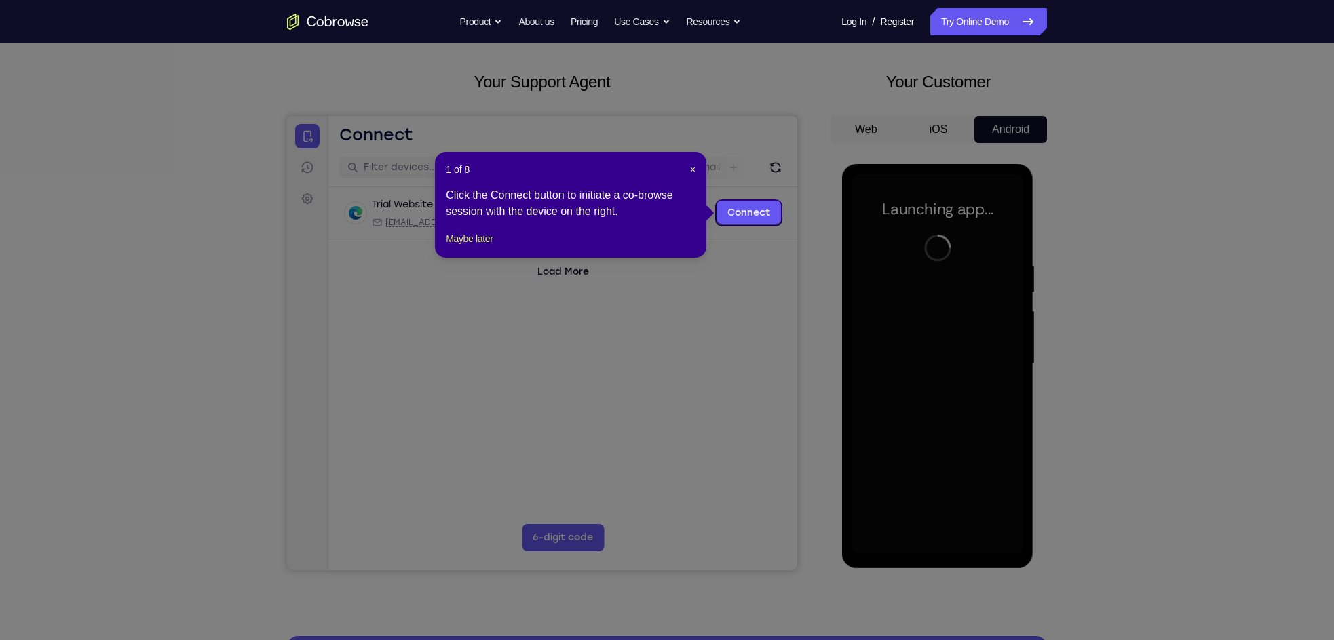
scroll to position [61, 0]
click at [693, 167] on span "×" at bounding box center [692, 168] width 5 height 11
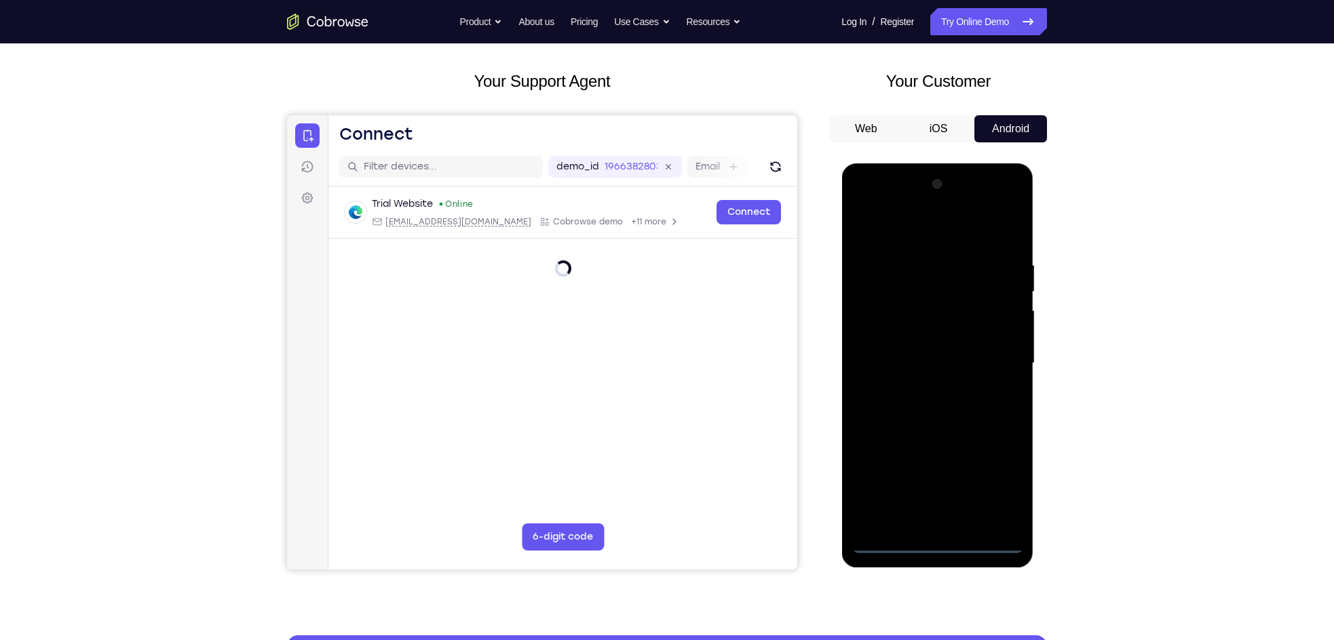
click at [937, 544] on div at bounding box center [936, 364] width 171 height 380
click at [998, 483] on div at bounding box center [936, 364] width 171 height 380
click at [905, 231] on div at bounding box center [936, 364] width 171 height 380
click at [997, 352] on div at bounding box center [936, 364] width 171 height 380
click at [923, 391] on div at bounding box center [936, 364] width 171 height 380
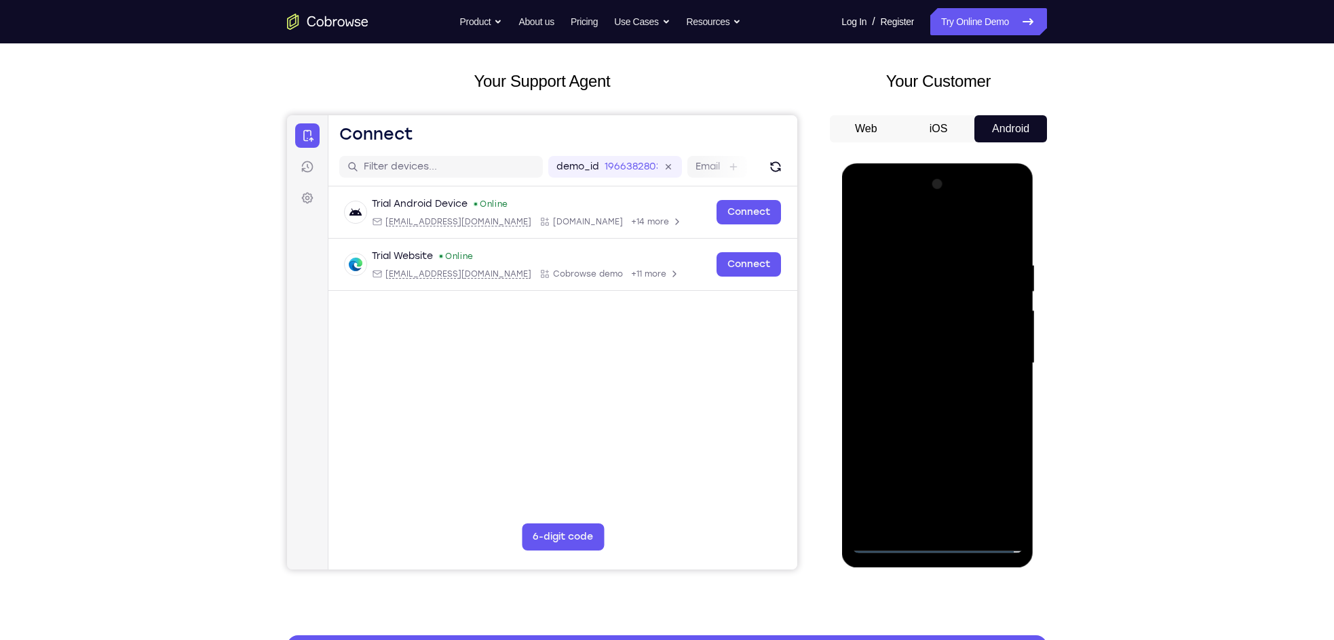
click at [938, 335] on div at bounding box center [936, 364] width 171 height 380
click at [925, 354] on div at bounding box center [936, 364] width 171 height 380
click at [936, 330] on div at bounding box center [936, 364] width 171 height 380
drag, startPoint x: 898, startPoint y: 225, endPoint x: 1103, endPoint y: 265, distance: 208.8
click at [1034, 265] on html "Online web based iOS Simulators and Android Emulators. Run iPhone, iPad, Mobile…" at bounding box center [937, 366] width 193 height 407
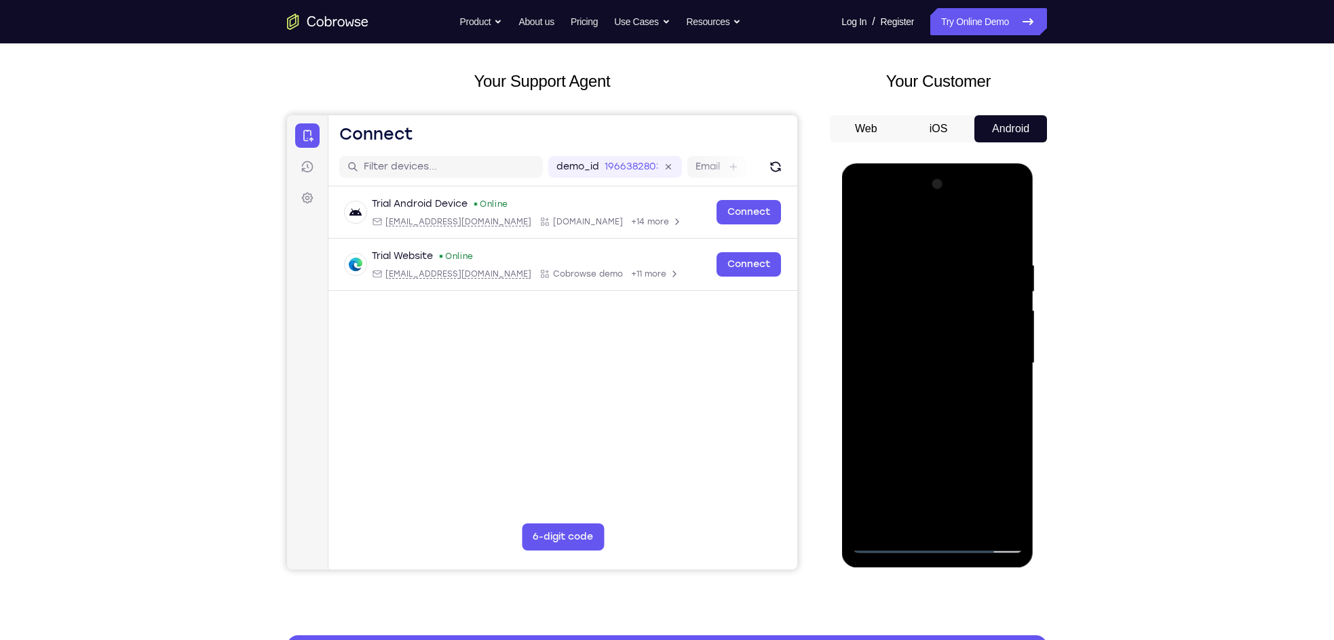
scroll to position [117, 0]
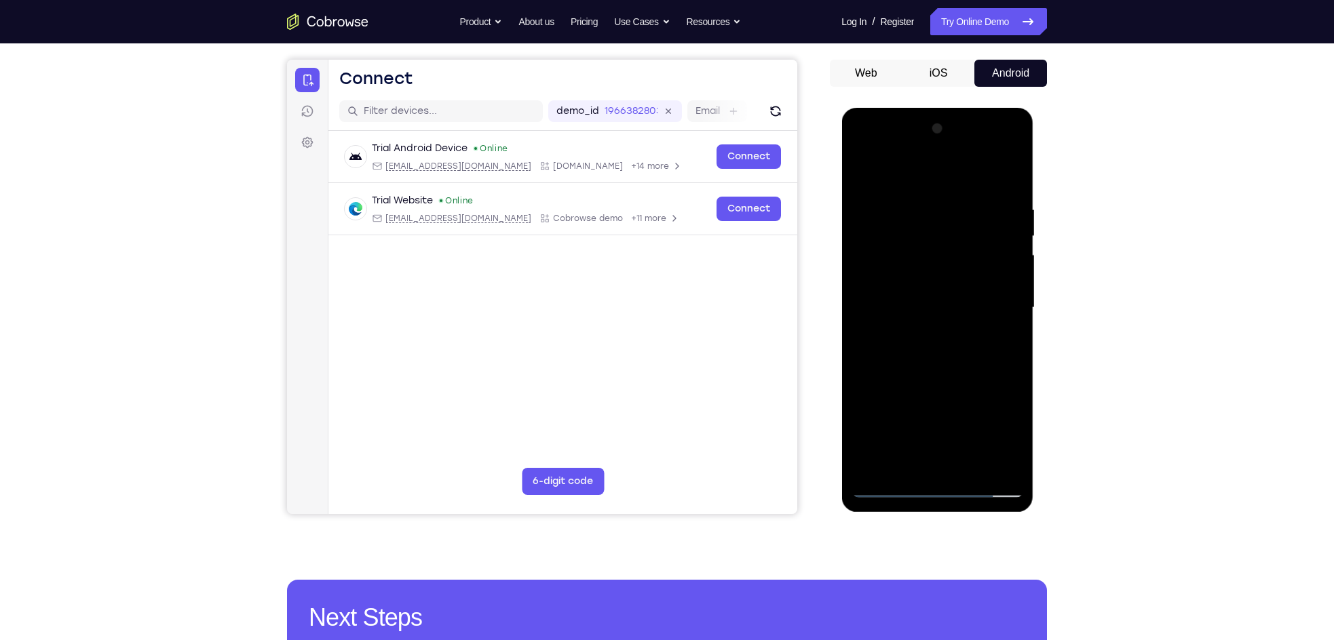
click at [1009, 467] on div at bounding box center [936, 308] width 171 height 380
click at [1011, 316] on div at bounding box center [936, 308] width 171 height 380
click at [1013, 317] on div at bounding box center [936, 308] width 171 height 380
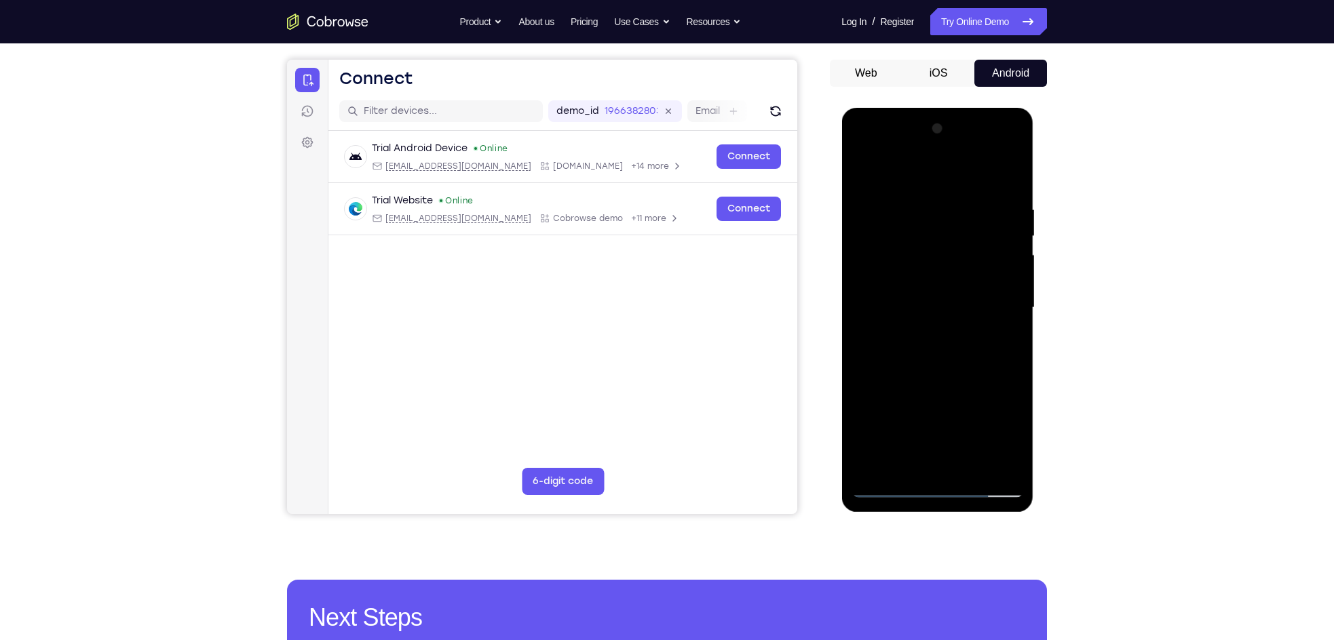
click at [1013, 317] on div at bounding box center [936, 308] width 171 height 380
click at [916, 203] on div at bounding box center [936, 308] width 171 height 380
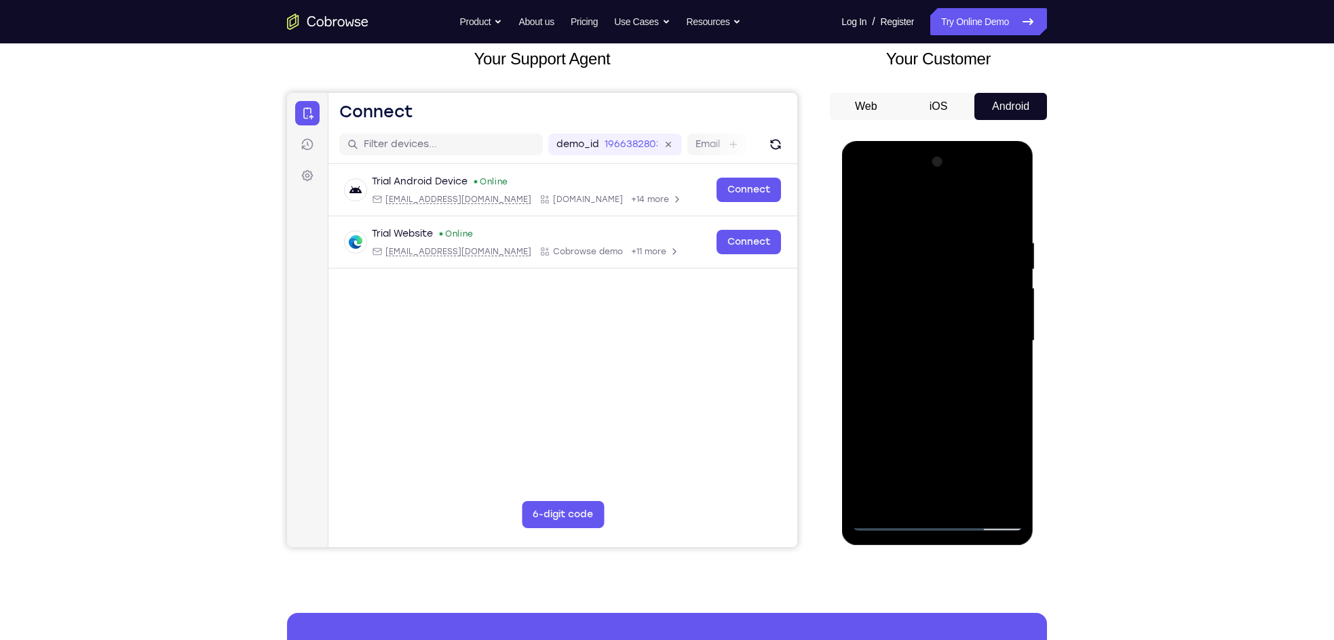
scroll to position [85, 0]
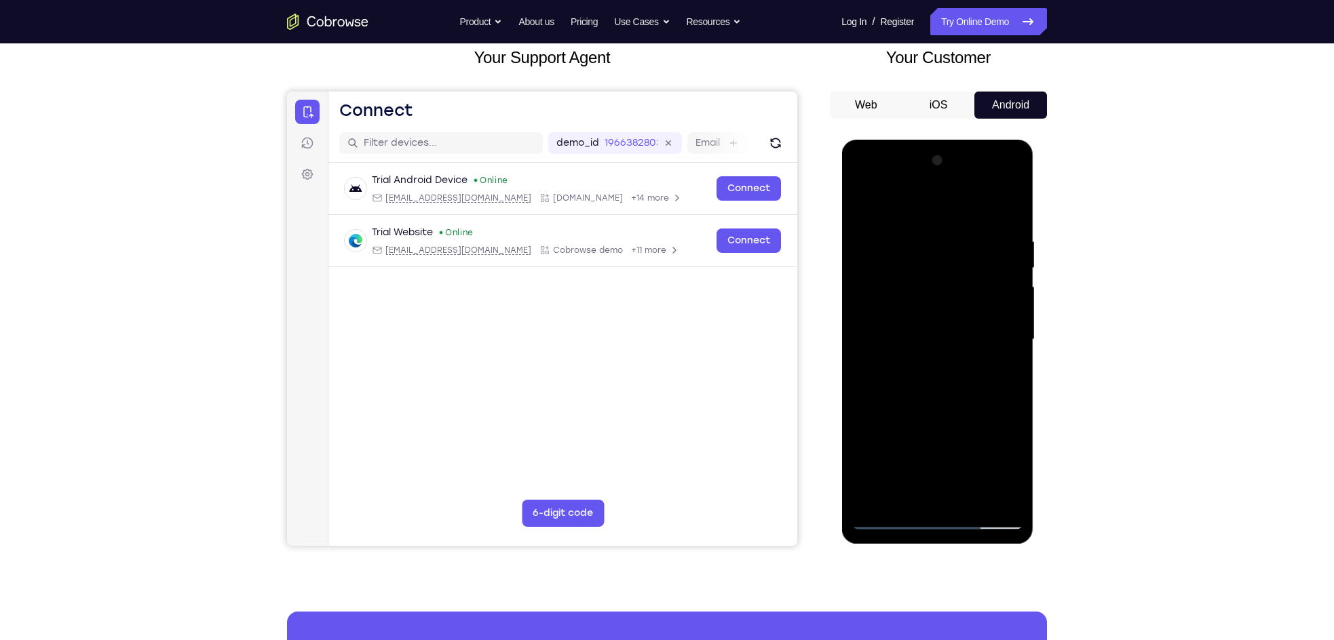
click at [1007, 328] on div at bounding box center [936, 340] width 171 height 380
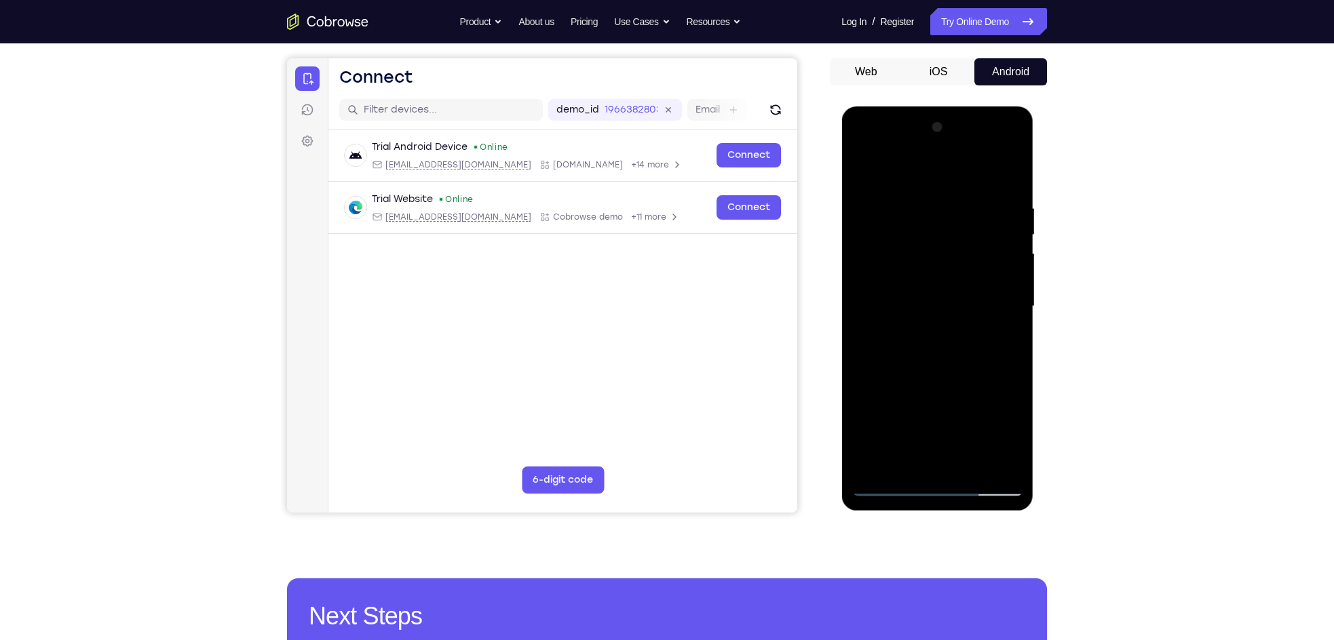
scroll to position [119, 0]
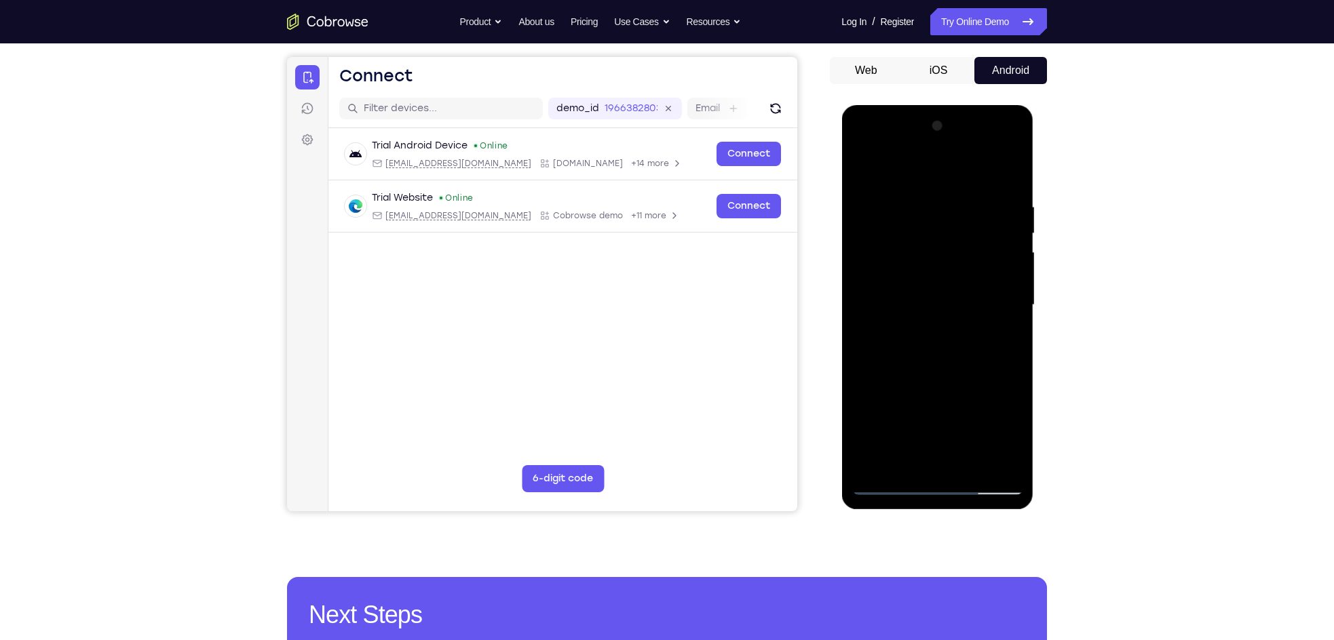
click at [1007, 303] on div at bounding box center [936, 305] width 171 height 380
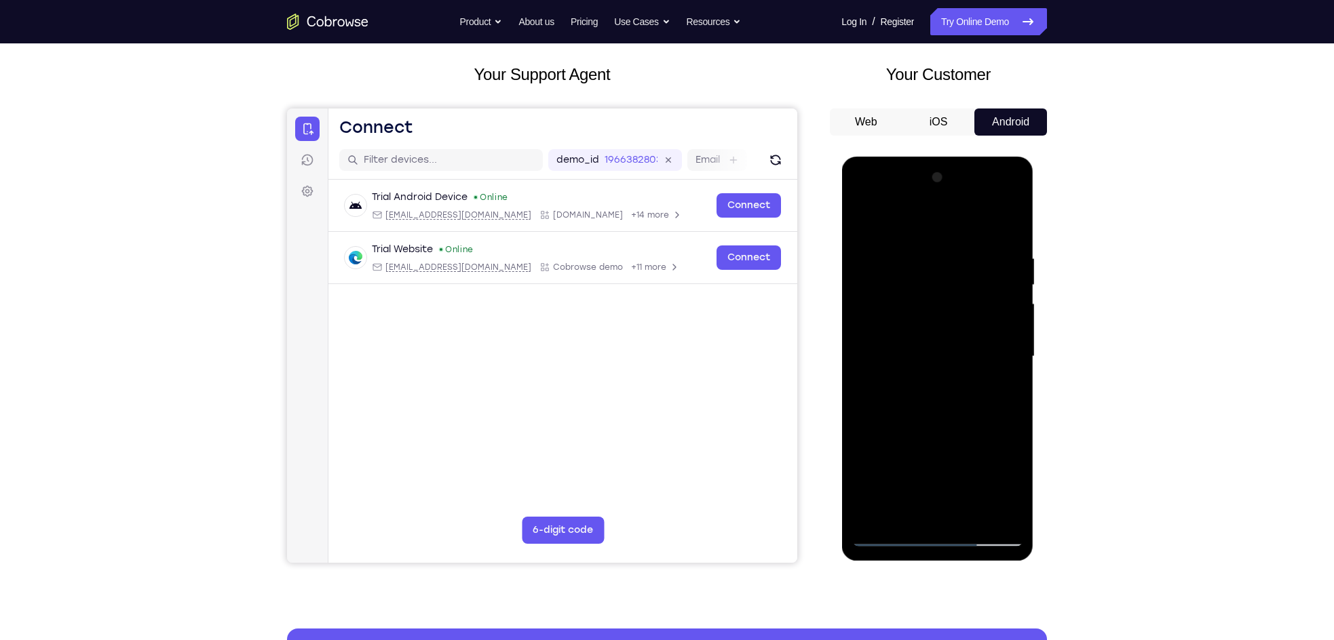
scroll to position [67, 0]
click at [1005, 229] on div at bounding box center [936, 358] width 171 height 380
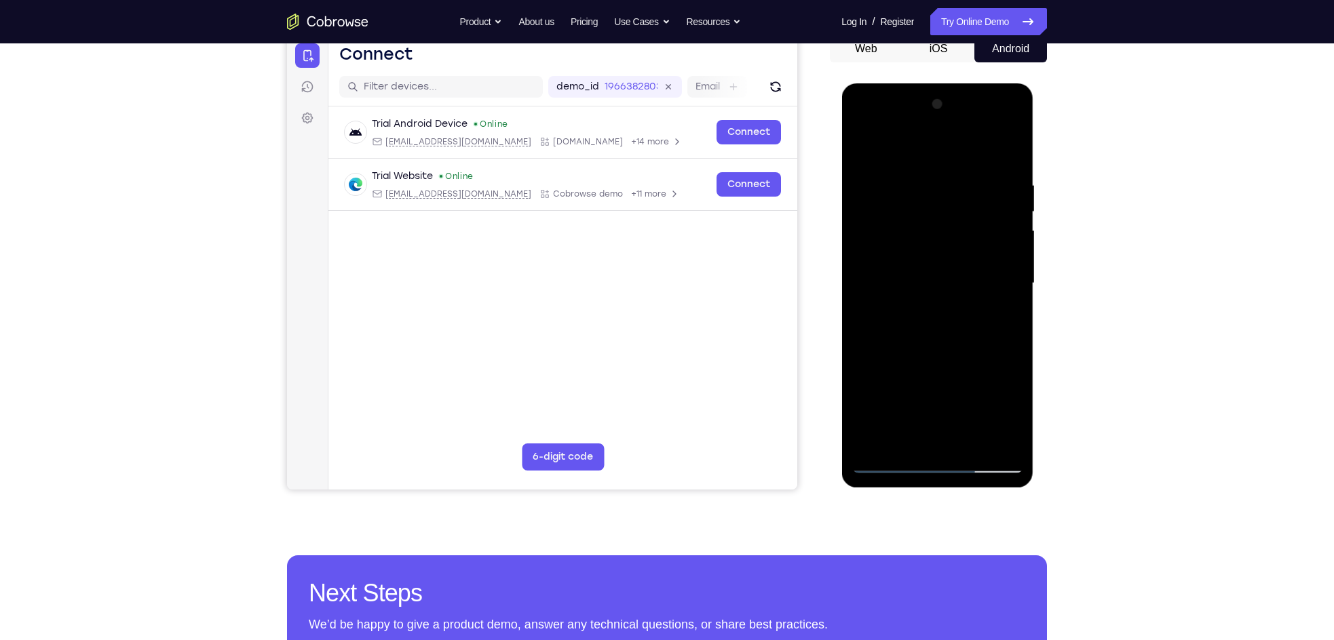
scroll to position [164, 0]
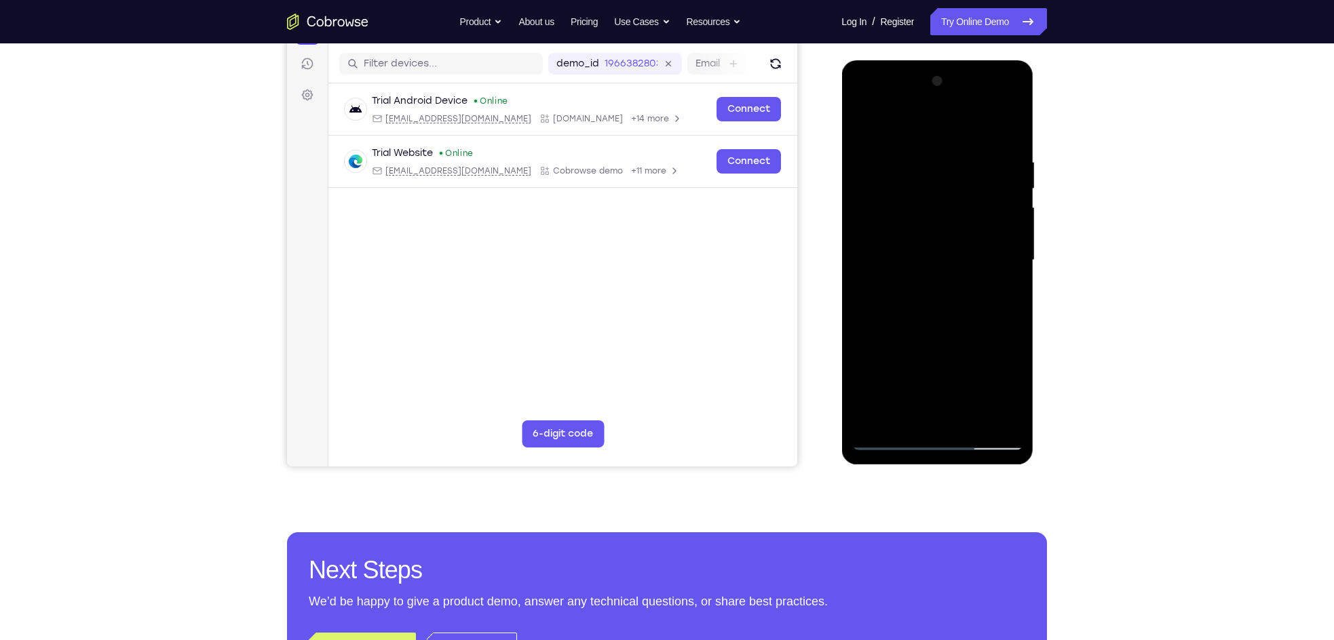
drag, startPoint x: 952, startPoint y: 299, endPoint x: 967, endPoint y: 217, distance: 83.4
click at [967, 217] on div at bounding box center [936, 261] width 171 height 380
drag, startPoint x: 946, startPoint y: 334, endPoint x: 962, endPoint y: 212, distance: 123.1
click at [962, 212] on div at bounding box center [936, 261] width 171 height 380
drag, startPoint x: 929, startPoint y: 363, endPoint x: 945, endPoint y: 269, distance: 95.0
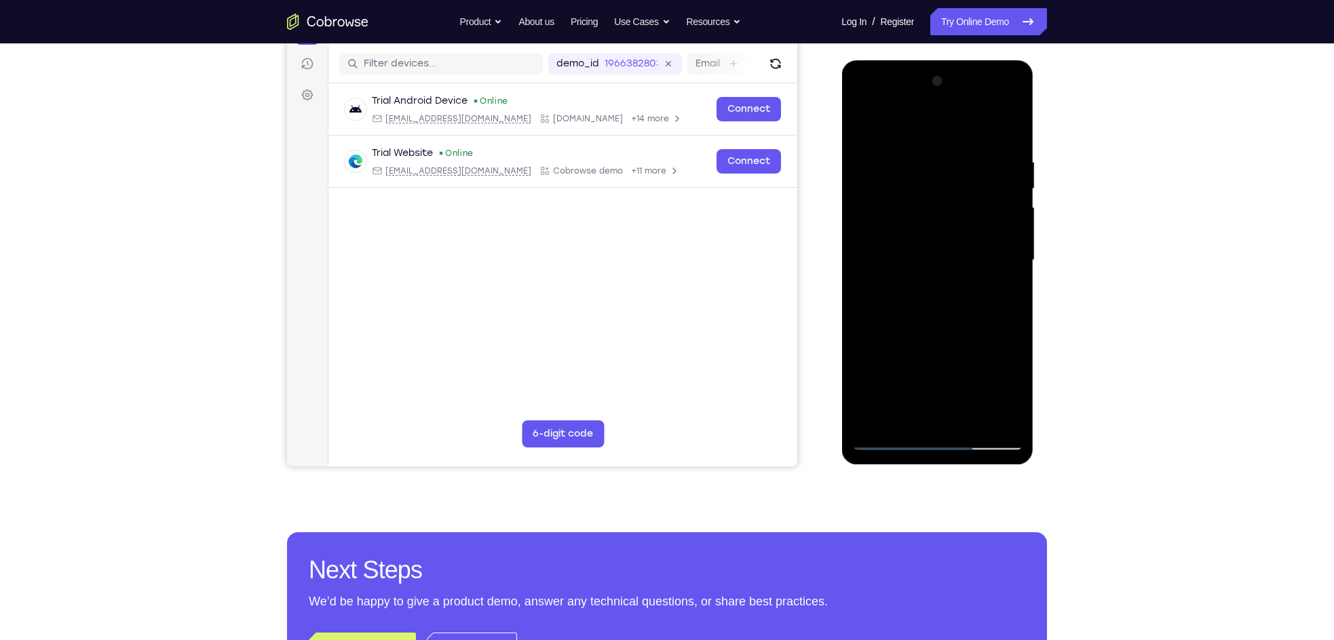
click at [945, 269] on div at bounding box center [936, 261] width 171 height 380
drag, startPoint x: 949, startPoint y: 340, endPoint x: 946, endPoint y: 221, distance: 118.8
click at [946, 221] on div at bounding box center [936, 261] width 171 height 380
drag, startPoint x: 932, startPoint y: 335, endPoint x: 931, endPoint y: 287, distance: 48.2
click at [931, 287] on div at bounding box center [936, 261] width 171 height 380
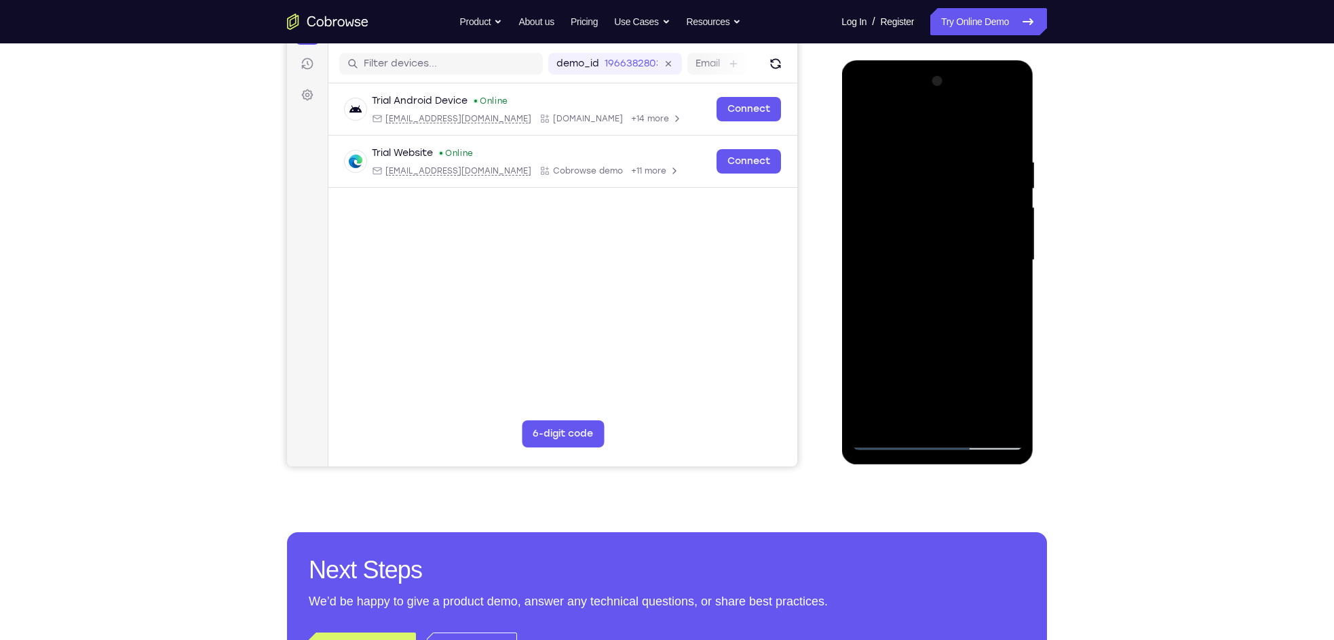
click at [1013, 239] on div at bounding box center [936, 261] width 171 height 380
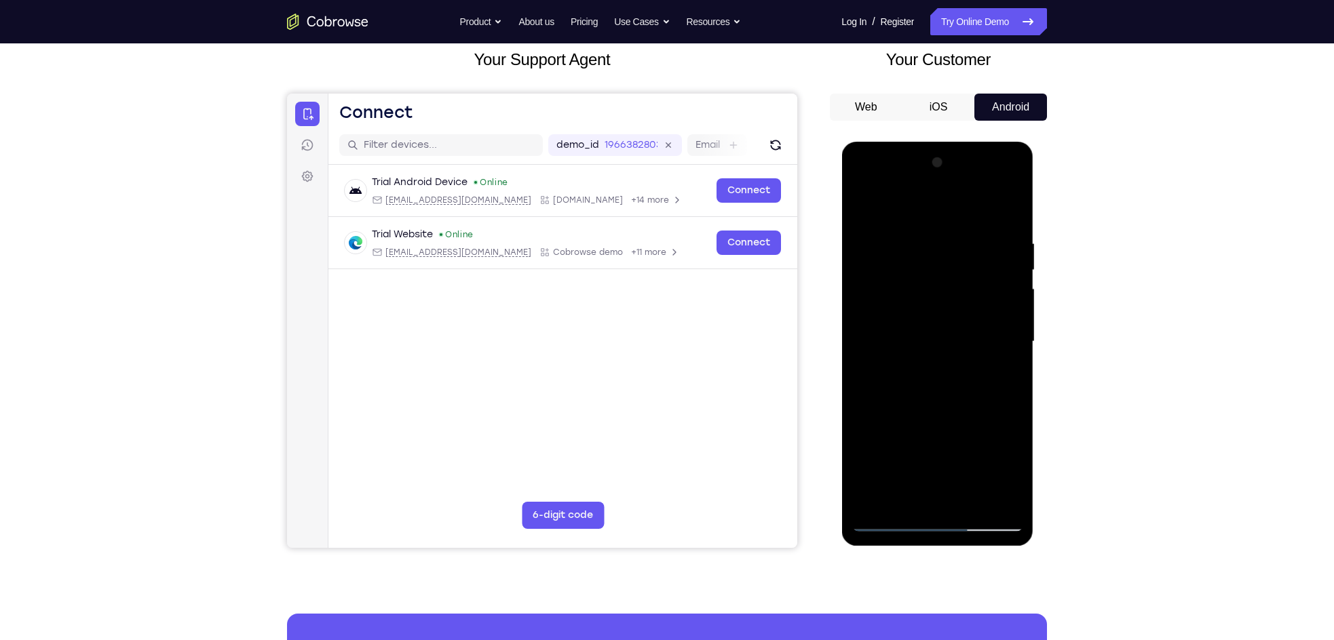
scroll to position [82, 0]
click at [931, 184] on div at bounding box center [936, 343] width 171 height 380
click at [903, 203] on div at bounding box center [936, 343] width 171 height 380
click at [883, 289] on div at bounding box center [936, 343] width 171 height 380
click at [905, 347] on div at bounding box center [936, 343] width 171 height 380
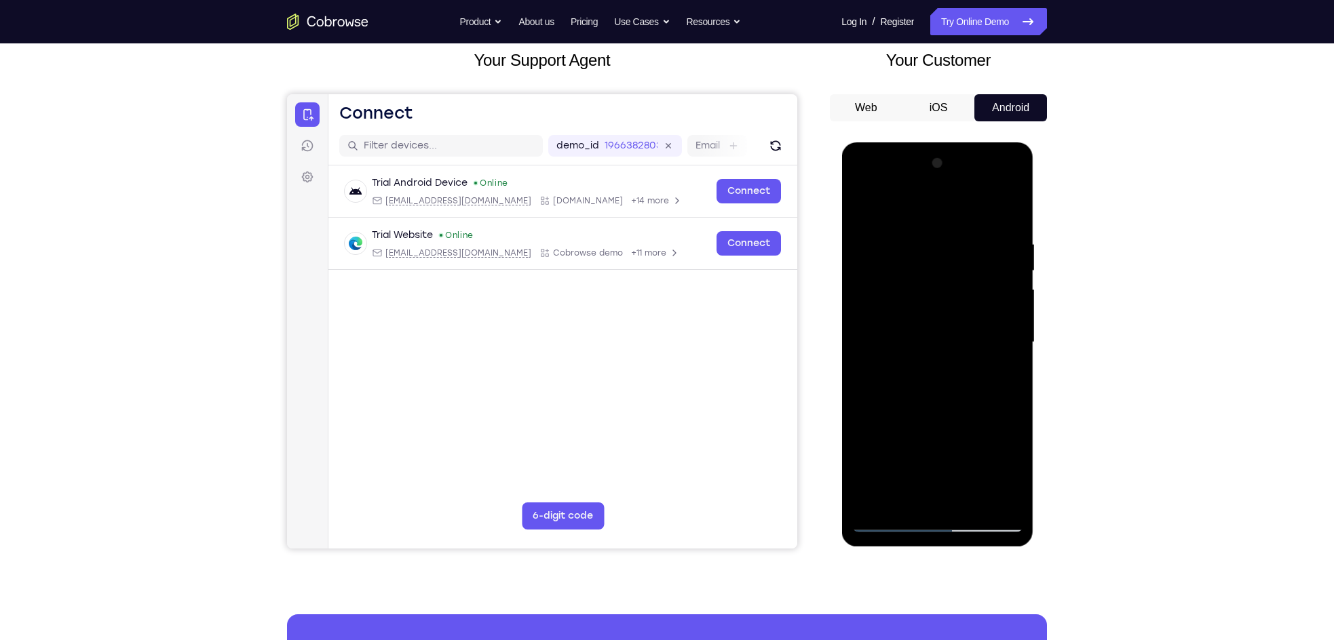
click at [914, 337] on div at bounding box center [936, 343] width 171 height 380
click at [916, 360] on div at bounding box center [936, 343] width 171 height 380
drag, startPoint x: 905, startPoint y: 199, endPoint x: 1144, endPoint y: 224, distance: 240.0
click at [1034, 224] on html "Online web based iOS Simulators and Android Emulators. Run iPhone, iPad, Mobile…" at bounding box center [937, 345] width 193 height 407
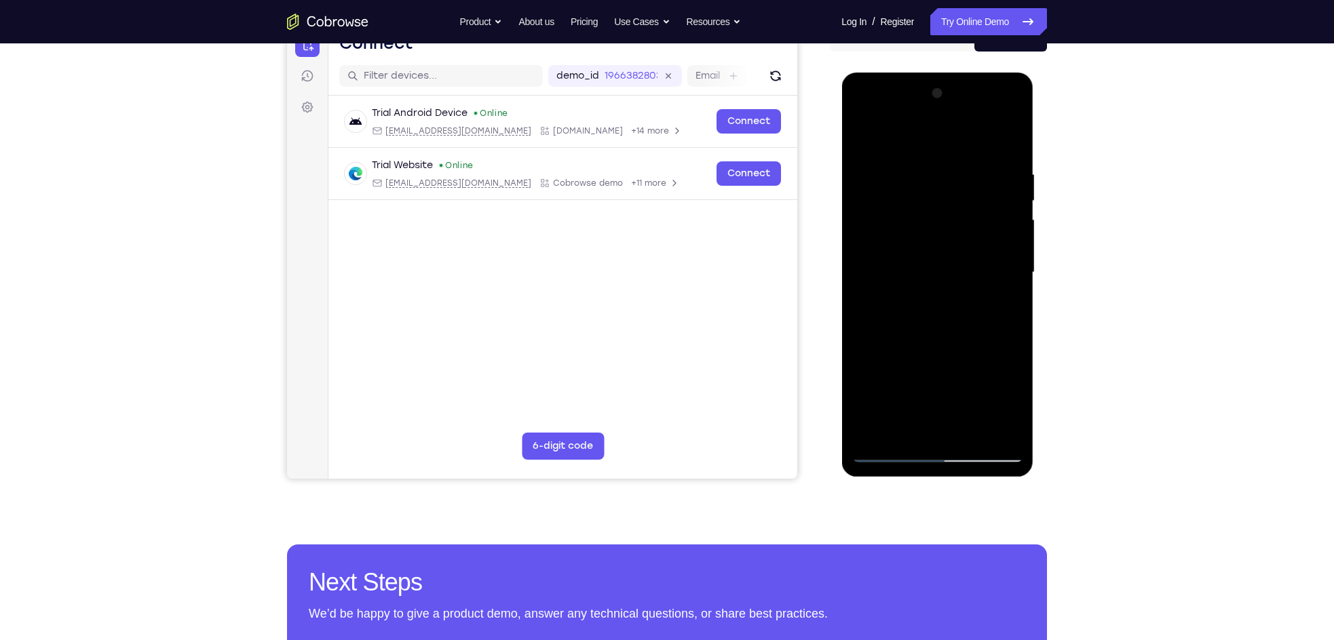
scroll to position [156, 0]
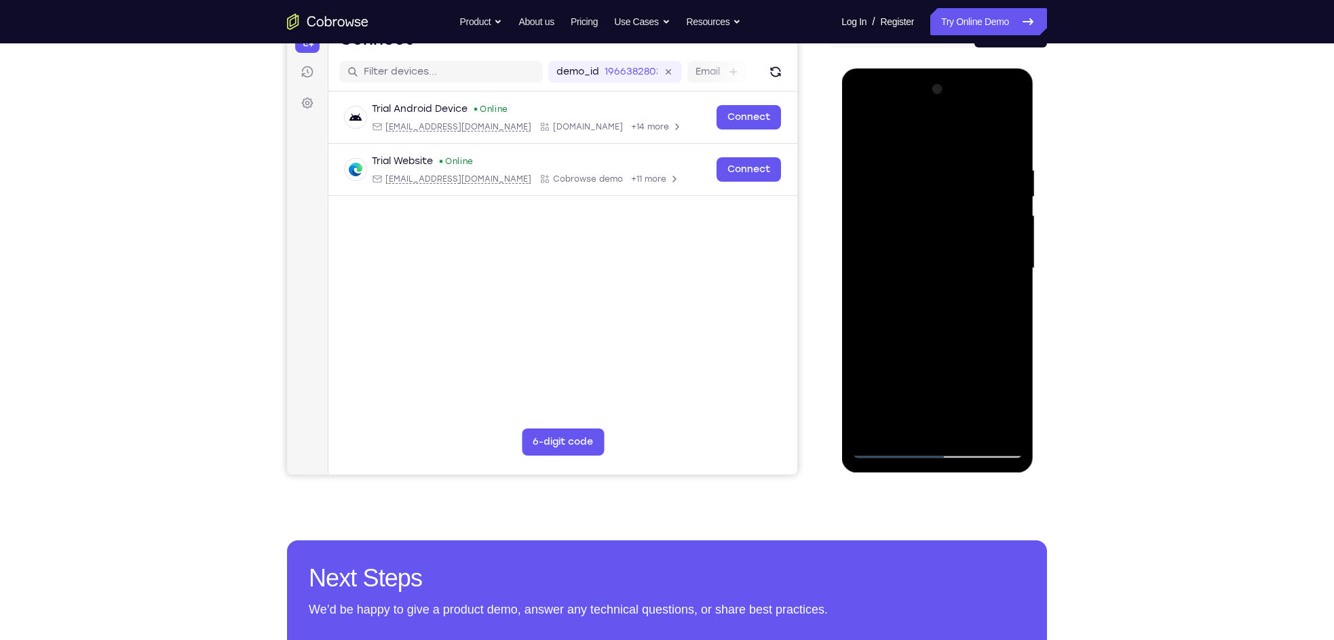
click at [927, 326] on div at bounding box center [936, 269] width 171 height 380
click at [941, 416] on div at bounding box center [936, 269] width 171 height 380
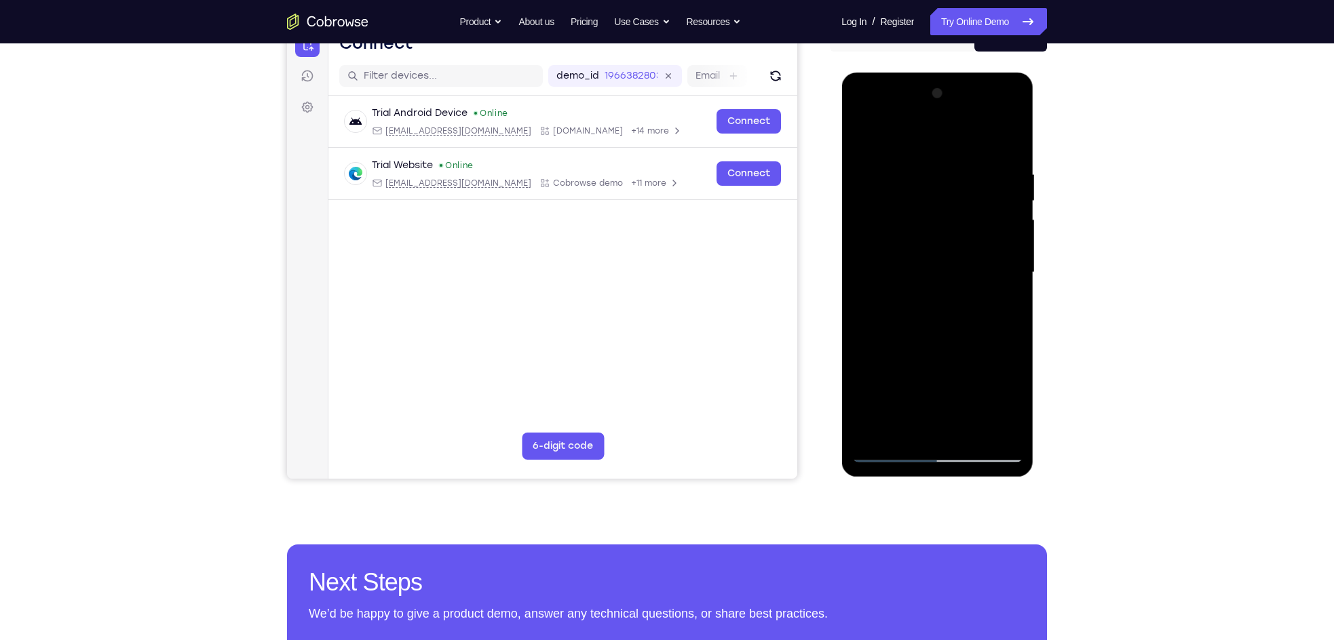
scroll to position [147, 0]
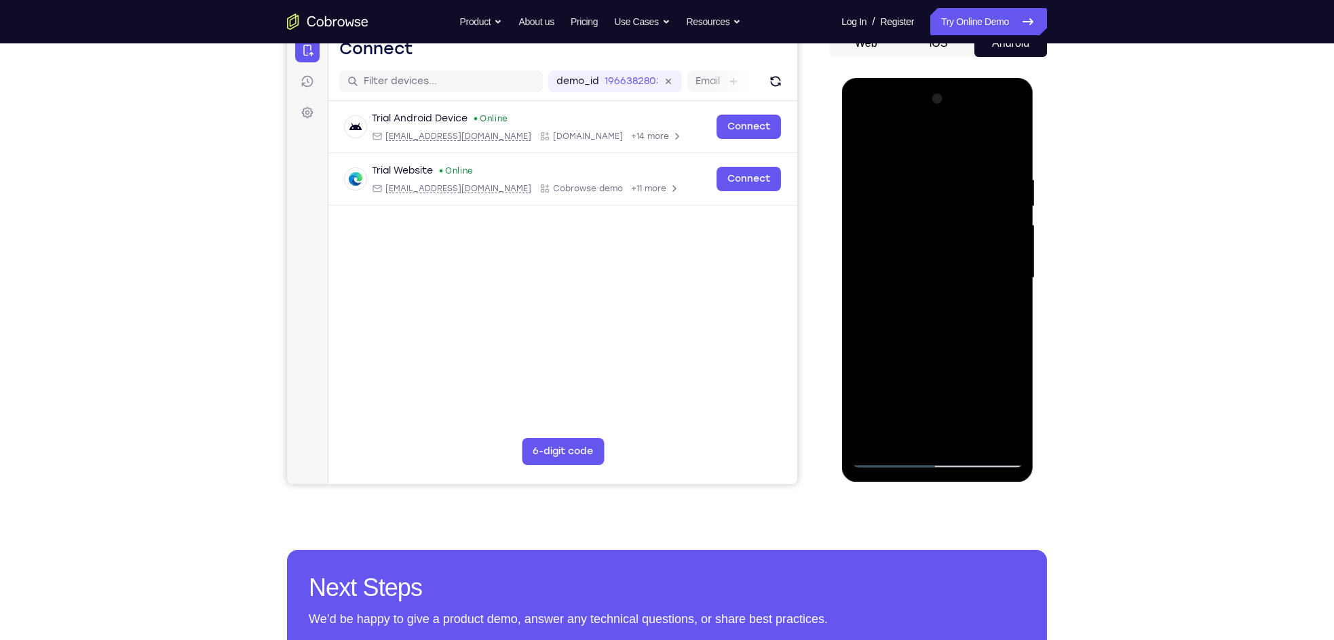
drag, startPoint x: 891, startPoint y: 243, endPoint x: 952, endPoint y: 249, distance: 61.4
click at [952, 249] on div at bounding box center [936, 278] width 171 height 380
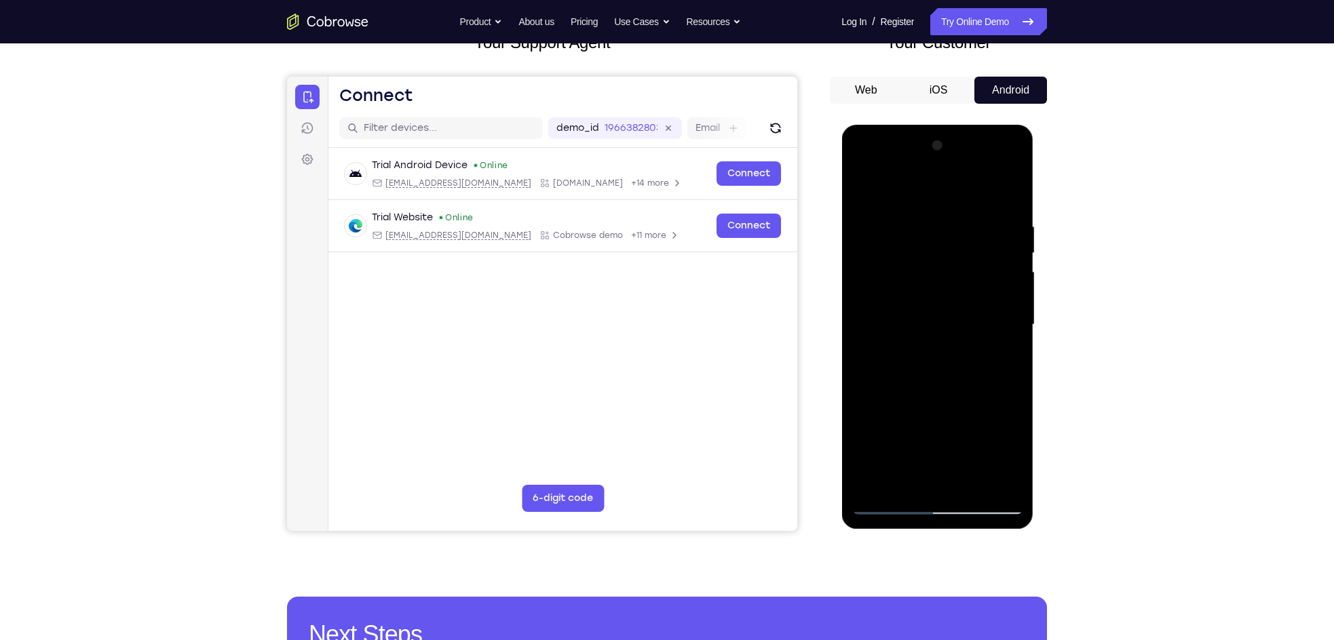
scroll to position [98, 0]
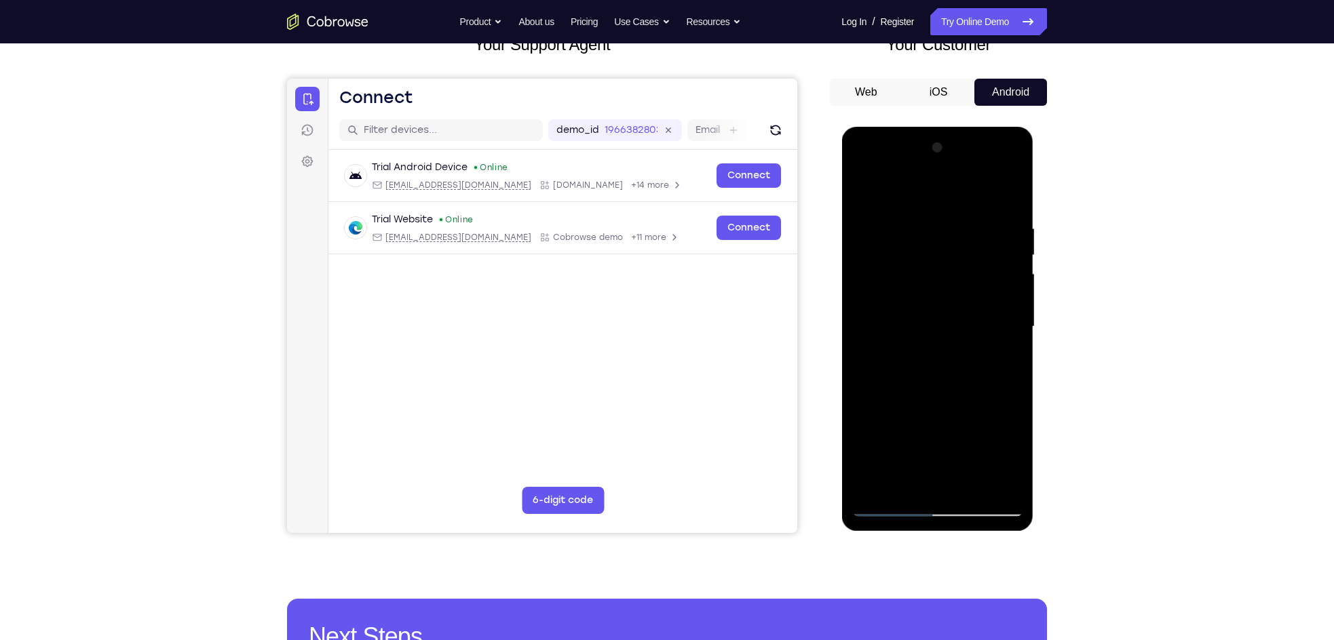
click at [893, 210] on div at bounding box center [936, 327] width 171 height 380
click at [1010, 188] on div at bounding box center [936, 327] width 171 height 380
drag, startPoint x: 973, startPoint y: 397, endPoint x: 963, endPoint y: 234, distance: 163.8
click at [963, 234] on div at bounding box center [936, 327] width 171 height 380
drag, startPoint x: 966, startPoint y: 383, endPoint x: 931, endPoint y: 234, distance: 152.5
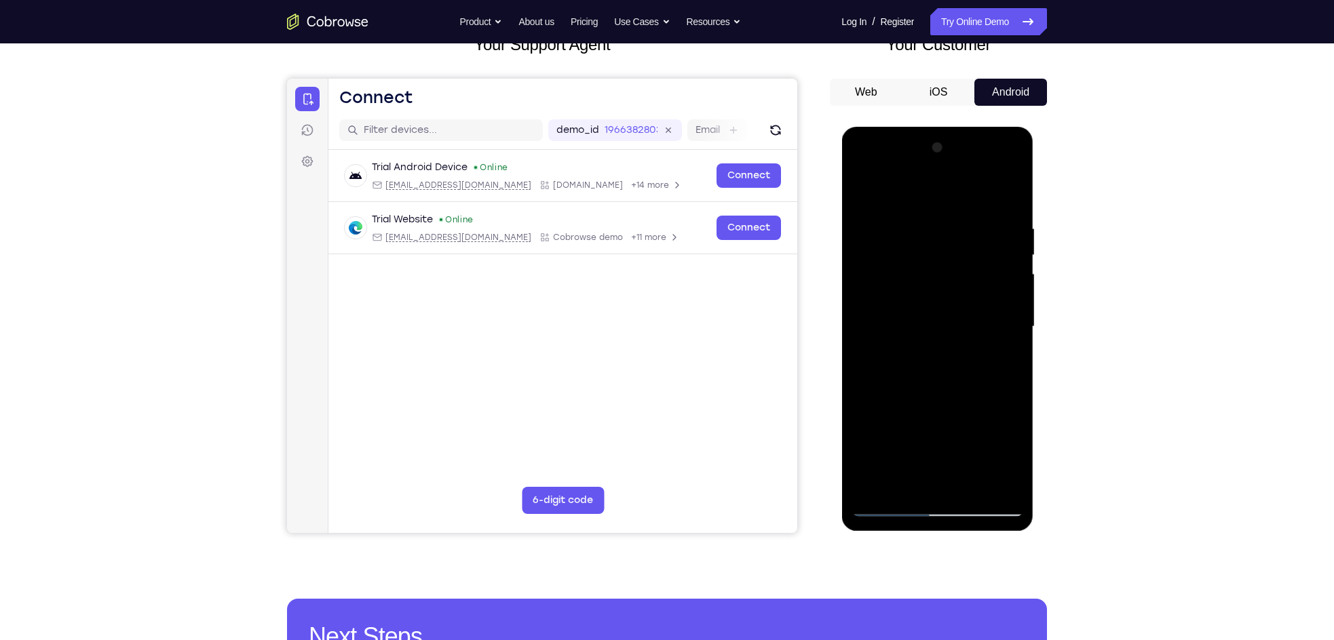
click at [931, 234] on div at bounding box center [936, 327] width 171 height 380
drag, startPoint x: 905, startPoint y: 341, endPoint x: 916, endPoint y: 250, distance: 92.3
click at [916, 250] on div at bounding box center [936, 327] width 171 height 380
drag, startPoint x: 918, startPoint y: 346, endPoint x: 918, endPoint y: 250, distance: 96.3
click at [918, 250] on div at bounding box center [936, 327] width 171 height 380
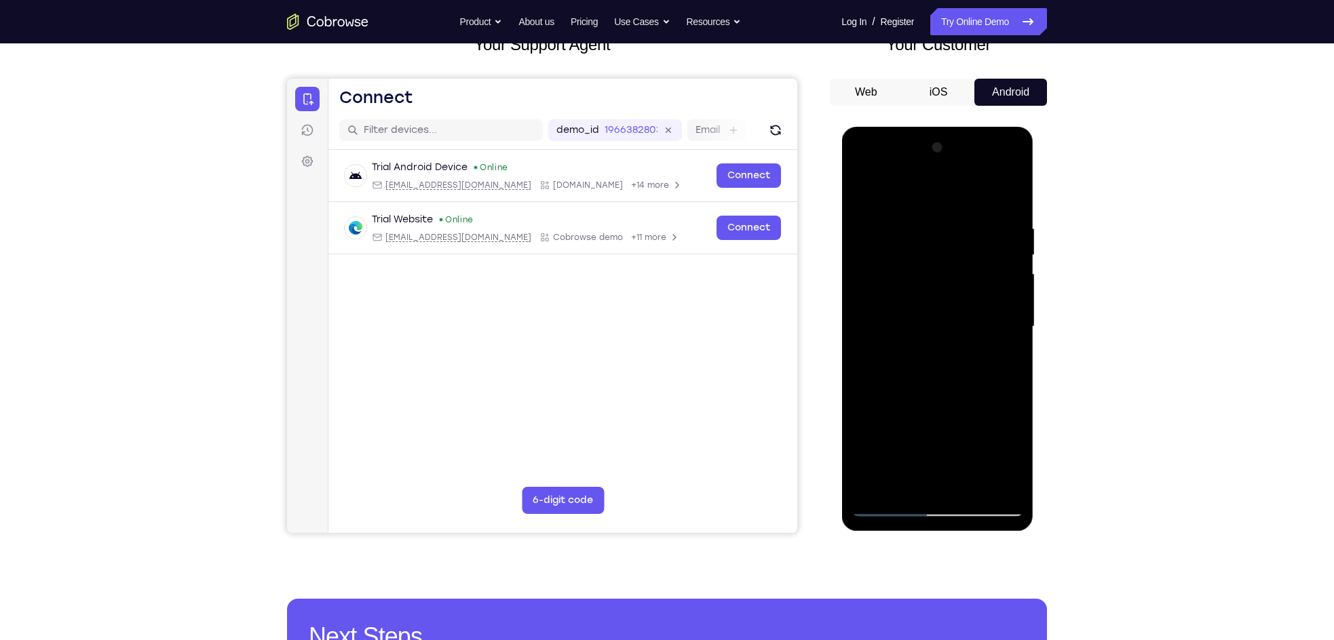
drag, startPoint x: 904, startPoint y: 325, endPoint x: 912, endPoint y: 233, distance: 91.9
click at [912, 233] on div at bounding box center [936, 327] width 171 height 380
drag, startPoint x: 916, startPoint y: 348, endPoint x: 906, endPoint y: 246, distance: 102.3
click at [906, 246] on div at bounding box center [936, 327] width 171 height 380
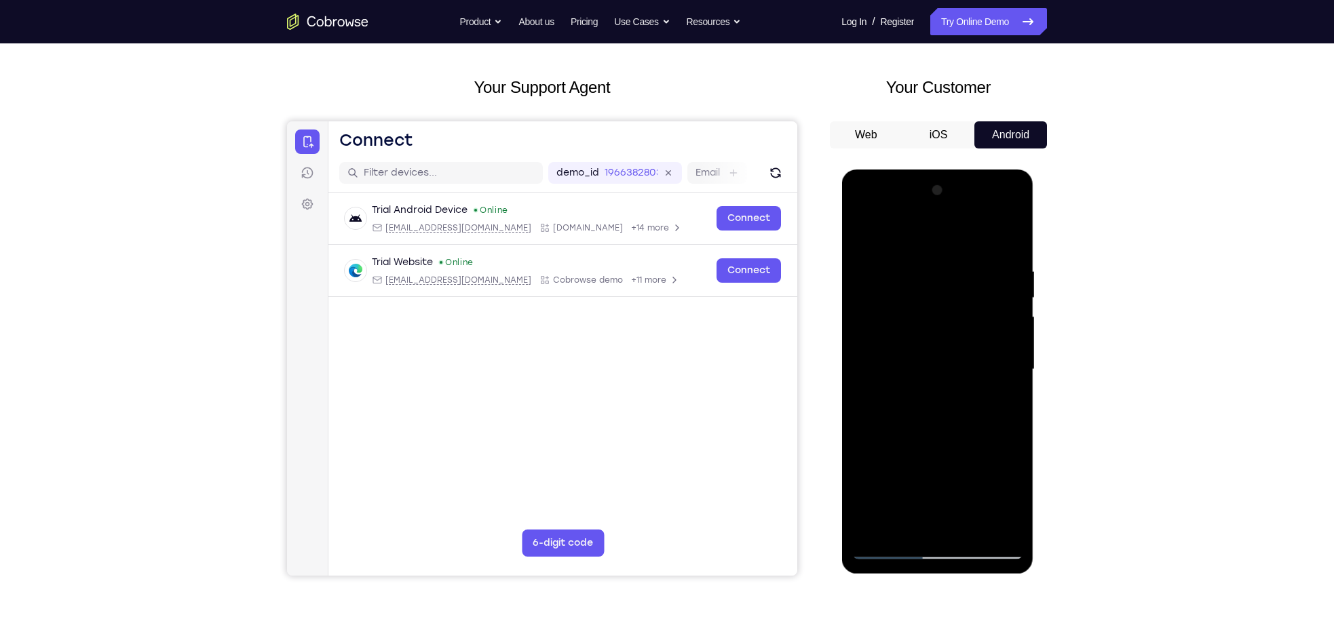
scroll to position [42, 0]
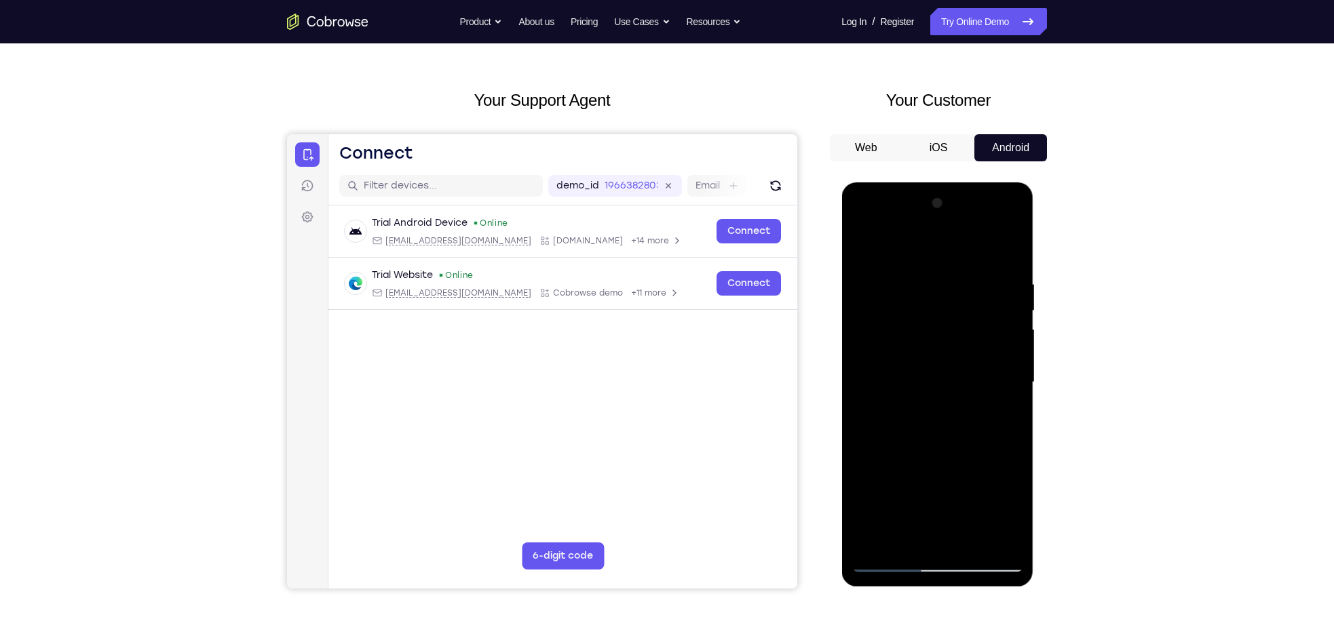
drag, startPoint x: 922, startPoint y: 248, endPoint x: 907, endPoint y: 322, distance: 75.4
click at [907, 322] on div at bounding box center [936, 383] width 171 height 380
